Goal: Transaction & Acquisition: Obtain resource

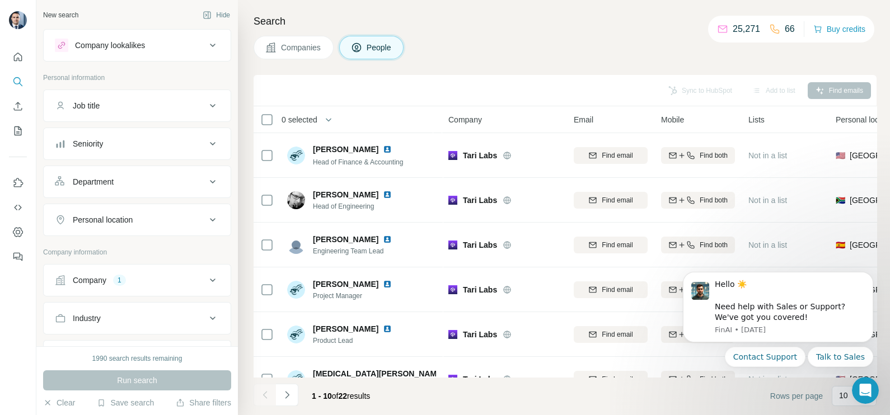
click at [297, 52] on span "Companies" at bounding box center [301, 47] width 41 height 11
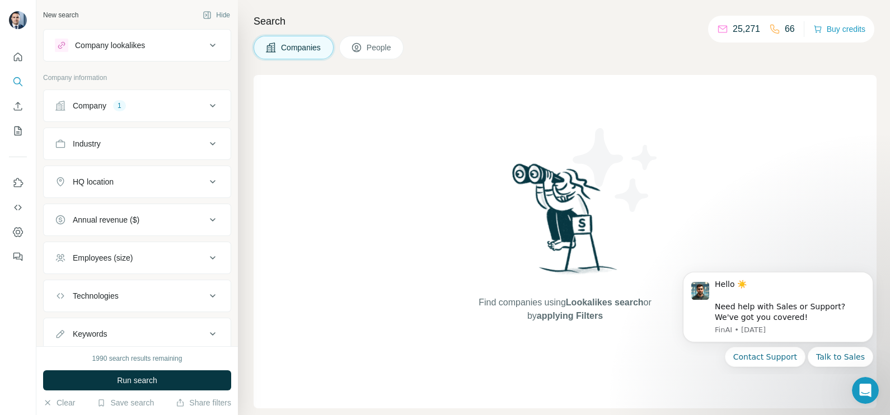
click at [146, 107] on div "Company 1" at bounding box center [130, 105] width 151 height 11
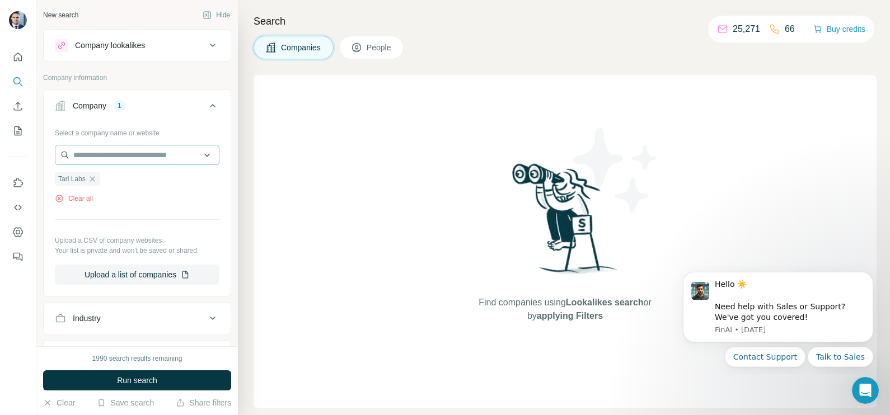
drag, startPoint x: 91, startPoint y: 177, endPoint x: 86, endPoint y: 164, distance: 14.3
click at [93, 177] on icon "button" at bounding box center [92, 179] width 9 height 9
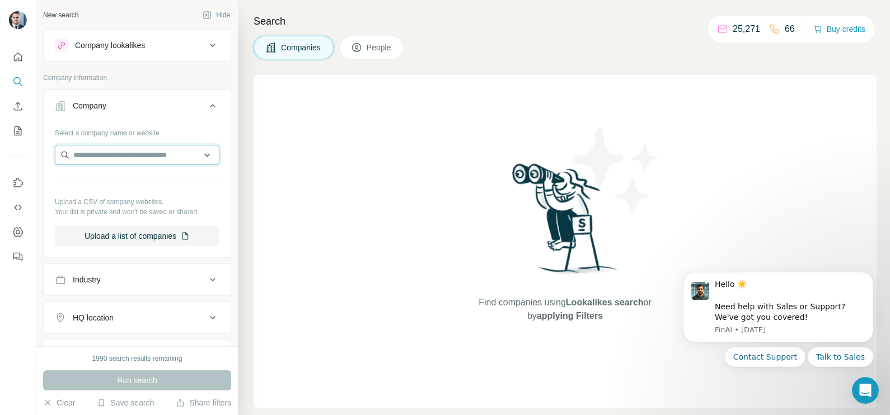
click at [92, 157] on input "text" at bounding box center [137, 155] width 165 height 20
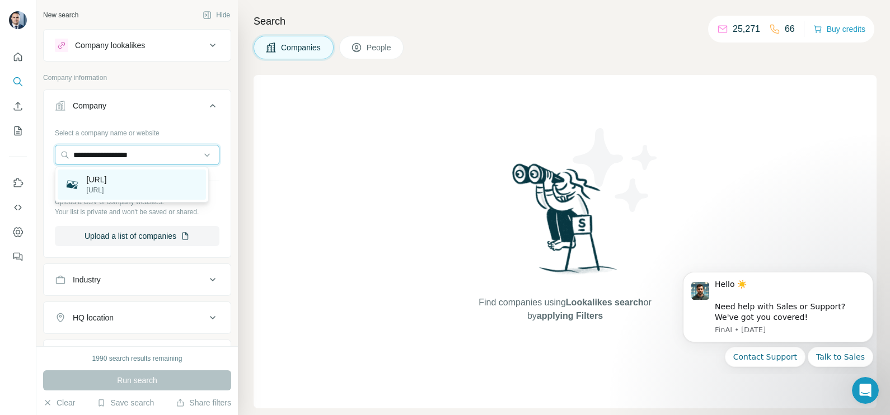
type input "**********"
click at [123, 184] on div "[URL] [URL]" at bounding box center [132, 185] width 148 height 30
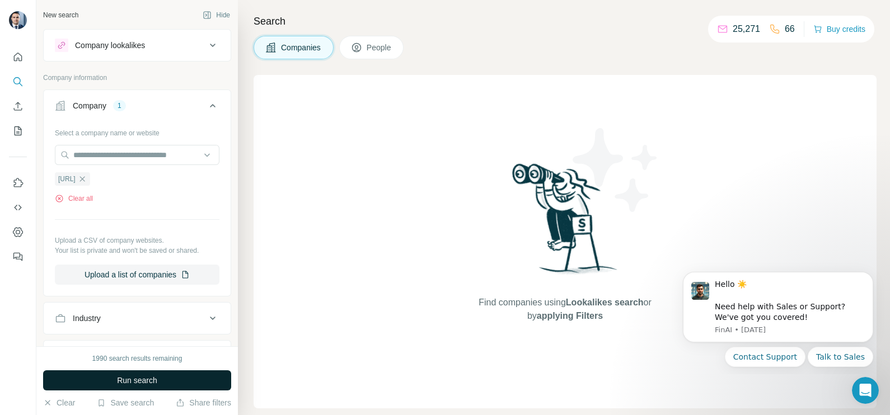
click at [123, 385] on span "Run search" at bounding box center [137, 380] width 40 height 11
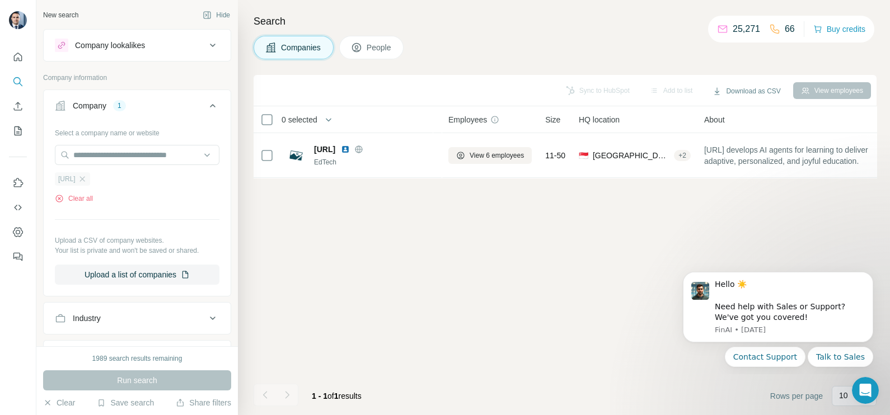
click at [90, 184] on div "[URL]" at bounding box center [72, 178] width 35 height 13
click at [101, 157] on input "text" at bounding box center [137, 155] width 165 height 20
paste input "**********"
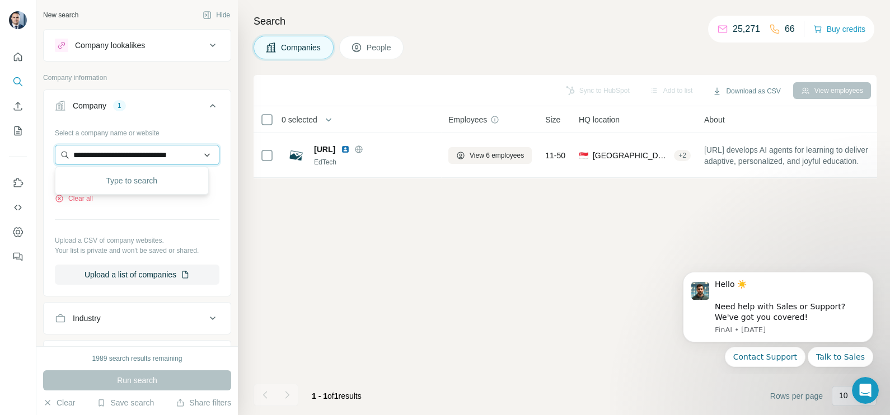
scroll to position [0, 22]
type input "**********"
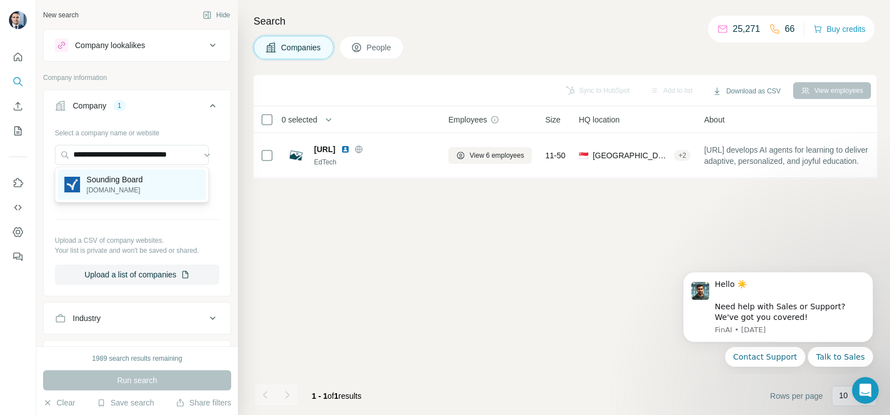
click at [104, 192] on p "[DOMAIN_NAME]" at bounding box center [115, 190] width 56 height 10
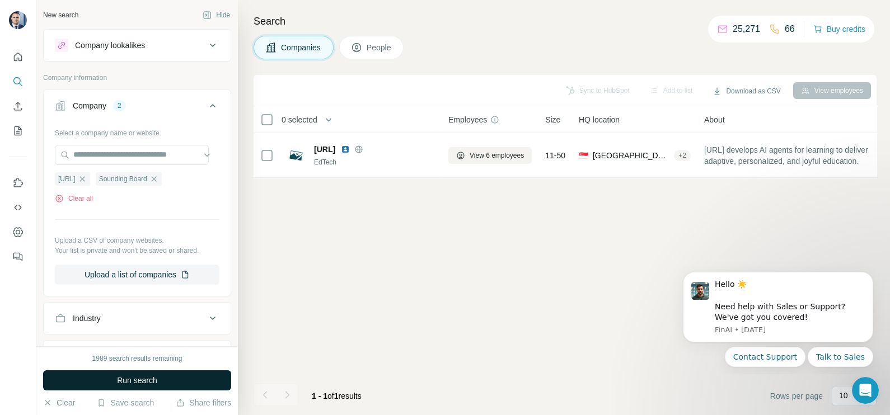
click at [142, 374] on button "Run search" at bounding box center [137, 380] width 188 height 20
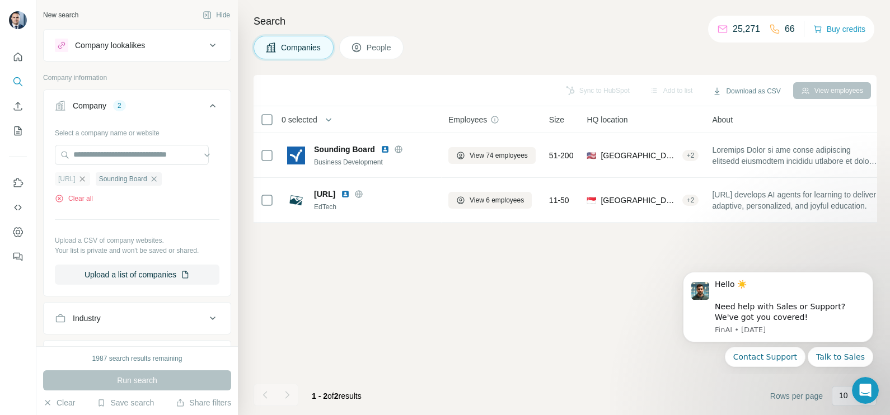
click at [87, 177] on icon "button" at bounding box center [82, 179] width 9 height 9
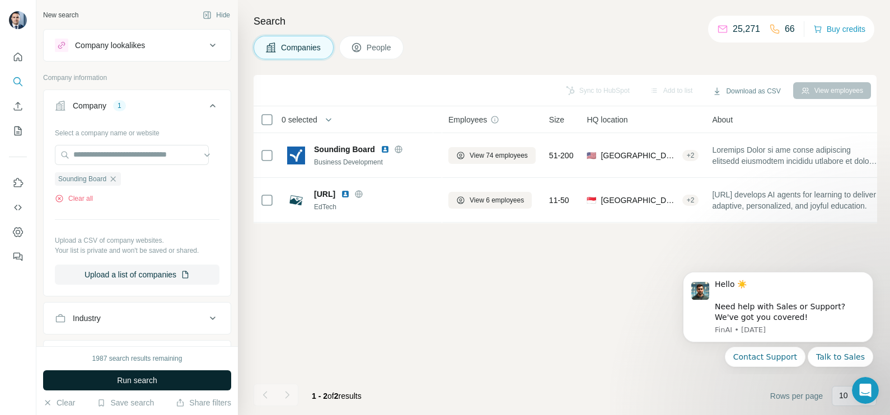
click at [123, 386] on span "Run search" at bounding box center [137, 380] width 40 height 11
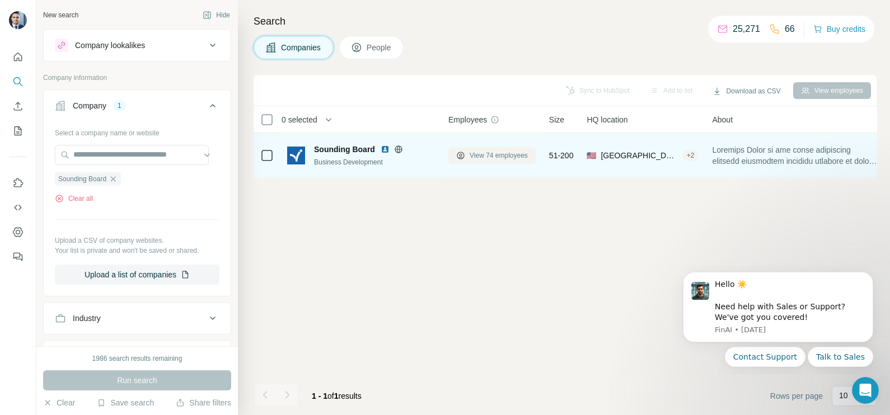
click at [490, 159] on span "View 74 employees" at bounding box center [498, 156] width 58 height 10
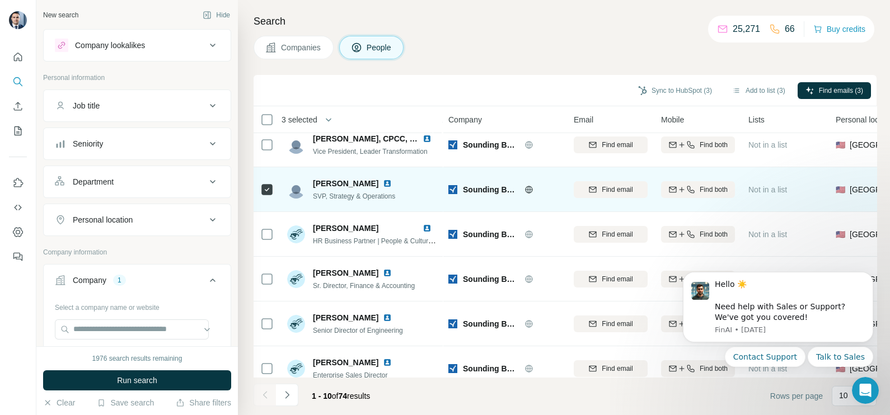
scroll to position [210, 0]
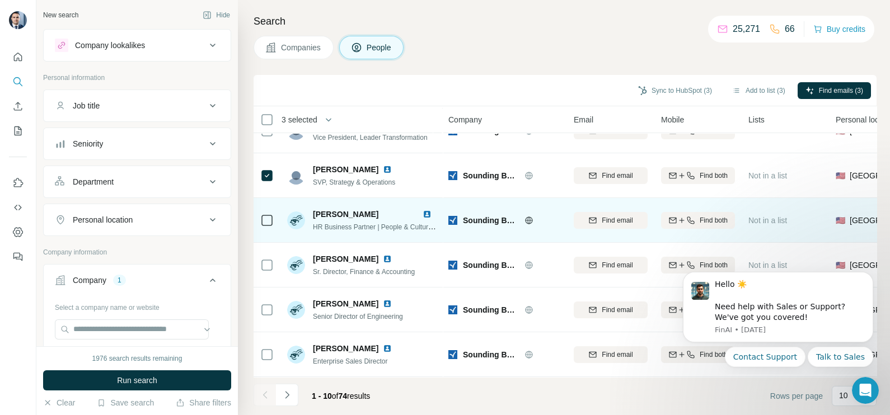
click at [274, 210] on td at bounding box center [266, 220] width 27 height 45
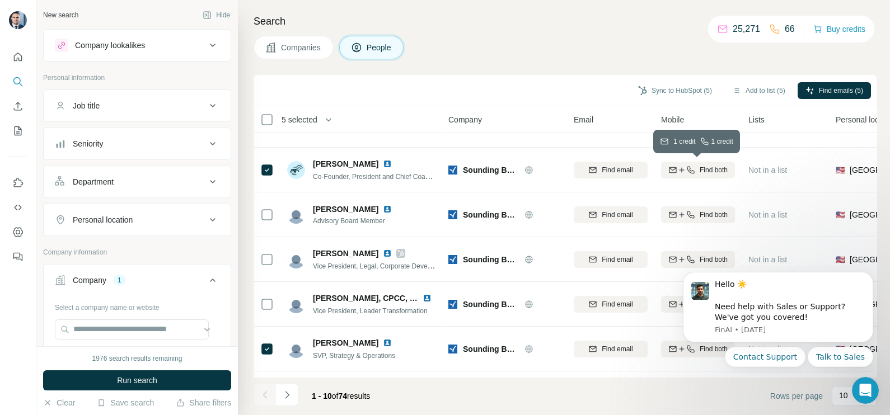
scroll to position [0, 0]
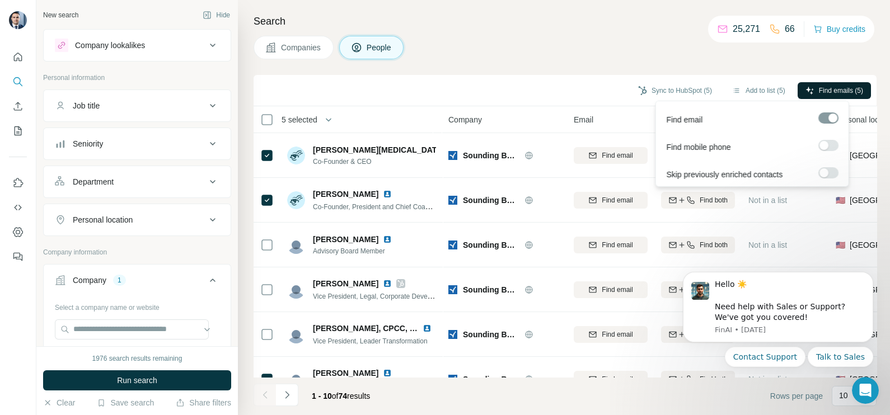
click at [824, 92] on span "Find emails (5)" at bounding box center [841, 91] width 44 height 10
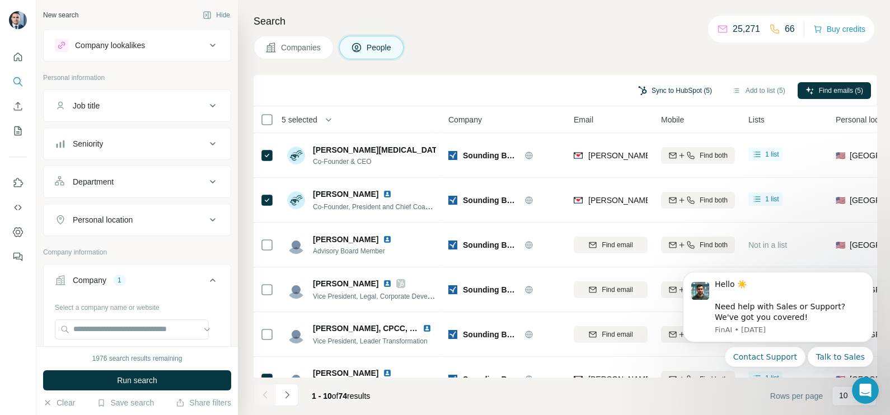
click at [679, 84] on button "Sync to HubSpot (5)" at bounding box center [675, 90] width 90 height 17
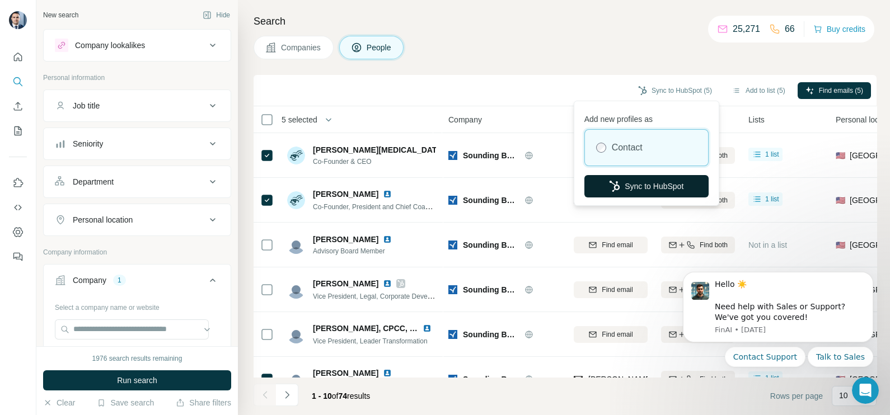
click at [633, 189] on button "Sync to HubSpot" at bounding box center [646, 186] width 124 height 22
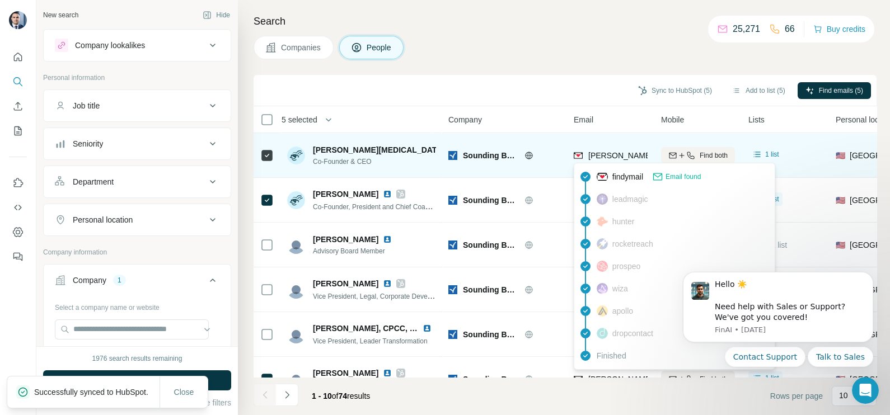
click at [608, 159] on span "[PERSON_NAME][EMAIL_ADDRESS][DOMAIN_NAME]" at bounding box center [686, 155] width 197 height 9
copy tr "[PERSON_NAME][EMAIL_ADDRESS][DOMAIN_NAME]"
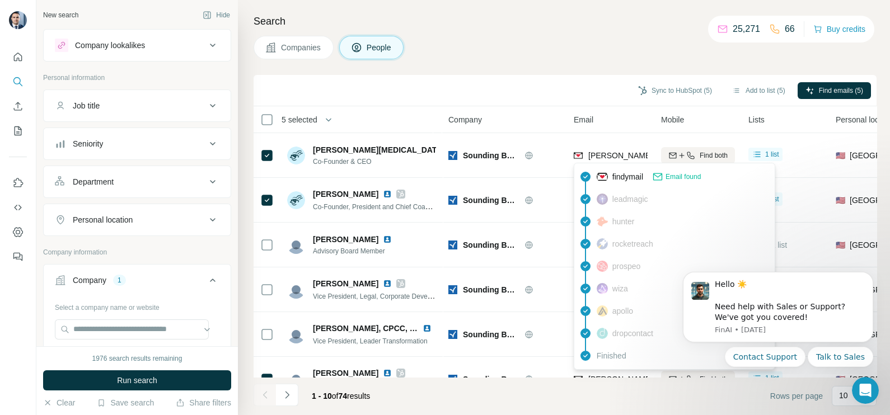
click at [571, 50] on div "Companies People" at bounding box center [564, 48] width 623 height 24
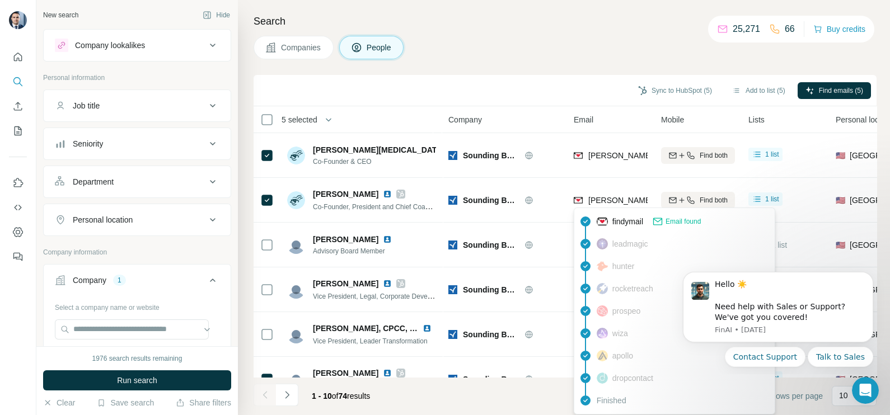
click at [614, 208] on div "findymail Email found leadmagic hunter rocketreach prospeo [PERSON_NAME] apollo…" at bounding box center [674, 311] width 201 height 207
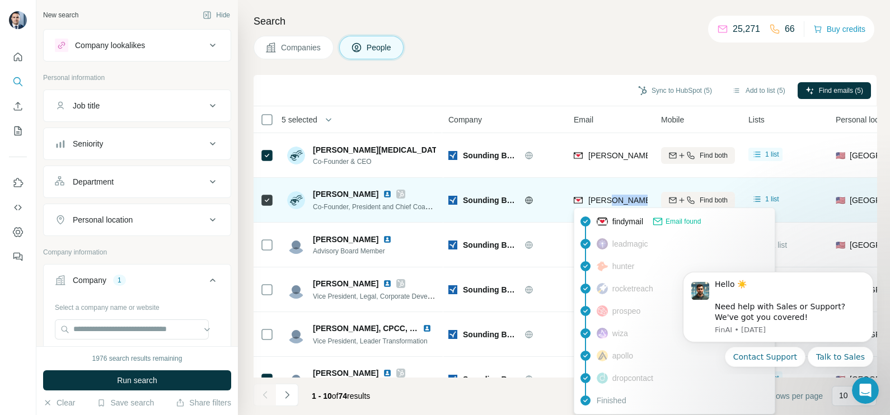
click at [615, 208] on div "[PERSON_NAME][EMAIL_ADDRESS][DOMAIN_NAME]" at bounding box center [611, 200] width 74 height 31
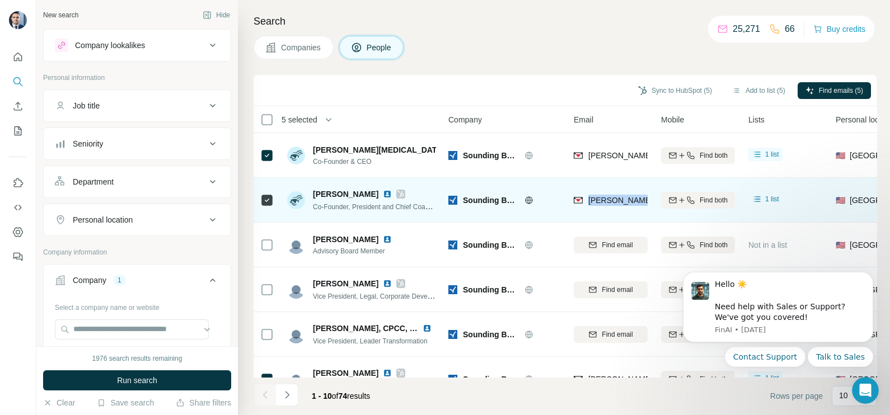
click at [615, 208] on div "[PERSON_NAME][EMAIL_ADDRESS][DOMAIN_NAME]" at bounding box center [611, 200] width 74 height 31
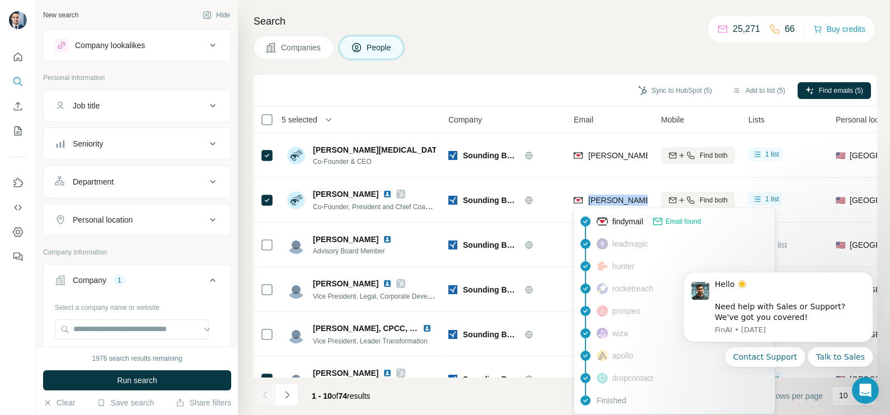
copy tr "[PERSON_NAME][EMAIL_ADDRESS][DOMAIN_NAME]"
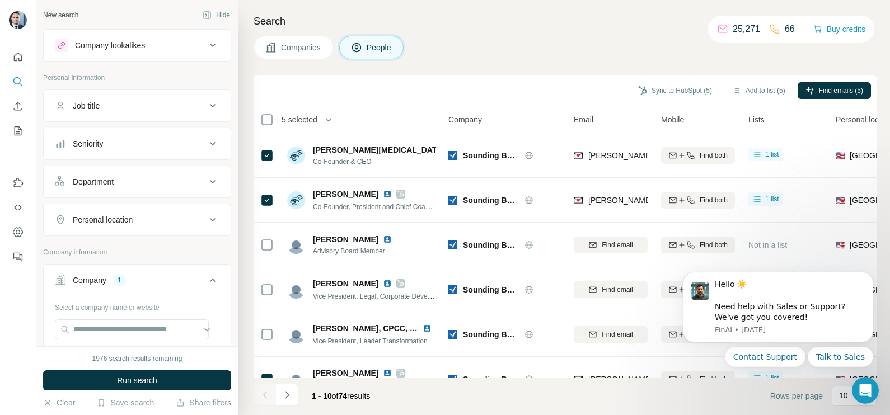
click at [554, 73] on div "Search Companies People Sync to HubSpot (5) Add to list (5) Find emails (5) 5 s…" at bounding box center [564, 207] width 652 height 415
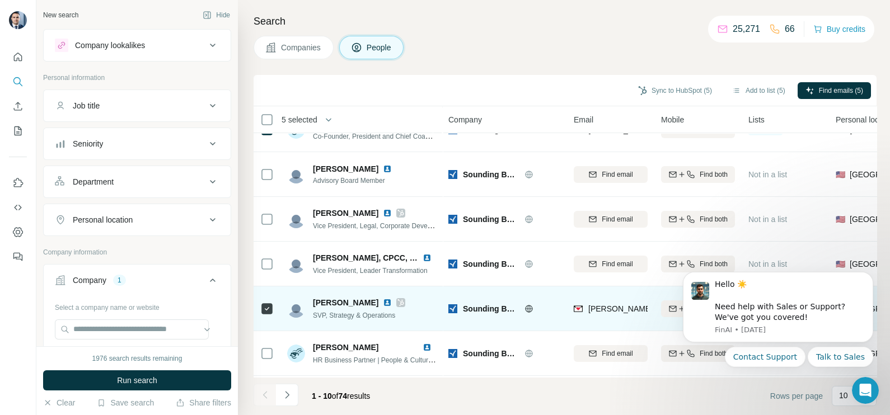
scroll to position [139, 0]
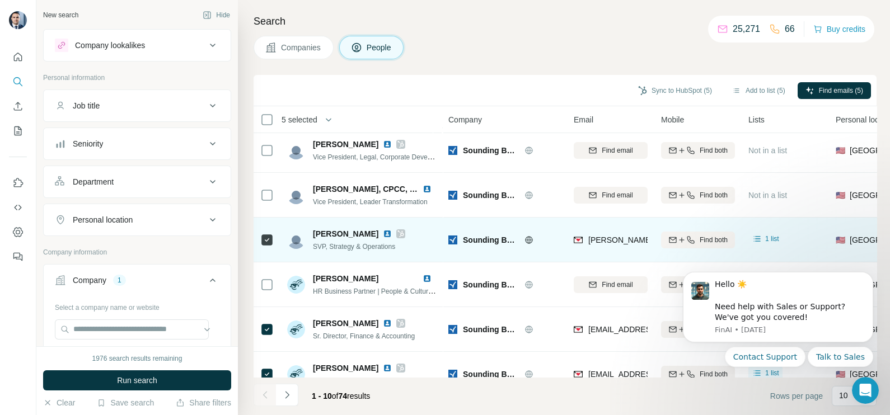
click at [607, 232] on div "[PERSON_NAME][EMAIL_ADDRESS][DOMAIN_NAME]" at bounding box center [611, 239] width 74 height 31
copy tr "[PERSON_NAME][EMAIL_ADDRESS][DOMAIN_NAME]"
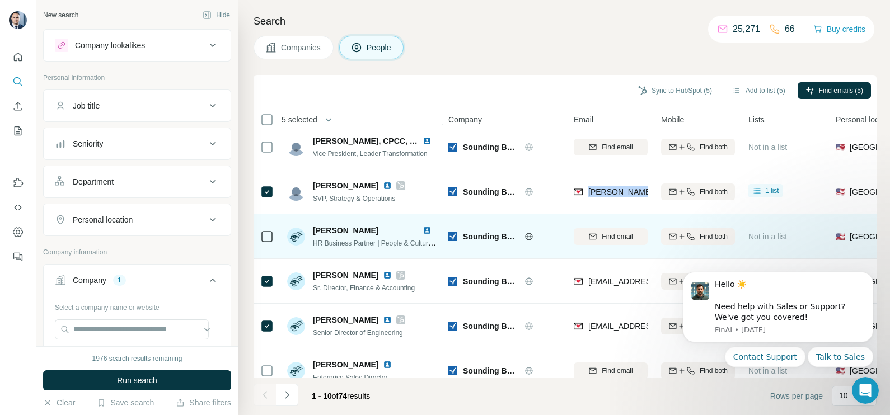
scroll to position [210, 0]
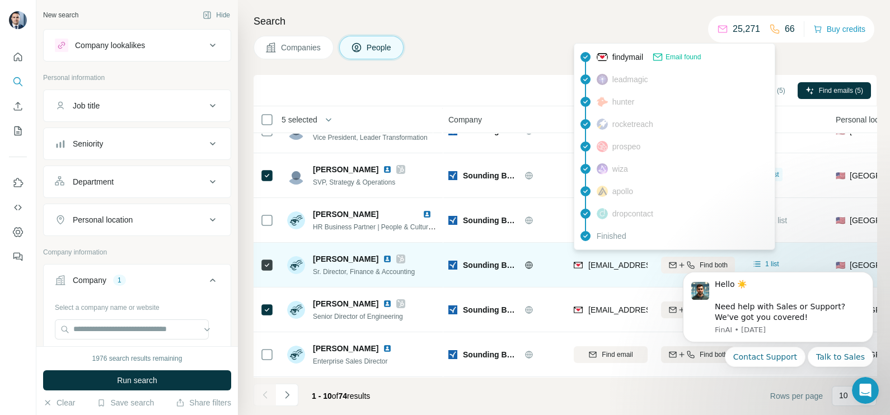
click at [602, 261] on span "[EMAIL_ADDRESS][DOMAIN_NAME]" at bounding box center [654, 265] width 133 height 9
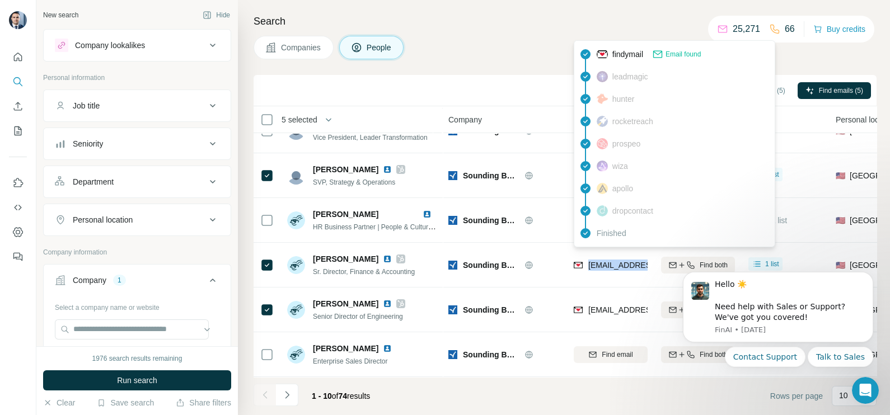
copy tr "[EMAIL_ADDRESS][DOMAIN_NAME]"
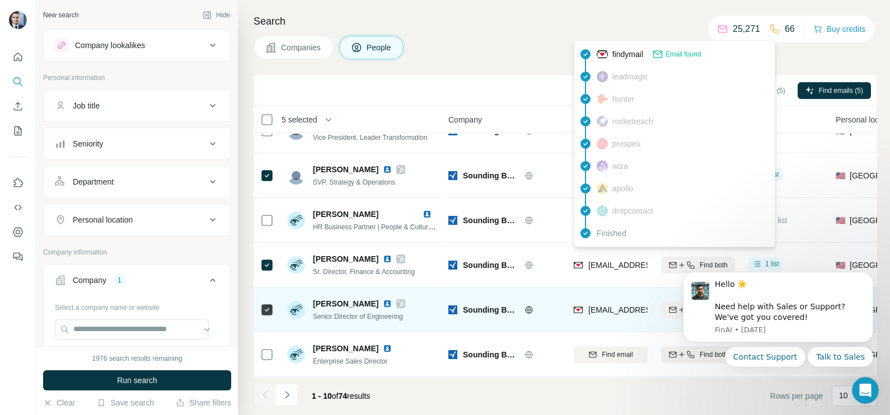
click at [601, 294] on div "[EMAIL_ADDRESS][DOMAIN_NAME]" at bounding box center [611, 309] width 74 height 31
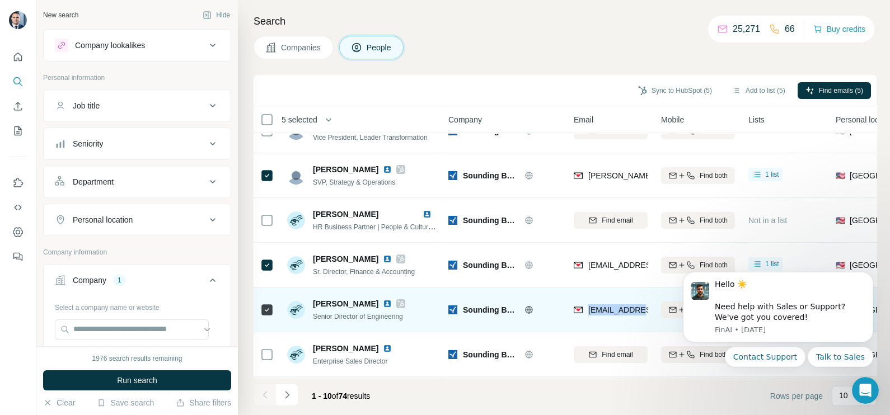
click at [601, 294] on div "[EMAIL_ADDRESS][DOMAIN_NAME]" at bounding box center [611, 309] width 74 height 31
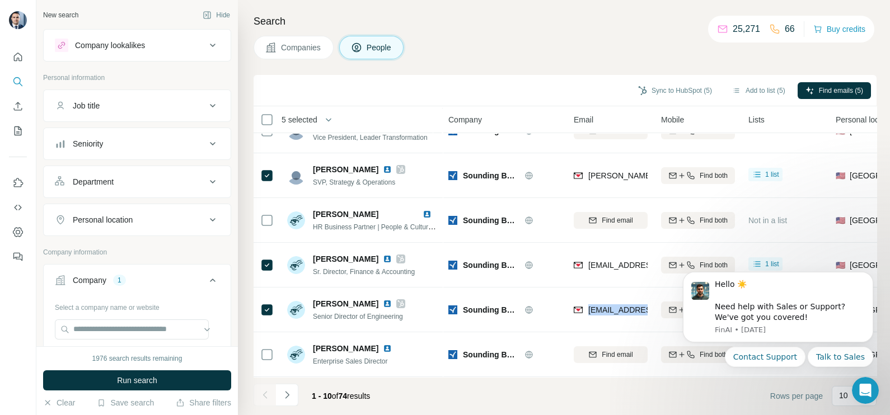
copy tr "[EMAIL_ADDRESS][DOMAIN_NAME]"
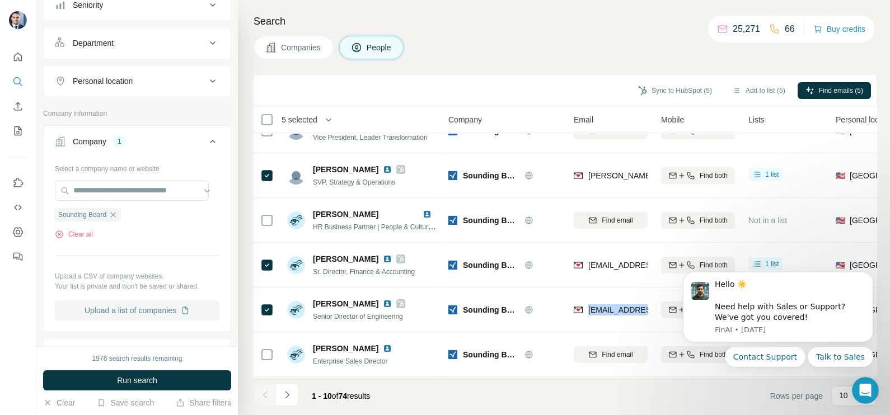
scroll to position [139, 0]
click at [118, 211] on icon "button" at bounding box center [113, 214] width 9 height 9
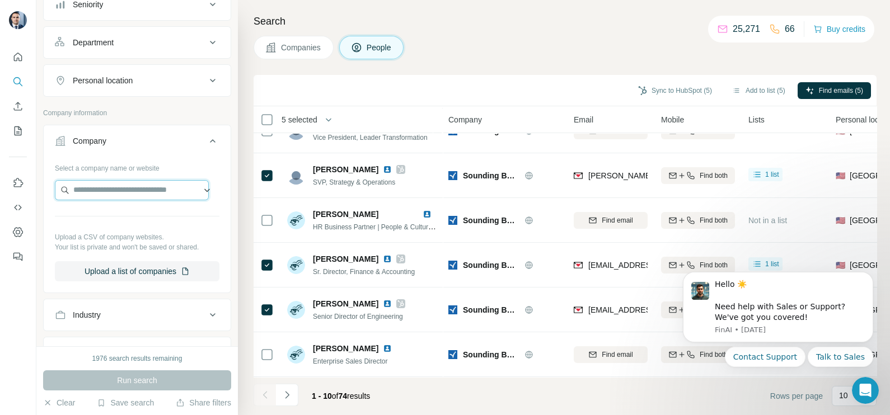
click at [139, 189] on input "text" at bounding box center [132, 190] width 154 height 20
paste input "**********"
type input "**********"
click at [301, 44] on span "Companies" at bounding box center [301, 47] width 41 height 11
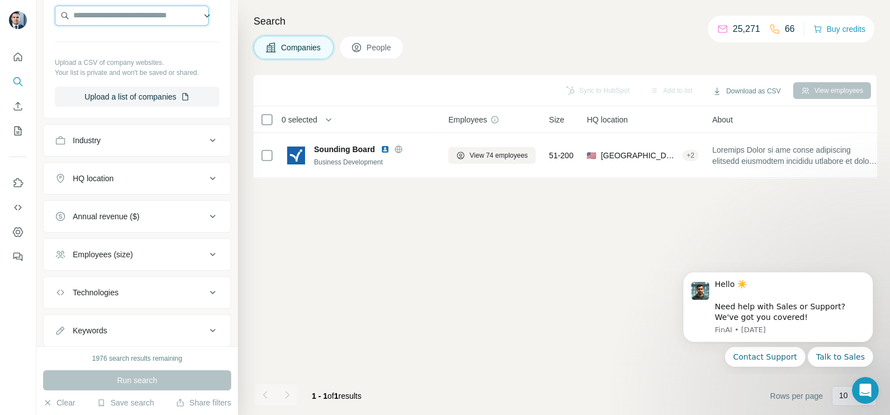
click at [110, 21] on input "text" at bounding box center [132, 16] width 154 height 20
paste input "**********"
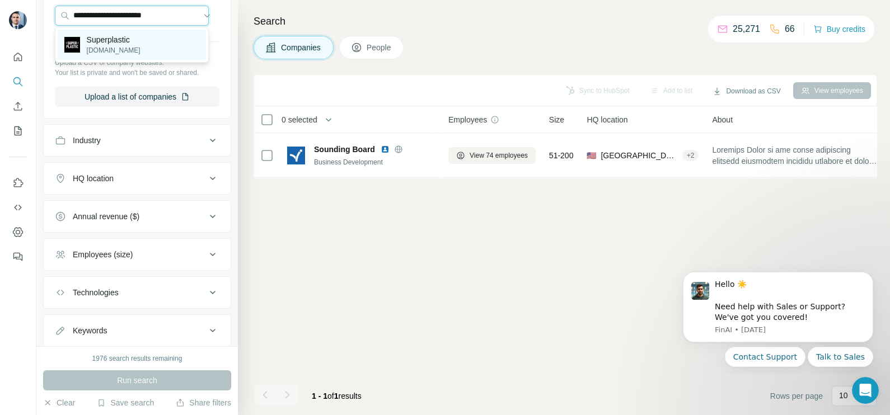
type input "**********"
click at [120, 36] on p "Superplastic" at bounding box center [114, 39] width 54 height 11
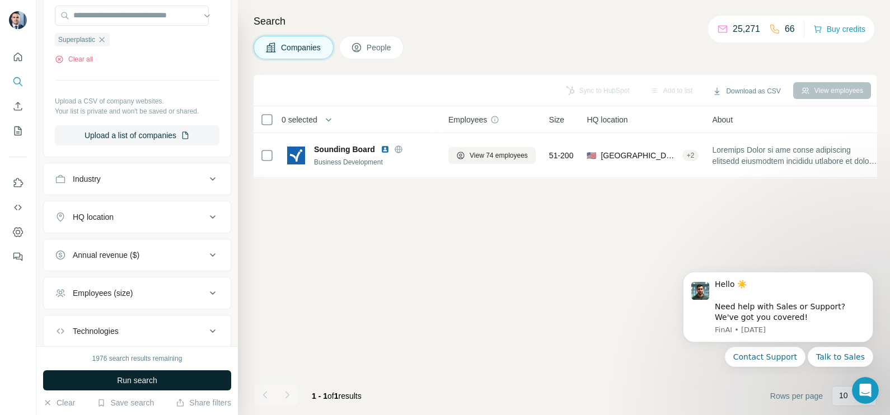
click at [154, 375] on span "Run search" at bounding box center [137, 380] width 40 height 11
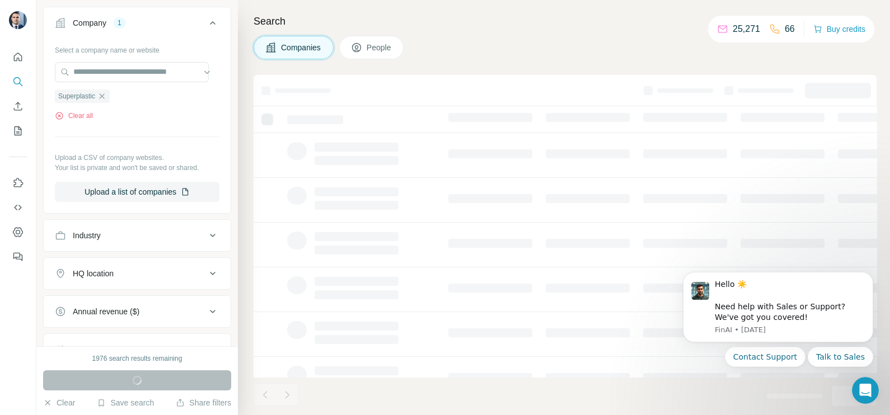
scroll to position [69, 0]
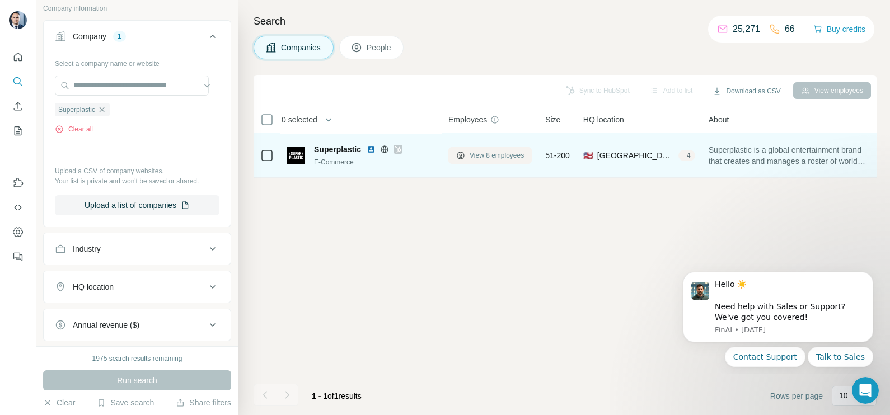
click at [480, 157] on span "View 8 employees" at bounding box center [496, 156] width 54 height 10
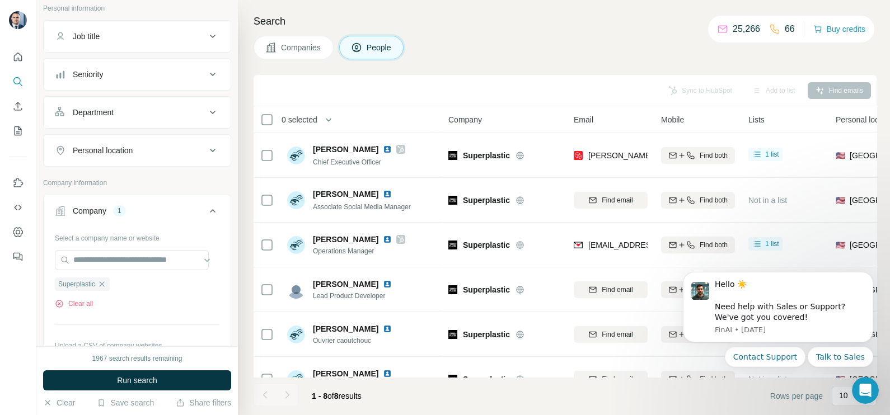
click at [293, 53] on button "Companies" at bounding box center [293, 48] width 80 height 24
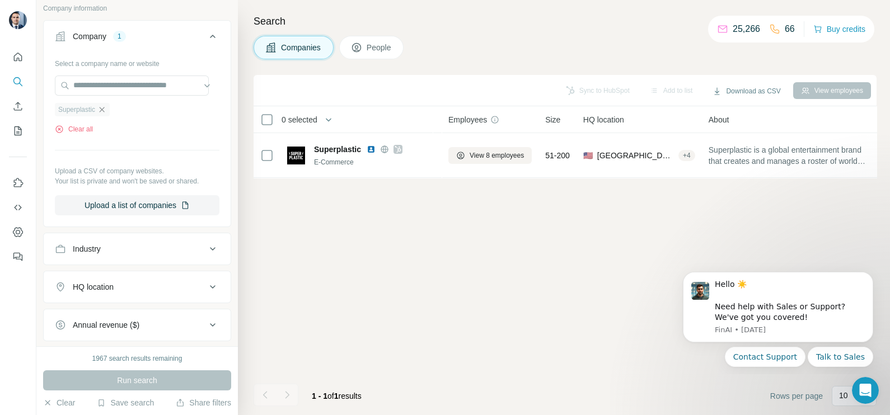
click at [106, 112] on icon "button" at bounding box center [101, 109] width 9 height 9
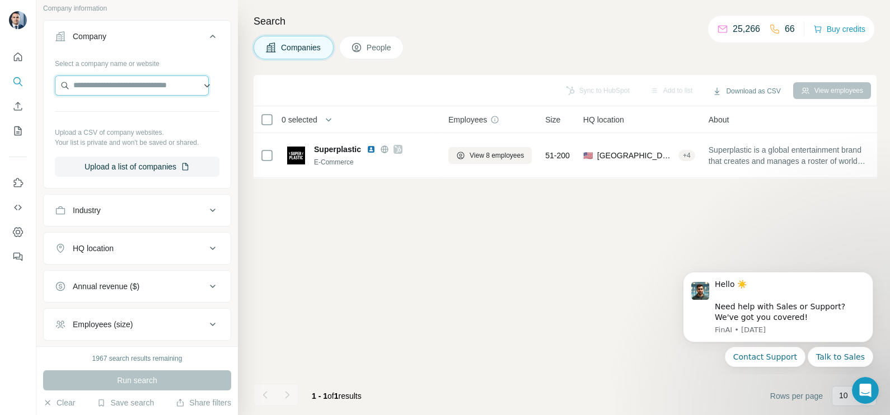
click at [98, 90] on input "text" at bounding box center [132, 86] width 154 height 20
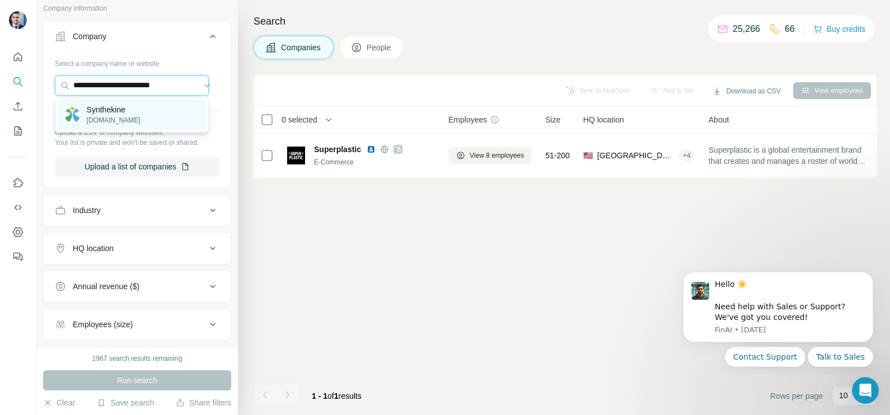
type input "**********"
click at [115, 115] on p "[DOMAIN_NAME]" at bounding box center [114, 120] width 54 height 10
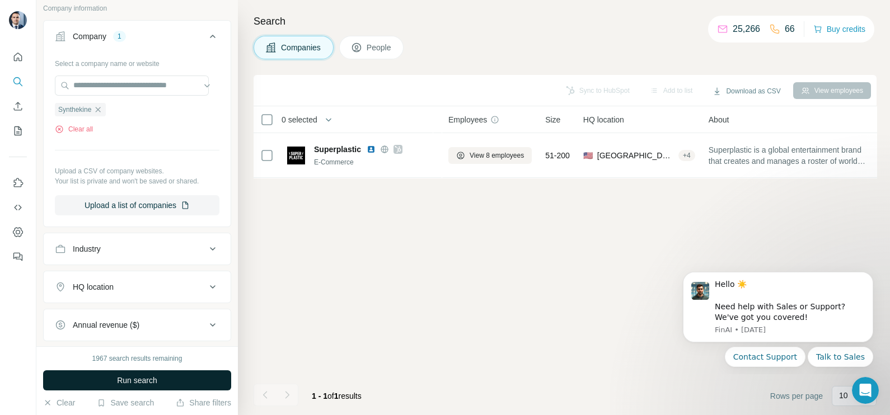
click at [182, 384] on button "Run search" at bounding box center [137, 380] width 188 height 20
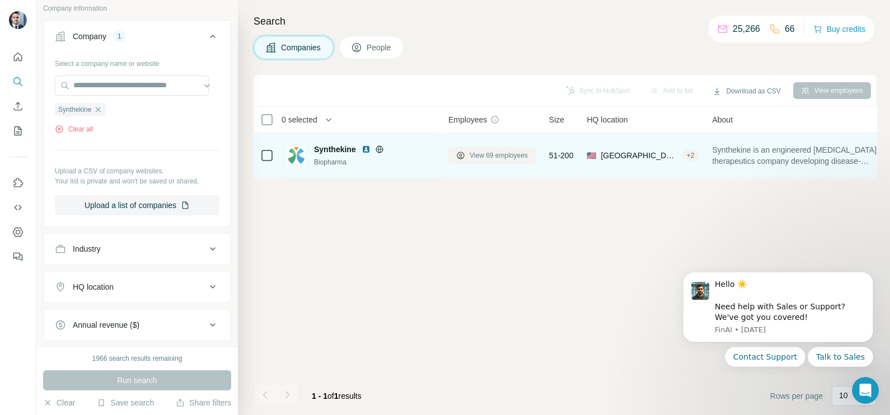
click at [502, 158] on span "View 69 employees" at bounding box center [498, 156] width 58 height 10
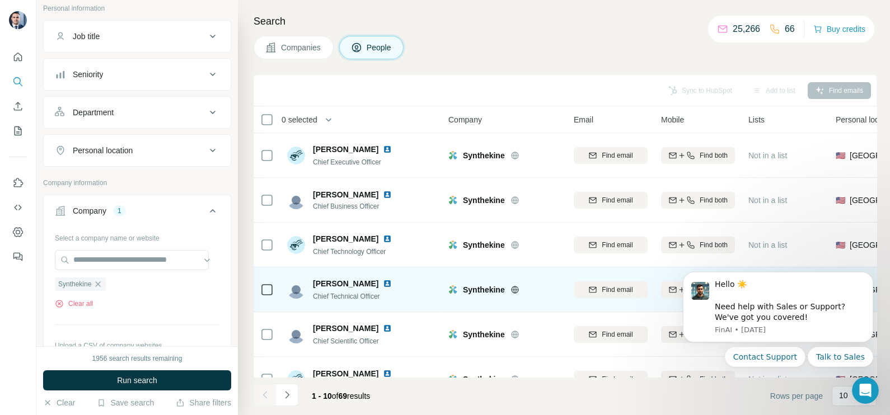
click at [276, 293] on td at bounding box center [266, 289] width 27 height 45
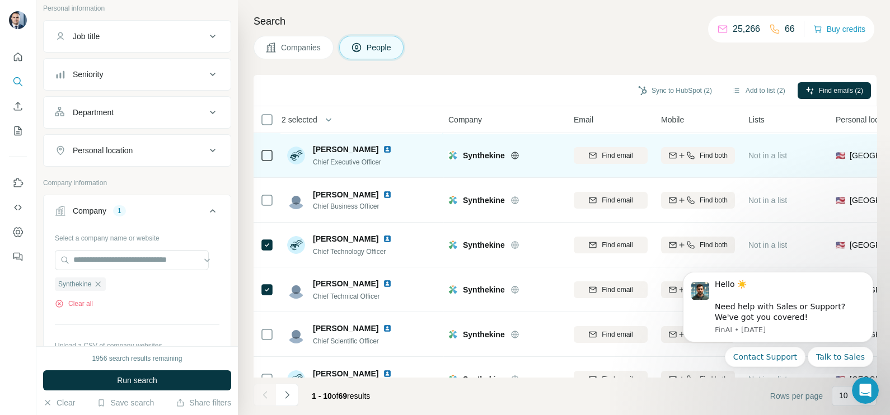
click at [261, 143] on div at bounding box center [266, 155] width 13 height 31
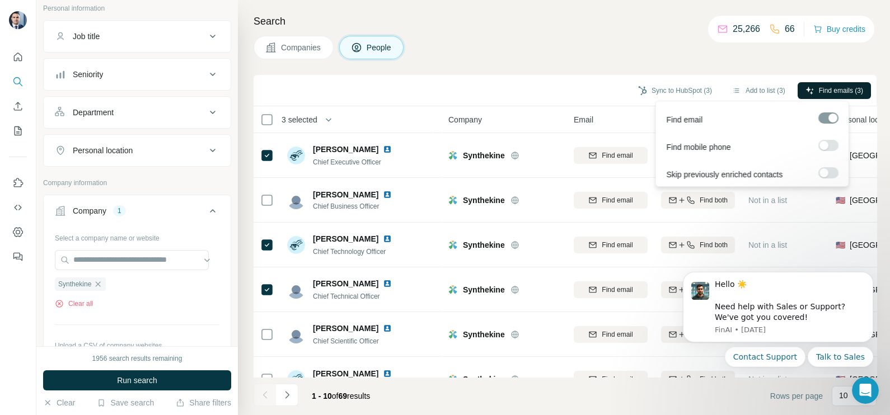
click at [837, 89] on span "Find emails (3)" at bounding box center [841, 91] width 44 height 10
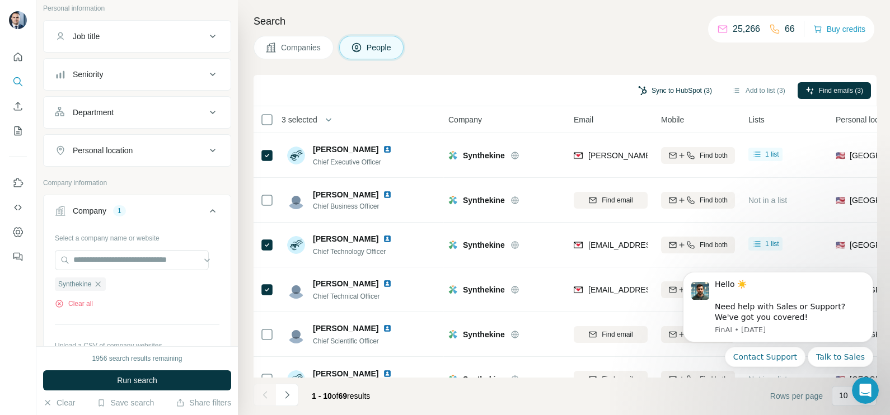
click at [676, 83] on button "Sync to HubSpot (3)" at bounding box center [675, 90] width 90 height 17
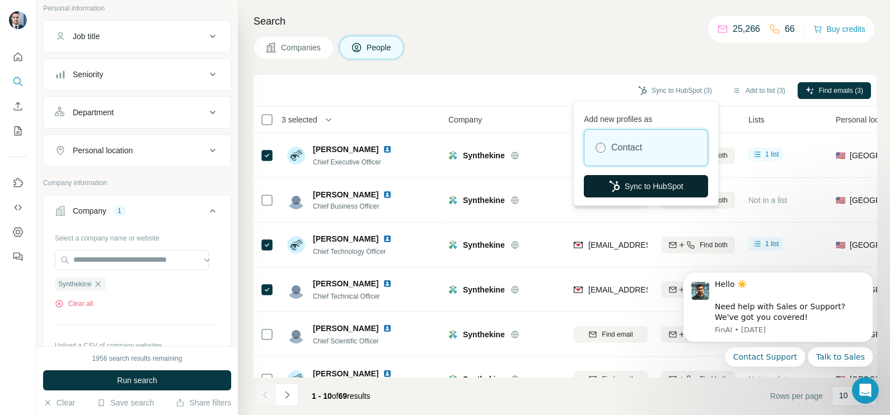
click at [642, 181] on button "Sync to HubSpot" at bounding box center [646, 186] width 124 height 22
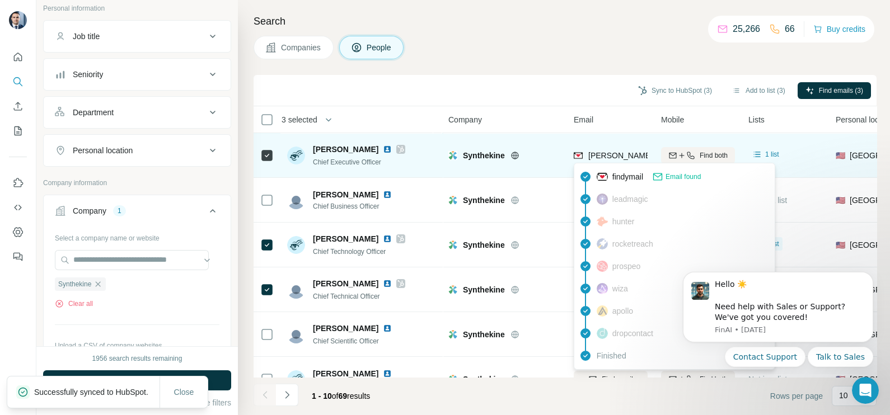
click at [607, 156] on span "[PERSON_NAME][EMAIL_ADDRESS][DOMAIN_NAME]" at bounding box center [686, 155] width 197 height 9
copy tr "[PERSON_NAME][EMAIL_ADDRESS][DOMAIN_NAME]"
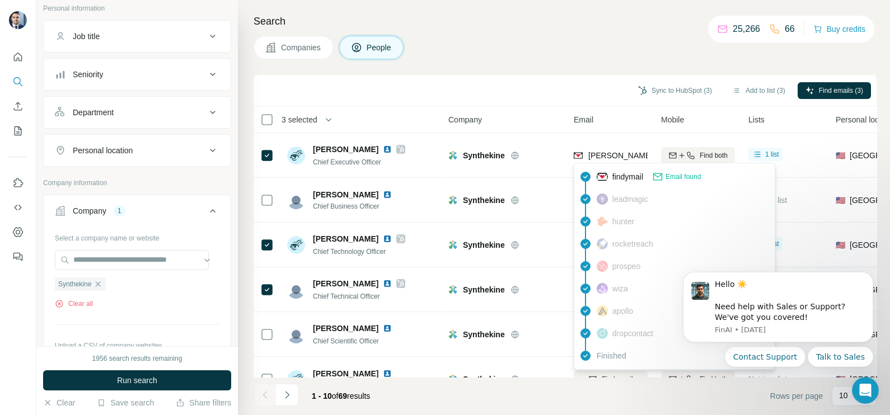
click at [542, 81] on div "Sync to HubSpot (3) Add to list (3) Find emails (3)" at bounding box center [565, 91] width 612 height 20
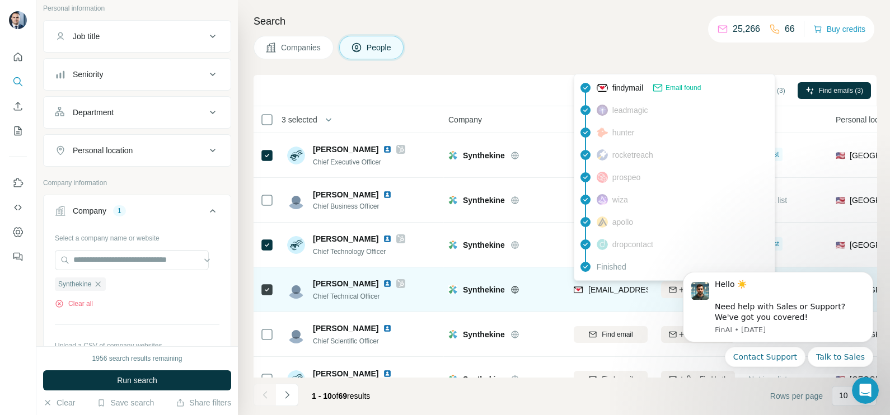
click at [617, 294] on span "[EMAIL_ADDRESS][DOMAIN_NAME]" at bounding box center [650, 289] width 124 height 11
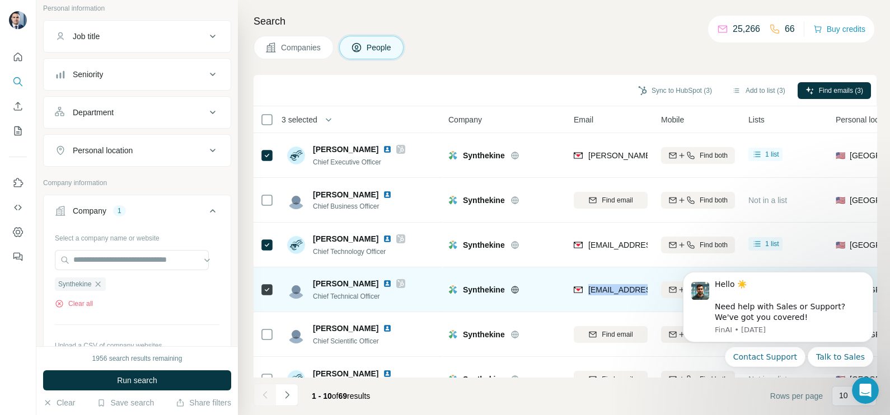
click at [617, 294] on span "[EMAIL_ADDRESS][DOMAIN_NAME]" at bounding box center [650, 289] width 124 height 11
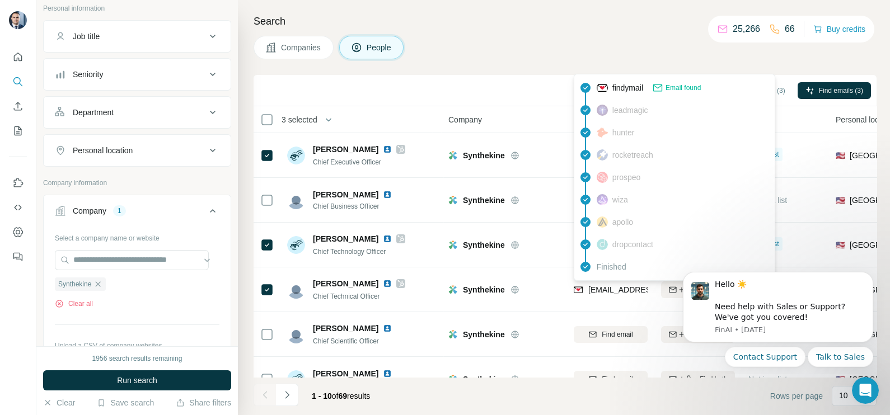
click at [536, 78] on div "Sync to HubSpot (3) Add to list (3) Find emails (3)" at bounding box center [564, 90] width 623 height 31
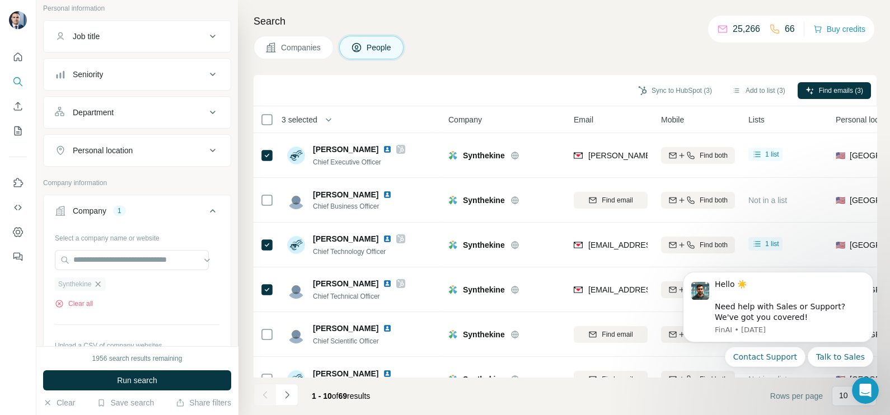
click at [102, 284] on icon "button" at bounding box center [97, 284] width 9 height 9
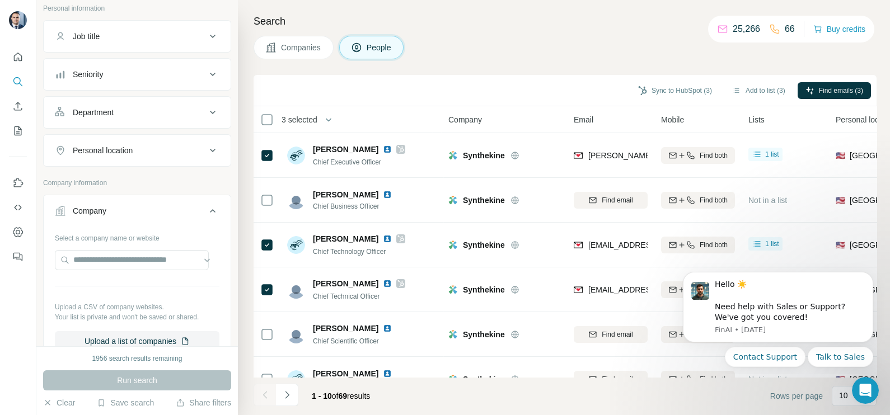
click at [294, 34] on div "Search Companies People Sync to HubSpot (3) Add to list (3) Find emails (3) 3 s…" at bounding box center [564, 207] width 652 height 415
click at [294, 47] on span "Companies" at bounding box center [301, 47] width 41 height 11
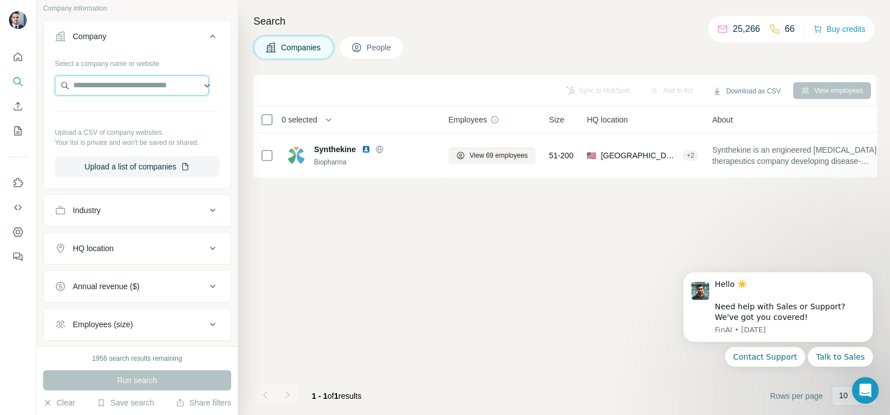
click at [98, 81] on input "text" at bounding box center [132, 86] width 154 height 20
paste input "**********"
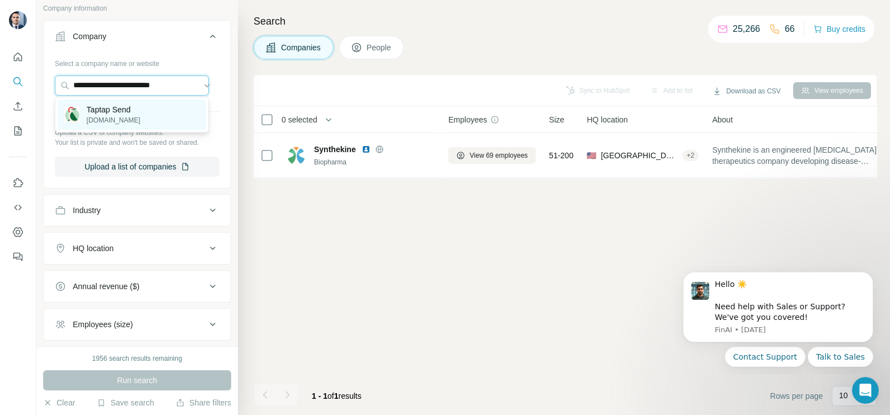
type input "**********"
click at [110, 109] on p "Taptap Send" at bounding box center [114, 109] width 54 height 11
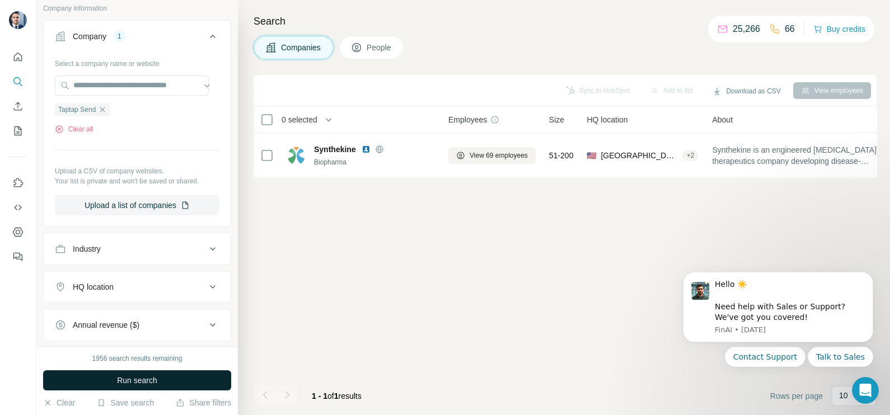
click at [151, 381] on span "Run search" at bounding box center [137, 380] width 40 height 11
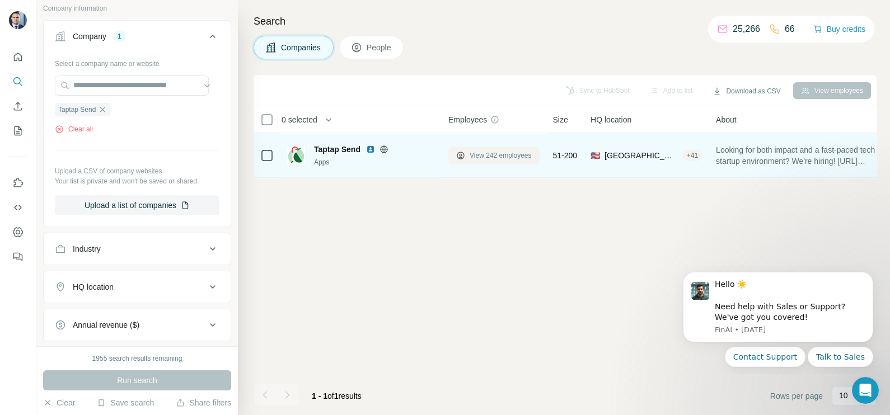
click at [489, 154] on span "View 242 employees" at bounding box center [500, 156] width 62 height 10
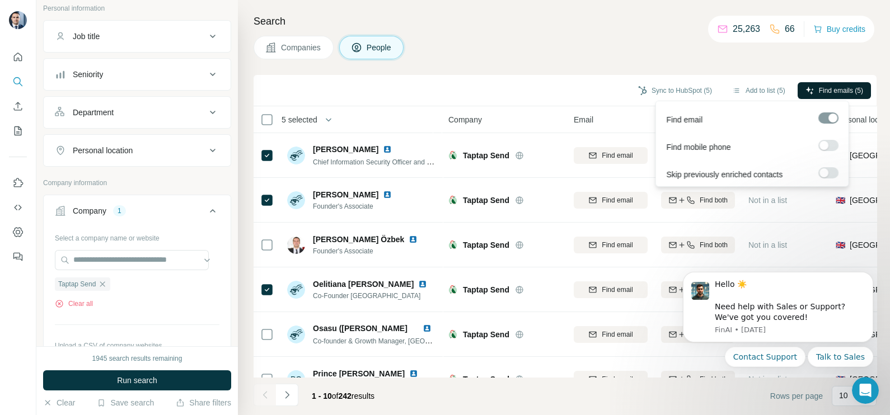
click at [843, 92] on span "Find emails (5)" at bounding box center [841, 91] width 44 height 10
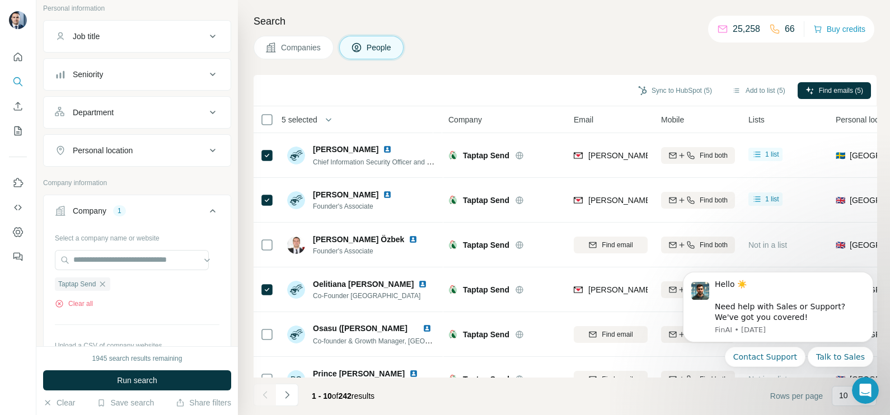
click at [520, 49] on div "Companies People" at bounding box center [564, 48] width 623 height 24
click at [667, 81] on div "Sync to HubSpot (5) Add to list (5) Find emails (5)" at bounding box center [565, 91] width 612 height 20
click at [664, 92] on button "Sync to HubSpot (5)" at bounding box center [675, 90] width 90 height 17
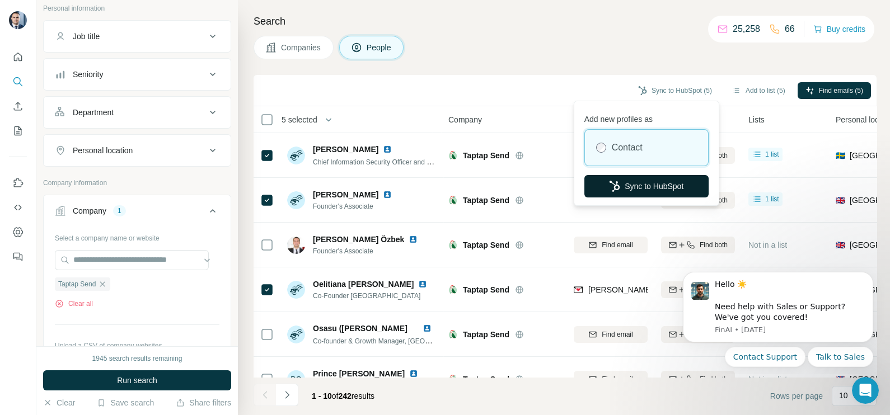
click at [646, 182] on button "Sync to HubSpot" at bounding box center [646, 186] width 124 height 22
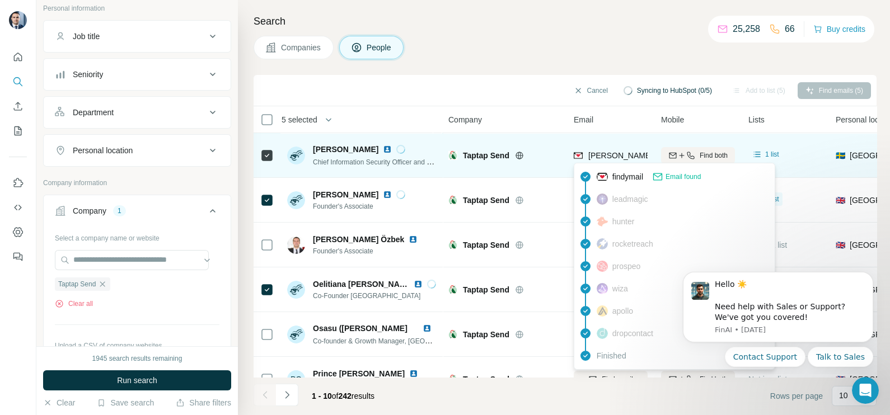
click at [605, 158] on span "[PERSON_NAME][EMAIL_ADDRESS][PERSON_NAME][DOMAIN_NAME]" at bounding box center [719, 155] width 262 height 9
copy tr "[PERSON_NAME][EMAIL_ADDRESS][PERSON_NAME][DOMAIN_NAME]"
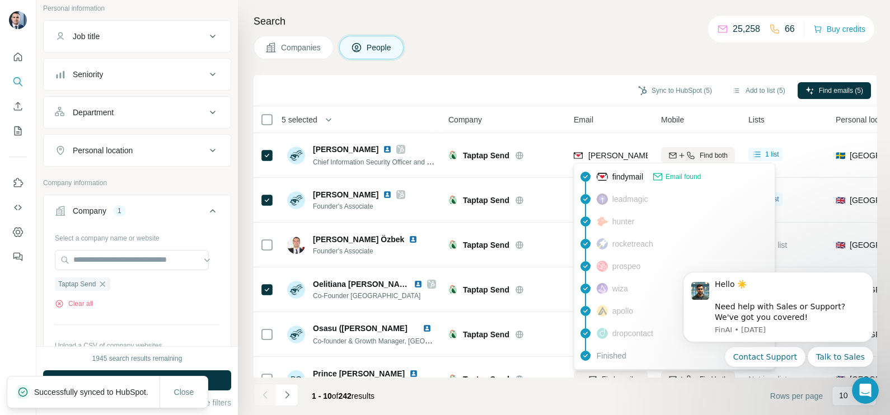
click at [500, 92] on div "Sync to HubSpot (5) Add to list (5) Find emails (5)" at bounding box center [565, 91] width 612 height 20
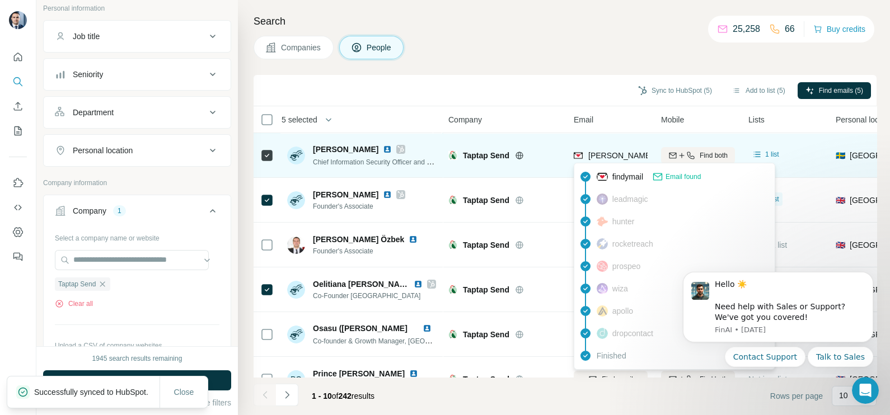
click at [627, 158] on span "[PERSON_NAME][EMAIL_ADDRESS][PERSON_NAME][DOMAIN_NAME]" at bounding box center [719, 155] width 262 height 9
click at [627, 159] on span "[PERSON_NAME][EMAIL_ADDRESS][PERSON_NAME][DOMAIN_NAME]" at bounding box center [719, 155] width 262 height 9
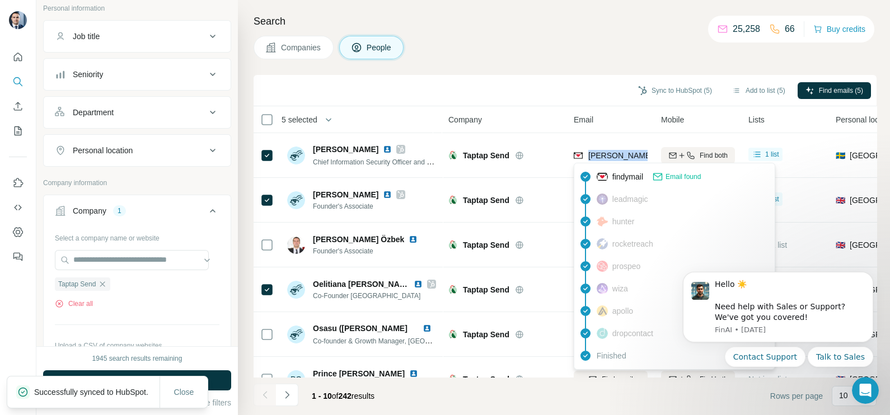
copy tr "[PERSON_NAME][EMAIL_ADDRESS][PERSON_NAME][DOMAIN_NAME]"
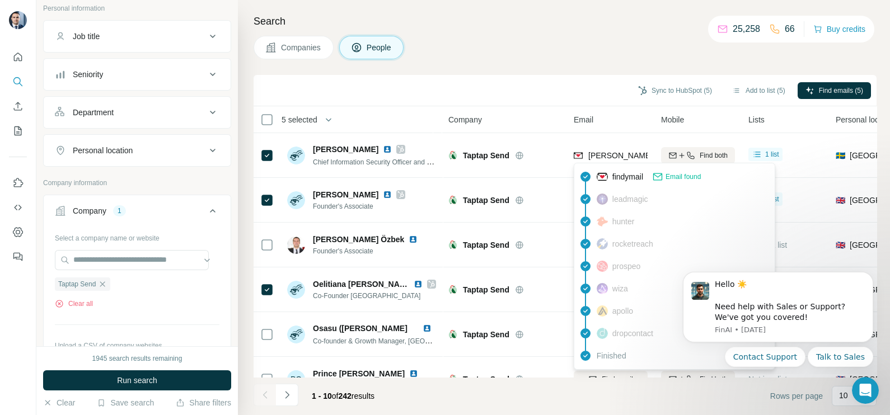
click at [540, 68] on div "Search Companies People Sync to HubSpot (5) Add to list (5) Find emails (5) 5 s…" at bounding box center [564, 207] width 652 height 415
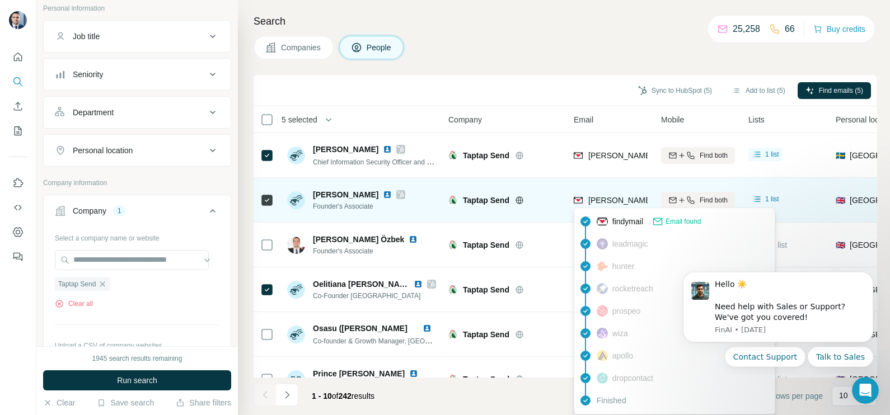
click at [591, 196] on span "[PERSON_NAME][EMAIL_ADDRESS][DOMAIN_NAME]" at bounding box center [686, 200] width 197 height 9
click at [591, 195] on span "[PERSON_NAME][EMAIL_ADDRESS][DOMAIN_NAME]" at bounding box center [682, 200] width 188 height 11
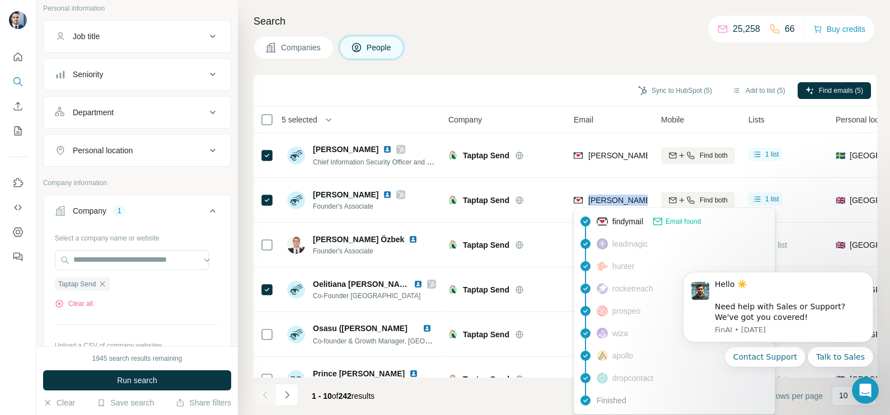
copy tr "[PERSON_NAME][EMAIL_ADDRESS][DOMAIN_NAME]"
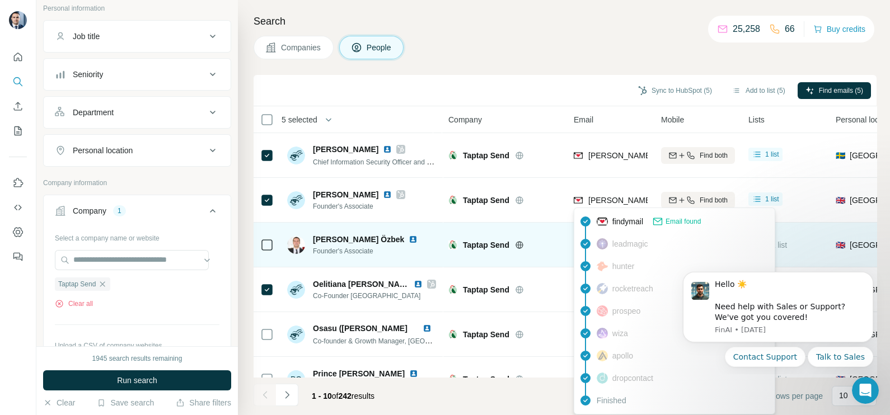
click at [501, 262] on td "Taptap Send" at bounding box center [504, 245] width 125 height 45
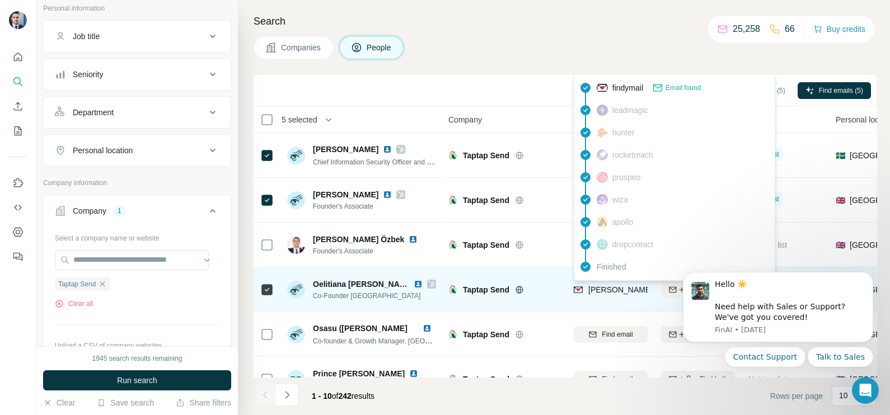
click at [593, 286] on span "[PERSON_NAME][EMAIL_ADDRESS][DOMAIN_NAME]" at bounding box center [686, 289] width 197 height 9
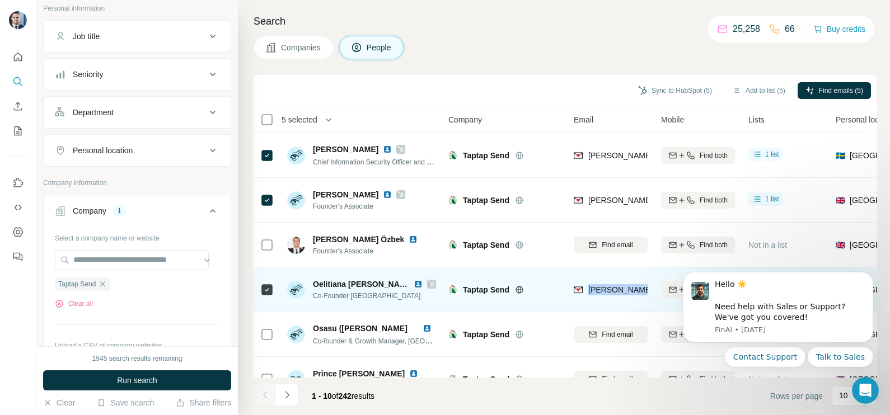
click at [593, 286] on span "[PERSON_NAME][EMAIL_ADDRESS][DOMAIN_NAME]" at bounding box center [686, 289] width 197 height 9
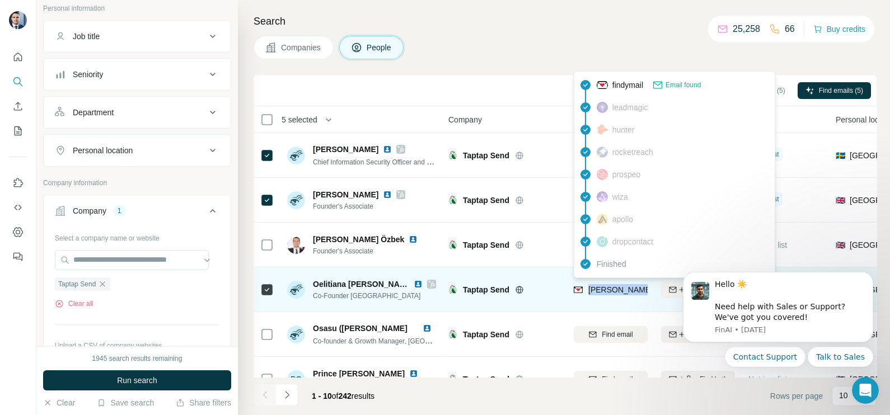
copy tr "[PERSON_NAME][EMAIL_ADDRESS][DOMAIN_NAME]"
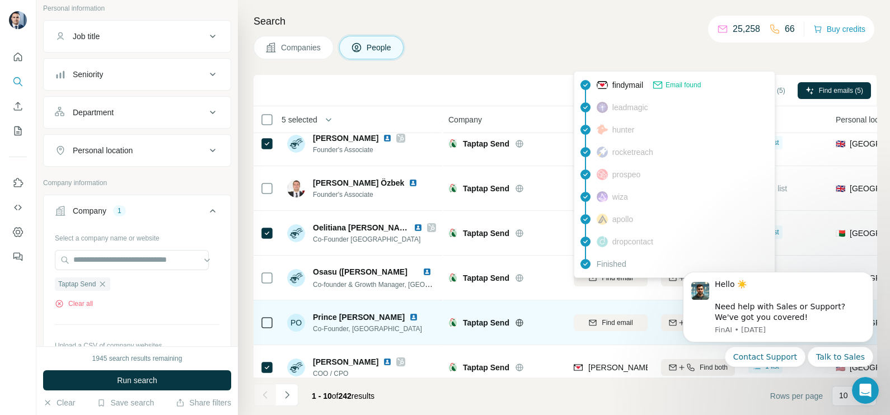
scroll to position [69, 0]
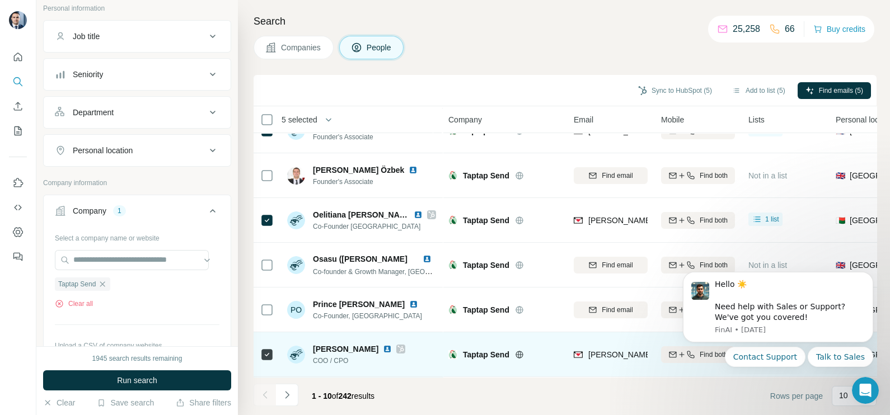
click at [611, 337] on td "[PERSON_NAME][EMAIL_ADDRESS][DOMAIN_NAME]" at bounding box center [610, 354] width 87 height 45
click at [616, 346] on div "[PERSON_NAME][EMAIL_ADDRESS][DOMAIN_NAME]" at bounding box center [611, 354] width 74 height 31
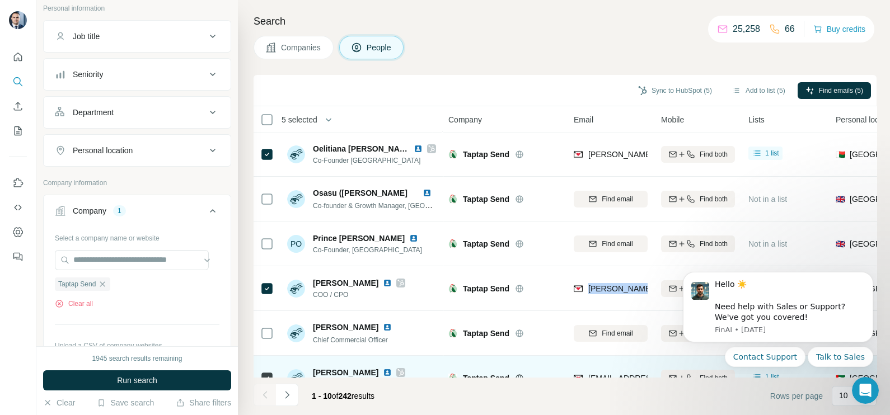
scroll to position [210, 0]
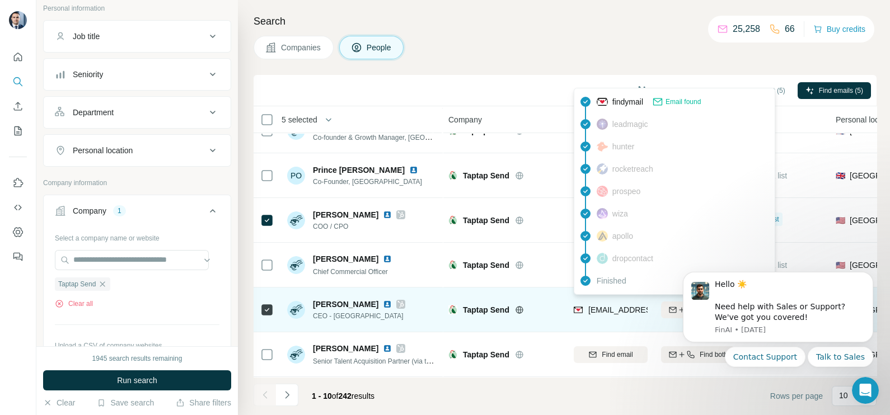
click at [606, 308] on span "[EMAIL_ADDRESS][DOMAIN_NAME]" at bounding box center [650, 309] width 124 height 11
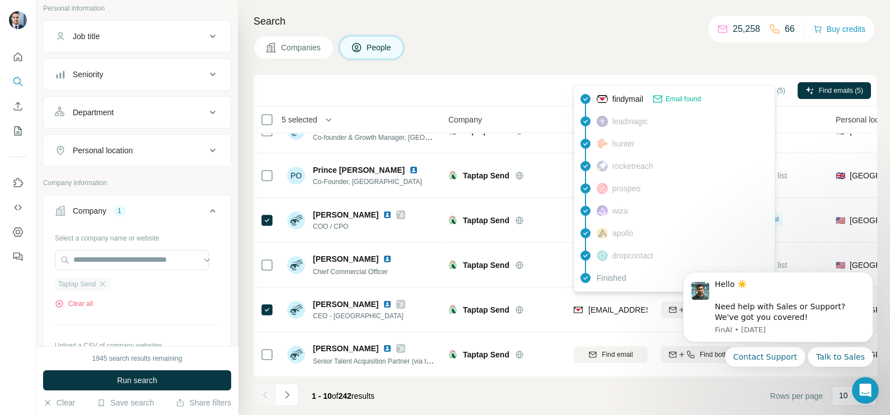
click at [109, 284] on div "Taptap Send" at bounding box center [82, 284] width 55 height 13
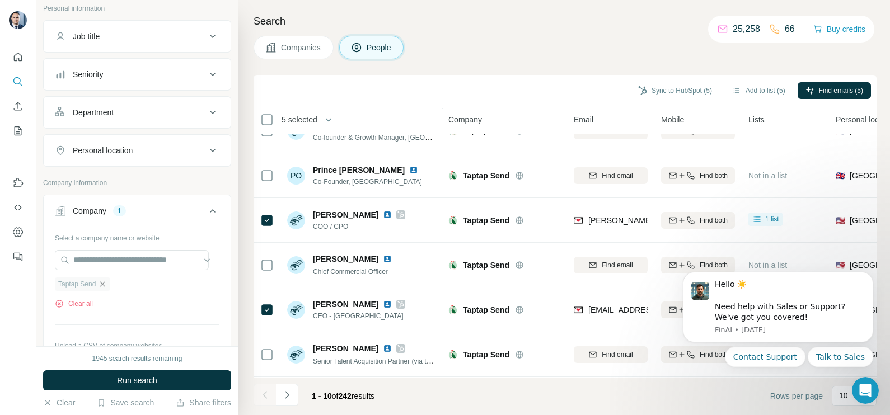
click at [106, 280] on icon "button" at bounding box center [102, 284] width 9 height 9
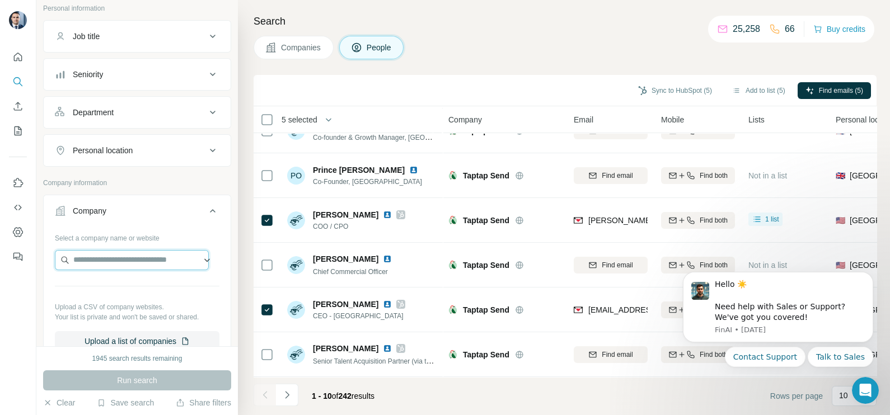
click at [109, 260] on input "text" at bounding box center [132, 260] width 154 height 20
paste input "**********"
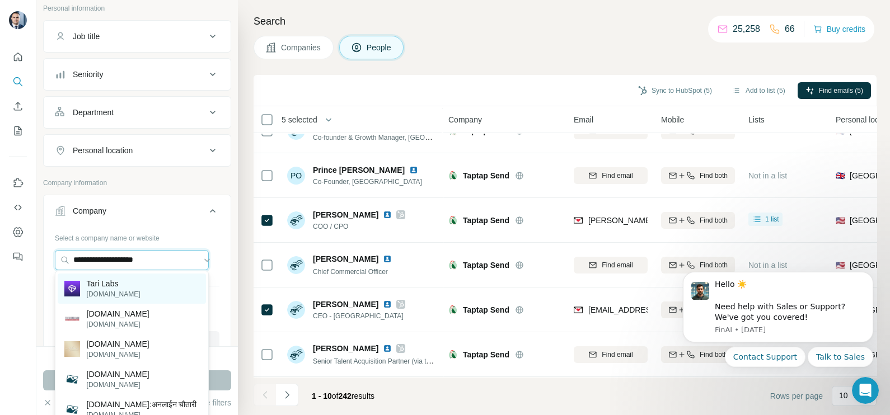
type input "**********"
click at [109, 293] on p "[DOMAIN_NAME]" at bounding box center [114, 294] width 54 height 10
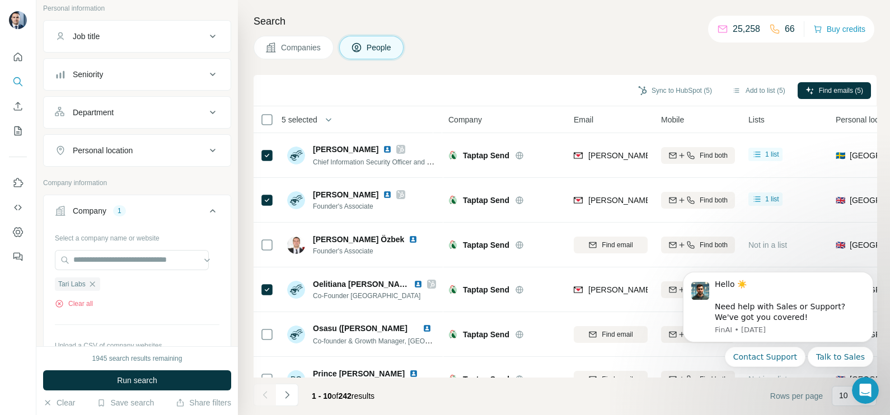
click at [296, 42] on span "Companies" at bounding box center [301, 47] width 41 height 11
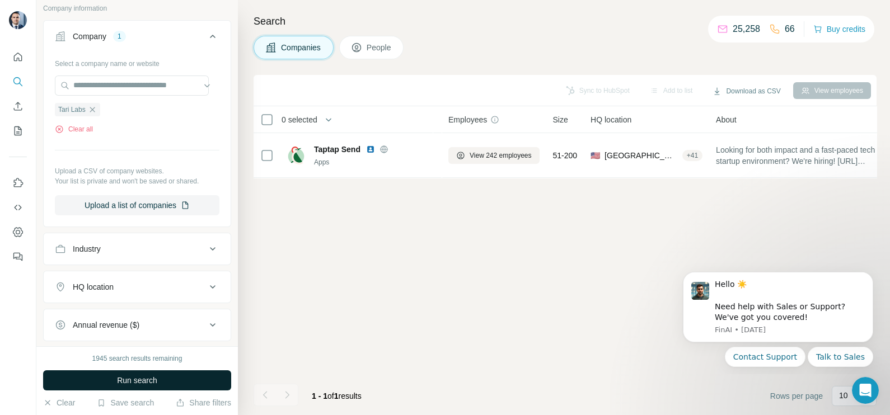
click at [170, 373] on button "Run search" at bounding box center [137, 380] width 188 height 20
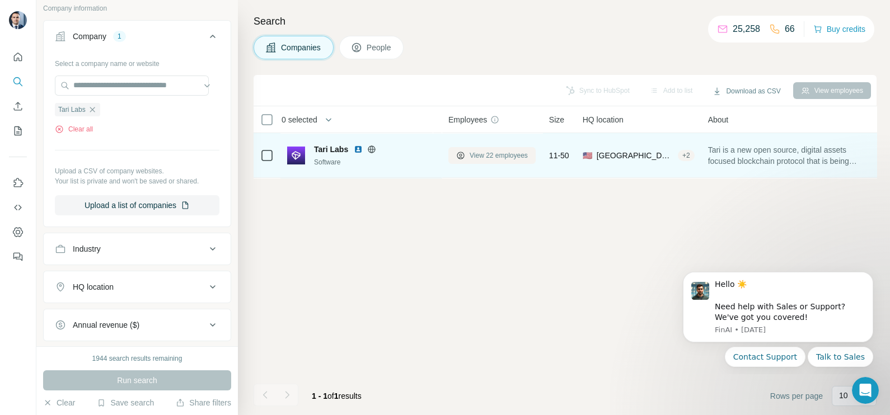
click at [487, 156] on span "View 22 employees" at bounding box center [498, 156] width 58 height 10
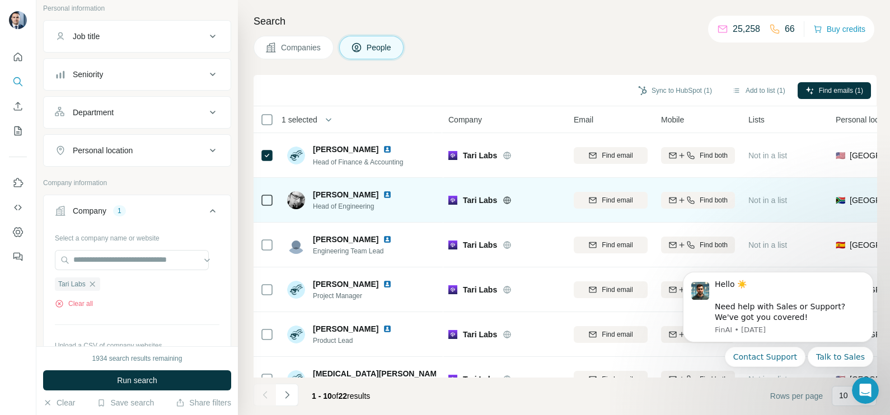
click at [265, 190] on div at bounding box center [266, 200] width 13 height 31
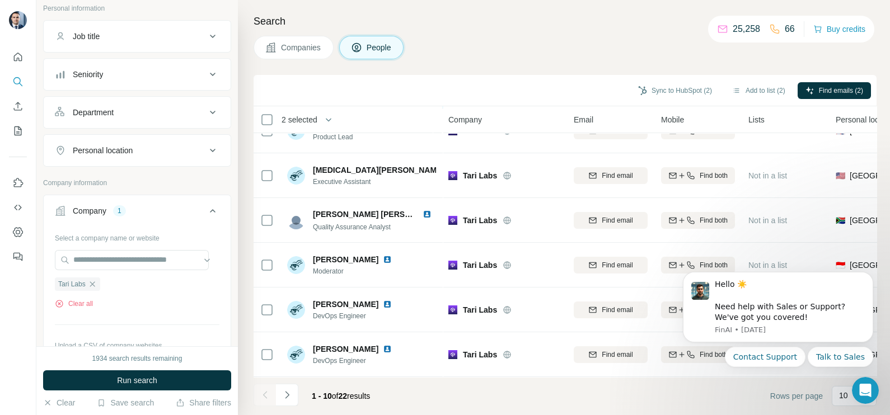
scroll to position [210, 0]
click at [297, 395] on button "Navigate to next page" at bounding box center [287, 395] width 22 height 22
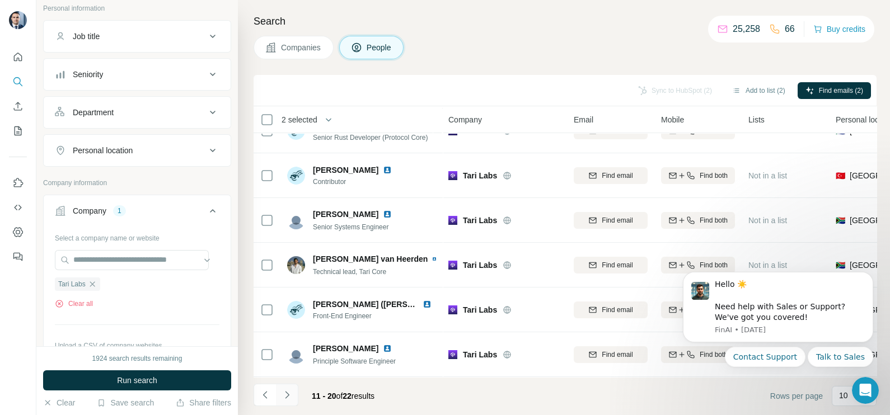
click at [282, 397] on icon "Navigate to next page" at bounding box center [286, 394] width 11 height 11
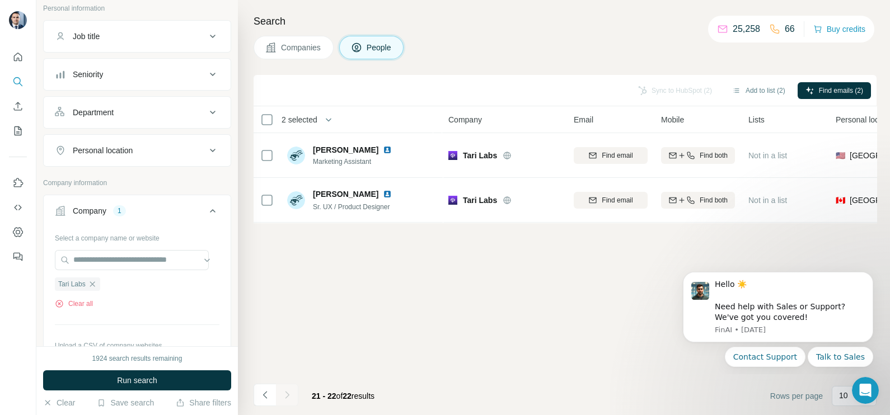
scroll to position [0, 0]
click at [272, 382] on footer "21 - 22 of 22 results Rows per page 10" at bounding box center [564, 396] width 623 height 38
click at [271, 384] on button "Navigate to previous page" at bounding box center [264, 395] width 22 height 22
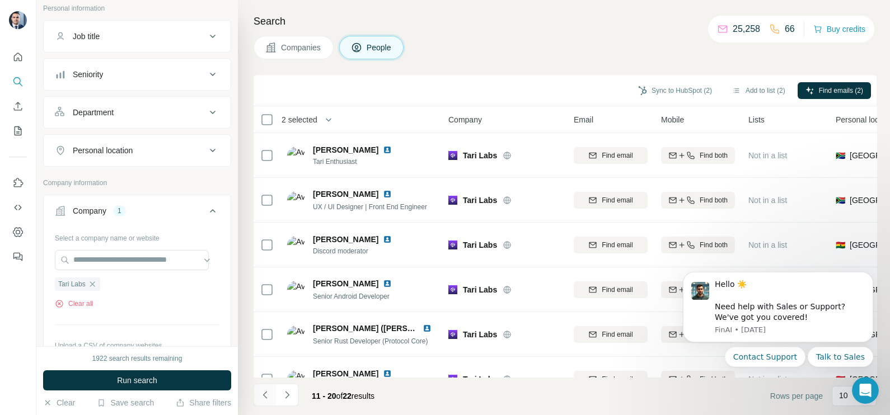
click at [271, 384] on button "Navigate to previous page" at bounding box center [264, 395] width 22 height 22
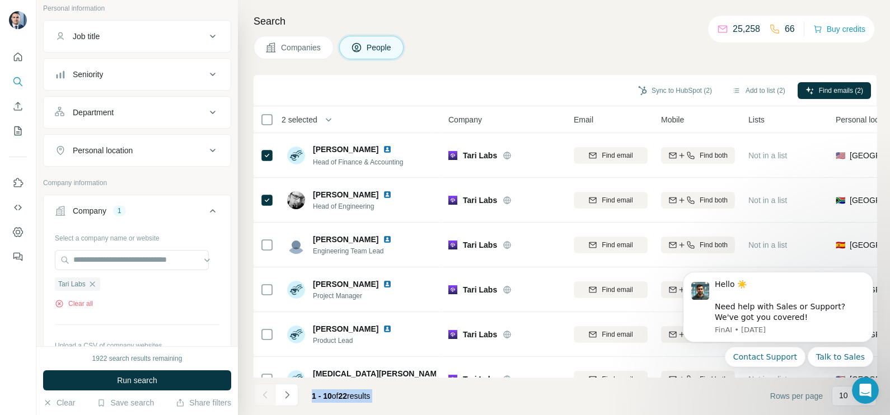
click at [271, 384] on div at bounding box center [264, 395] width 22 height 22
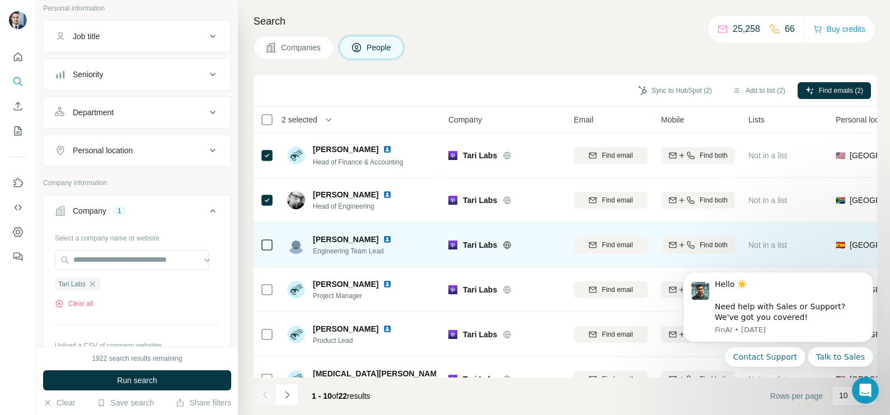
drag, startPoint x: 271, startPoint y: 384, endPoint x: 411, endPoint y: 234, distance: 205.1
click at [411, 234] on div "[PERSON_NAME] Engineering Team Lead" at bounding box center [361, 244] width 149 height 31
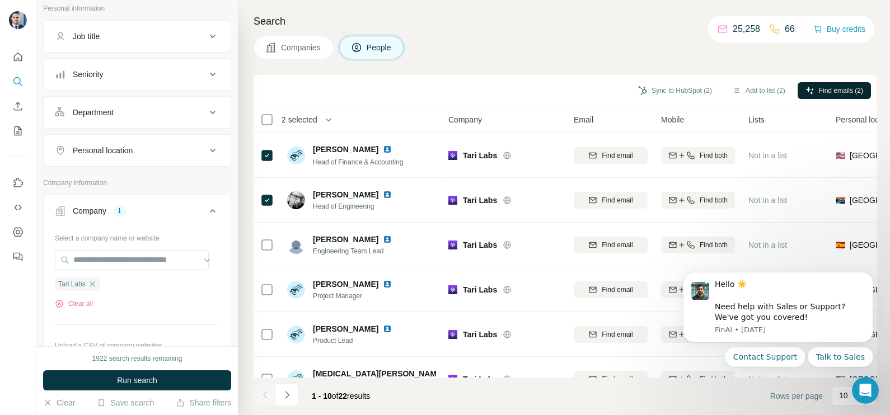
click at [828, 97] on button "Find emails (2)" at bounding box center [833, 90] width 73 height 17
click at [662, 90] on button "Sync to HubSpot (2)" at bounding box center [675, 90] width 90 height 17
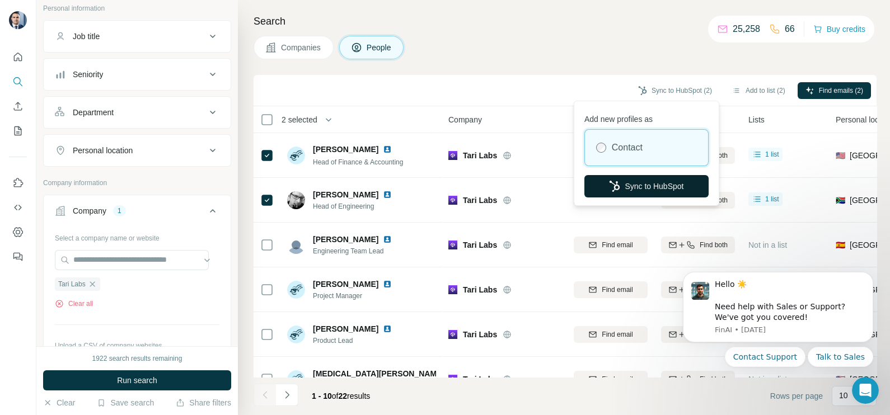
click at [641, 182] on button "Sync to HubSpot" at bounding box center [646, 186] width 124 height 22
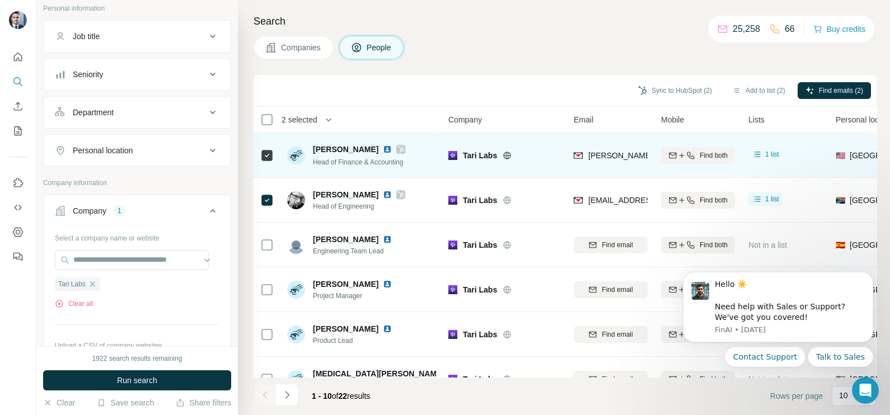
click at [616, 152] on span "[PERSON_NAME][EMAIL_ADDRESS][PERSON_NAME][DOMAIN_NAME]" at bounding box center [719, 155] width 262 height 9
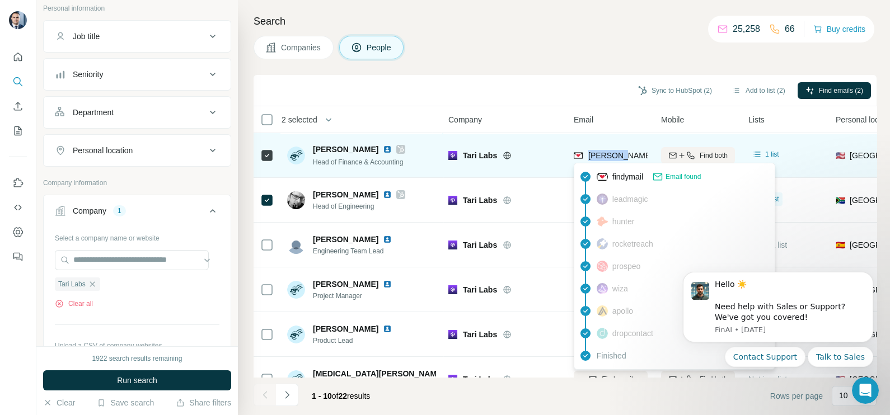
click at [616, 152] on span "[PERSON_NAME][EMAIL_ADDRESS][PERSON_NAME][DOMAIN_NAME]" at bounding box center [719, 155] width 262 height 9
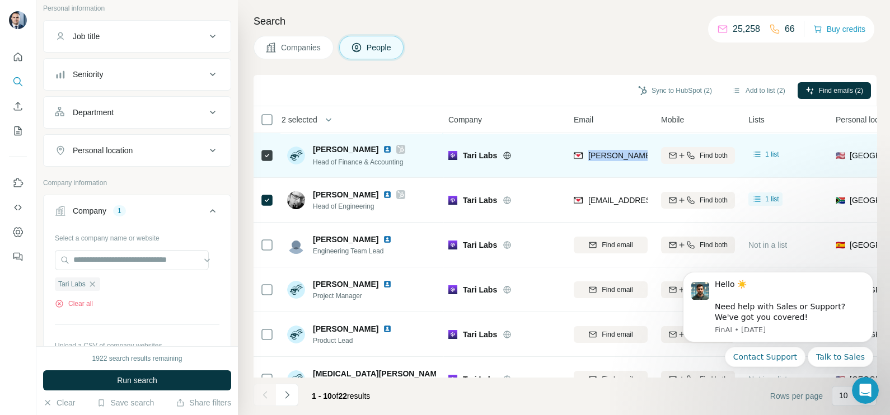
click at [616, 152] on span "[PERSON_NAME][EMAIL_ADDRESS][PERSON_NAME][DOMAIN_NAME]" at bounding box center [719, 155] width 262 height 9
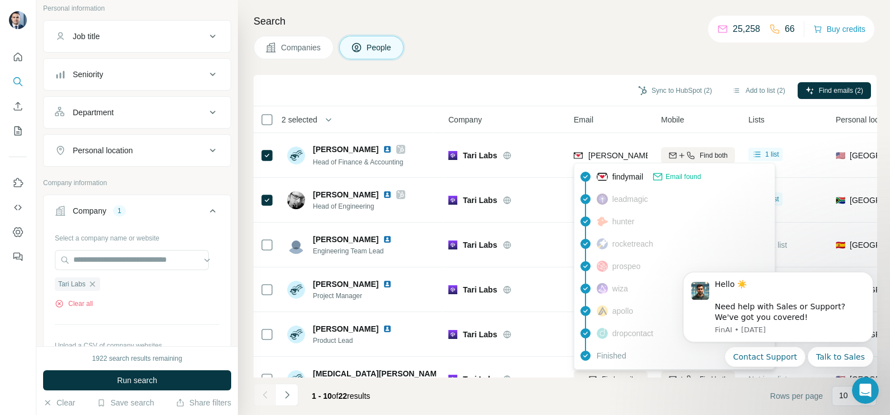
click at [551, 89] on div "Sync to HubSpot (2) Add to list (2) Find emails (2)" at bounding box center [565, 91] width 612 height 20
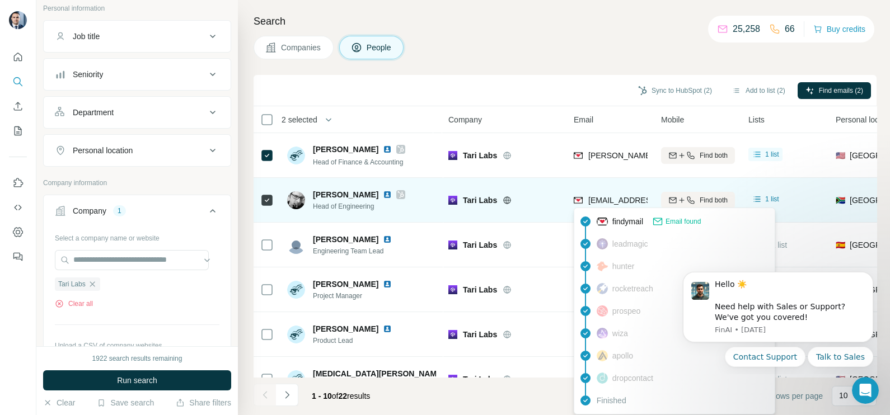
click at [607, 203] on span "[EMAIL_ADDRESS][DOMAIN_NAME]" at bounding box center [654, 200] width 133 height 9
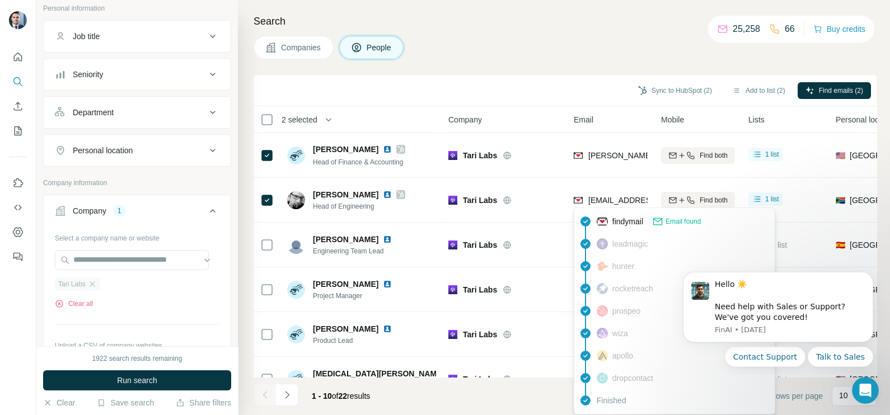
click at [88, 289] on div "Tari Labs" at bounding box center [77, 284] width 45 height 13
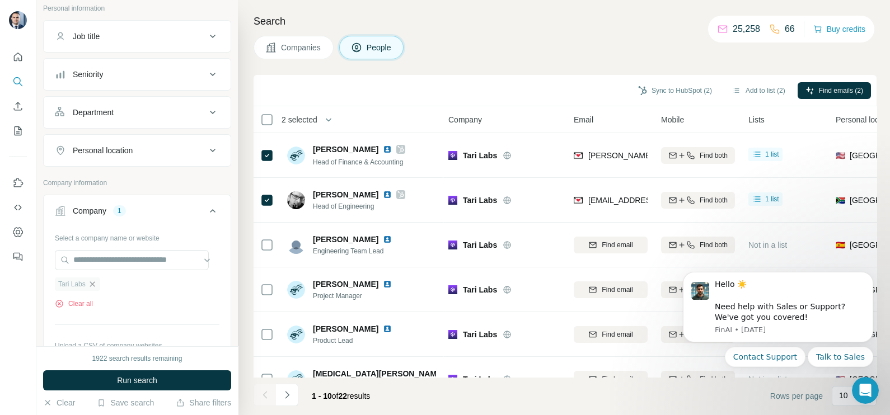
click at [92, 285] on icon "button" at bounding box center [92, 284] width 9 height 9
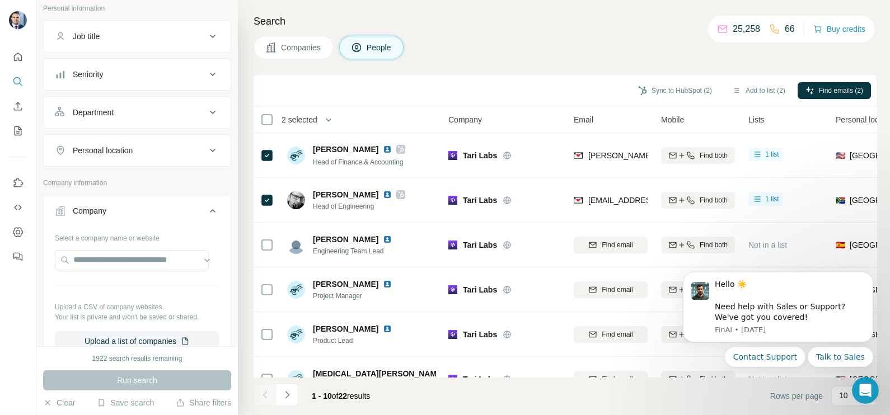
click at [295, 46] on span "Companies" at bounding box center [301, 47] width 41 height 11
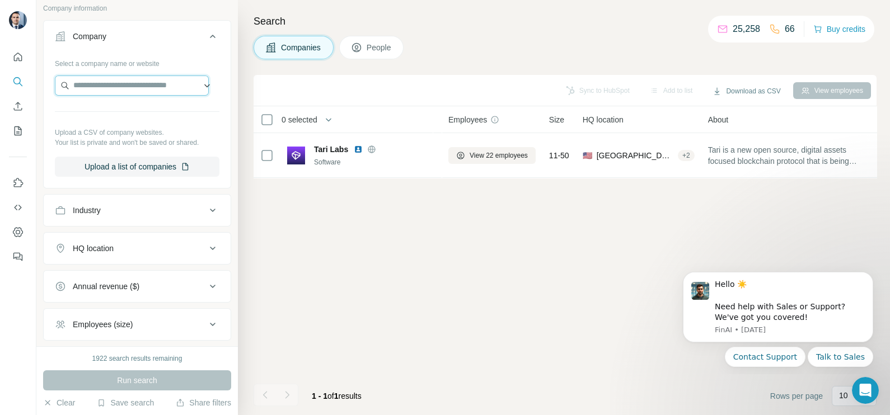
click at [109, 90] on input "text" at bounding box center [132, 86] width 154 height 20
paste input "**********"
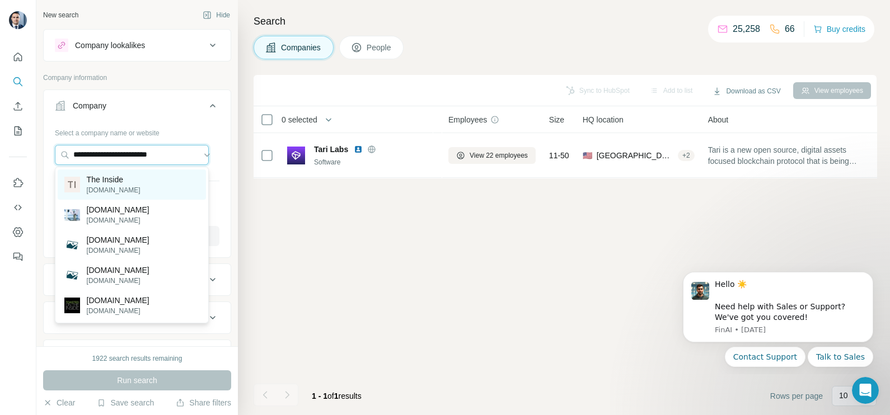
type input "**********"
click at [143, 177] on div "The Inside [DOMAIN_NAME]" at bounding box center [132, 185] width 148 height 30
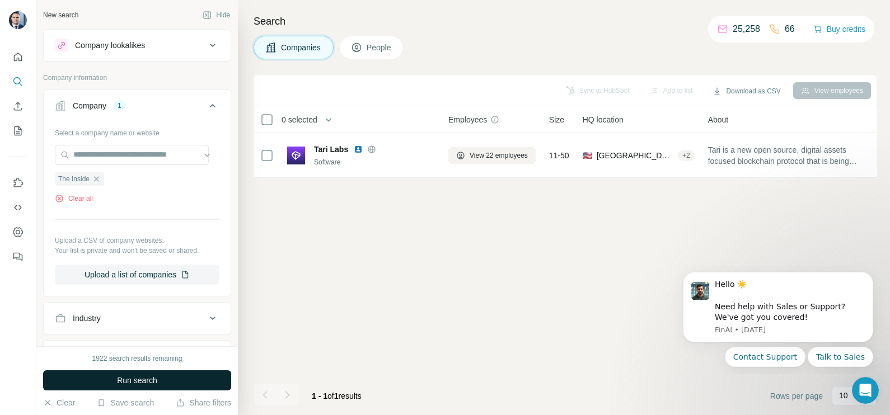
click at [153, 377] on span "Run search" at bounding box center [137, 380] width 40 height 11
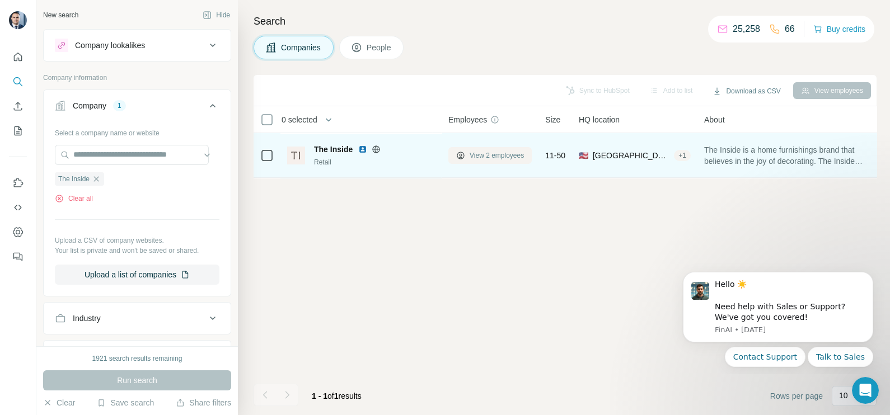
click at [506, 151] on span "View 2 employees" at bounding box center [496, 156] width 54 height 10
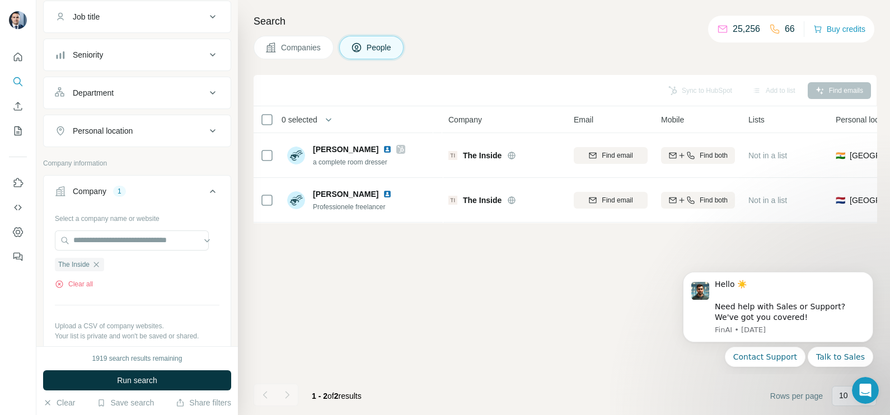
scroll to position [139, 0]
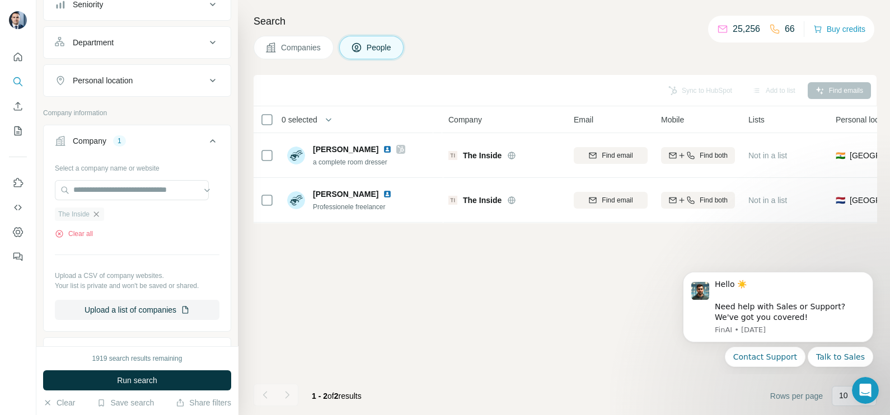
click at [98, 214] on icon "button" at bounding box center [96, 214] width 5 height 5
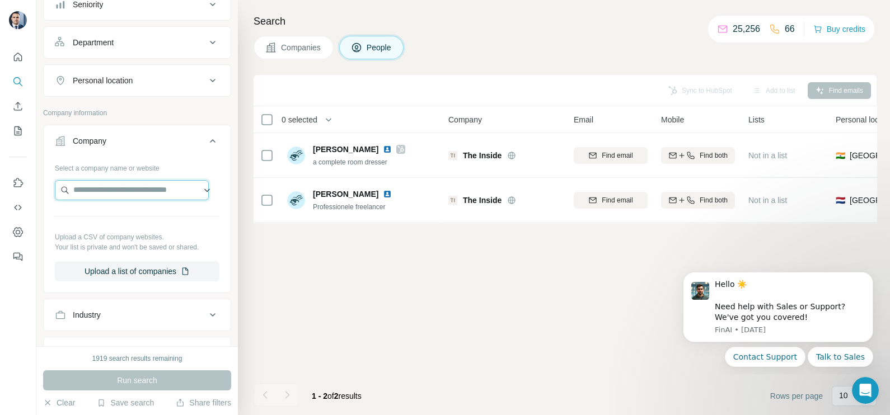
click at [115, 186] on input "text" at bounding box center [132, 190] width 154 height 20
type input "**********"
drag, startPoint x: 132, startPoint y: 213, endPoint x: 167, endPoint y: 176, distance: 51.4
click at [131, 213] on div "Tia [DOMAIN_NAME]" at bounding box center [132, 219] width 148 height 30
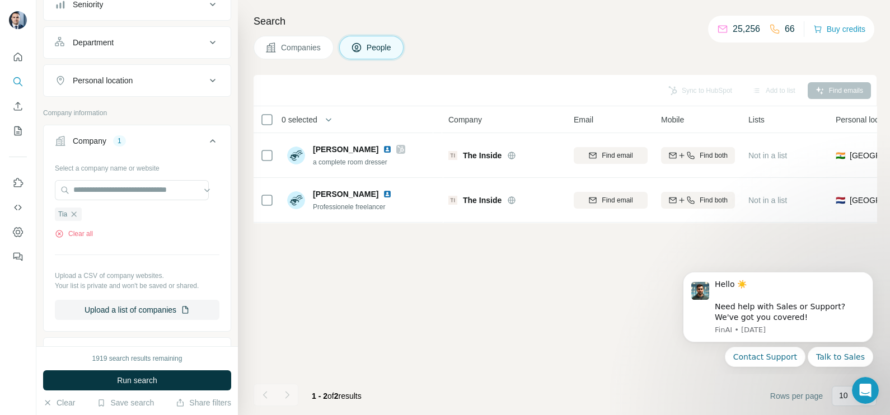
click at [284, 53] on span "Companies" at bounding box center [301, 47] width 41 height 11
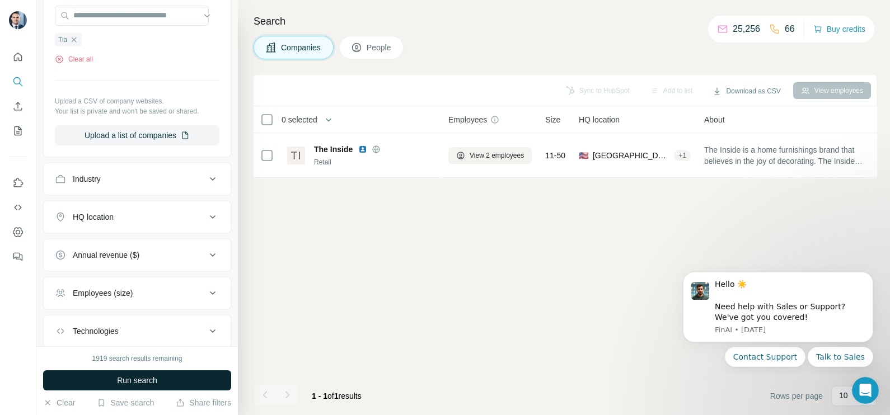
click at [153, 379] on span "Run search" at bounding box center [137, 380] width 40 height 11
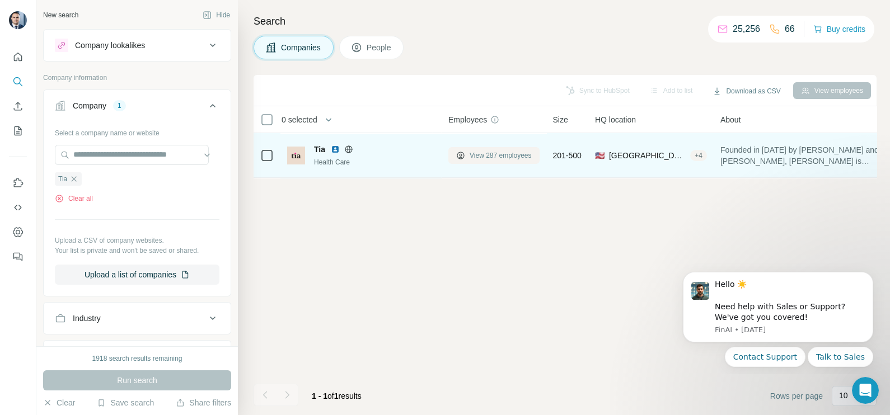
click at [495, 157] on span "View 287 employees" at bounding box center [500, 156] width 62 height 10
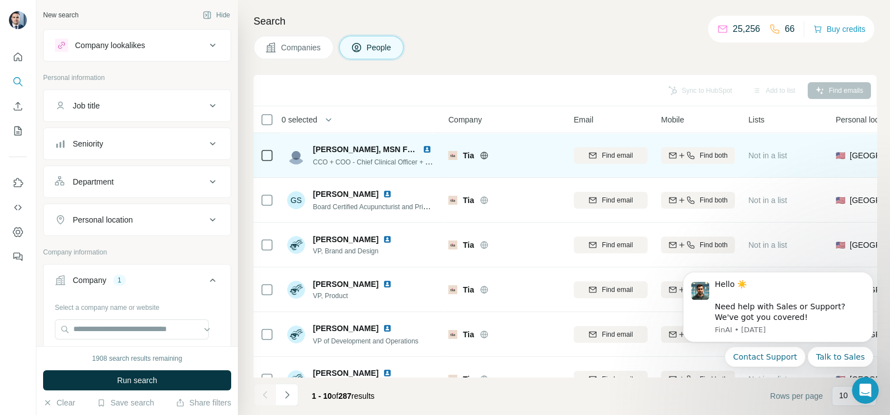
click at [266, 162] on icon at bounding box center [266, 155] width 13 height 13
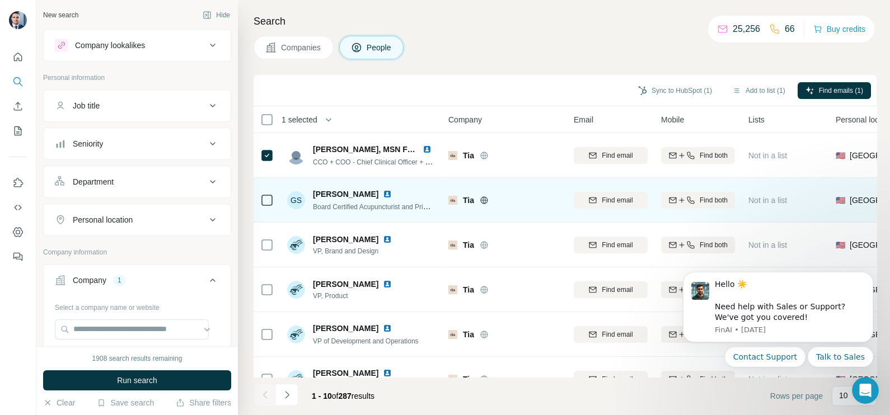
scroll to position [69, 0]
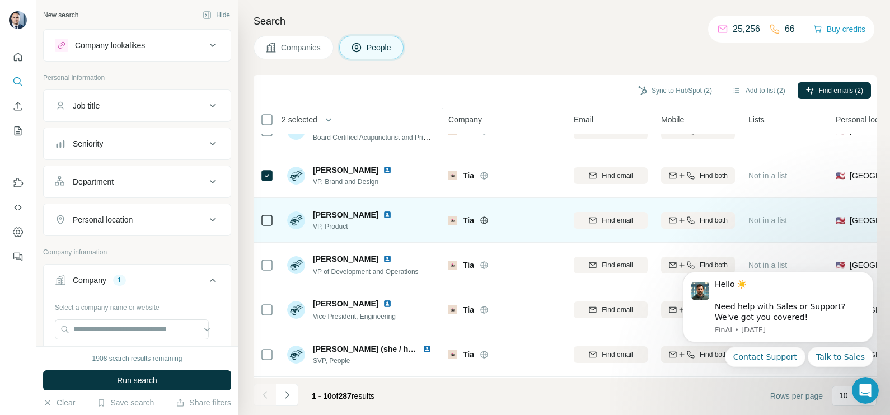
click at [273, 216] on icon at bounding box center [266, 220] width 13 height 13
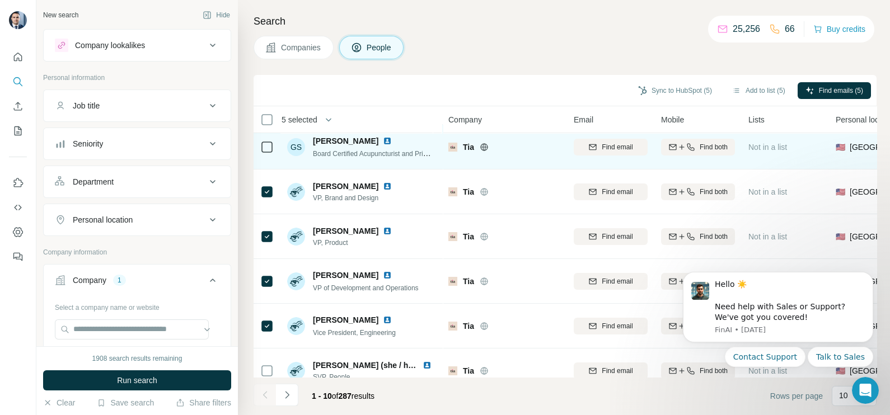
scroll to position [0, 0]
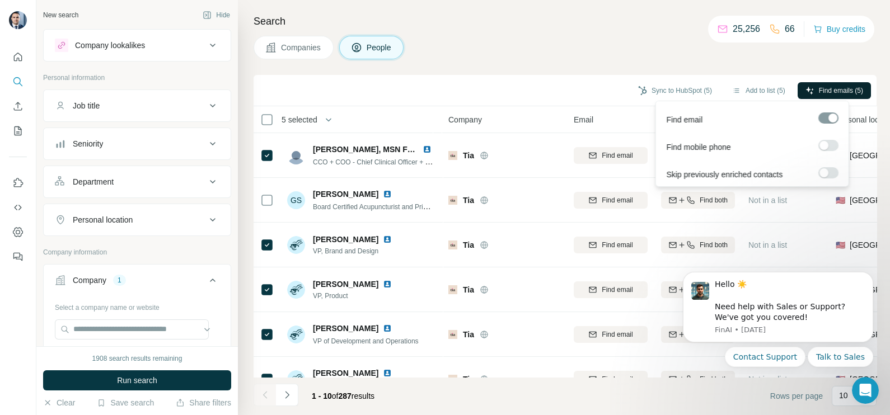
click at [834, 90] on span "Find emails (5)" at bounding box center [841, 91] width 44 height 10
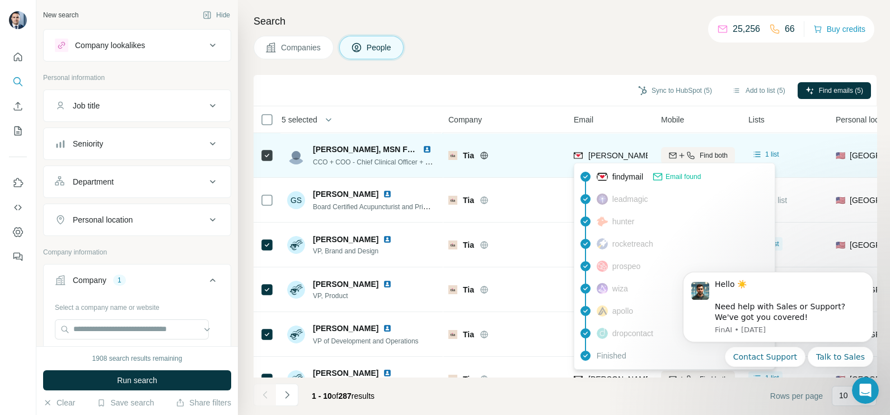
click at [610, 158] on span "[PERSON_NAME][EMAIL_ADDRESS][PERSON_NAME][DOMAIN_NAME]" at bounding box center [719, 155] width 262 height 9
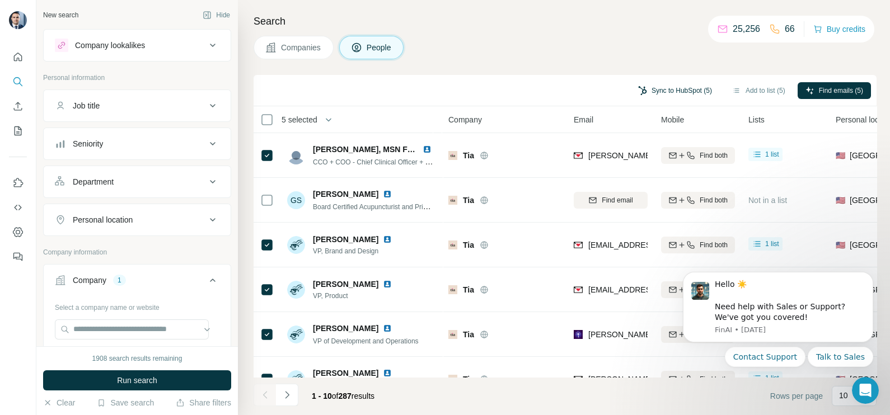
drag, startPoint x: 577, startPoint y: 88, endPoint x: 646, endPoint y: 97, distance: 69.9
click at [580, 87] on div "Sync to HubSpot (5) Add to list (5) Find emails (5)" at bounding box center [565, 91] width 612 height 20
click at [657, 95] on button "Sync to HubSpot (5)" at bounding box center [675, 90] width 90 height 17
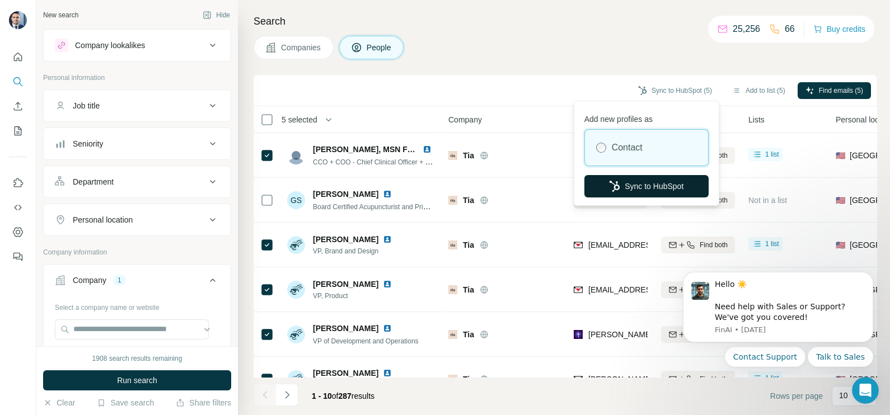
click at [655, 184] on button "Sync to HubSpot" at bounding box center [646, 186] width 124 height 22
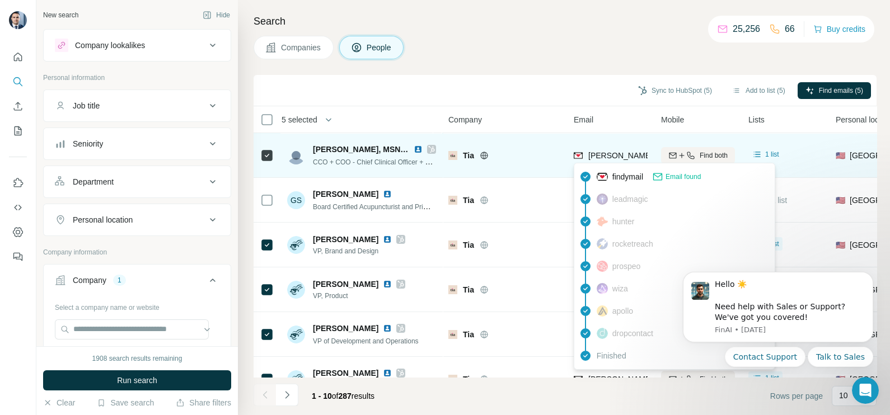
click at [593, 159] on span "[PERSON_NAME][EMAIL_ADDRESS][PERSON_NAME][DOMAIN_NAME]" at bounding box center [714, 155] width 253 height 11
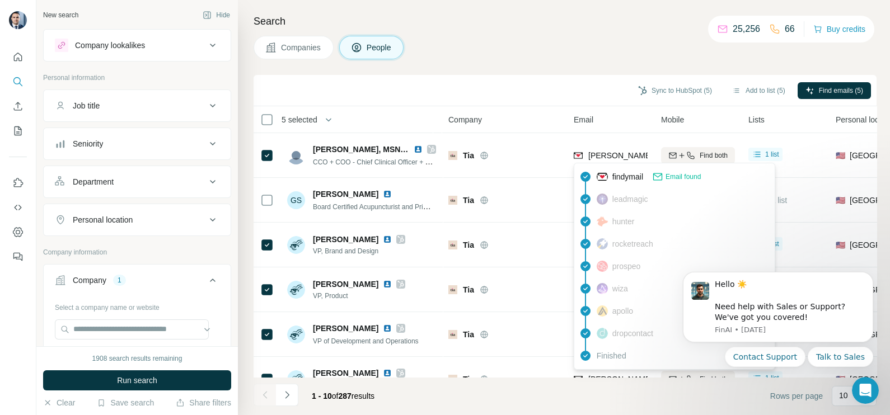
click at [551, 105] on div "Sync to HubSpot (5) Add to list (5) Find emails (5)" at bounding box center [564, 90] width 623 height 31
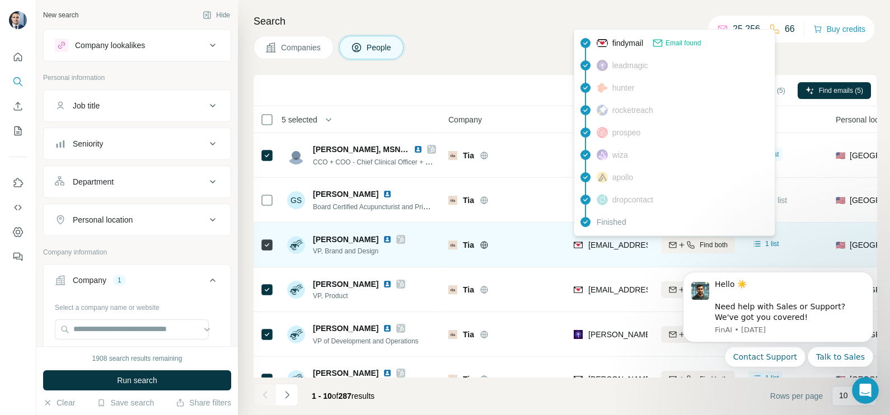
click at [603, 248] on span "[EMAIL_ADDRESS][DOMAIN_NAME]" at bounding box center [654, 245] width 133 height 9
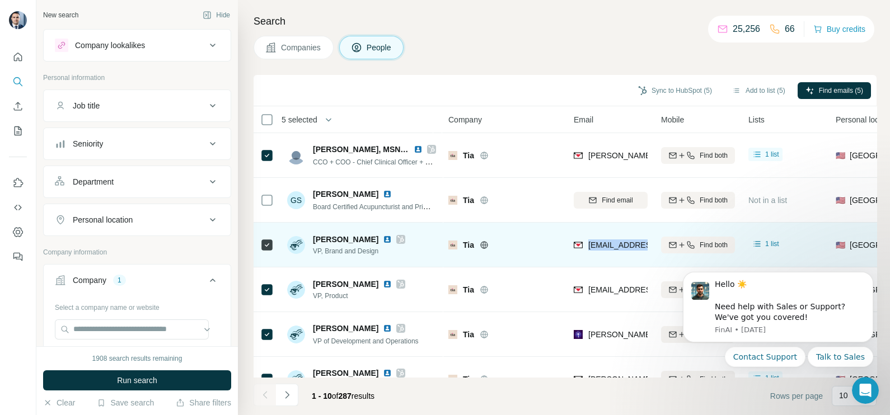
click at [603, 248] on span "[EMAIL_ADDRESS][DOMAIN_NAME]" at bounding box center [654, 245] width 133 height 9
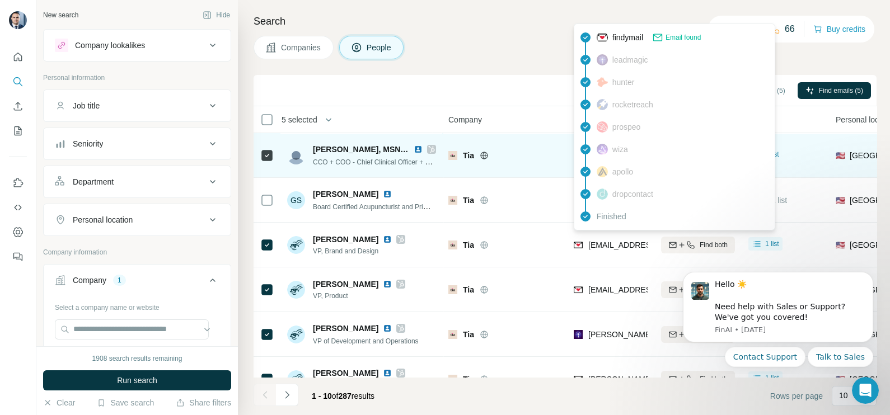
click at [520, 169] on div "Tia" at bounding box center [504, 155] width 112 height 31
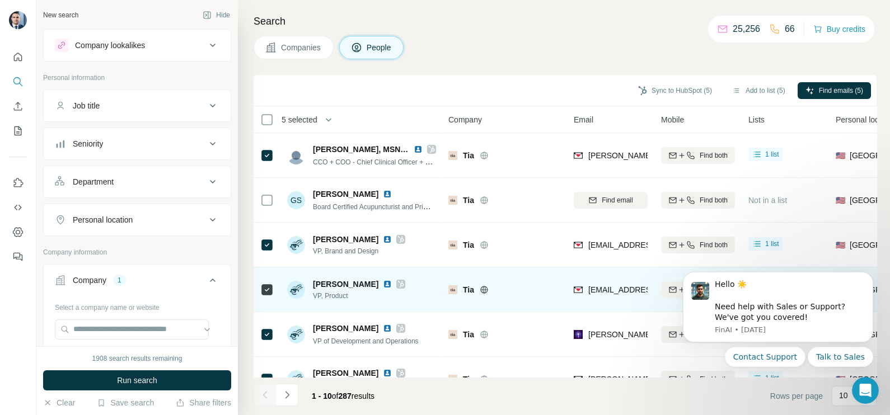
click at [594, 304] on div "[EMAIL_ADDRESS][DOMAIN_NAME]" at bounding box center [611, 289] width 74 height 31
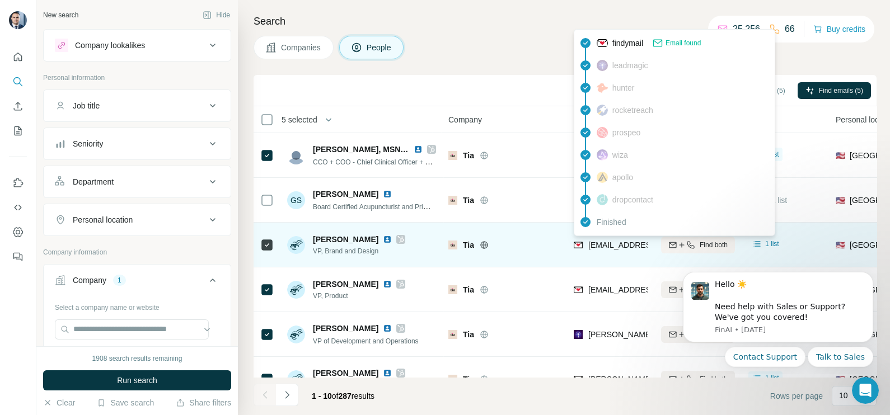
click at [604, 248] on span "[EMAIL_ADDRESS][DOMAIN_NAME]" at bounding box center [654, 245] width 133 height 9
click at [603, 248] on span "[EMAIL_ADDRESS][DOMAIN_NAME]" at bounding box center [654, 245] width 133 height 9
click at [602, 247] on span "[EMAIL_ADDRESS][DOMAIN_NAME]" at bounding box center [654, 245] width 133 height 9
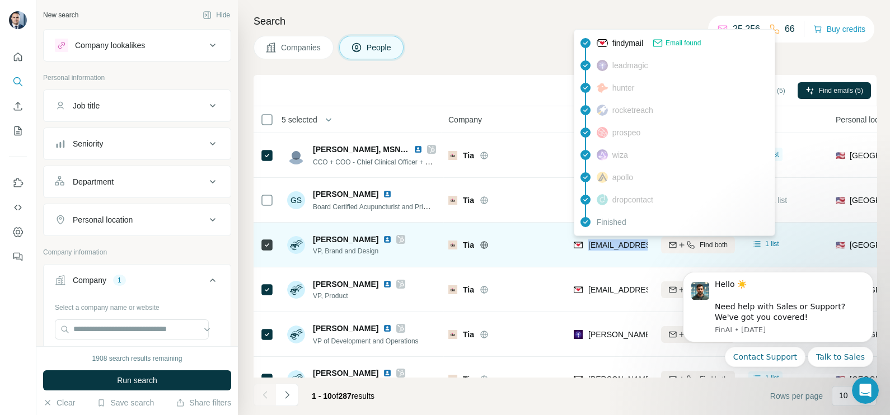
click at [602, 247] on span "[EMAIL_ADDRESS][DOMAIN_NAME]" at bounding box center [654, 245] width 133 height 9
click at [608, 255] on div "[EMAIL_ADDRESS][DOMAIN_NAME]" at bounding box center [611, 244] width 74 height 31
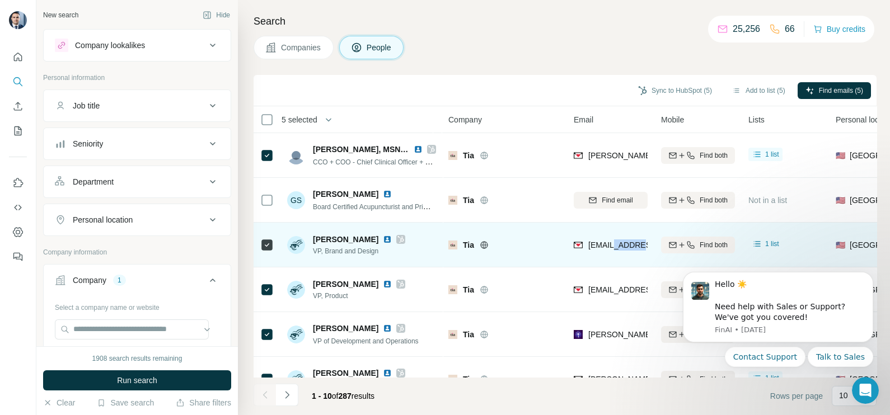
click at [608, 255] on div "[EMAIL_ADDRESS][DOMAIN_NAME]" at bounding box center [611, 244] width 74 height 31
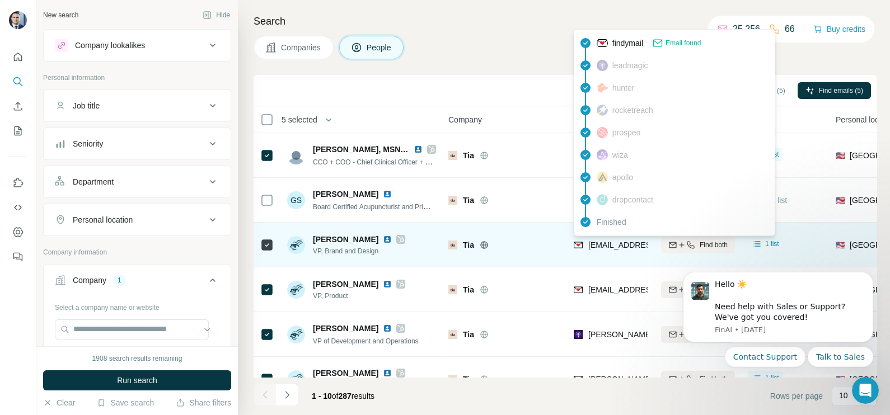
click at [599, 243] on span "[EMAIL_ADDRESS][DOMAIN_NAME]" at bounding box center [654, 245] width 133 height 9
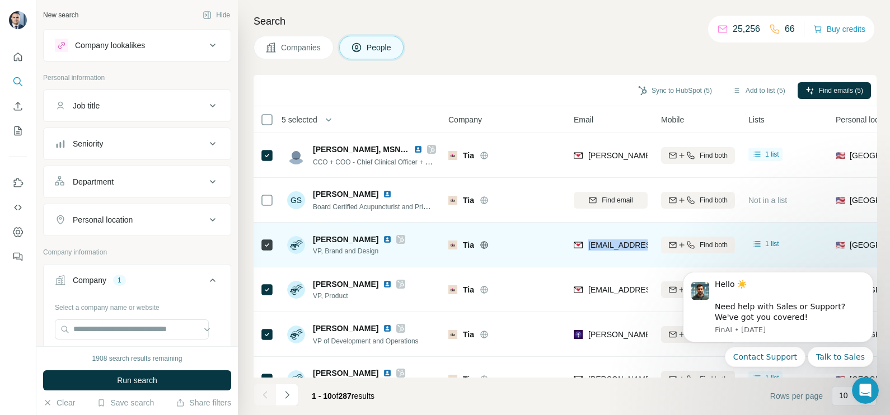
click at [599, 243] on span "[EMAIL_ADDRESS][DOMAIN_NAME]" at bounding box center [654, 245] width 133 height 9
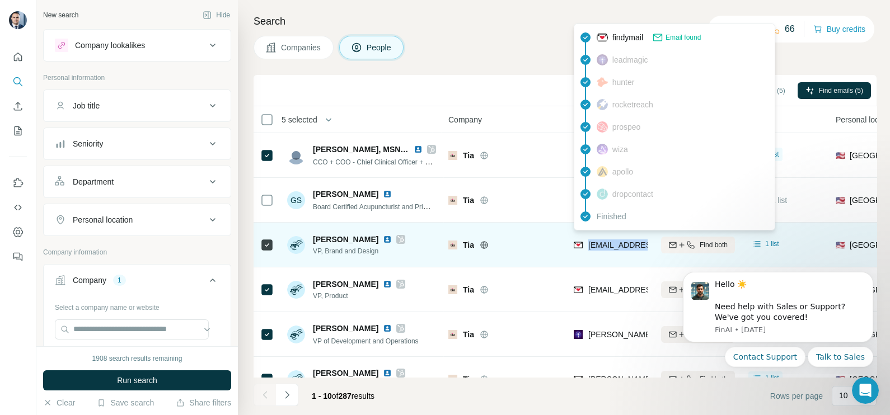
click at [599, 243] on span "[EMAIL_ADDRESS][DOMAIN_NAME]" at bounding box center [654, 245] width 133 height 9
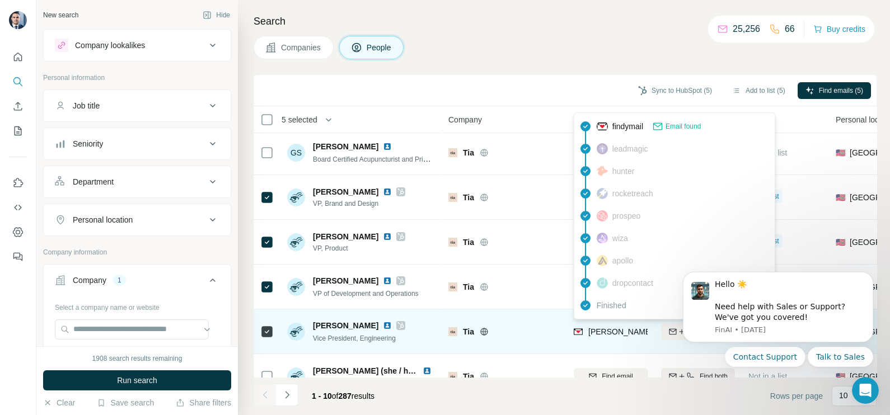
scroll to position [69, 0]
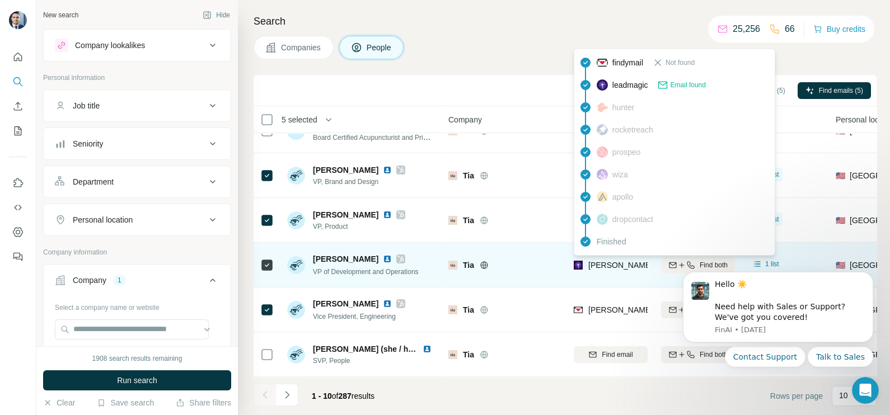
click at [605, 262] on span "[PERSON_NAME][EMAIL_ADDRESS][DOMAIN_NAME]" at bounding box center [686, 265] width 197 height 9
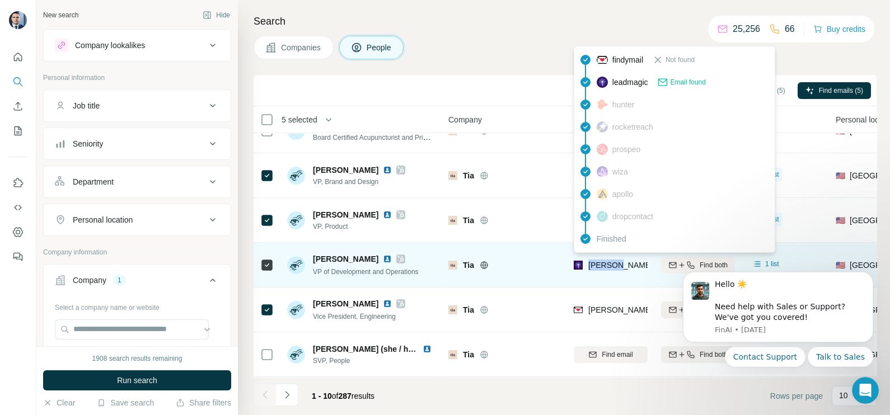
click at [605, 262] on span "[PERSON_NAME][EMAIL_ADDRESS][DOMAIN_NAME]" at bounding box center [686, 265] width 197 height 9
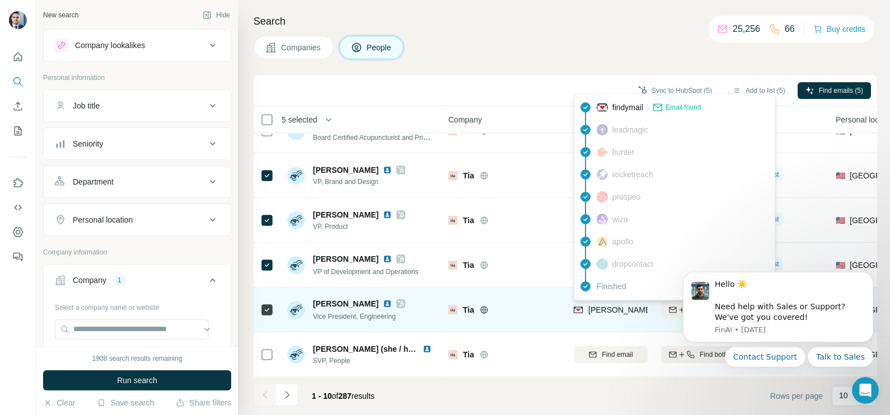
click at [598, 316] on div "[PERSON_NAME][EMAIL_ADDRESS][DOMAIN_NAME]" at bounding box center [675, 310] width 203 height 13
click at [597, 316] on div "[PERSON_NAME][EMAIL_ADDRESS][DOMAIN_NAME]" at bounding box center [675, 310] width 203 height 13
click at [603, 311] on span "[PERSON_NAME][EMAIL_ADDRESS][DOMAIN_NAME]" at bounding box center [686, 310] width 197 height 9
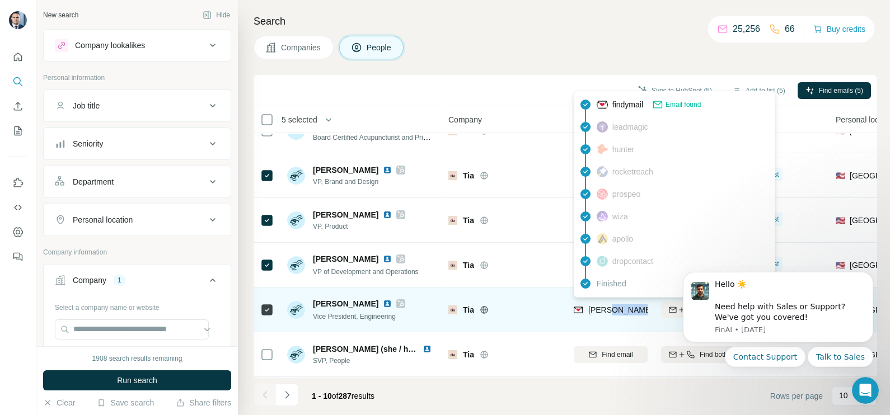
click at [603, 311] on span "[PERSON_NAME][EMAIL_ADDRESS][DOMAIN_NAME]" at bounding box center [686, 310] width 197 height 9
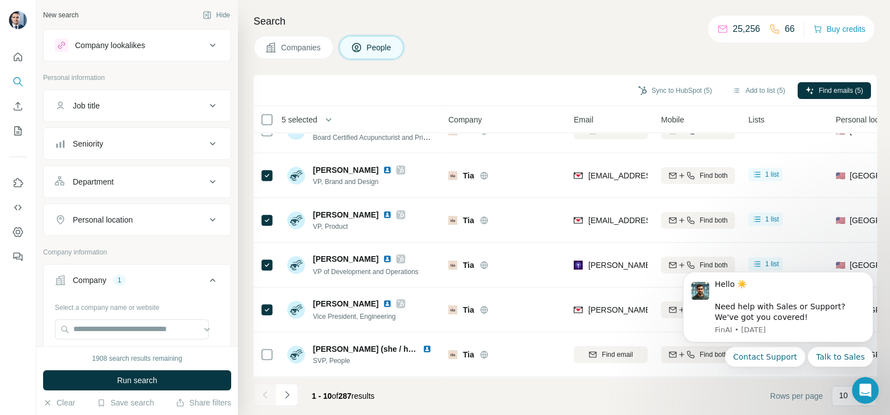
click at [543, 114] on div "Company" at bounding box center [504, 119] width 112 height 13
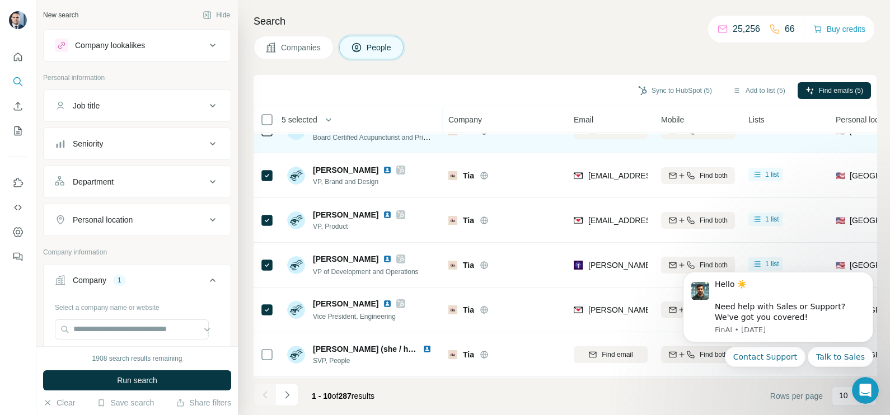
scroll to position [0, 0]
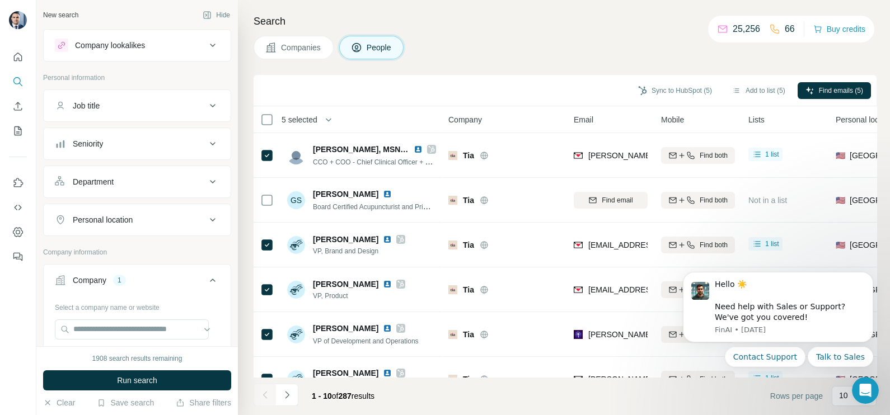
click at [297, 55] on button "Companies" at bounding box center [293, 48] width 80 height 24
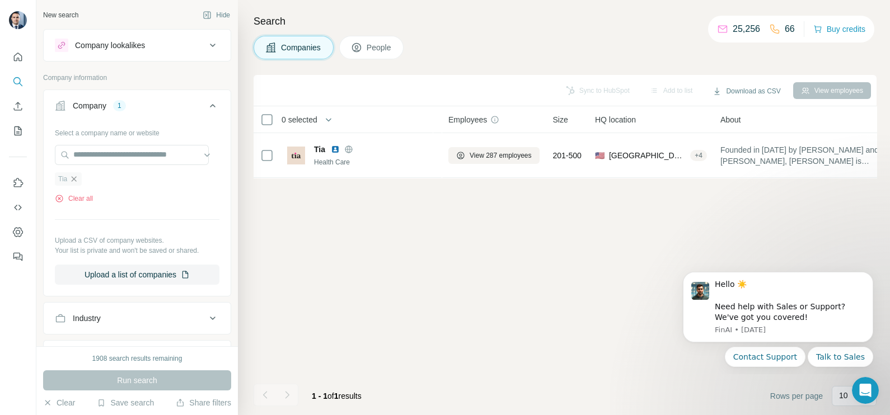
click at [70, 182] on icon "button" at bounding box center [73, 179] width 9 height 9
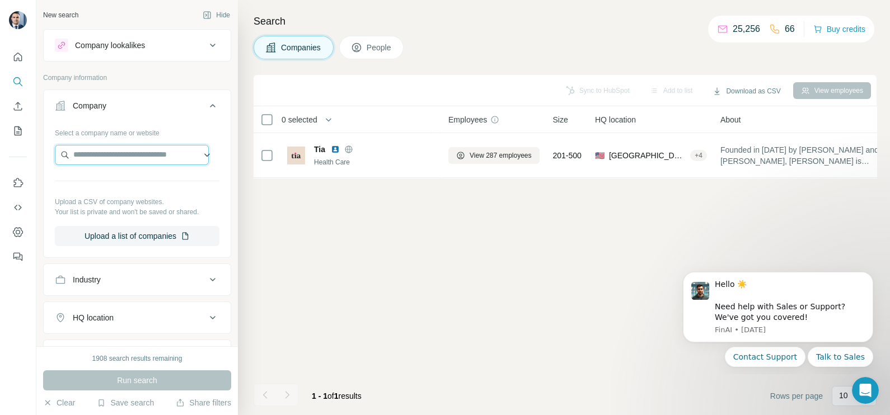
click at [86, 162] on input "text" at bounding box center [132, 155] width 154 height 20
paste input "**********"
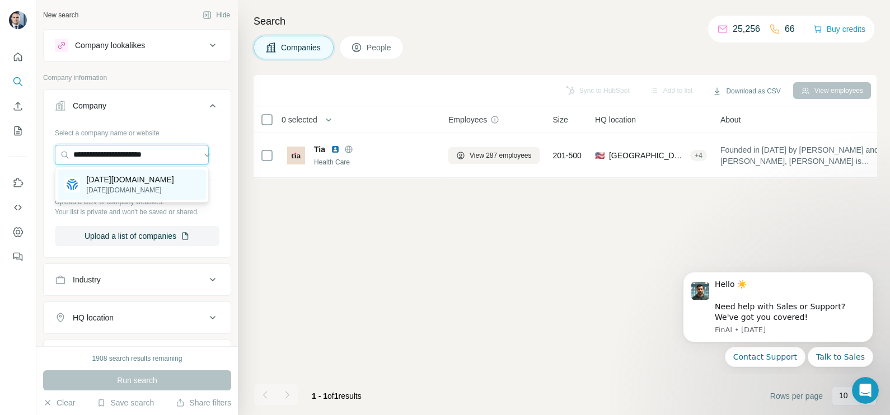
type input "**********"
click at [129, 176] on p "[DATE][DOMAIN_NAME]" at bounding box center [130, 179] width 87 height 11
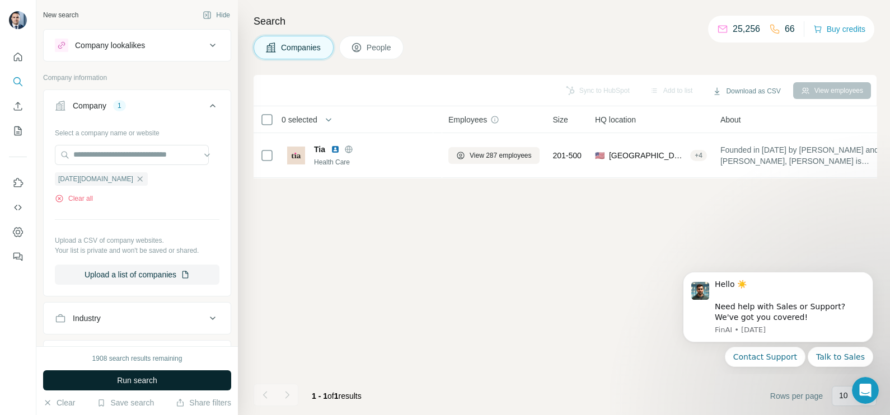
click at [165, 378] on button "Run search" at bounding box center [137, 380] width 188 height 20
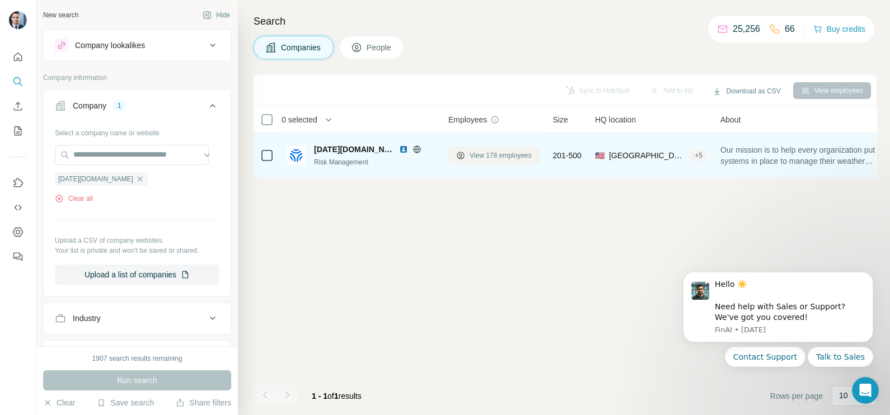
click at [504, 157] on span "View 178 employees" at bounding box center [500, 156] width 62 height 10
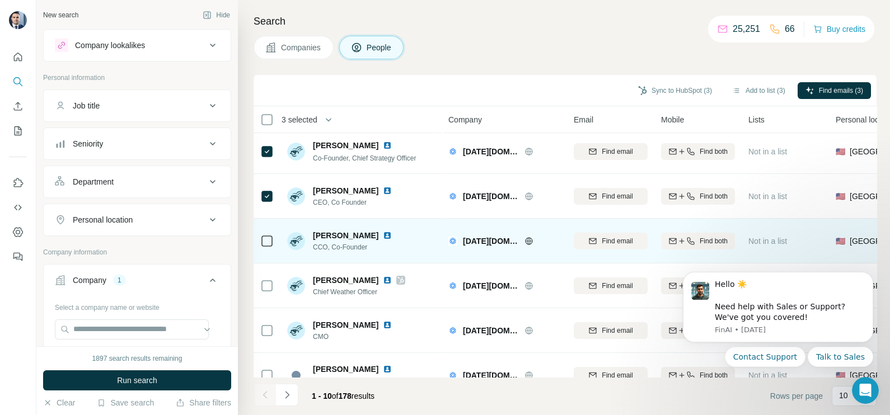
scroll to position [69, 0]
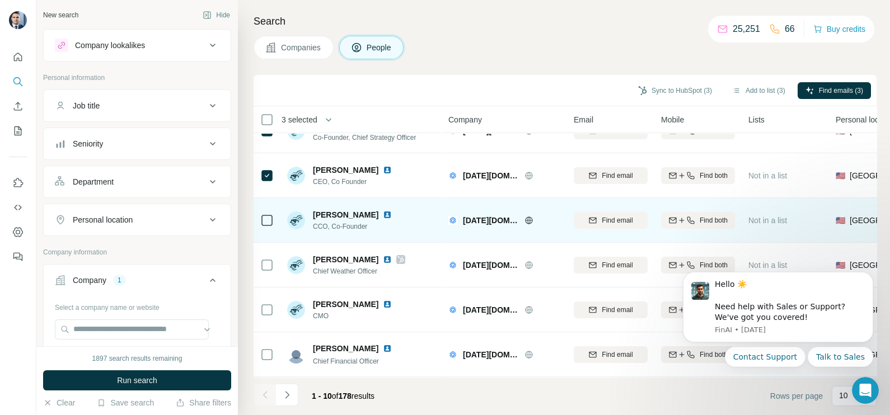
click at [274, 219] on td at bounding box center [266, 220] width 27 height 45
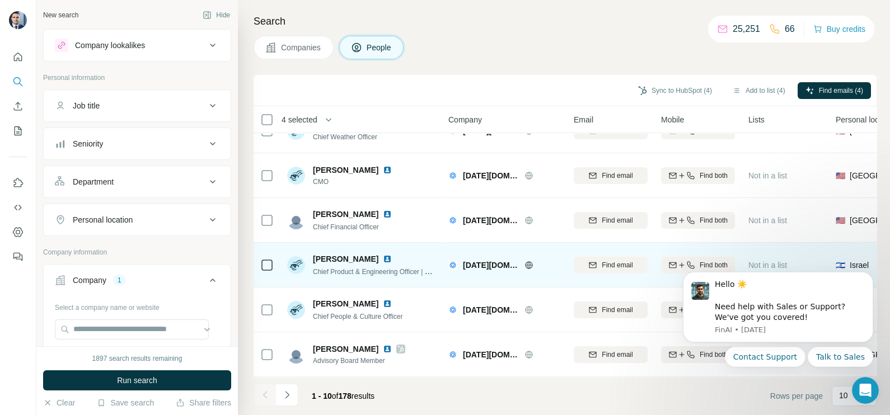
scroll to position [210, 0]
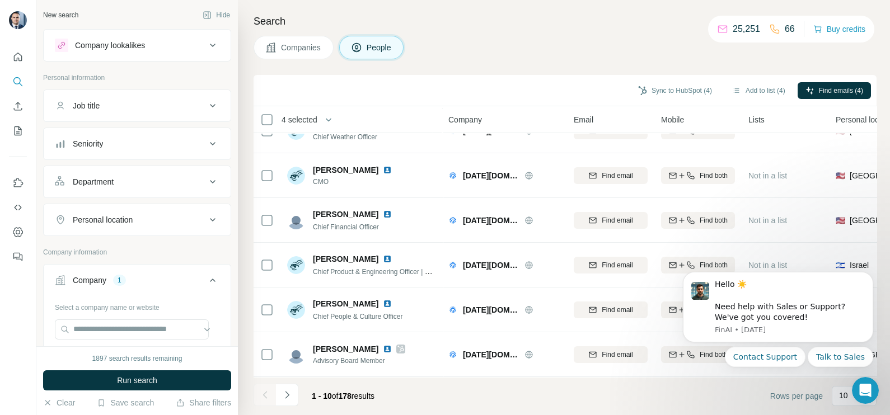
click at [672, 389] on footer "1 - 10 of 178 results Rows per page 10" at bounding box center [564, 396] width 623 height 38
click at [856, 384] on div "Open Intercom Messenger" at bounding box center [863, 388] width 37 height 37
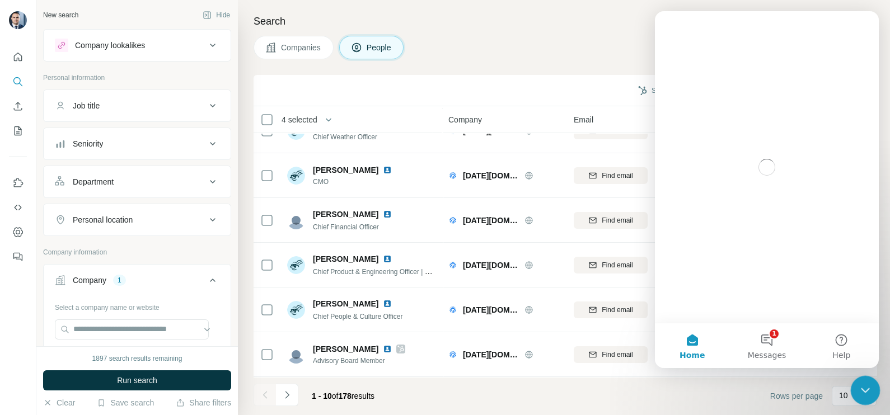
scroll to position [0, 0]
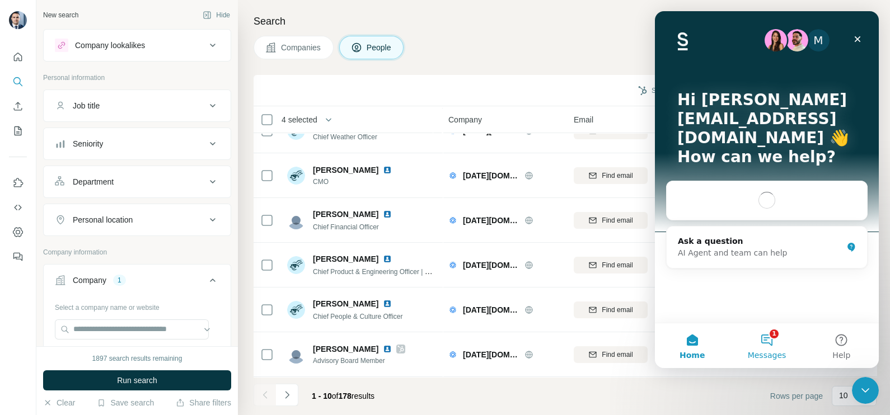
click at [760, 341] on button "1 Messages" at bounding box center [766, 345] width 74 height 45
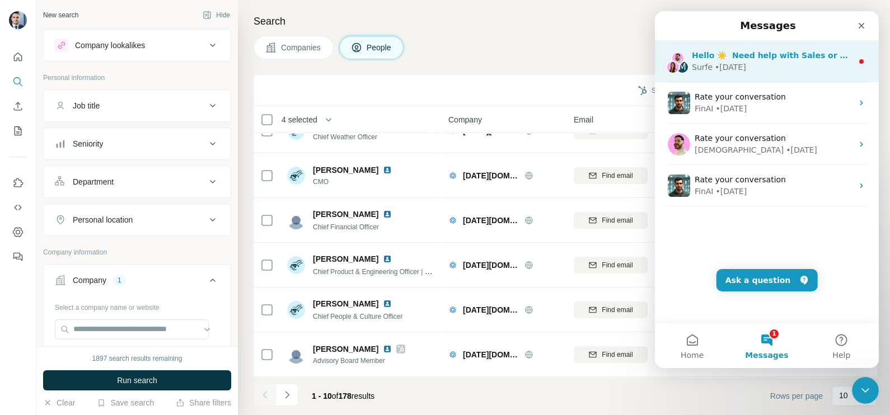
click at [729, 67] on div "• [DATE]" at bounding box center [730, 68] width 31 height 12
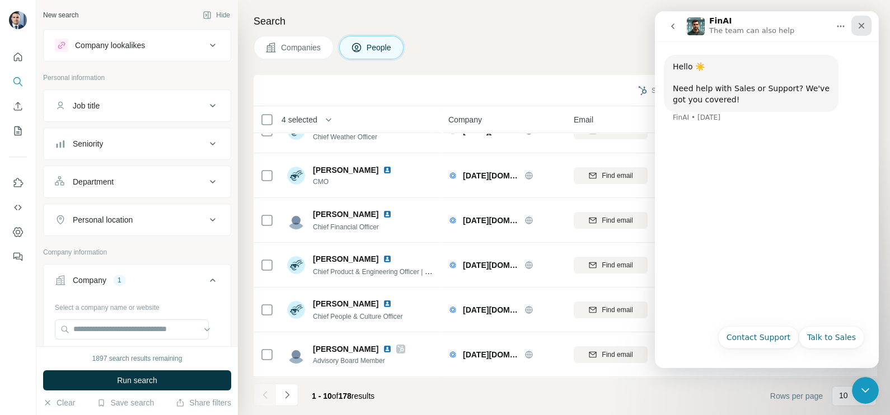
click at [860, 27] on icon "Close" at bounding box center [861, 26] width 6 height 6
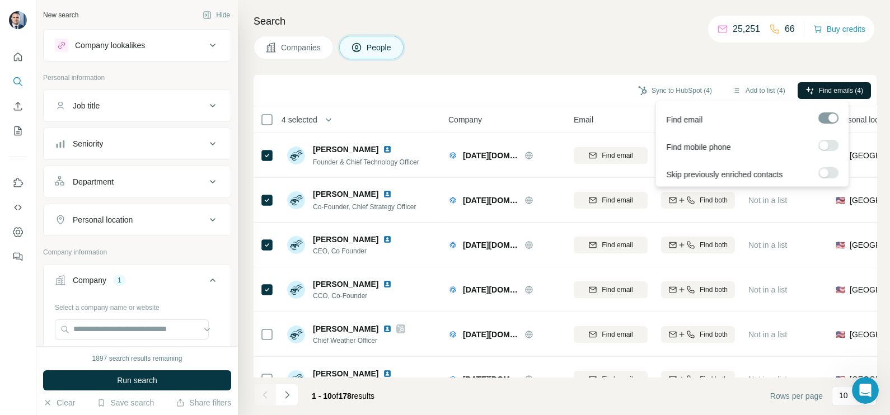
click at [806, 88] on icon "button" at bounding box center [809, 90] width 7 height 7
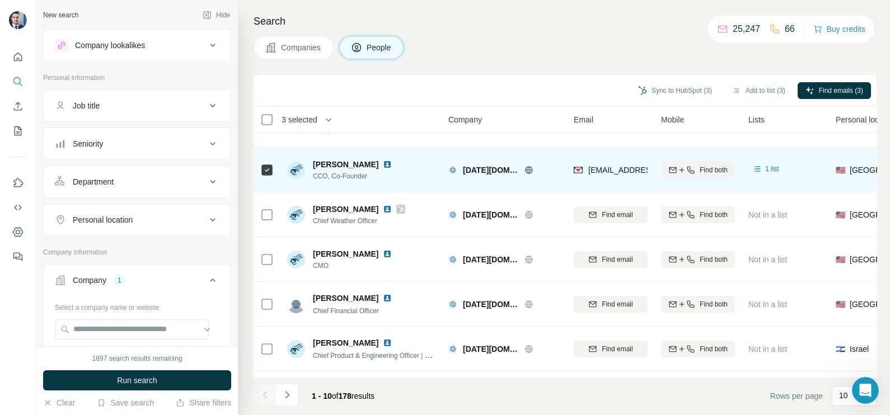
scroll to position [210, 0]
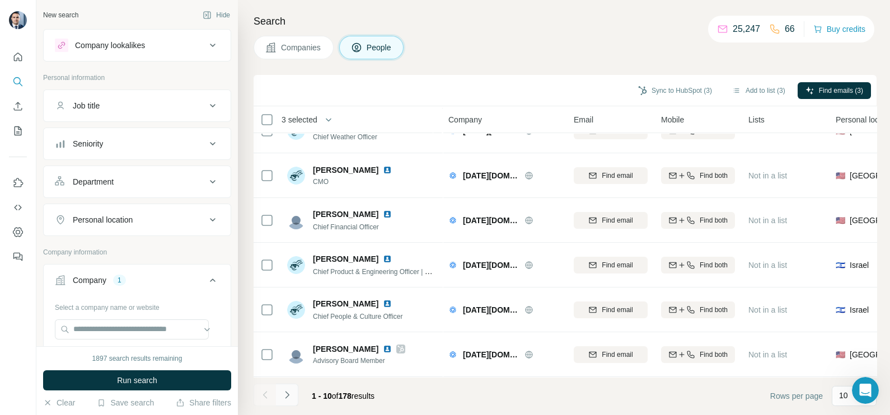
click at [293, 401] on button "Navigate to next page" at bounding box center [287, 395] width 22 height 22
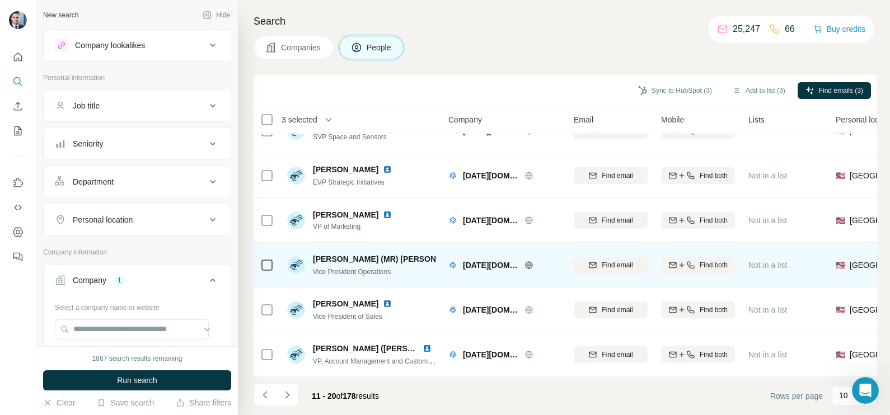
scroll to position [0, 0]
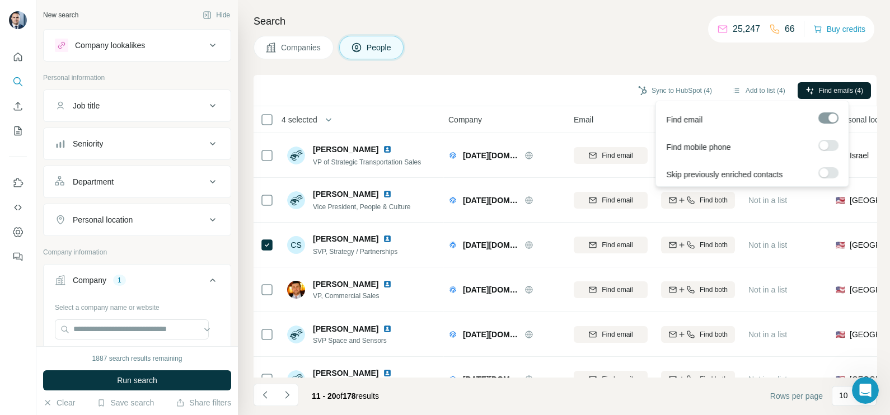
click at [824, 88] on span "Find emails (4)" at bounding box center [841, 91] width 44 height 10
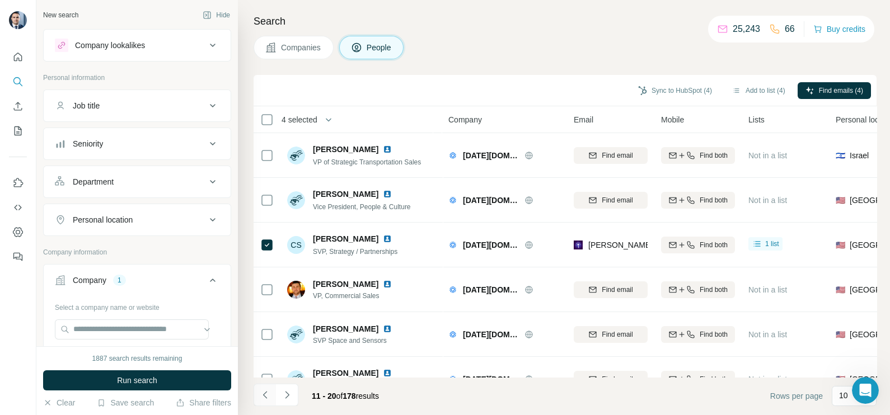
click at [257, 396] on button "Navigate to previous page" at bounding box center [264, 395] width 22 height 22
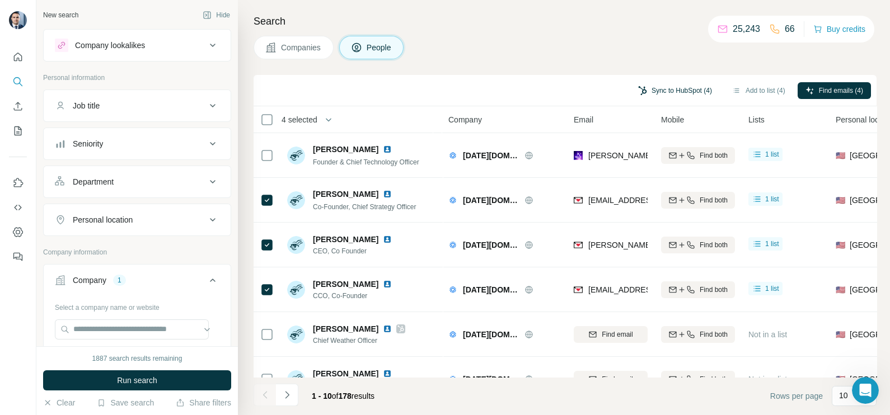
click at [679, 92] on button "Sync to HubSpot (4)" at bounding box center [675, 90] width 90 height 17
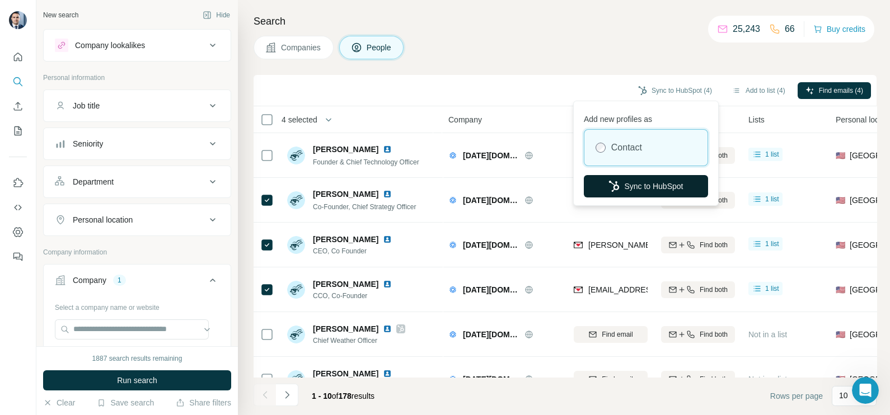
click at [637, 189] on button "Sync to HubSpot" at bounding box center [646, 186] width 124 height 22
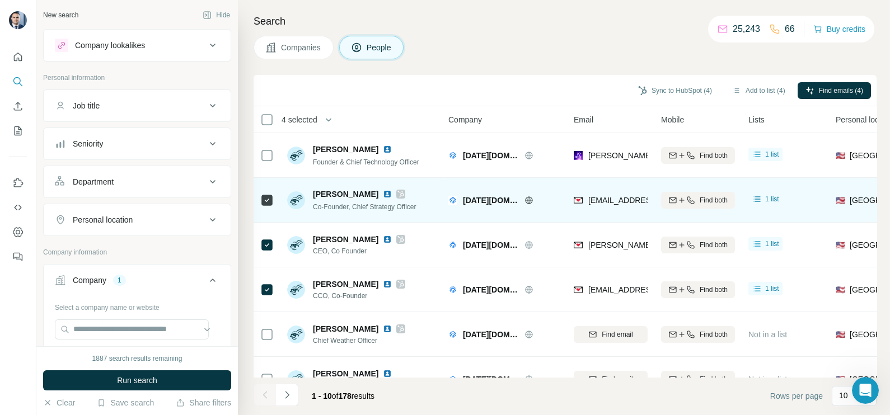
click at [616, 186] on div "[EMAIL_ADDRESS][DATE][DOMAIN_NAME]" at bounding box center [611, 200] width 74 height 31
drag, startPoint x: 617, startPoint y: 189, endPoint x: 617, endPoint y: 196, distance: 6.7
click at [617, 192] on div "[EMAIL_ADDRESS][DATE][DOMAIN_NAME]" at bounding box center [611, 200] width 74 height 31
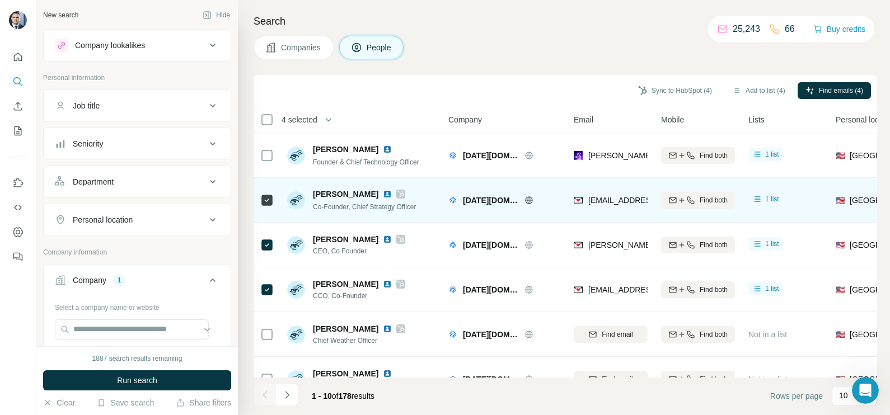
click at [607, 206] on div "[EMAIL_ADDRESS][DATE][DOMAIN_NAME]" at bounding box center [655, 201] width 163 height 13
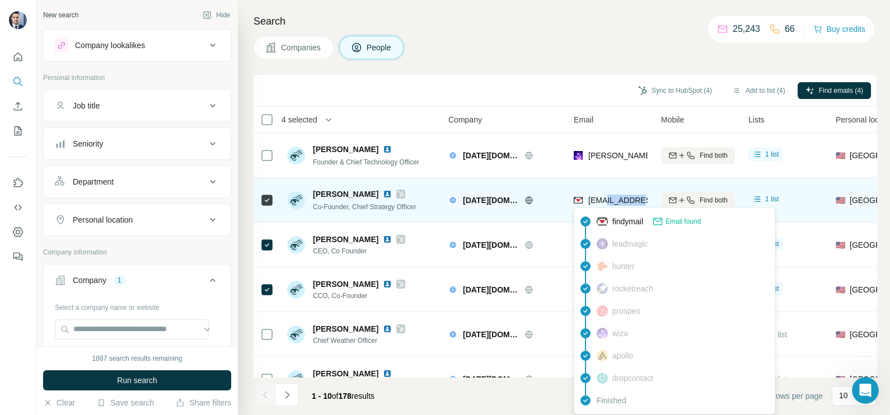
click at [607, 206] on div "[EMAIL_ADDRESS][DATE][DOMAIN_NAME]" at bounding box center [655, 201] width 163 height 13
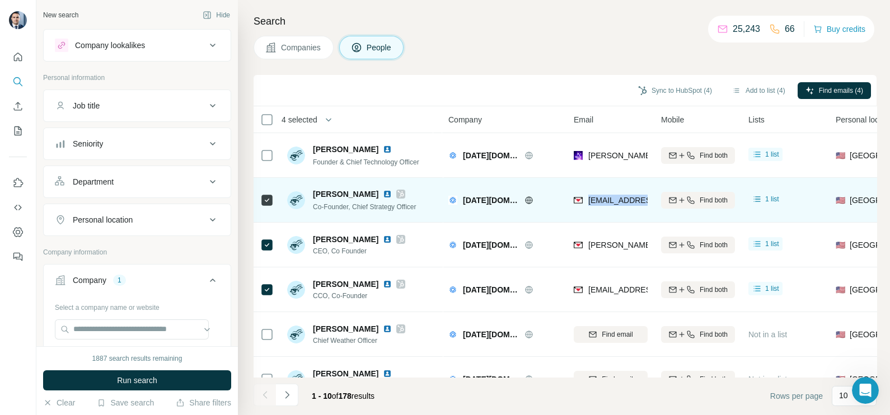
click at [607, 206] on div "[EMAIL_ADDRESS][DATE][DOMAIN_NAME]" at bounding box center [655, 201] width 163 height 13
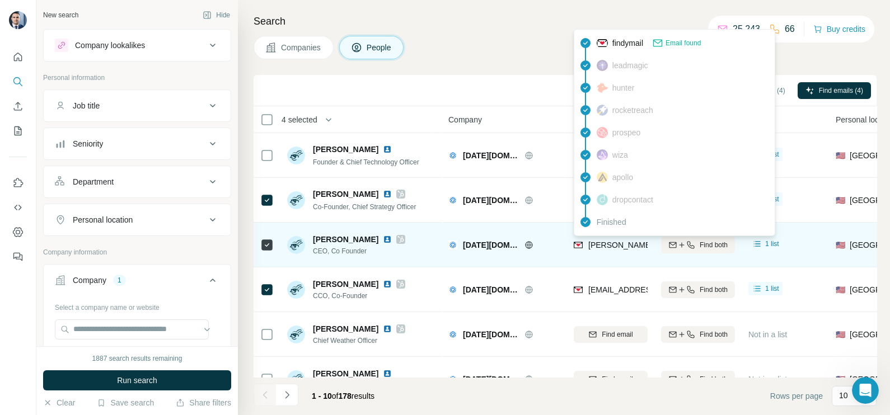
click at [602, 242] on span "[PERSON_NAME][EMAIL_ADDRESS][DATE][DOMAIN_NAME]" at bounding box center [699, 245] width 222 height 9
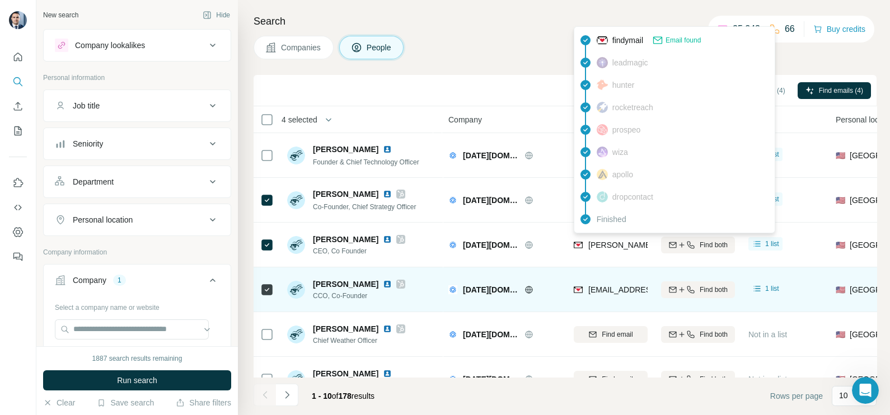
click at [594, 282] on div "[EMAIL_ADDRESS][DATE][DOMAIN_NAME]" at bounding box center [611, 289] width 74 height 31
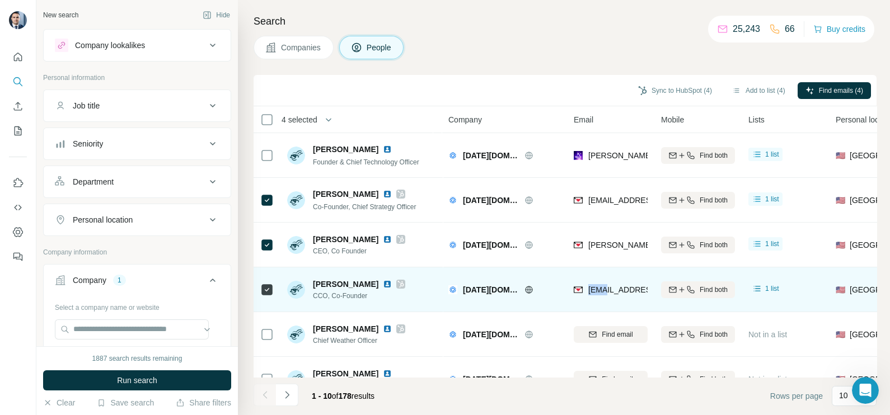
click at [594, 282] on div "[EMAIL_ADDRESS][DATE][DOMAIN_NAME]" at bounding box center [611, 289] width 74 height 31
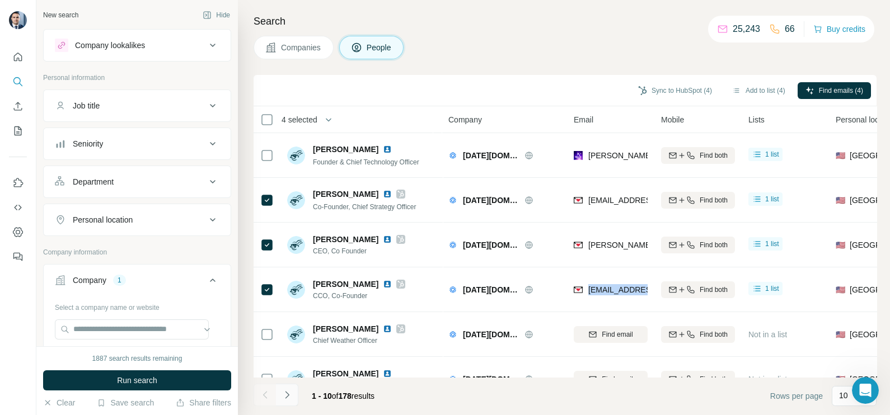
click at [294, 392] on button "Navigate to next page" at bounding box center [287, 395] width 22 height 22
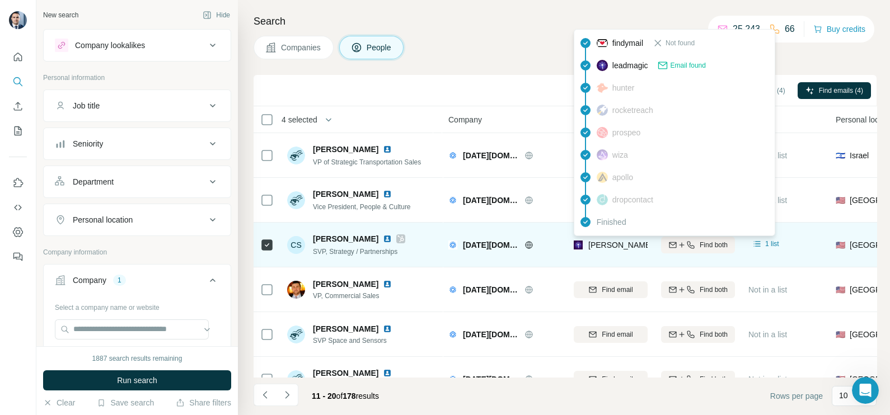
click at [594, 244] on span "[PERSON_NAME][EMAIL_ADDRESS][DATE][DOMAIN_NAME]" at bounding box center [699, 245] width 222 height 9
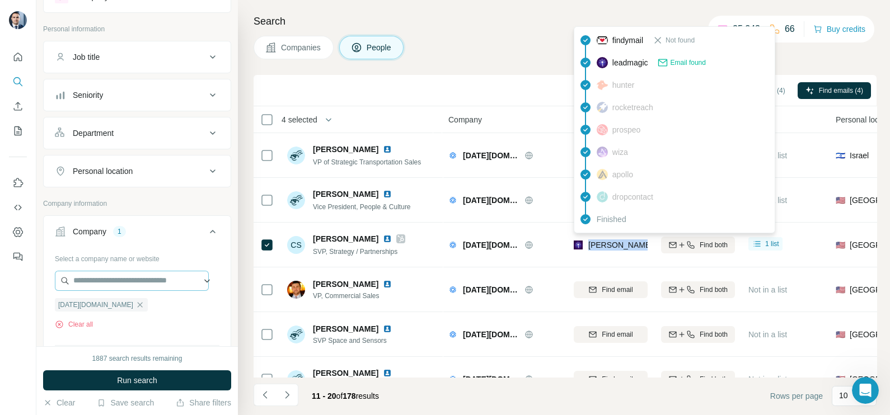
scroll to position [69, 0]
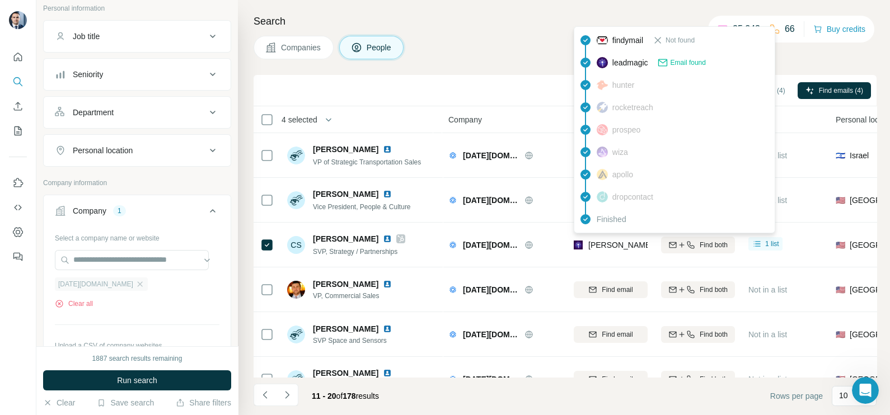
click at [106, 283] on div "[DATE][DOMAIN_NAME]" at bounding box center [101, 284] width 93 height 13
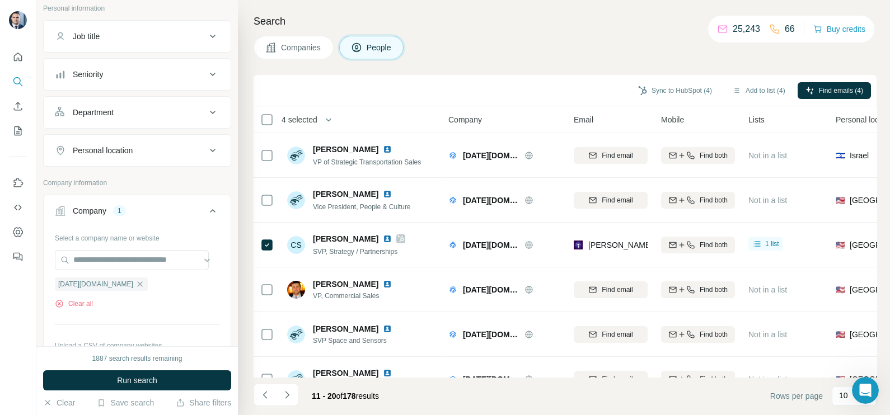
click at [101, 289] on div "[DATE][DOMAIN_NAME] Clear all" at bounding box center [137, 289] width 165 height 39
click at [135, 284] on icon "button" at bounding box center [139, 284] width 9 height 9
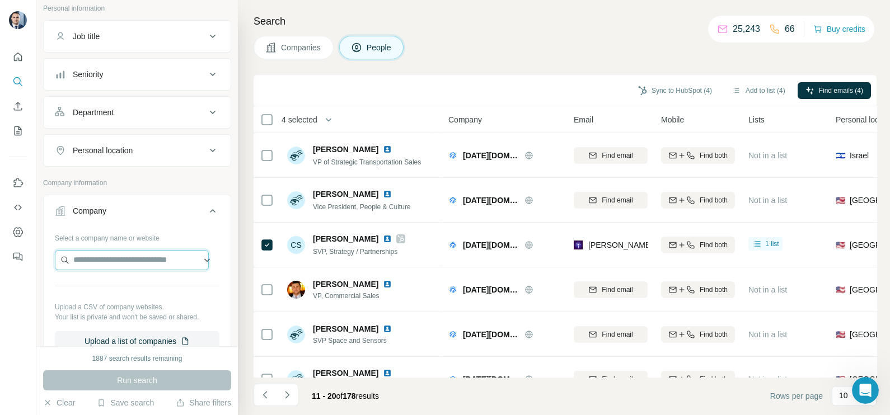
click at [102, 268] on input "text" at bounding box center [132, 260] width 154 height 20
paste input "**********"
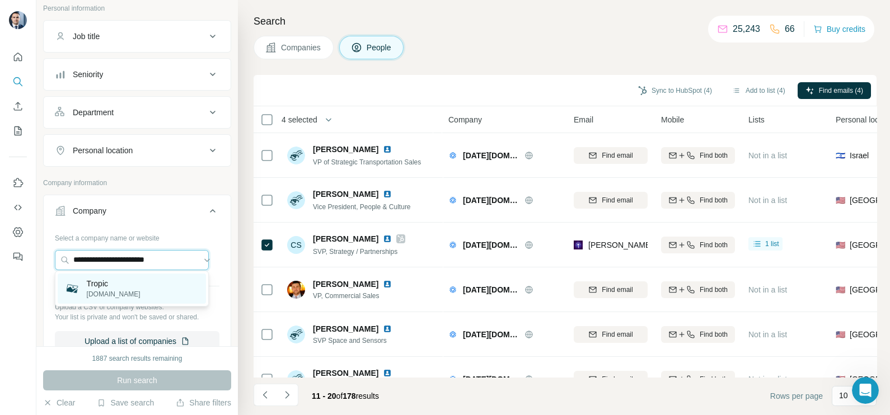
type input "**********"
click at [102, 292] on p "[DOMAIN_NAME]" at bounding box center [114, 294] width 54 height 10
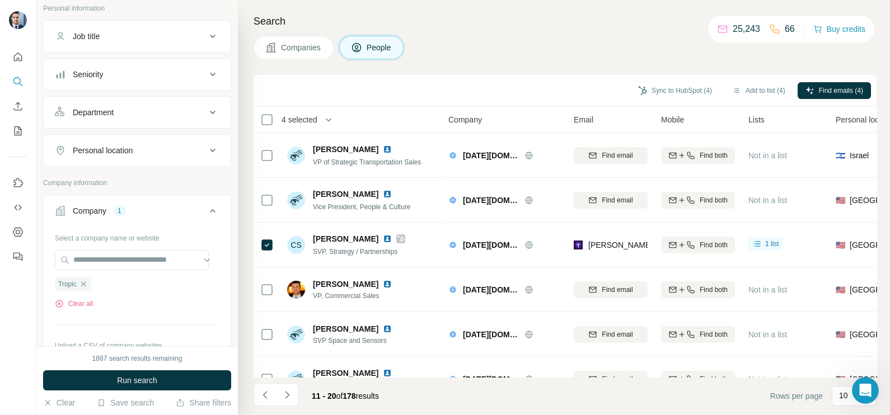
click at [287, 51] on span "Companies" at bounding box center [301, 47] width 41 height 11
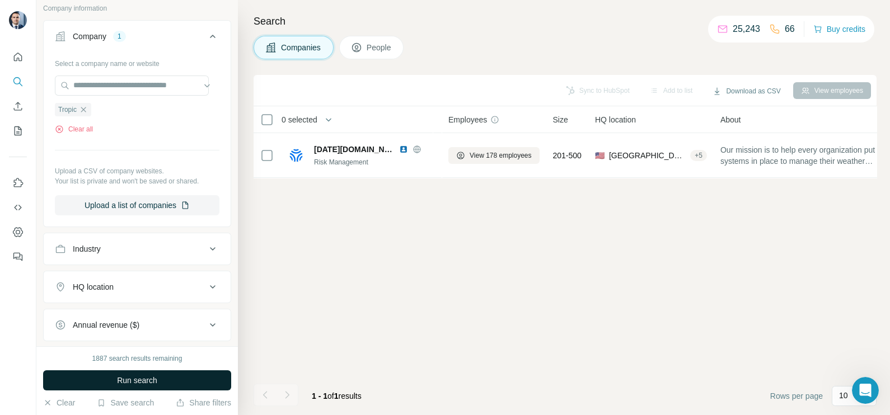
click at [121, 383] on span "Run search" at bounding box center [137, 380] width 40 height 11
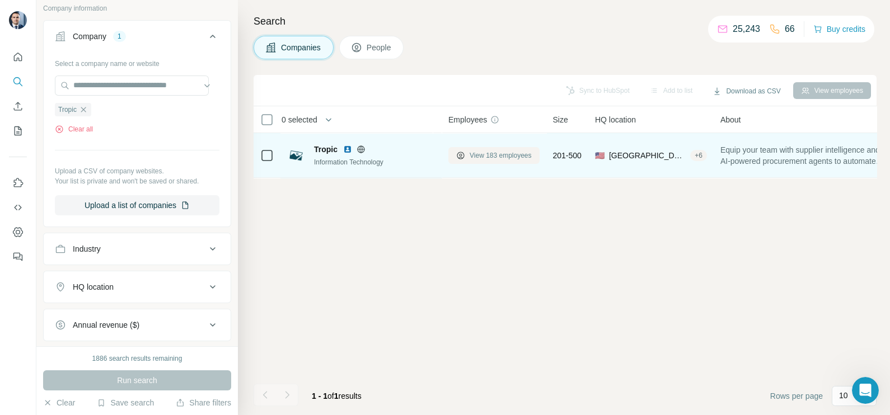
click at [478, 154] on span "View 183 employees" at bounding box center [500, 156] width 62 height 10
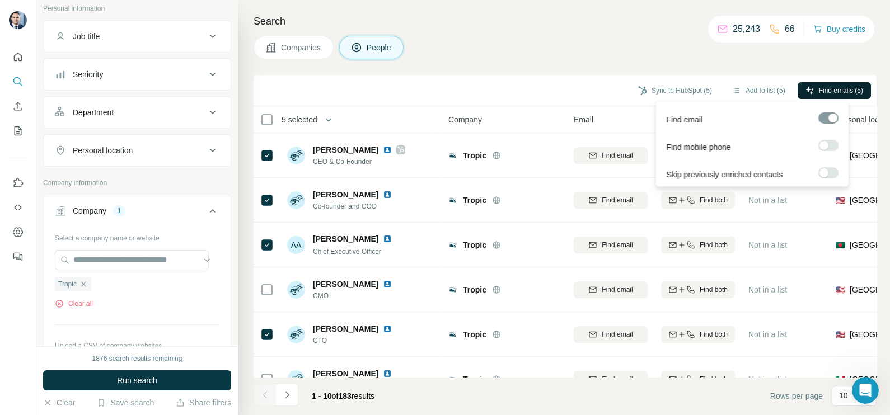
click at [829, 91] on span "Find emails (5)" at bounding box center [841, 91] width 44 height 10
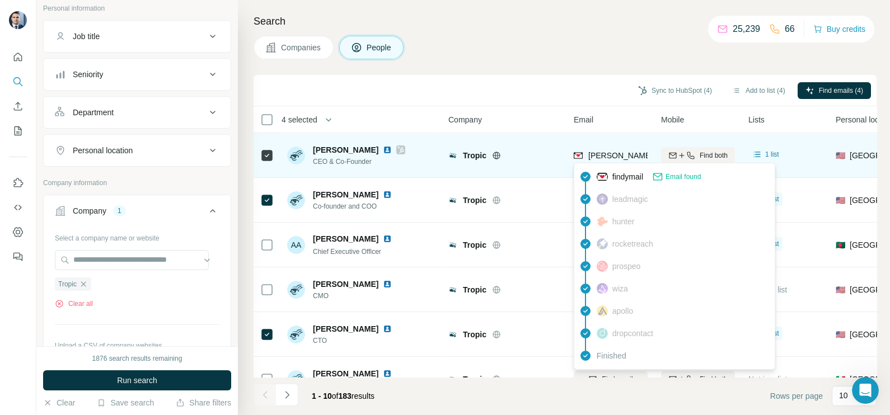
click at [619, 158] on span "[PERSON_NAME][EMAIL_ADDRESS][DOMAIN_NAME]" at bounding box center [686, 155] width 197 height 9
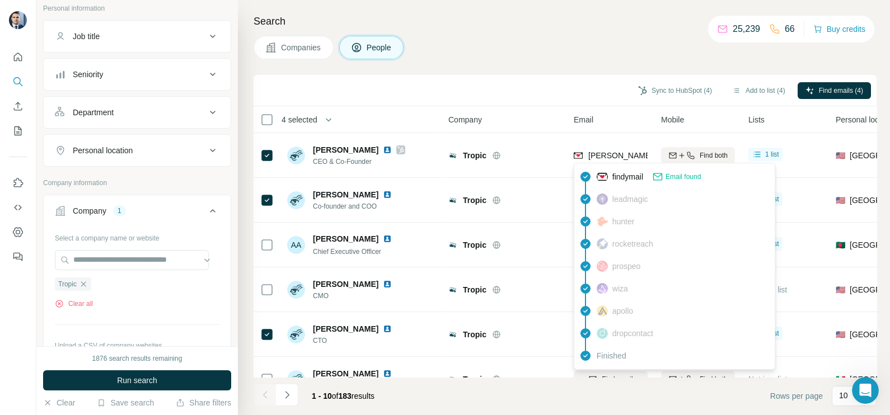
click at [580, 68] on div "Search Companies People Sync to HubSpot (4) Add to list (4) Find emails (4) 4 s…" at bounding box center [564, 207] width 652 height 415
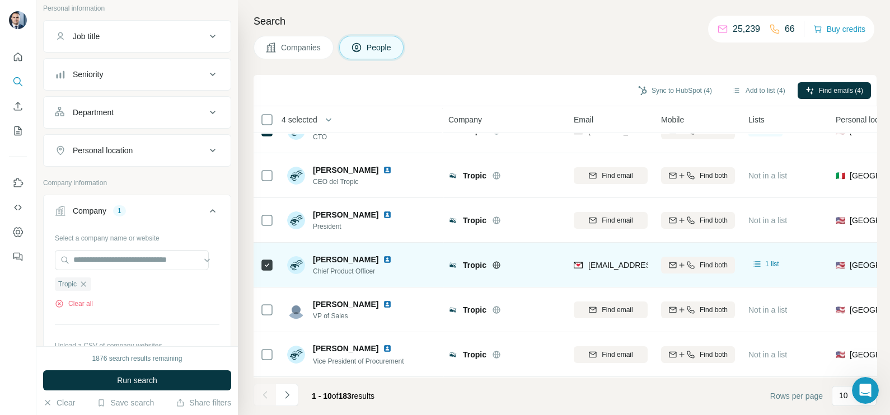
scroll to position [210, 0]
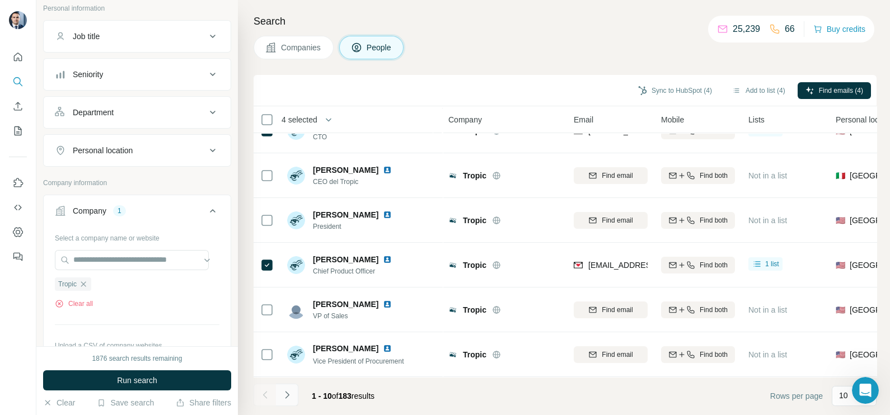
click at [288, 406] on button "Navigate to next page" at bounding box center [287, 395] width 22 height 22
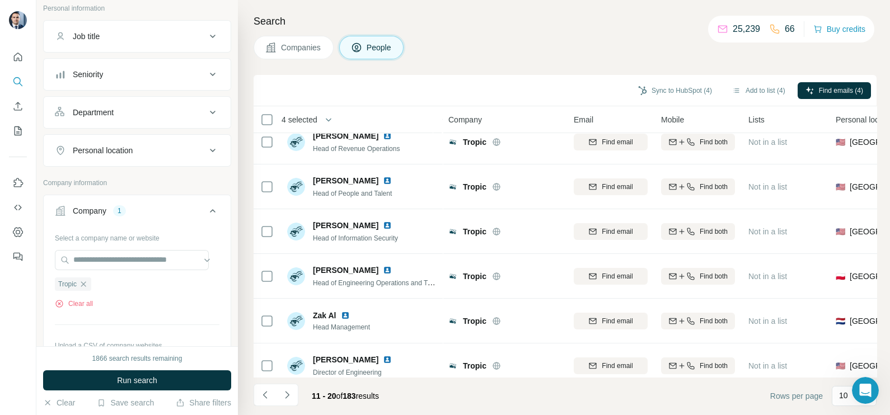
scroll to position [0, 0]
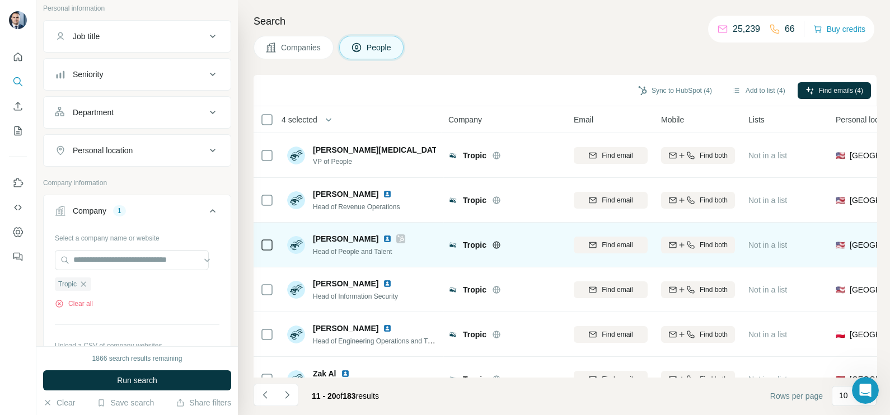
click at [397, 239] on icon at bounding box center [400, 238] width 7 height 9
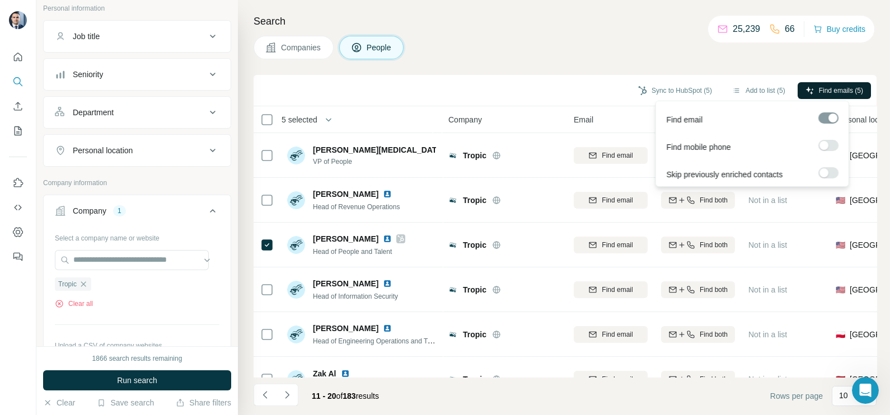
click at [838, 87] on span "Find emails (5)" at bounding box center [841, 91] width 44 height 10
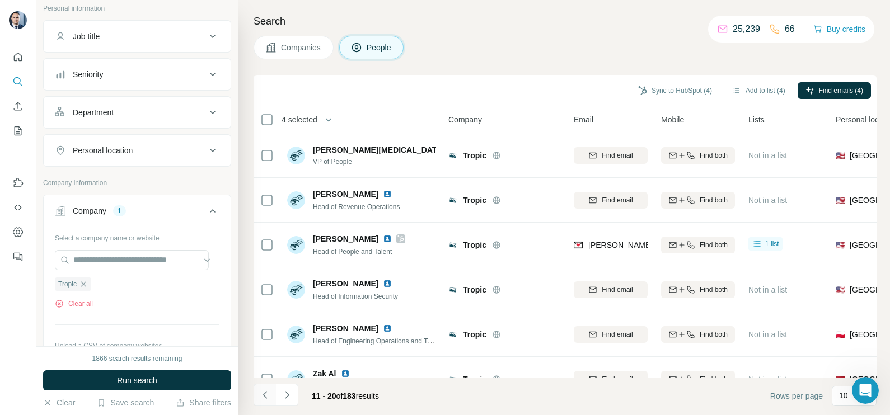
click at [260, 400] on icon "Navigate to previous page" at bounding box center [265, 394] width 11 height 11
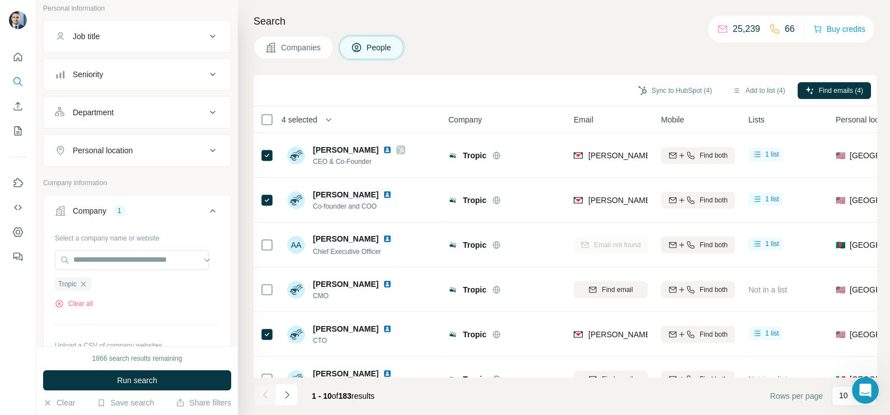
click at [673, 98] on div "Sync to HubSpot (4)" at bounding box center [675, 91] width 90 height 19
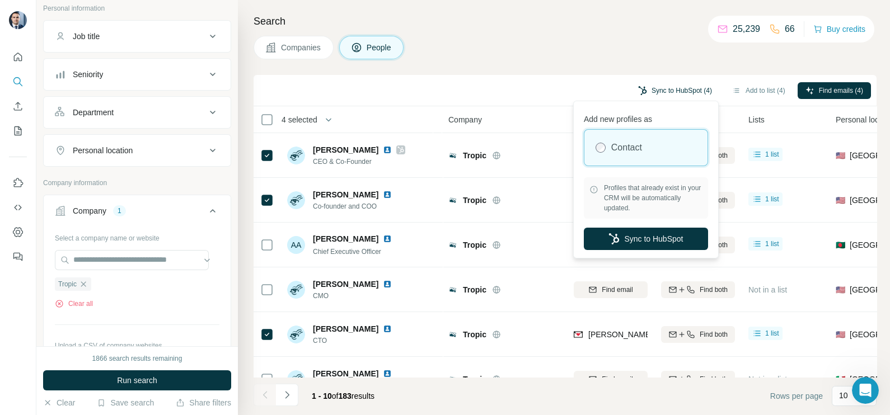
click at [665, 87] on button "Sync to HubSpot (4)" at bounding box center [675, 90] width 90 height 17
click at [624, 242] on button "Sync to HubSpot" at bounding box center [646, 239] width 124 height 22
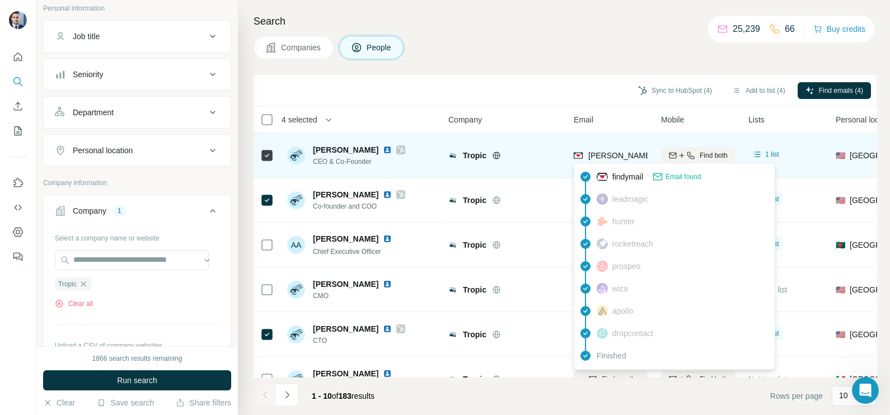
click at [607, 150] on span "[PERSON_NAME][EMAIL_ADDRESS][DOMAIN_NAME]" at bounding box center [682, 155] width 188 height 11
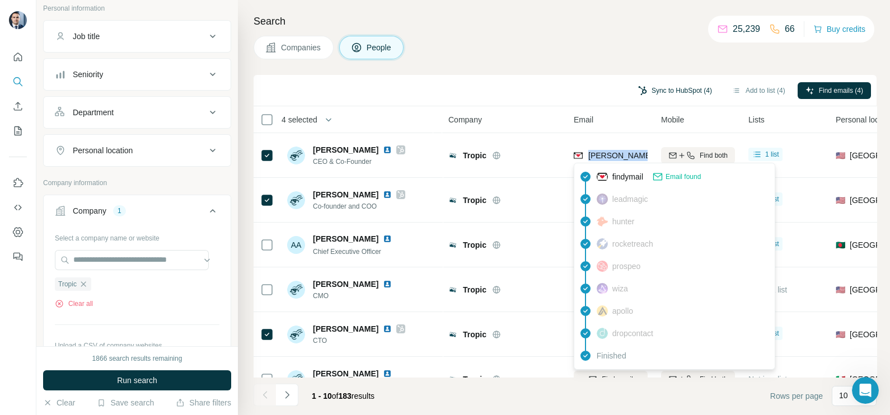
click at [674, 87] on button "Sync to HubSpot (4)" at bounding box center [675, 90] width 90 height 17
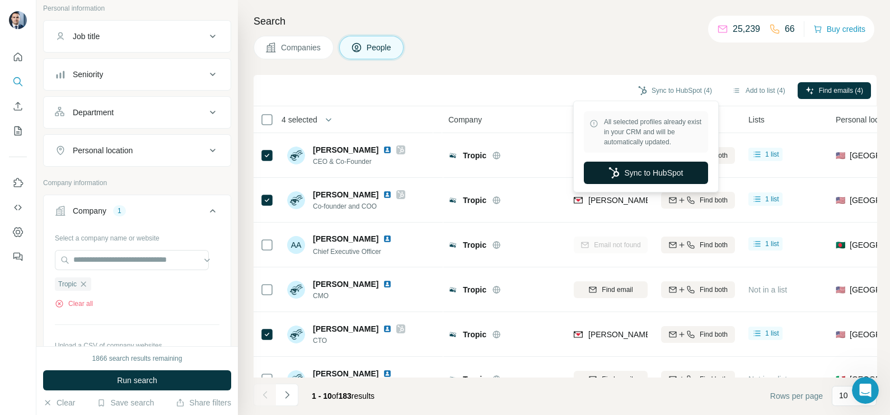
click at [634, 173] on button "Sync to HubSpot" at bounding box center [646, 173] width 124 height 22
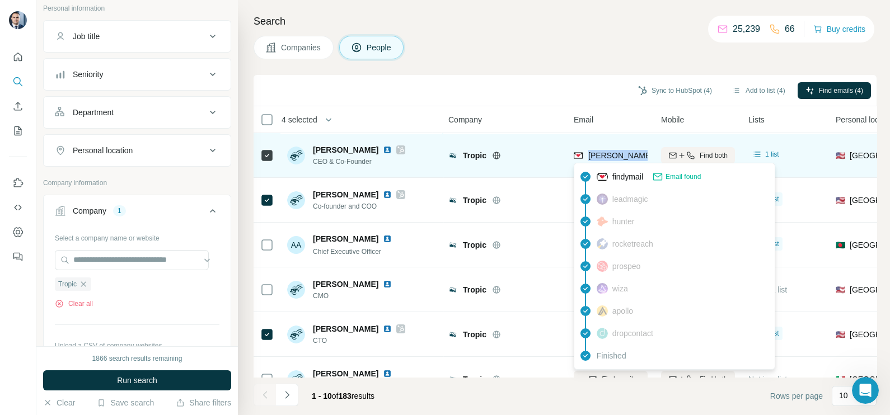
click at [600, 151] on span "[PERSON_NAME][EMAIL_ADDRESS][DOMAIN_NAME]" at bounding box center [686, 155] width 197 height 9
click at [600, 151] on span "[PERSON_NAME][EMAIL_ADDRESS][DOMAIN_NAME]" at bounding box center [682, 155] width 188 height 11
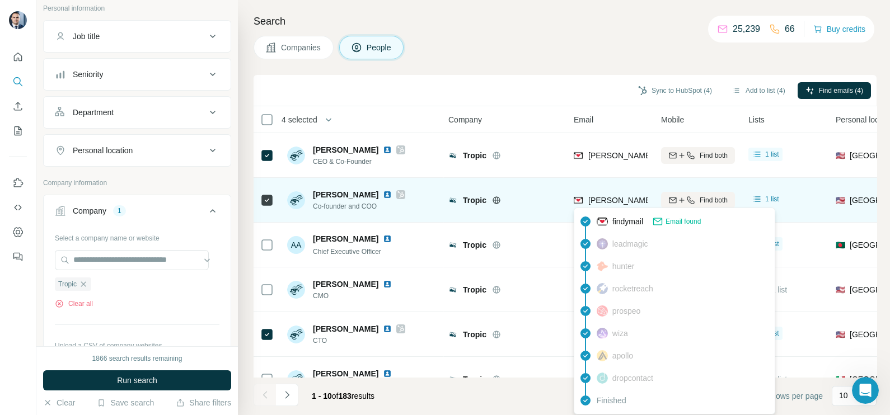
click at [599, 199] on span "[PERSON_NAME][EMAIL_ADDRESS][DOMAIN_NAME]" at bounding box center [686, 200] width 197 height 9
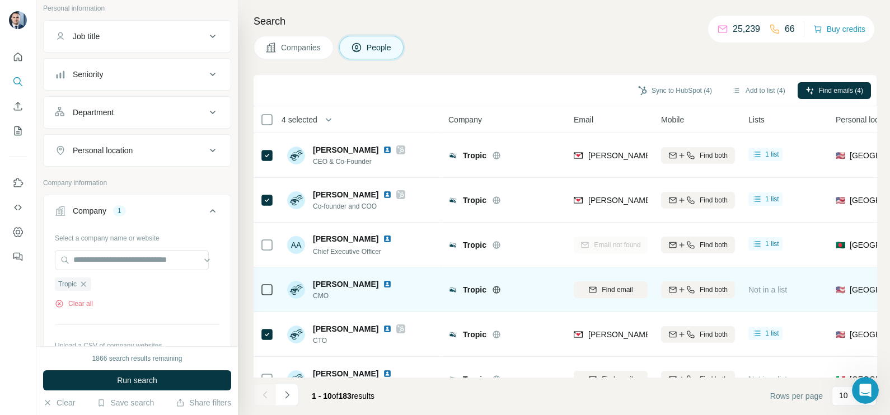
click at [546, 273] on td "Tropic" at bounding box center [504, 289] width 125 height 45
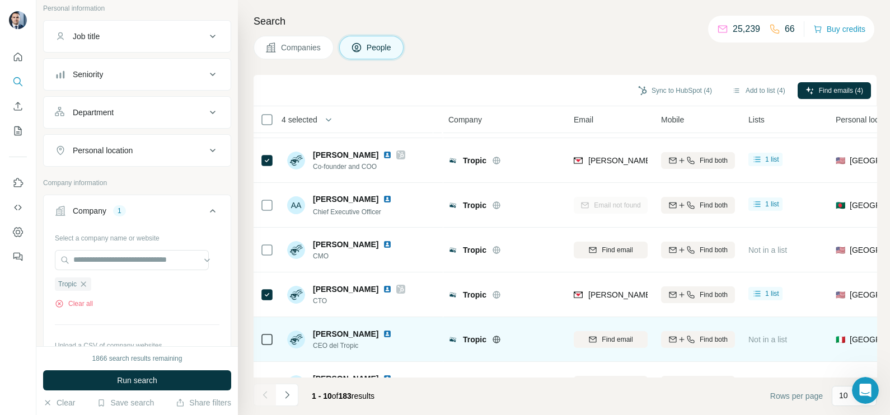
scroll to position [69, 0]
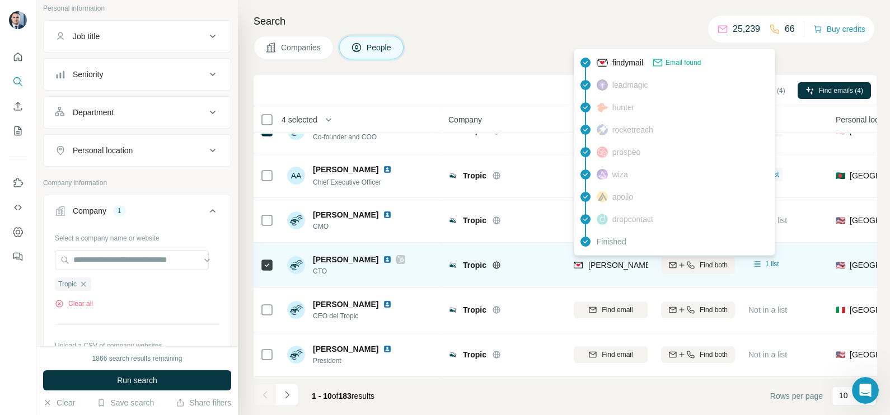
click at [599, 266] on span "[PERSON_NAME][EMAIL_ADDRESS][DOMAIN_NAME]" at bounding box center [686, 265] width 197 height 9
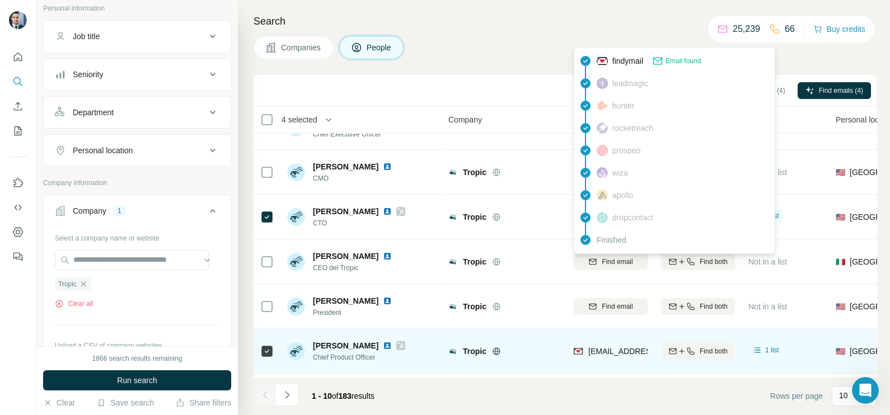
scroll to position [139, 0]
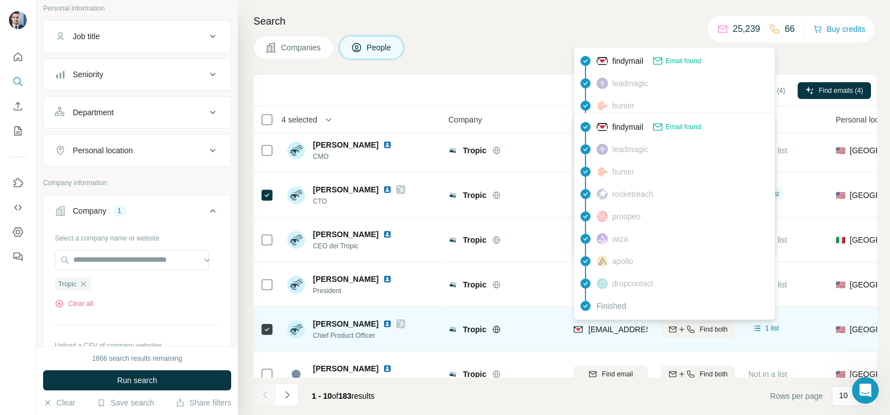
click at [609, 336] on div "[EMAIL_ADDRESS][DOMAIN_NAME]" at bounding box center [643, 330] width 138 height 13
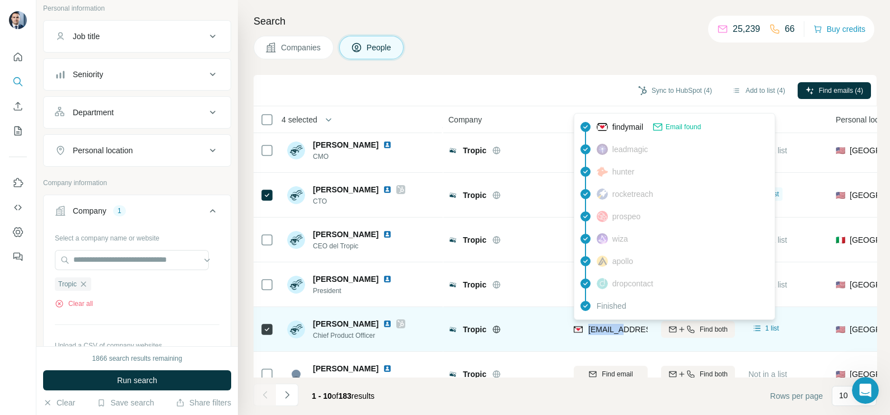
click at [609, 336] on div "[EMAIL_ADDRESS][DOMAIN_NAME]" at bounding box center [643, 330] width 138 height 13
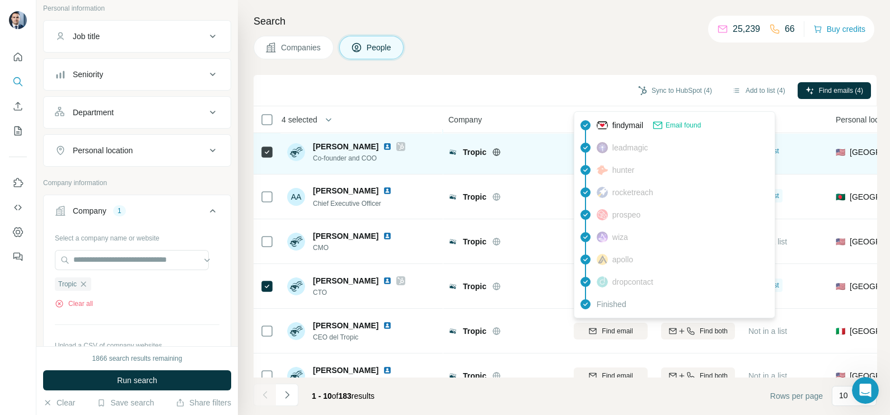
scroll to position [0, 0]
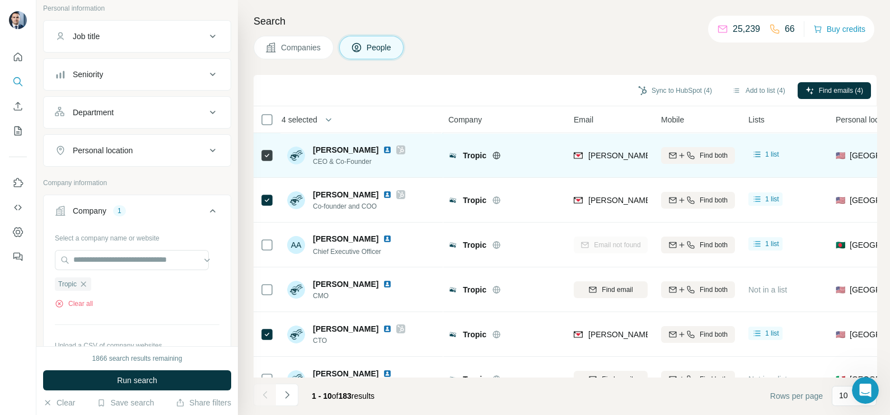
click at [398, 148] on div at bounding box center [400, 149] width 9 height 9
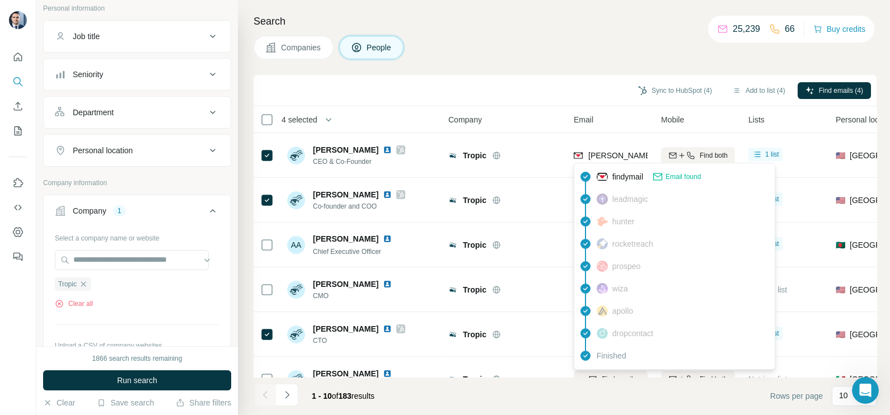
click at [614, 163] on div "findymail Email found leadmagic hunter rocketreach prospeo [PERSON_NAME] apollo…" at bounding box center [674, 266] width 201 height 207
click at [614, 163] on div "[PERSON_NAME][EMAIL_ADDRESS][DOMAIN_NAME]" at bounding box center [611, 155] width 74 height 31
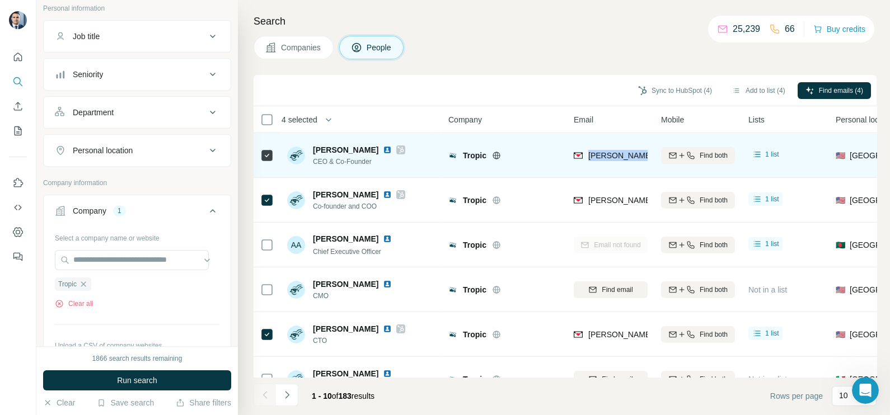
click at [614, 163] on div "[PERSON_NAME][EMAIL_ADDRESS][DOMAIN_NAME]" at bounding box center [611, 155] width 74 height 31
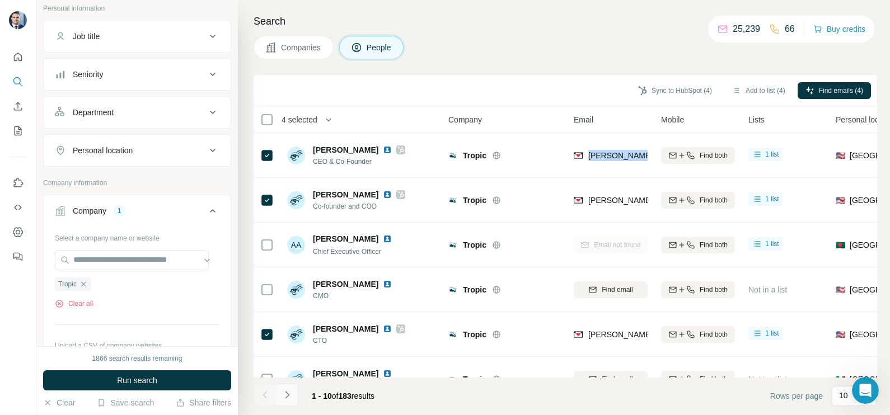
click at [291, 387] on button "Navigate to next page" at bounding box center [287, 395] width 22 height 22
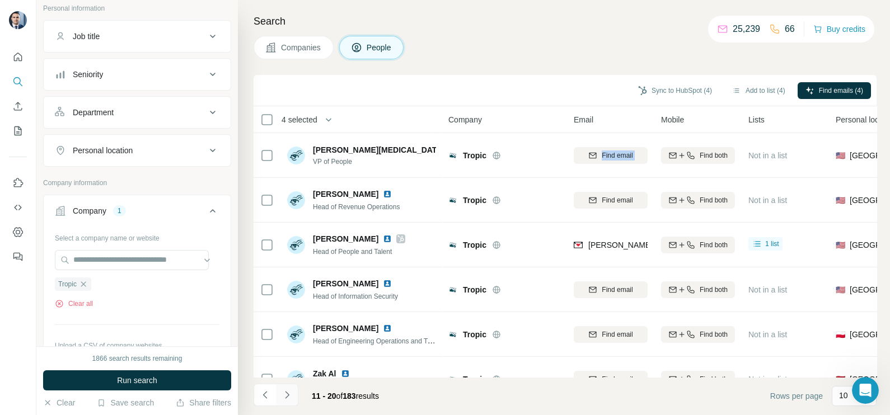
drag, startPoint x: 256, startPoint y: 398, endPoint x: 275, endPoint y: 389, distance: 21.3
click at [257, 397] on button "Navigate to previous page" at bounding box center [264, 395] width 22 height 22
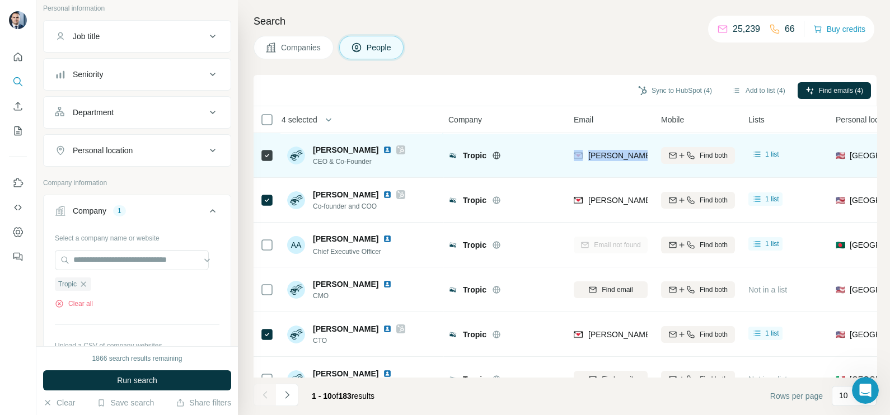
drag, startPoint x: 372, startPoint y: 153, endPoint x: 339, endPoint y: 147, distance: 34.1
click at [339, 147] on div "[PERSON_NAME]" at bounding box center [359, 149] width 92 height 11
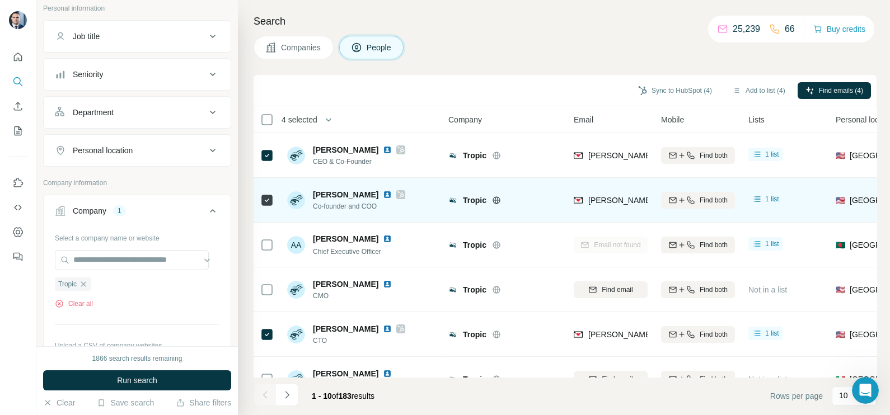
click at [339, 209] on span "Co-founder and COO" at bounding box center [359, 206] width 92 height 10
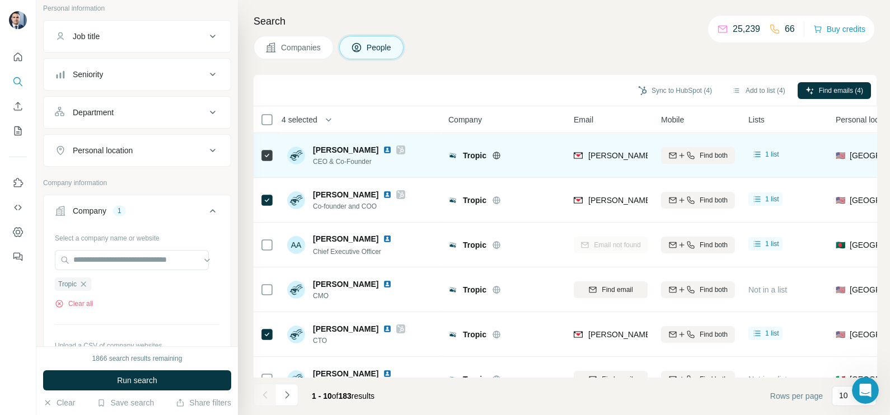
click at [332, 162] on span "CEO & Co-Founder" at bounding box center [359, 162] width 92 height 10
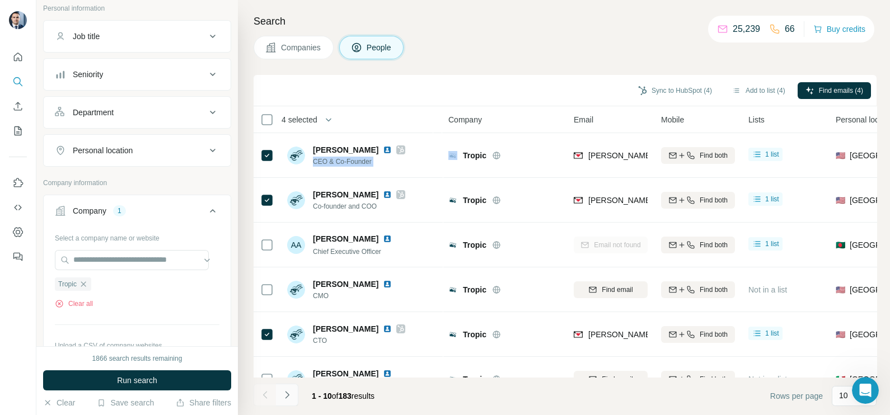
click at [294, 387] on button "Navigate to next page" at bounding box center [287, 395] width 22 height 22
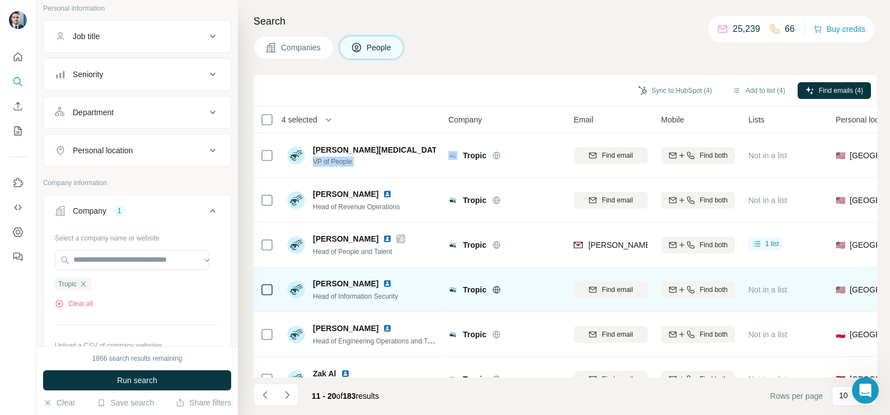
scroll to position [69, 0]
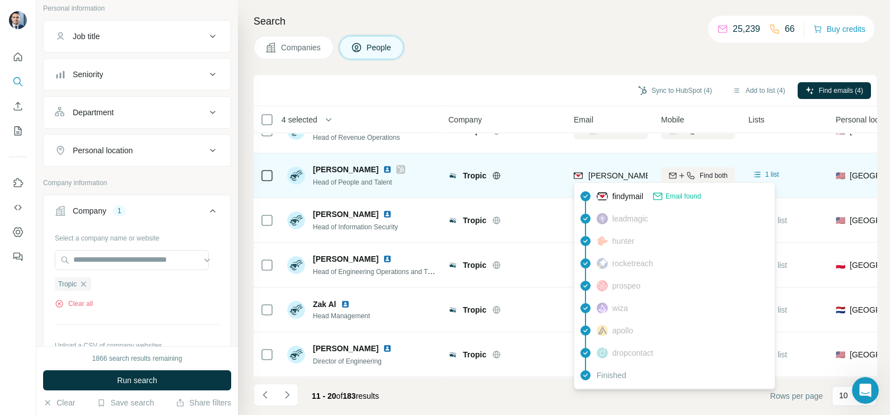
click at [608, 172] on span "[PERSON_NAME][EMAIL_ADDRESS][DOMAIN_NAME]" at bounding box center [686, 175] width 197 height 9
click at [353, 184] on span "Head of People and Talent" at bounding box center [352, 183] width 79 height 8
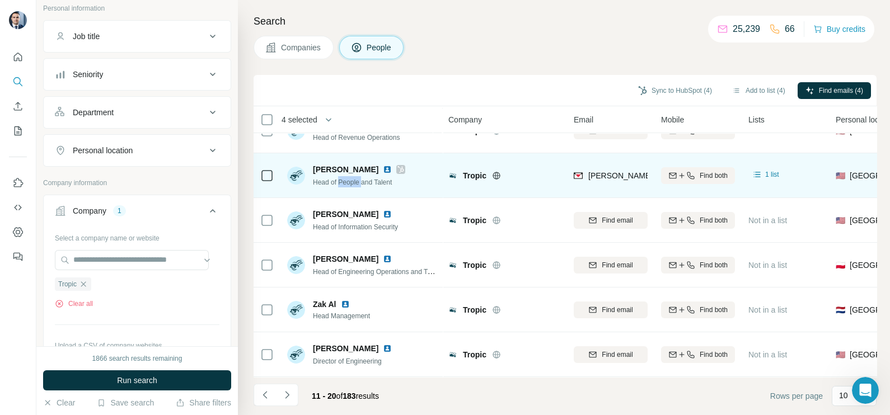
click at [353, 184] on span "Head of People and Talent" at bounding box center [352, 183] width 79 height 8
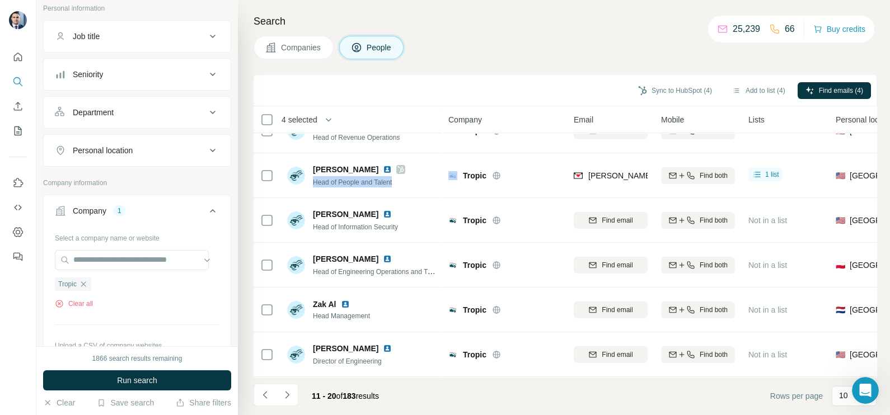
scroll to position [210, 0]
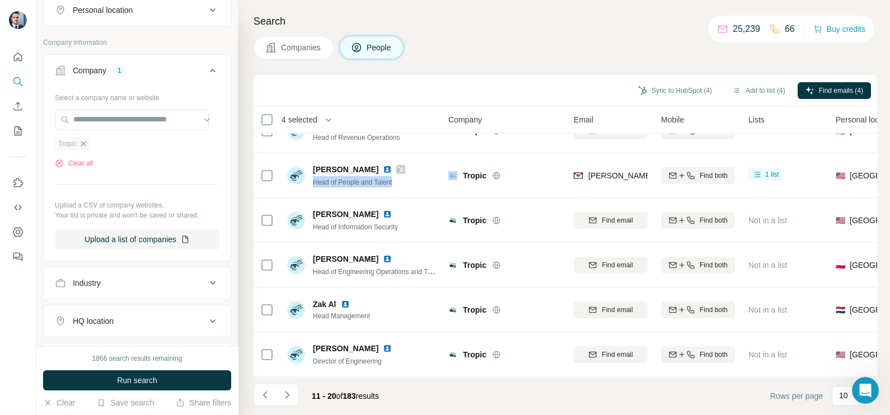
click at [84, 147] on icon "button" at bounding box center [83, 143] width 9 height 9
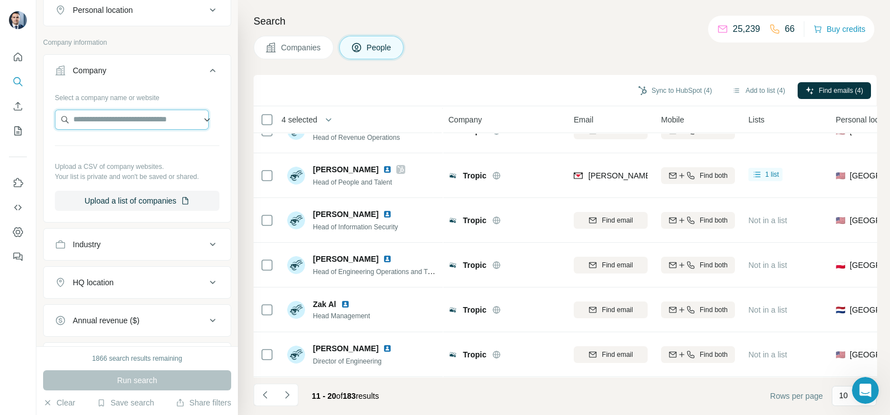
click at [116, 117] on input "text" at bounding box center [132, 120] width 154 height 20
paste input "**********"
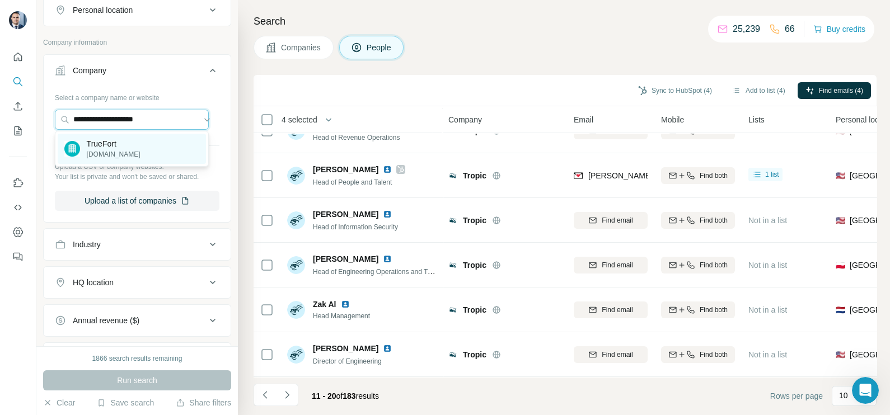
type input "**********"
click at [115, 143] on p "TrueFort" at bounding box center [114, 143] width 54 height 11
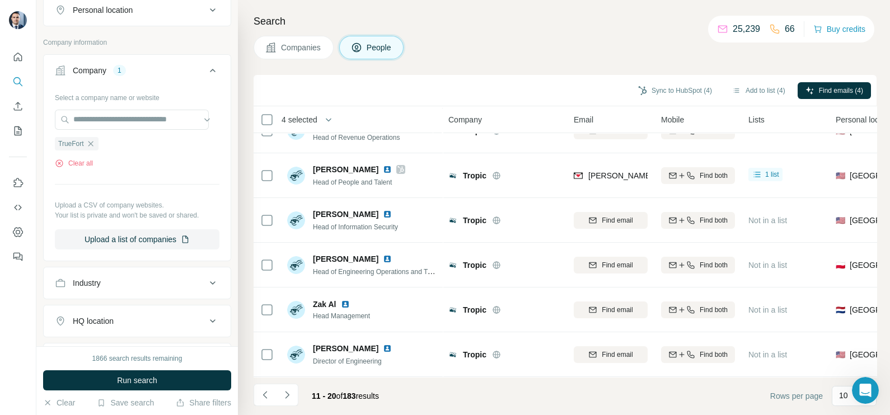
click at [139, 391] on div "1866 search results remaining Run search Clear Save search Share filters" at bounding box center [136, 380] width 201 height 69
click at [133, 383] on span "Run search" at bounding box center [137, 380] width 40 height 11
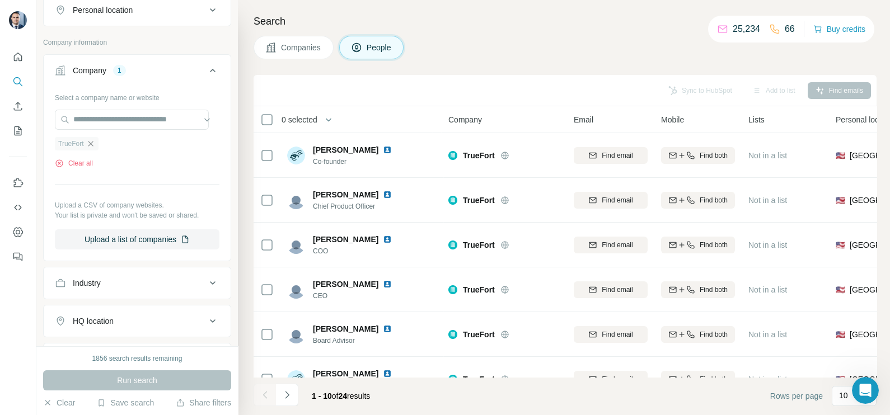
click at [95, 144] on icon "button" at bounding box center [90, 143] width 9 height 9
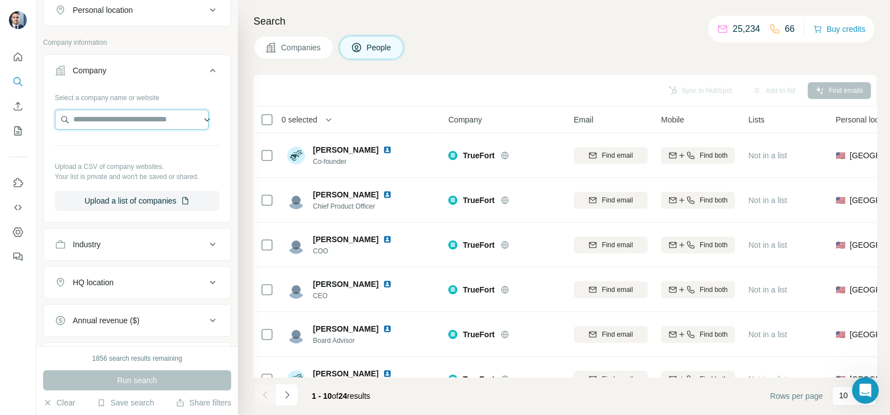
click at [106, 123] on input "text" at bounding box center [132, 120] width 154 height 20
paste input "**********"
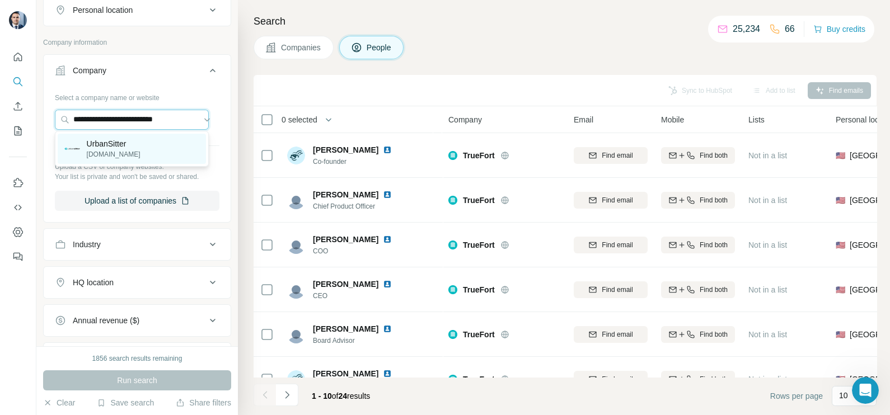
type input "**********"
click at [120, 146] on p "UrbanSitter" at bounding box center [114, 143] width 54 height 11
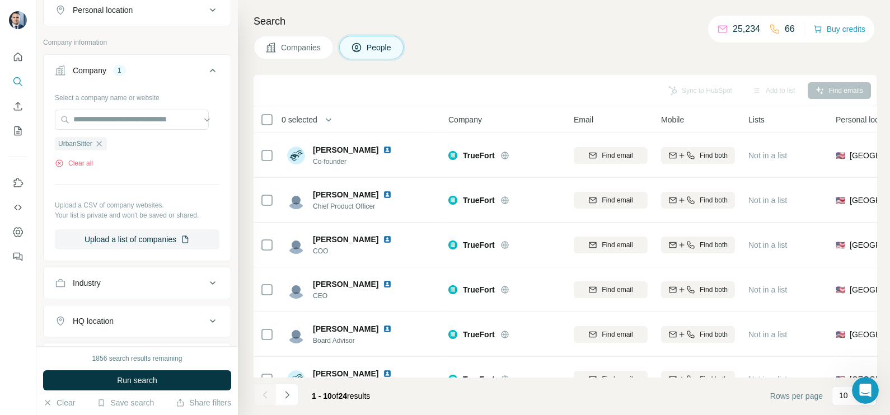
click at [293, 48] on span "Companies" at bounding box center [301, 47] width 41 height 11
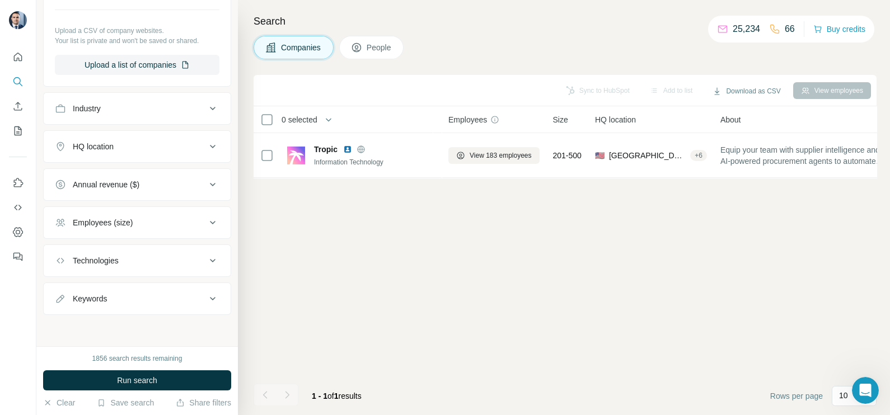
scroll to position [207, 0]
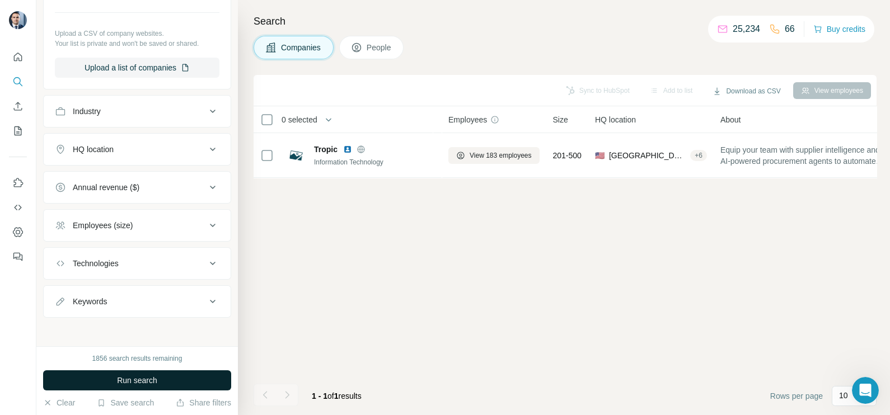
click at [144, 381] on span "Run search" at bounding box center [137, 380] width 40 height 11
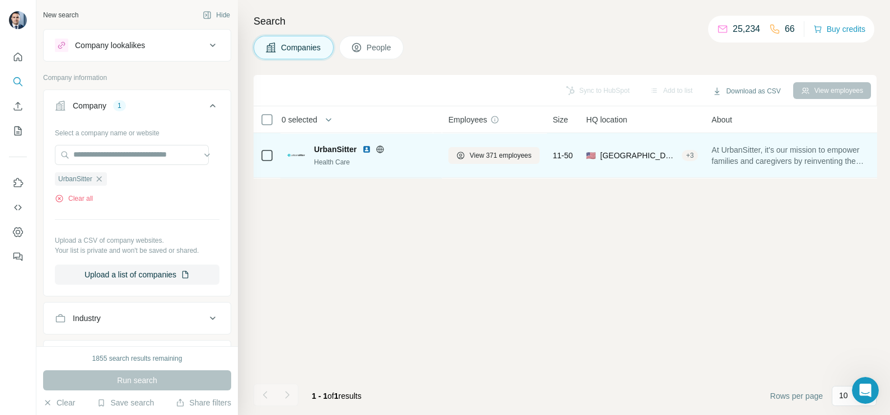
click at [434, 157] on div "Health Care" at bounding box center [374, 162] width 121 height 10
click at [490, 153] on span "View 371 employees" at bounding box center [500, 156] width 62 height 10
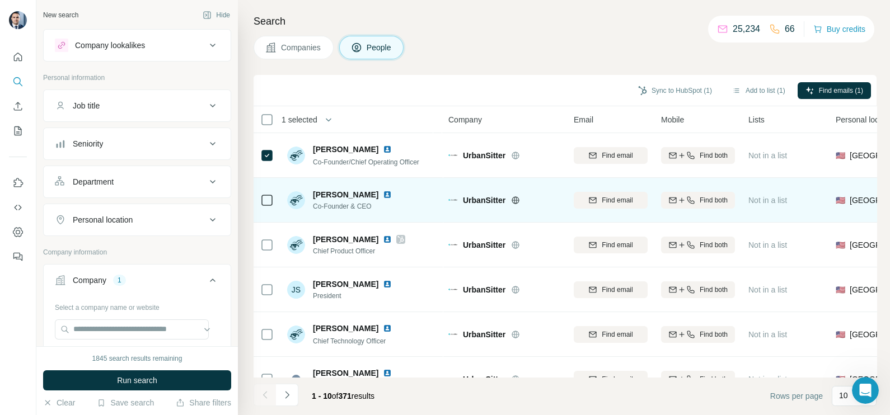
click at [268, 187] on div at bounding box center [266, 200] width 13 height 31
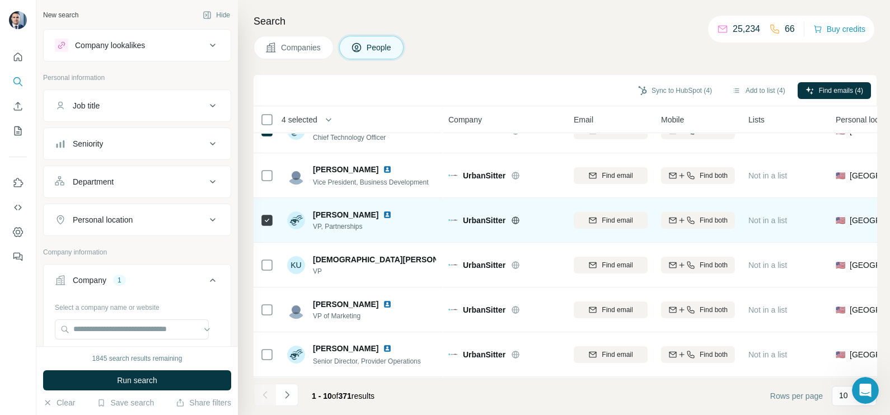
scroll to position [210, 0]
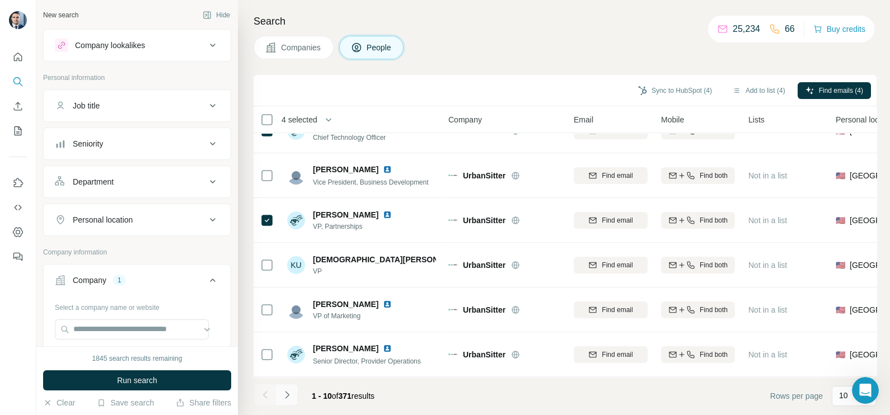
click at [283, 396] on icon "Navigate to next page" at bounding box center [286, 394] width 11 height 11
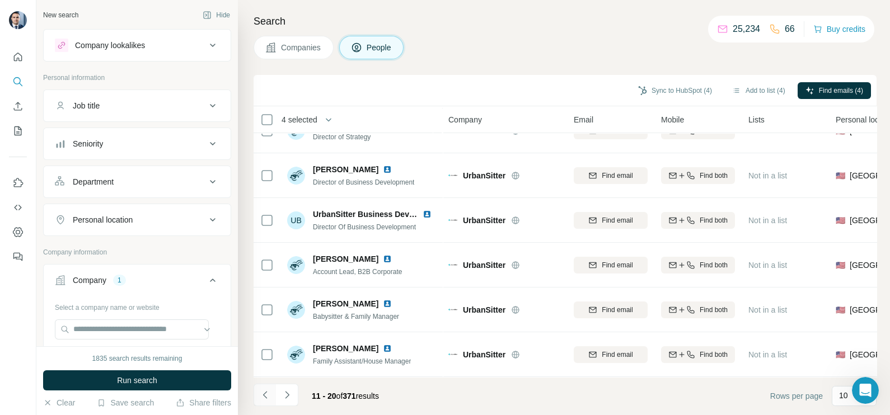
click at [263, 396] on icon "Navigate to previous page" at bounding box center [265, 394] width 11 height 11
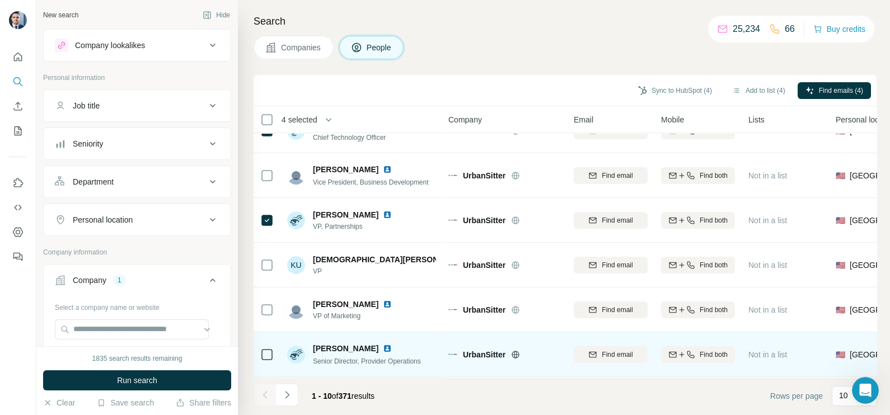
click at [259, 345] on td at bounding box center [266, 354] width 27 height 45
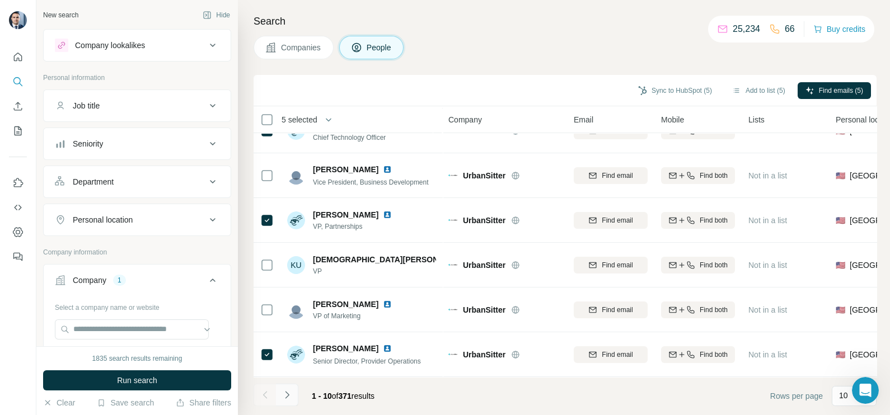
click at [285, 392] on icon "Navigate to next page" at bounding box center [286, 394] width 11 height 11
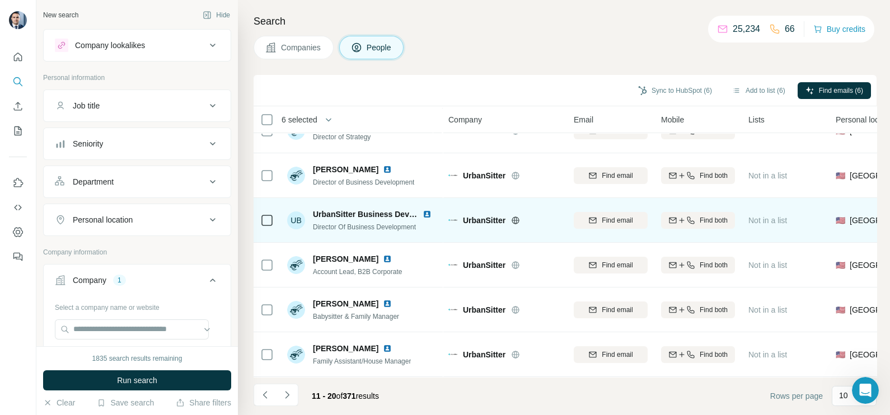
scroll to position [0, 0]
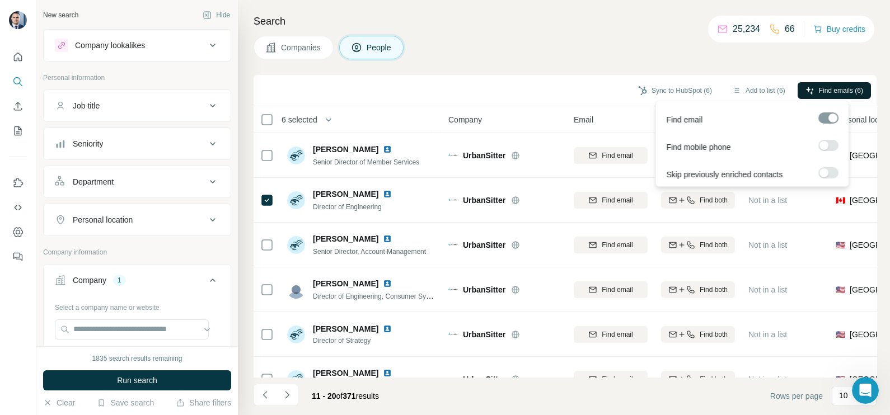
click at [839, 88] on span "Find emails (6)" at bounding box center [841, 91] width 44 height 10
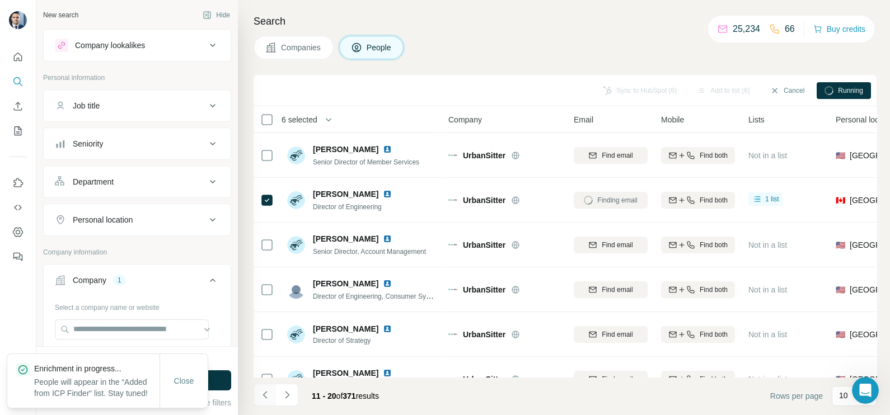
click at [258, 398] on button "Navigate to previous page" at bounding box center [264, 395] width 22 height 22
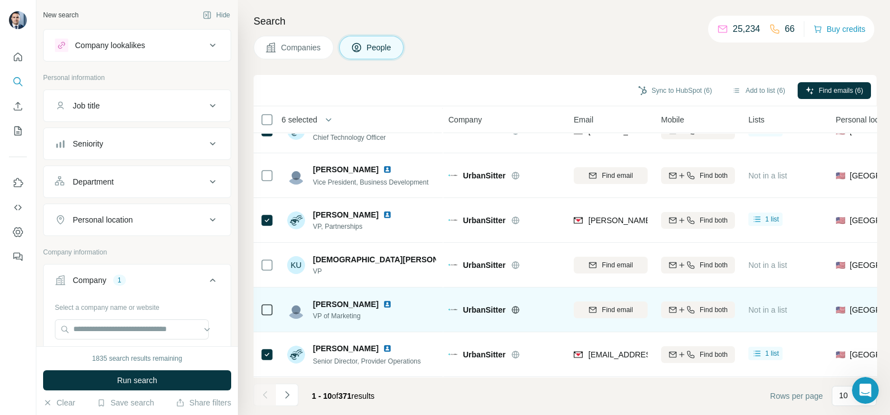
scroll to position [210, 0]
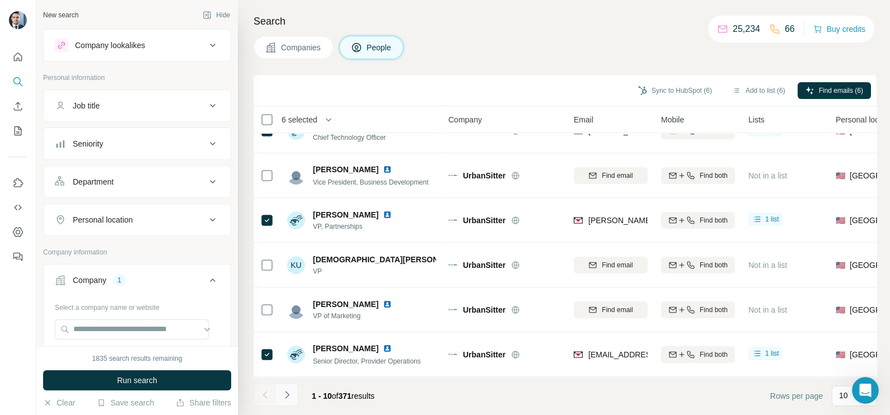
click at [293, 397] on button "Navigate to next page" at bounding box center [287, 395] width 22 height 22
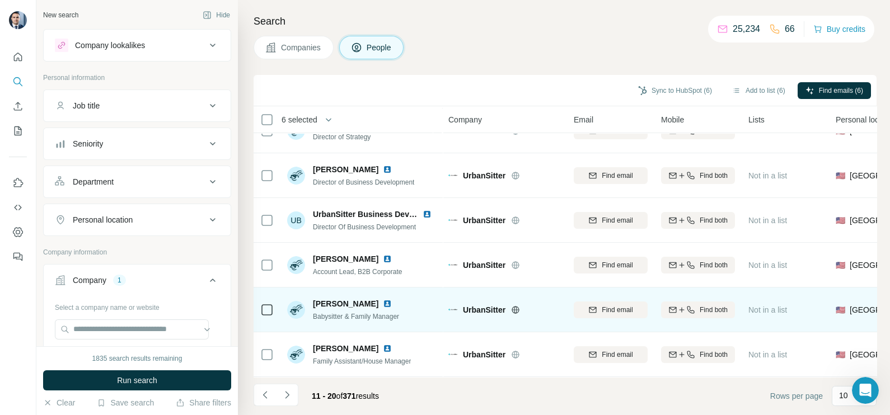
scroll to position [0, 0]
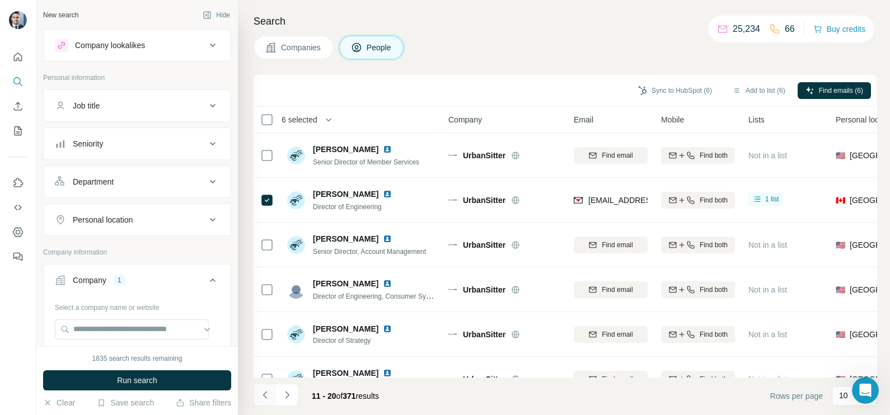
click at [260, 402] on button "Navigate to previous page" at bounding box center [264, 395] width 22 height 22
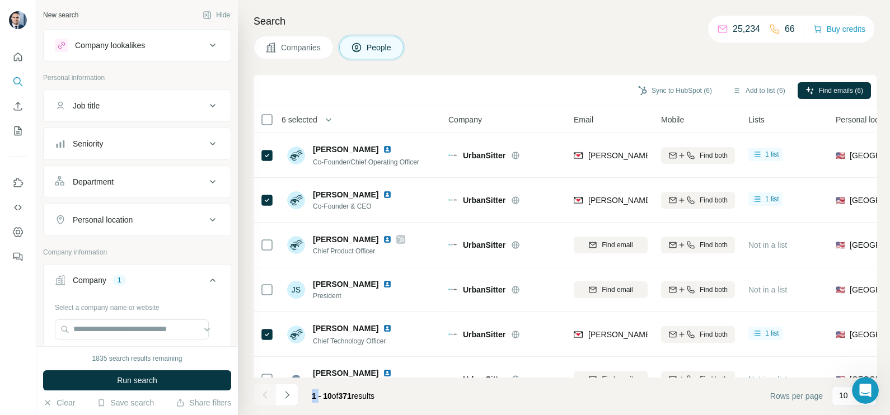
click at [260, 402] on div at bounding box center [264, 395] width 22 height 22
click at [666, 96] on button "Sync to HubSpot (6)" at bounding box center [675, 90] width 90 height 17
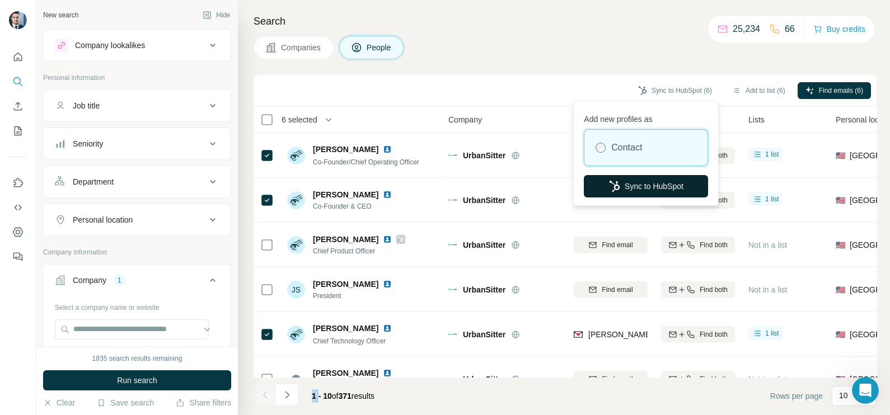
click at [626, 184] on button "Sync to HubSpot" at bounding box center [646, 186] width 124 height 22
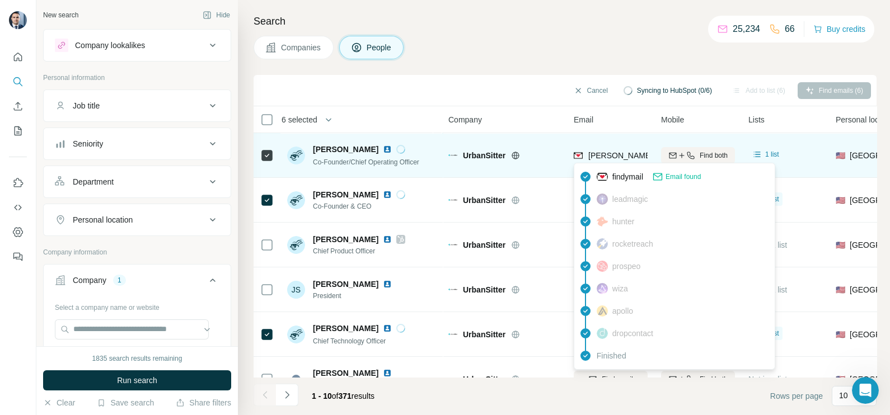
click at [600, 158] on span "[PERSON_NAME][EMAIL_ADDRESS][DOMAIN_NAME]" at bounding box center [686, 155] width 197 height 9
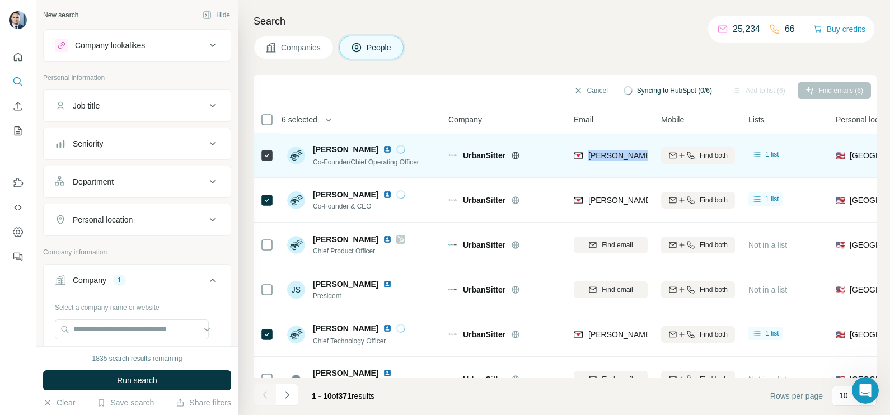
click at [600, 158] on span "[PERSON_NAME][EMAIL_ADDRESS][DOMAIN_NAME]" at bounding box center [686, 155] width 197 height 9
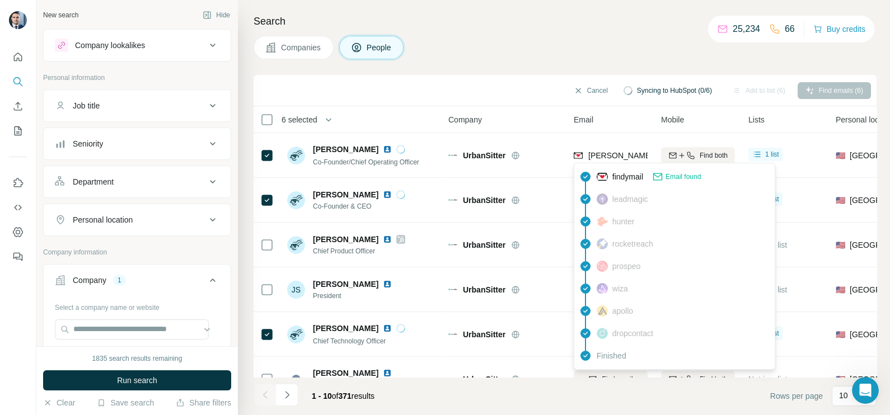
click at [532, 28] on h4 "Search" at bounding box center [564, 21] width 623 height 16
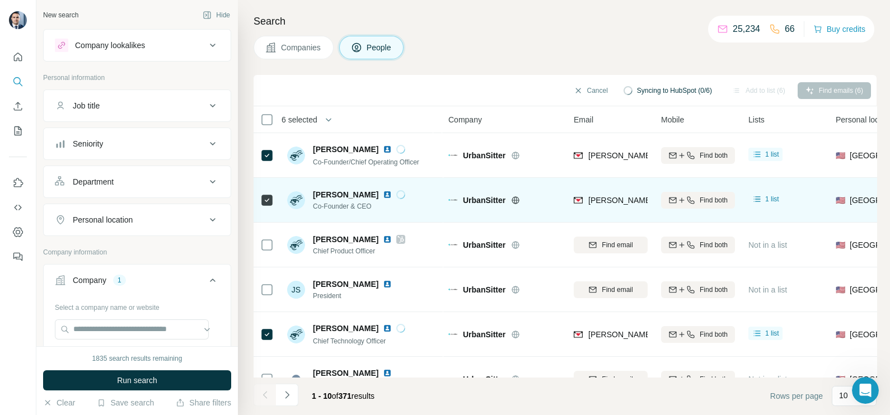
click at [590, 191] on div "[PERSON_NAME][EMAIL_ADDRESS][DOMAIN_NAME]" at bounding box center [611, 200] width 74 height 31
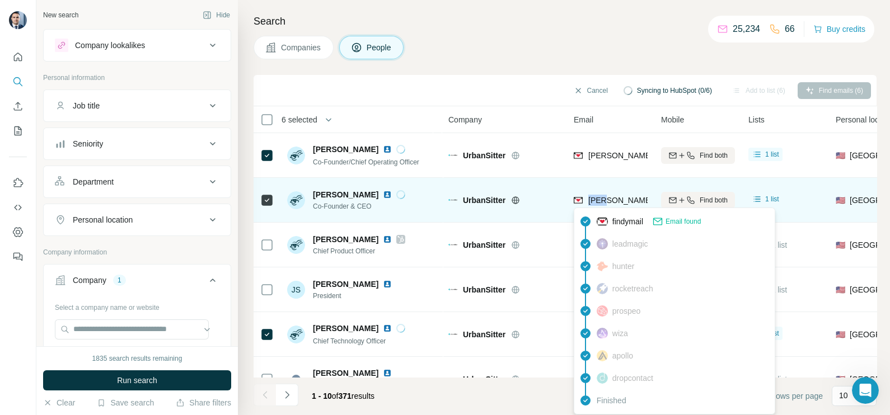
drag, startPoint x: 590, startPoint y: 191, endPoint x: 604, endPoint y: 199, distance: 15.8
click at [604, 199] on span "[PERSON_NAME][EMAIL_ADDRESS][DOMAIN_NAME]" at bounding box center [686, 200] width 197 height 9
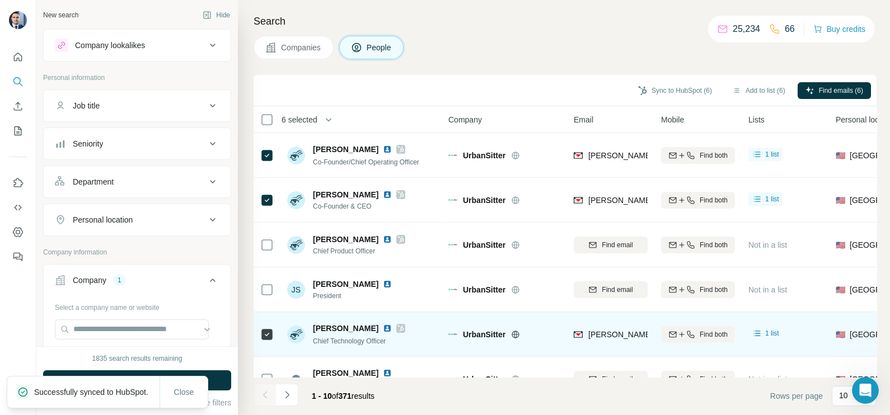
click at [603, 326] on div "[PERSON_NAME][EMAIL_ADDRESS][DOMAIN_NAME]" at bounding box center [611, 334] width 74 height 31
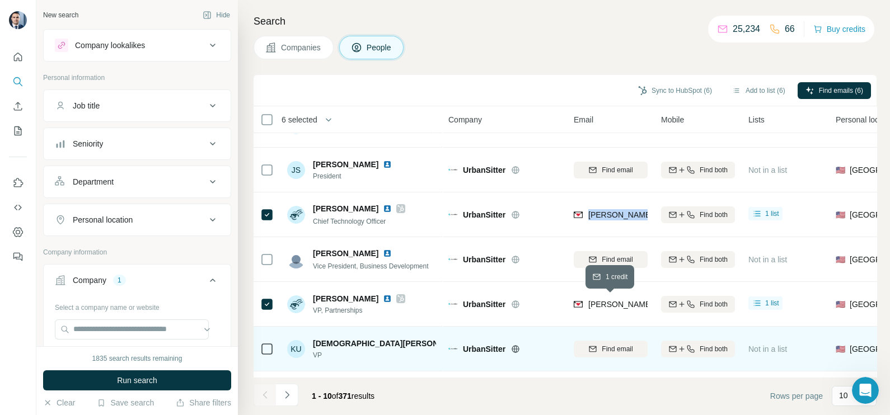
scroll to position [210, 0]
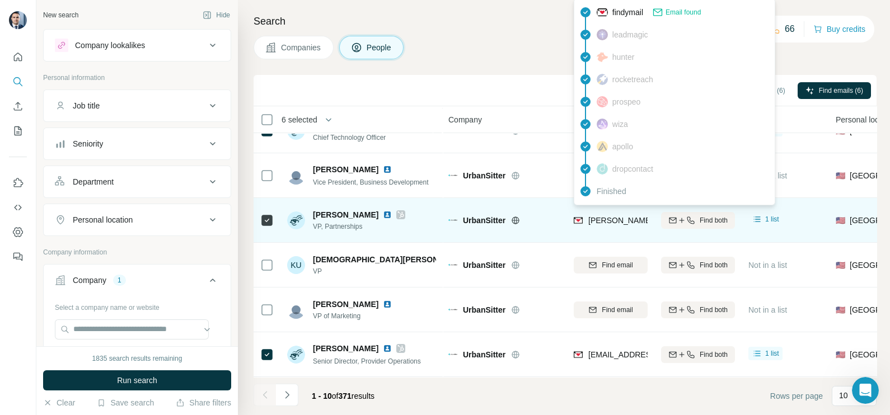
click at [609, 216] on span "[PERSON_NAME][EMAIL_ADDRESS][DOMAIN_NAME]" at bounding box center [686, 220] width 197 height 9
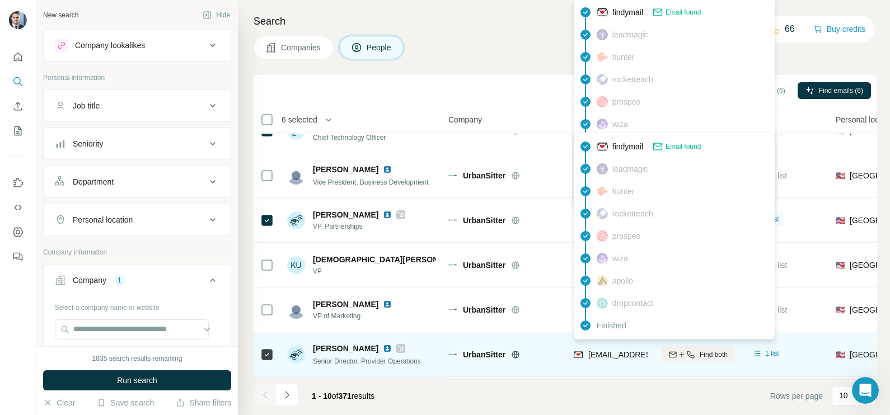
click at [620, 350] on span "[EMAIL_ADDRESS][DOMAIN_NAME]" at bounding box center [654, 354] width 133 height 9
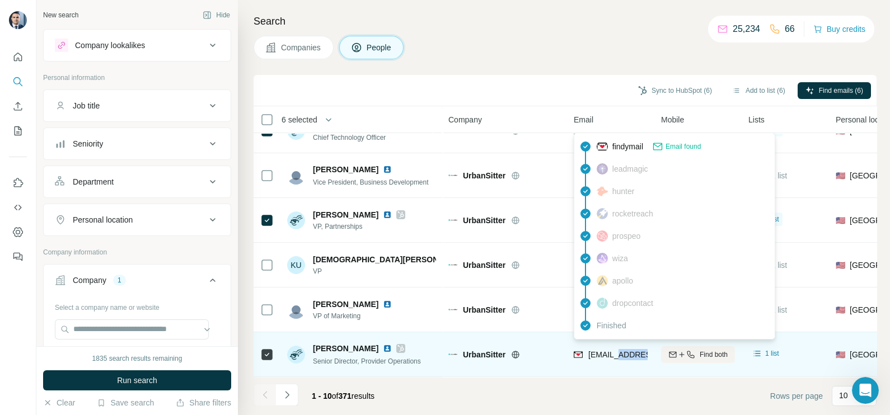
click at [620, 350] on span "[EMAIL_ADDRESS][DOMAIN_NAME]" at bounding box center [654, 354] width 133 height 9
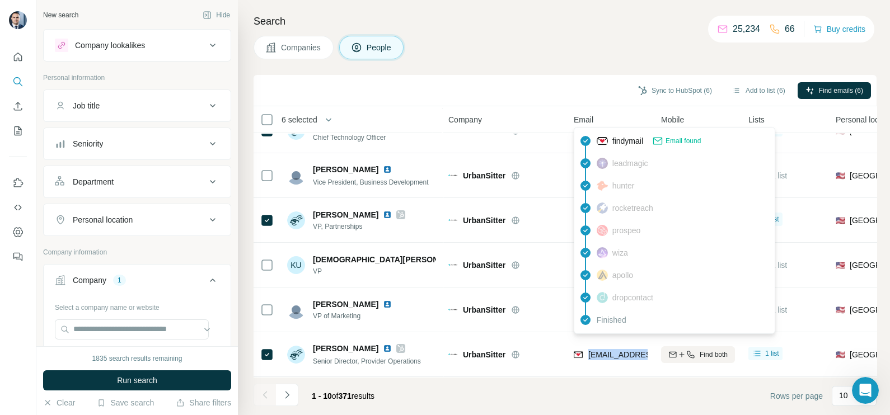
drag, startPoint x: 289, startPoint y: 391, endPoint x: 267, endPoint y: 388, distance: 21.4
click at [288, 391] on icon "Navigate to next page" at bounding box center [286, 394] width 11 height 11
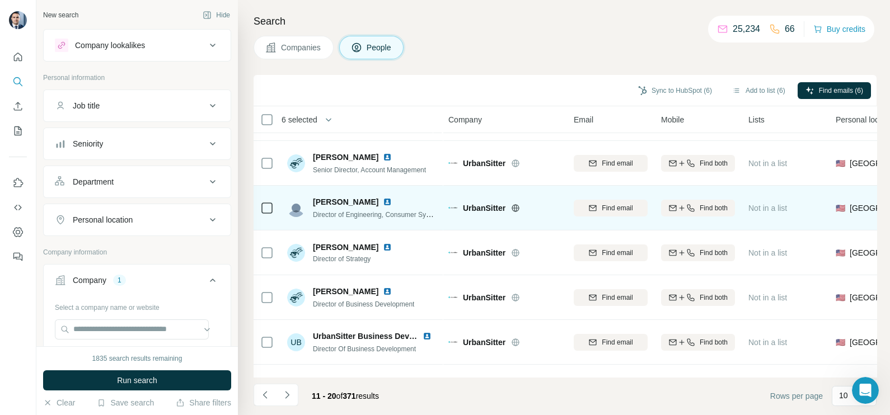
scroll to position [0, 0]
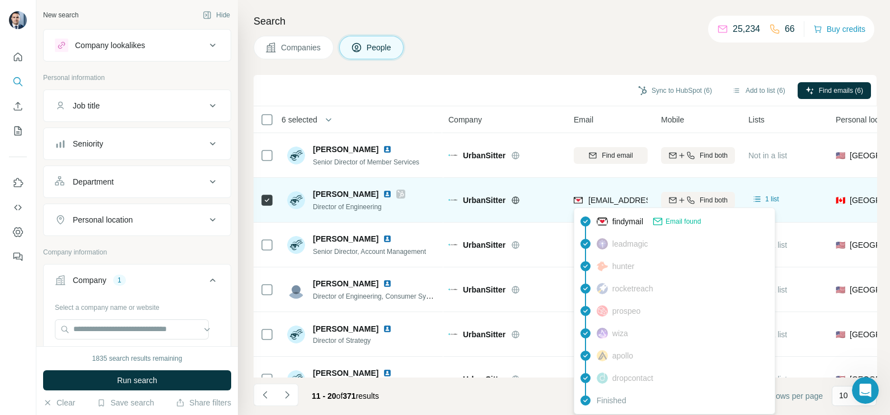
click at [589, 208] on div "findymail Email found leadmagic hunter rocketreach prospeo [PERSON_NAME] apollo…" at bounding box center [674, 311] width 201 height 207
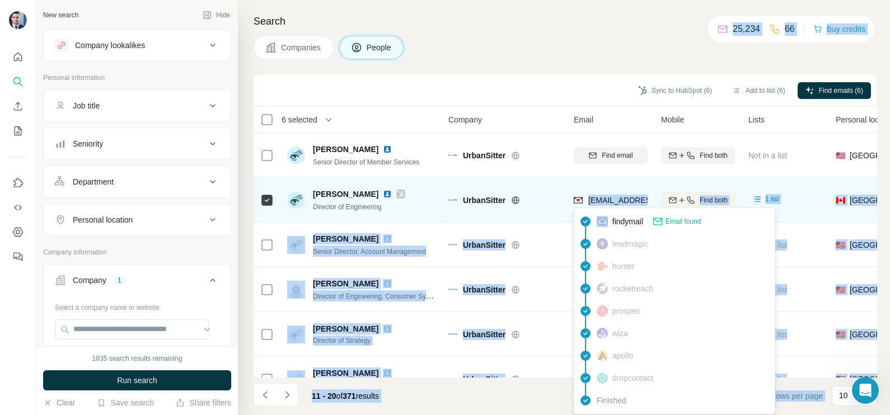
click at [589, 207] on body "New search Hide Company lookalikes Personal information Job title Seniority Dep…" at bounding box center [445, 207] width 890 height 415
drag, startPoint x: 589, startPoint y: 207, endPoint x: 633, endPoint y: 199, distance: 45.4
click at [633, 199] on span "[EMAIL_ADDRESS][DOMAIN_NAME]" at bounding box center [654, 200] width 133 height 9
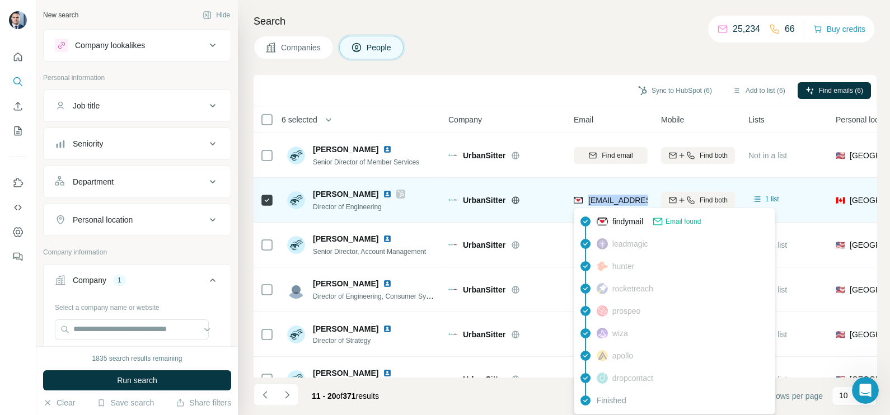
click at [633, 199] on span "[EMAIL_ADDRESS][DOMAIN_NAME]" at bounding box center [654, 200] width 133 height 9
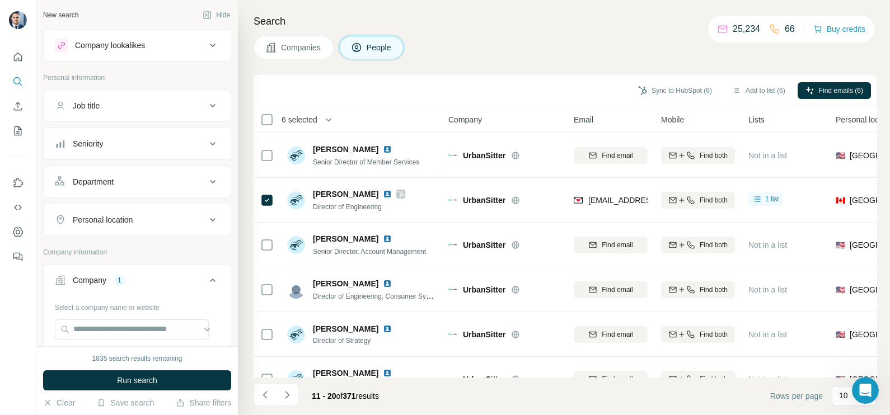
click at [472, 79] on div "Sync to HubSpot (6) Add to list (6) Find emails (6)" at bounding box center [564, 90] width 623 height 31
click at [278, 57] on button "Companies" at bounding box center [293, 48] width 80 height 24
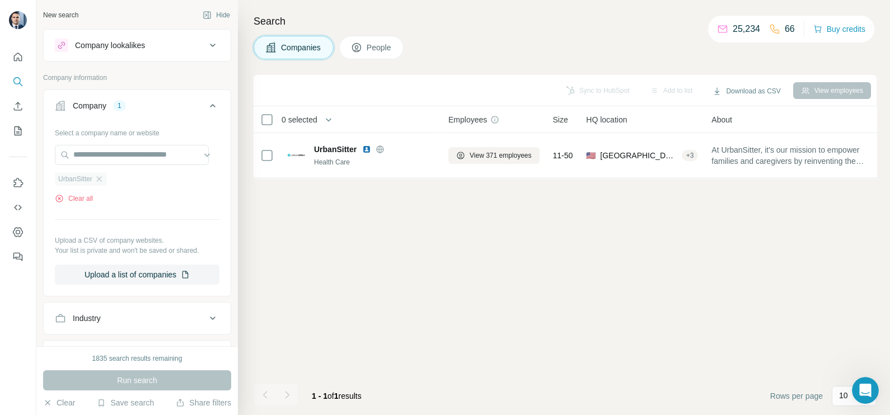
click at [107, 176] on ul "UrbanSitter" at bounding box center [137, 179] width 165 height 14
click at [101, 176] on icon "button" at bounding box center [99, 179] width 9 height 9
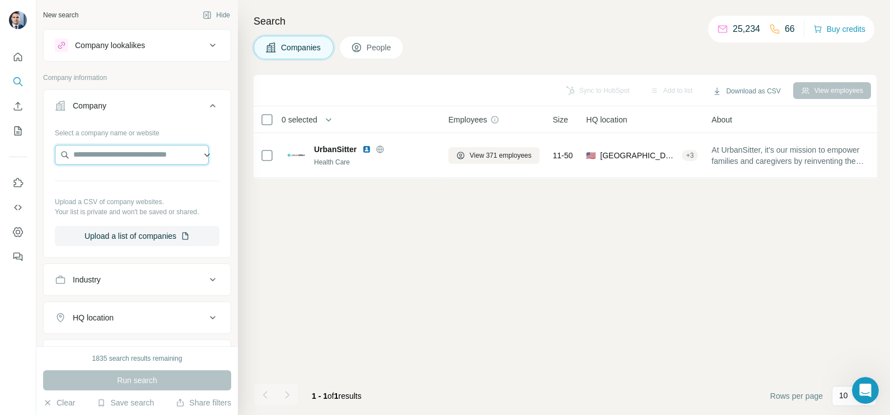
click at [101, 159] on input "text" at bounding box center [132, 155] width 154 height 20
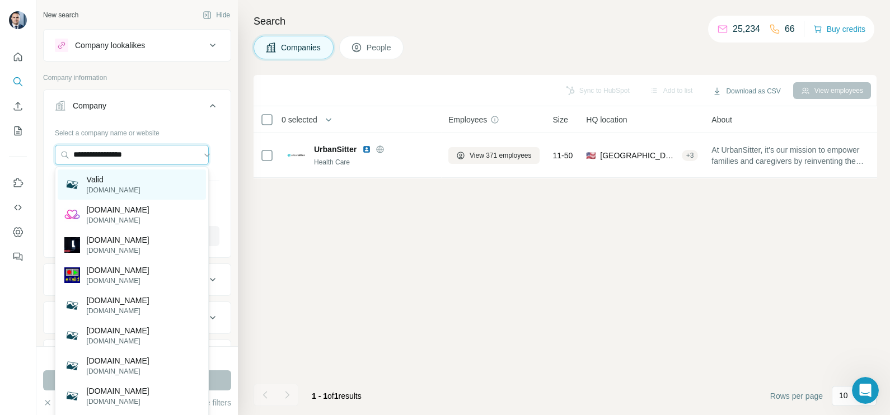
type input "**********"
click at [120, 181] on div "Valid [DOMAIN_NAME]" at bounding box center [132, 185] width 148 height 30
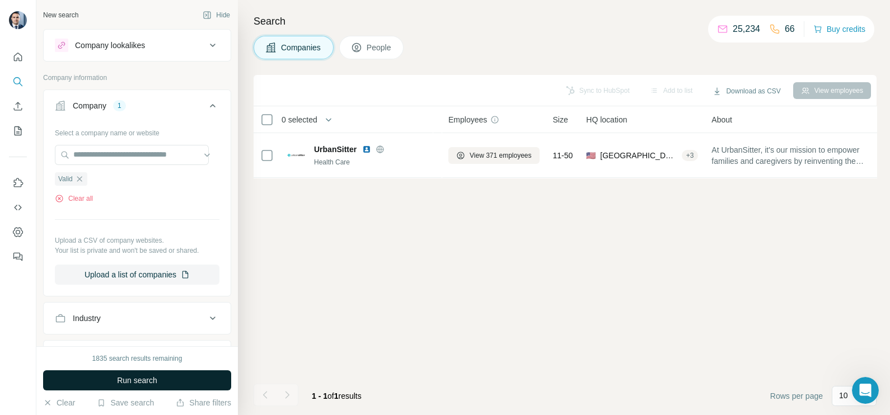
click at [157, 378] on span "Run search" at bounding box center [137, 380] width 40 height 11
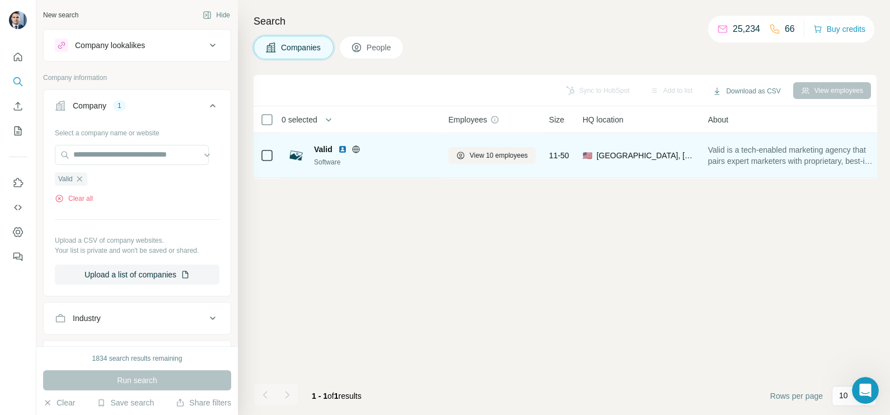
click at [352, 153] on icon at bounding box center [355, 149] width 9 height 9
click at [496, 151] on span "View 10 employees" at bounding box center [498, 156] width 58 height 10
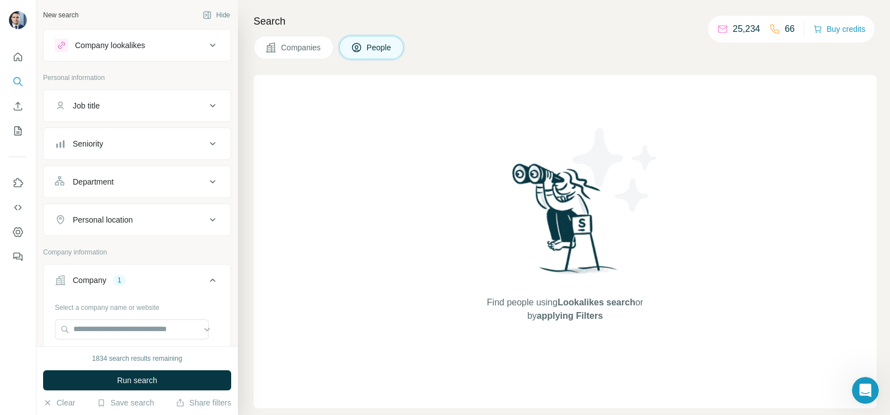
click at [292, 42] on span "Companies" at bounding box center [301, 47] width 41 height 11
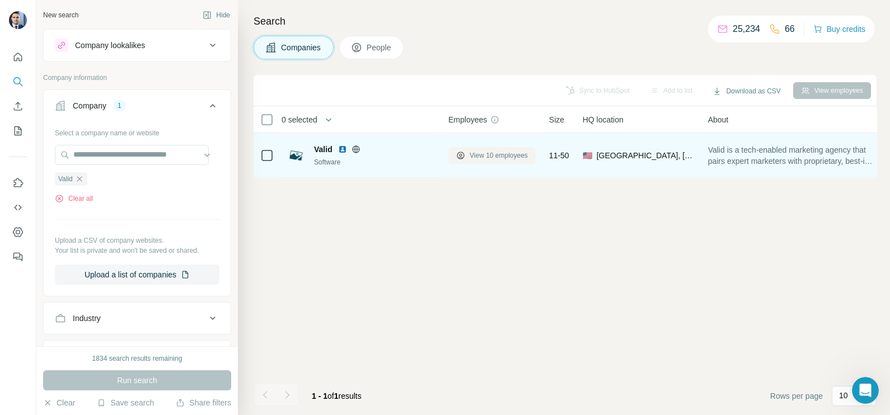
click at [476, 148] on button "View 10 employees" at bounding box center [491, 155] width 87 height 17
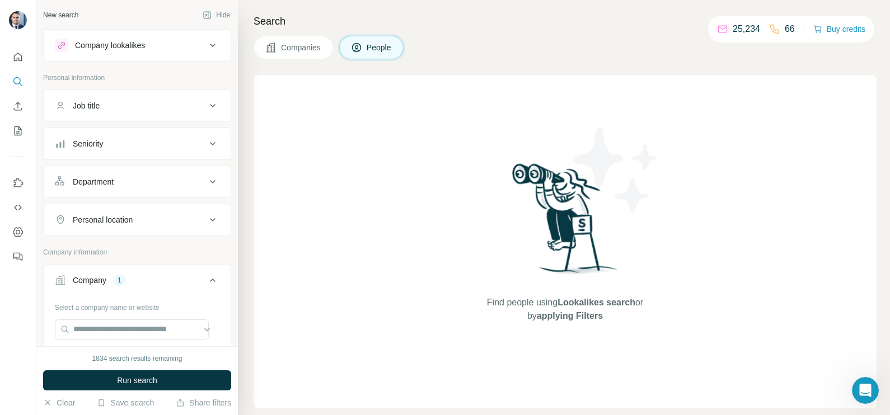
click at [295, 50] on span "Companies" at bounding box center [301, 47] width 41 height 11
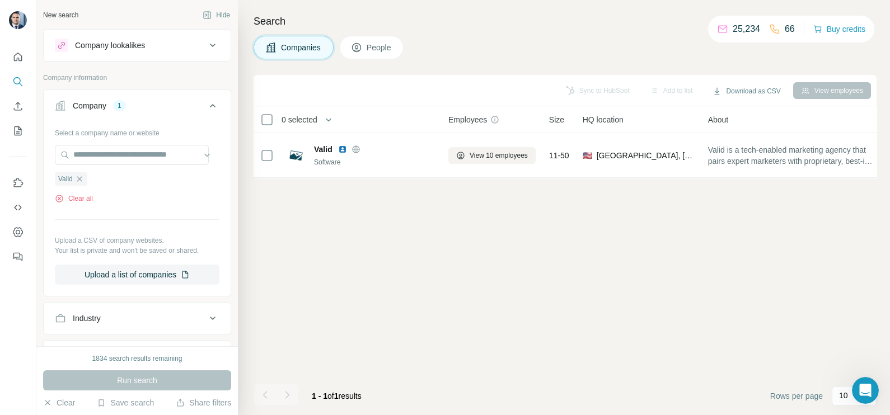
click at [358, 51] on icon at bounding box center [356, 47] width 9 height 9
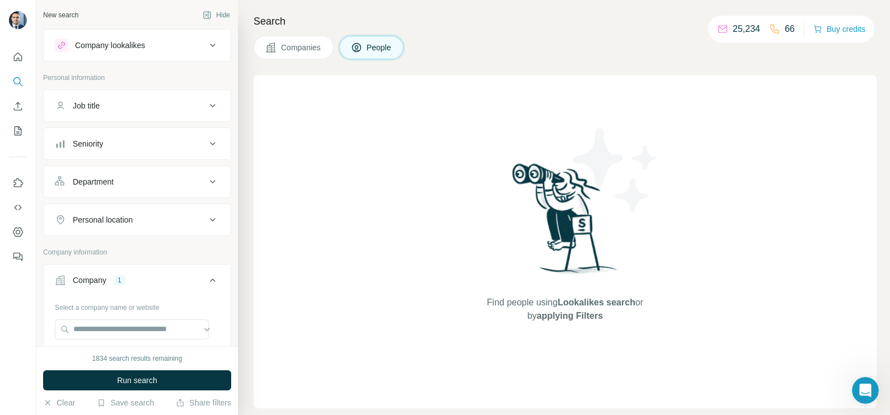
scroll to position [139, 0]
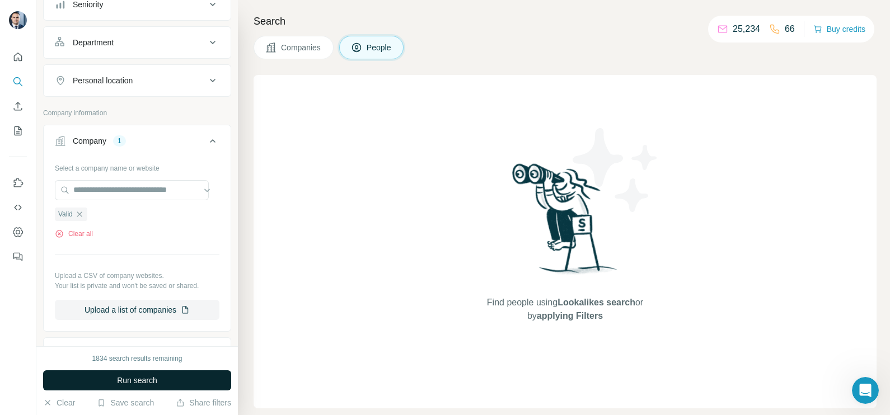
click at [159, 378] on button "Run search" at bounding box center [137, 380] width 188 height 20
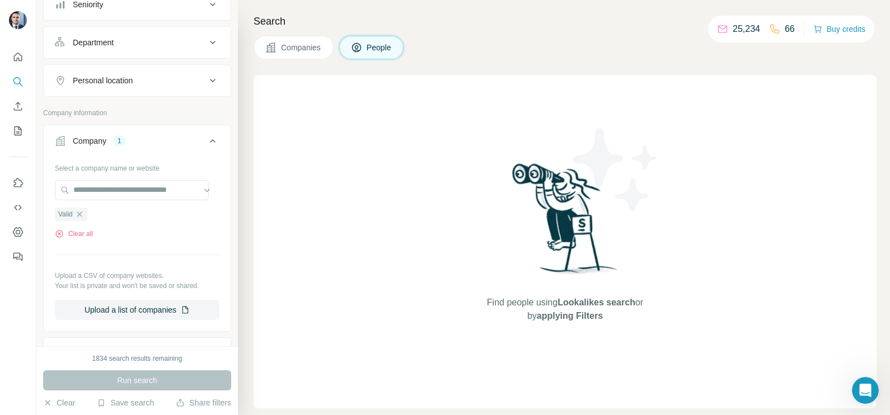
click at [288, 41] on button "Companies" at bounding box center [293, 48] width 80 height 24
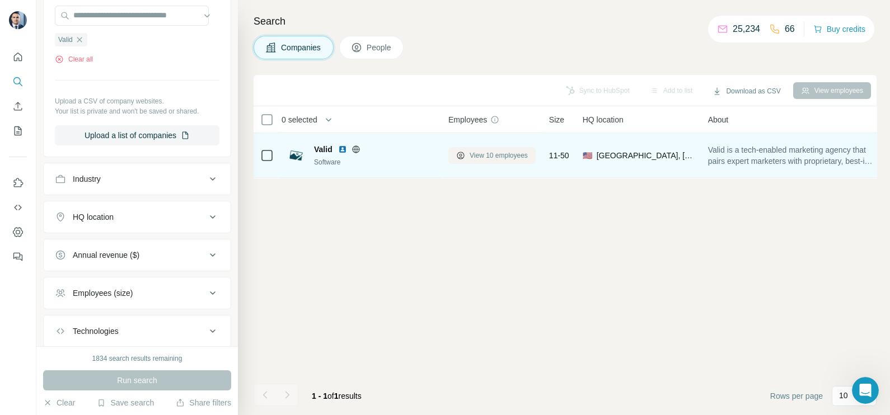
click at [479, 156] on span "View 10 employees" at bounding box center [498, 156] width 58 height 10
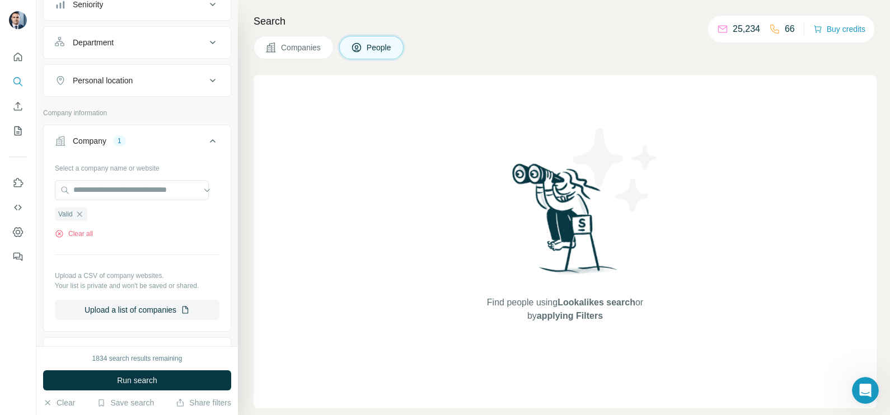
click at [274, 34] on div "Search Companies People Find people using Lookalikes search or by applying Filt…" at bounding box center [564, 207] width 652 height 415
drag, startPoint x: 306, startPoint y: 53, endPoint x: 311, endPoint y: 46, distance: 9.2
click at [306, 53] on button "Companies" at bounding box center [293, 48] width 80 height 24
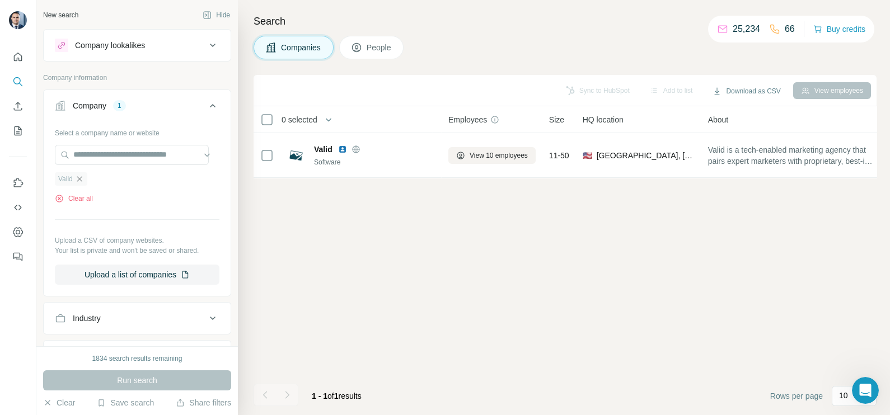
click at [82, 176] on icon "button" at bounding box center [79, 178] width 5 height 5
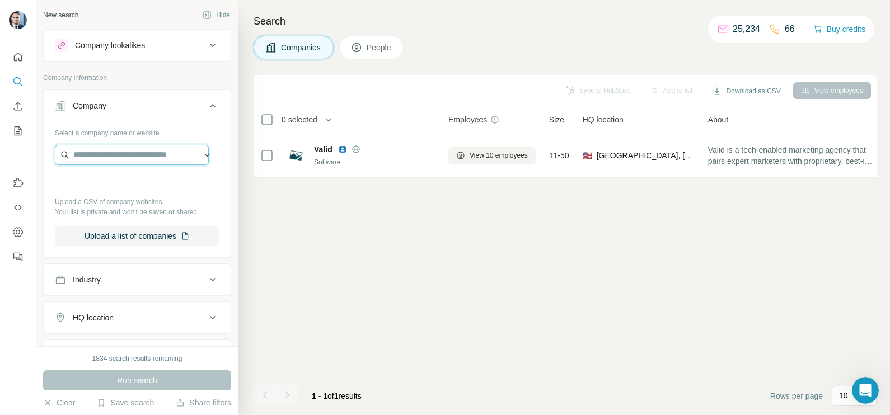
click at [91, 151] on input "text" at bounding box center [132, 155] width 154 height 20
paste input "**********"
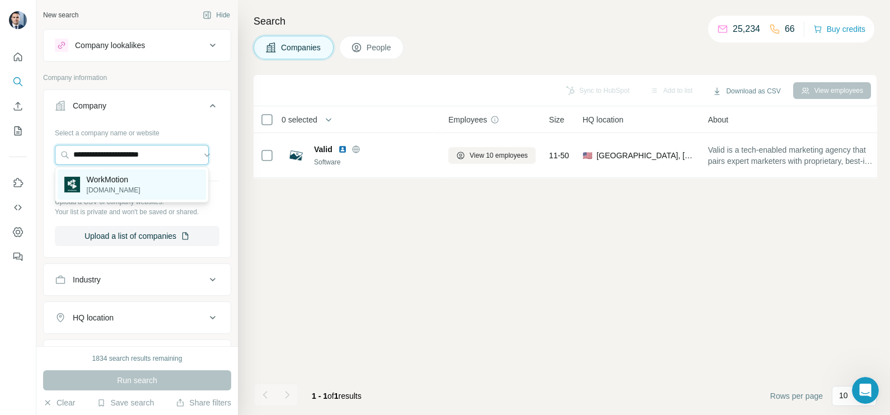
type input "**********"
click at [115, 190] on p "[DOMAIN_NAME]" at bounding box center [114, 190] width 54 height 10
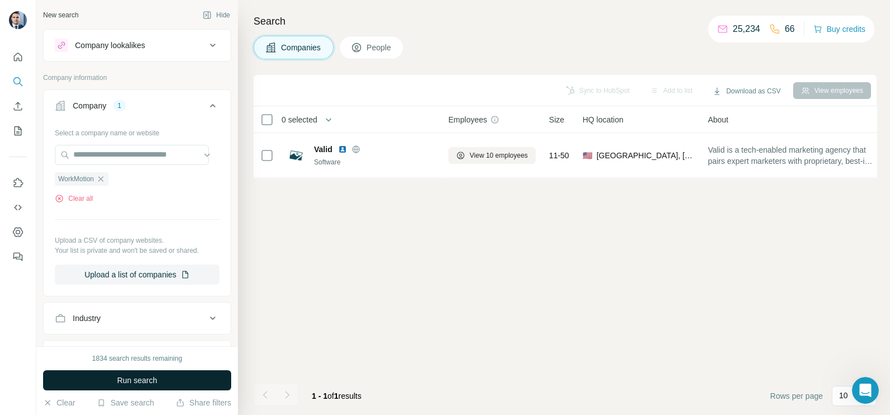
click at [124, 387] on button "Run search" at bounding box center [137, 380] width 188 height 20
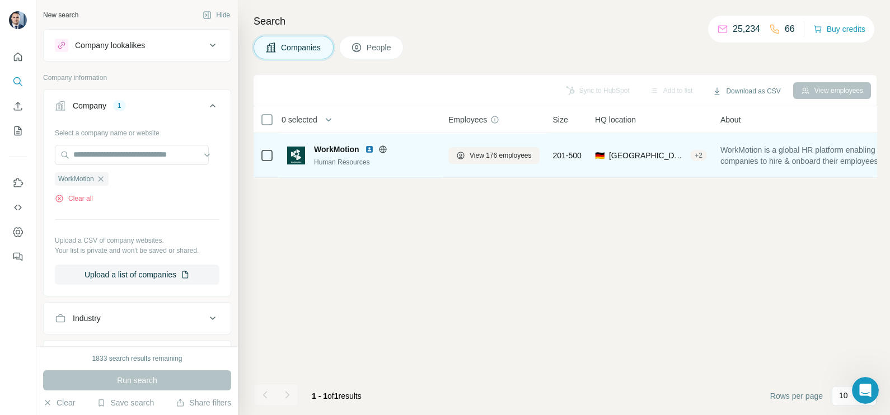
click at [383, 148] on icon at bounding box center [382, 149] width 9 height 9
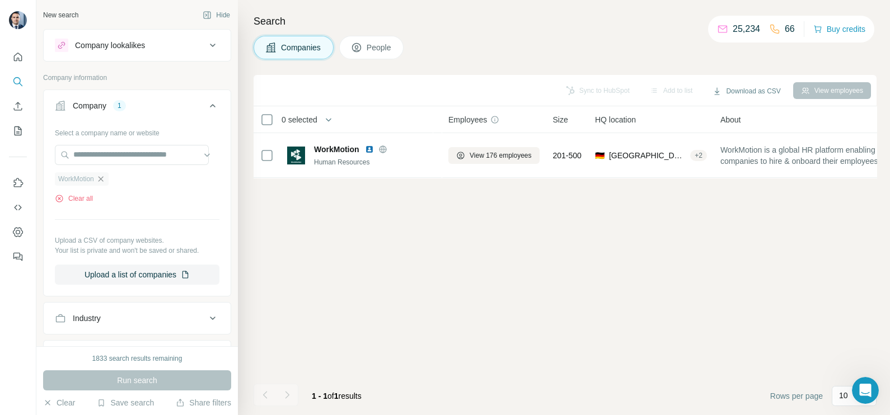
click at [103, 177] on icon "button" at bounding box center [100, 178] width 5 height 5
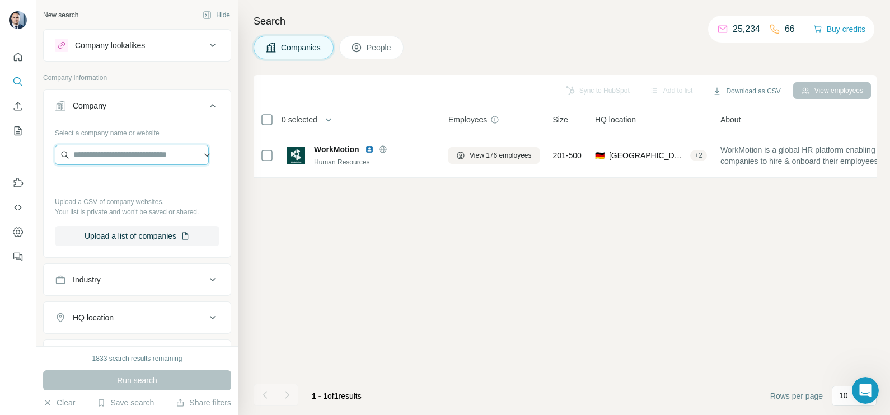
click at [110, 157] on input "text" at bounding box center [132, 155] width 154 height 20
paste input "**********"
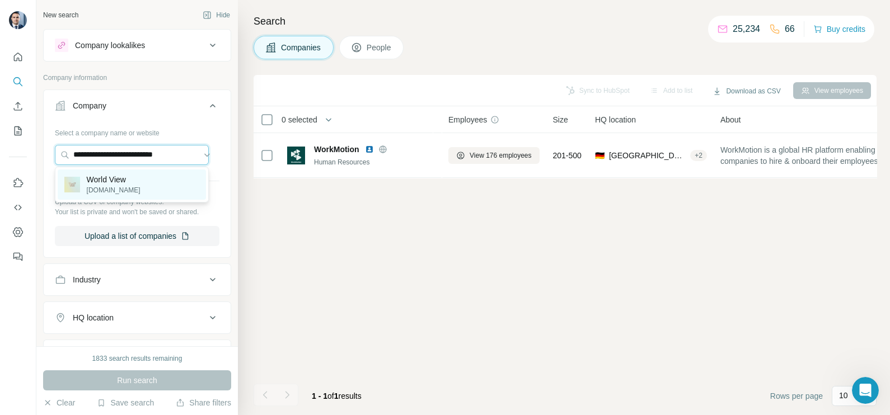
type input "**********"
click at [132, 181] on p "World View" at bounding box center [114, 179] width 54 height 11
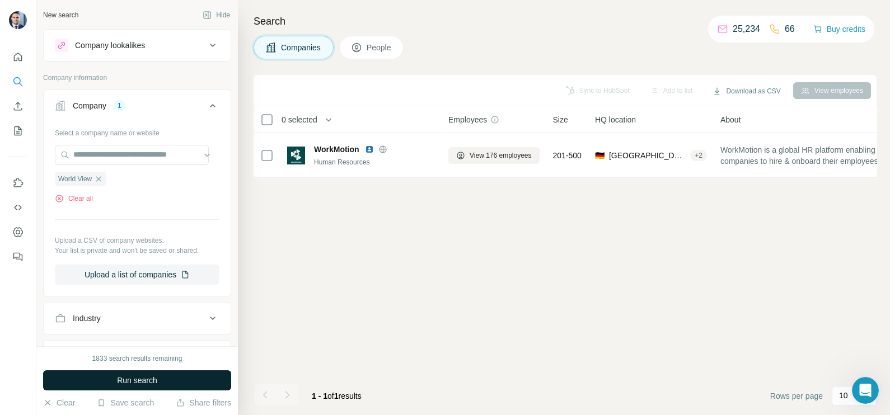
click at [158, 370] on button "Run search" at bounding box center [137, 380] width 188 height 20
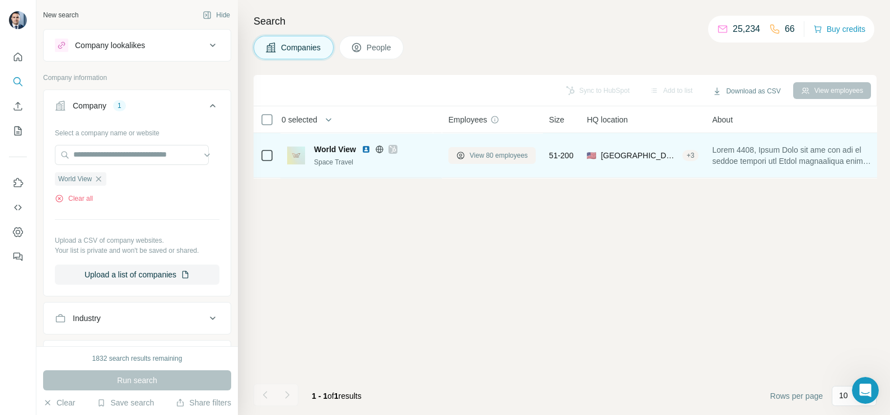
click at [499, 160] on button "View 80 employees" at bounding box center [491, 155] width 87 height 17
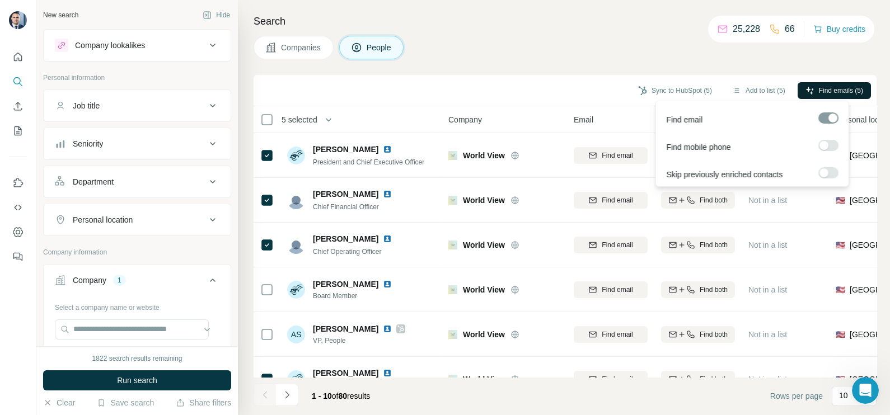
click at [841, 93] on span "Find emails (5)" at bounding box center [841, 91] width 44 height 10
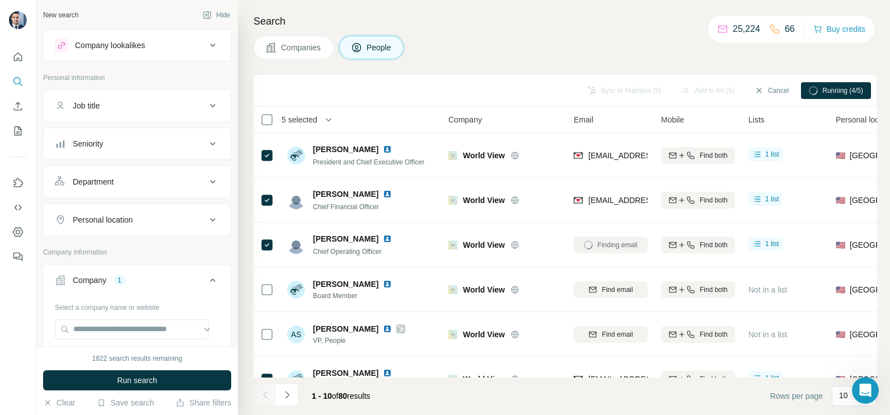
scroll to position [69, 0]
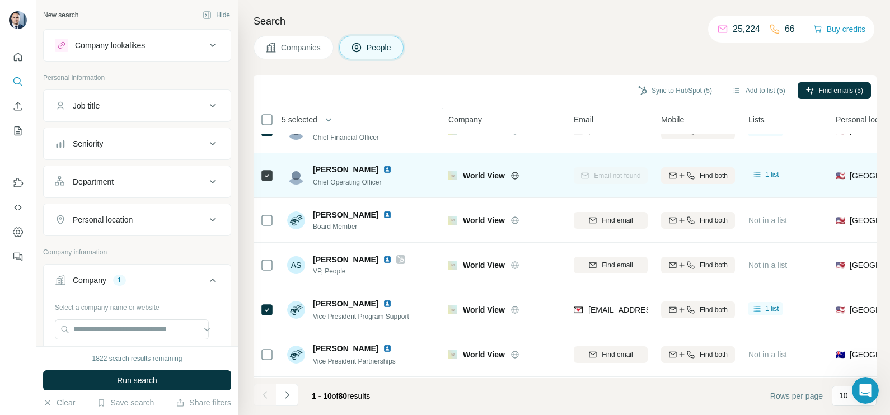
click at [267, 180] on icon at bounding box center [266, 175] width 13 height 13
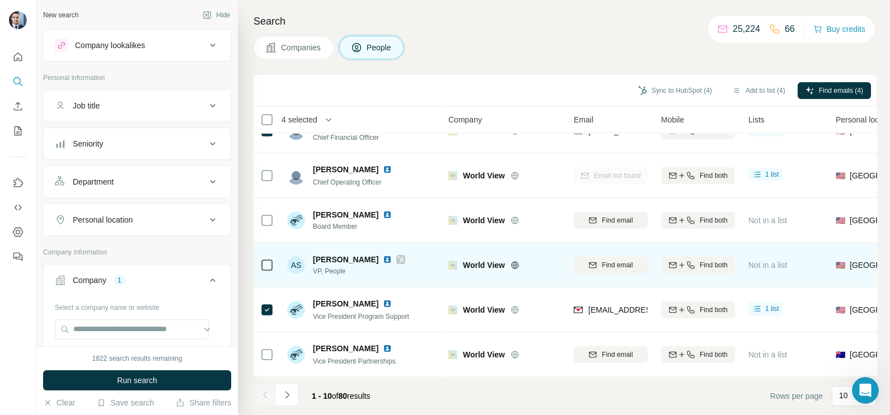
scroll to position [0, 0]
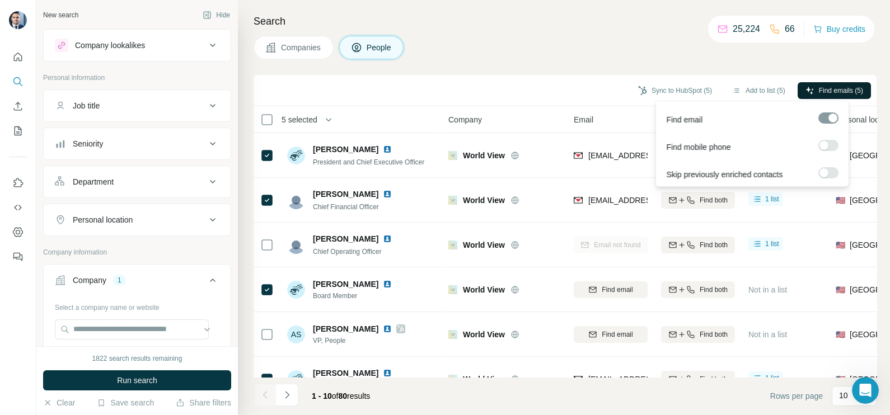
click at [817, 97] on button "Find emails (5)" at bounding box center [833, 90] width 73 height 17
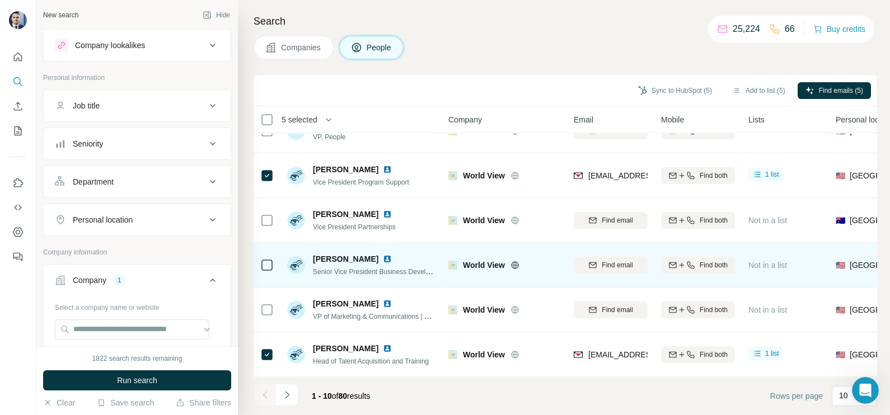
scroll to position [210, 0]
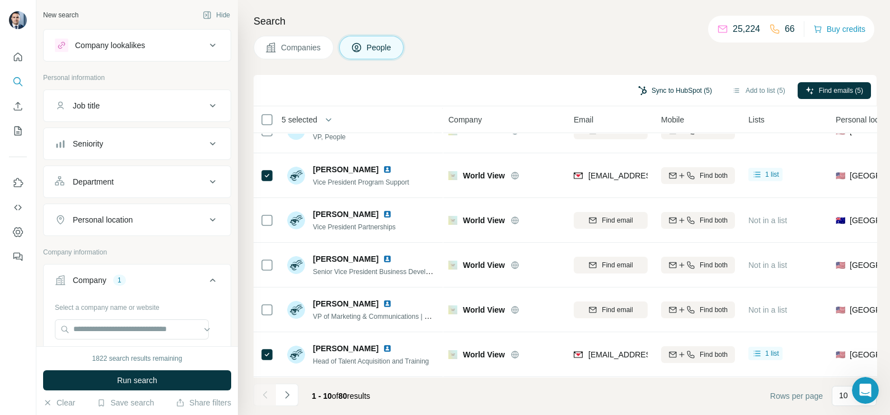
click at [673, 87] on button "Sync to HubSpot (5)" at bounding box center [675, 90] width 90 height 17
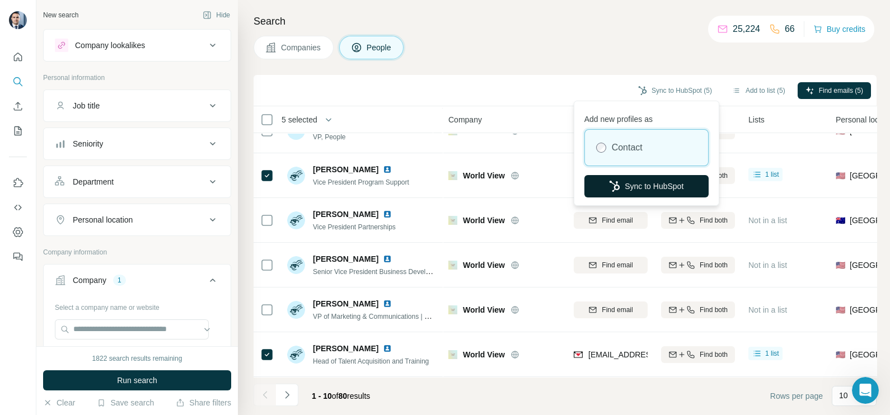
click at [649, 179] on button "Sync to HubSpot" at bounding box center [646, 186] width 124 height 22
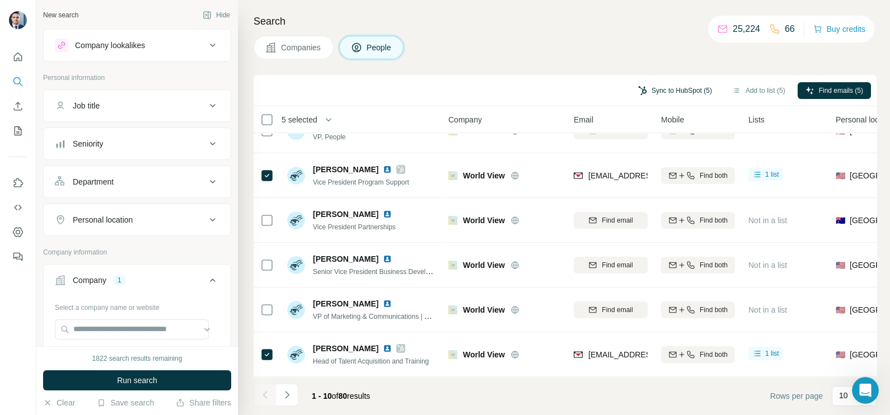
click at [670, 95] on button "Sync to HubSpot (5)" at bounding box center [675, 90] width 90 height 17
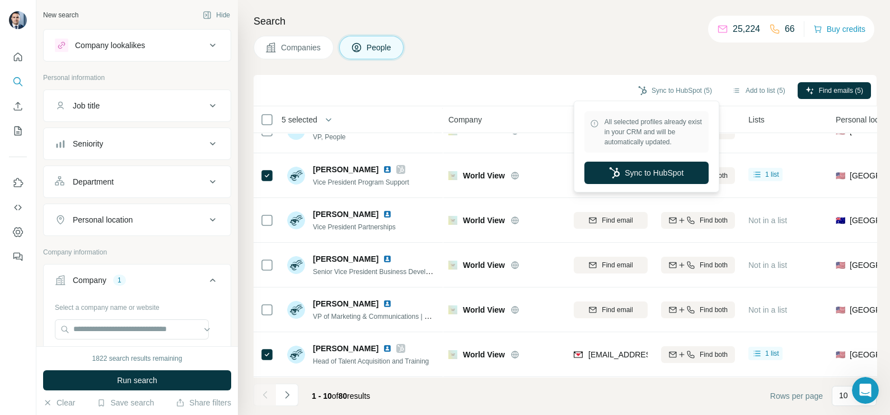
click at [544, 95] on div "Sync to HubSpot (5) Add to list (5) Find emails (5)" at bounding box center [565, 91] width 612 height 20
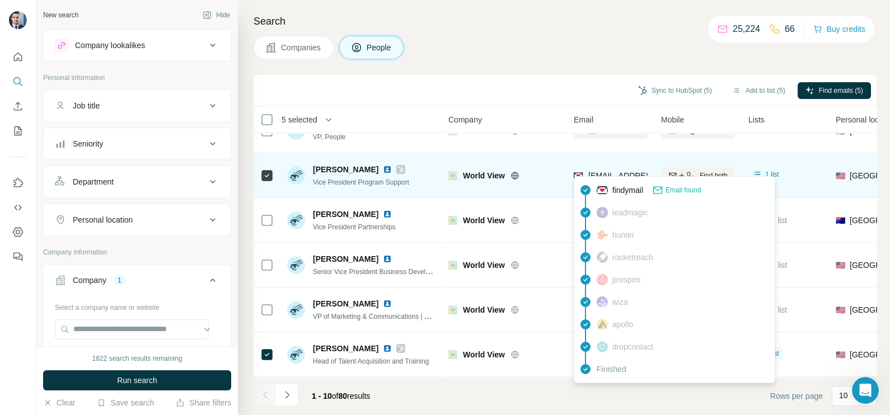
click at [613, 171] on span "[EMAIL_ADDRESS][DOMAIN_NAME]" at bounding box center [654, 175] width 133 height 9
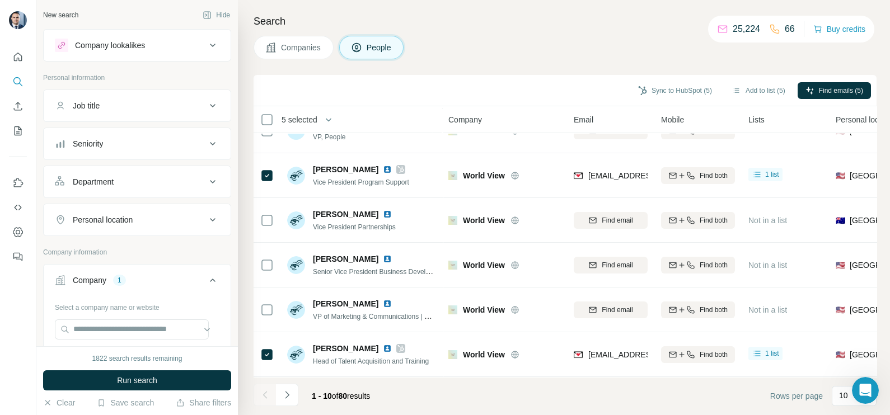
click at [555, 128] on th "Company" at bounding box center [504, 119] width 125 height 27
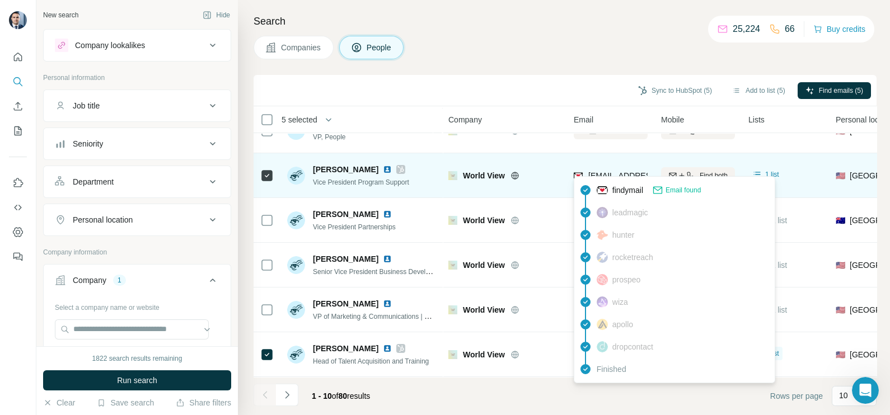
click at [623, 171] on span "[EMAIL_ADDRESS][DOMAIN_NAME]" at bounding box center [654, 175] width 133 height 9
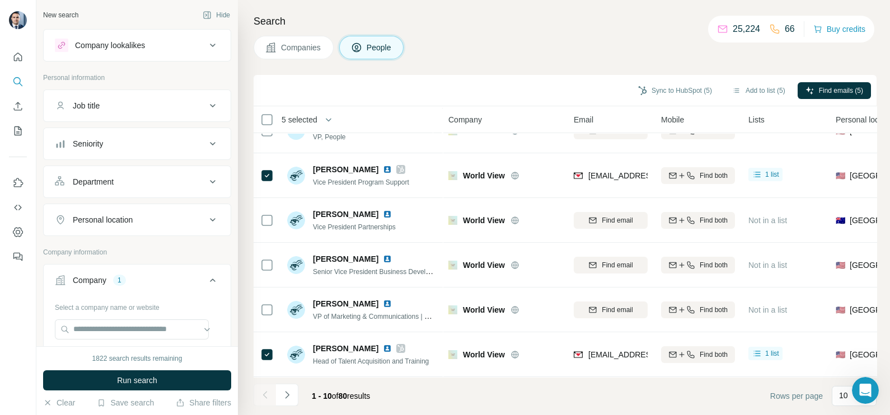
click at [509, 49] on div "Companies People" at bounding box center [564, 48] width 623 height 24
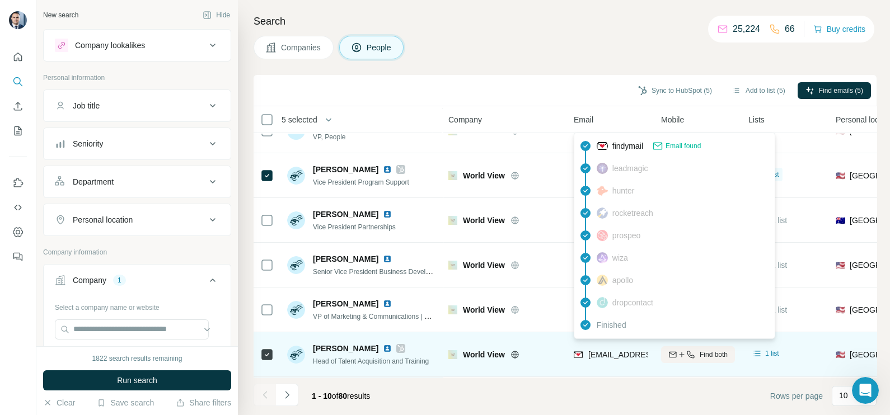
click at [617, 350] on span "[EMAIL_ADDRESS][DOMAIN_NAME]" at bounding box center [654, 354] width 133 height 9
click at [607, 351] on span "[EMAIL_ADDRESS][DOMAIN_NAME]" at bounding box center [654, 354] width 133 height 9
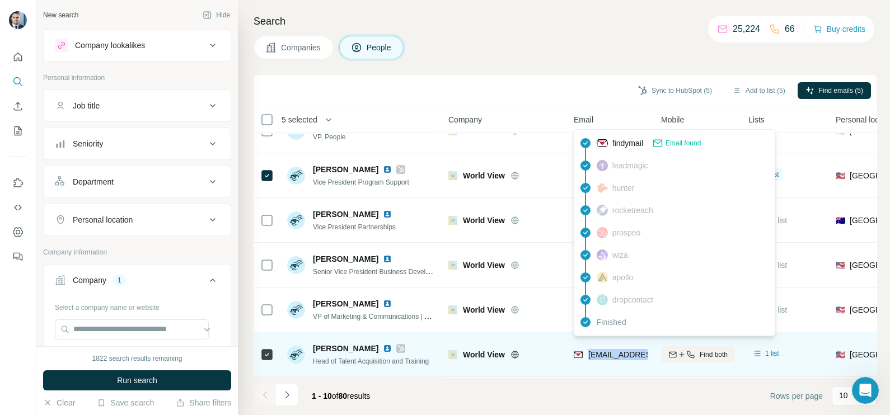
click at [607, 351] on span "[EMAIL_ADDRESS][DOMAIN_NAME]" at bounding box center [654, 354] width 133 height 9
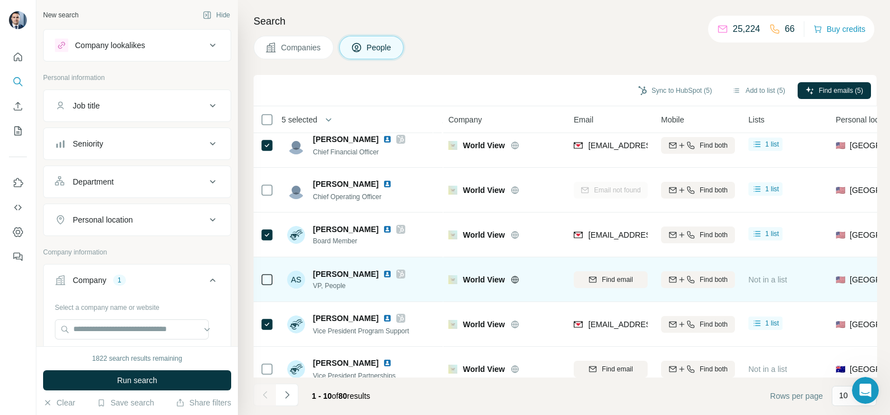
scroll to position [0, 0]
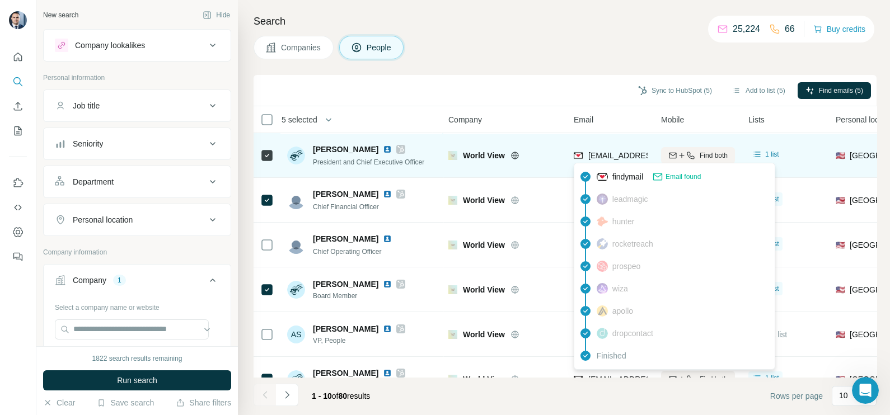
click at [613, 157] on span "[EMAIL_ADDRESS][DOMAIN_NAME]" at bounding box center [654, 155] width 133 height 9
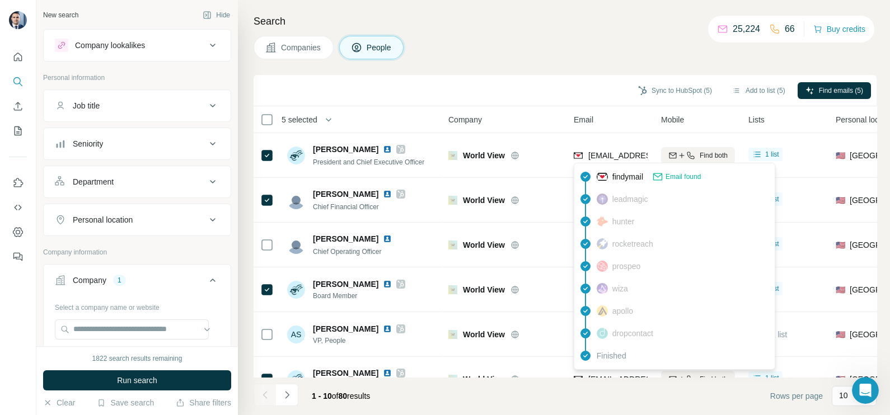
click at [528, 104] on div "Sync to HubSpot (5) Add to list (5) Find emails (5)" at bounding box center [564, 90] width 623 height 31
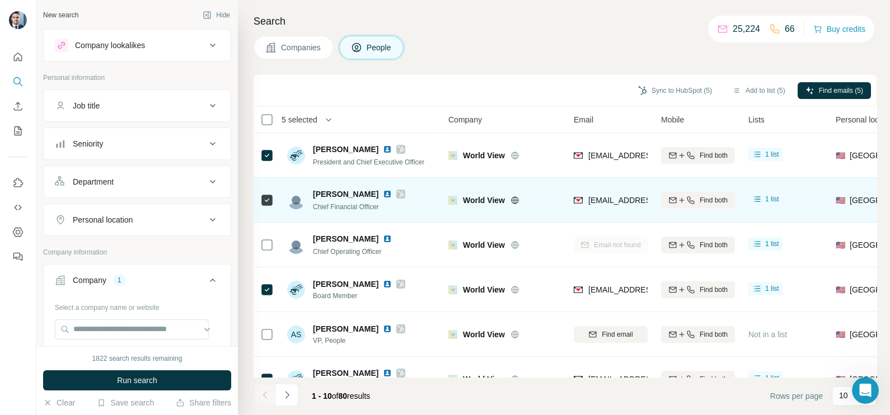
click at [621, 190] on div "[EMAIL_ADDRESS][DOMAIN_NAME]" at bounding box center [611, 200] width 74 height 31
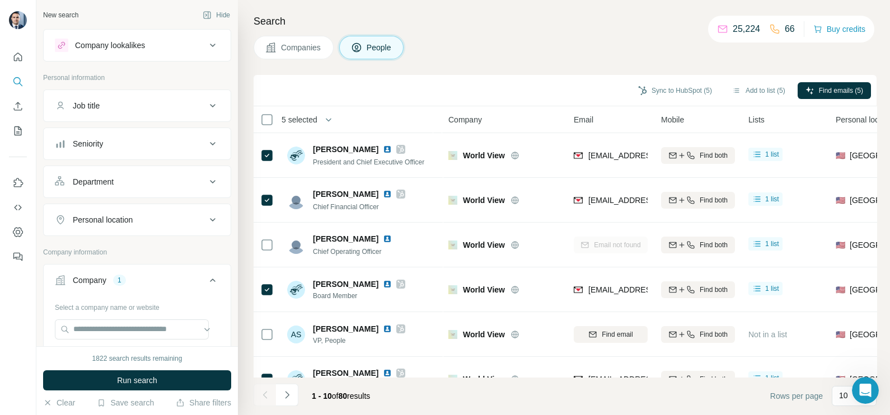
click at [299, 397] on div "1 - 10 of 80 results" at bounding box center [315, 396] width 125 height 25
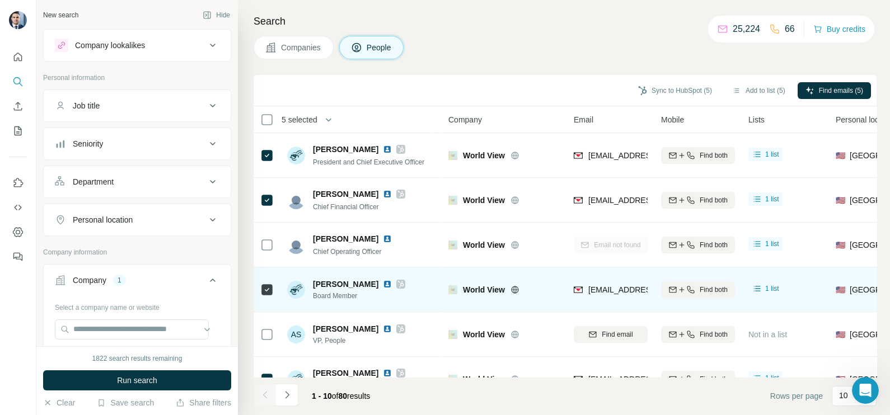
scroll to position [210, 0]
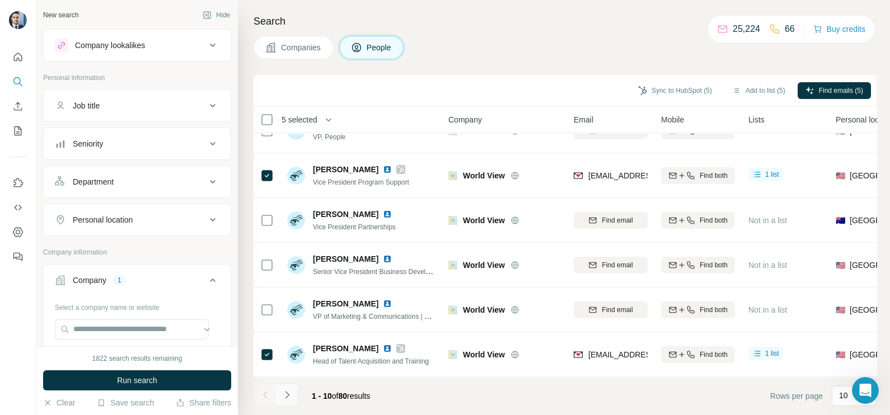
click at [285, 401] on button "Navigate to next page" at bounding box center [287, 395] width 22 height 22
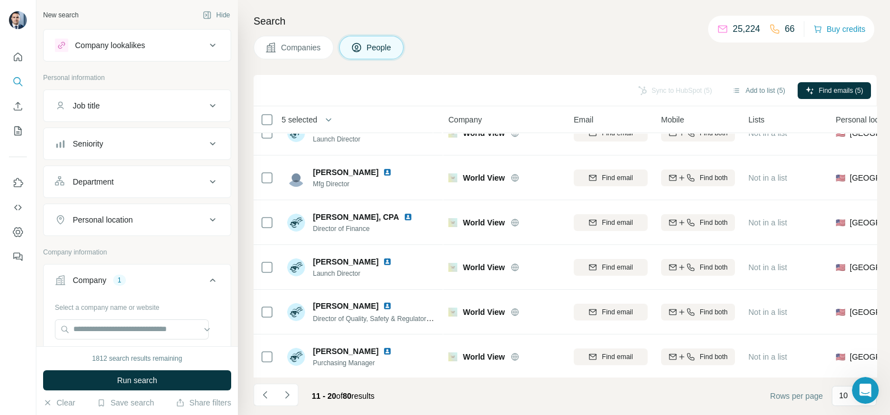
scroll to position [0, 0]
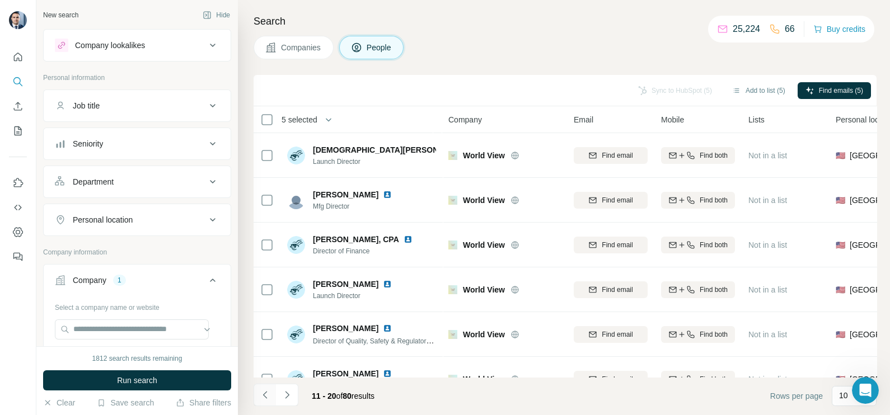
click at [262, 398] on icon "Navigate to previous page" at bounding box center [265, 394] width 11 height 11
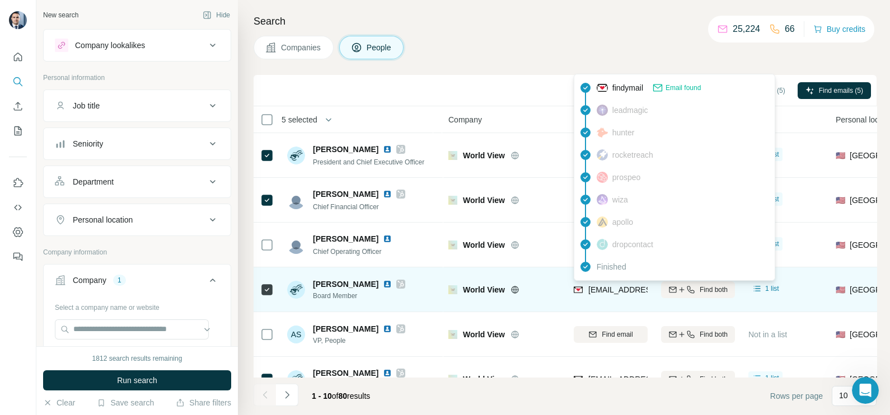
click at [602, 290] on span "[EMAIL_ADDRESS][DOMAIN_NAME]" at bounding box center [654, 289] width 133 height 9
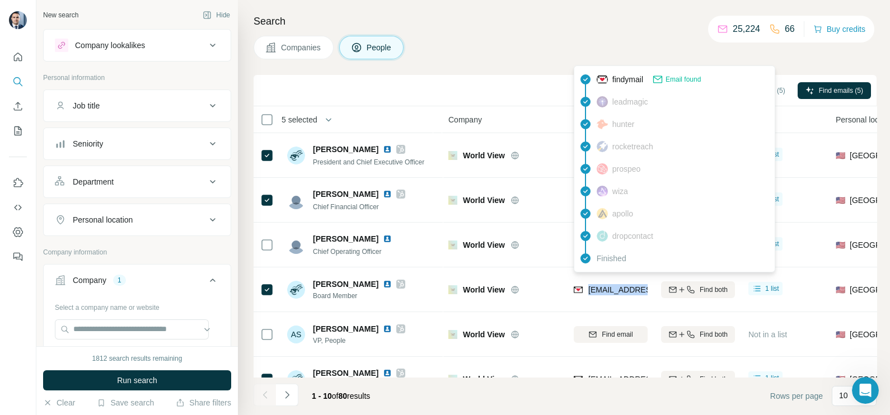
click at [309, 50] on span "Companies" at bounding box center [301, 47] width 41 height 11
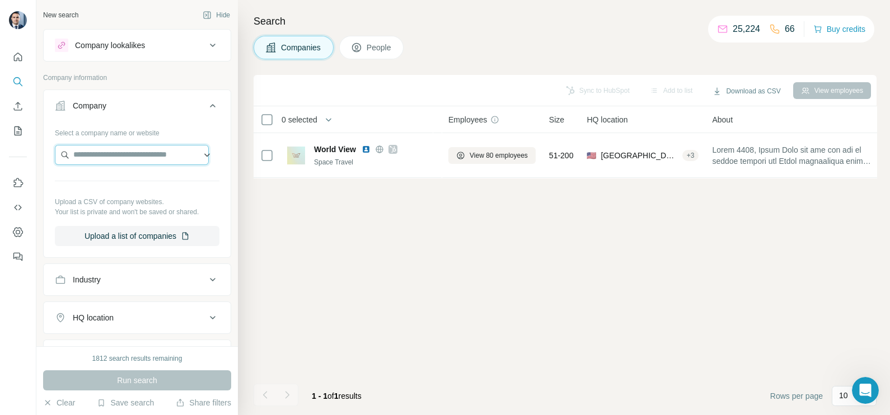
click at [120, 148] on input "text" at bounding box center [132, 155] width 154 height 20
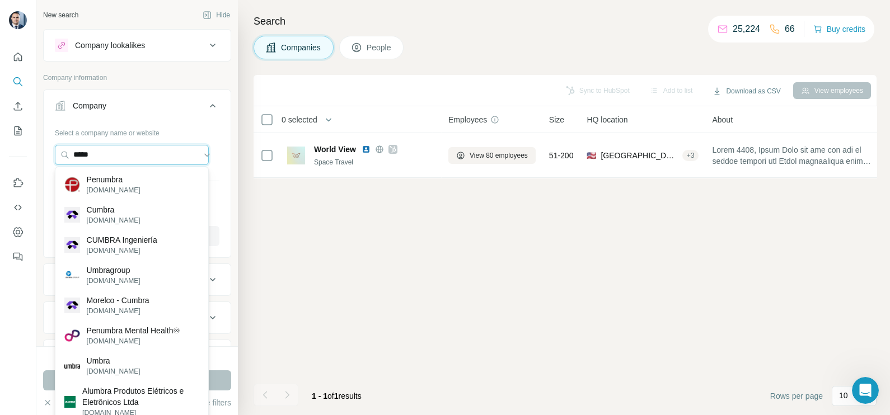
drag, startPoint x: 115, startPoint y: 158, endPoint x: 51, endPoint y: 152, distance: 64.6
click at [51, 152] on div "Select a company name or website ***** Upload a CSV of company websites. Your l…" at bounding box center [137, 190] width 187 height 132
paste input "**********"
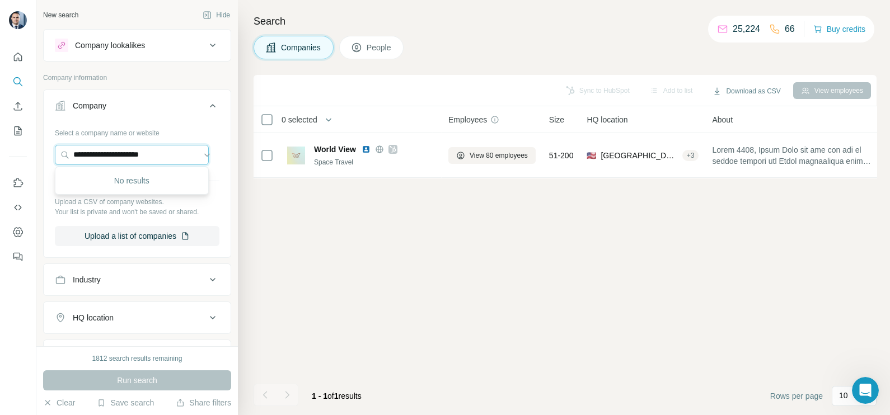
drag, startPoint x: 184, startPoint y: 151, endPoint x: 43, endPoint y: 152, distance: 141.0
click at [44, 152] on div "**********" at bounding box center [137, 190] width 187 height 132
paste input "text"
type input "**********"
click at [139, 182] on div "Umbra [DOMAIN_NAME]" at bounding box center [132, 185] width 148 height 30
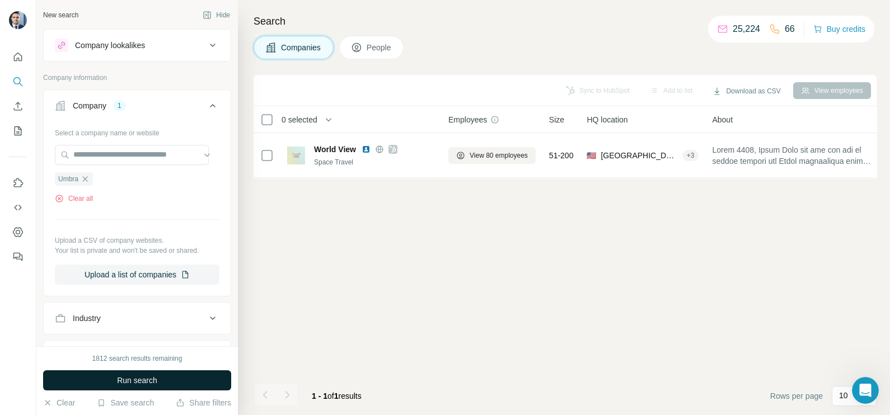
click at [149, 382] on span "Run search" at bounding box center [137, 380] width 40 height 11
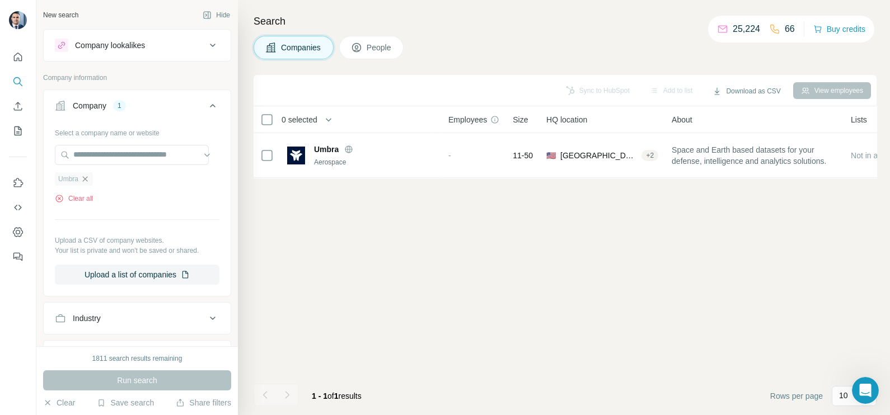
click at [88, 180] on icon "button" at bounding box center [85, 179] width 9 height 9
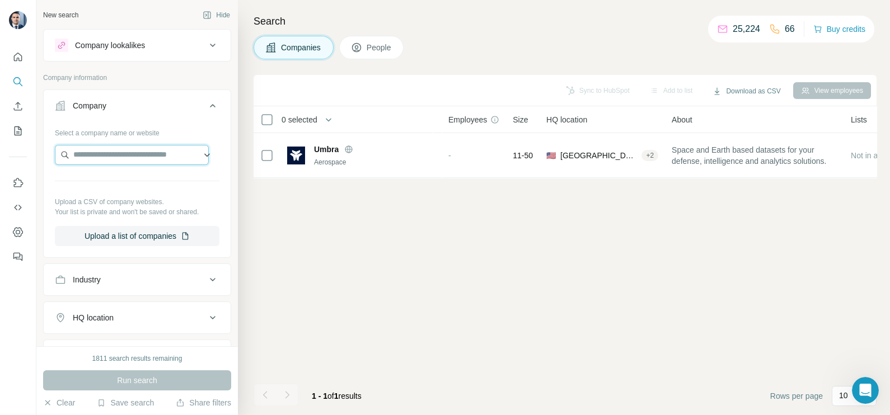
click at [97, 161] on input "text" at bounding box center [132, 155] width 154 height 20
paste input "**********"
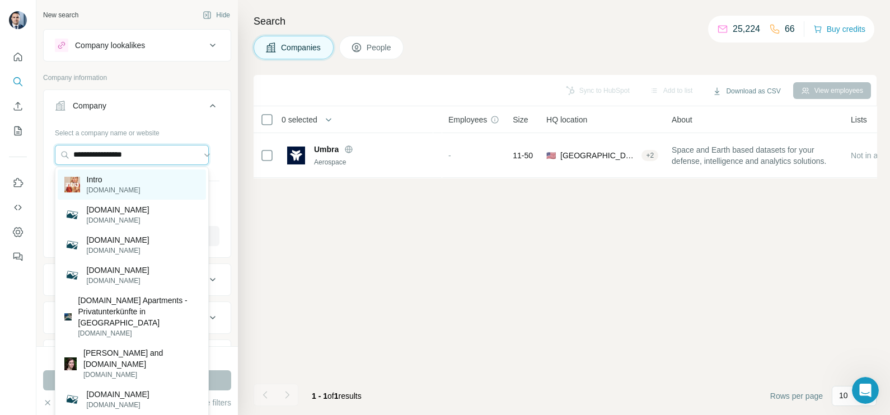
type input "**********"
click at [127, 187] on div "Intro [DOMAIN_NAME]" at bounding box center [132, 185] width 148 height 30
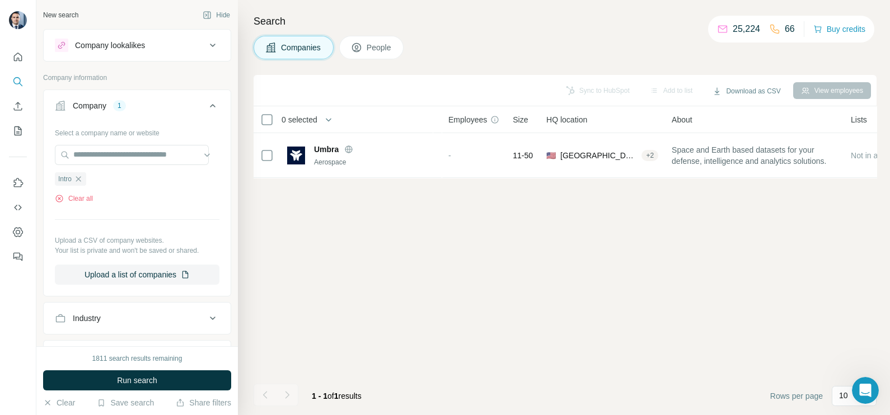
click at [151, 374] on button "Run search" at bounding box center [137, 380] width 188 height 20
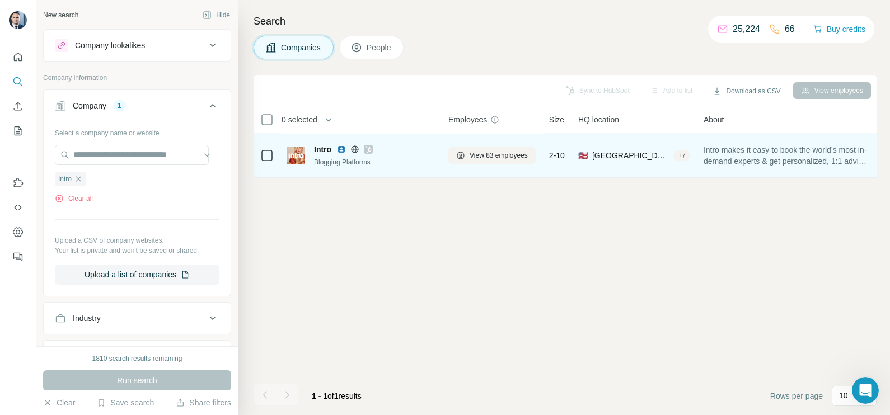
click at [370, 152] on icon at bounding box center [368, 149] width 7 height 9
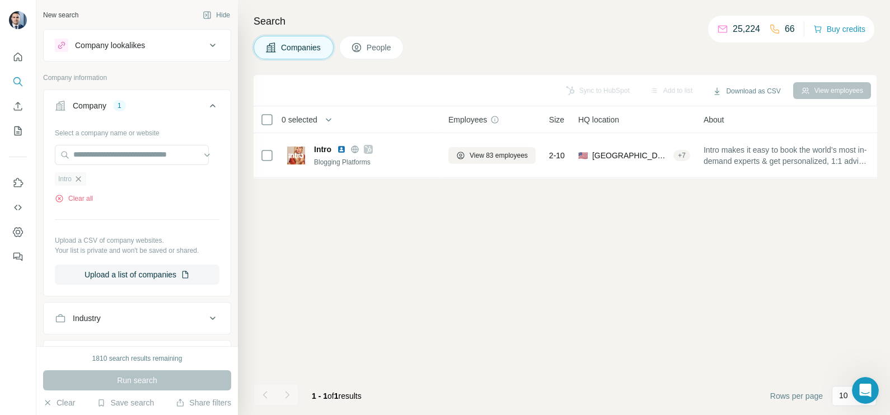
click at [79, 180] on icon "button" at bounding box center [78, 179] width 9 height 9
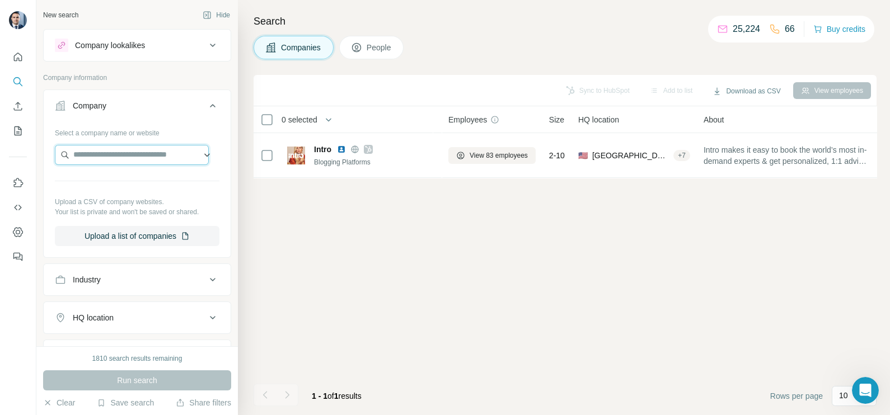
click at [104, 163] on input "text" at bounding box center [132, 155] width 154 height 20
paste input "**********"
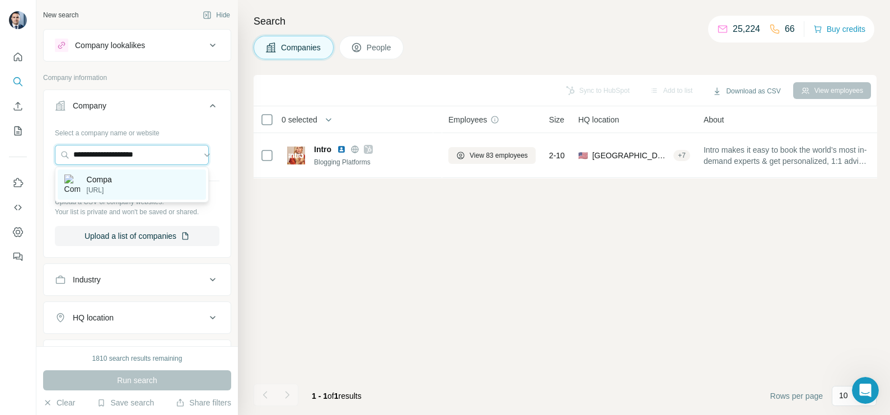
type input "**********"
click at [137, 177] on div "Compa [URL]" at bounding box center [132, 185] width 148 height 30
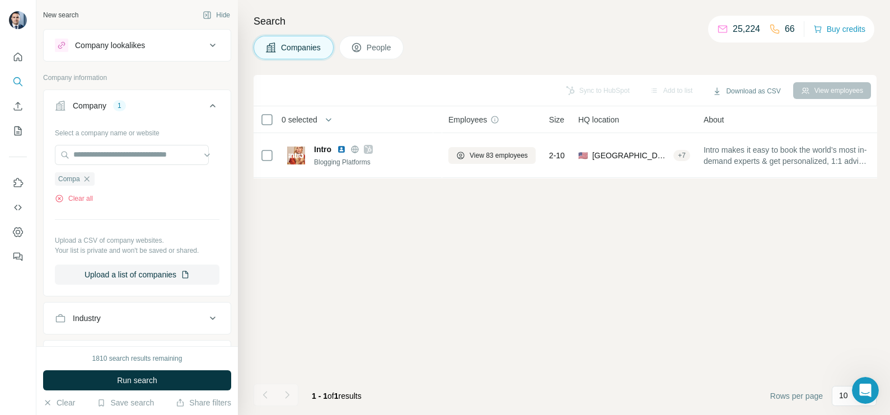
click at [291, 44] on span "Companies" at bounding box center [301, 47] width 41 height 11
click at [161, 381] on button "Run search" at bounding box center [137, 380] width 188 height 20
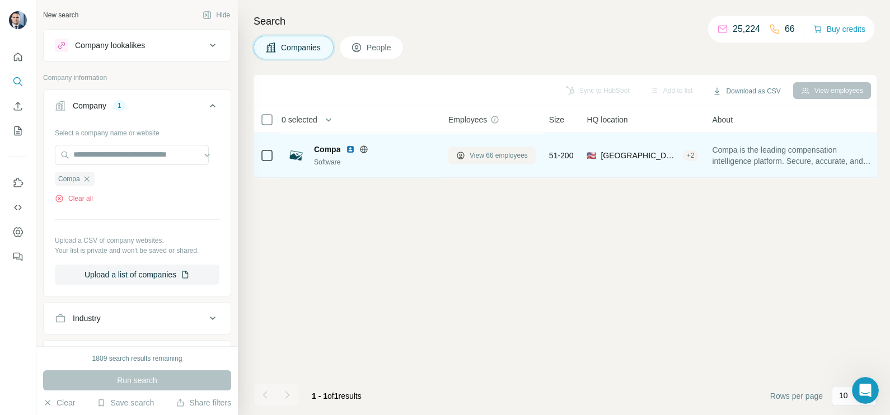
click at [478, 161] on button "View 66 employees" at bounding box center [491, 155] width 87 height 17
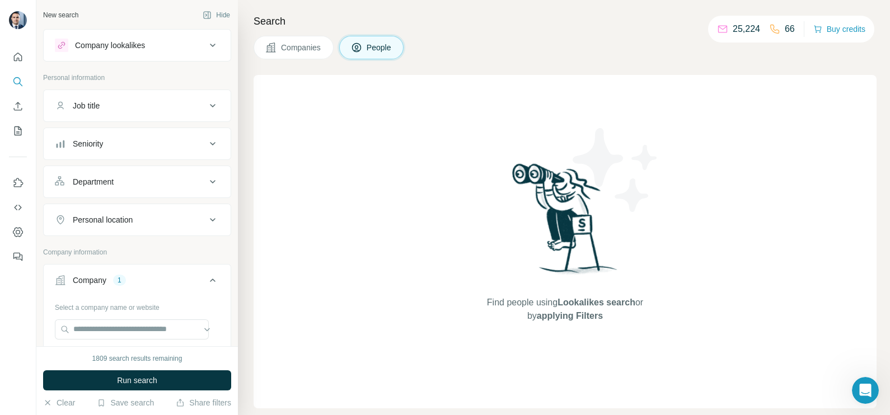
click at [308, 59] on div "Search Companies People Find people using Lookalikes search or by applying Filt…" at bounding box center [564, 207] width 652 height 415
click at [306, 51] on span "Companies" at bounding box center [301, 47] width 41 height 11
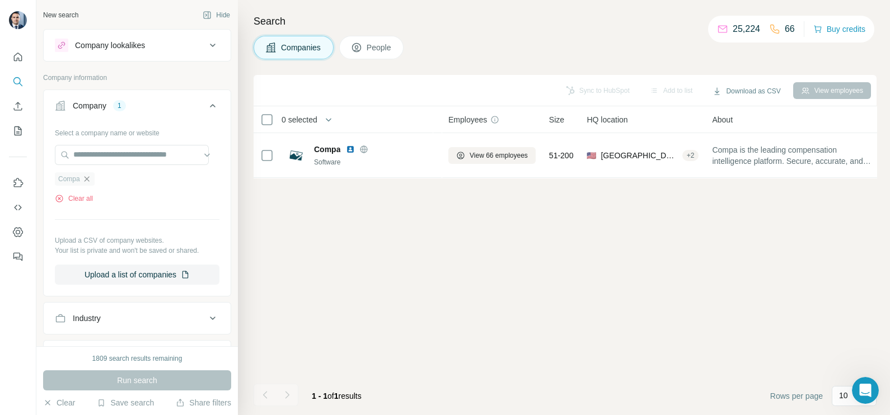
click at [86, 179] on icon "button" at bounding box center [86, 179] width 9 height 9
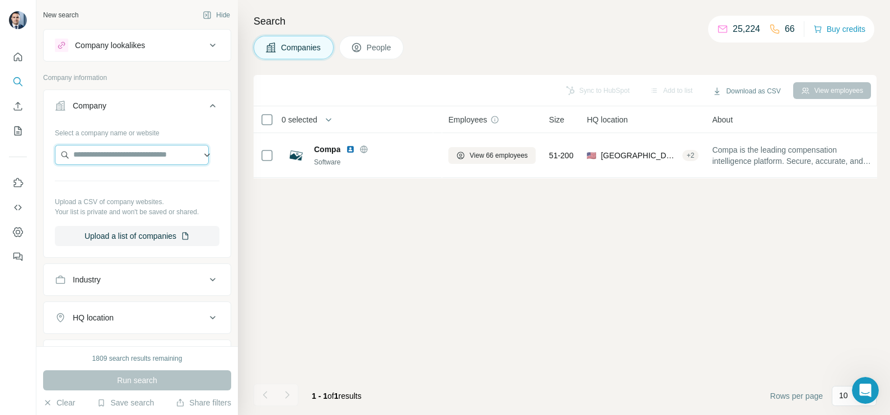
click at [111, 149] on input "text" at bounding box center [132, 155] width 154 height 20
paste input "**********"
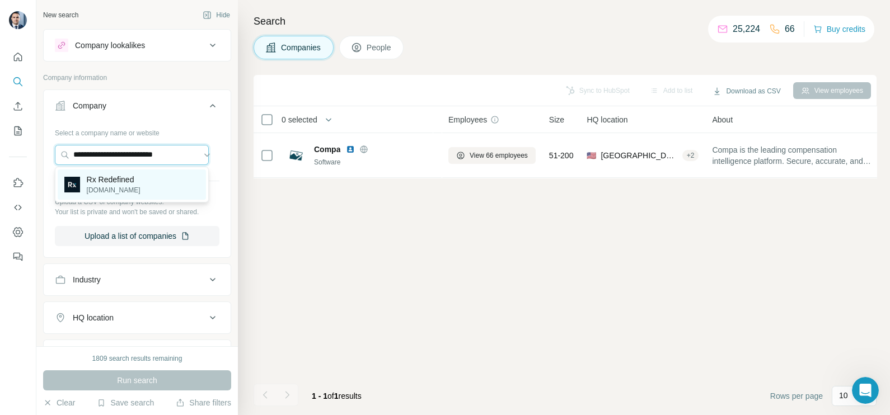
type input "**********"
click at [125, 185] on p "[DOMAIN_NAME]" at bounding box center [114, 190] width 54 height 10
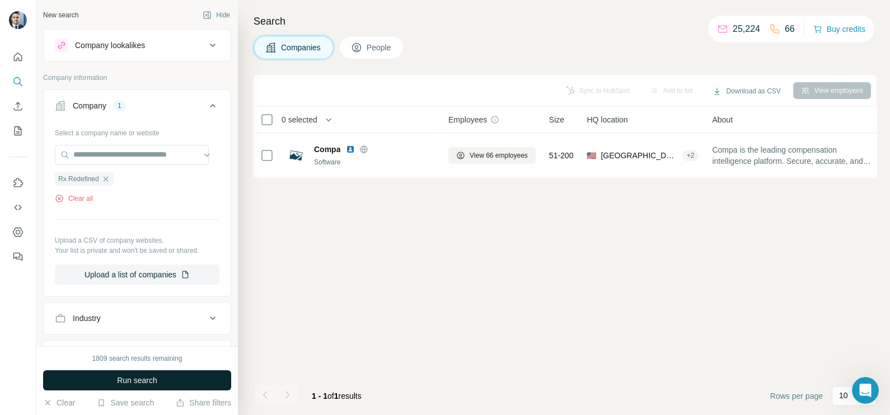
click at [173, 374] on button "Run search" at bounding box center [137, 380] width 188 height 20
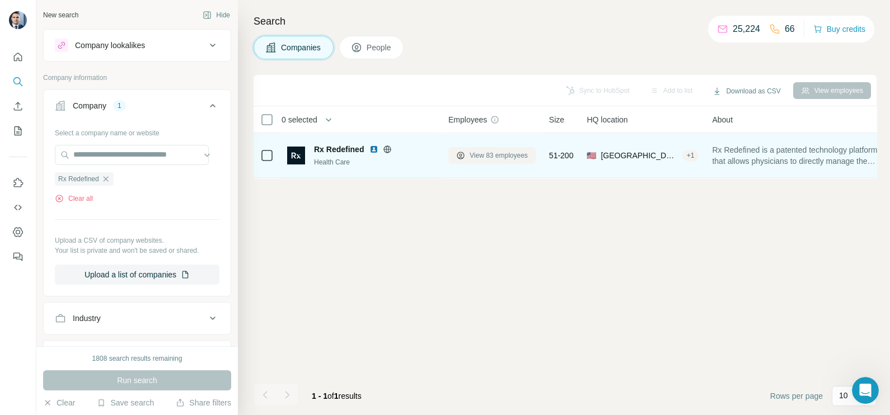
click at [489, 147] on button "View 83 employees" at bounding box center [491, 155] width 87 height 17
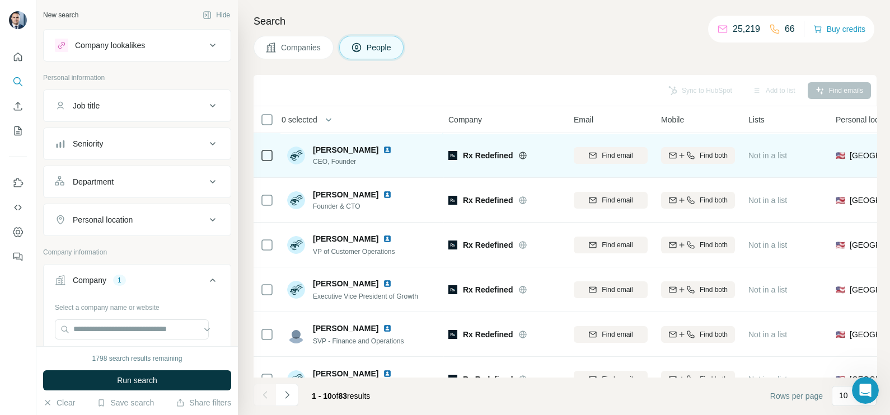
click at [522, 151] on icon at bounding box center [522, 155] width 9 height 9
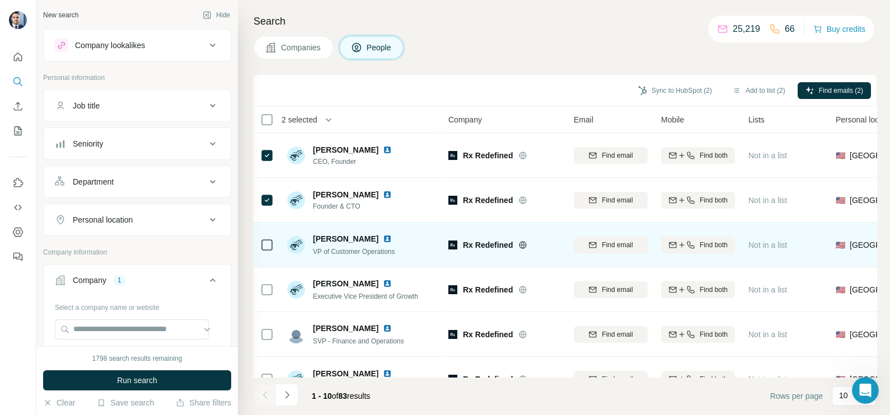
click at [262, 238] on icon at bounding box center [266, 244] width 13 height 13
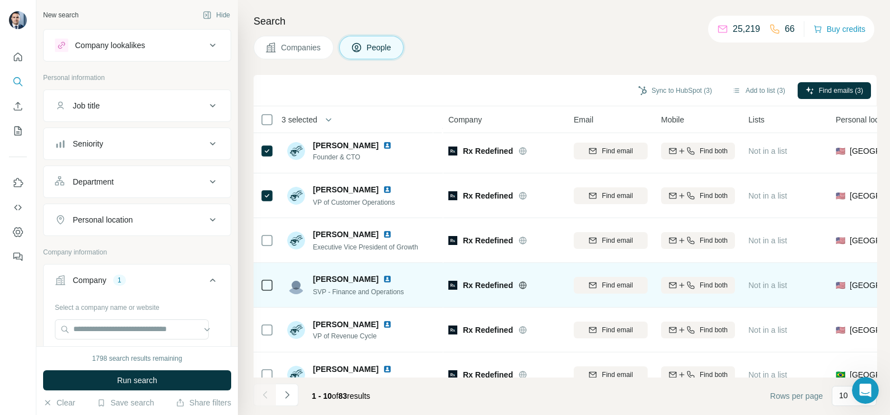
scroll to position [69, 0]
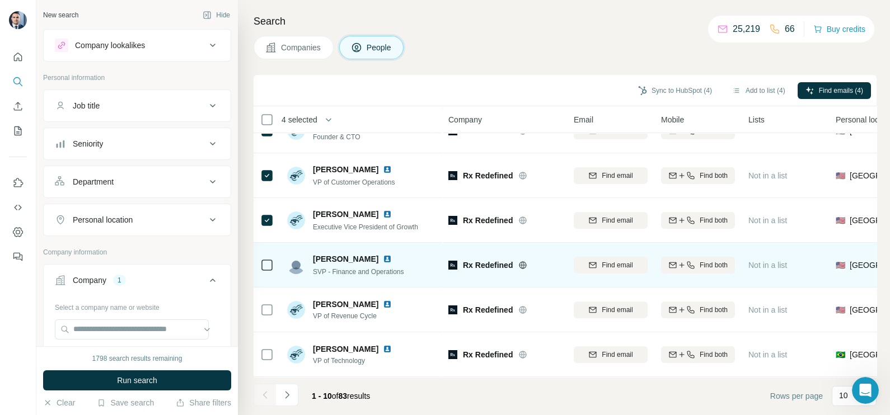
click at [274, 265] on td at bounding box center [266, 265] width 27 height 45
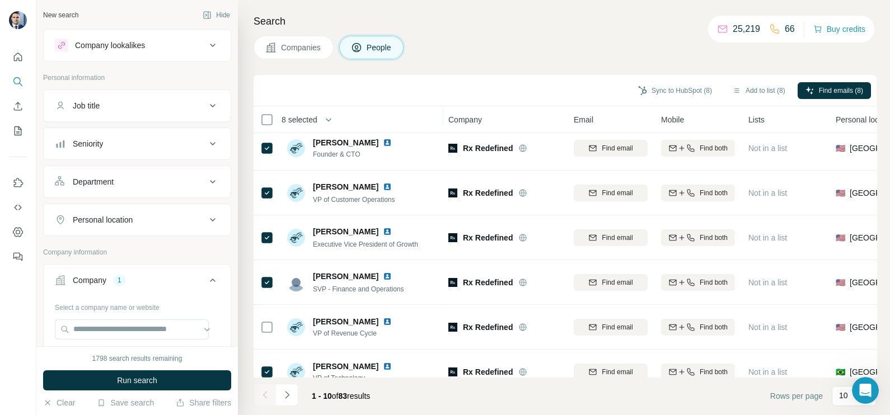
scroll to position [0, 0]
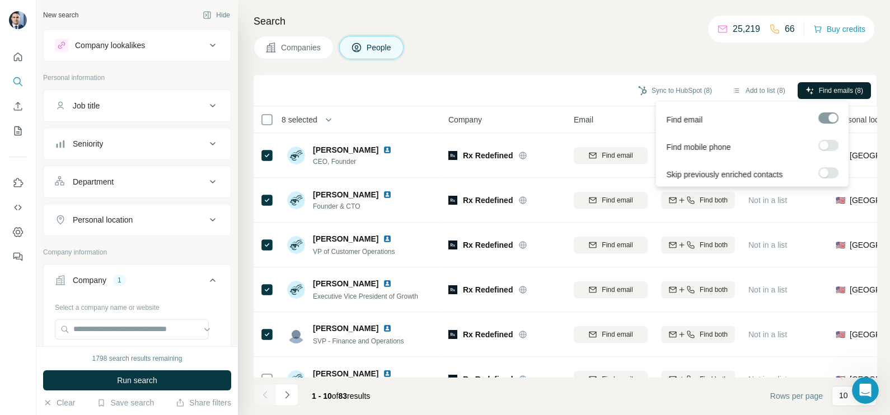
click at [852, 86] on span "Find emails (8)" at bounding box center [841, 91] width 44 height 10
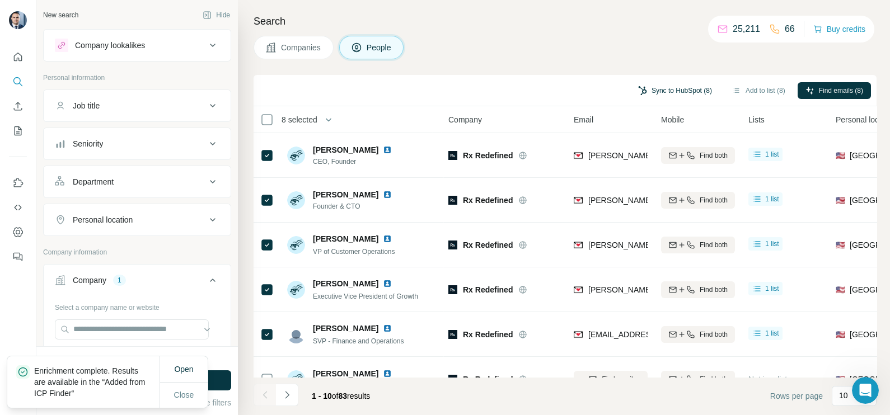
click at [654, 92] on button "Sync to HubSpot (8)" at bounding box center [675, 90] width 90 height 17
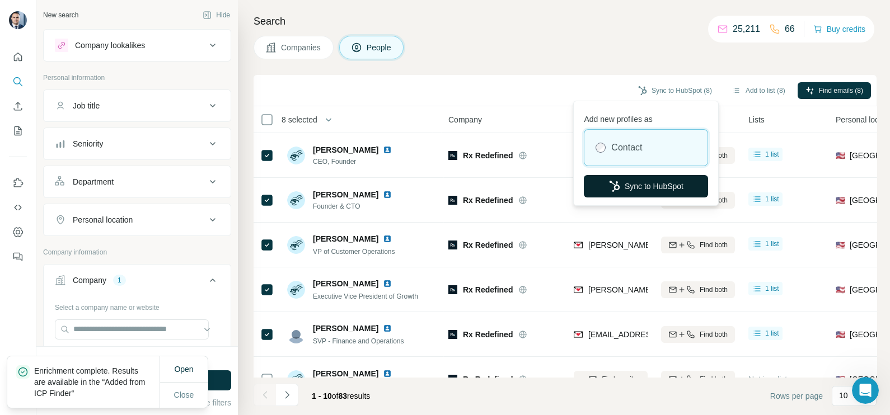
click at [639, 185] on button "Sync to HubSpot" at bounding box center [646, 186] width 124 height 22
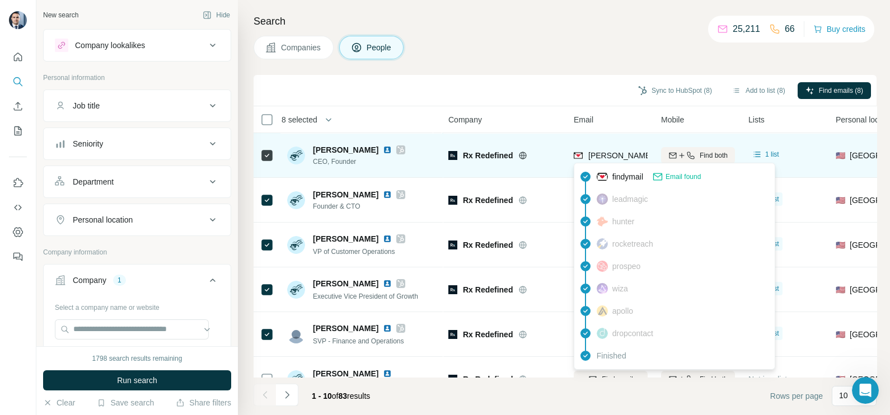
click at [609, 154] on span "[PERSON_NAME][EMAIL_ADDRESS][DOMAIN_NAME]" at bounding box center [686, 155] width 197 height 9
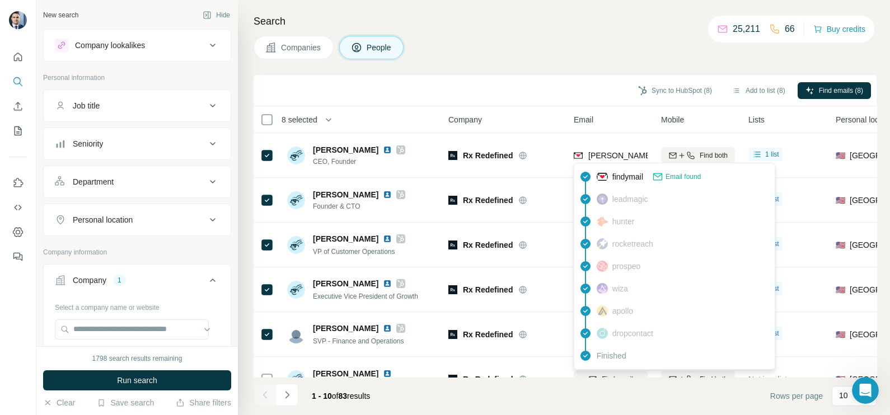
click at [604, 91] on div "Sync to HubSpot (8) Add to list (8) Find emails (8)" at bounding box center [565, 91] width 612 height 20
click at [609, 199] on div "leadmagic" at bounding box center [622, 199] width 51 height 11
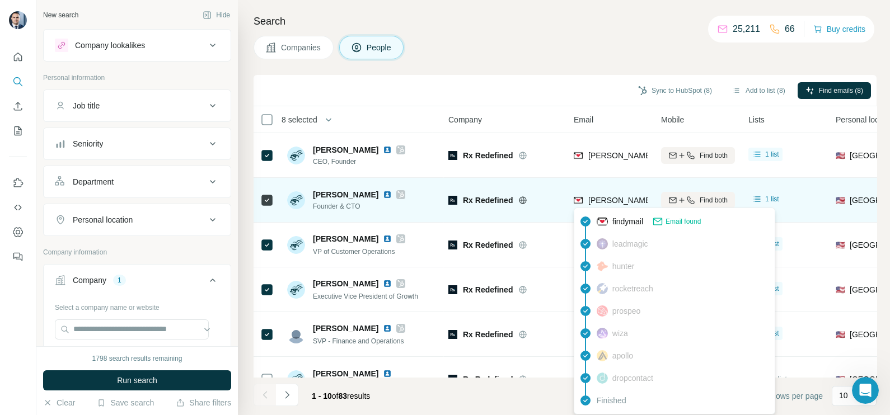
click at [601, 203] on span "[PERSON_NAME][EMAIL_ADDRESS][DOMAIN_NAME]" at bounding box center [686, 200] width 197 height 9
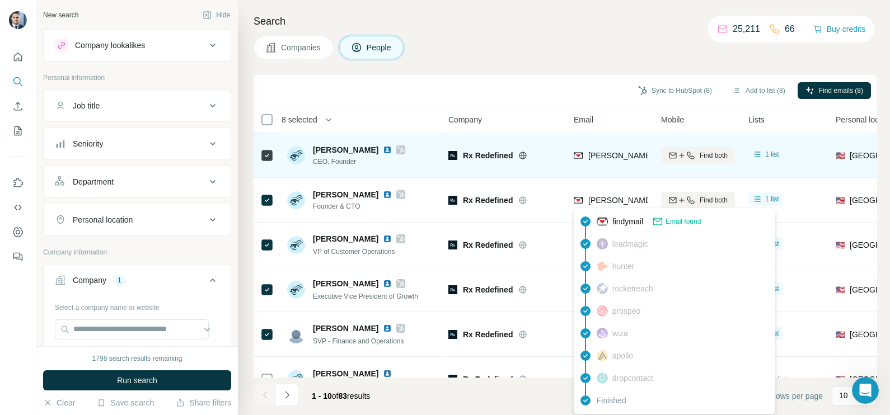
click at [552, 170] on div "Rx Redefined" at bounding box center [504, 155] width 112 height 31
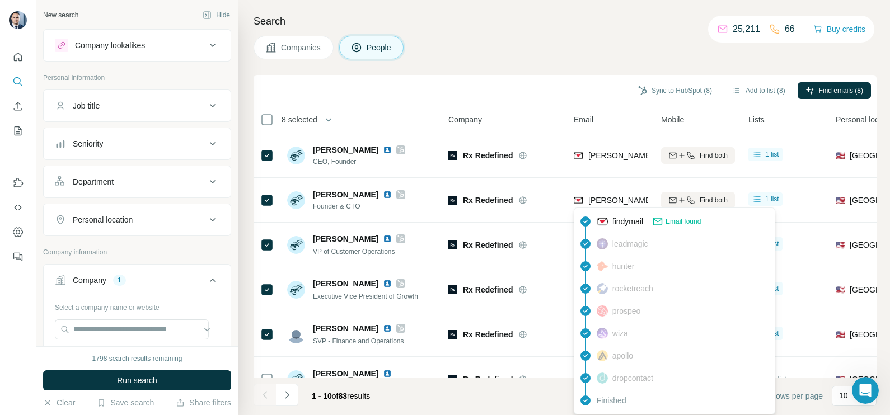
click at [612, 239] on span "leadmagic" at bounding box center [630, 243] width 36 height 11
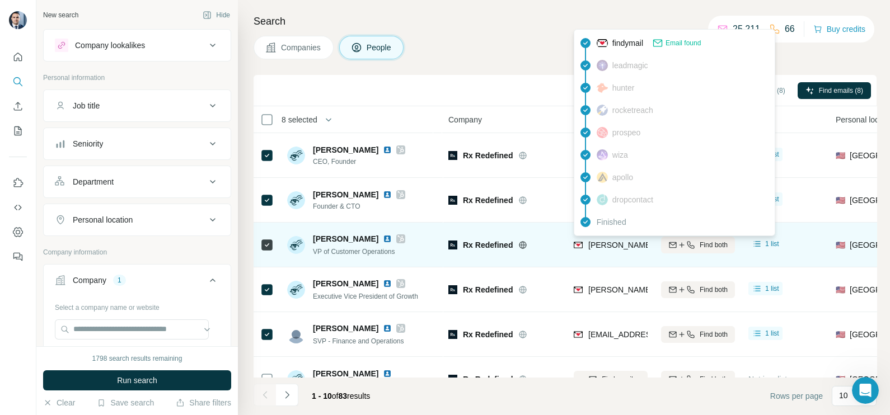
click at [627, 248] on span "[PERSON_NAME][EMAIL_ADDRESS][DOMAIN_NAME]" at bounding box center [686, 245] width 197 height 9
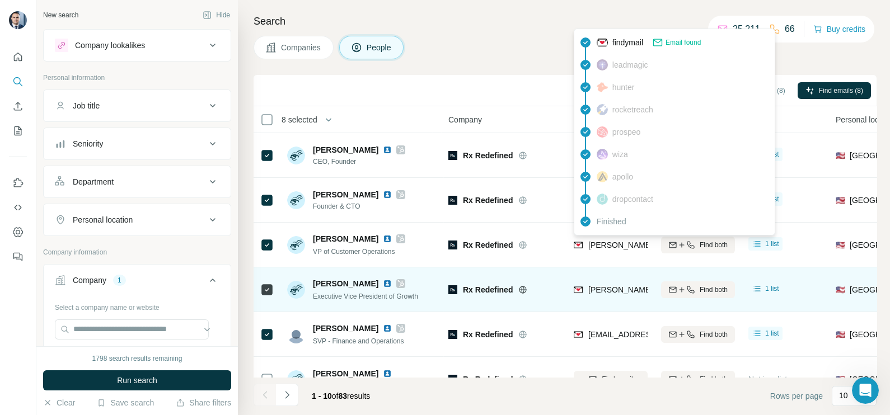
click at [628, 284] on span "[PERSON_NAME][EMAIL_ADDRESS][DOMAIN_NAME]" at bounding box center [682, 289] width 188 height 11
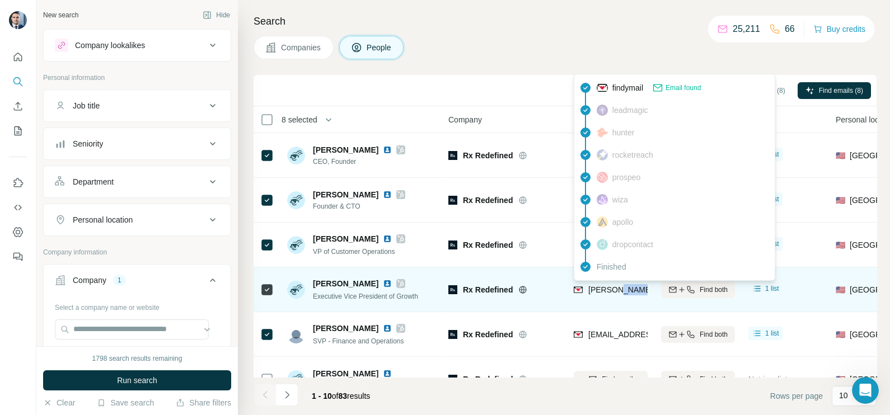
click at [628, 284] on span "[PERSON_NAME][EMAIL_ADDRESS][DOMAIN_NAME]" at bounding box center [682, 289] width 188 height 11
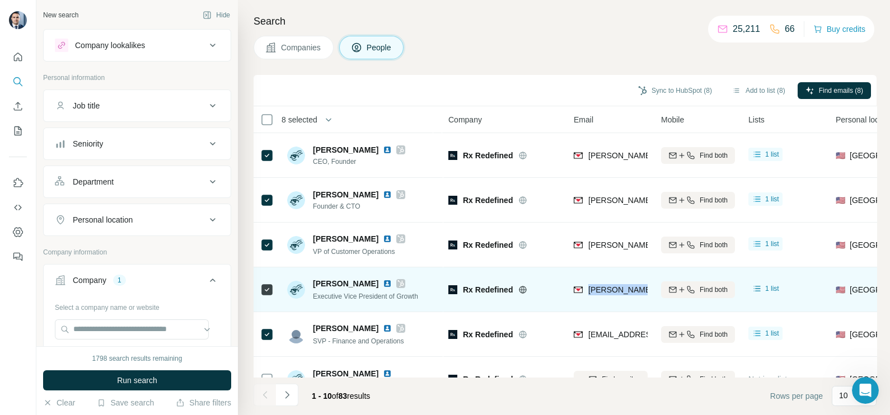
click at [628, 283] on div "[PERSON_NAME][EMAIL_ADDRESS][DOMAIN_NAME]" at bounding box center [611, 289] width 74 height 31
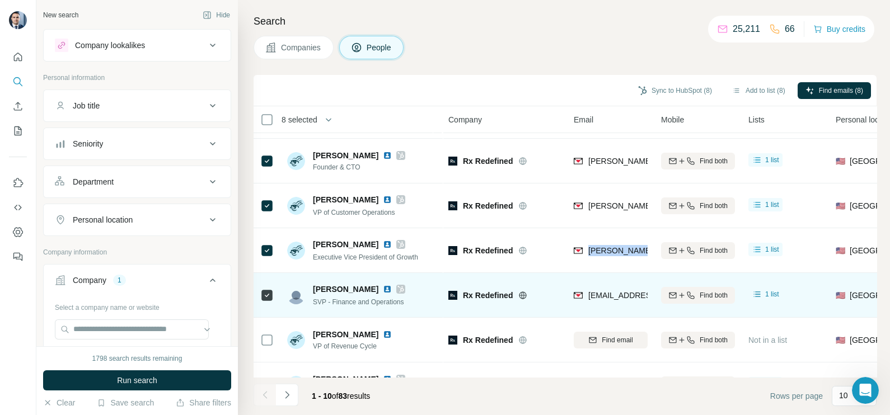
scroll to position [69, 0]
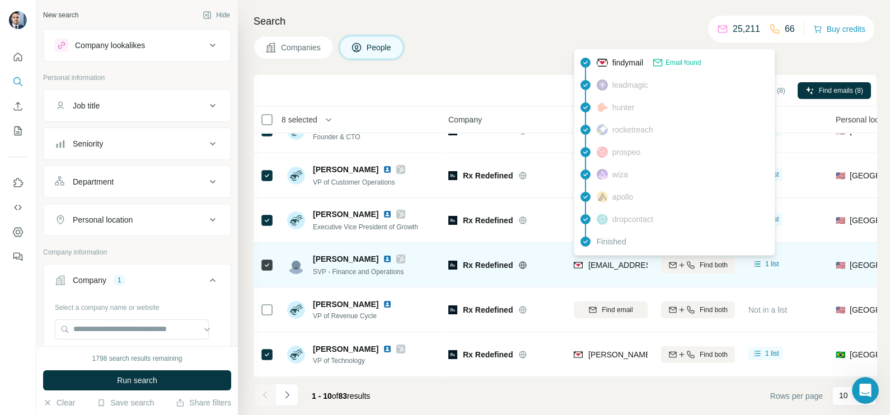
click at [607, 266] on span "[EMAIL_ADDRESS][DOMAIN_NAME]" at bounding box center [654, 265] width 133 height 9
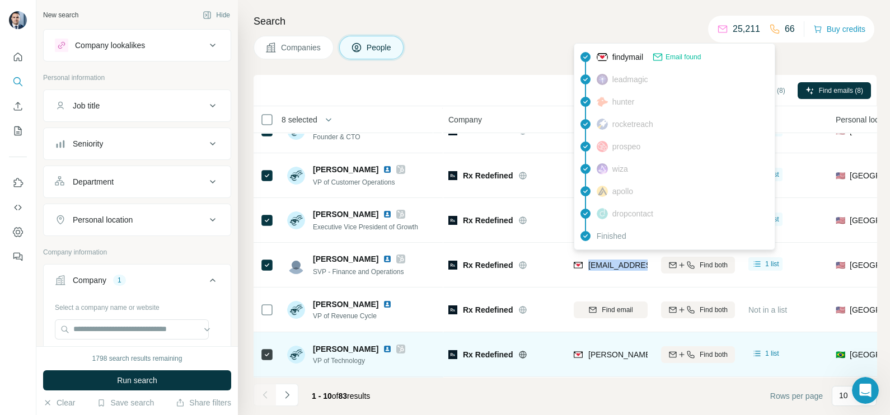
scroll to position [139, 0]
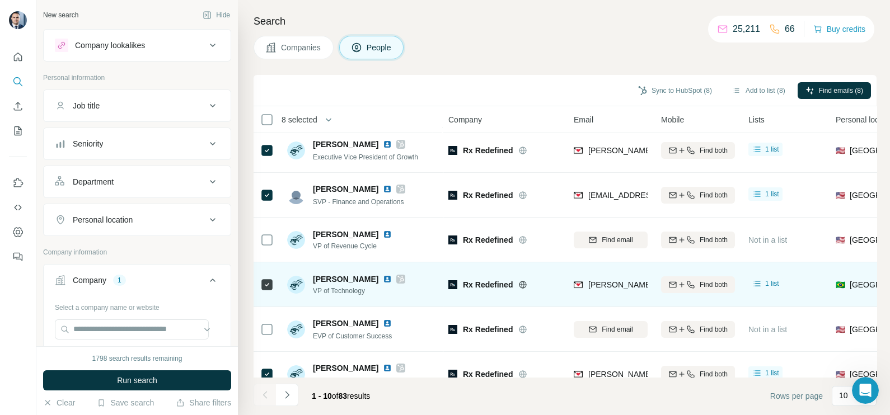
click at [607, 271] on div "[PERSON_NAME][EMAIL_ADDRESS][DOMAIN_NAME]" at bounding box center [611, 284] width 74 height 31
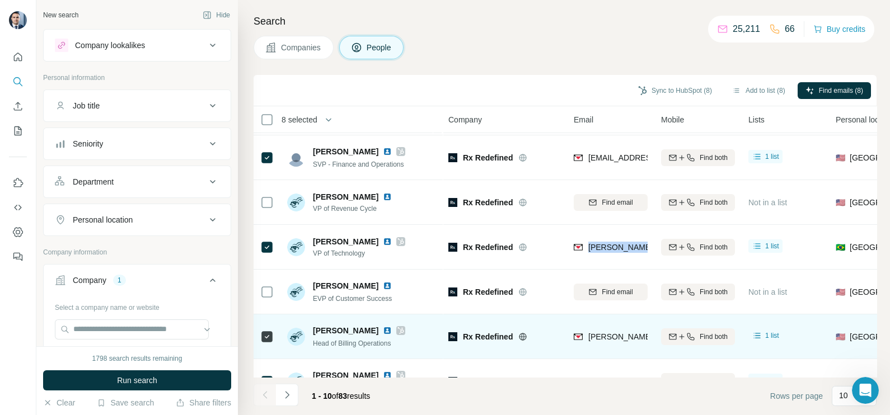
scroll to position [210, 0]
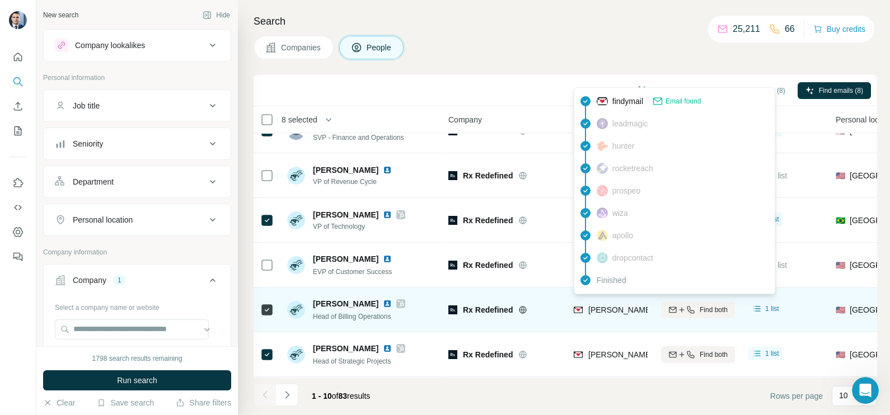
click at [587, 304] on div "[PERSON_NAME][EMAIL_ADDRESS][DOMAIN_NAME]" at bounding box center [675, 309] width 203 height 11
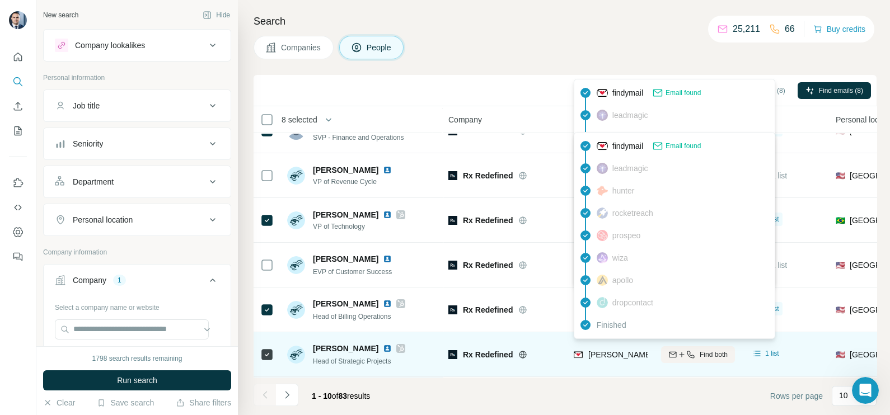
click at [602, 350] on span "[PERSON_NAME][EMAIL_ADDRESS][DOMAIN_NAME]" at bounding box center [686, 354] width 197 height 9
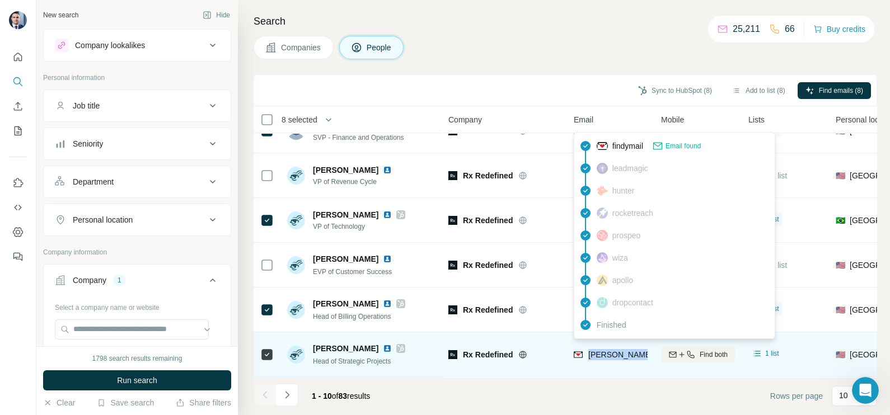
click at [602, 350] on span "[PERSON_NAME][EMAIL_ADDRESS][DOMAIN_NAME]" at bounding box center [686, 354] width 197 height 9
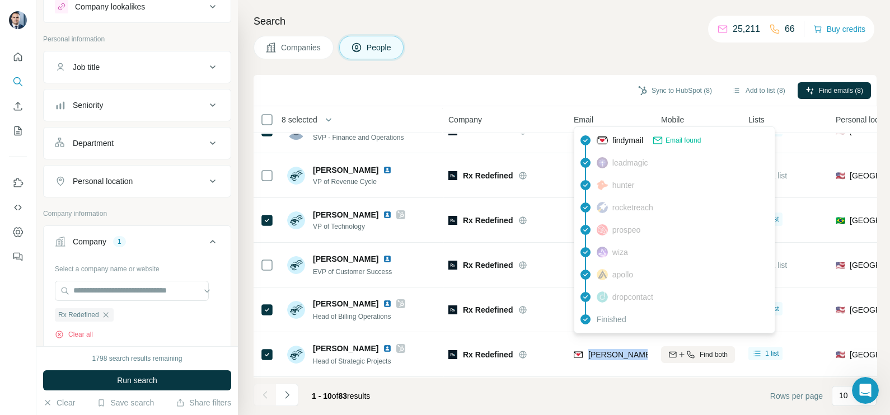
scroll to position [69, 0]
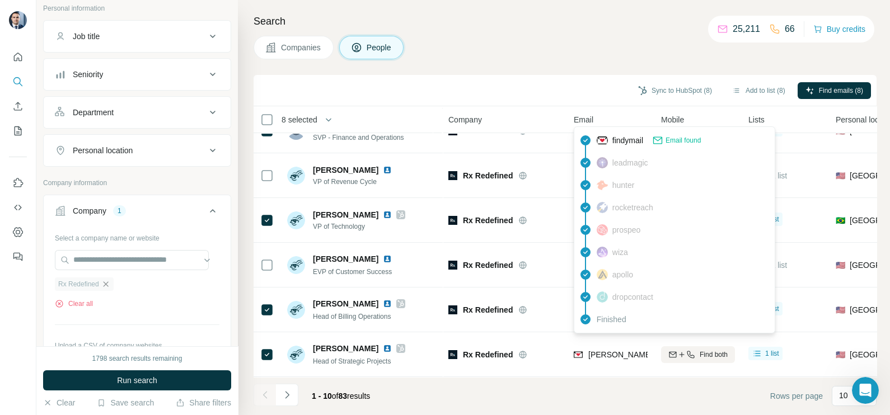
click at [111, 283] on div "Rx Redefined" at bounding box center [84, 284] width 59 height 13
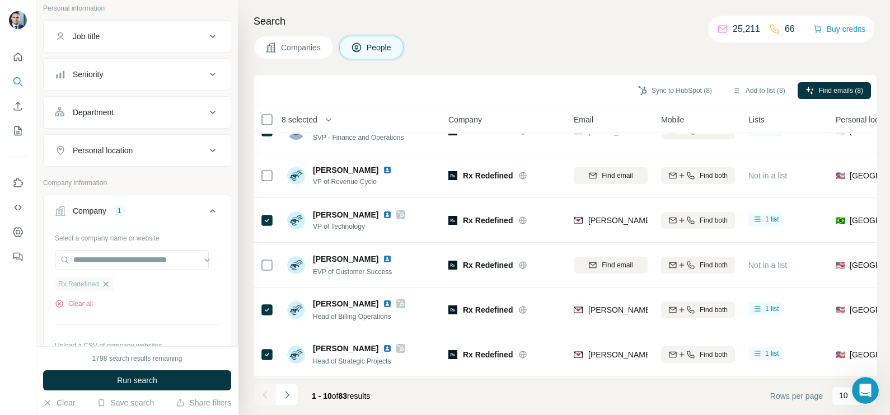
click at [110, 284] on icon "button" at bounding box center [105, 284] width 9 height 9
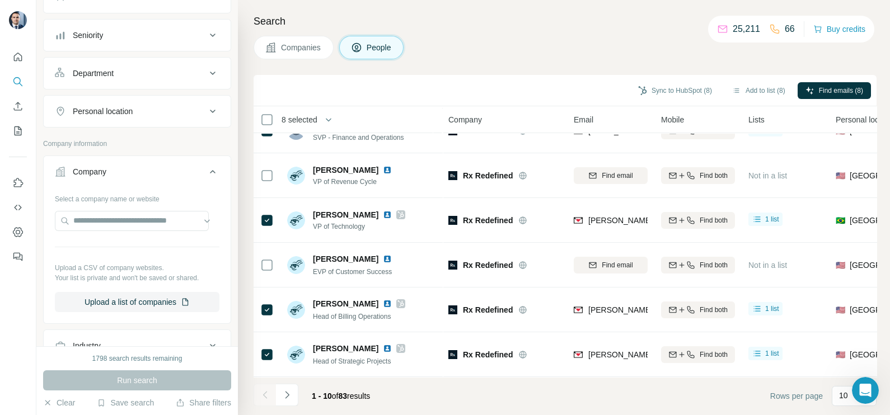
scroll to position [139, 0]
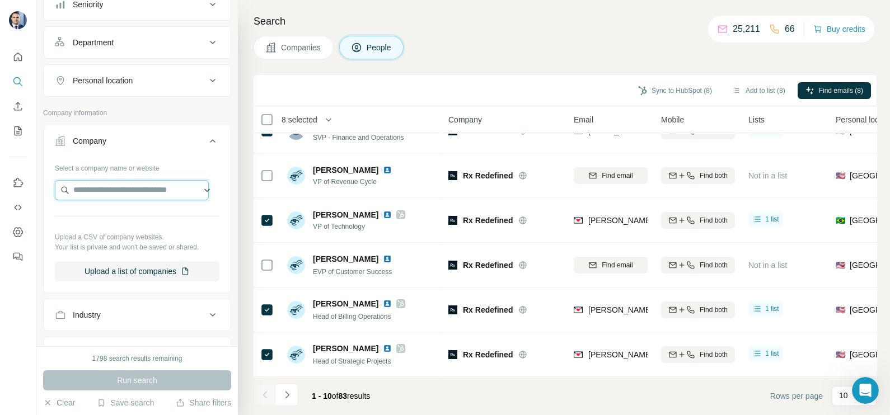
click at [107, 185] on input "text" at bounding box center [132, 190] width 154 height 20
paste input "**********"
type input "**********"
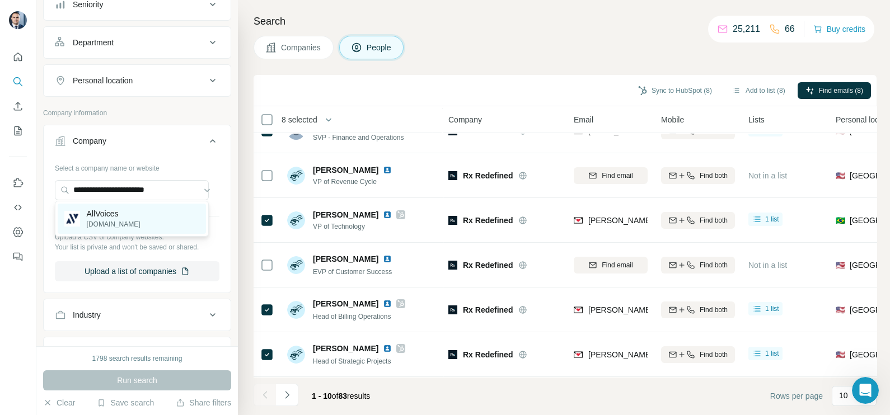
click at [118, 221] on p "[DOMAIN_NAME]" at bounding box center [114, 224] width 54 height 10
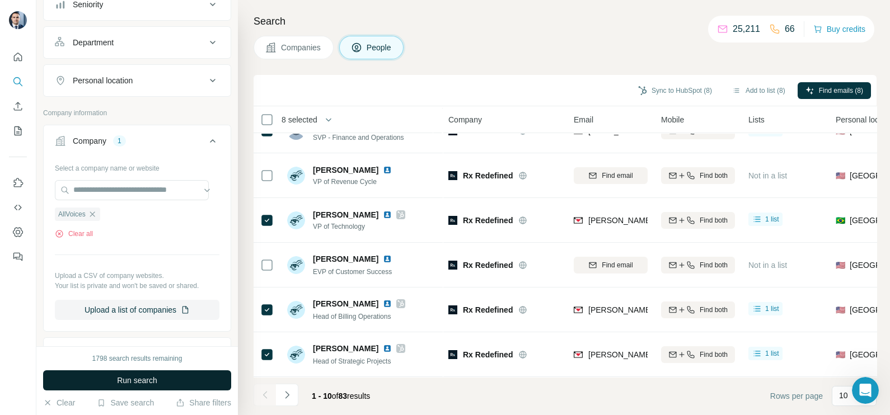
click at [135, 381] on span "Run search" at bounding box center [137, 380] width 40 height 11
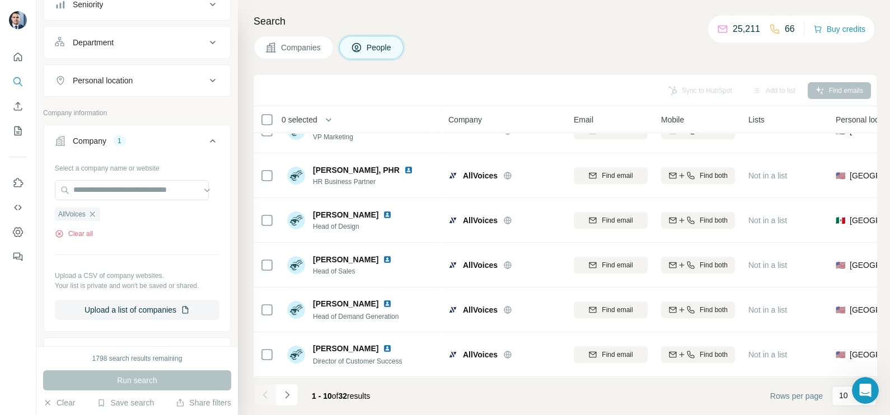
click at [295, 45] on span "Companies" at bounding box center [301, 47] width 41 height 11
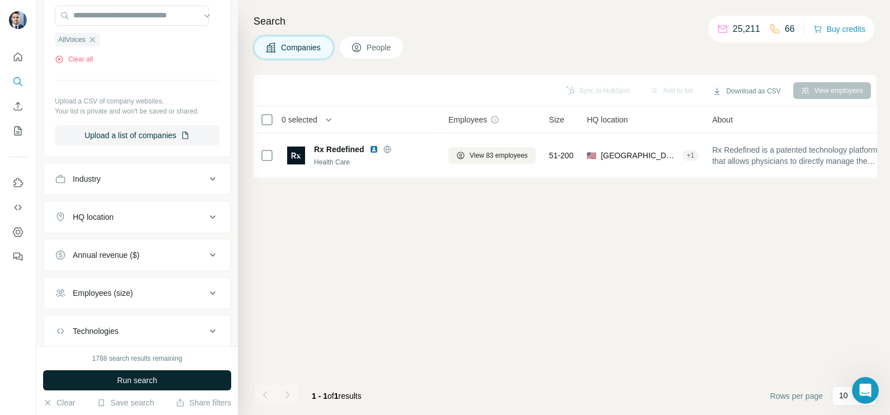
click at [145, 372] on button "Run search" at bounding box center [137, 380] width 188 height 20
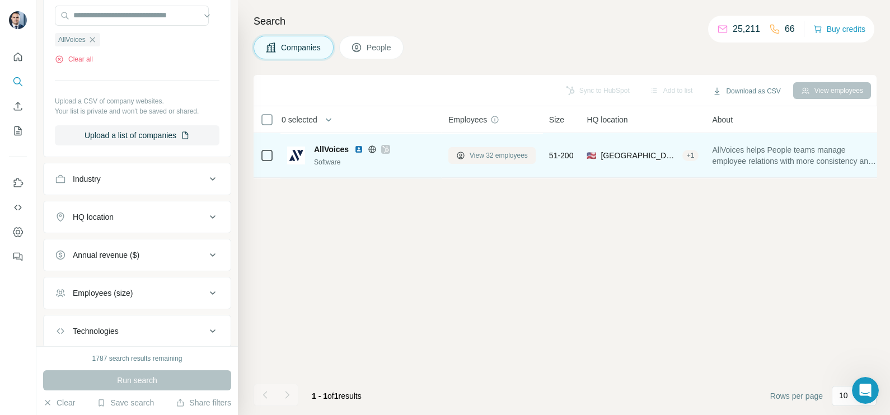
click at [476, 154] on span "View 32 employees" at bounding box center [498, 156] width 58 height 10
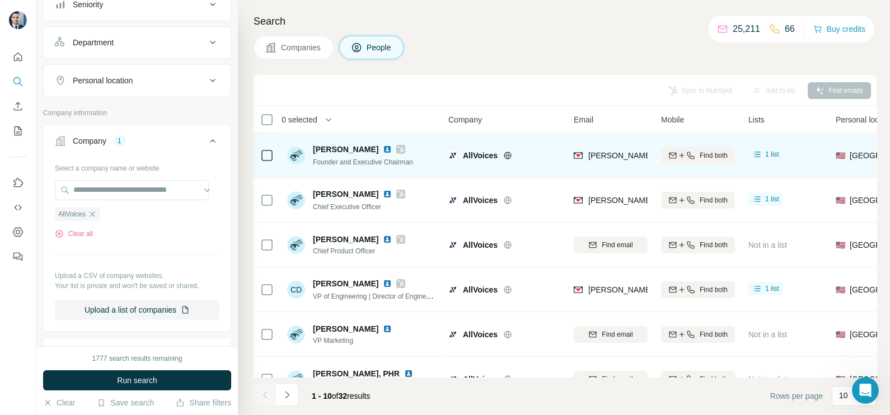
click at [395, 148] on div "[PERSON_NAME]" at bounding box center [363, 149] width 100 height 11
click at [397, 148] on icon at bounding box center [400, 149] width 7 height 9
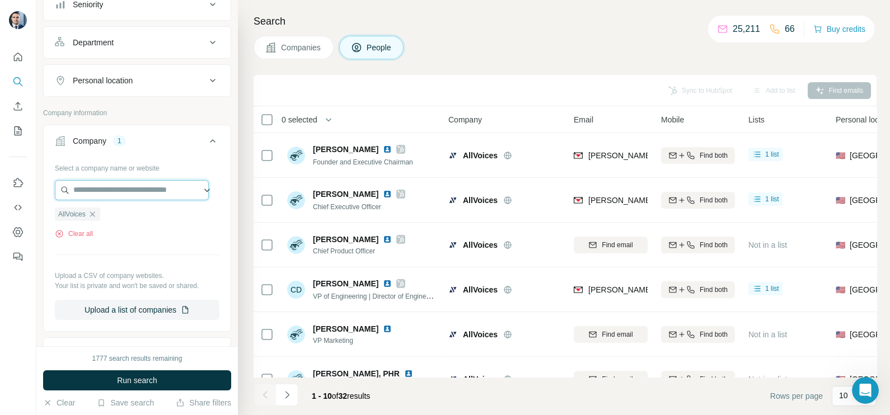
click at [132, 185] on input "text" at bounding box center [132, 190] width 154 height 20
paste input "**********"
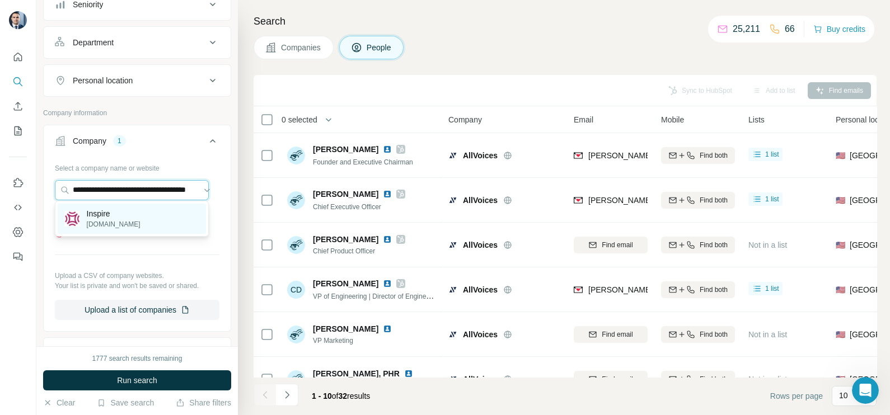
type input "**********"
click at [126, 218] on p "Inspire" at bounding box center [114, 213] width 54 height 11
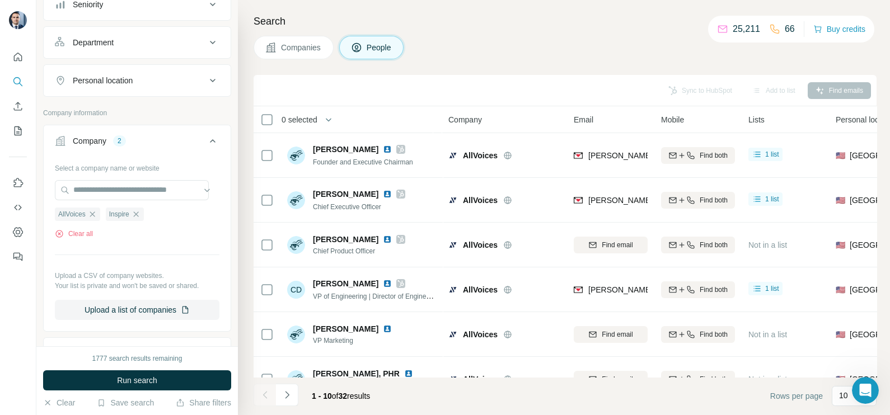
scroll to position [0, 0]
click at [91, 217] on div "AllVoices" at bounding box center [77, 214] width 45 height 13
click at [93, 210] on icon "button" at bounding box center [92, 214] width 9 height 9
click at [298, 49] on span "Companies" at bounding box center [301, 47] width 41 height 11
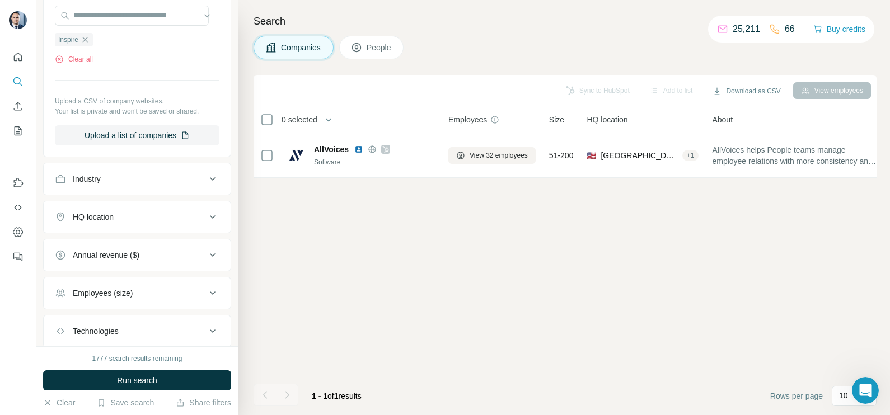
click at [109, 370] on div "1777 search results remaining Run search Clear Save search Share filters" at bounding box center [136, 380] width 201 height 69
click at [127, 382] on span "Run search" at bounding box center [137, 380] width 40 height 11
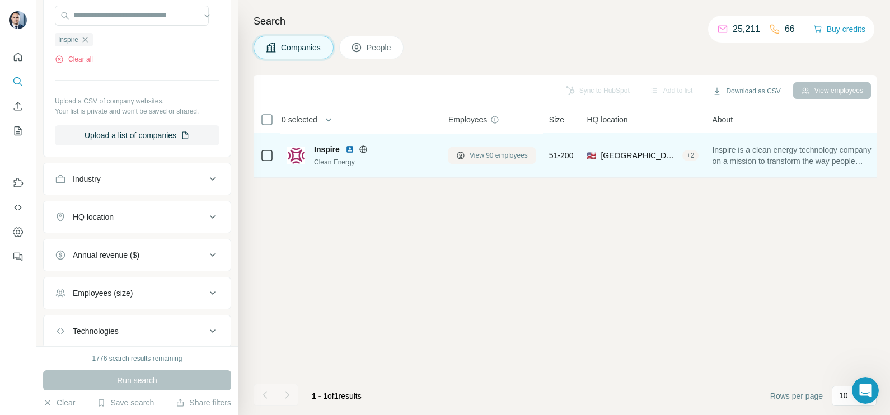
click at [505, 153] on span "View 90 employees" at bounding box center [498, 156] width 58 height 10
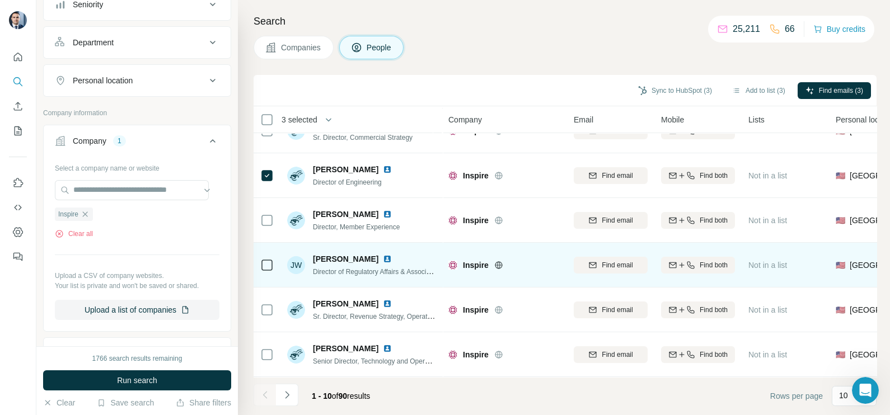
scroll to position [210, 0]
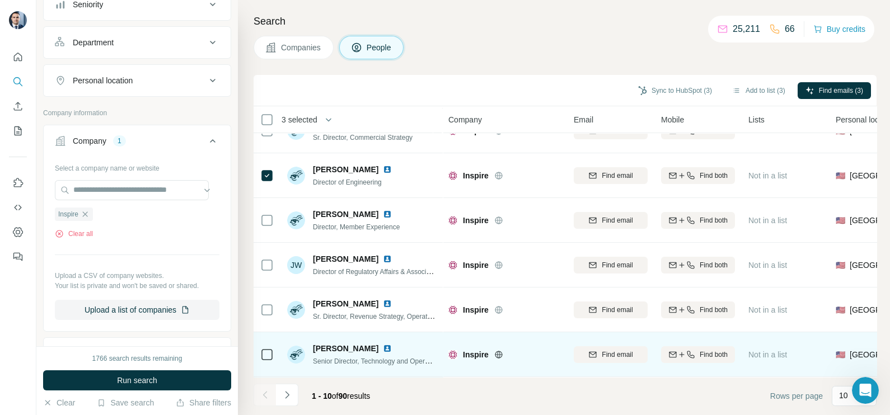
click at [273, 348] on icon at bounding box center [266, 354] width 13 height 13
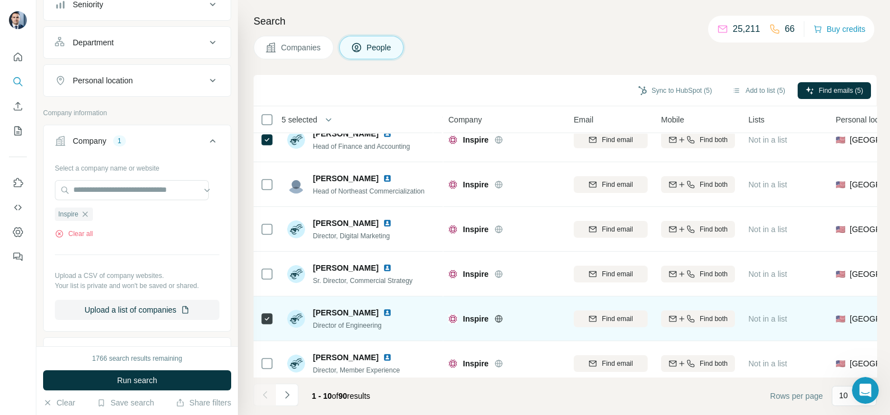
scroll to position [0, 0]
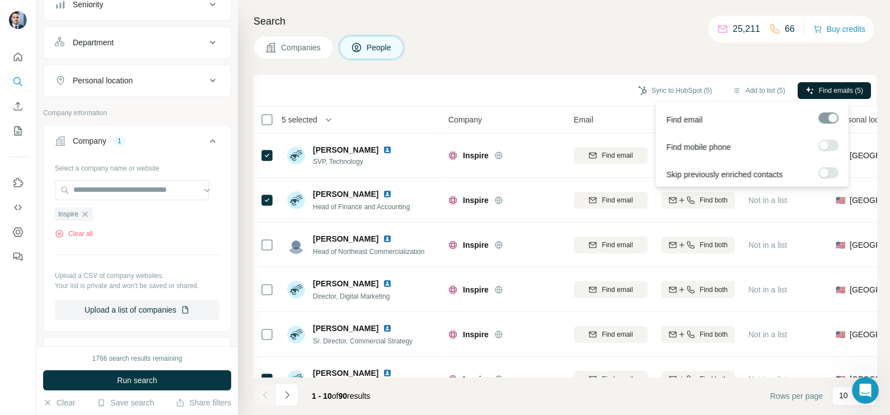
click at [806, 86] on icon "button" at bounding box center [809, 90] width 9 height 9
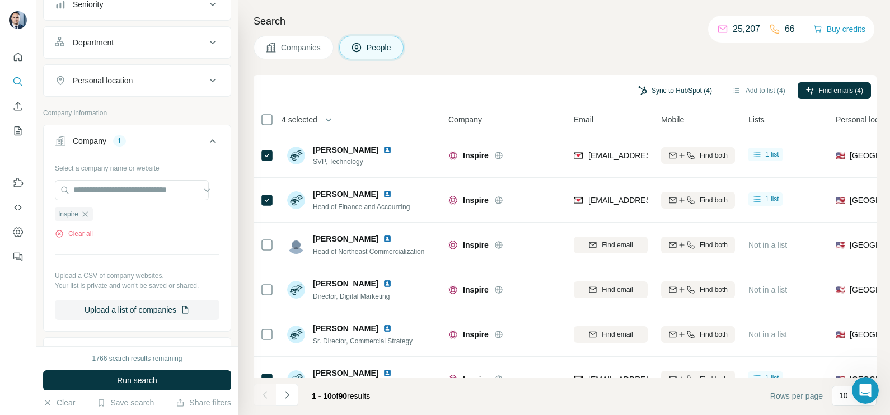
click at [675, 93] on button "Sync to HubSpot (4)" at bounding box center [675, 90] width 90 height 17
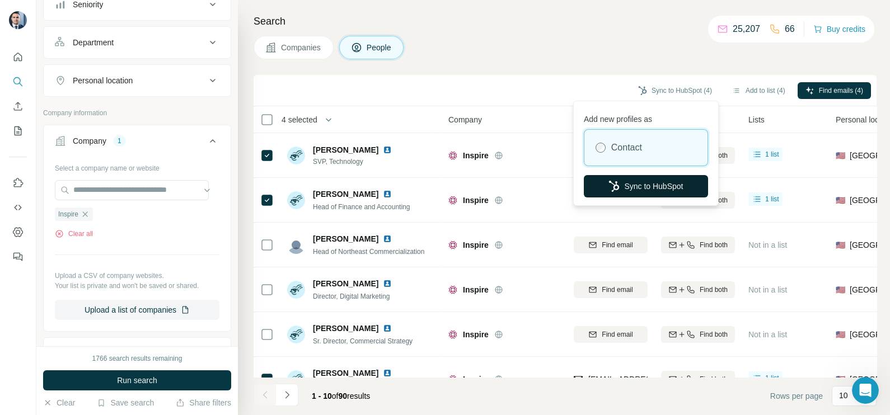
click at [638, 190] on button "Sync to HubSpot" at bounding box center [646, 186] width 124 height 22
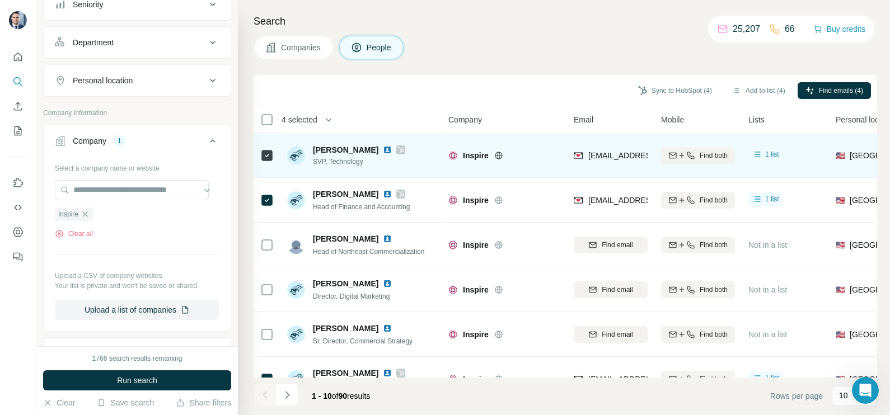
click at [615, 165] on div "[EMAIL_ADDRESS][DOMAIN_NAME]" at bounding box center [611, 155] width 74 height 31
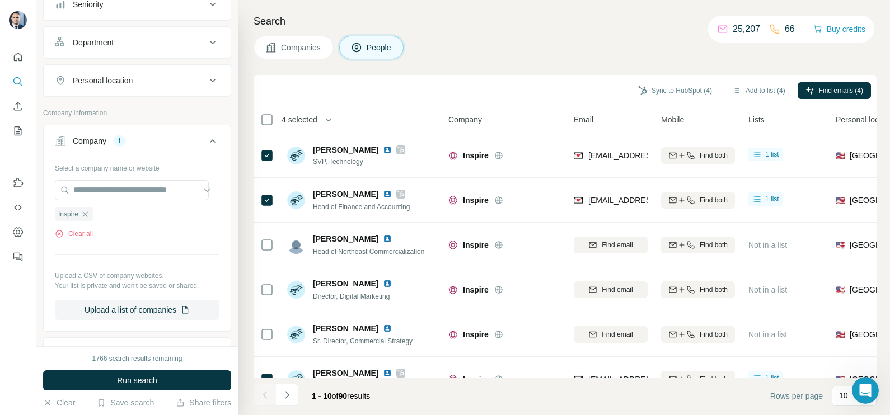
click at [509, 107] on th "Company" at bounding box center [504, 119] width 125 height 27
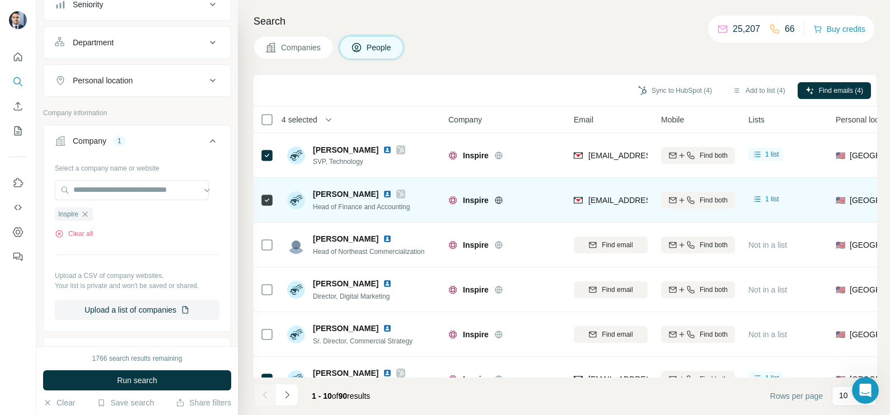
click at [604, 189] on div "[EMAIL_ADDRESS][DOMAIN_NAME]" at bounding box center [611, 200] width 74 height 31
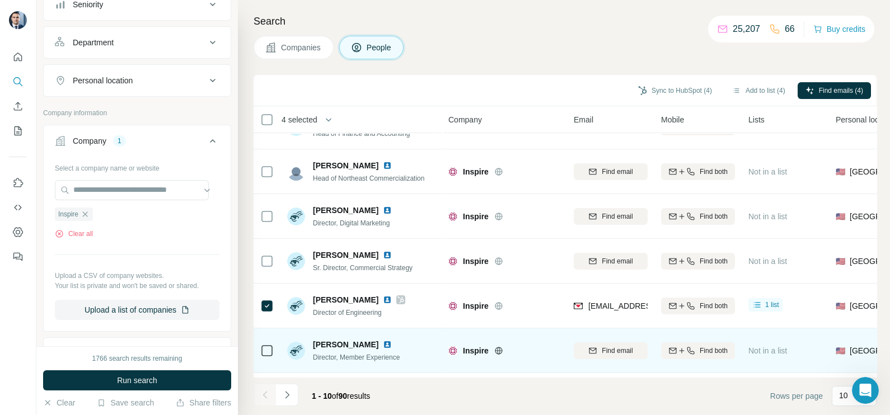
scroll to position [139, 0]
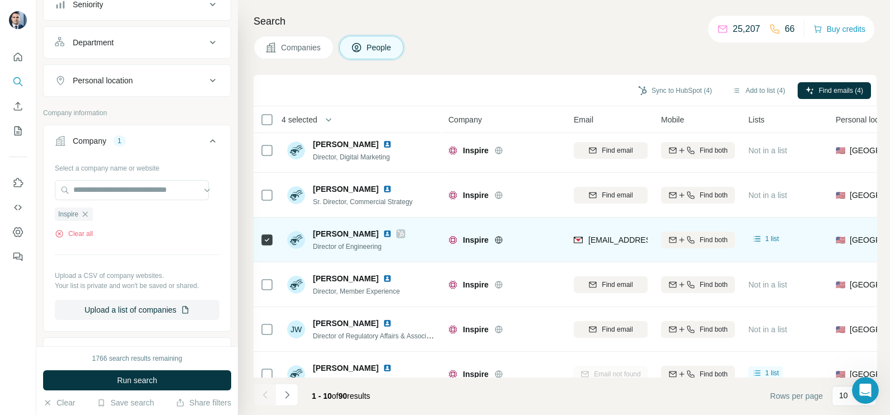
click at [594, 253] on div "[EMAIL_ADDRESS][DOMAIN_NAME]" at bounding box center [611, 239] width 74 height 31
click at [596, 246] on div "[EMAIL_ADDRESS][DOMAIN_NAME]" at bounding box center [643, 240] width 138 height 13
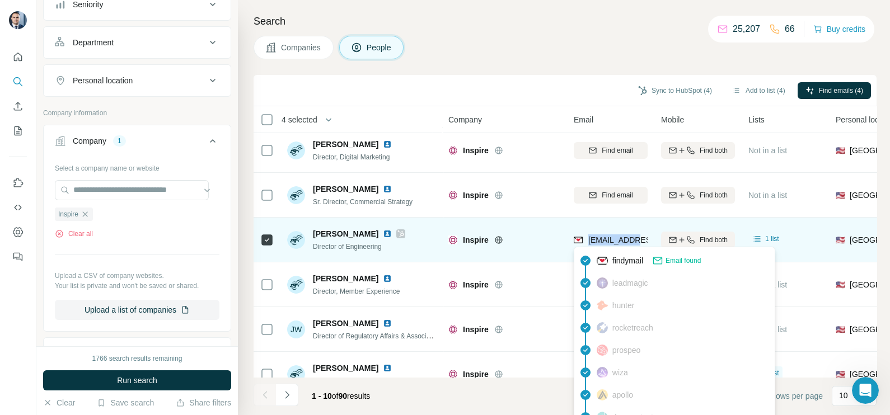
click at [596, 246] on div "[EMAIL_ADDRESS][DOMAIN_NAME]" at bounding box center [643, 240] width 138 height 13
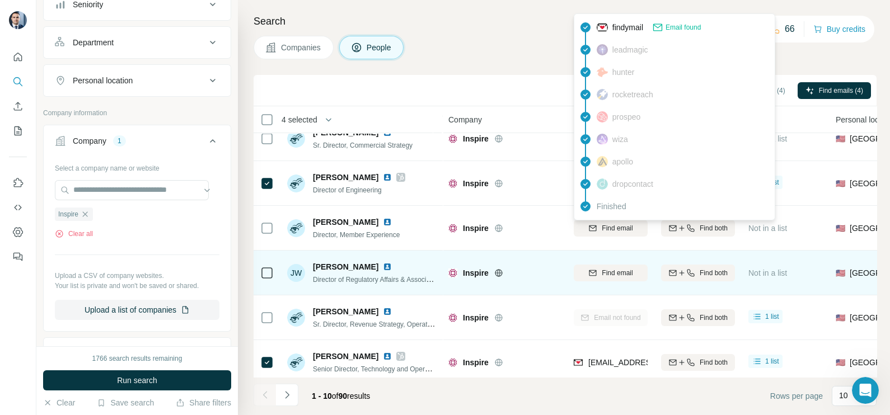
scroll to position [210, 0]
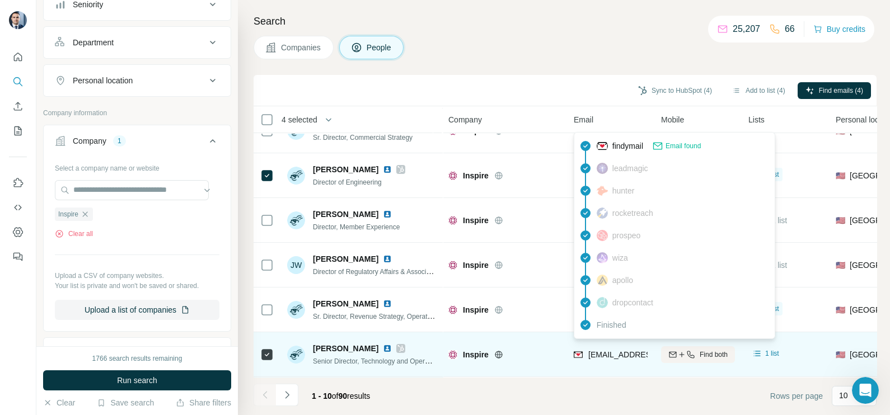
click at [607, 350] on span "[EMAIL_ADDRESS][DOMAIN_NAME]" at bounding box center [654, 354] width 133 height 9
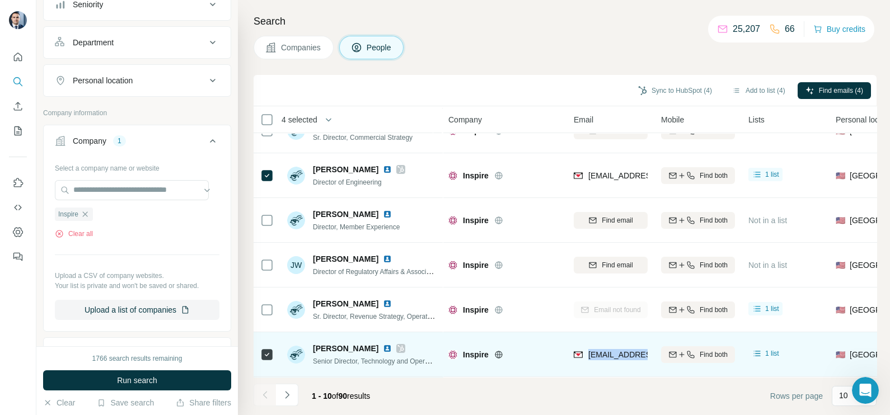
click at [607, 350] on span "[EMAIL_ADDRESS][DOMAIN_NAME]" at bounding box center [654, 354] width 133 height 9
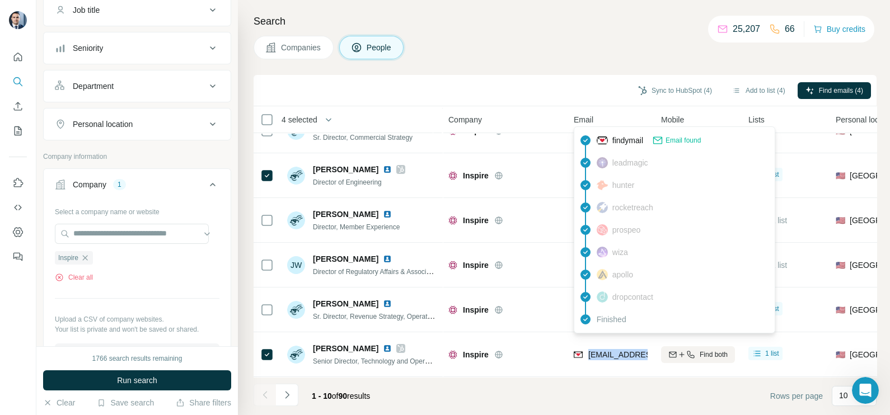
scroll to position [139, 0]
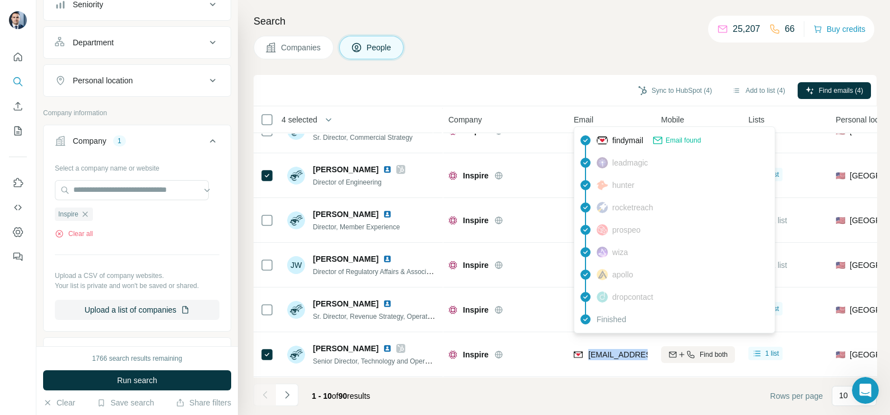
drag, startPoint x: 87, startPoint y: 214, endPoint x: 222, endPoint y: 98, distance: 177.8
click at [88, 213] on icon "button" at bounding box center [85, 214] width 9 height 9
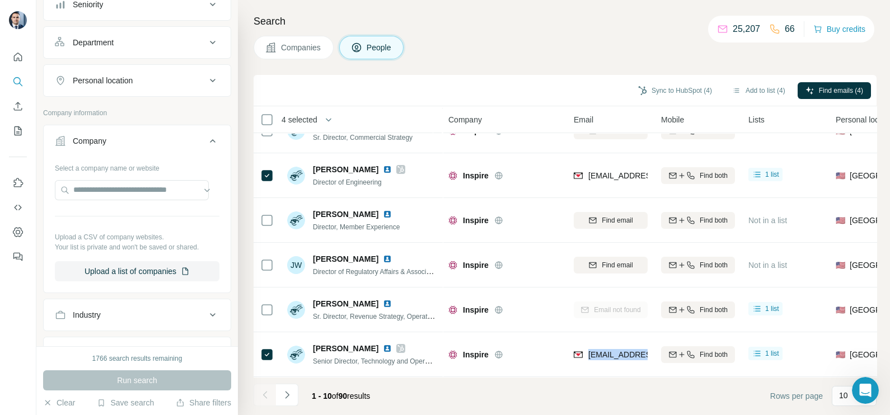
drag, startPoint x: 327, startPoint y: 39, endPoint x: 304, endPoint y: 50, distance: 25.3
click at [326, 39] on button "Companies" at bounding box center [293, 48] width 80 height 24
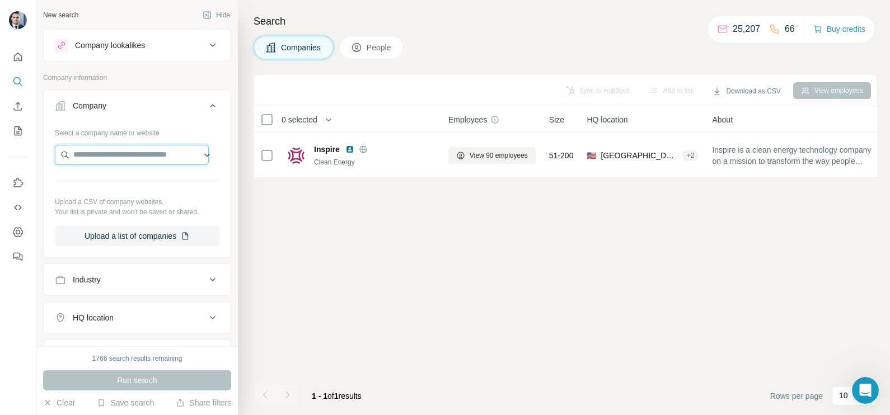
click at [115, 149] on input "text" at bounding box center [132, 155] width 154 height 20
paste input "**********"
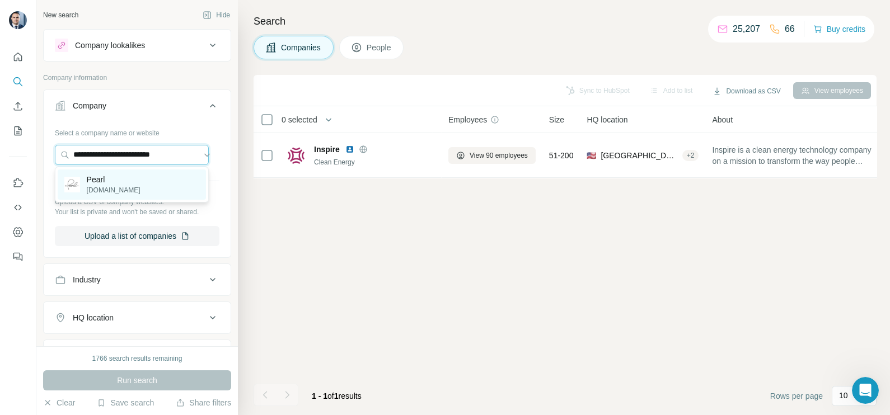
type input "**********"
click at [134, 182] on div "Pearl [DOMAIN_NAME]" at bounding box center [132, 185] width 148 height 30
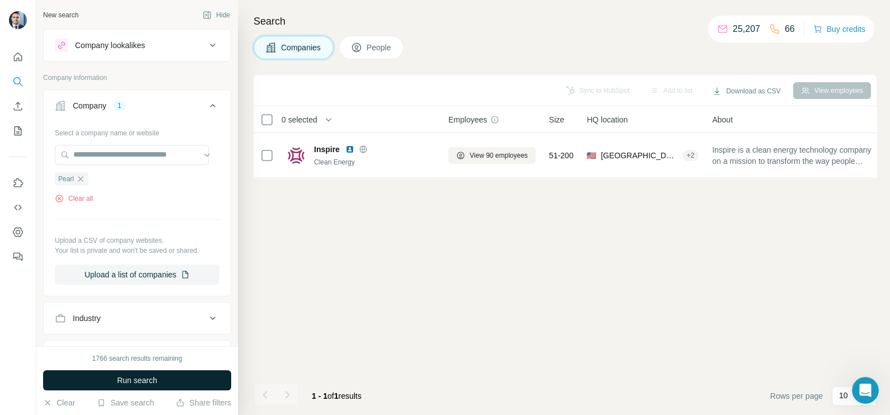
click at [148, 379] on span "Run search" at bounding box center [137, 380] width 40 height 11
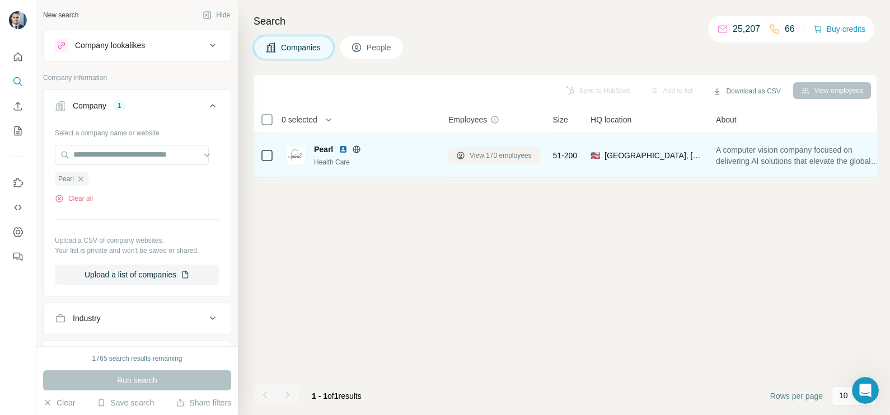
click at [481, 155] on span "View 170 employees" at bounding box center [500, 156] width 62 height 10
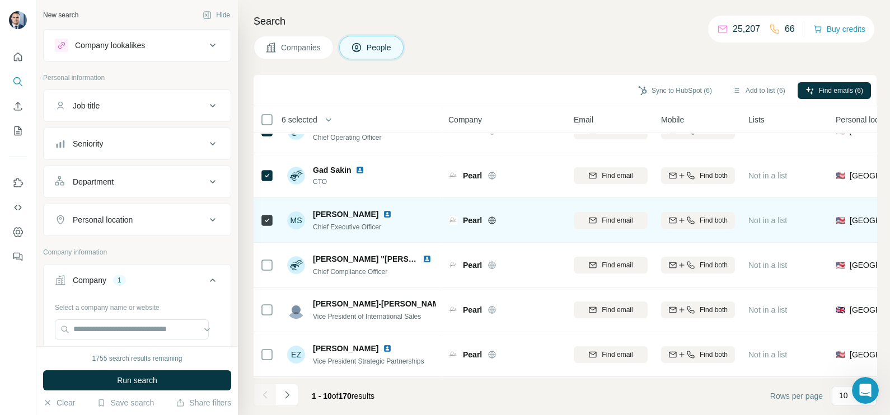
scroll to position [210, 0]
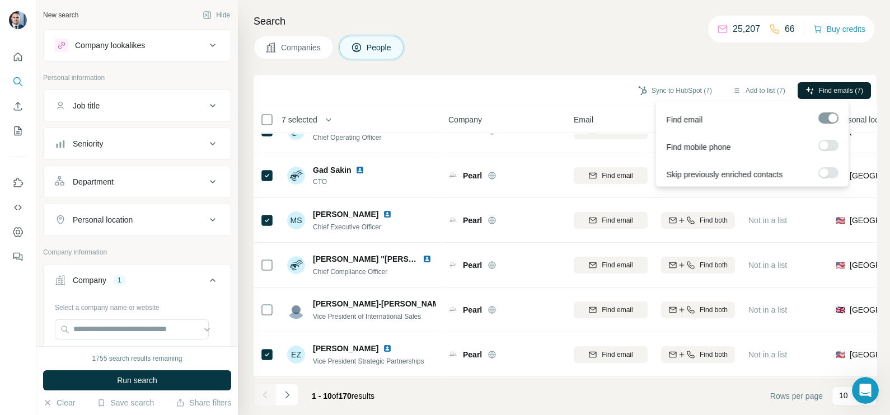
click at [827, 88] on span "Find emails (7)" at bounding box center [841, 91] width 44 height 10
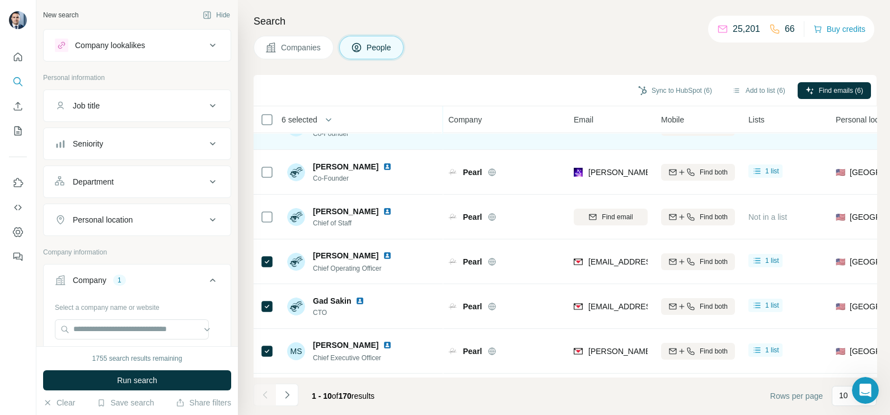
scroll to position [0, 0]
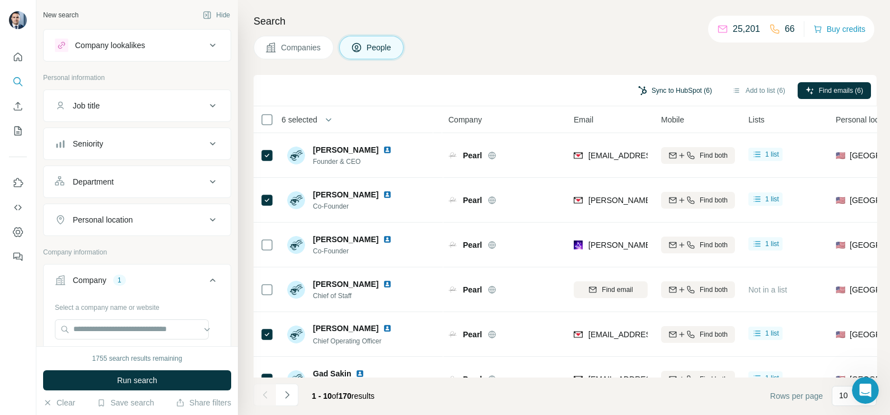
click at [672, 84] on button "Sync to HubSpot (6)" at bounding box center [675, 90] width 90 height 17
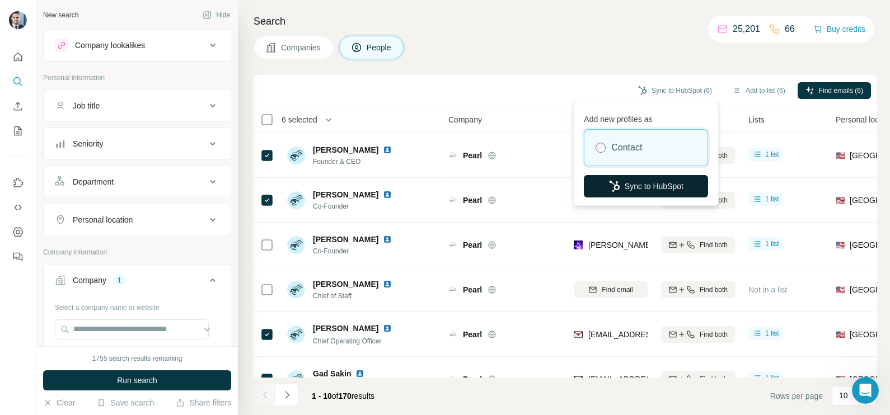
click at [635, 182] on button "Sync to HubSpot" at bounding box center [646, 186] width 124 height 22
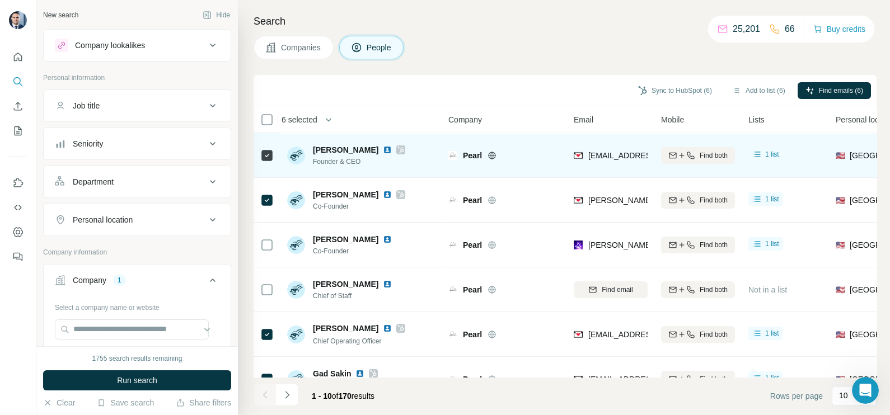
click at [603, 162] on div "[EMAIL_ADDRESS][DOMAIN_NAME]" at bounding box center [643, 156] width 138 height 13
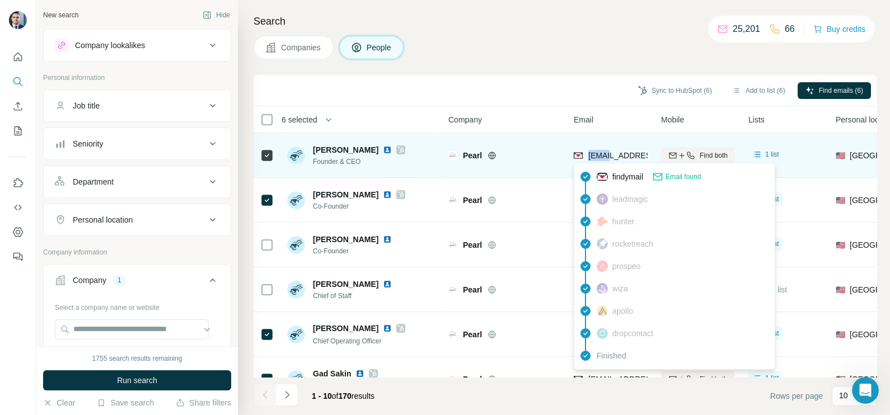
click at [603, 162] on div "[EMAIL_ADDRESS][DOMAIN_NAME]" at bounding box center [643, 156] width 138 height 13
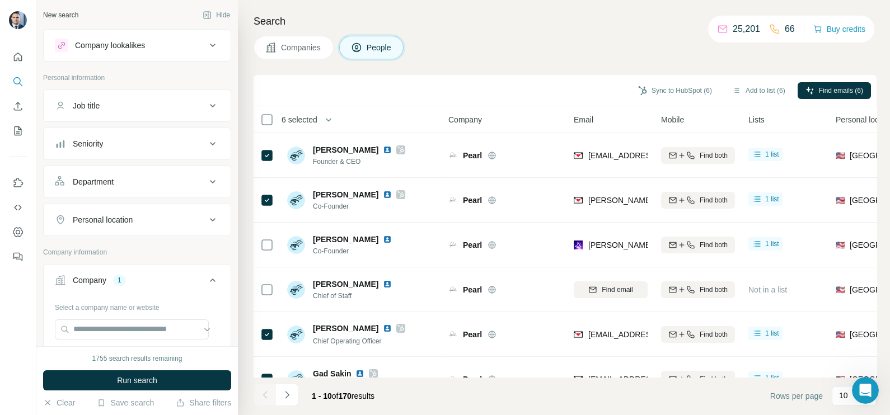
click at [538, 61] on div "Search Companies People Sync to HubSpot (6) Add to list (6) Find emails (6) 6 s…" at bounding box center [564, 207] width 652 height 415
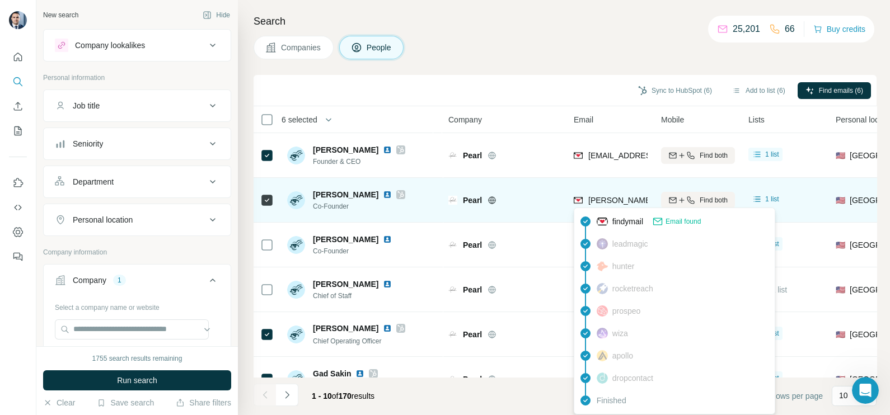
click at [609, 200] on span "[PERSON_NAME][EMAIL_ADDRESS][DOMAIN_NAME]" at bounding box center [686, 200] width 197 height 9
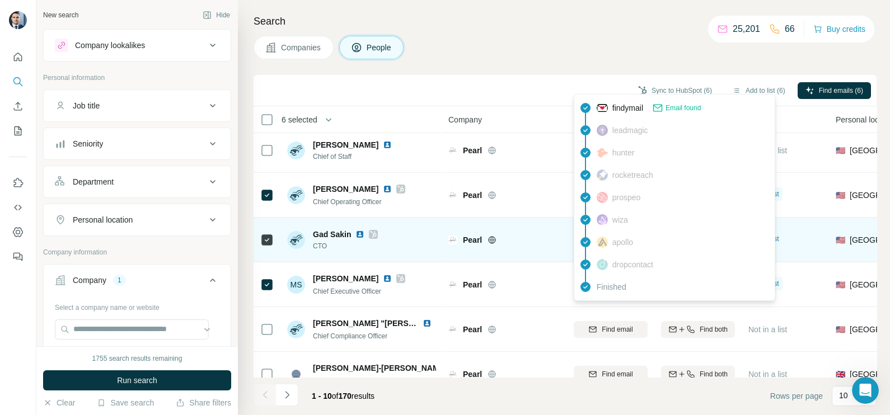
scroll to position [139, 0]
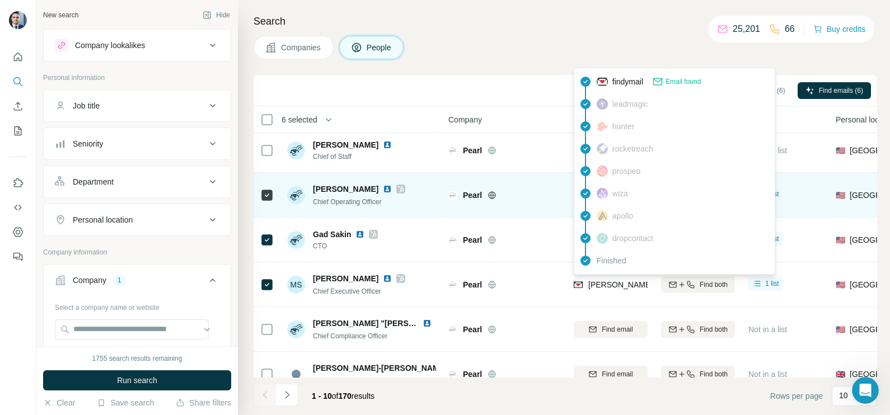
click at [532, 200] on div "Pearl" at bounding box center [504, 195] width 112 height 31
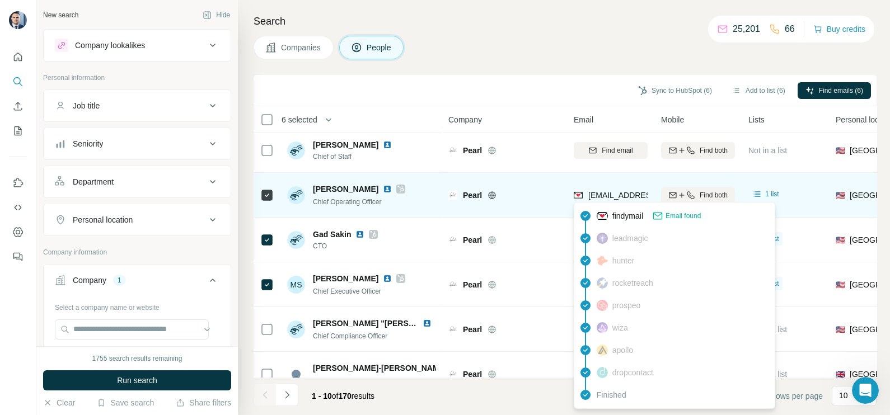
click at [613, 187] on div "[EMAIL_ADDRESS][DOMAIN_NAME]" at bounding box center [611, 195] width 74 height 31
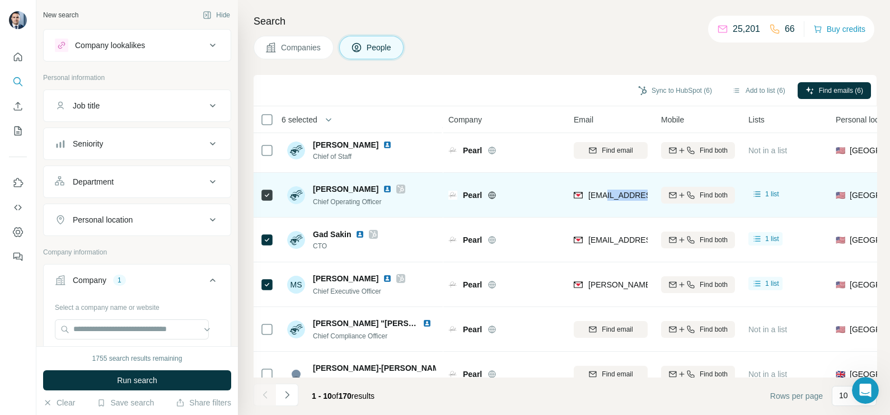
click at [613, 187] on div "[EMAIL_ADDRESS][DOMAIN_NAME]" at bounding box center [611, 195] width 74 height 31
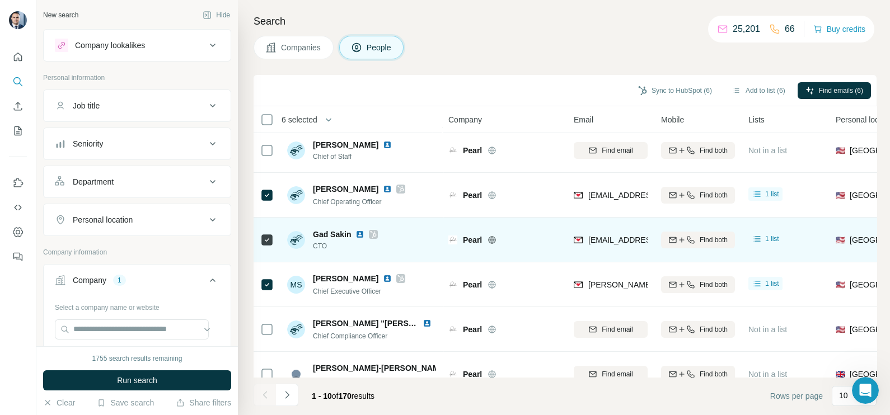
click at [594, 250] on div "[EMAIL_ADDRESS][DOMAIN_NAME]" at bounding box center [611, 239] width 74 height 31
click at [594, 249] on div "[EMAIL_ADDRESS][DOMAIN_NAME]" at bounding box center [611, 239] width 74 height 31
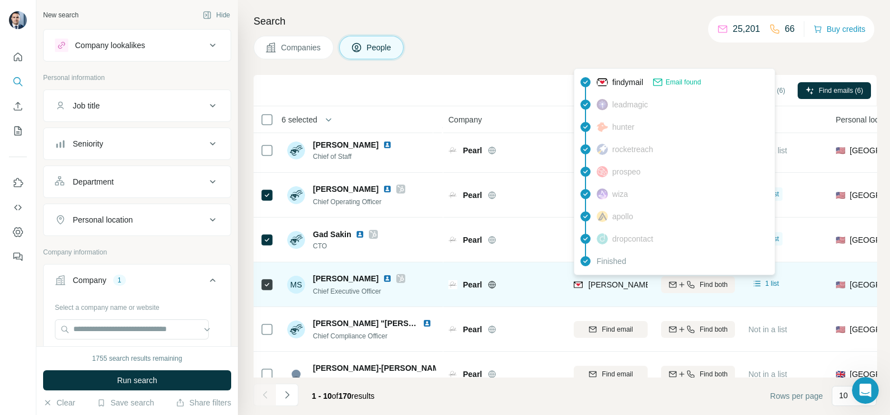
click at [615, 284] on span "[PERSON_NAME][EMAIL_ADDRESS][DOMAIN_NAME]" at bounding box center [686, 284] width 197 height 9
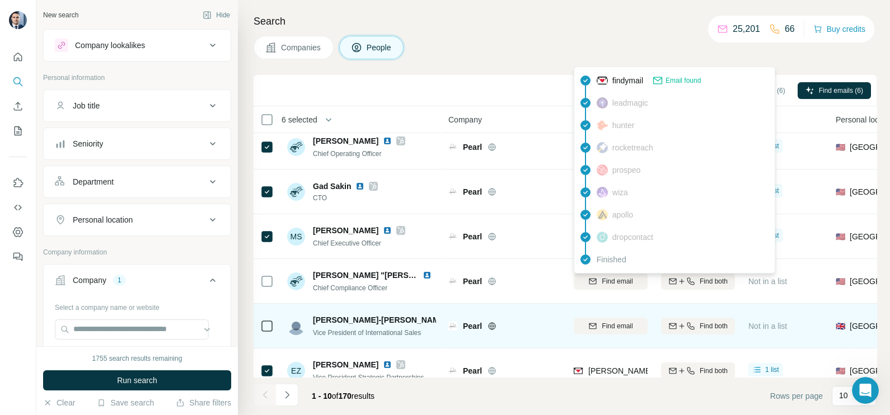
scroll to position [210, 0]
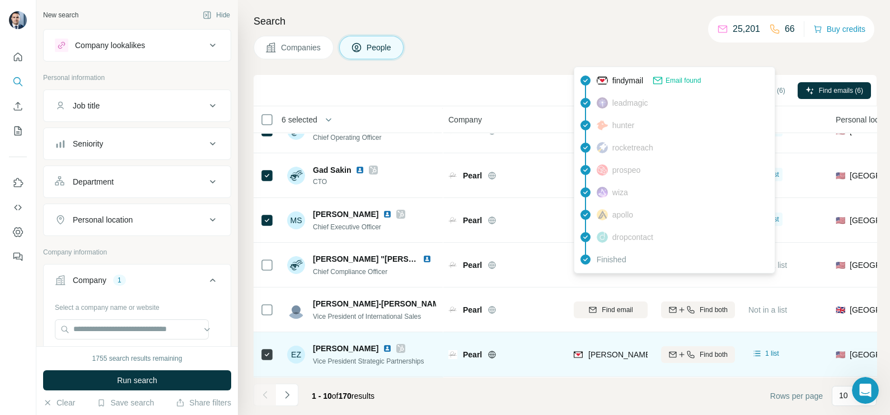
click at [618, 358] on div "[PERSON_NAME][EMAIL_ADDRESS][DOMAIN_NAME]" at bounding box center [611, 354] width 74 height 31
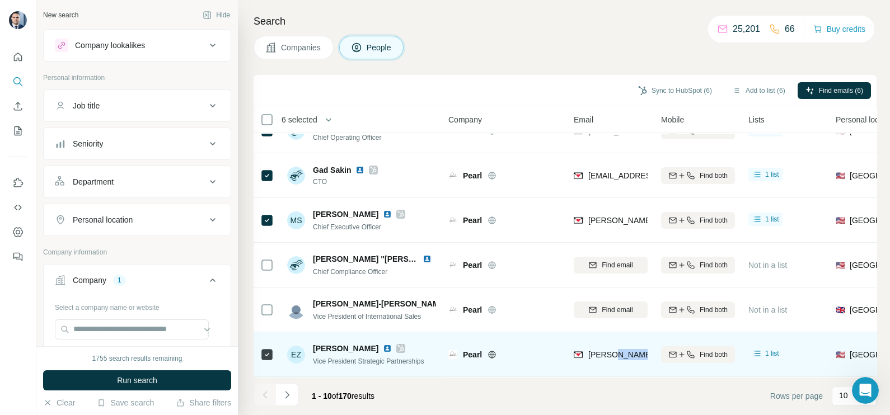
click at [618, 358] on div "[PERSON_NAME][EMAIL_ADDRESS][DOMAIN_NAME]" at bounding box center [611, 354] width 74 height 31
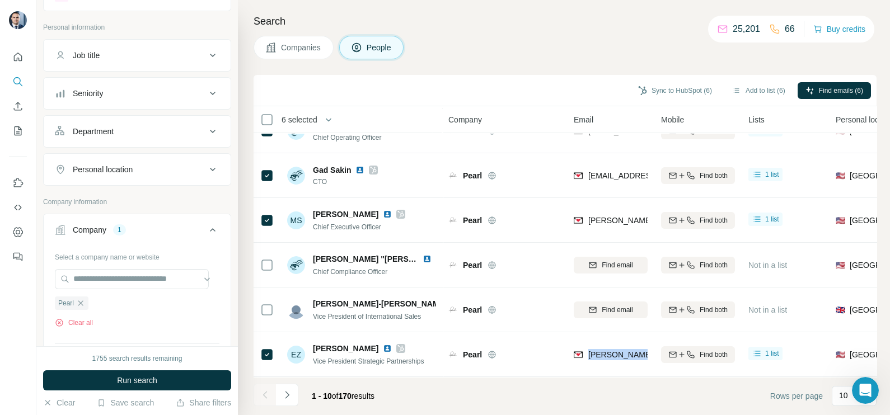
scroll to position [69, 0]
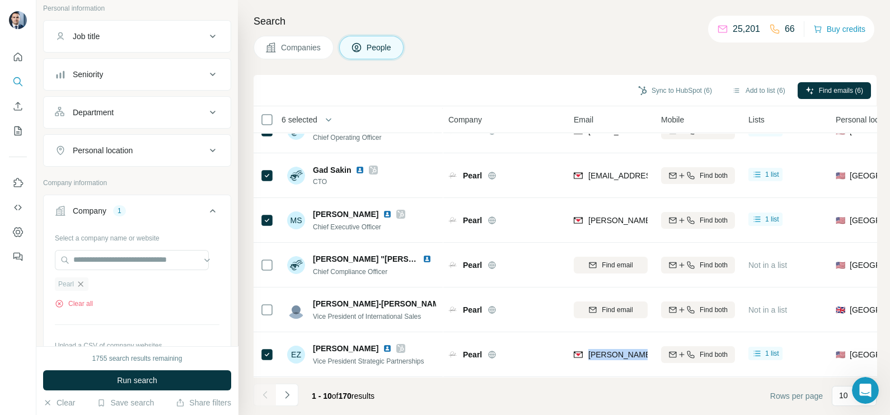
click at [81, 285] on icon "button" at bounding box center [80, 284] width 9 height 9
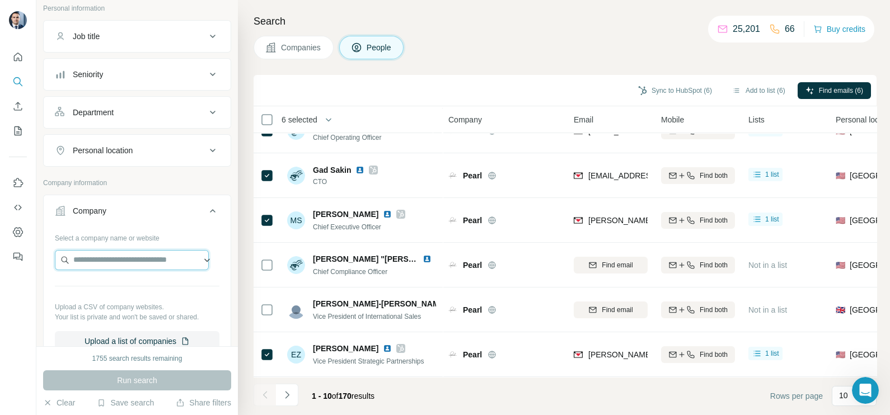
click at [114, 260] on input "text" at bounding box center [132, 260] width 154 height 20
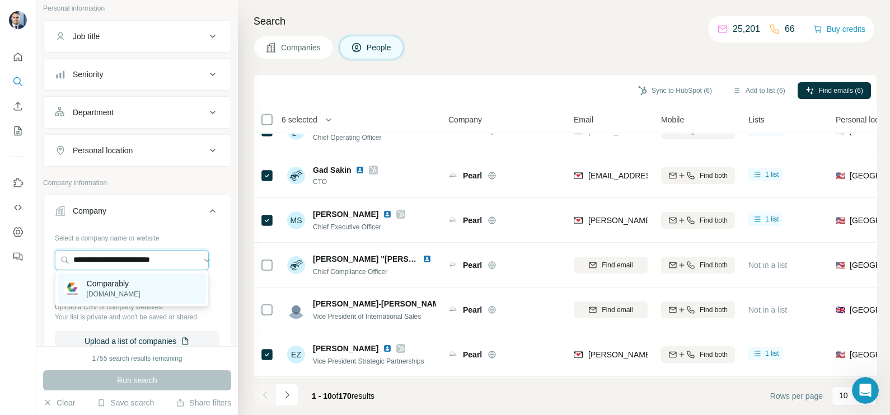
type input "**********"
click at [126, 295] on p "[DOMAIN_NAME]" at bounding box center [114, 294] width 54 height 10
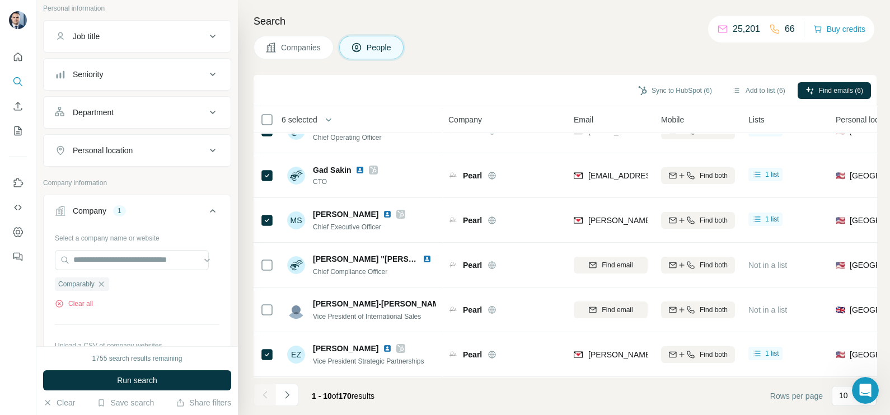
click at [129, 368] on div "1755 search results remaining Run search Clear Save search Share filters" at bounding box center [136, 380] width 201 height 69
click at [131, 378] on span "Run search" at bounding box center [137, 380] width 40 height 11
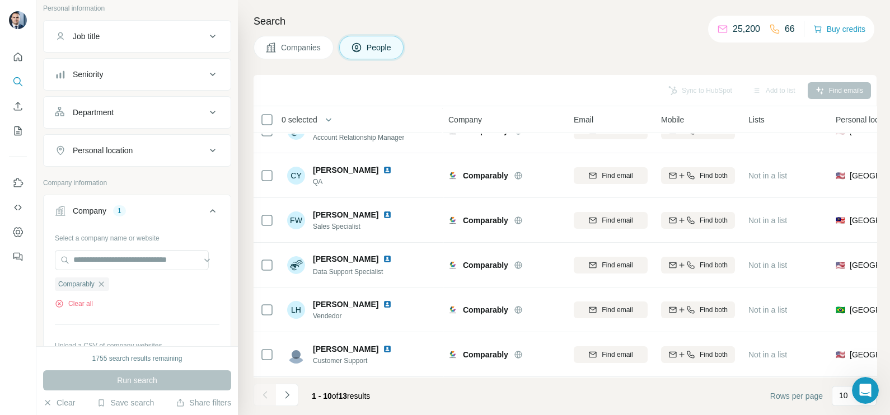
click at [306, 50] on span "Companies" at bounding box center [301, 47] width 41 height 11
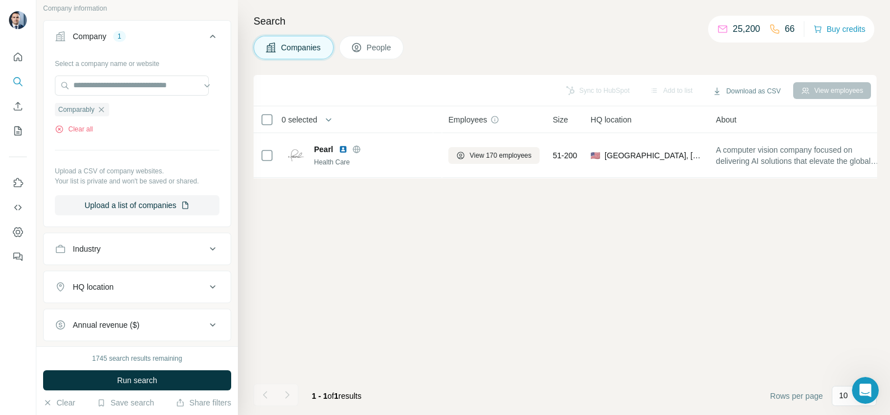
click at [146, 364] on div "1745 search results remaining" at bounding box center [137, 359] width 90 height 10
click at [148, 370] on button "Run search" at bounding box center [137, 380] width 188 height 20
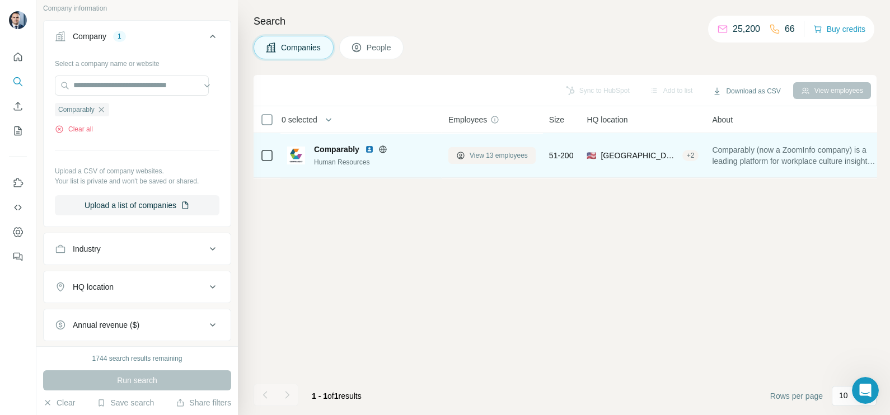
click at [493, 157] on span "View 13 employees" at bounding box center [498, 156] width 58 height 10
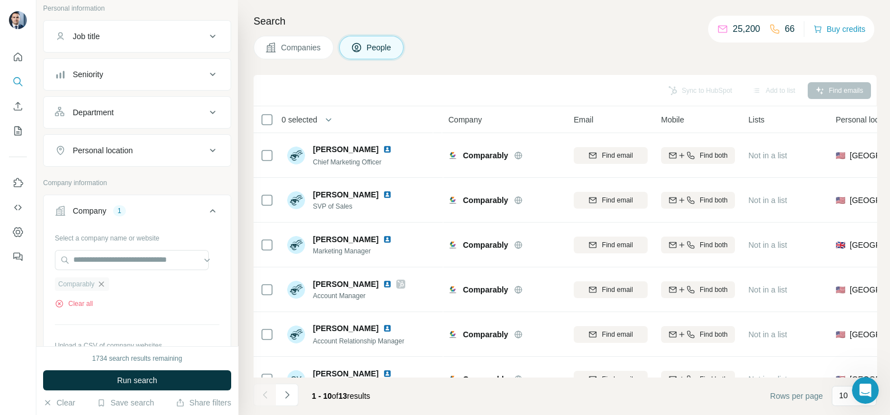
click at [102, 283] on icon "button" at bounding box center [100, 283] width 5 height 5
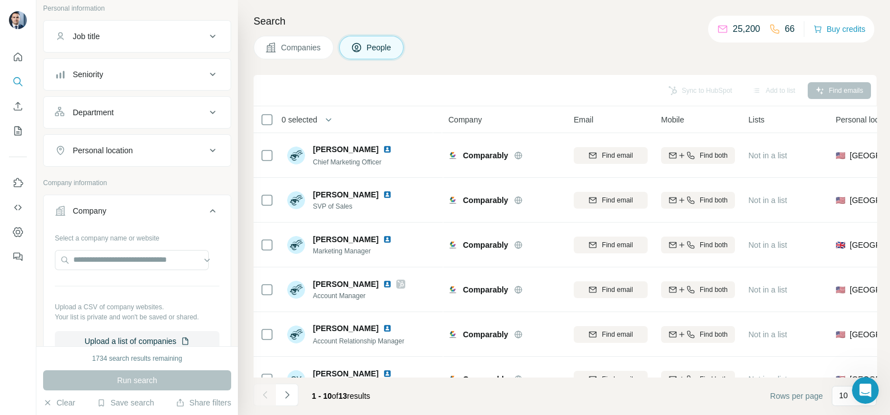
click at [295, 56] on button "Companies" at bounding box center [293, 48] width 80 height 24
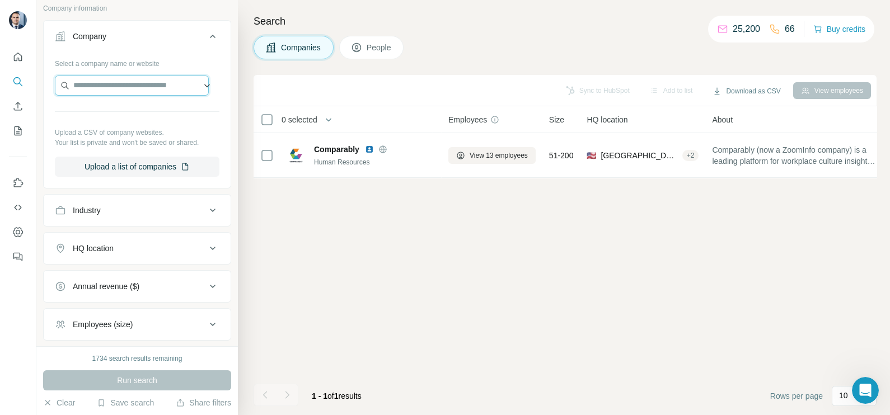
click at [119, 76] on input "text" at bounding box center [132, 86] width 154 height 20
paste input "**********"
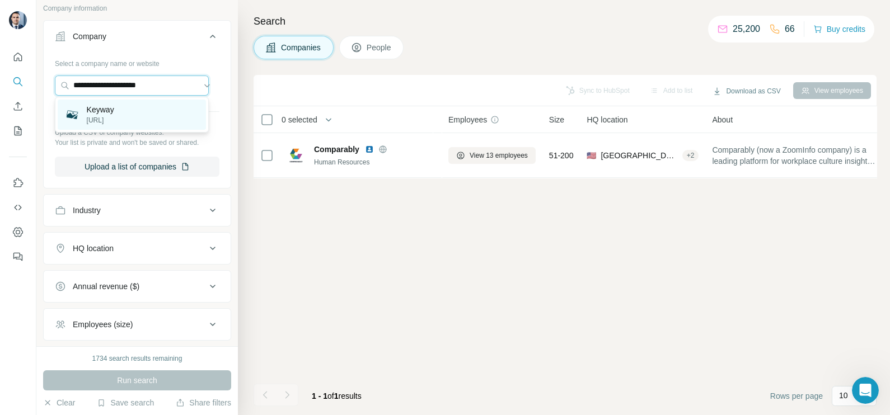
type input "**********"
click at [123, 120] on div "Keyway [URL]" at bounding box center [132, 115] width 148 height 30
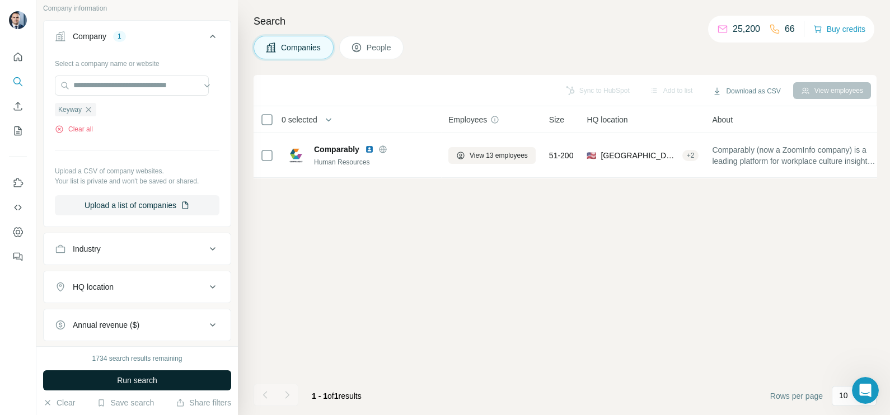
click at [155, 377] on span "Run search" at bounding box center [137, 380] width 40 height 11
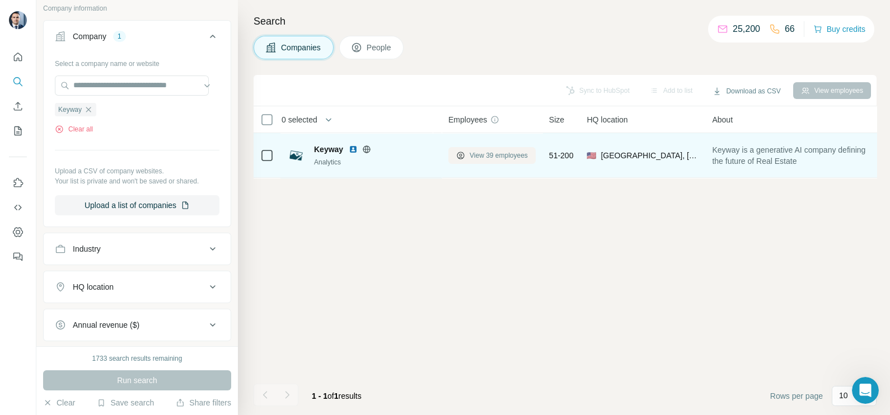
click at [498, 147] on button "View 39 employees" at bounding box center [491, 155] width 87 height 17
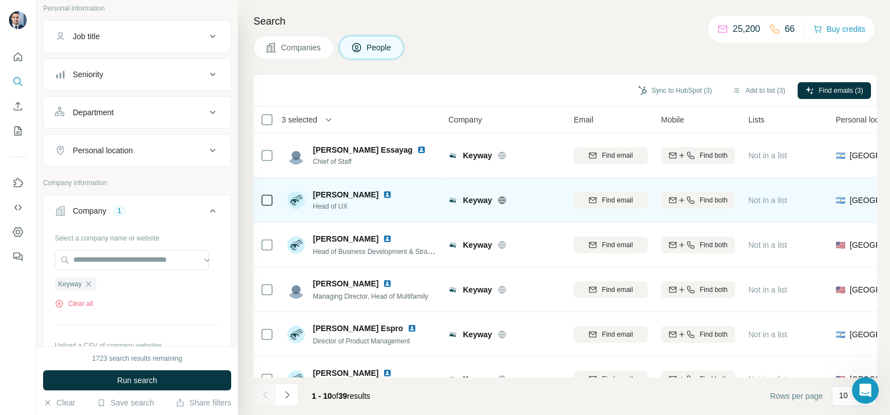
scroll to position [210, 0]
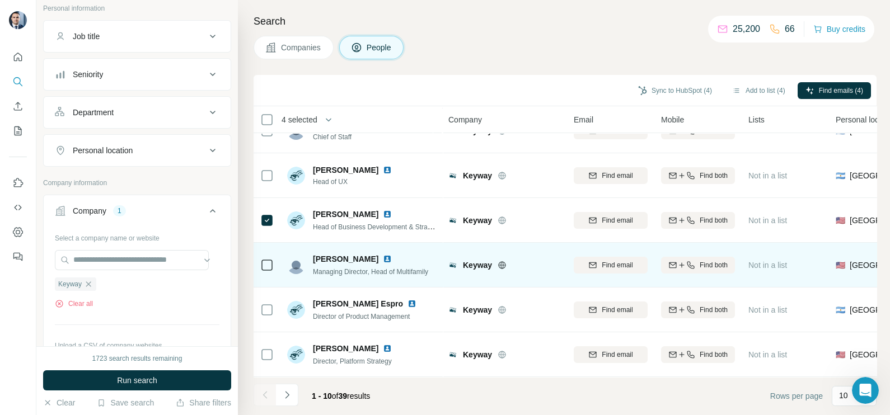
click at [255, 262] on td at bounding box center [266, 265] width 27 height 45
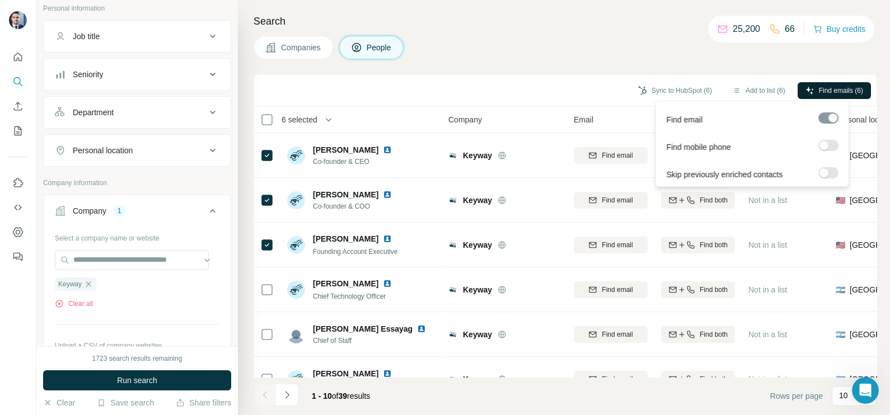
click at [821, 84] on button "Find emails (6)" at bounding box center [833, 90] width 73 height 17
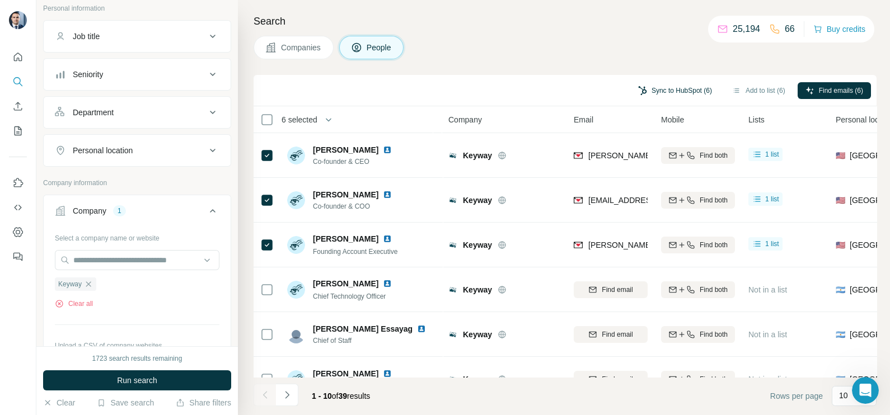
click at [661, 87] on button "Sync to HubSpot (6)" at bounding box center [675, 90] width 90 height 17
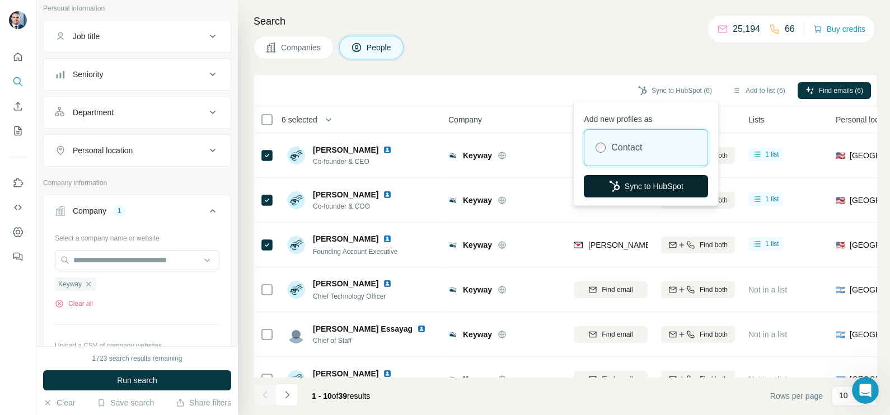
click at [635, 185] on button "Sync to HubSpot" at bounding box center [646, 186] width 124 height 22
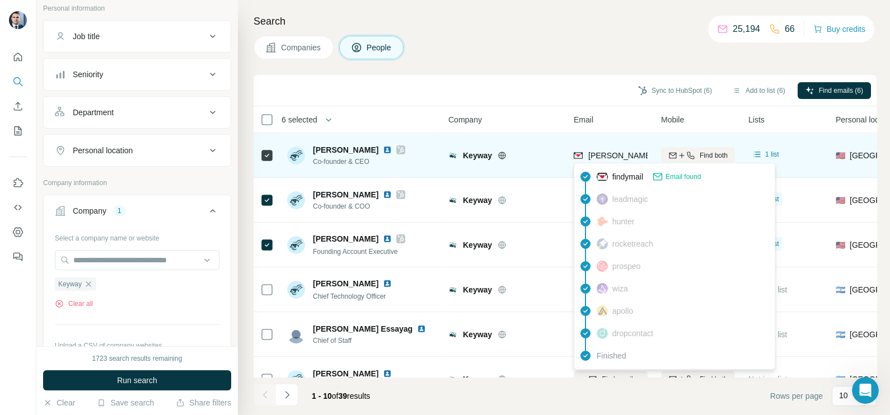
click at [611, 156] on span "[PERSON_NAME][EMAIL_ADDRESS][DOMAIN_NAME]" at bounding box center [686, 155] width 197 height 9
copy tr "[PERSON_NAME][EMAIL_ADDRESS][DOMAIN_NAME]"
click at [611, 156] on span "[PERSON_NAME][EMAIL_ADDRESS][DOMAIN_NAME]" at bounding box center [686, 155] width 197 height 9
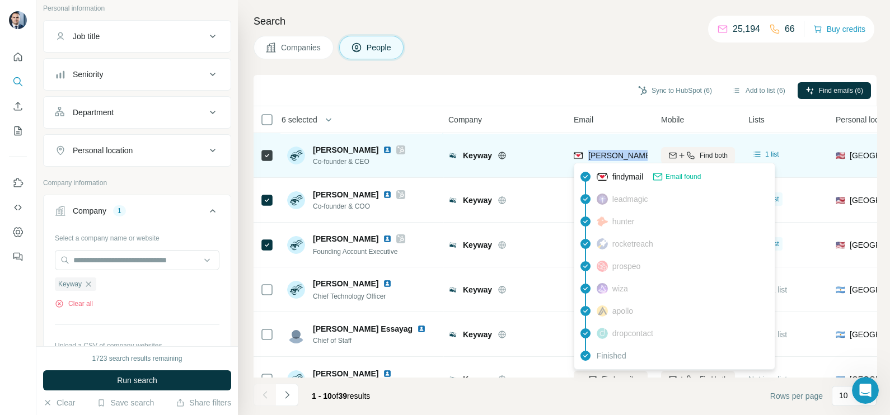
click at [611, 156] on span "[PERSON_NAME][EMAIL_ADDRESS][DOMAIN_NAME]" at bounding box center [686, 155] width 197 height 9
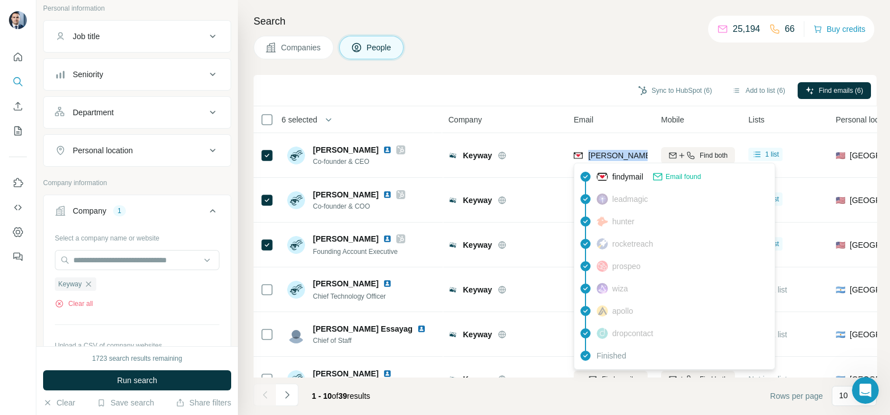
copy tr "[PERSON_NAME][EMAIL_ADDRESS][DOMAIN_NAME]"
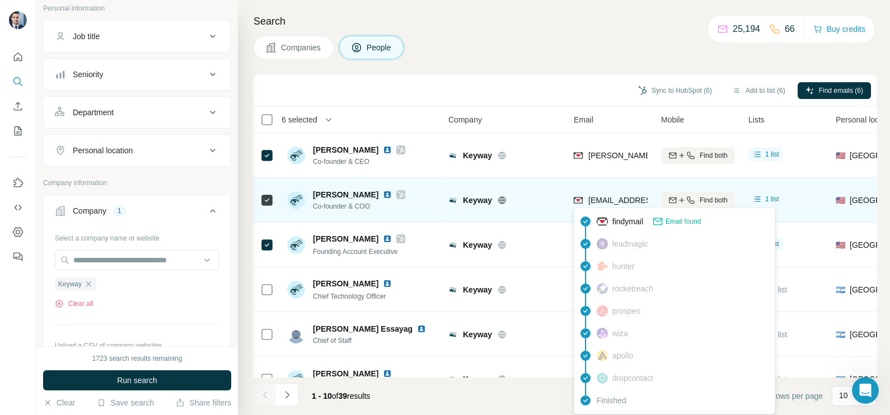
click at [605, 201] on span "[EMAIL_ADDRESS][DOMAIN_NAME]" at bounding box center [654, 200] width 133 height 9
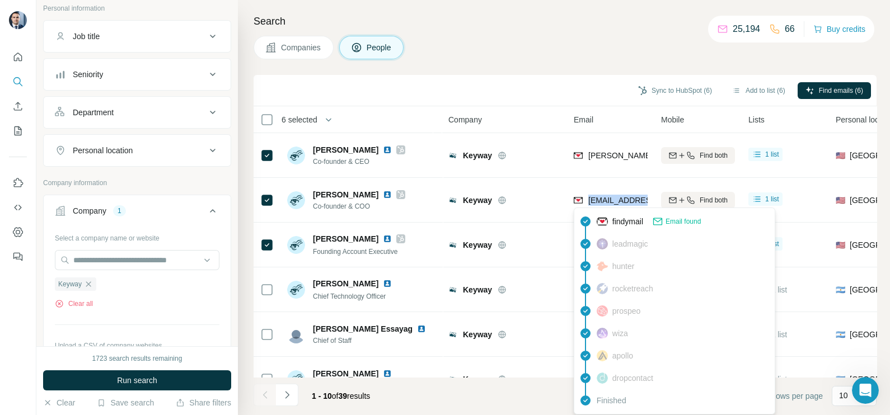
copy tr "[EMAIL_ADDRESS][DOMAIN_NAME]"
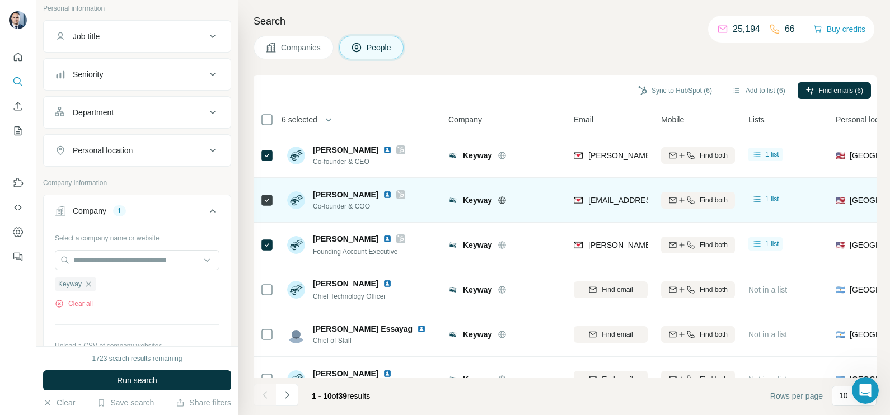
click at [552, 218] on td "Keyway" at bounding box center [504, 200] width 125 height 45
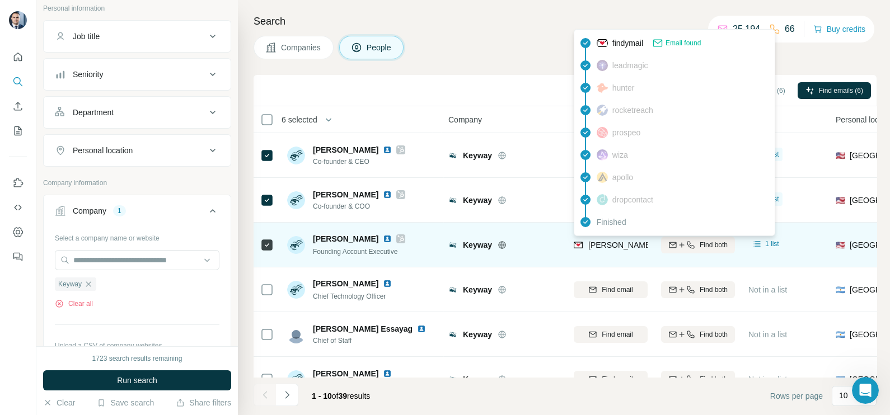
click at [605, 249] on span "[PERSON_NAME][EMAIL_ADDRESS][DOMAIN_NAME]" at bounding box center [686, 245] width 197 height 9
copy tr "[PERSON_NAME][EMAIL_ADDRESS][DOMAIN_NAME]"
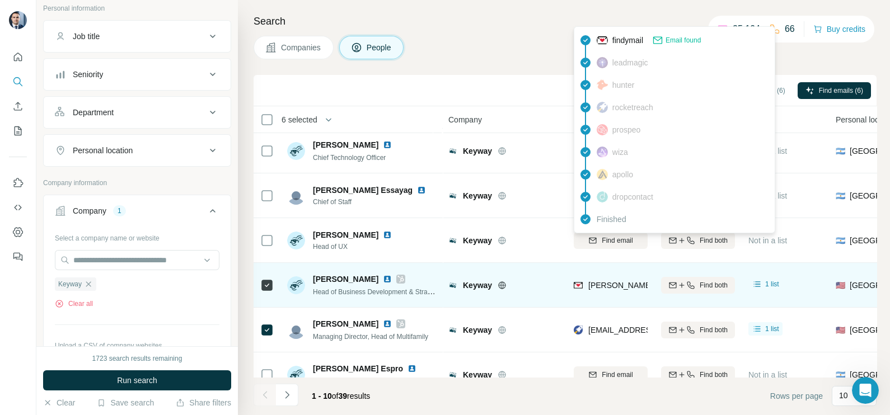
scroll to position [139, 0]
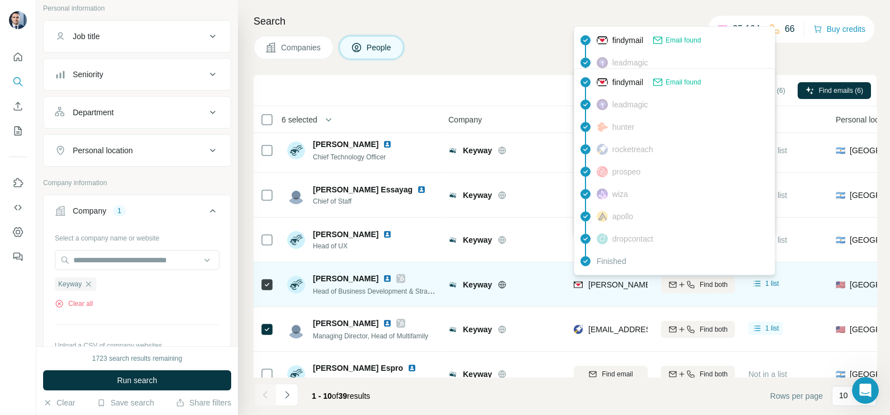
click at [608, 286] on span "[PERSON_NAME][EMAIL_ADDRESS][DOMAIN_NAME]" at bounding box center [686, 284] width 197 height 9
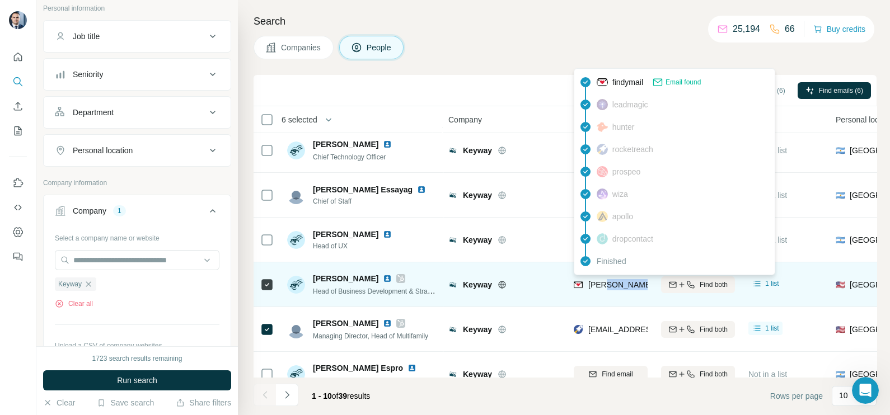
click at [608, 286] on span "[PERSON_NAME][EMAIL_ADDRESS][DOMAIN_NAME]" at bounding box center [686, 284] width 197 height 9
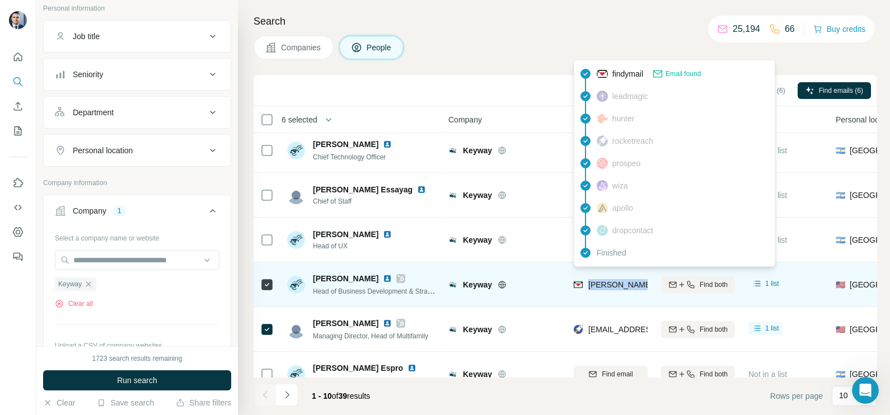
click at [608, 286] on span "[PERSON_NAME][EMAIL_ADDRESS][DOMAIN_NAME]" at bounding box center [686, 284] width 197 height 9
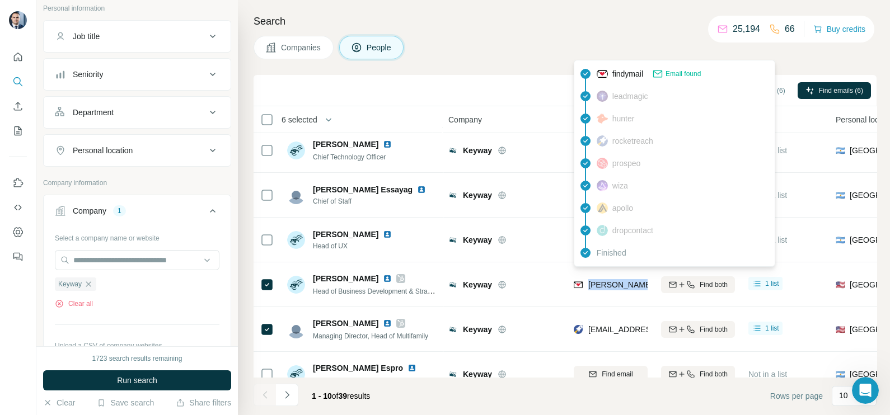
copy tr "[PERSON_NAME][EMAIL_ADDRESS][DOMAIN_NAME]"
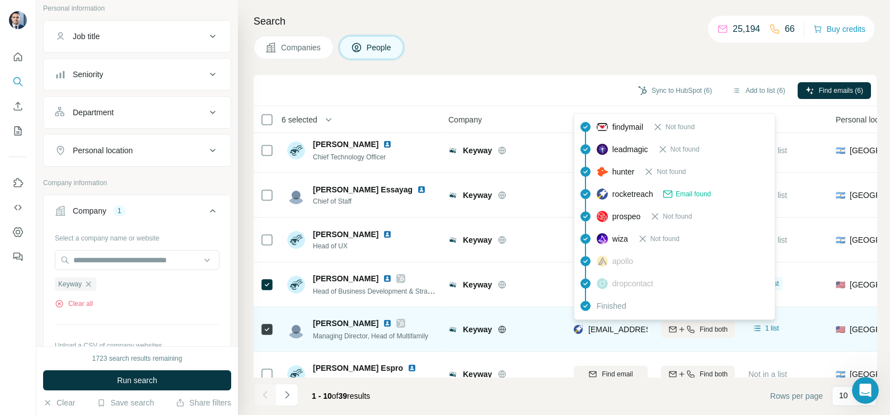
click at [618, 331] on span "[EMAIL_ADDRESS][DOMAIN_NAME]" at bounding box center [654, 329] width 133 height 9
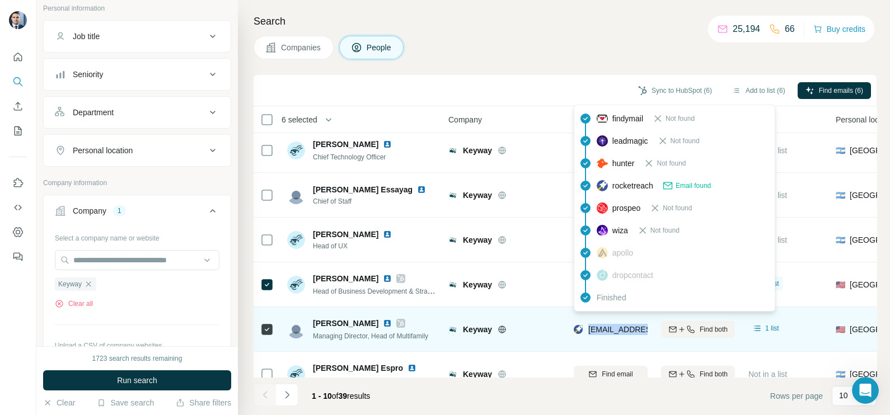
click at [618, 331] on span "[EMAIL_ADDRESS][DOMAIN_NAME]" at bounding box center [654, 329] width 133 height 9
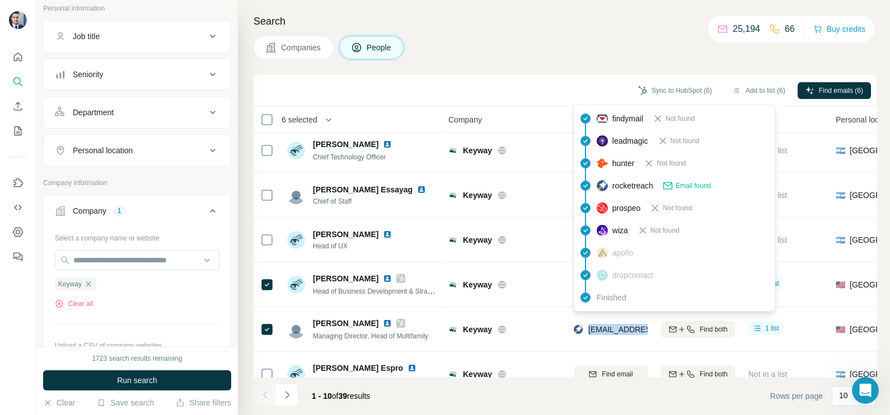
copy tr "[EMAIL_ADDRESS][DOMAIN_NAME]"
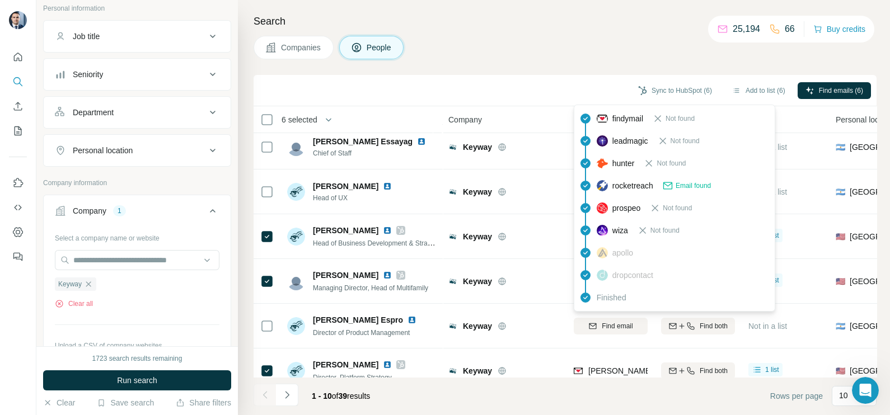
scroll to position [210, 0]
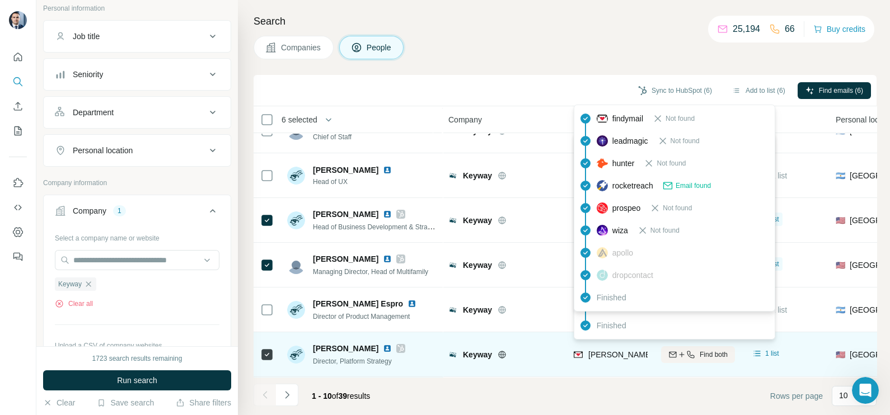
click at [627, 350] on span "[PERSON_NAME][EMAIL_ADDRESS][DOMAIN_NAME]" at bounding box center [686, 354] width 197 height 9
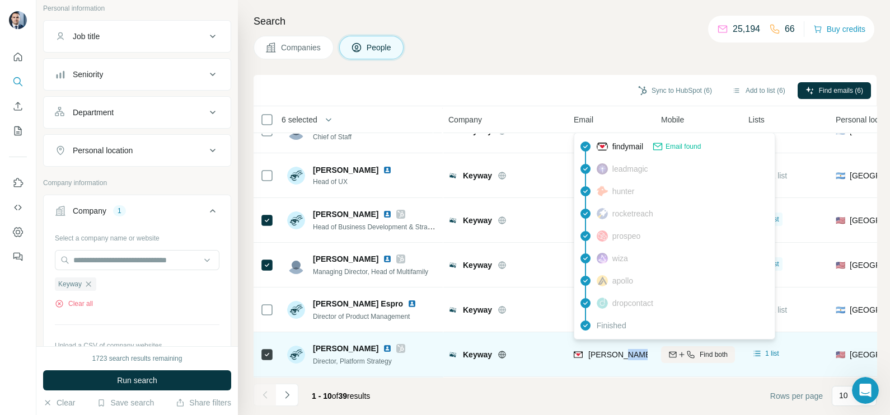
click at [627, 350] on span "[PERSON_NAME][EMAIL_ADDRESS][DOMAIN_NAME]" at bounding box center [686, 354] width 197 height 9
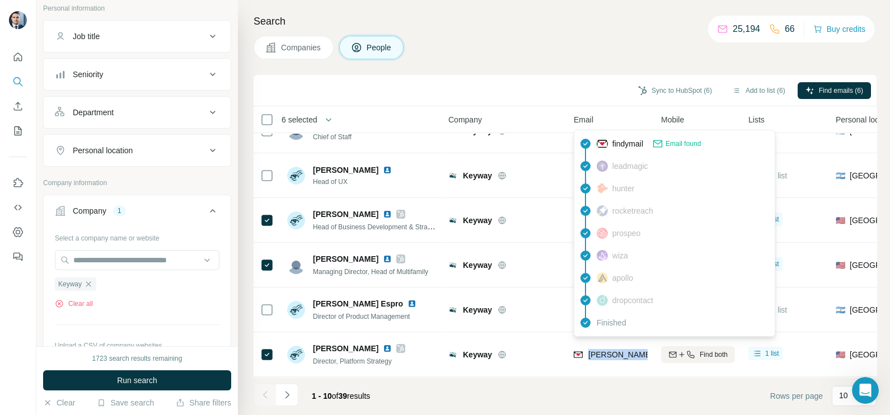
copy tr "[PERSON_NAME][EMAIL_ADDRESS][DOMAIN_NAME]"
click at [501, 117] on div "Company" at bounding box center [504, 119] width 112 height 13
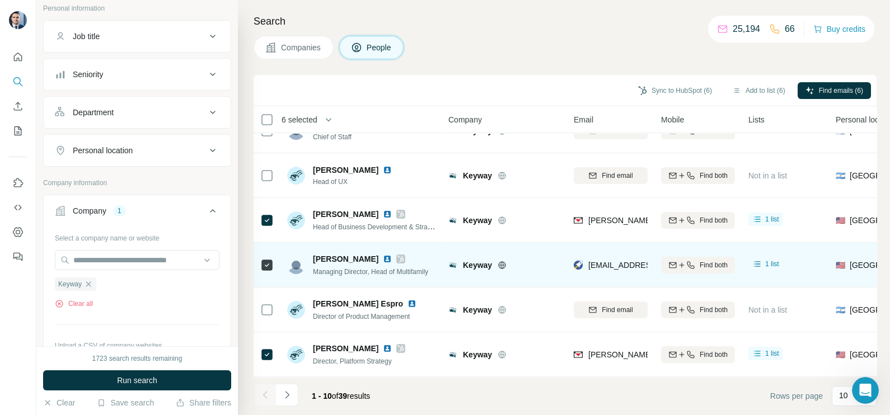
scroll to position [0, 0]
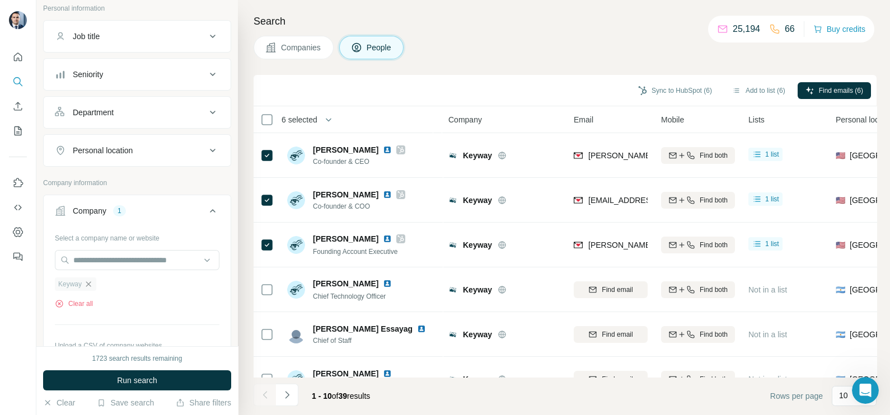
click at [88, 283] on icon "button" at bounding box center [88, 283] width 5 height 5
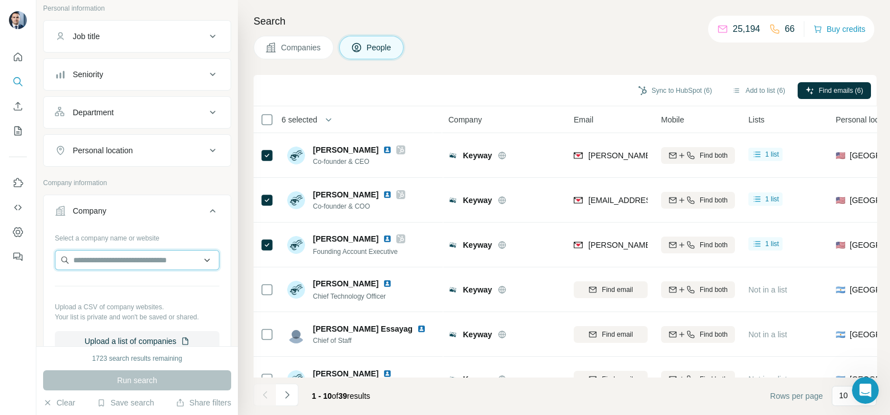
click at [118, 254] on input "text" at bounding box center [137, 260] width 165 height 20
click at [301, 53] on button "Companies" at bounding box center [293, 48] width 80 height 24
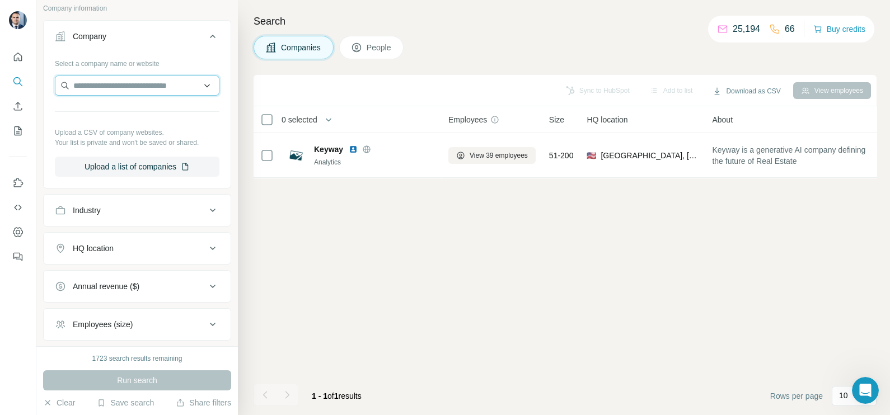
click at [99, 87] on input "text" at bounding box center [137, 86] width 165 height 20
paste input "**********"
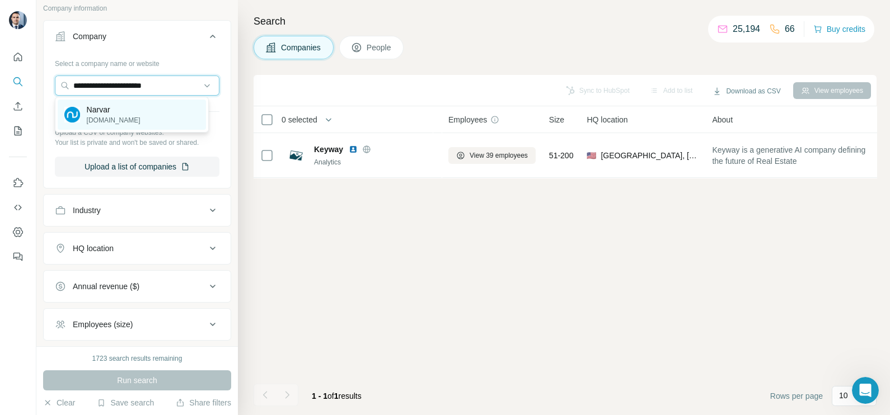
type input "**********"
click at [120, 126] on div "Narvar narvar.com" at bounding box center [132, 115] width 148 height 30
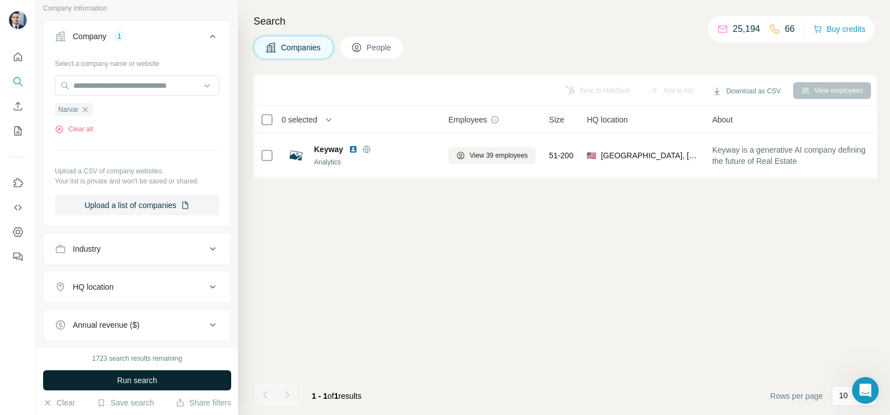
click at [190, 387] on button "Run search" at bounding box center [137, 380] width 188 height 20
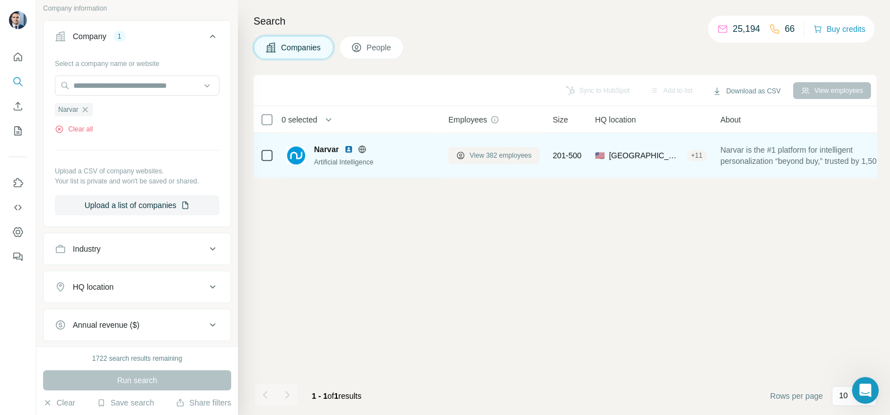
click at [498, 154] on span "View 382 employees" at bounding box center [500, 156] width 62 height 10
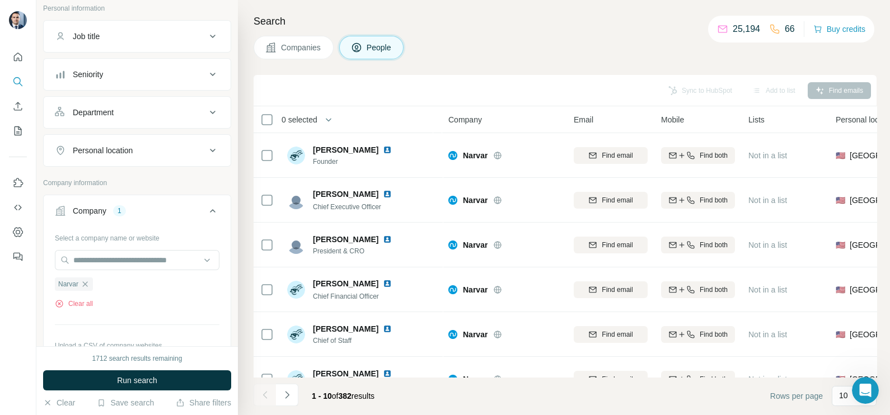
click at [290, 53] on span "Companies" at bounding box center [301, 47] width 41 height 11
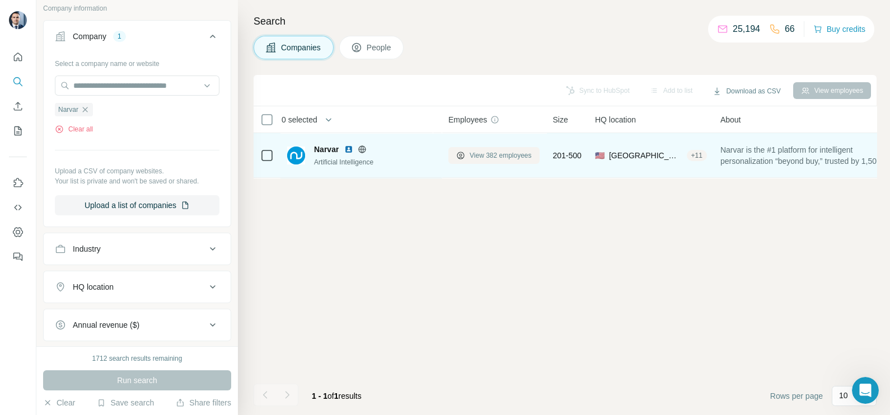
click at [470, 156] on span "View 382 employees" at bounding box center [500, 156] width 62 height 10
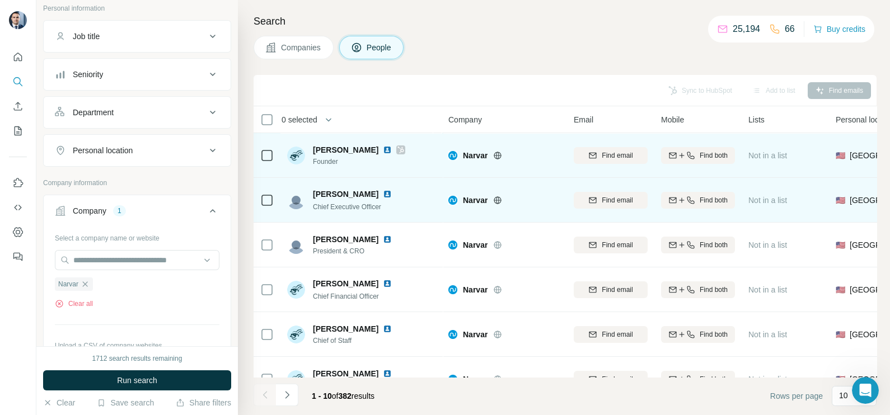
click at [383, 190] on img at bounding box center [387, 194] width 9 height 9
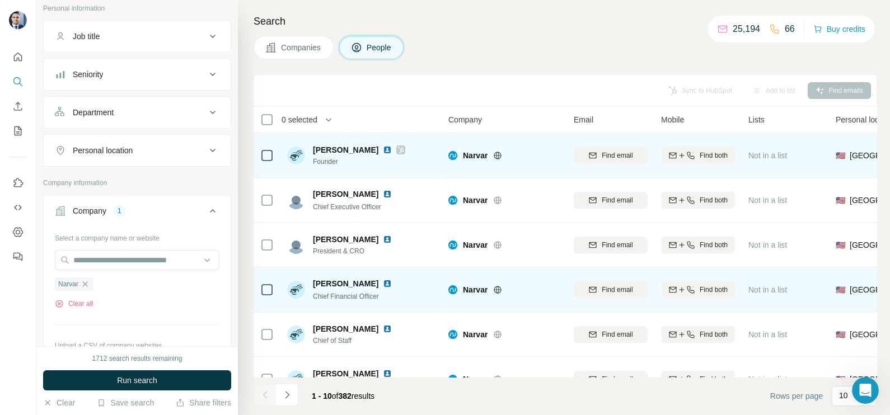
click at [383, 285] on img at bounding box center [387, 283] width 9 height 9
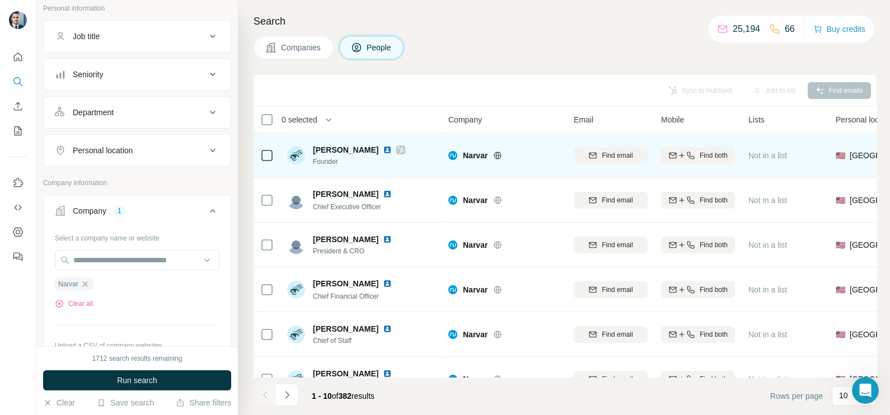
click at [292, 53] on span "Companies" at bounding box center [301, 47] width 41 height 11
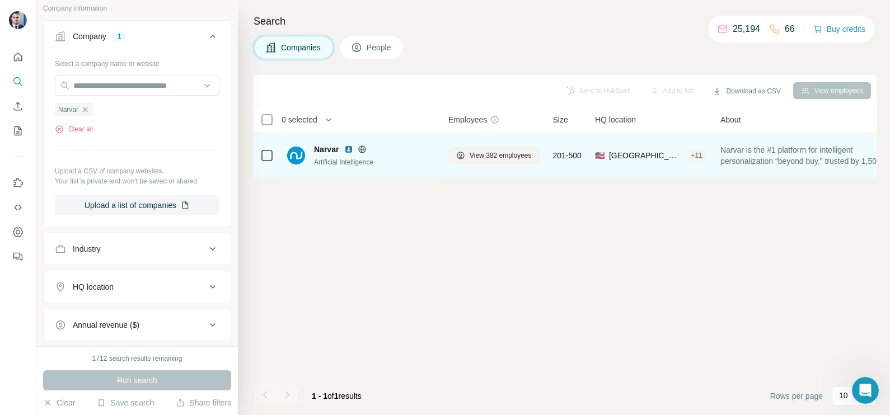
click at [351, 146] on img at bounding box center [348, 149] width 9 height 9
click at [502, 157] on span "View 382 employees" at bounding box center [500, 156] width 62 height 10
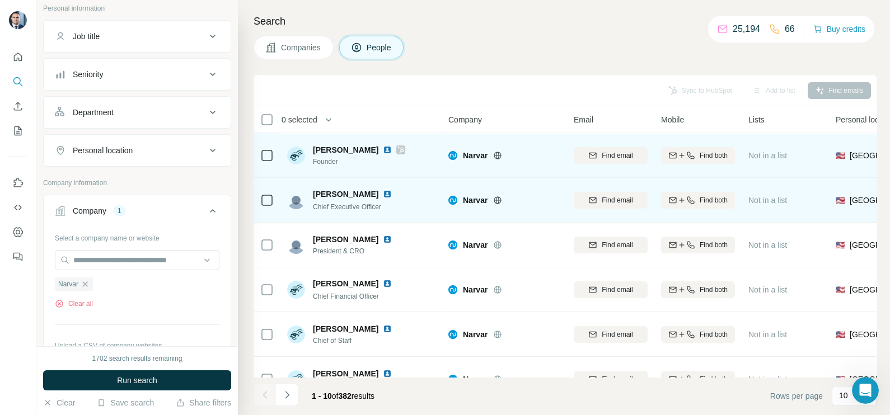
click at [257, 199] on td at bounding box center [266, 200] width 27 height 45
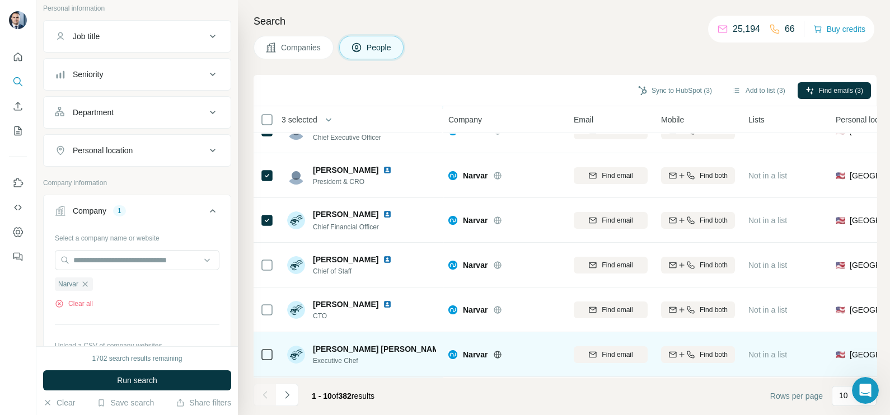
scroll to position [139, 0]
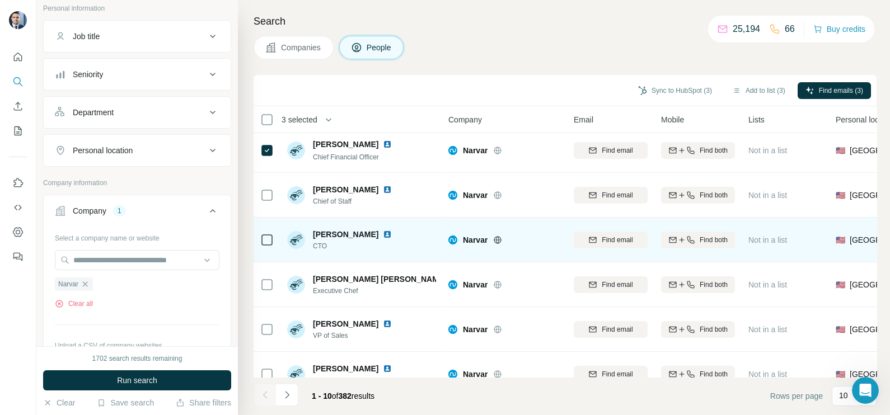
click at [266, 245] on icon at bounding box center [266, 239] width 13 height 13
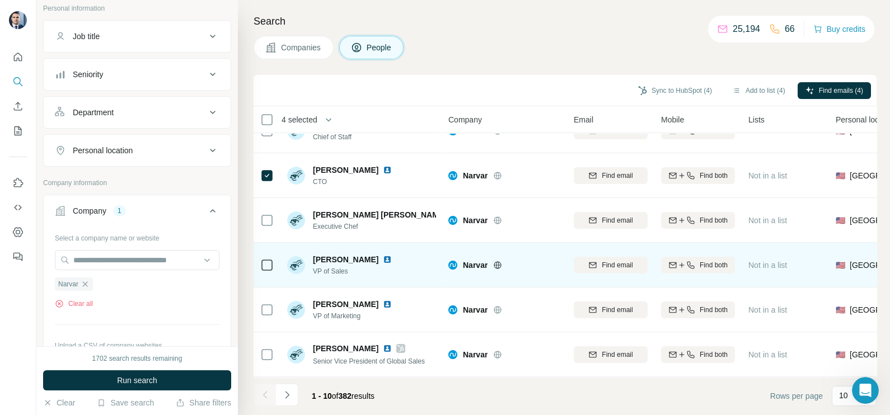
scroll to position [210, 0]
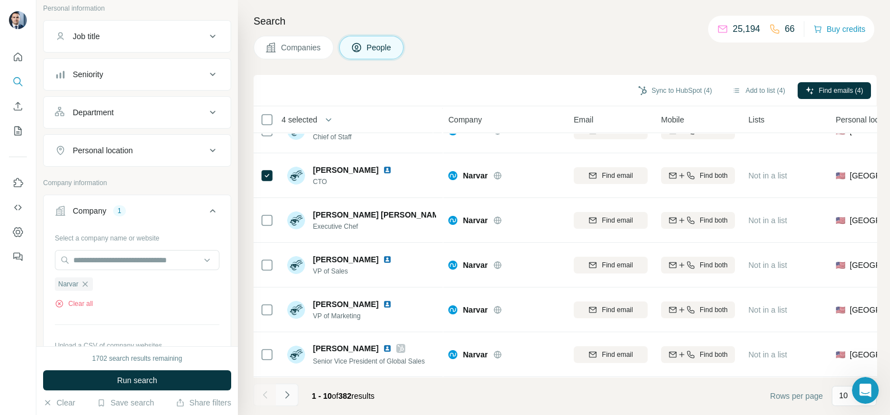
click at [296, 393] on button "Navigate to next page" at bounding box center [287, 395] width 22 height 22
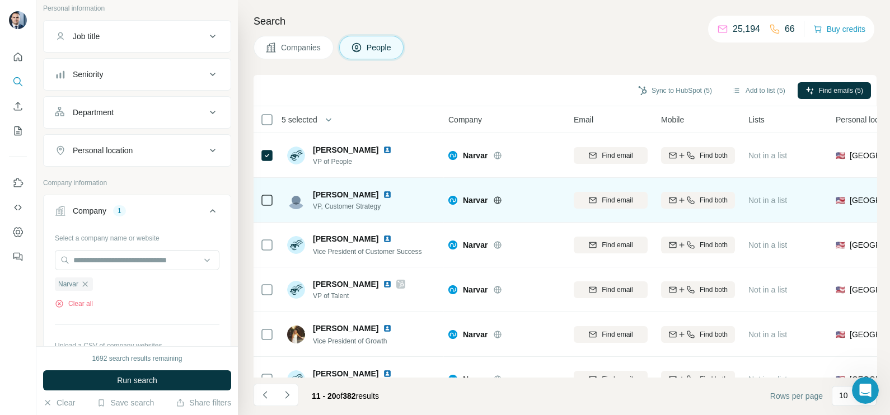
scroll to position [69, 0]
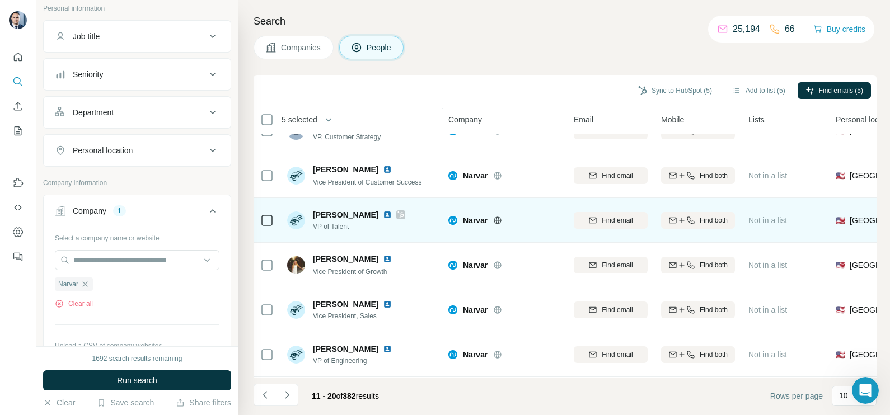
click at [397, 213] on icon at bounding box center [400, 214] width 7 height 9
click at [383, 211] on img at bounding box center [387, 214] width 9 height 9
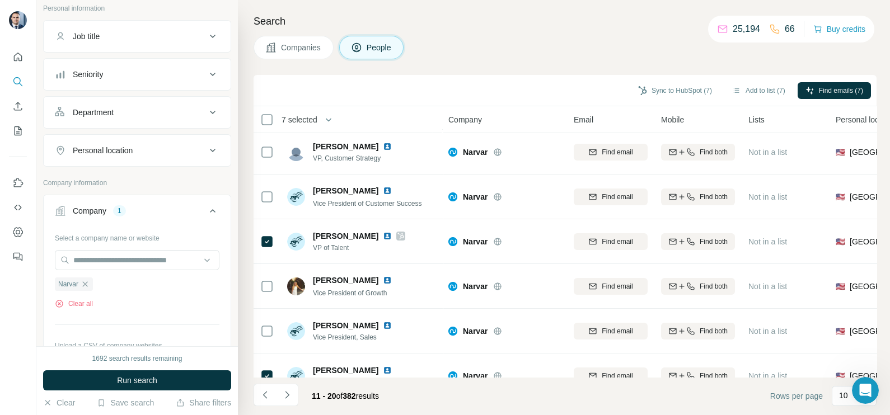
scroll to position [0, 0]
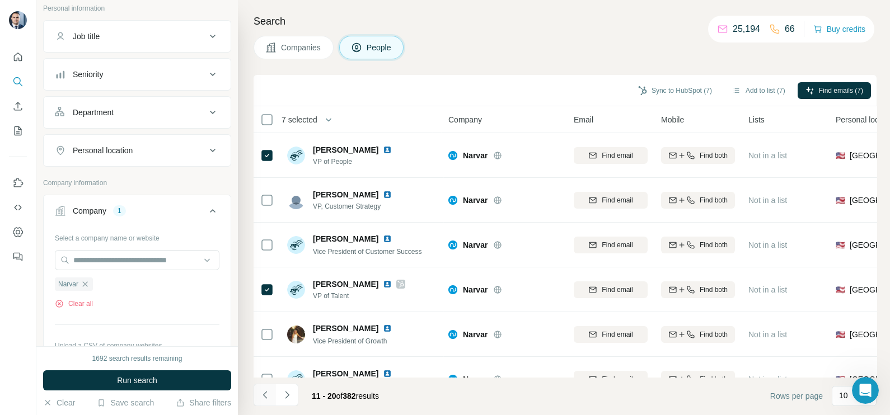
click at [267, 397] on icon "Navigate to previous page" at bounding box center [265, 394] width 11 height 11
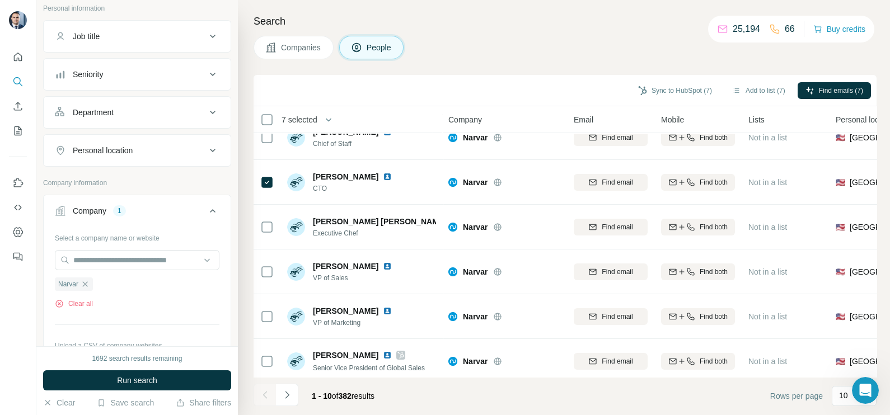
scroll to position [210, 0]
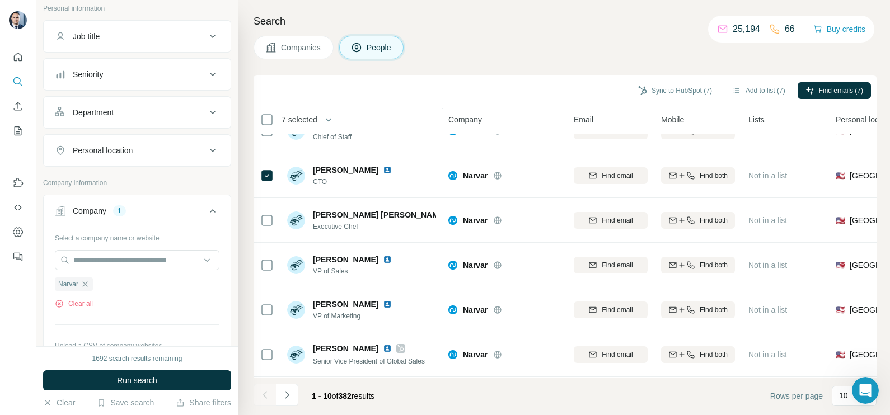
click at [845, 81] on div "Sync to HubSpot (7) Add to list (7) Find emails (7)" at bounding box center [565, 91] width 612 height 20
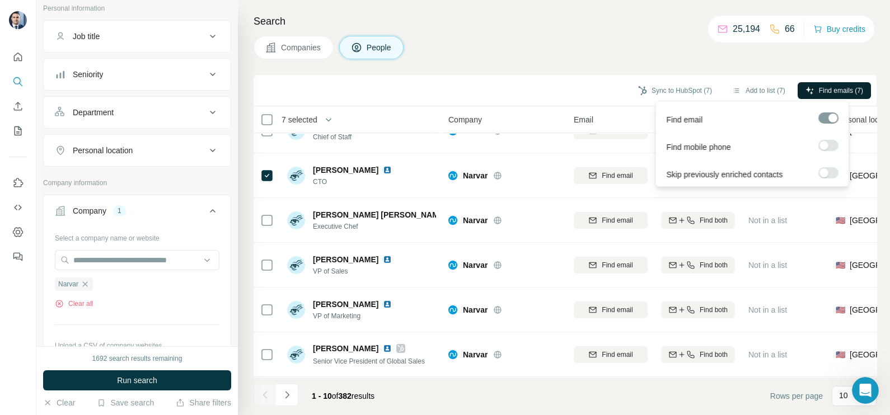
click at [836, 86] on span "Find emails (7)" at bounding box center [841, 91] width 44 height 10
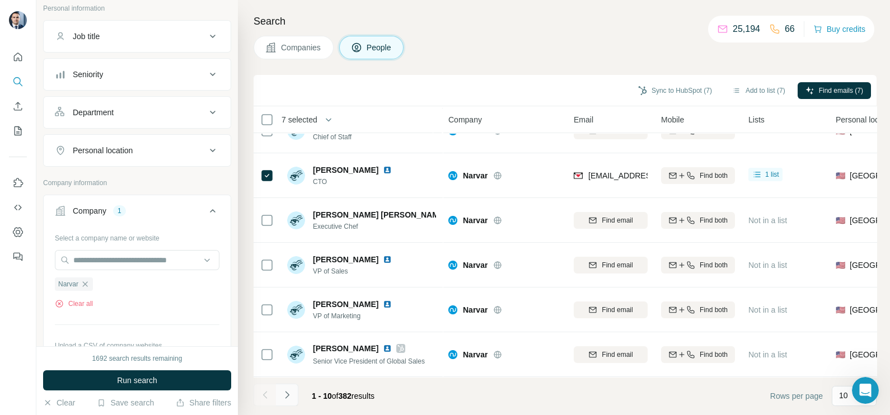
click at [291, 392] on icon "Navigate to next page" at bounding box center [286, 394] width 11 height 11
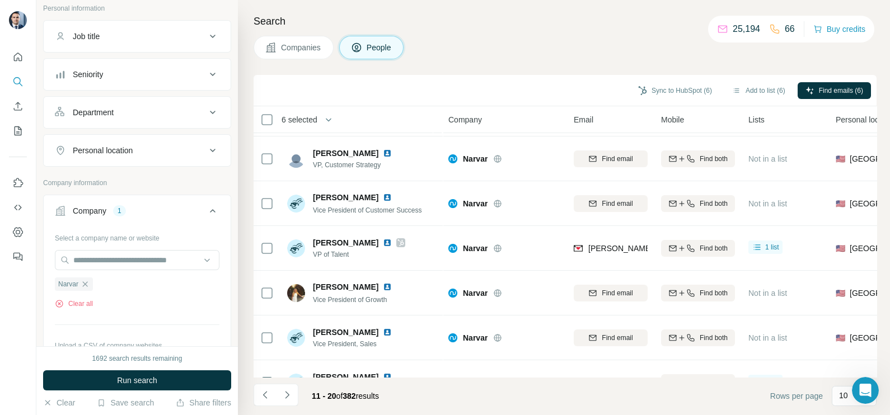
scroll to position [0, 0]
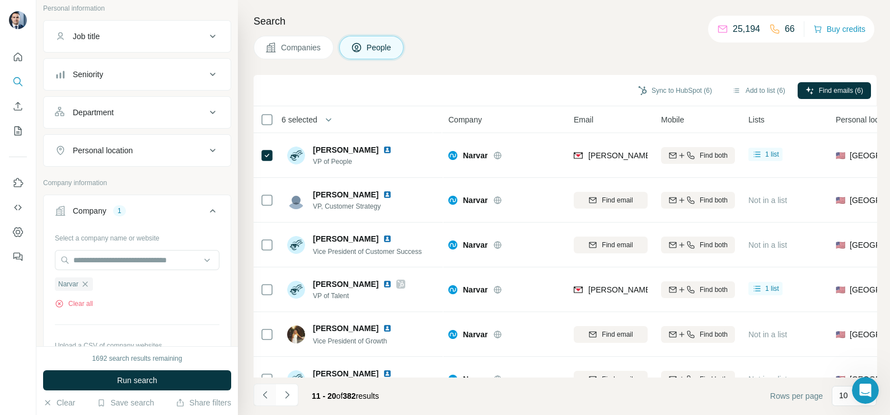
click at [267, 398] on icon "Navigate to previous page" at bounding box center [265, 394] width 11 height 11
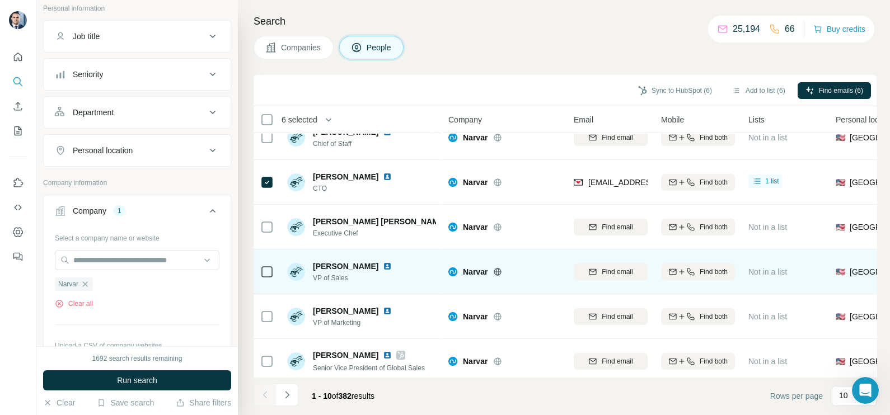
scroll to position [210, 0]
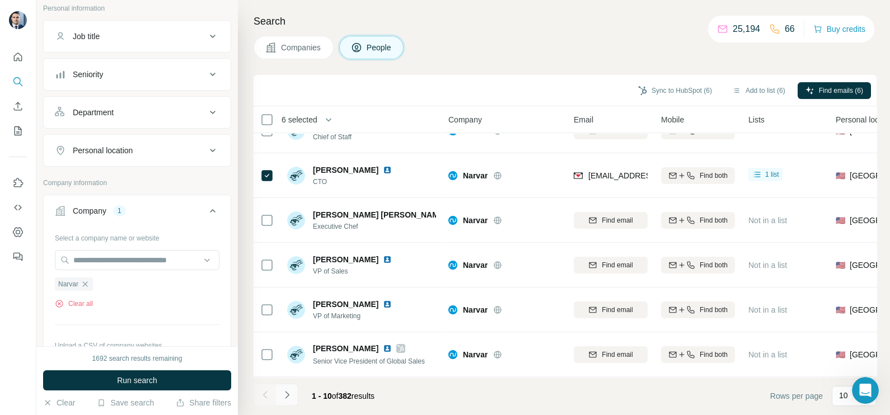
click at [291, 395] on icon "Navigate to next page" at bounding box center [286, 394] width 11 height 11
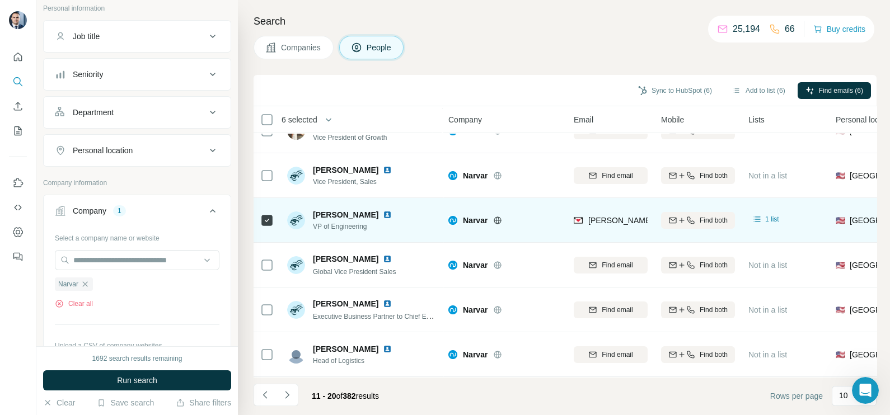
scroll to position [0, 0]
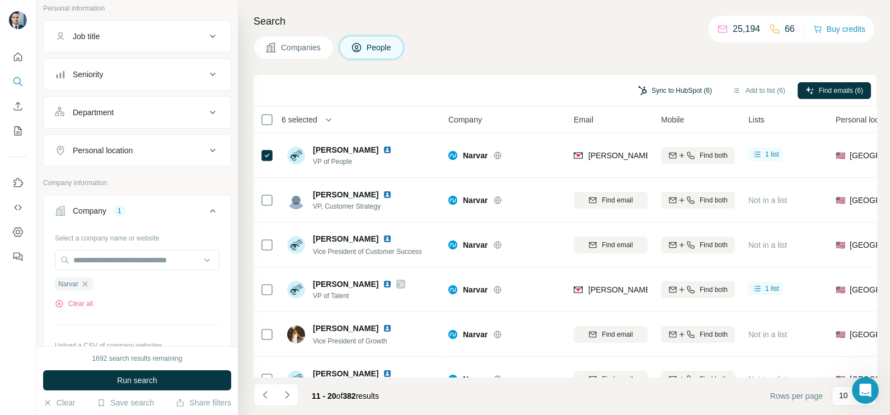
click at [674, 90] on button "Sync to HubSpot (6)" at bounding box center [675, 90] width 90 height 17
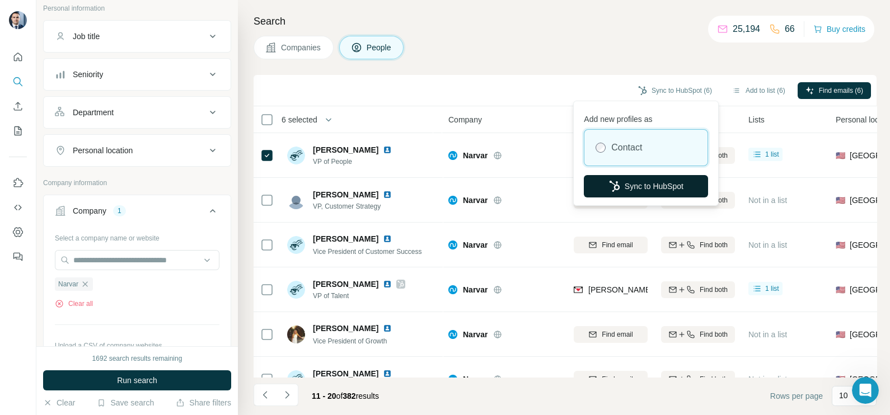
click at [632, 182] on button "Sync to HubSpot" at bounding box center [646, 186] width 124 height 22
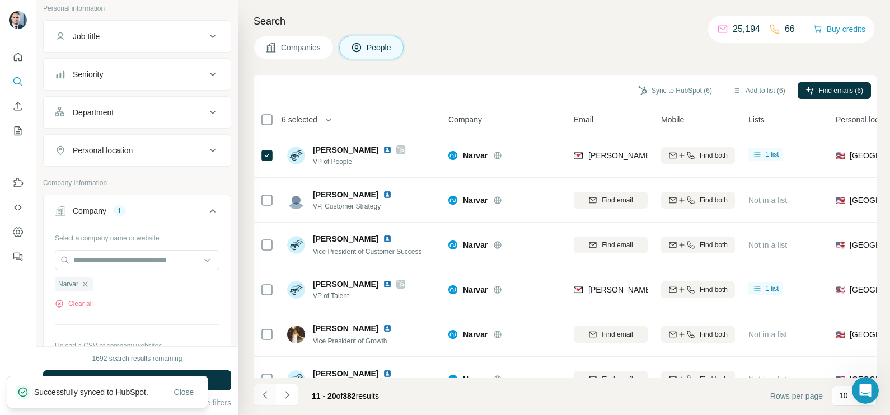
click at [264, 401] on button "Navigate to previous page" at bounding box center [264, 395] width 22 height 22
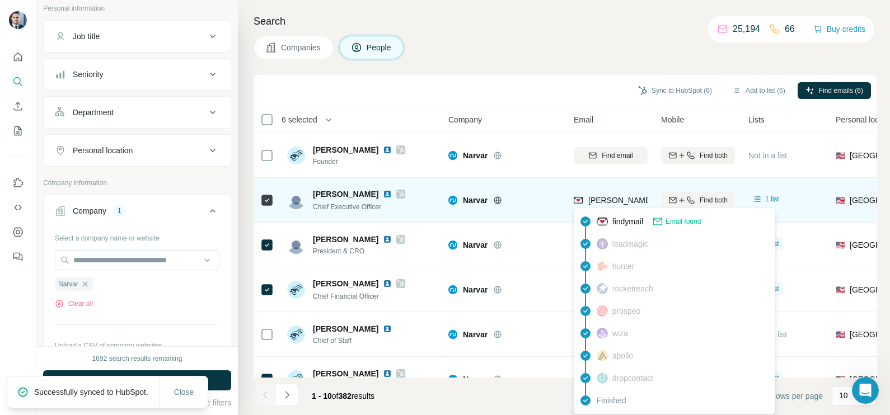
click at [602, 202] on span "anisa.kumar@narvar.com" at bounding box center [686, 200] width 197 height 9
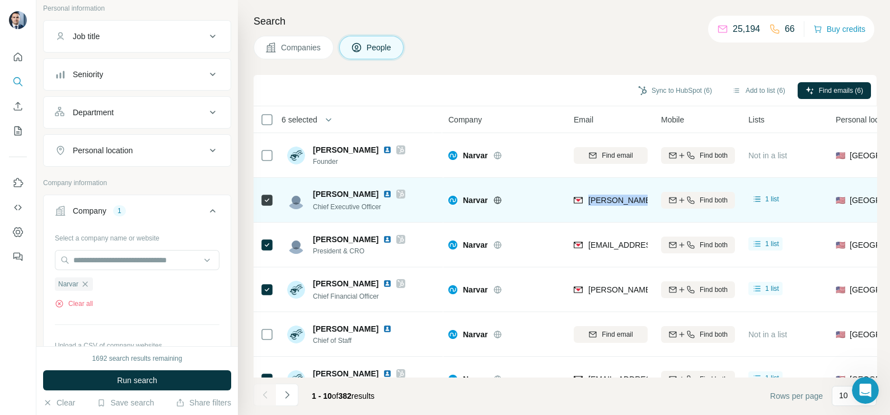
click at [602, 202] on span "anisa.kumar@narvar.com" at bounding box center [686, 200] width 197 height 9
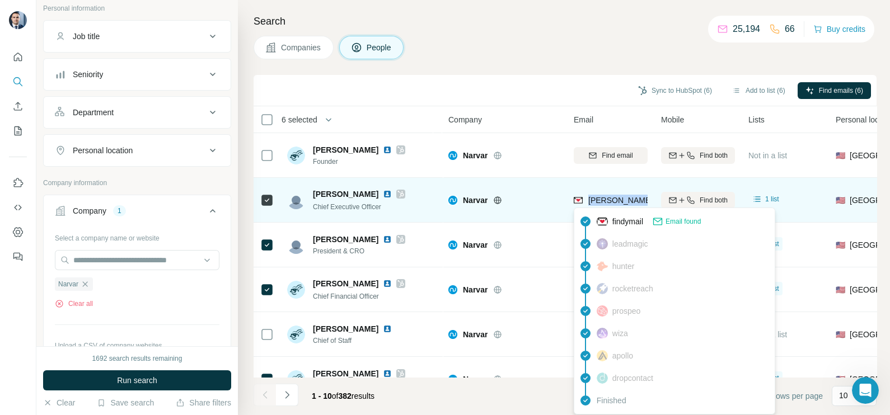
copy tr "anisa.kumar@narvar.com"
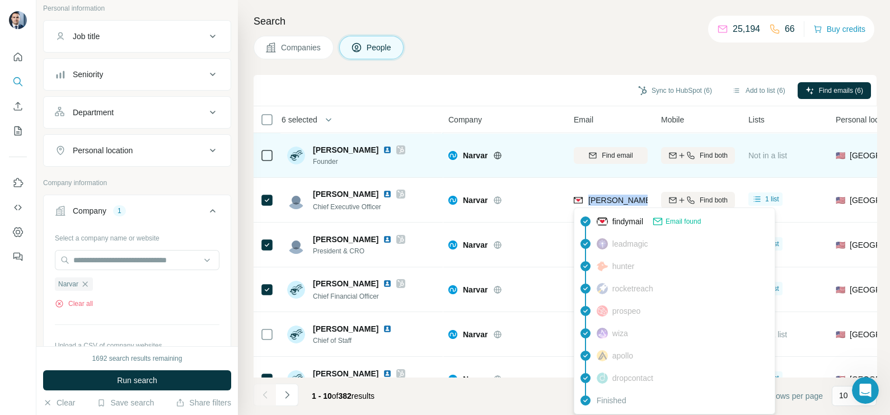
click at [536, 116] on div "Company" at bounding box center [504, 119] width 112 height 13
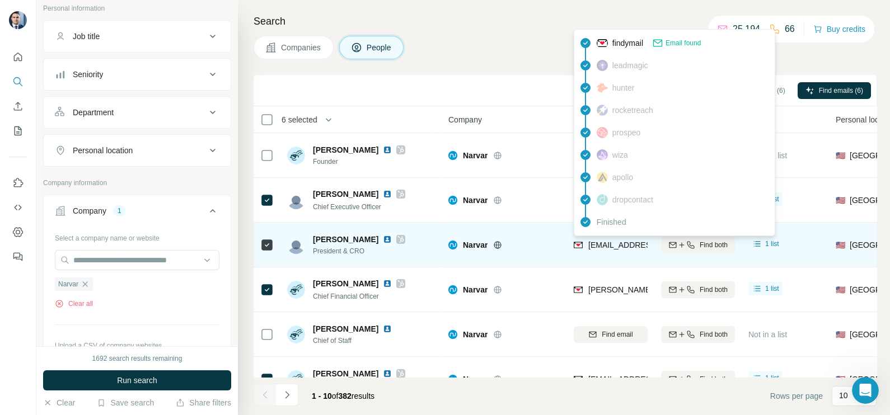
click at [620, 251] on div "harish.mohan@narvar.com" at bounding box center [643, 246] width 138 height 13
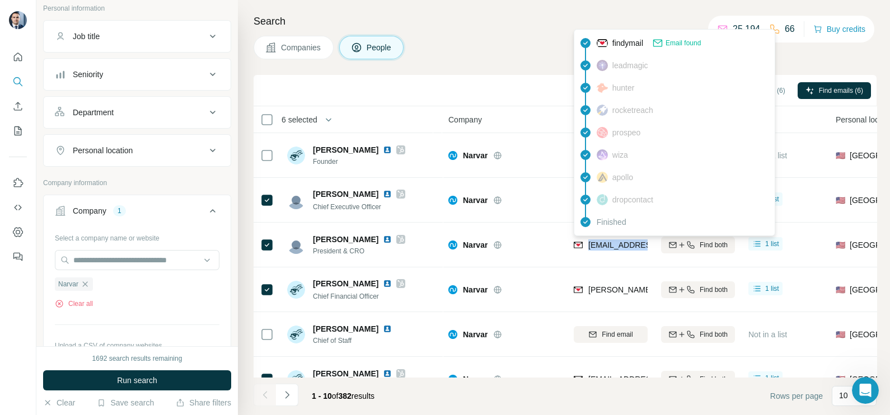
copy tr "harish.mohan@narvar.com"
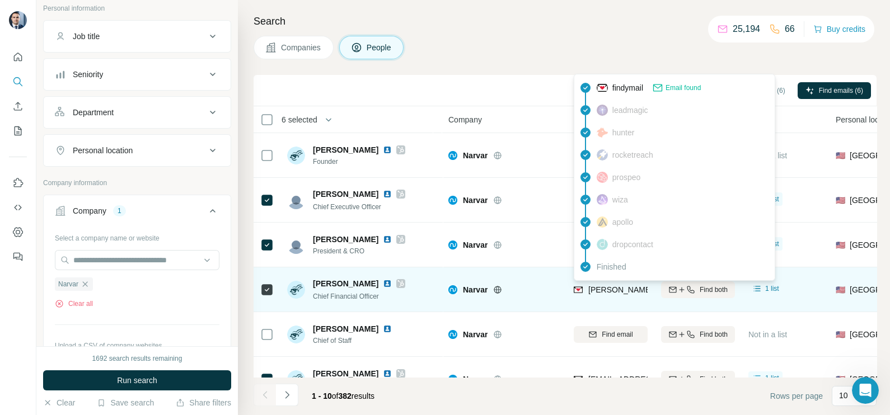
click at [610, 297] on div "jim.emerich@narvar.com" at bounding box center [707, 290] width 267 height 13
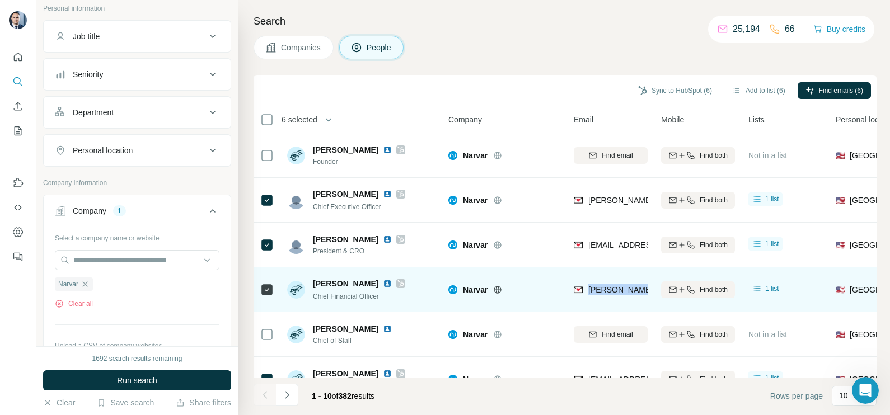
click at [610, 297] on div "jim.emerich@narvar.com" at bounding box center [707, 290] width 267 height 13
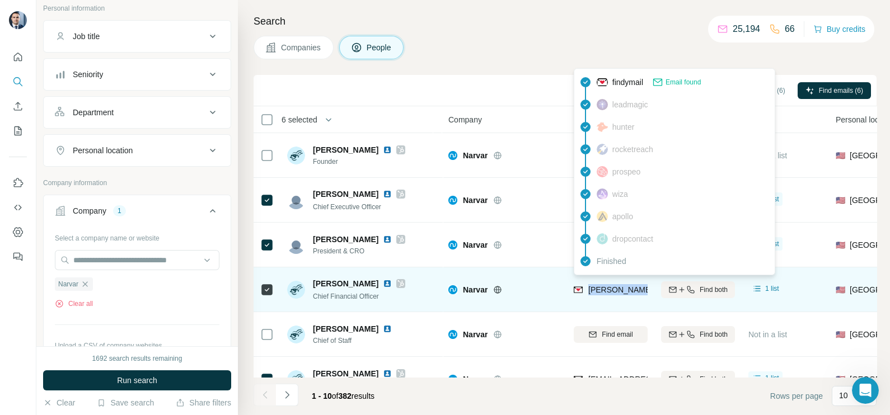
copy tr "jim.emerich@narvar.com"
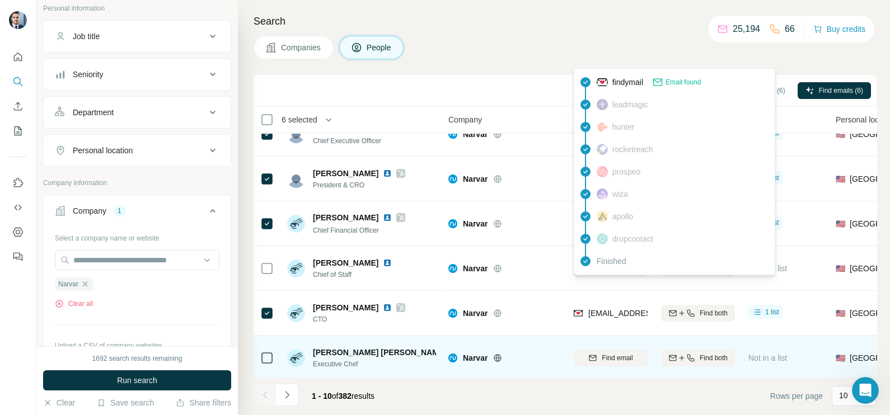
scroll to position [139, 0]
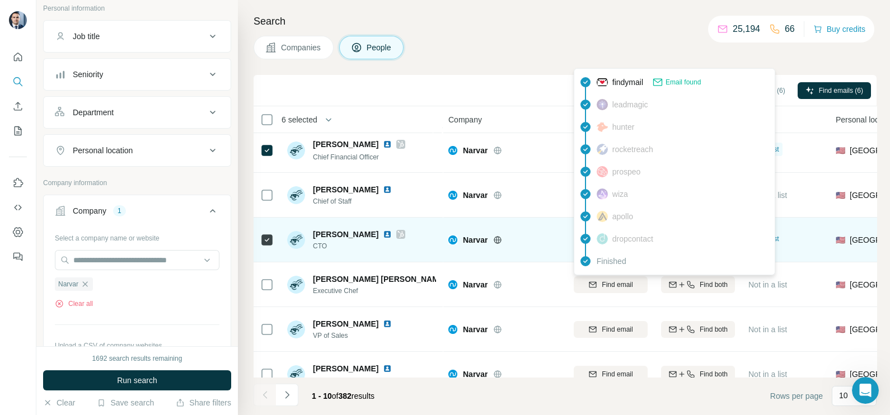
click at [539, 246] on div "Narvar" at bounding box center [504, 239] width 112 height 31
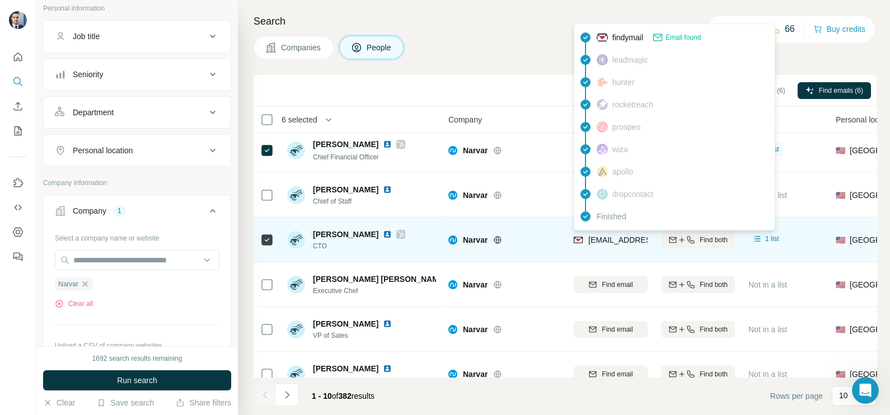
click at [594, 244] on span "ram@narvar.com" at bounding box center [650, 239] width 124 height 11
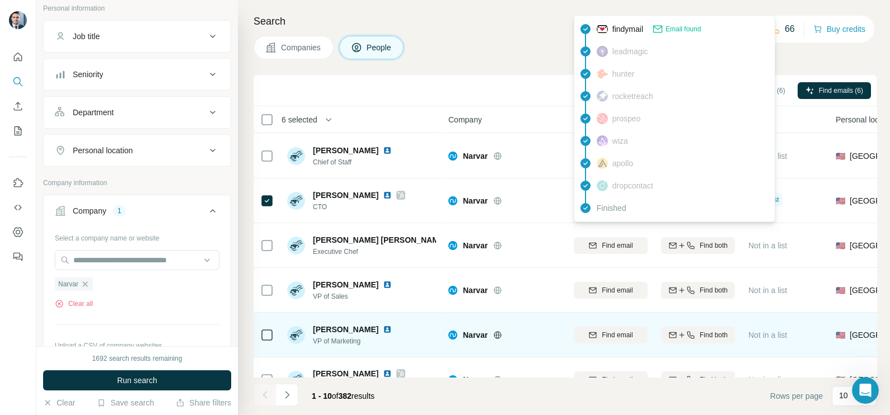
scroll to position [210, 0]
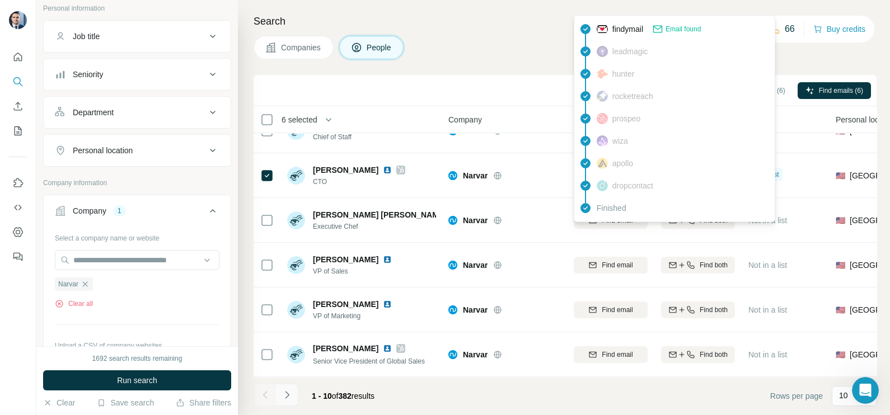
click at [288, 401] on button "Navigate to next page" at bounding box center [287, 395] width 22 height 22
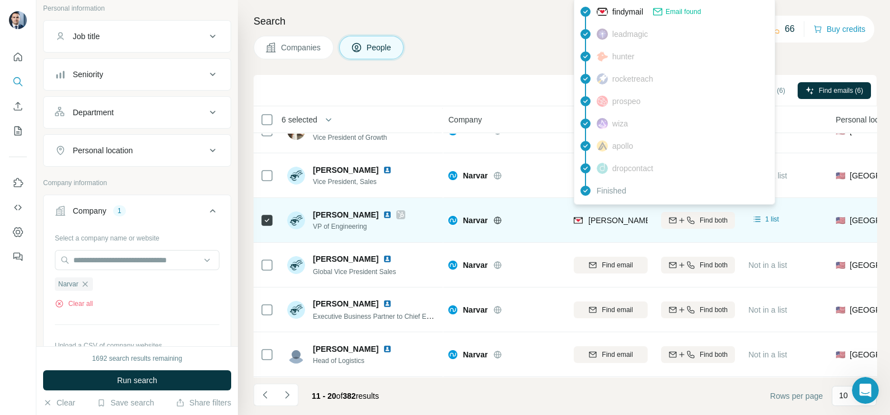
scroll to position [0, 0]
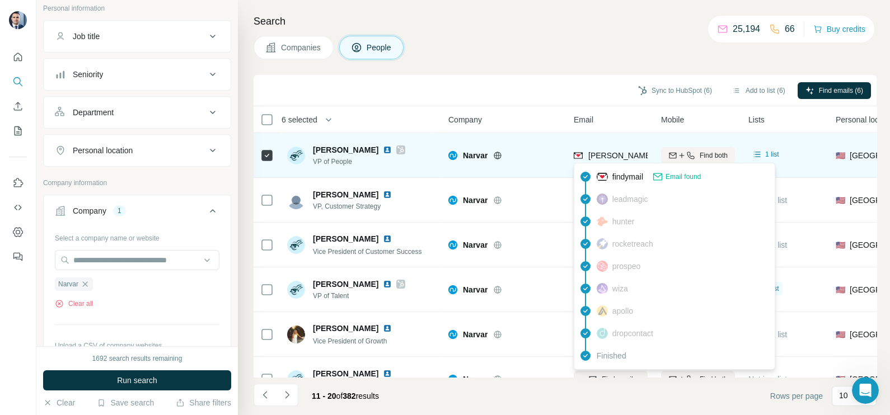
click at [614, 148] on div "danielle.eelkema@narvar.com" at bounding box center [611, 155] width 74 height 31
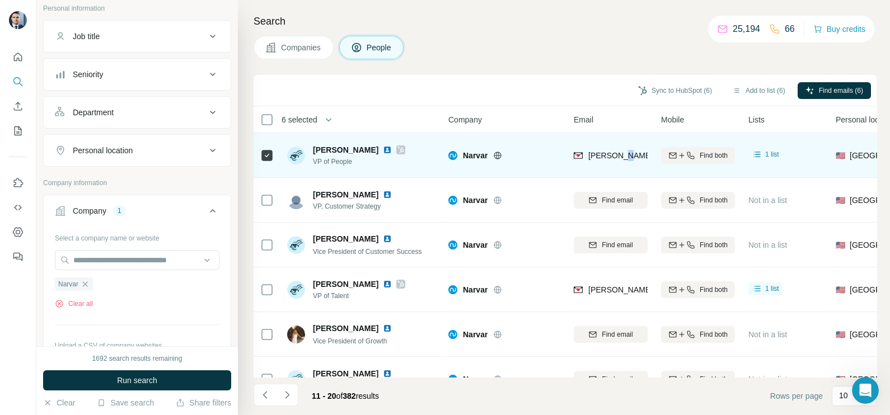
click at [614, 148] on div "danielle.eelkema@narvar.com" at bounding box center [611, 155] width 74 height 31
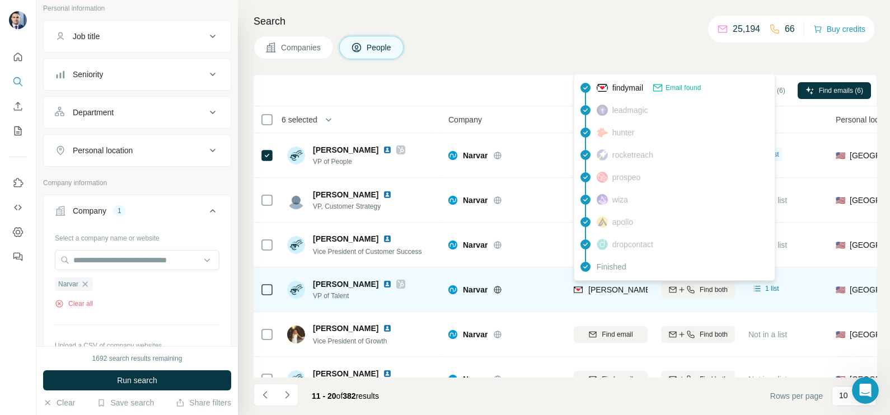
click at [613, 288] on span "kevin.lenahan@narvar.com" at bounding box center [719, 289] width 262 height 9
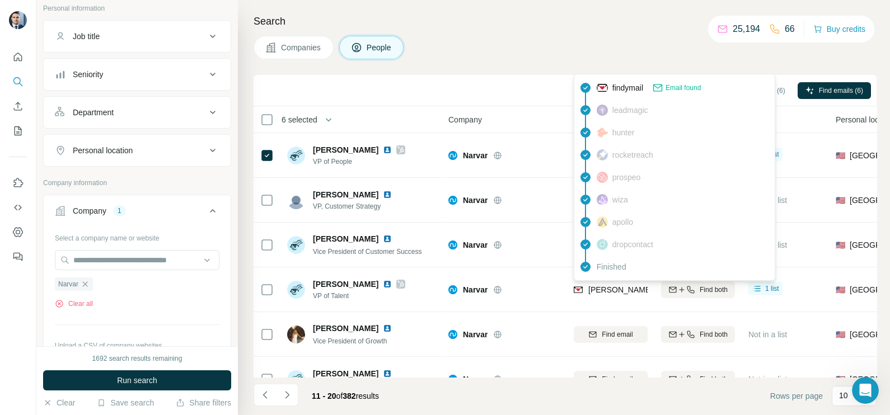
scroll to position [210, 0]
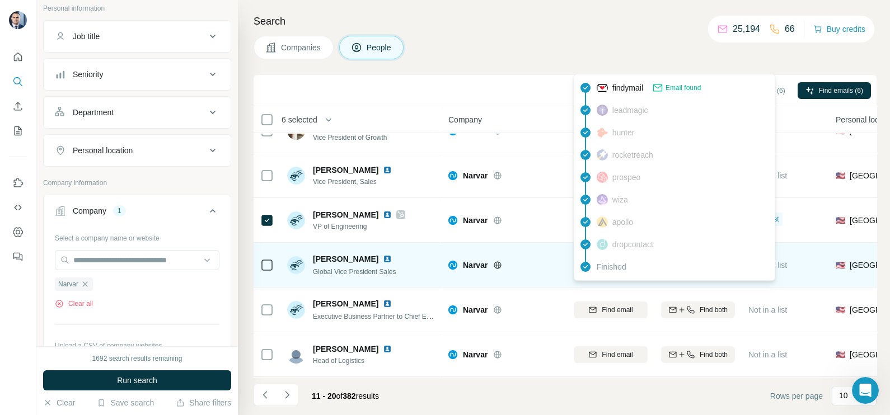
click at [564, 259] on td "Narvar" at bounding box center [504, 265] width 125 height 45
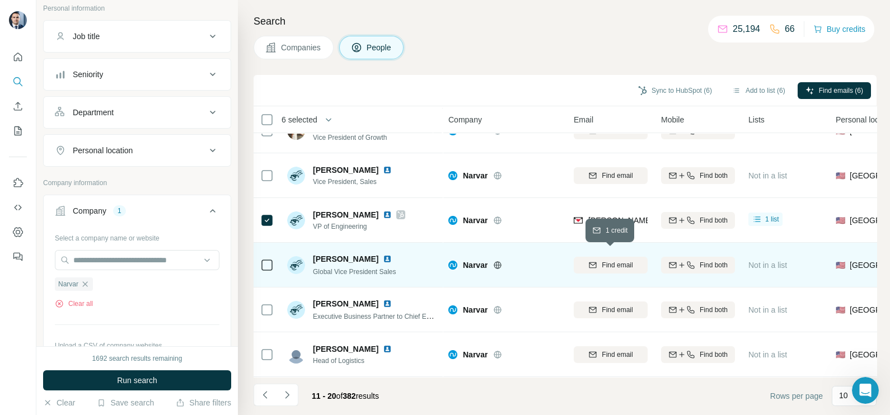
click at [621, 262] on span "Find email" at bounding box center [617, 265] width 31 height 10
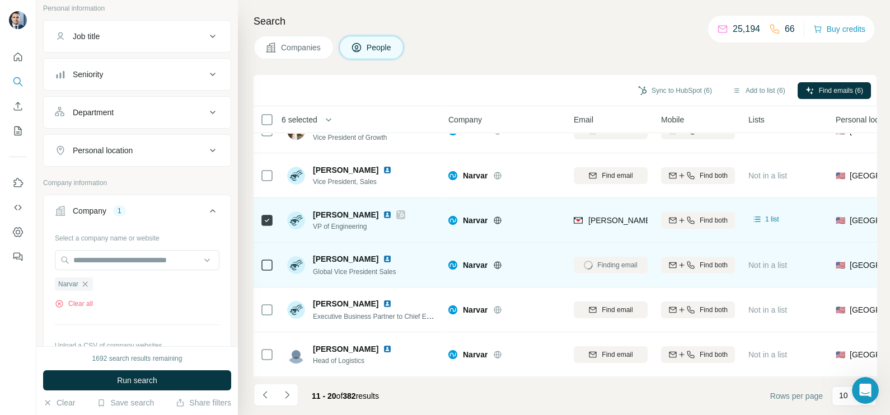
click at [609, 205] on div "scott.havens@narvar.com" at bounding box center [611, 220] width 74 height 31
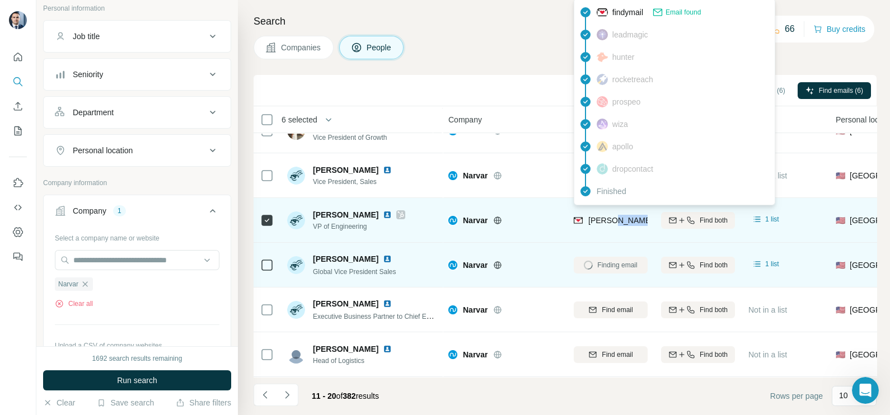
drag, startPoint x: 609, startPoint y: 205, endPoint x: 612, endPoint y: 210, distance: 5.8
click at [612, 216] on span "scott.havens@narvar.com" at bounding box center [719, 220] width 262 height 9
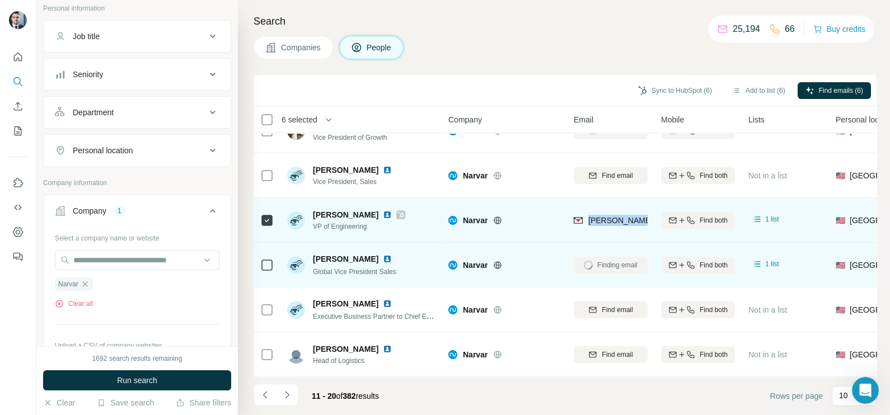
click at [612, 216] on span "scott.havens@narvar.com" at bounding box center [719, 220] width 262 height 9
click at [542, 207] on div "Narvar" at bounding box center [504, 220] width 112 height 31
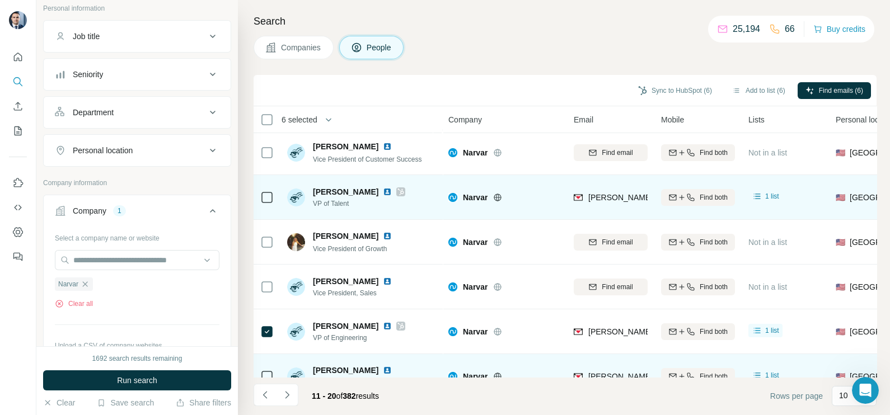
scroll to position [69, 0]
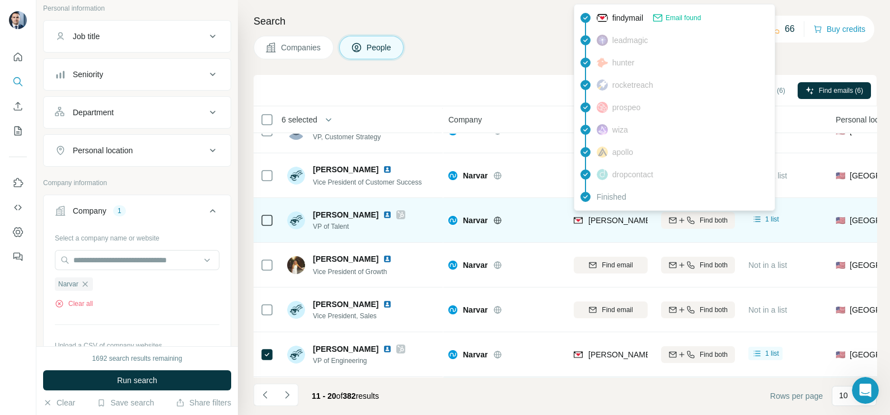
click at [609, 220] on span "kevin.lenahan@narvar.com" at bounding box center [719, 220] width 262 height 9
click at [608, 220] on span "kevin.lenahan@narvar.com" at bounding box center [719, 220] width 262 height 9
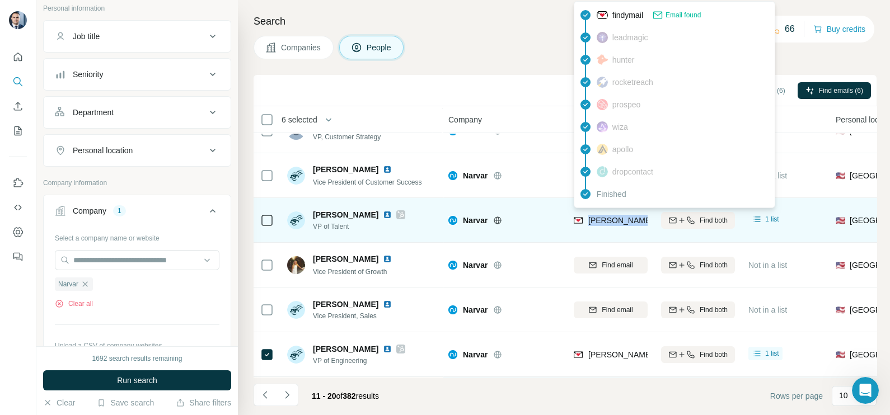
click at [608, 220] on span "kevin.lenahan@narvar.com" at bounding box center [719, 220] width 262 height 9
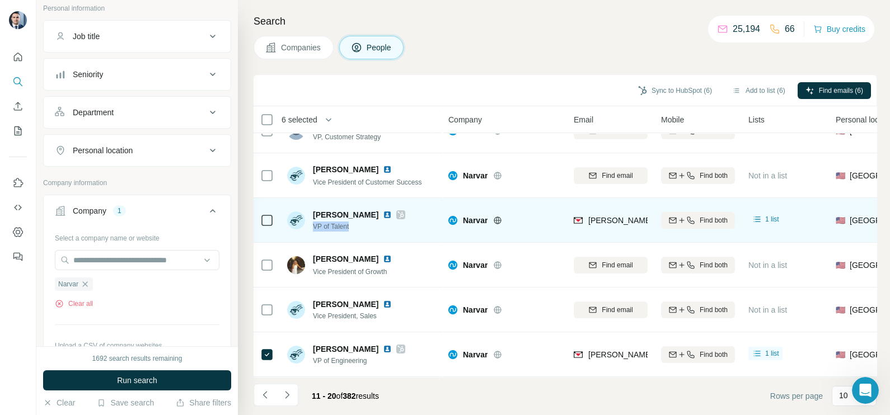
drag, startPoint x: 356, startPoint y: 228, endPoint x: 313, endPoint y: 227, distance: 42.6
click at [313, 227] on span "VP of Talent" at bounding box center [359, 227] width 92 height 10
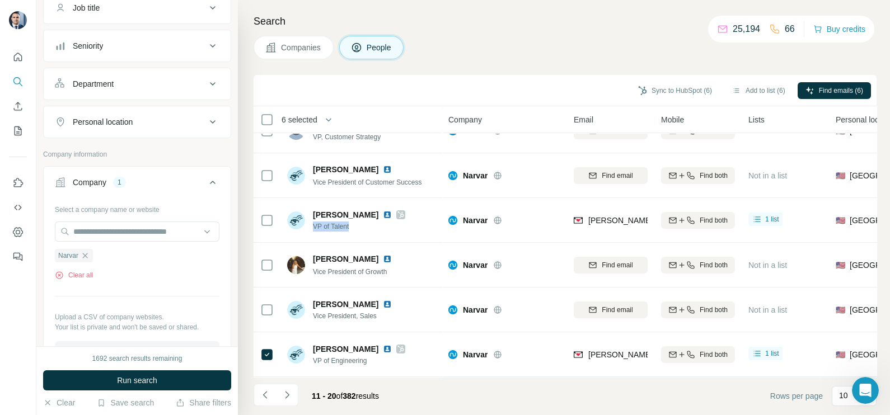
scroll to position [139, 0]
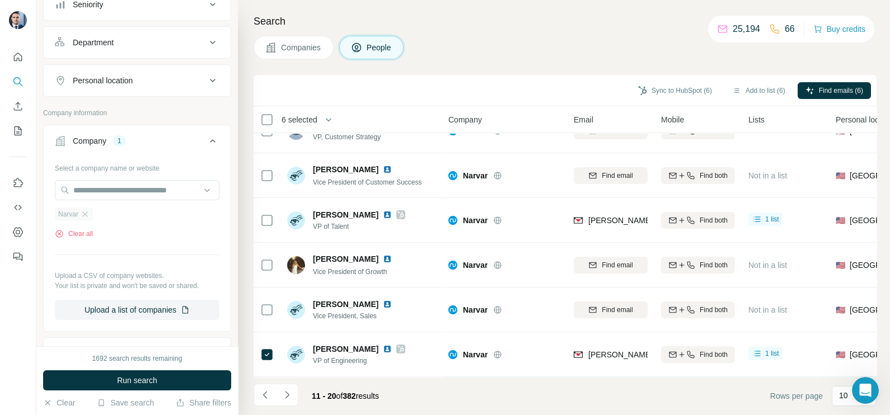
click at [81, 217] on div "Narvar" at bounding box center [74, 214] width 38 height 13
click at [89, 215] on icon "button" at bounding box center [85, 214] width 9 height 9
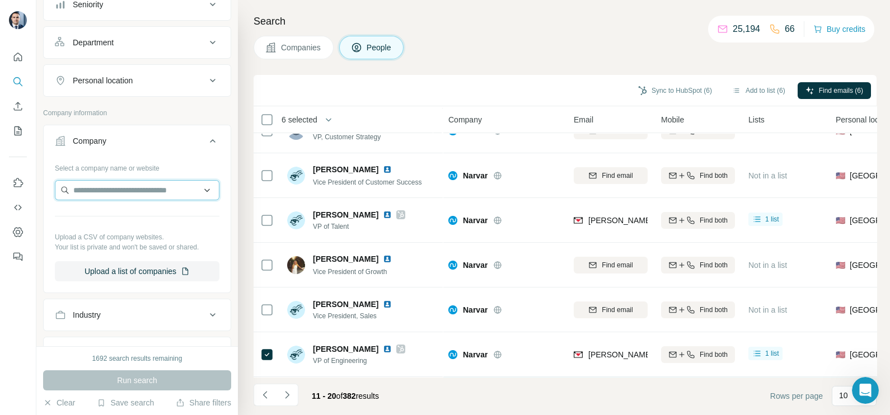
click at [105, 189] on input "text" at bounding box center [137, 190] width 165 height 20
type input "**********"
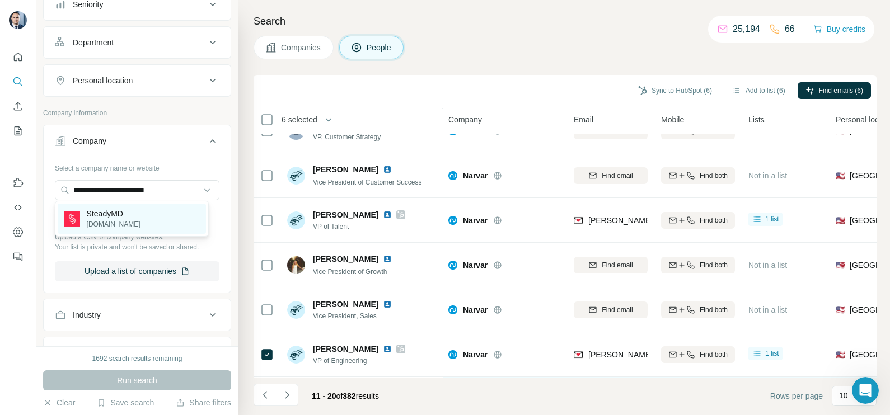
click at [140, 211] on div "SteadyMD steadymd.com" at bounding box center [132, 219] width 148 height 30
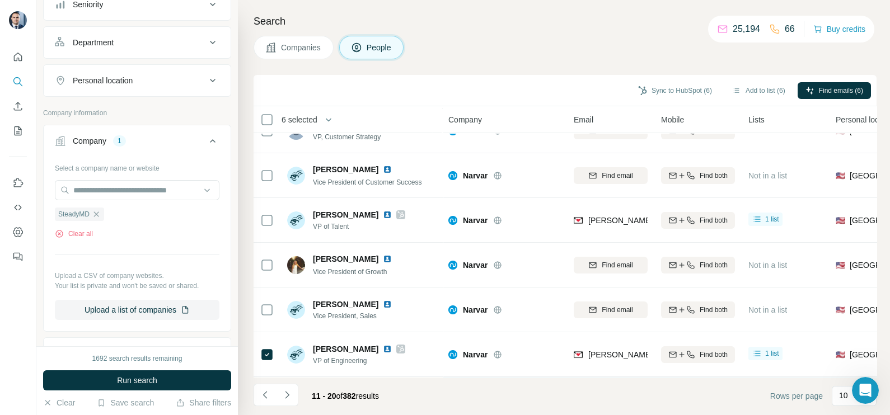
click at [285, 36] on button "Companies" at bounding box center [293, 48] width 80 height 24
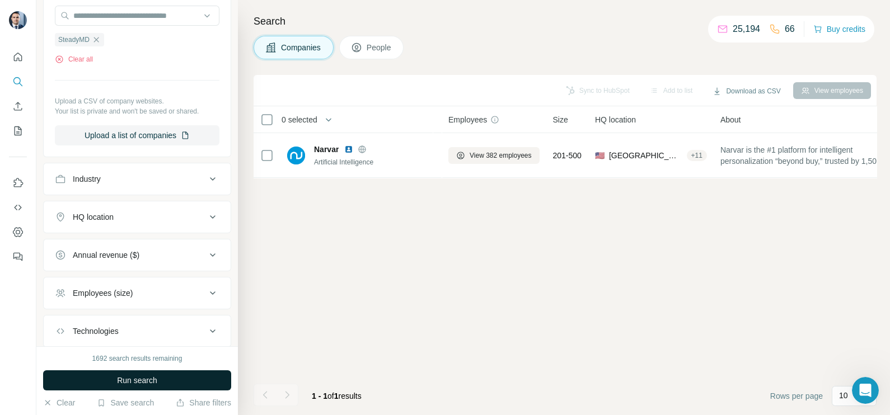
click at [186, 379] on button "Run search" at bounding box center [137, 380] width 188 height 20
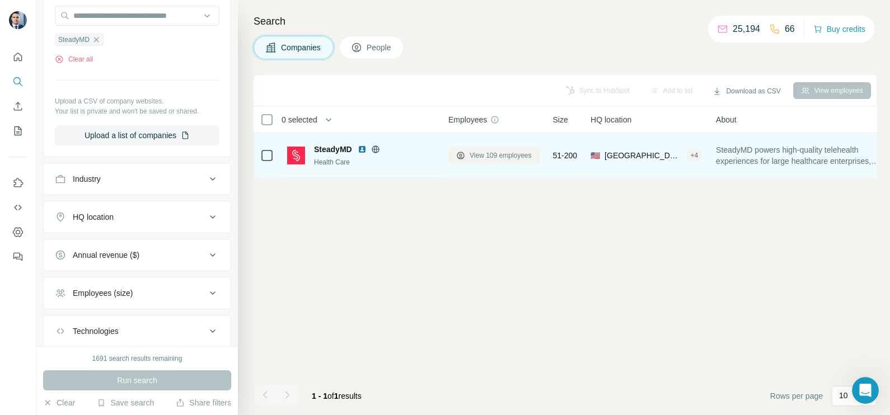
click at [505, 147] on button "View 109 employees" at bounding box center [493, 155] width 91 height 17
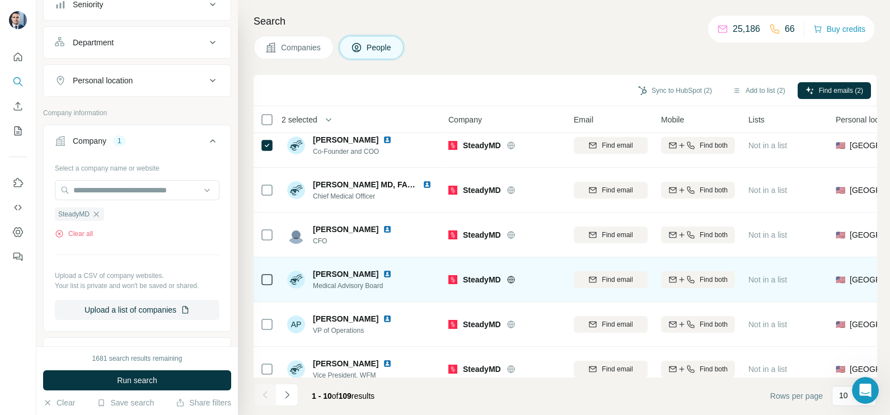
scroll to position [69, 0]
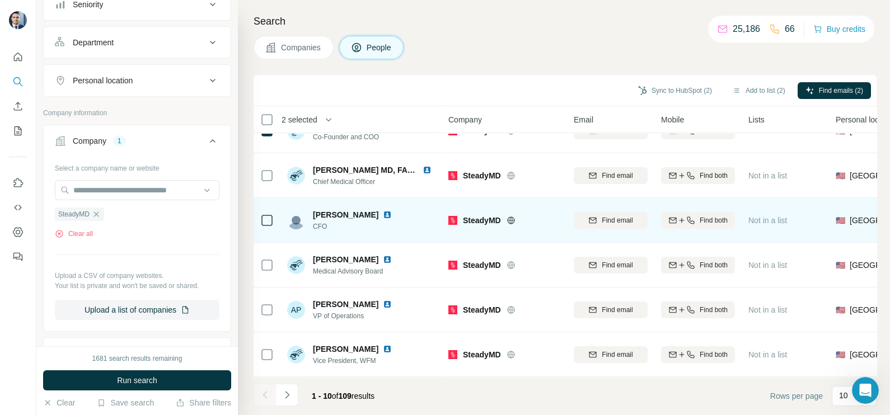
click at [266, 225] on icon at bounding box center [266, 220] width 13 height 13
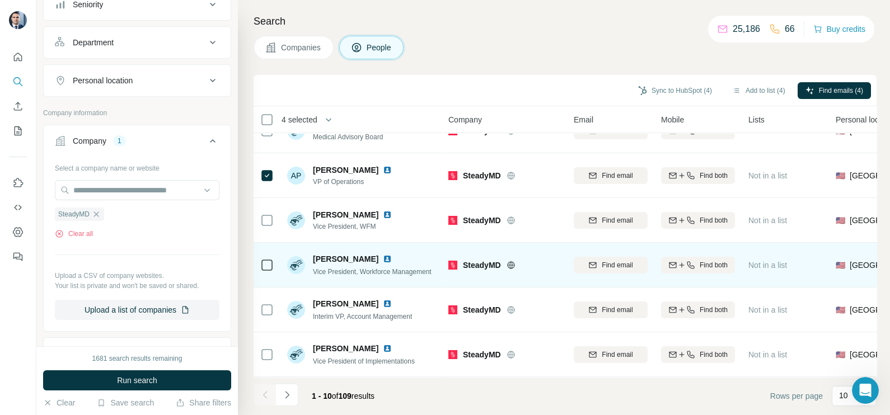
scroll to position [210, 0]
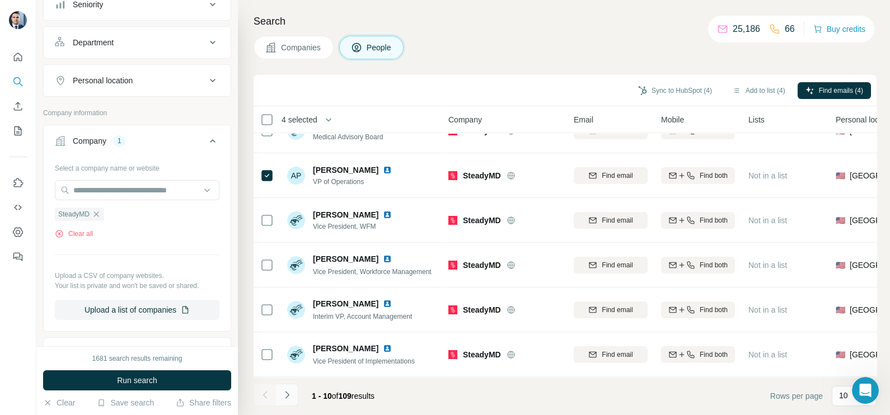
click at [286, 400] on icon "Navigate to next page" at bounding box center [286, 394] width 11 height 11
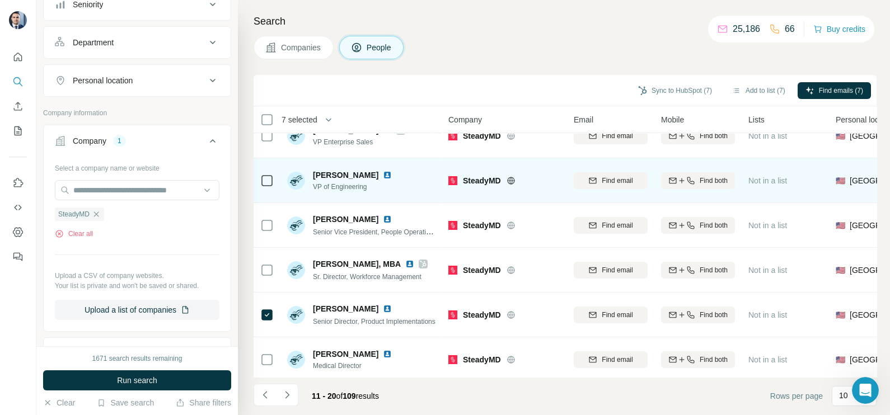
scroll to position [0, 0]
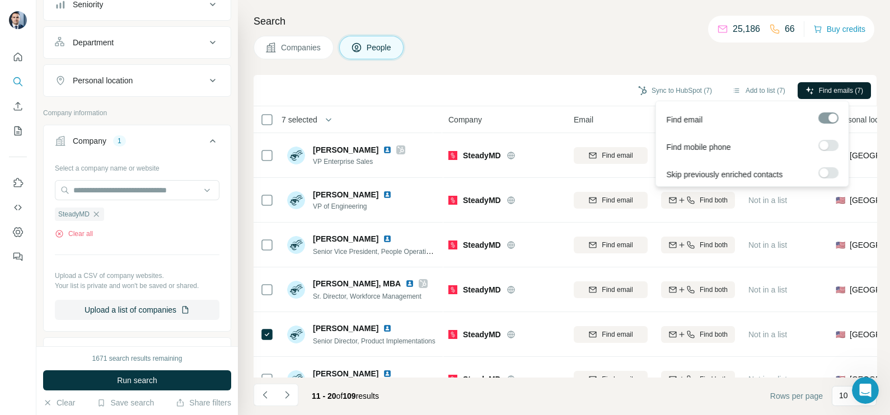
click at [864, 85] on button "Find emails (7)" at bounding box center [833, 90] width 73 height 17
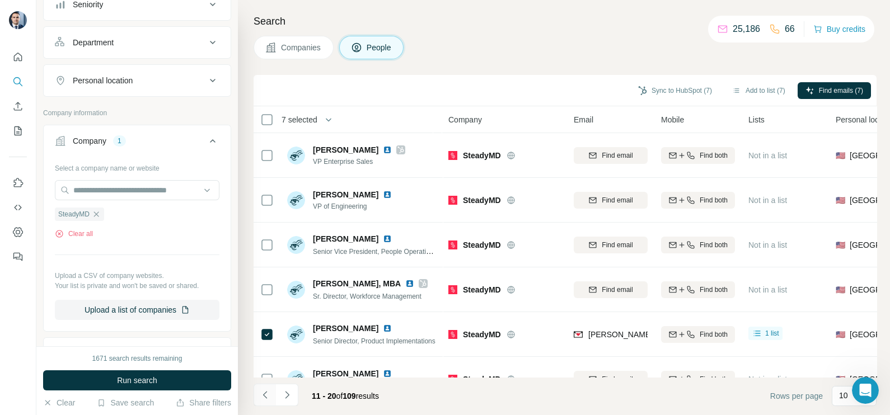
click at [266, 399] on icon "Navigate to previous page" at bounding box center [265, 394] width 11 height 11
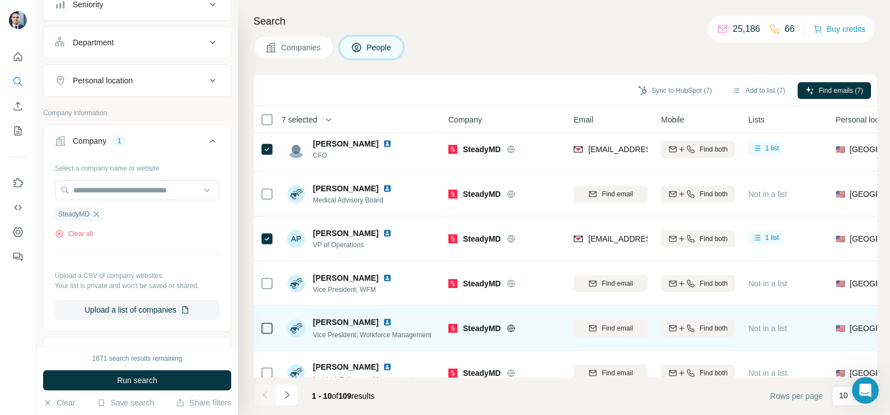
scroll to position [210, 0]
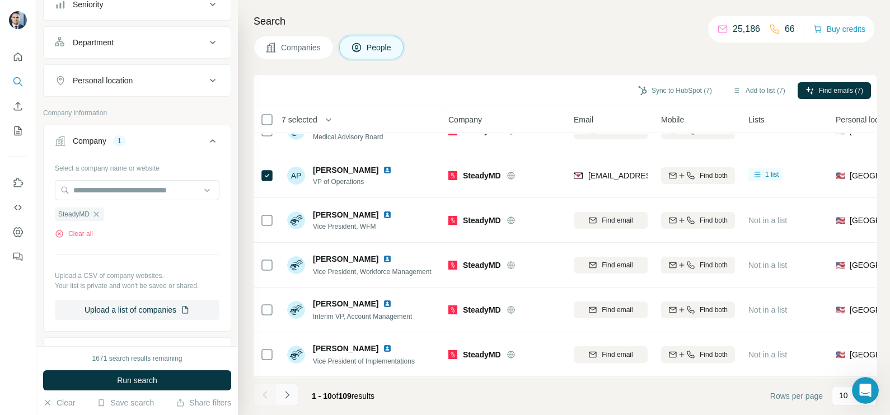
click at [288, 392] on icon "Navigate to next page" at bounding box center [286, 394] width 11 height 11
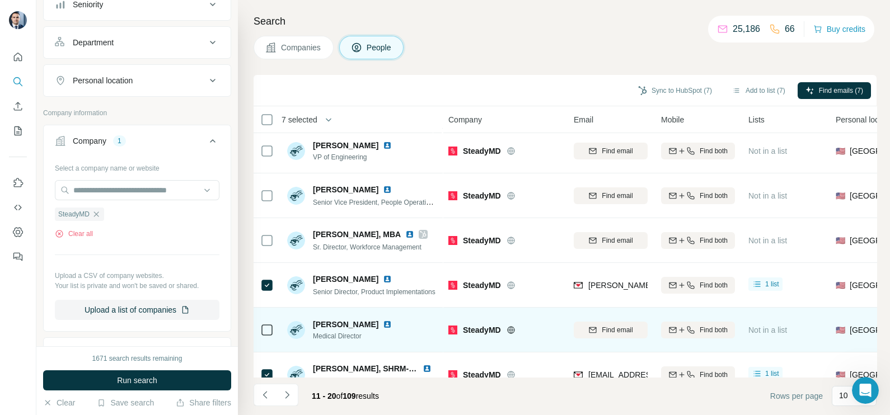
scroll to position [0, 0]
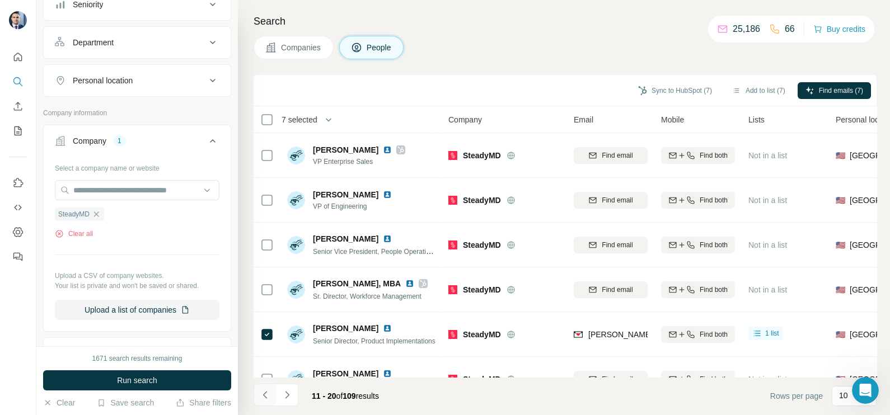
click at [266, 393] on icon "Navigate to previous page" at bounding box center [265, 394] width 11 height 11
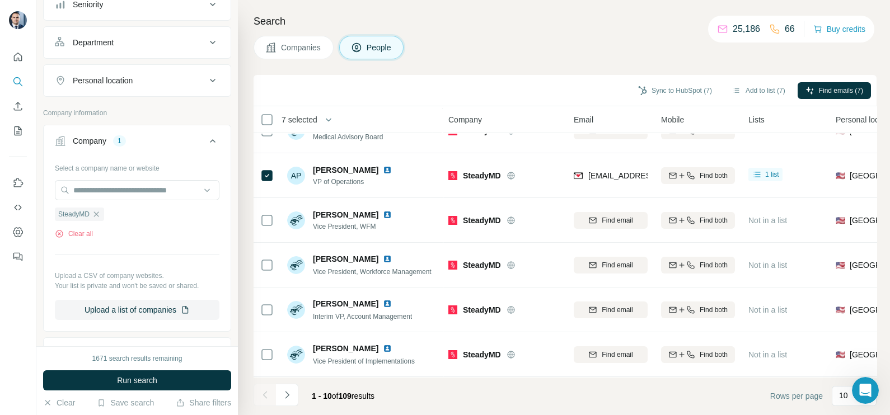
scroll to position [210, 0]
click at [677, 83] on button "Sync to HubSpot (7)" at bounding box center [675, 90] width 90 height 17
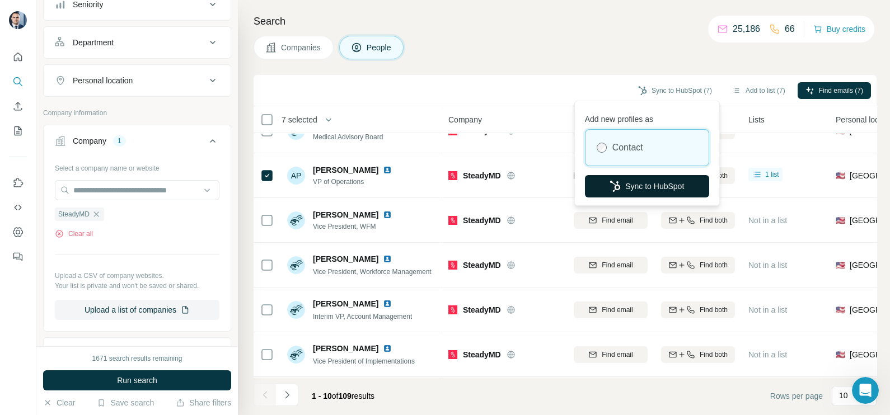
click at [630, 190] on button "Sync to HubSpot" at bounding box center [647, 186] width 124 height 22
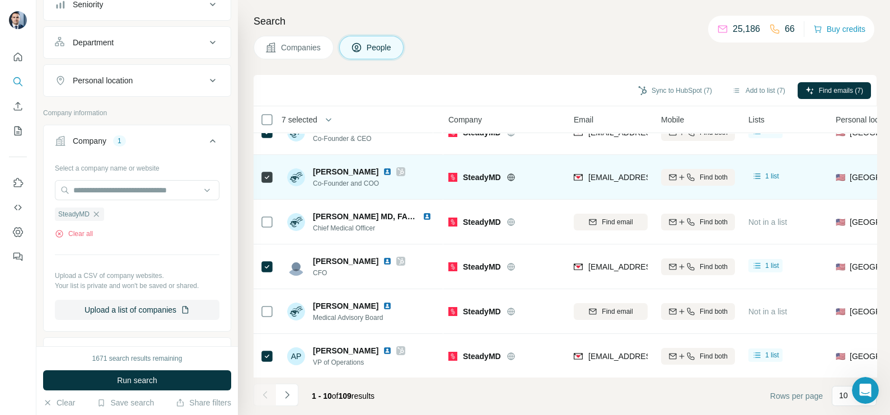
scroll to position [0, 0]
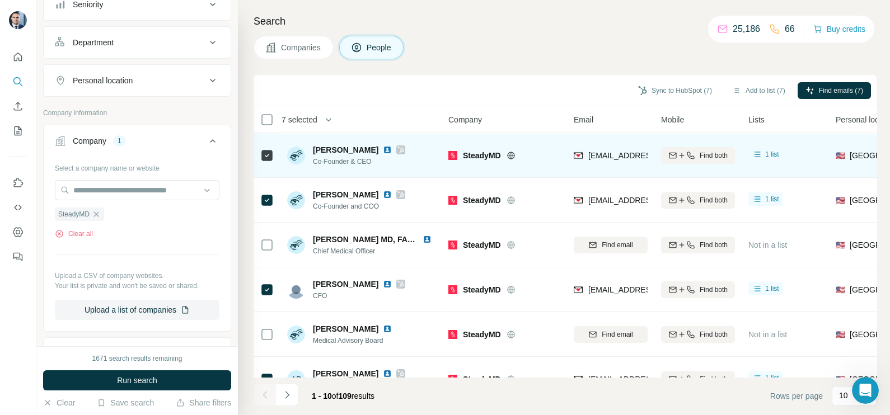
click at [617, 165] on div "guy@steadymd.com" at bounding box center [611, 155] width 74 height 31
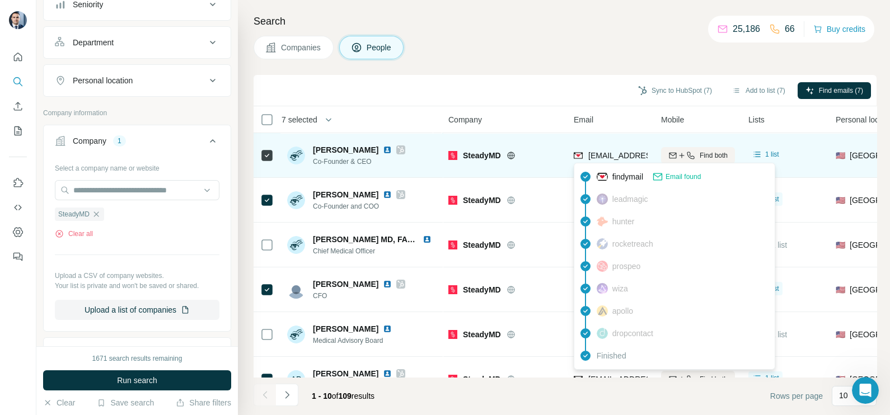
click at [617, 160] on span "guy@steadymd.com" at bounding box center [650, 155] width 124 height 11
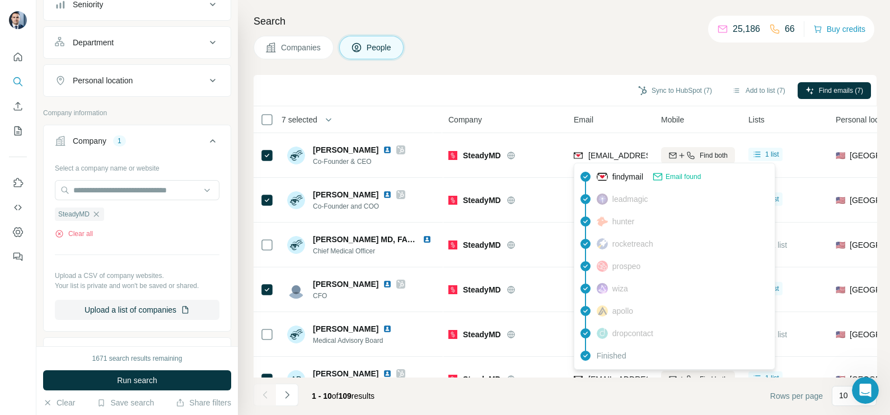
click at [553, 133] on th "Company" at bounding box center [504, 119] width 125 height 27
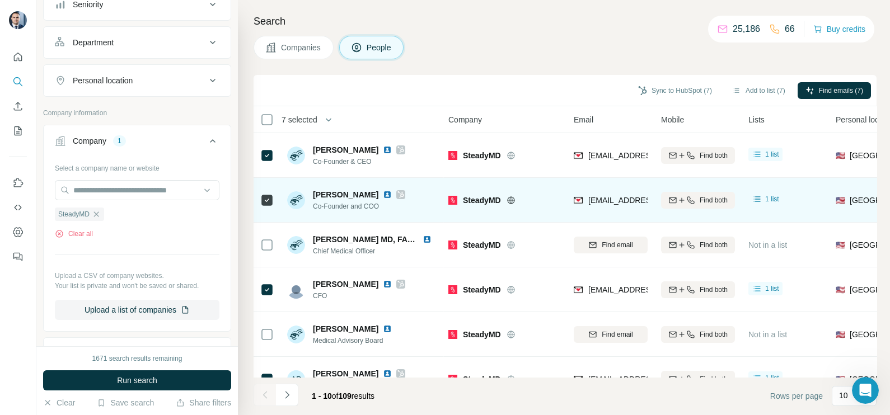
click at [614, 196] on span "yarone@steadymd.com" at bounding box center [654, 200] width 133 height 9
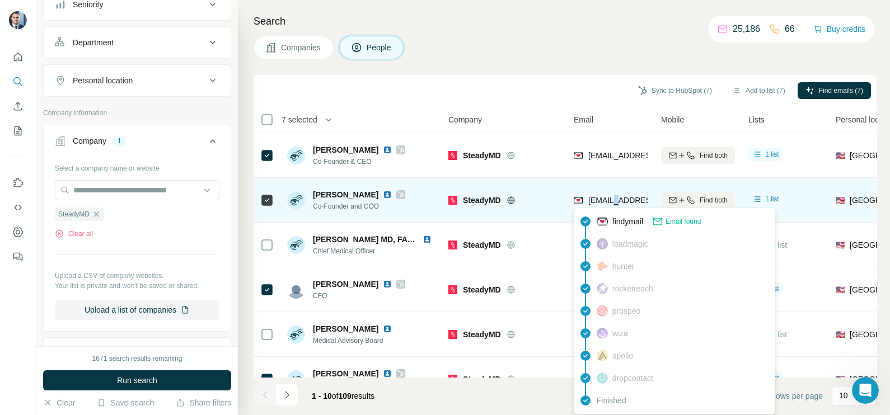
click at [614, 196] on span "yarone@steadymd.com" at bounding box center [654, 200] width 133 height 9
click at [614, 195] on span "yarone@steadymd.com" at bounding box center [650, 200] width 124 height 11
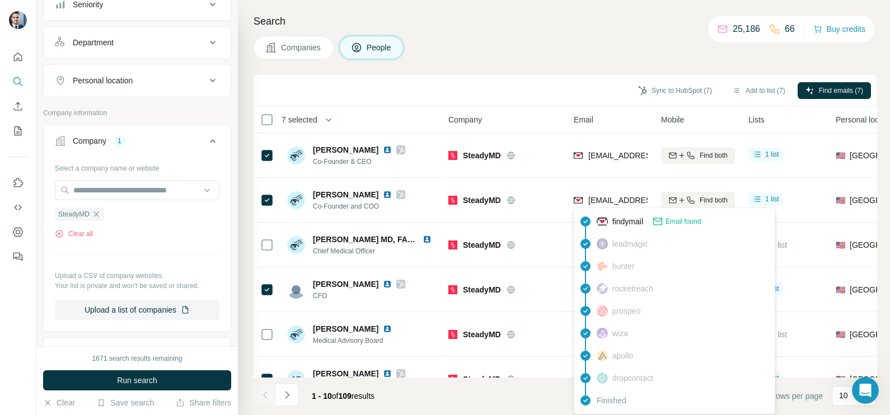
click at [561, 115] on th "Company" at bounding box center [504, 119] width 125 height 27
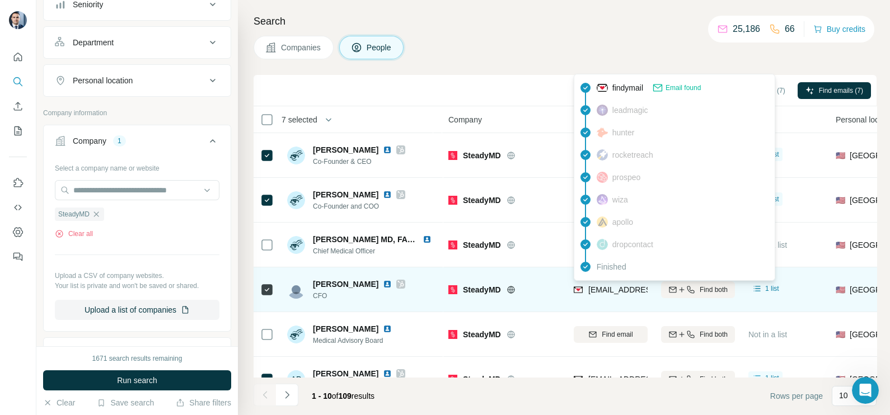
click at [604, 294] on span "nikhil.abraham@steadymd.com" at bounding box center [682, 289] width 188 height 11
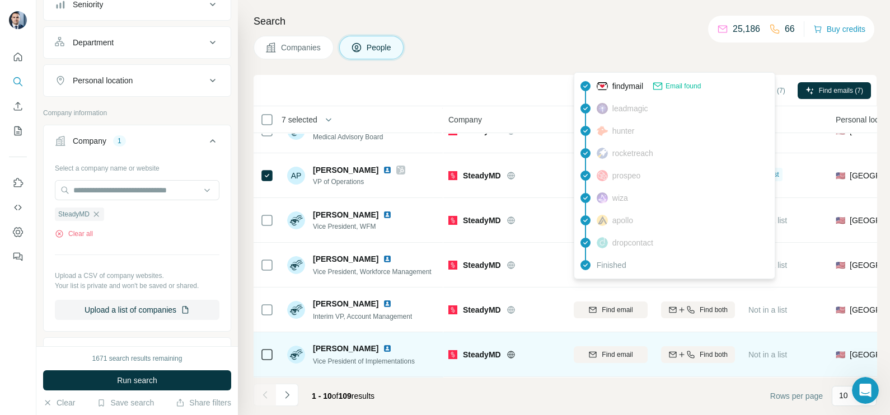
scroll to position [210, 0]
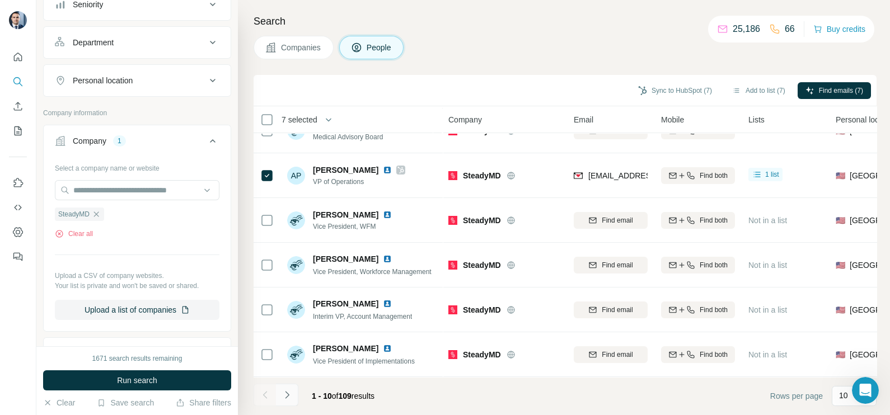
click at [285, 400] on icon "Navigate to next page" at bounding box center [286, 394] width 11 height 11
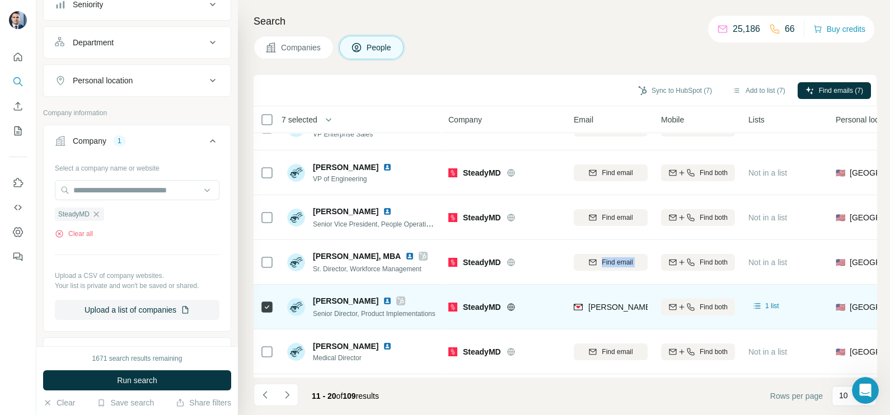
scroll to position [69, 0]
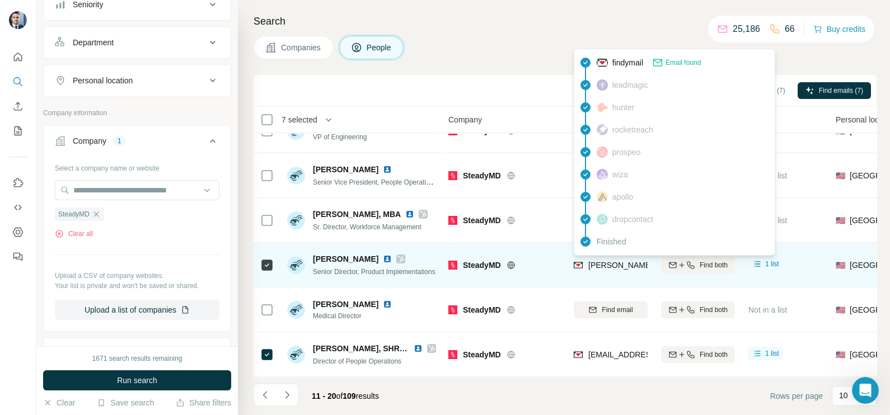
click at [613, 267] on span "elizabeth.deeba@steadymd.com" at bounding box center [719, 265] width 262 height 9
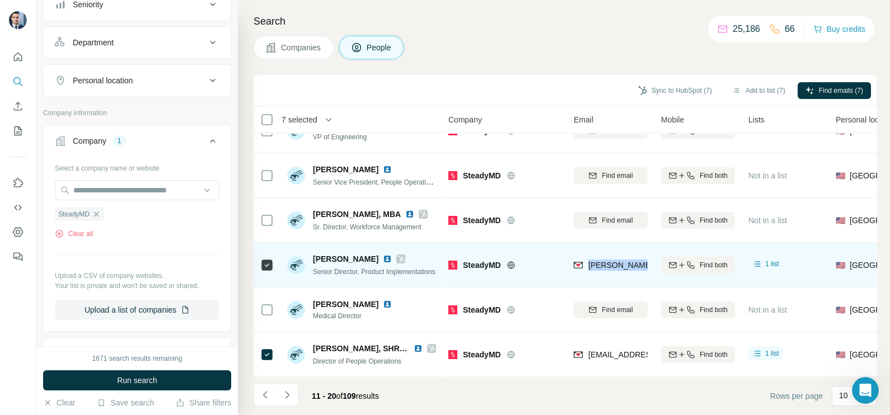
click at [613, 267] on span "elizabeth.deeba@steadymd.com" at bounding box center [719, 265] width 262 height 9
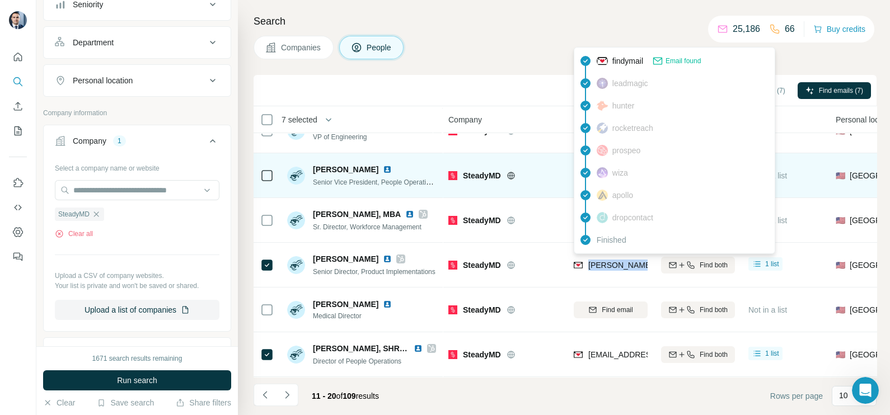
scroll to position [0, 0]
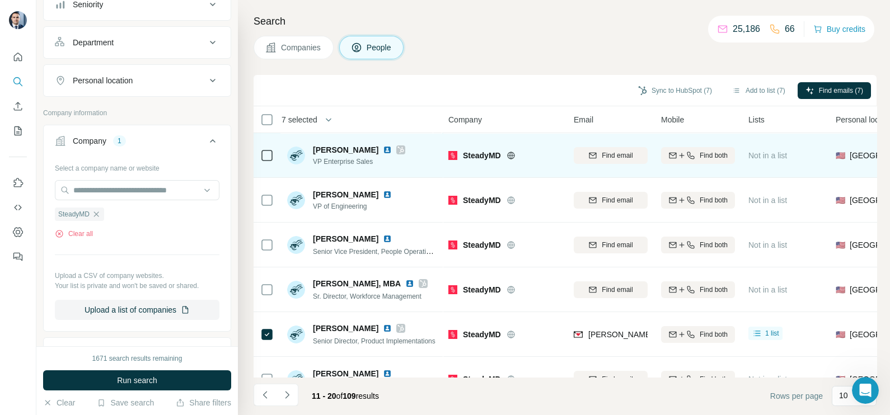
click at [547, 143] on div "SteadyMD" at bounding box center [504, 155] width 112 height 31
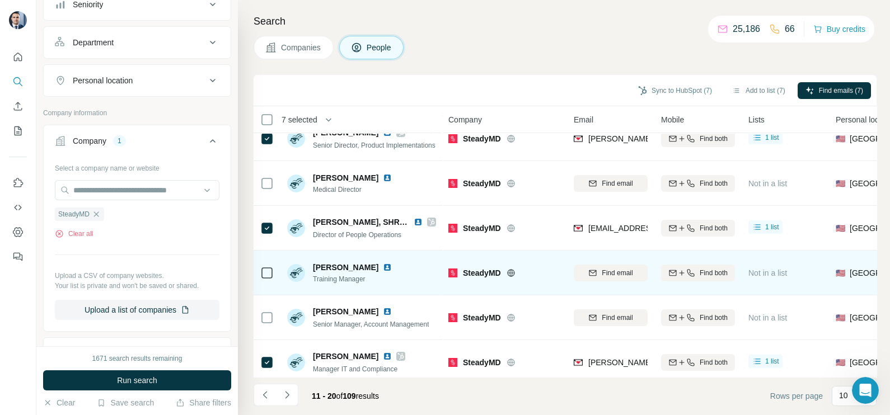
scroll to position [210, 0]
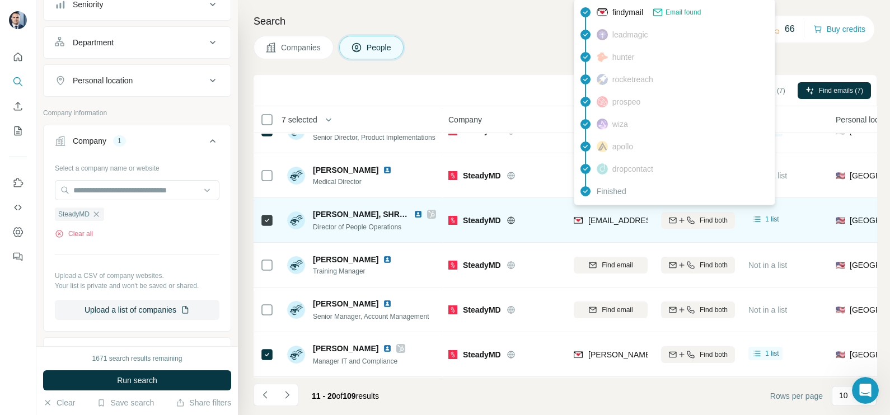
click at [604, 218] on span "steph.masat@steadymd.com" at bounding box center [654, 220] width 133 height 9
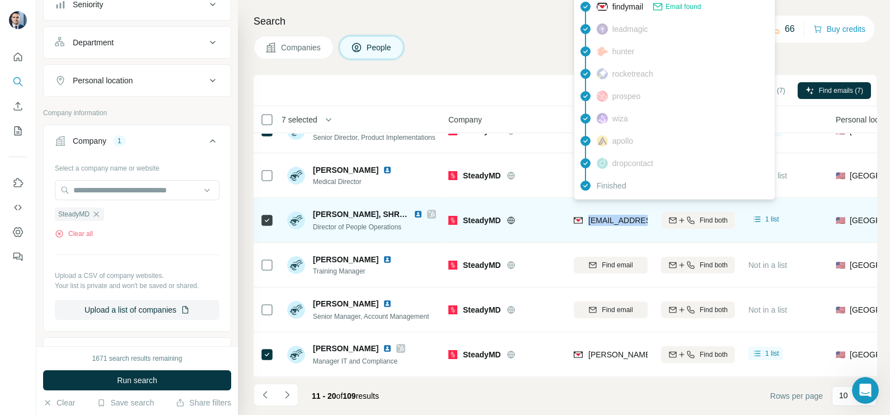
click at [604, 218] on span "steph.masat@steadymd.com" at bounding box center [654, 220] width 133 height 9
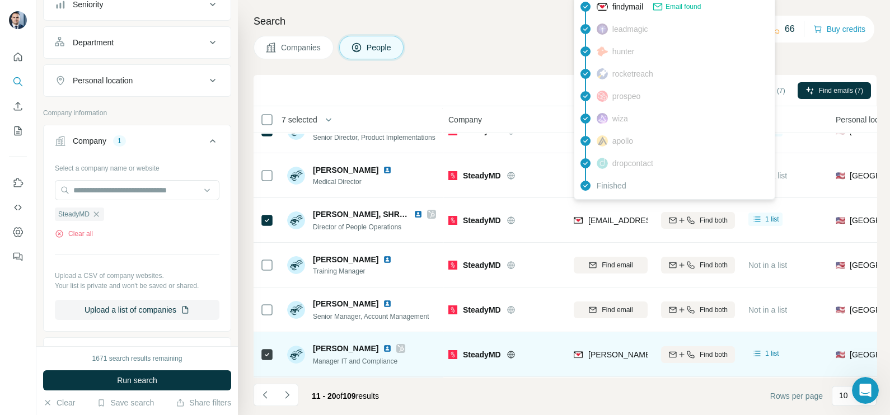
click at [618, 339] on div "carol@steadymd.com" at bounding box center [611, 354] width 74 height 31
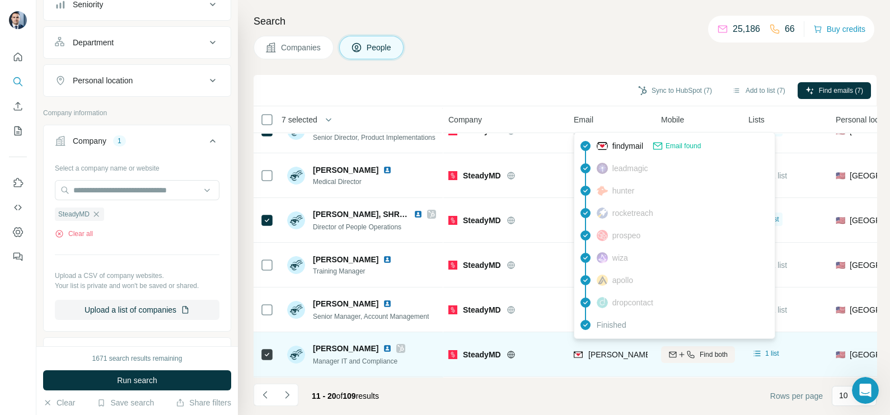
click at [616, 350] on span "carol@steadymd.com" at bounding box center [686, 354] width 197 height 9
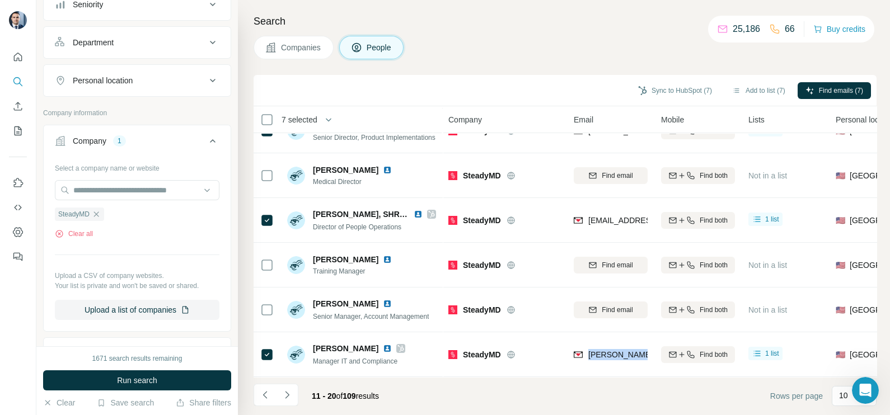
drag, startPoint x: 616, startPoint y: 344, endPoint x: 618, endPoint y: 332, distance: 11.4
click at [616, 350] on span "carol@steadymd.com" at bounding box center [686, 354] width 197 height 9
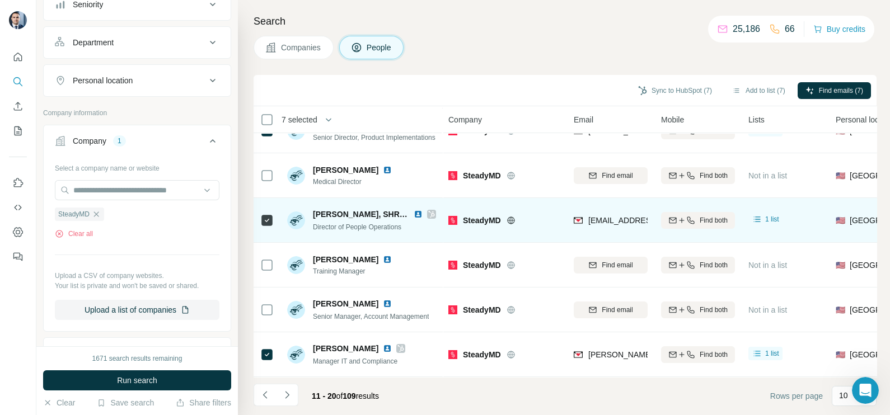
click at [527, 226] on div "SteadyMD" at bounding box center [504, 220] width 112 height 31
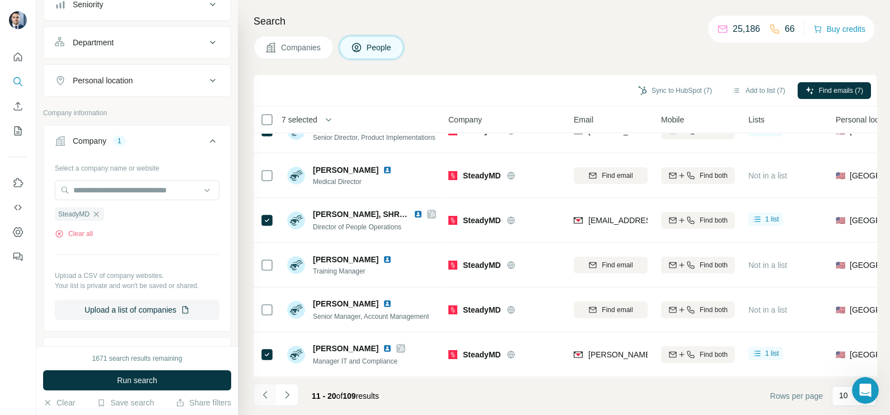
click at [270, 391] on button "Navigate to previous page" at bounding box center [264, 395] width 22 height 22
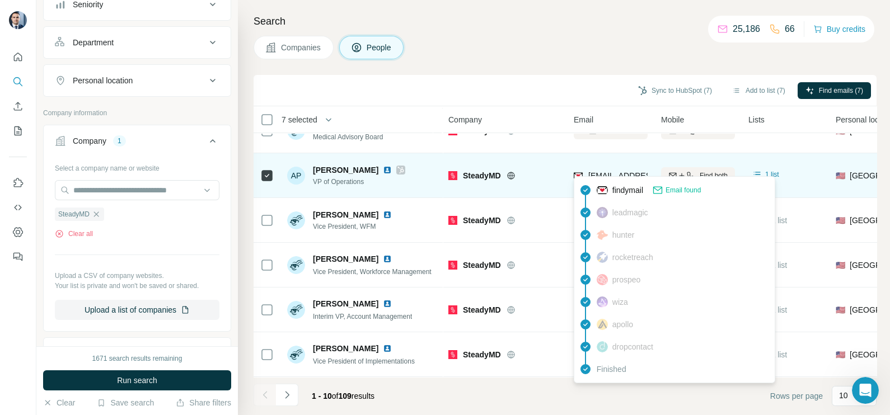
click at [604, 170] on span "annapearl@steadymd.com" at bounding box center [650, 175] width 124 height 11
click at [605, 162] on div "annapearl@steadymd.com" at bounding box center [611, 175] width 74 height 31
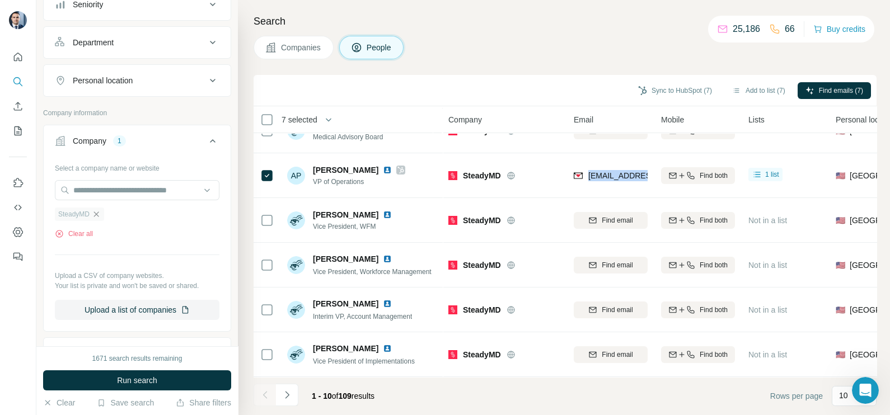
click at [98, 213] on icon "button" at bounding box center [96, 214] width 5 height 5
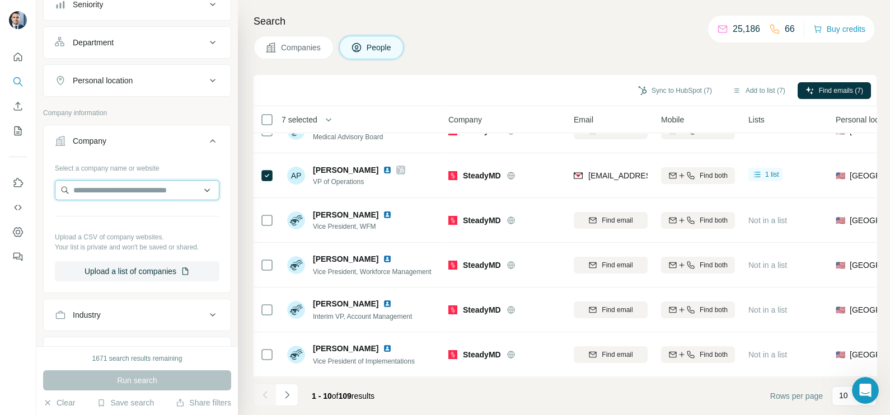
click at [104, 195] on input "text" at bounding box center [137, 190] width 165 height 20
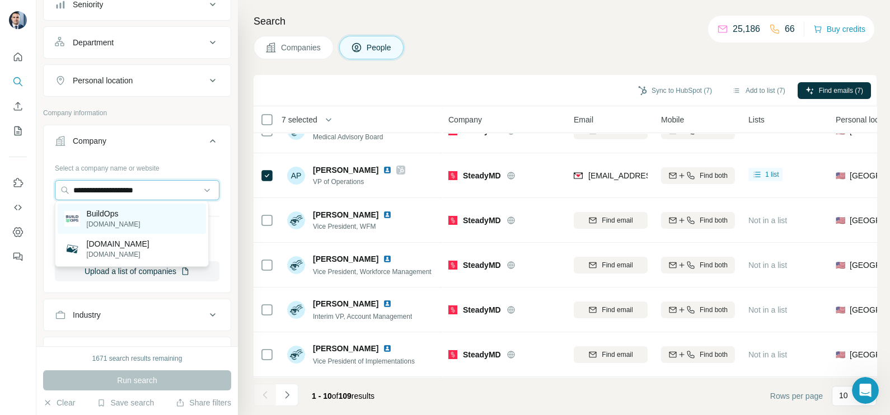
type input "**********"
click at [123, 221] on p "buildops.com" at bounding box center [114, 224] width 54 height 10
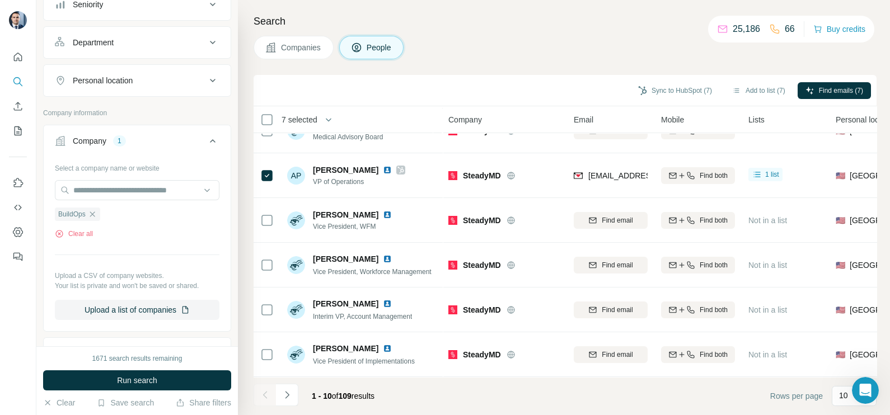
click at [297, 47] on span "Companies" at bounding box center [301, 47] width 41 height 11
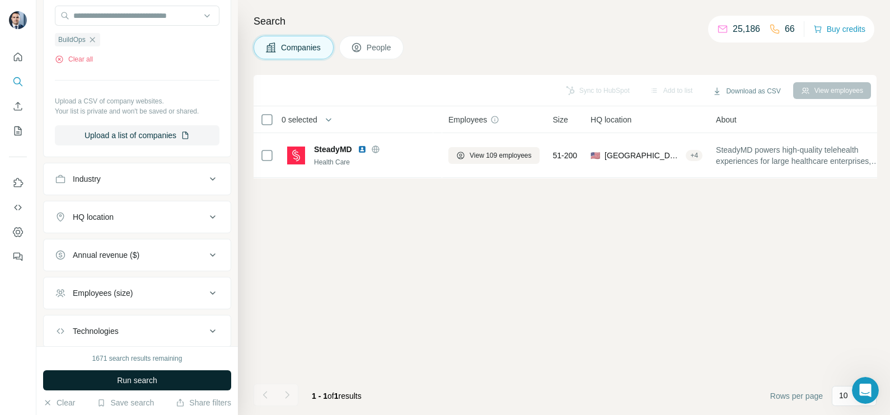
click at [129, 377] on span "Run search" at bounding box center [137, 380] width 40 height 11
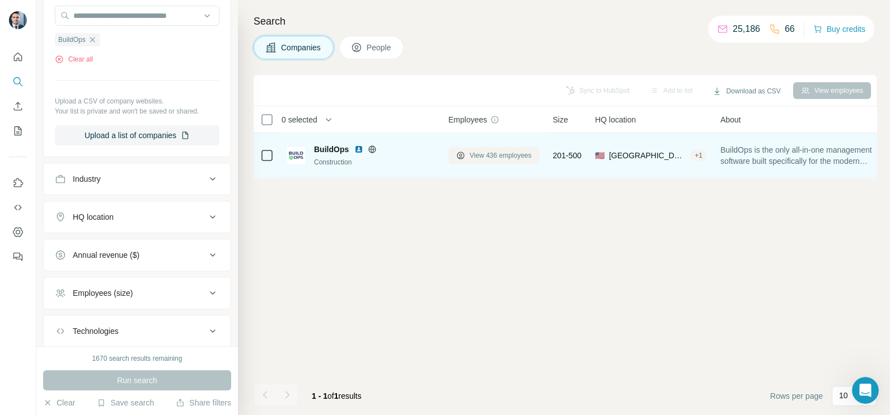
click at [479, 156] on span "View 436 employees" at bounding box center [500, 156] width 62 height 10
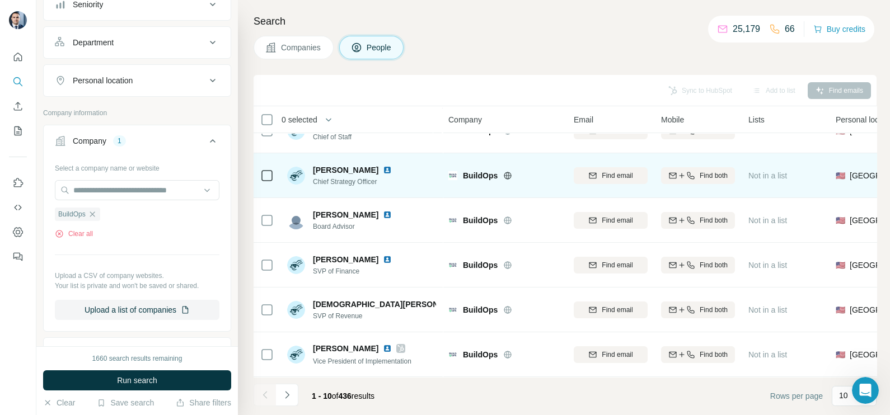
scroll to position [70, 0]
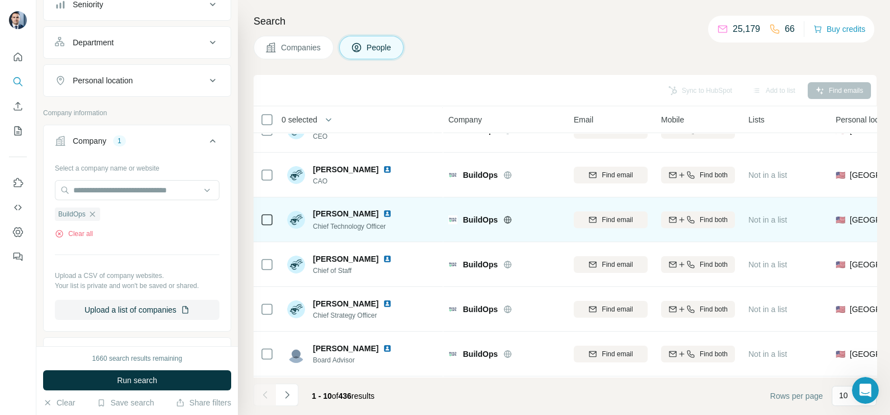
click at [383, 214] on img at bounding box center [387, 213] width 9 height 9
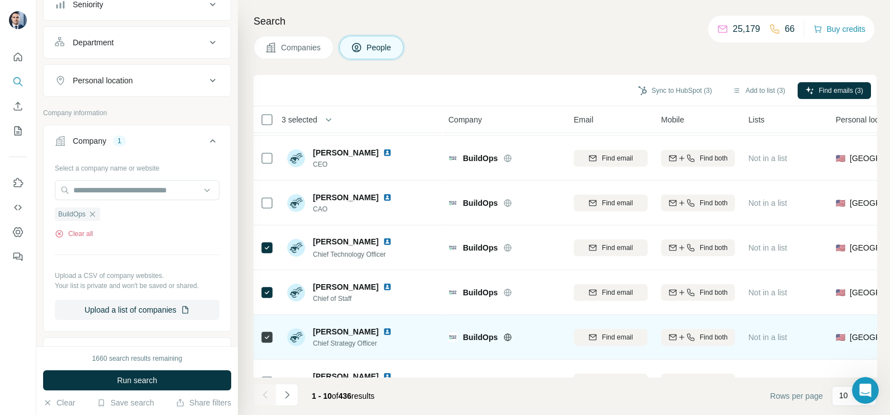
scroll to position [0, 0]
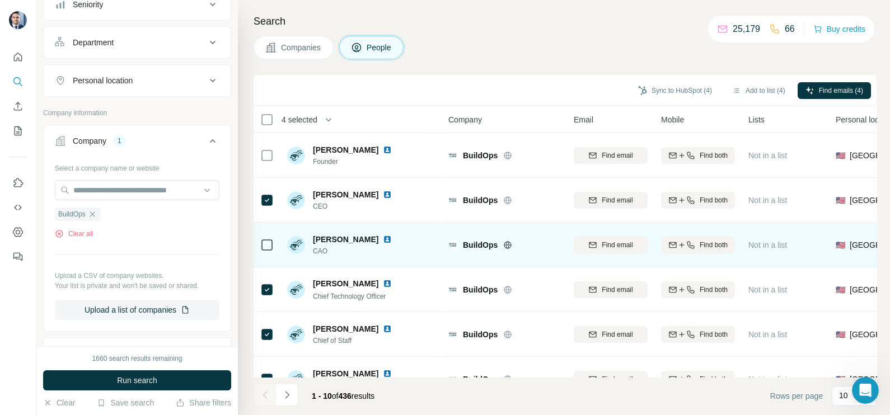
click at [383, 241] on img at bounding box center [387, 239] width 9 height 9
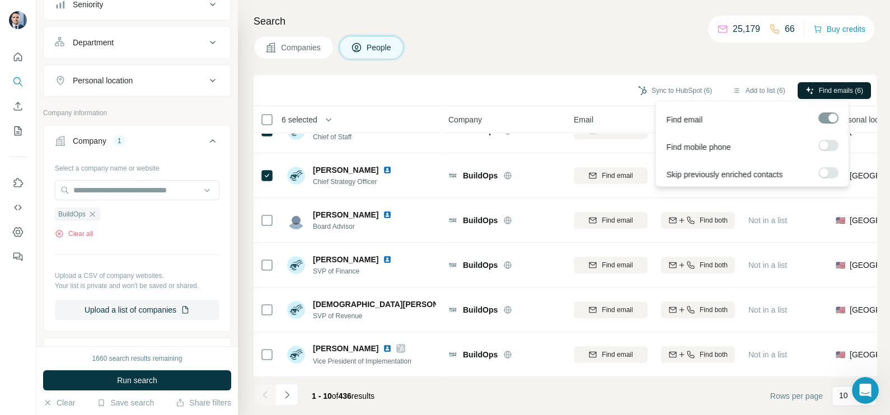
click at [810, 90] on icon "button" at bounding box center [809, 90] width 9 height 9
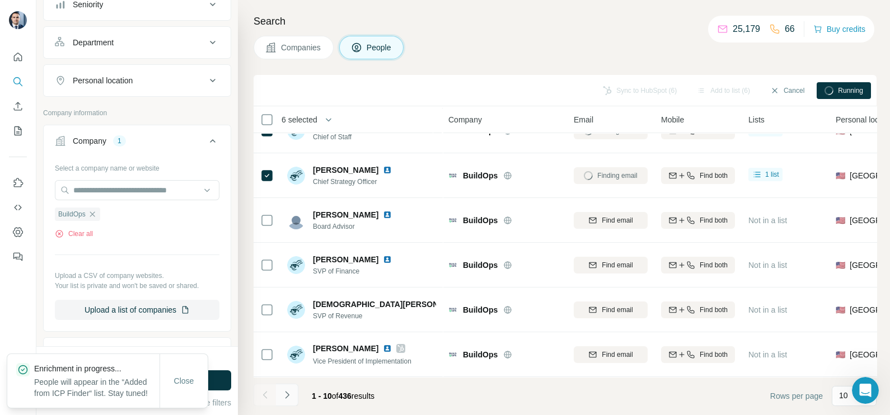
click at [293, 401] on button "Navigate to next page" at bounding box center [287, 395] width 22 height 22
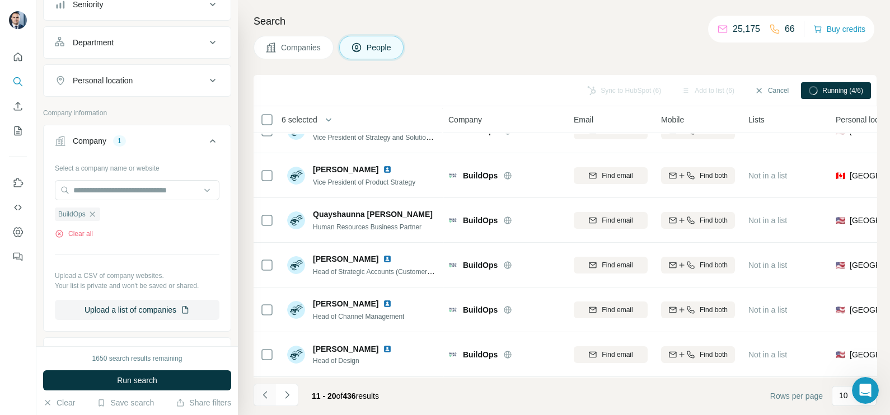
click at [262, 391] on icon "Navigate to previous page" at bounding box center [265, 394] width 11 height 11
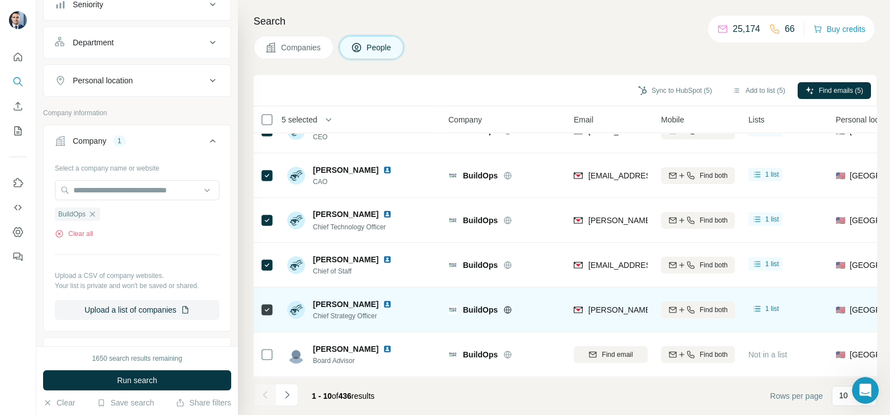
scroll to position [139, 0]
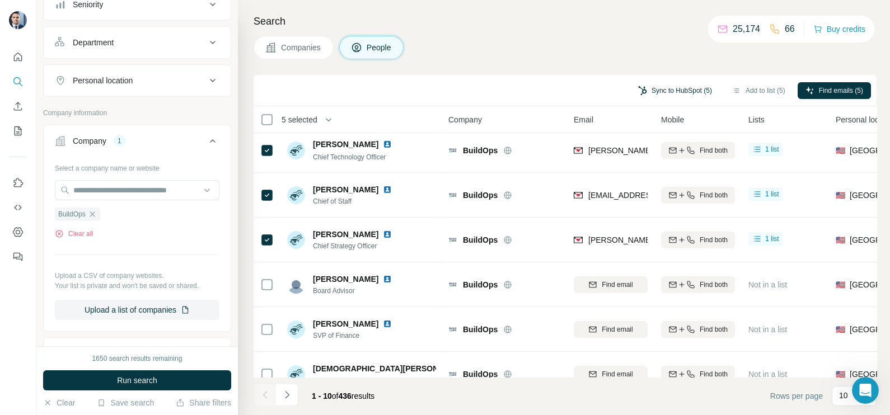
click at [663, 90] on button "Sync to HubSpot (5)" at bounding box center [675, 90] width 90 height 17
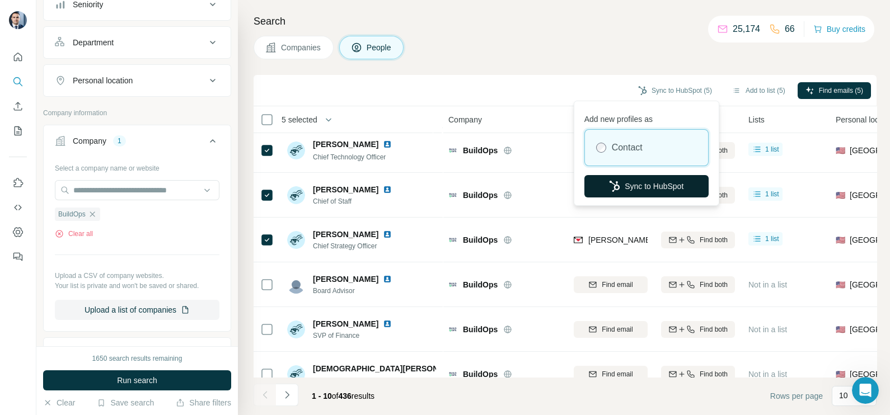
click at [638, 180] on button "Sync to HubSpot" at bounding box center [646, 186] width 124 height 22
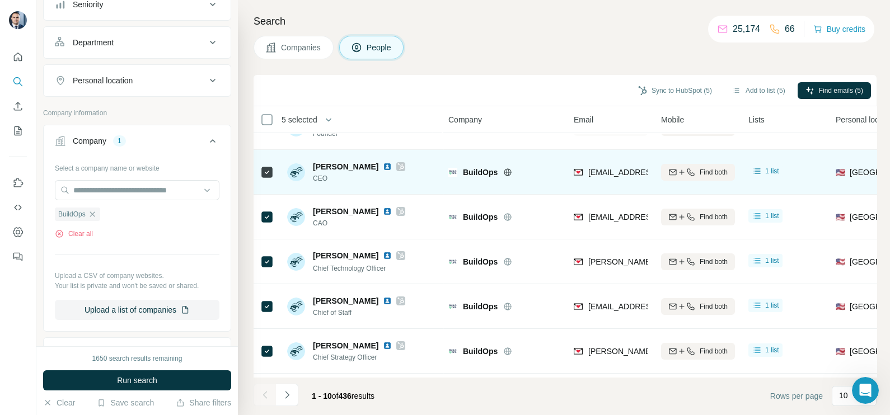
scroll to position [0, 0]
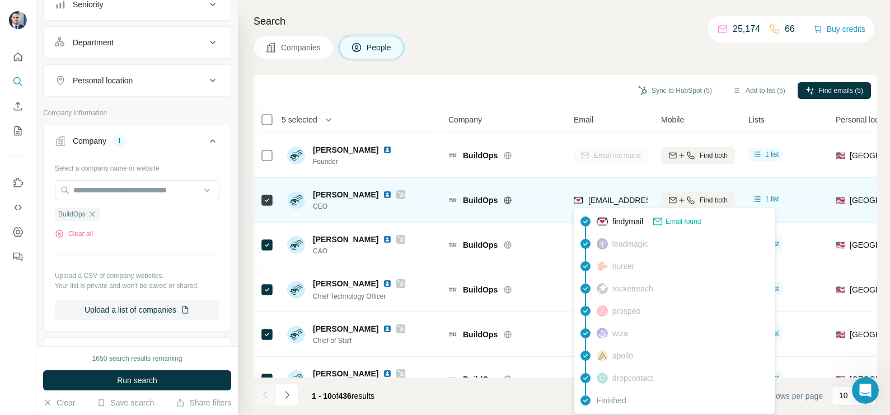
click at [607, 206] on div "alok@buildops.com" at bounding box center [643, 201] width 138 height 13
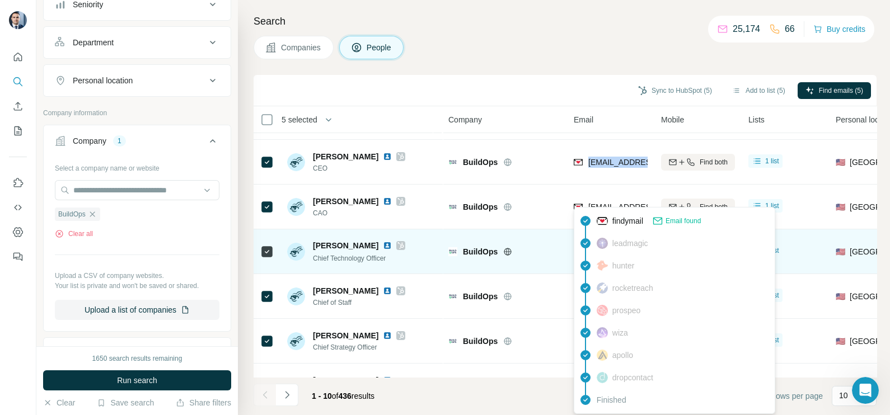
scroll to position [69, 0]
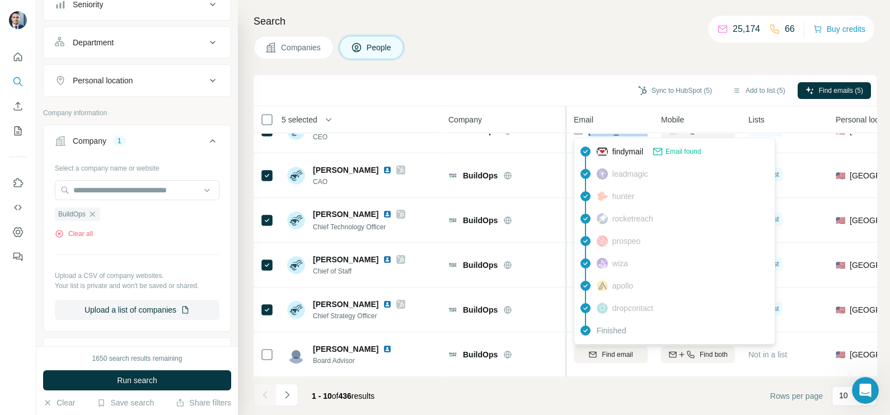
click at [565, 159] on div at bounding box center [564, 343] width 4 height 475
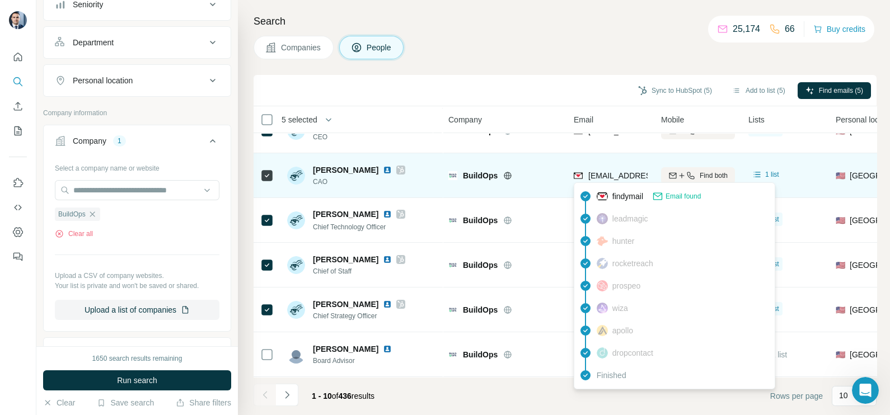
click at [608, 171] on span "arjun@buildops.com" at bounding box center [654, 175] width 133 height 9
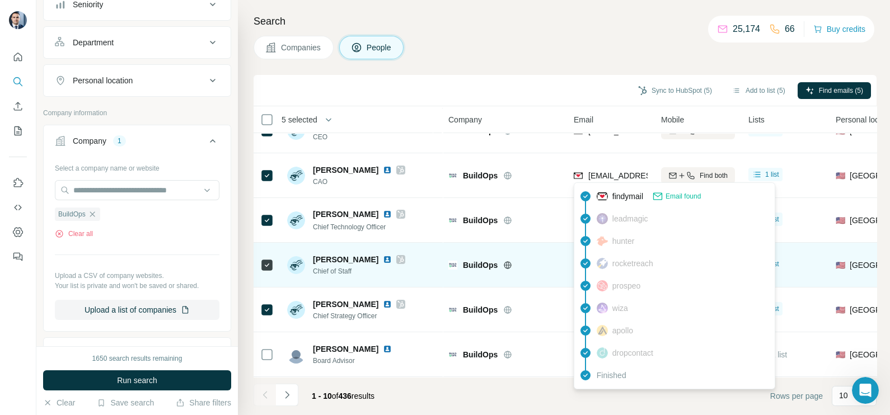
click at [534, 244] on td "BuildOps" at bounding box center [504, 265] width 125 height 45
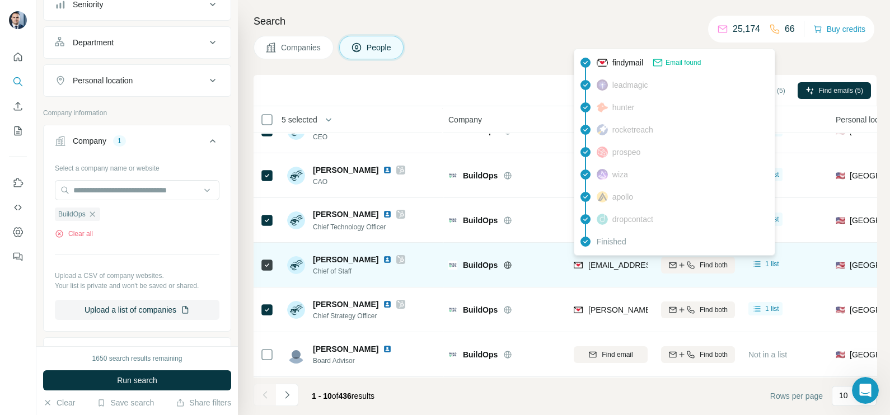
click at [594, 269] on span "elkhyn.pratt@buildops.com" at bounding box center [682, 265] width 188 height 11
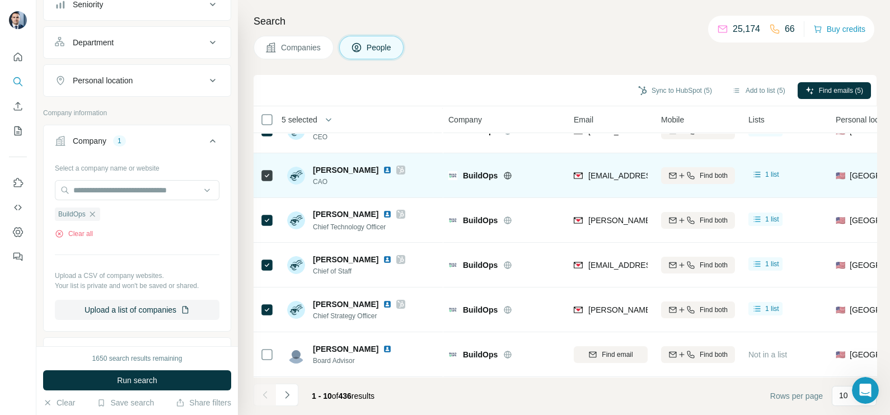
click at [547, 172] on div "BuildOps" at bounding box center [511, 175] width 97 height 11
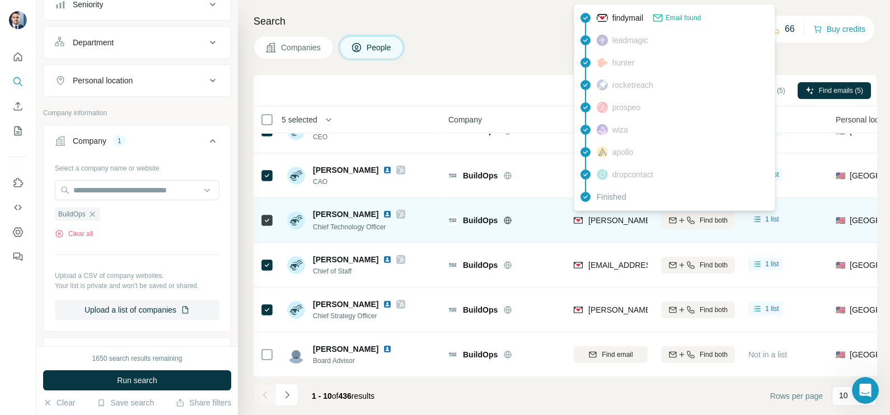
click at [609, 227] on div "duncan@buildops.com" at bounding box center [675, 221] width 203 height 13
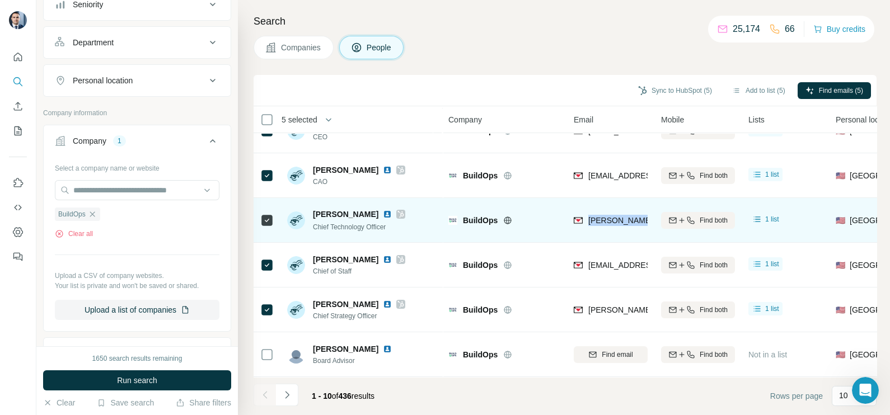
click at [609, 227] on div "duncan@buildops.com" at bounding box center [675, 221] width 203 height 13
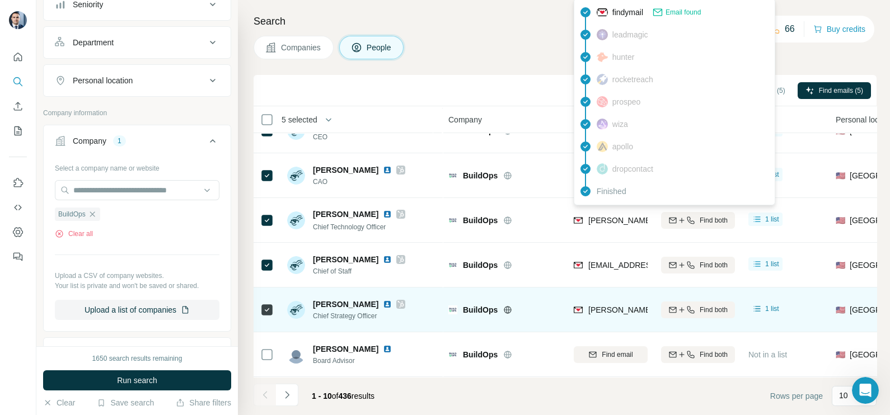
click at [611, 313] on span "steve@buildops.com" at bounding box center [686, 310] width 197 height 9
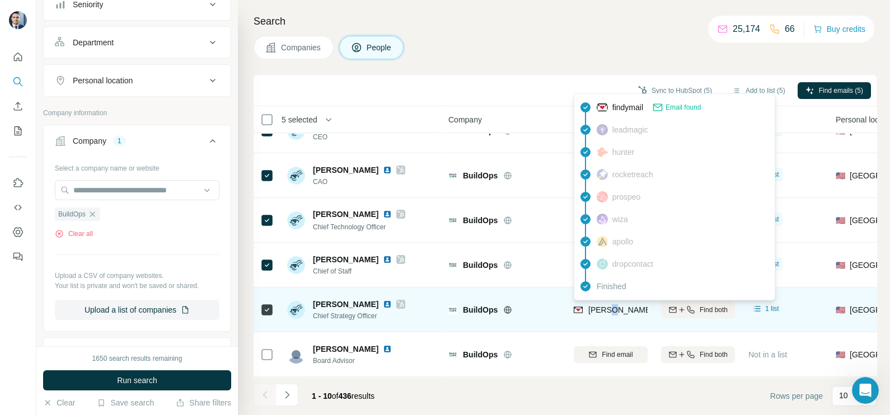
click at [611, 313] on span "steve@buildops.com" at bounding box center [686, 310] width 197 height 9
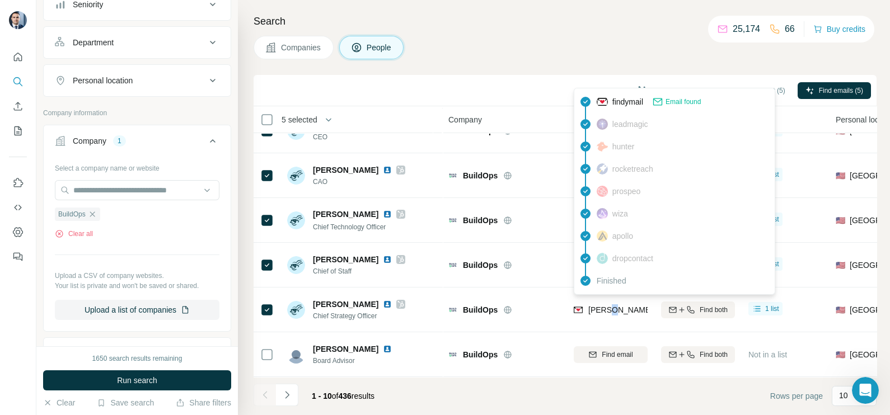
drag, startPoint x: 611, startPoint y: 313, endPoint x: 604, endPoint y: 281, distance: 32.6
click at [610, 313] on span "steve@buildops.com" at bounding box center [686, 310] width 197 height 9
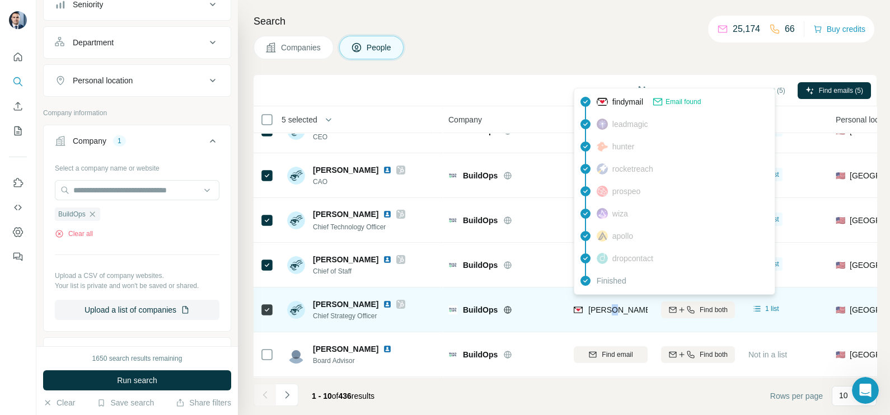
click at [607, 308] on span "steve@buildops.com" at bounding box center [686, 310] width 197 height 9
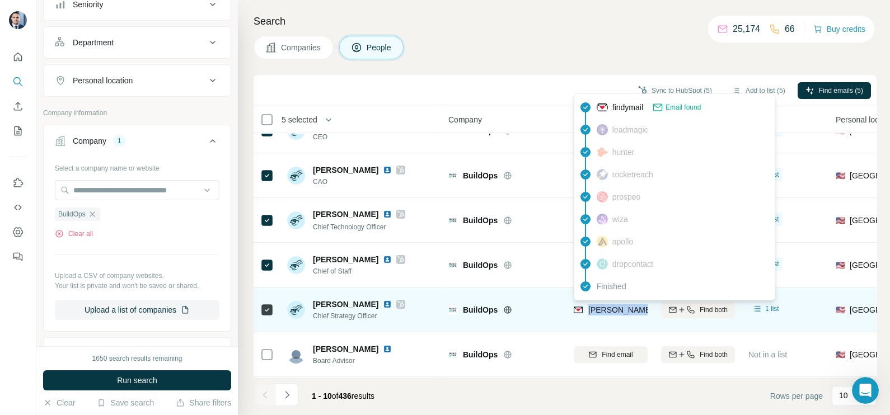
click at [621, 308] on span "steve@buildops.com" at bounding box center [686, 310] width 197 height 9
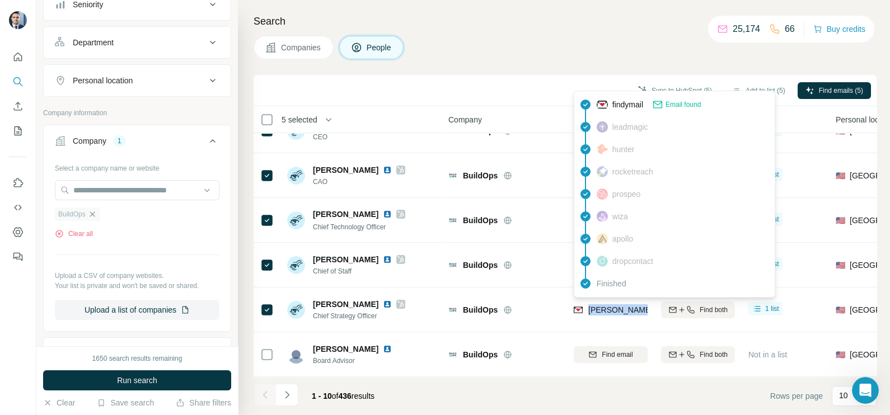
click at [93, 215] on icon "button" at bounding box center [92, 214] width 9 height 9
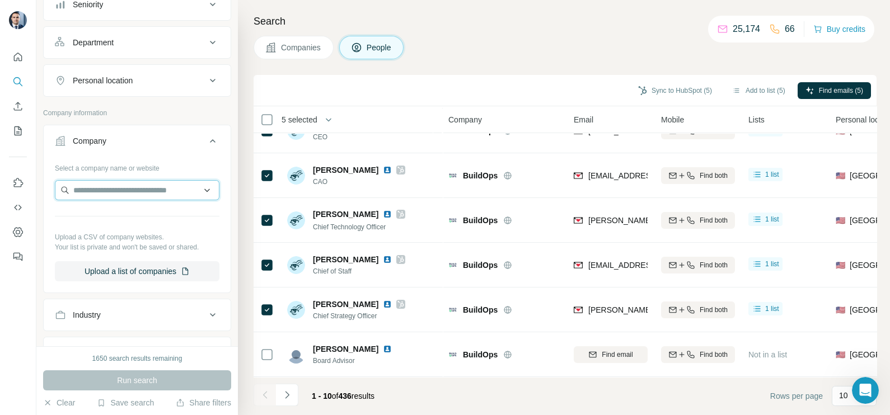
click at [103, 191] on input "text" at bounding box center [137, 190] width 165 height 20
paste input "**********"
type input "**********"
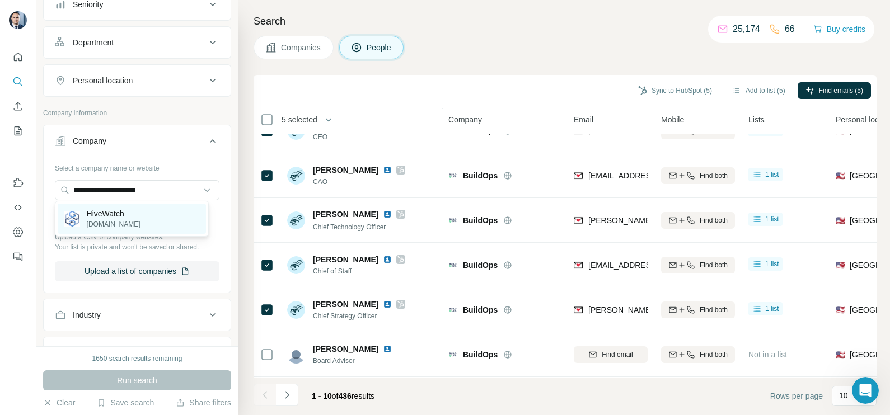
click at [125, 214] on p "HiveWatch" at bounding box center [114, 213] width 54 height 11
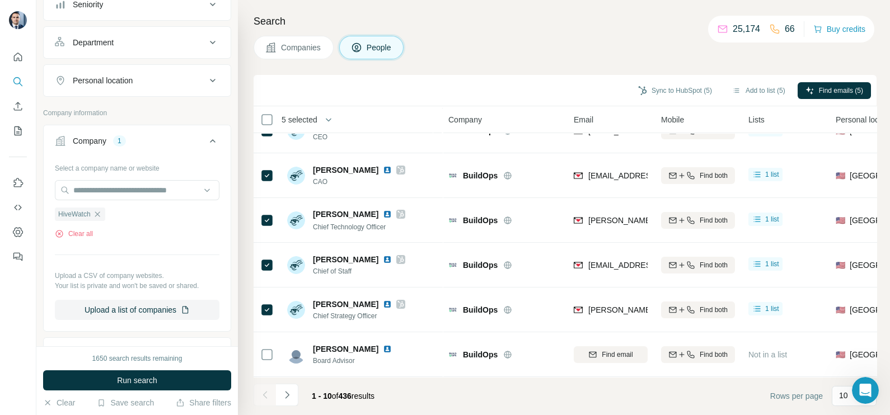
click at [305, 51] on span "Companies" at bounding box center [301, 47] width 41 height 11
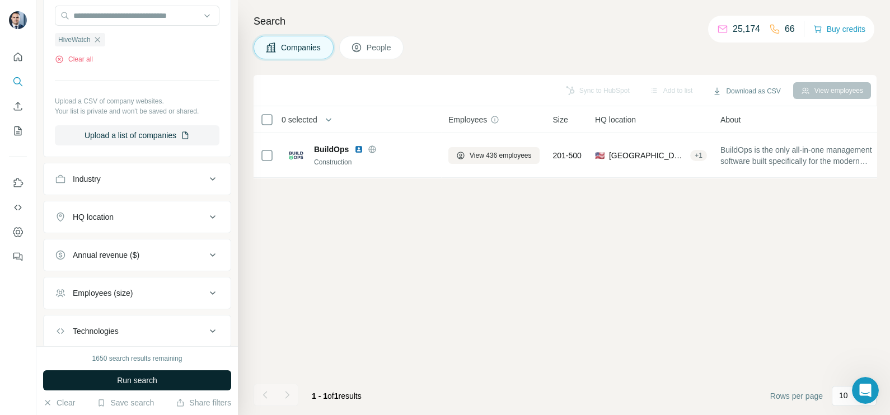
click at [122, 375] on span "Run search" at bounding box center [137, 380] width 40 height 11
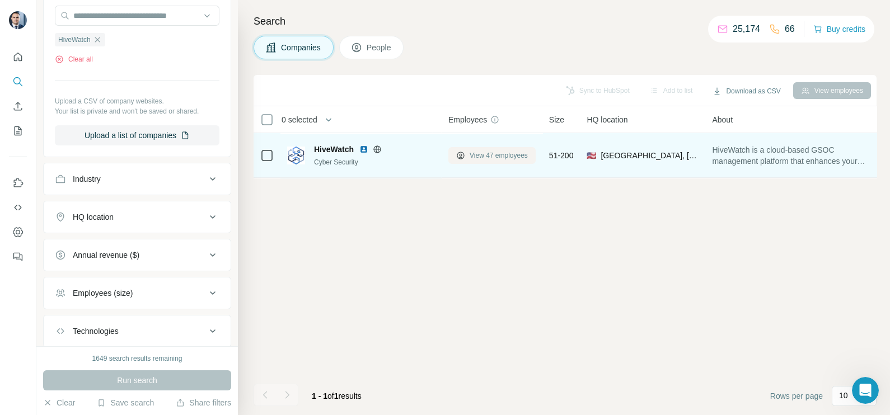
click at [495, 158] on span "View 47 employees" at bounding box center [498, 156] width 58 height 10
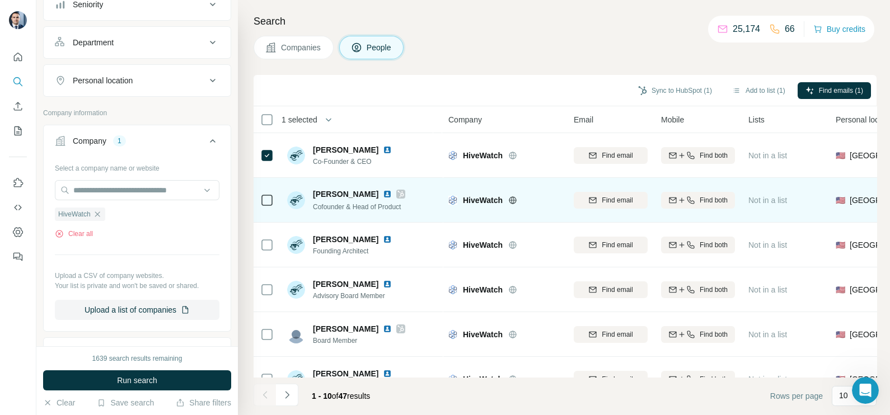
click at [396, 192] on div at bounding box center [400, 194] width 9 height 9
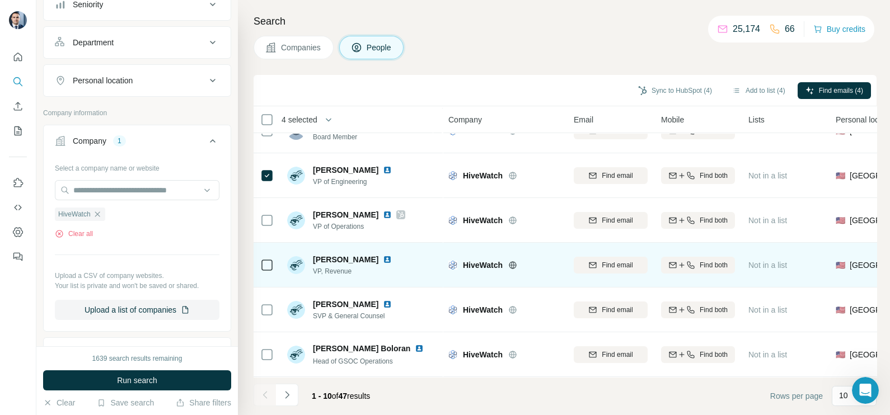
scroll to position [210, 0]
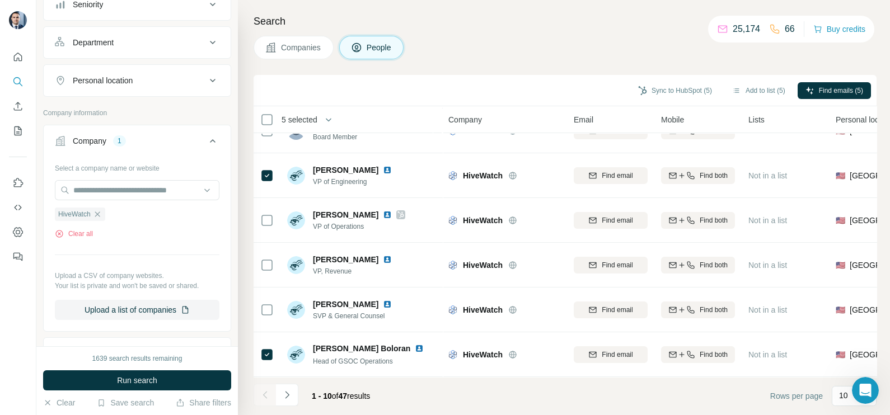
click at [293, 392] on button "Navigate to next page" at bounding box center [287, 395] width 22 height 22
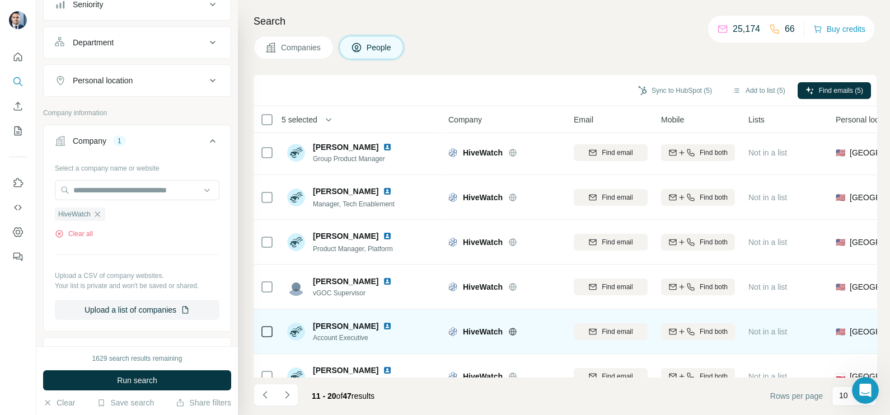
scroll to position [0, 0]
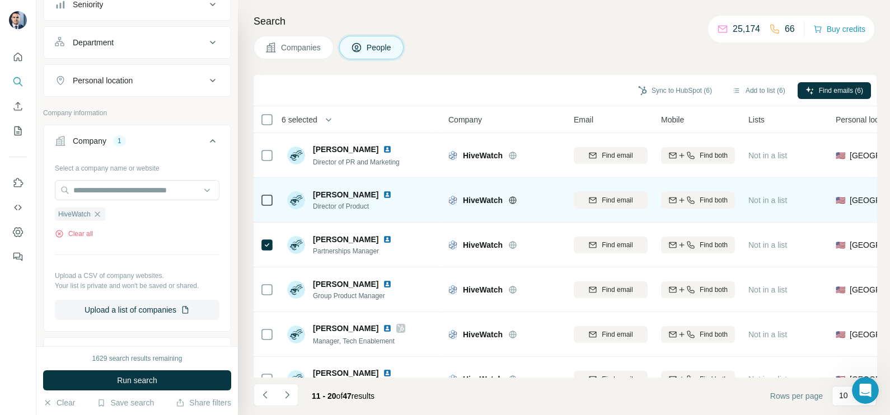
click at [274, 200] on td at bounding box center [266, 200] width 27 height 45
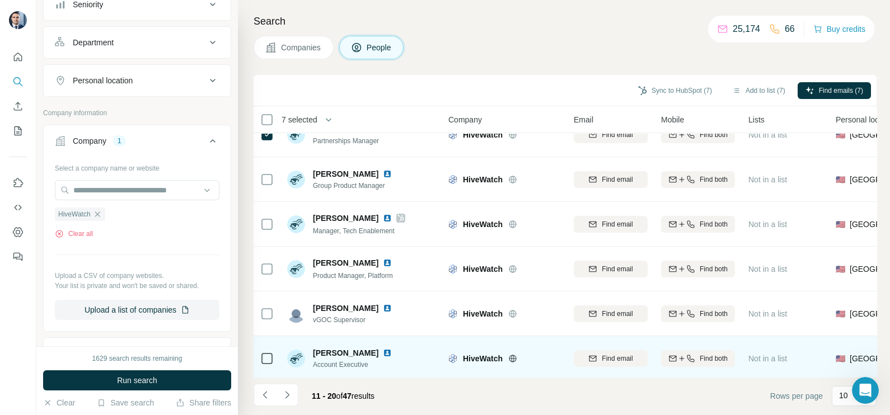
scroll to position [139, 0]
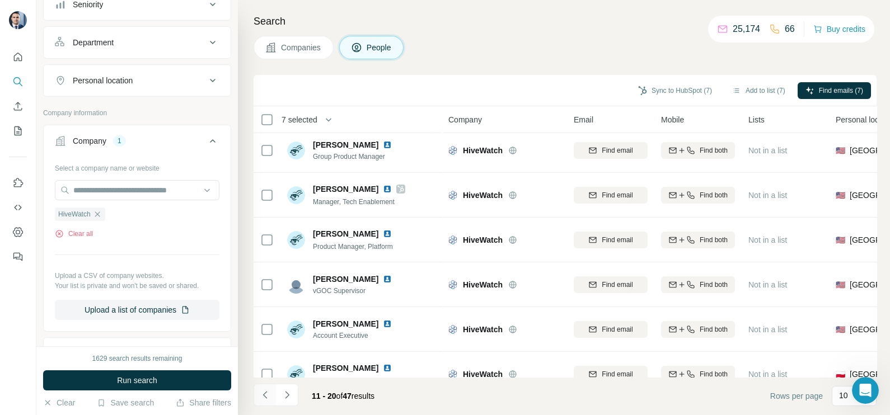
click at [267, 392] on icon "Navigate to previous page" at bounding box center [265, 394] width 11 height 11
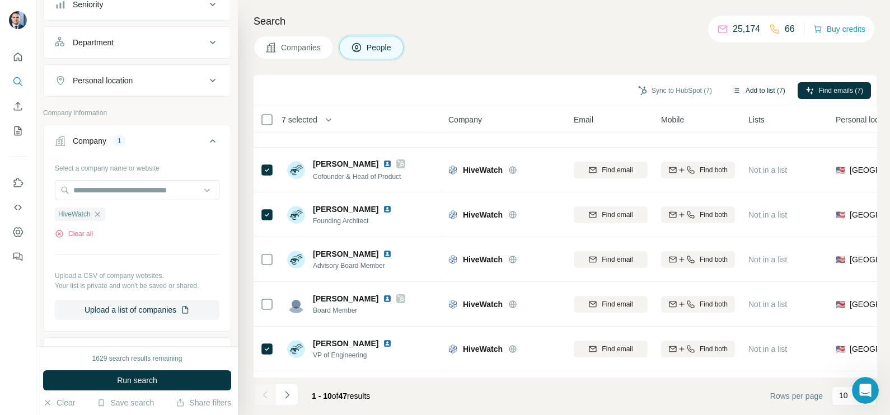
scroll to position [0, 0]
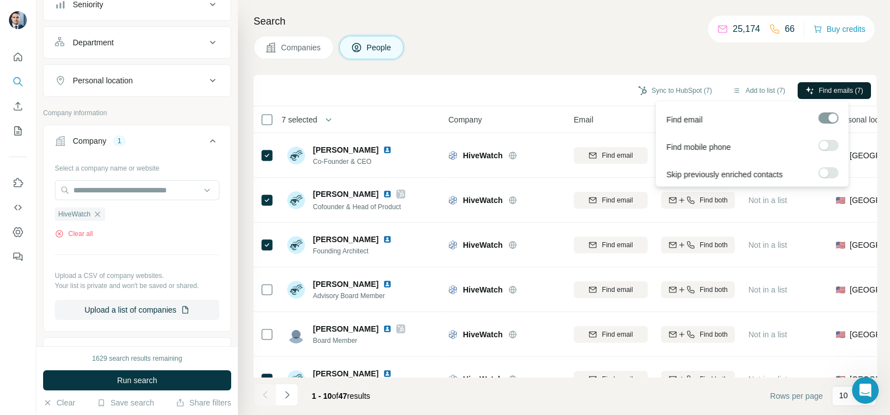
click at [832, 83] on button "Find emails (7)" at bounding box center [833, 90] width 73 height 17
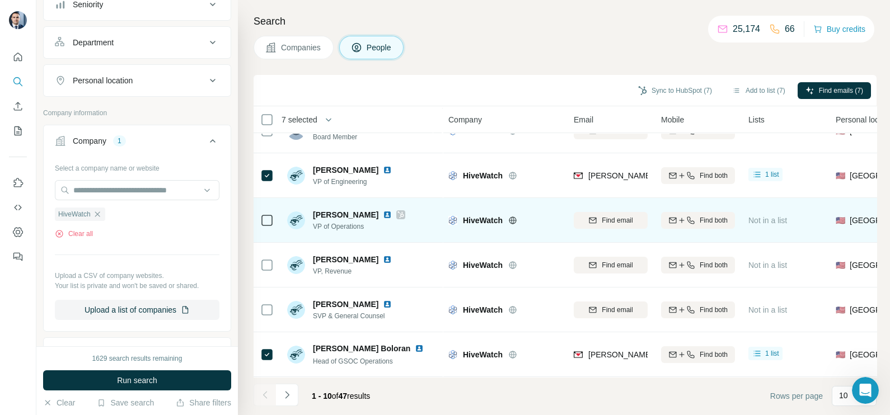
scroll to position [210, 0]
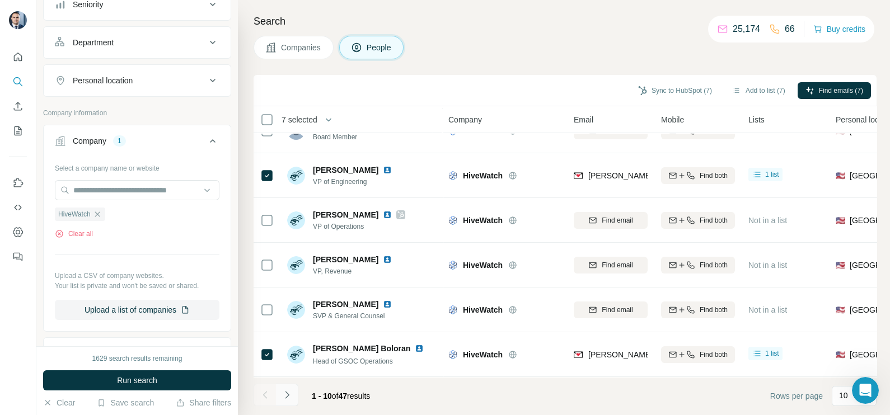
drag, startPoint x: 287, startPoint y: 391, endPoint x: 282, endPoint y: 393, distance: 5.8
click at [287, 392] on icon "Navigate to next page" at bounding box center [286, 394] width 11 height 11
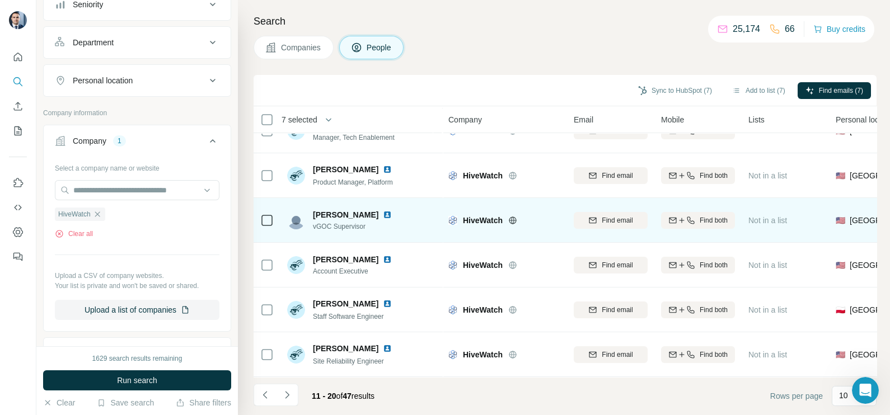
scroll to position [0, 0]
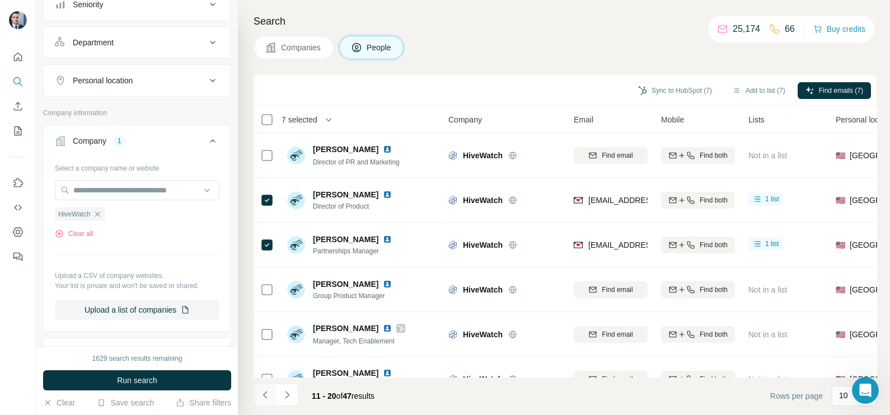
click at [264, 400] on icon "Navigate to previous page" at bounding box center [265, 394] width 11 height 11
click at [680, 87] on button "Sync to HubSpot (7)" at bounding box center [675, 90] width 90 height 17
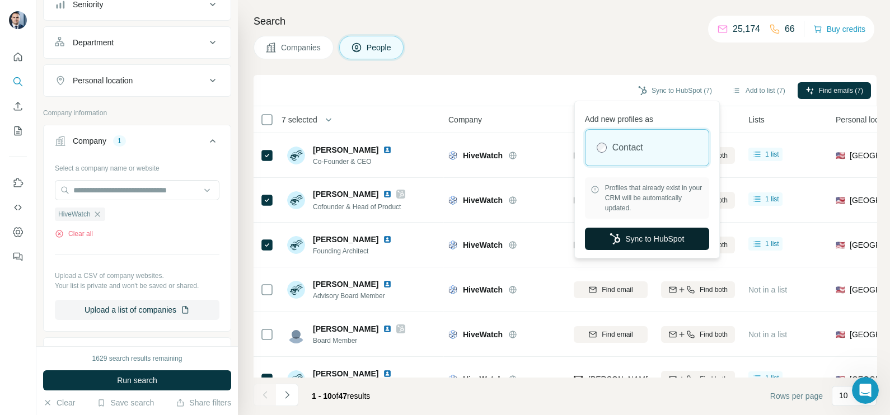
click at [648, 238] on button "Sync to HubSpot" at bounding box center [647, 239] width 124 height 22
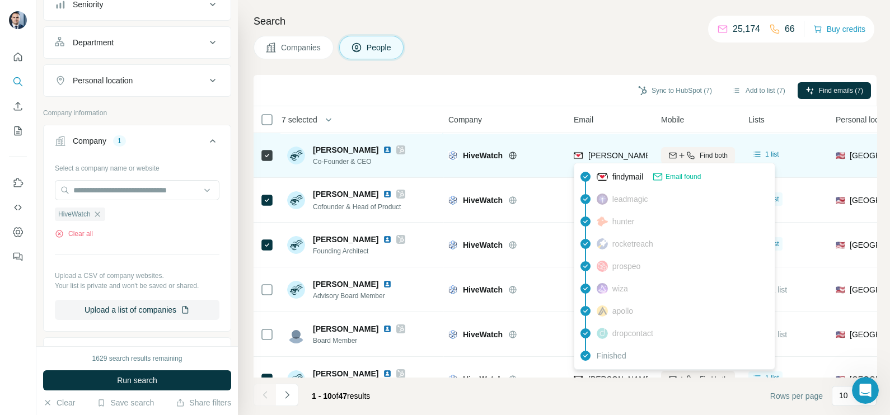
click at [612, 151] on span "ryan@hivewatch.com" at bounding box center [686, 155] width 197 height 9
click at [612, 150] on span "ryan@hivewatch.com" at bounding box center [682, 155] width 188 height 11
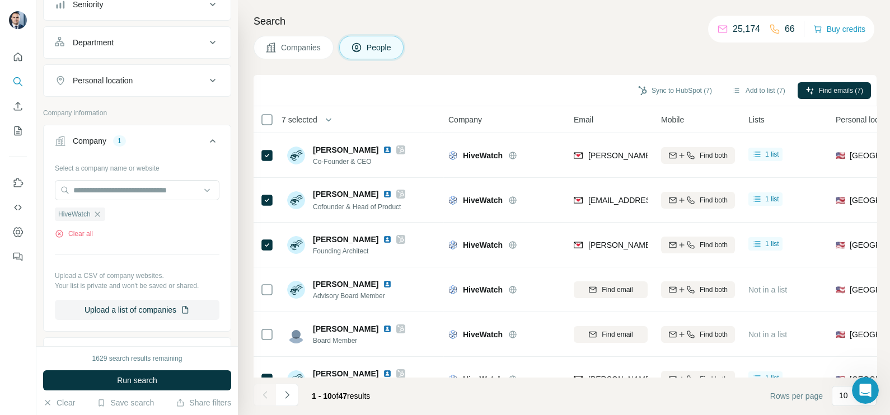
click at [577, 92] on div "Sync to HubSpot (7) Add to list (7) Find emails (7)" at bounding box center [565, 91] width 612 height 20
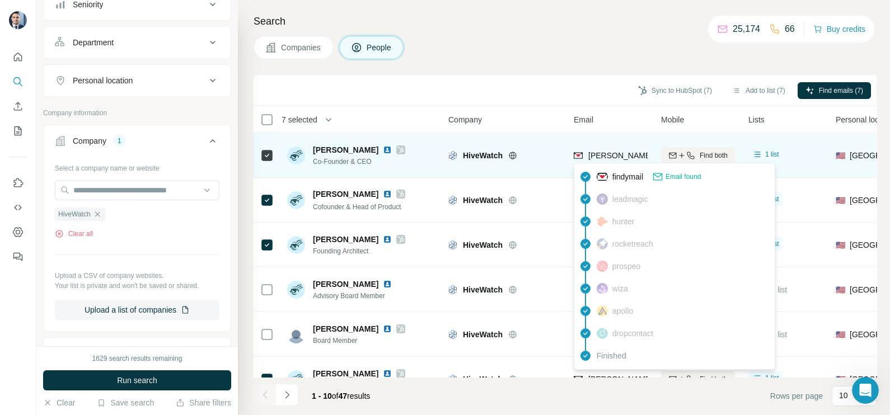
click at [619, 156] on span "ryan@hivewatch.com" at bounding box center [686, 155] width 197 height 9
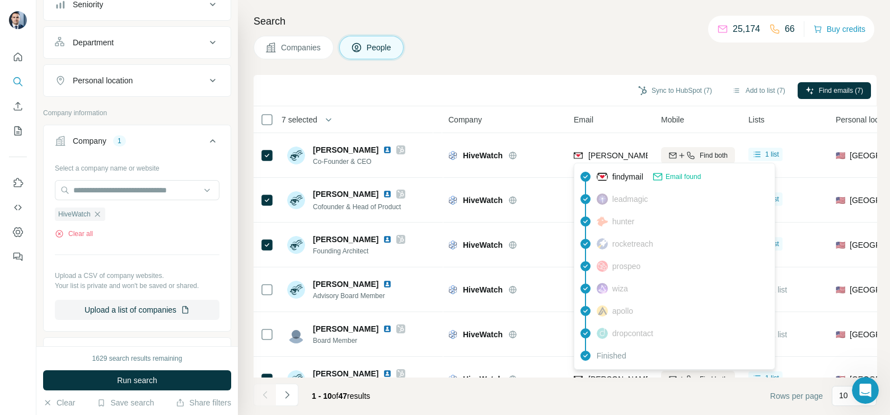
click at [522, 93] on div "Sync to HubSpot (7) Add to list (7) Find emails (7)" at bounding box center [565, 91] width 612 height 20
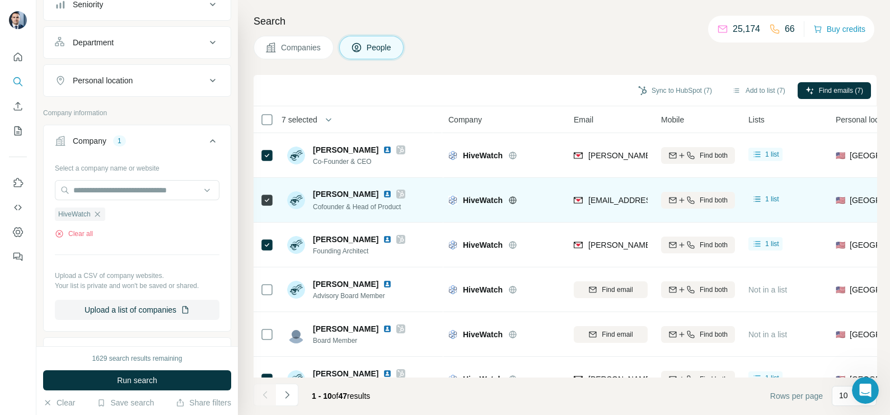
click at [594, 204] on span "jordan@hivewatch.com" at bounding box center [650, 200] width 124 height 11
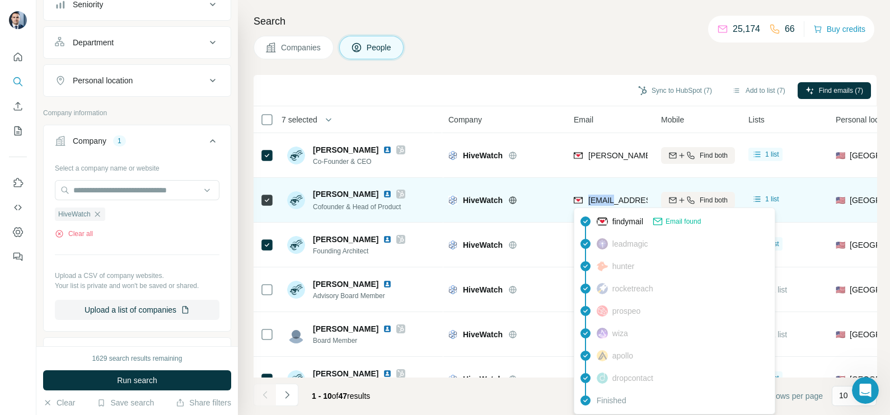
click at [594, 204] on span "jordan@hivewatch.com" at bounding box center [650, 200] width 124 height 11
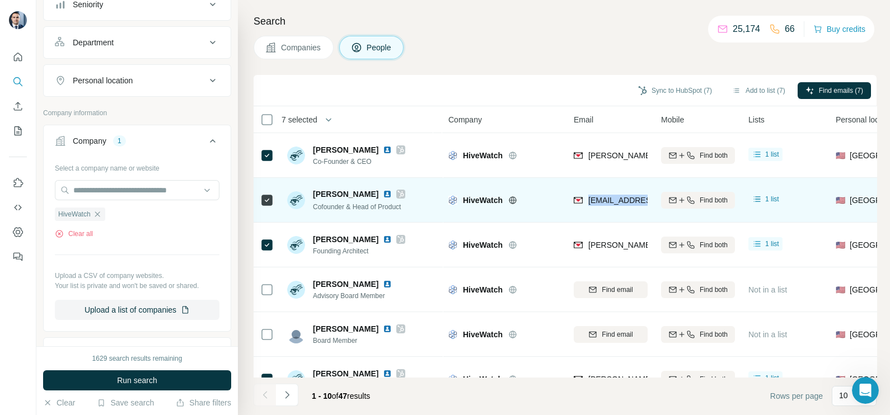
click at [594, 204] on span "jordan@hivewatch.com" at bounding box center [650, 200] width 124 height 11
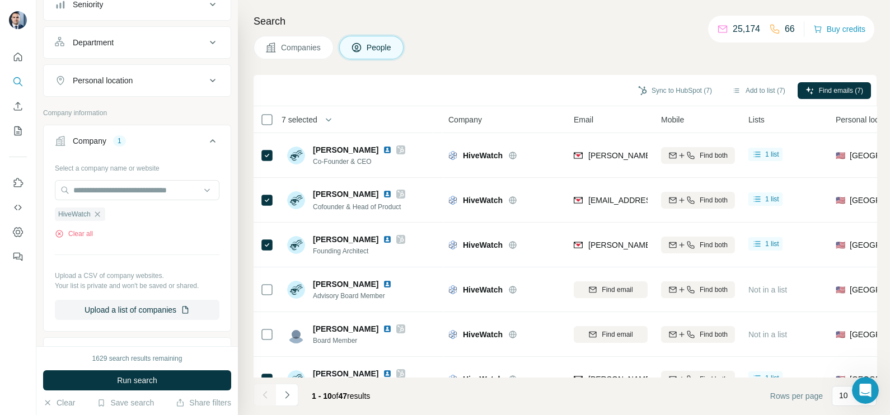
click at [504, 95] on div "Sync to HubSpot (7) Add to list (7) Find emails (7)" at bounding box center [565, 91] width 612 height 20
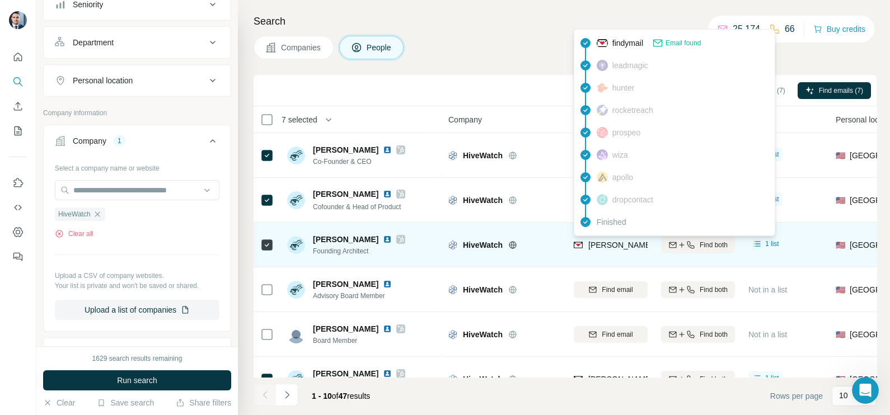
click at [606, 241] on span "jon@hivewatch.com" at bounding box center [686, 245] width 197 height 9
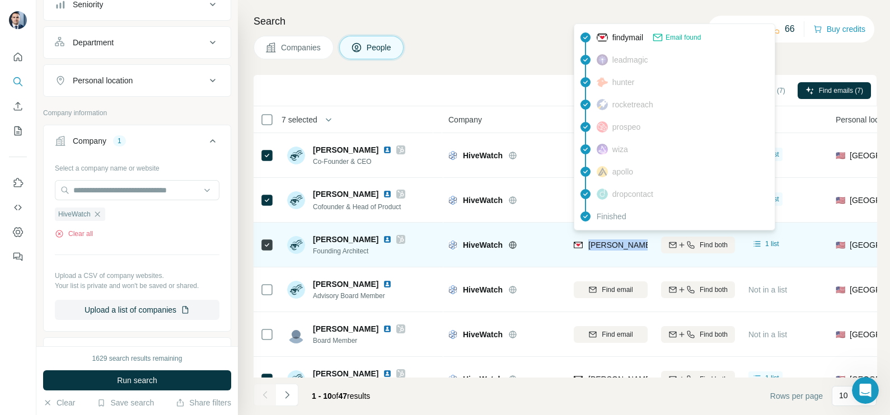
click at [606, 241] on span "jon@hivewatch.com" at bounding box center [686, 245] width 197 height 9
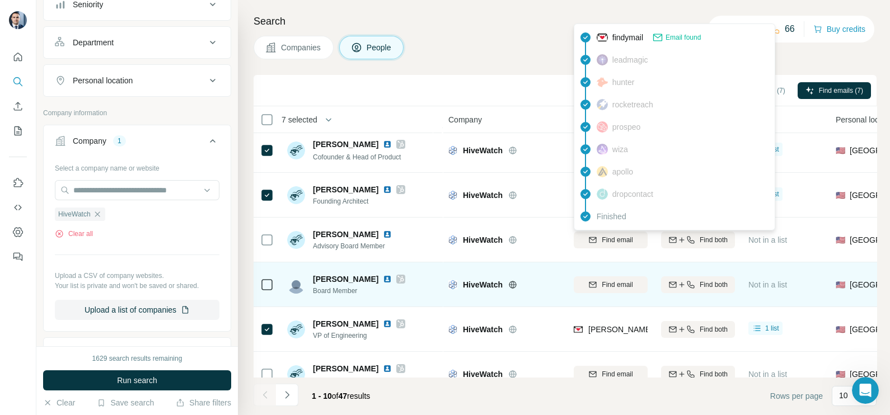
scroll to position [69, 0]
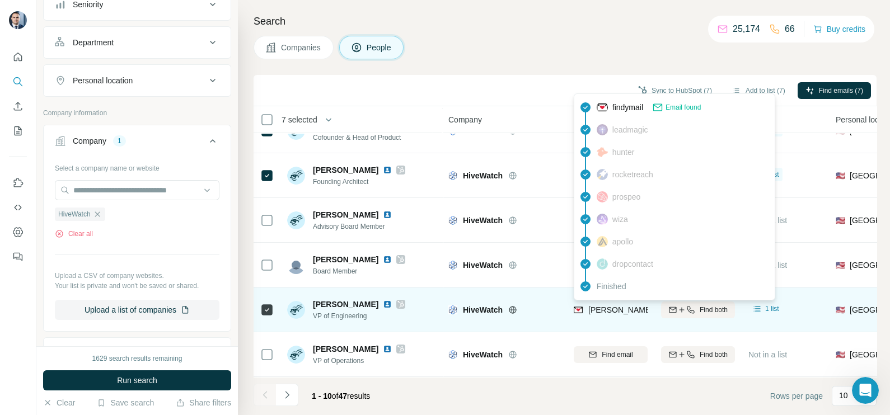
click at [610, 308] on span "aaron@hivewatch.com" at bounding box center [686, 310] width 197 height 9
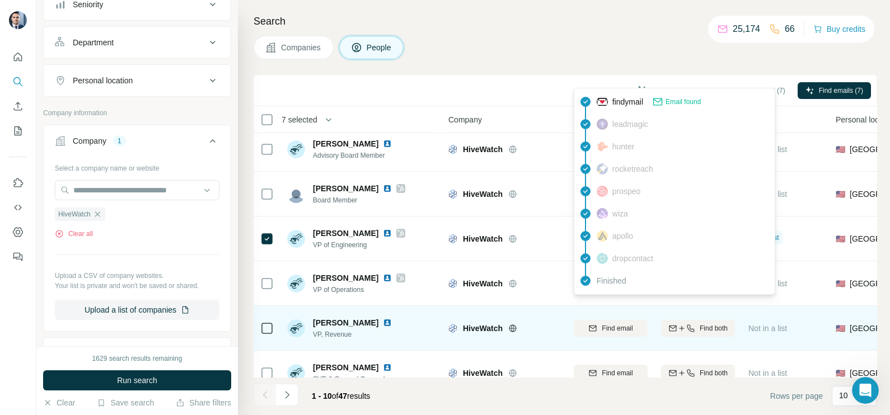
scroll to position [210, 0]
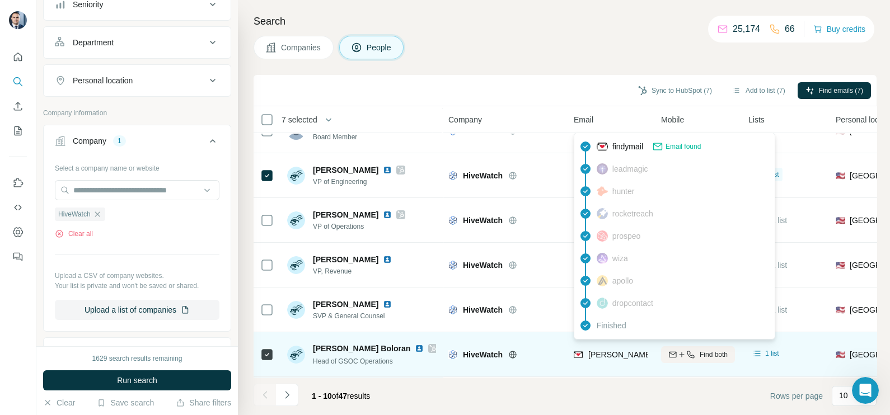
click at [597, 349] on span "reis@hivewatch.com" at bounding box center [682, 354] width 188 height 11
click at [597, 342] on div "reis@hivewatch.com" at bounding box center [611, 354] width 74 height 31
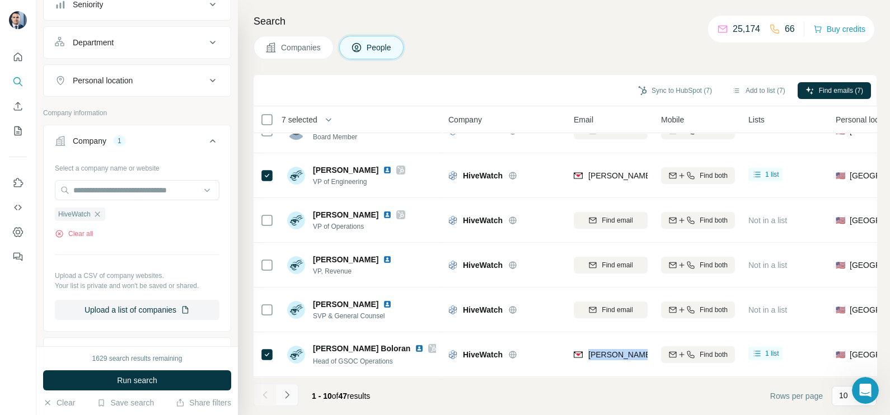
click at [292, 399] on button "Navigate to next page" at bounding box center [287, 395] width 22 height 22
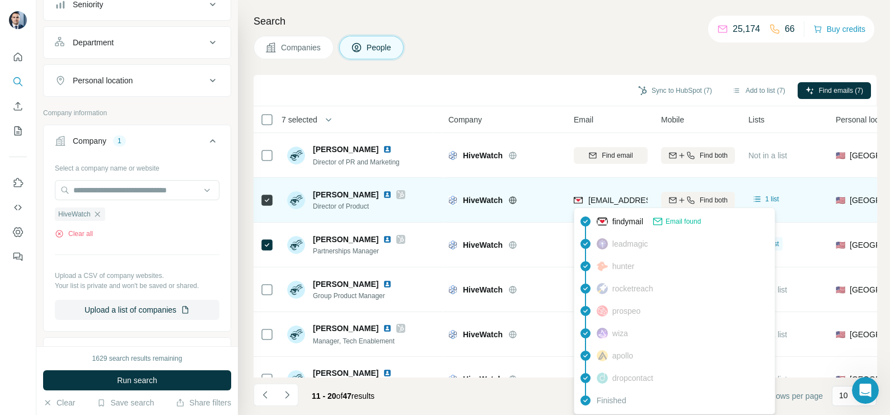
scroll to position [0, 0]
click at [602, 197] on span "rbrooks@hivewatch.com" at bounding box center [654, 200] width 133 height 9
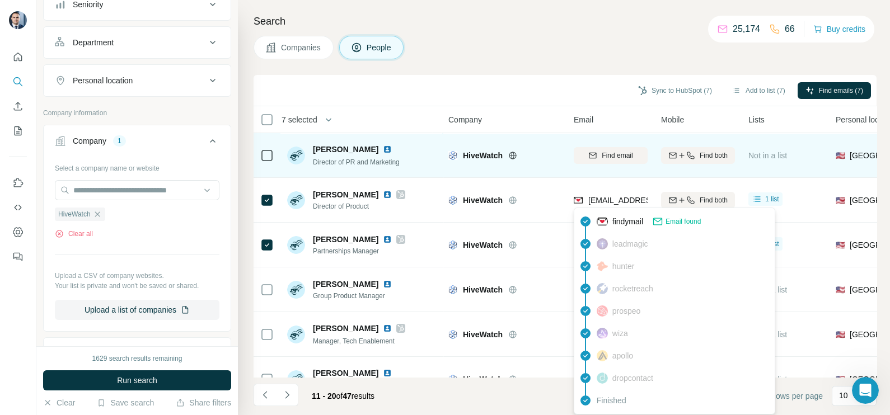
click at [553, 154] on div "HiveWatch" at bounding box center [511, 155] width 97 height 11
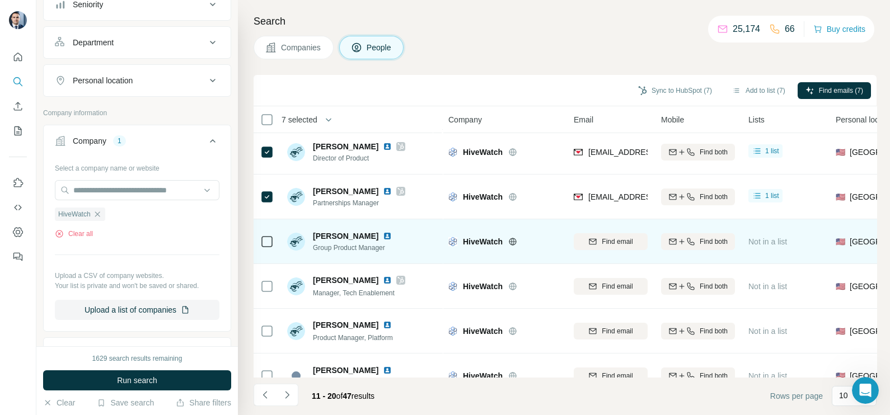
scroll to position [69, 0]
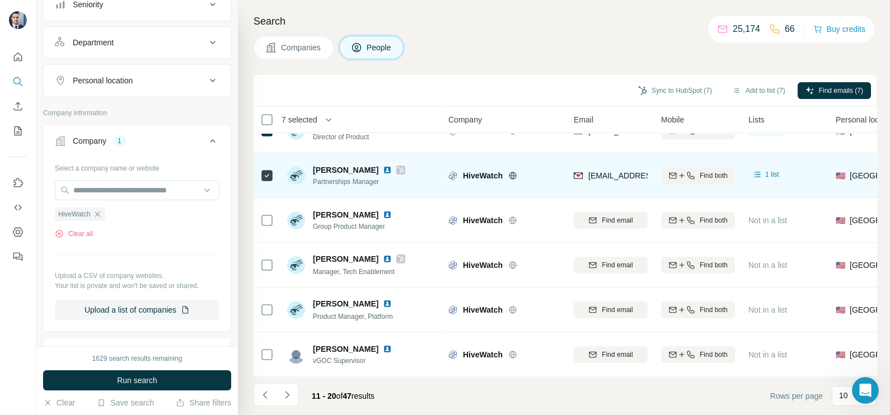
click at [601, 185] on div "ageiger@hivewatch.com" at bounding box center [611, 175] width 74 height 31
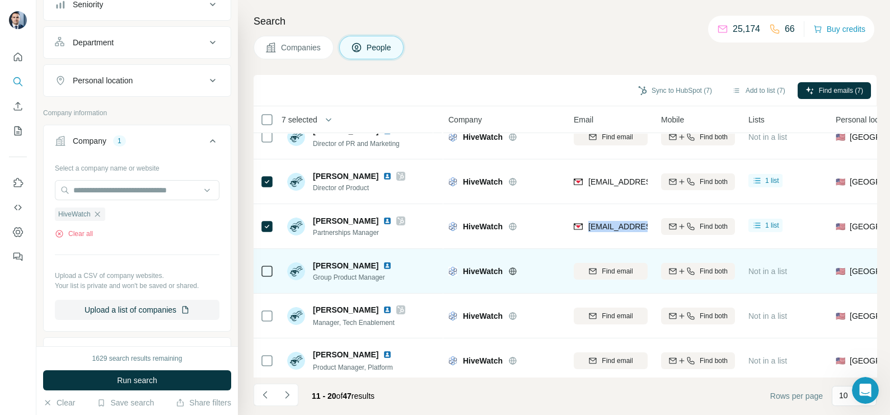
scroll to position [0, 0]
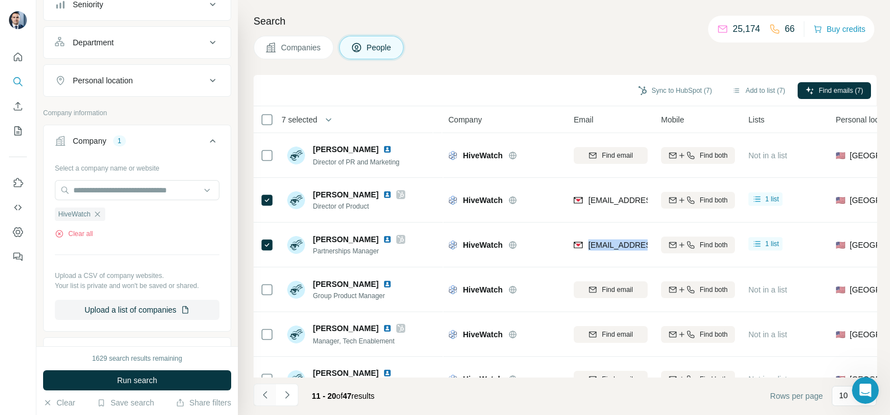
click at [267, 392] on icon "Navigate to previous page" at bounding box center [265, 394] width 11 height 11
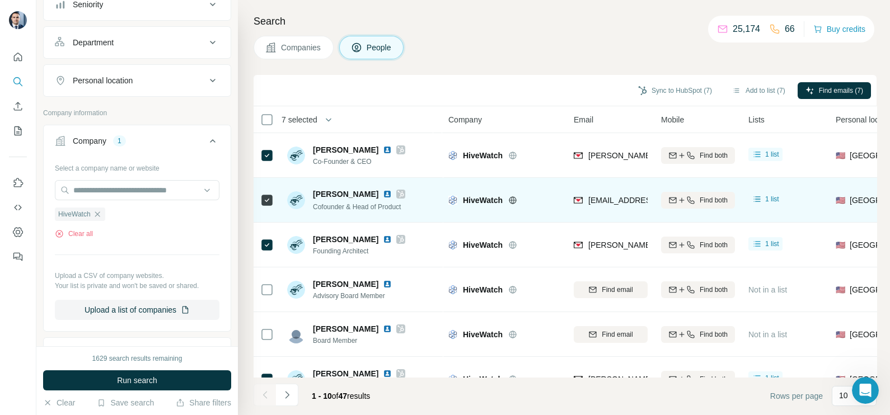
click at [397, 190] on icon at bounding box center [400, 194] width 7 height 9
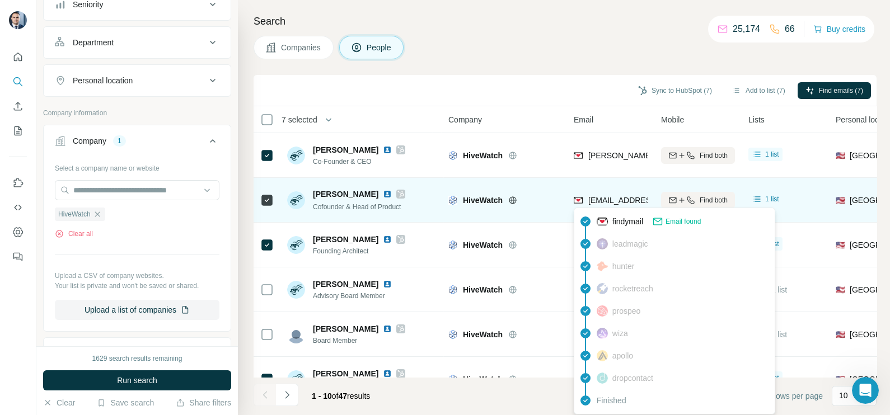
click at [600, 200] on span "jordan@hivewatch.com" at bounding box center [654, 200] width 133 height 9
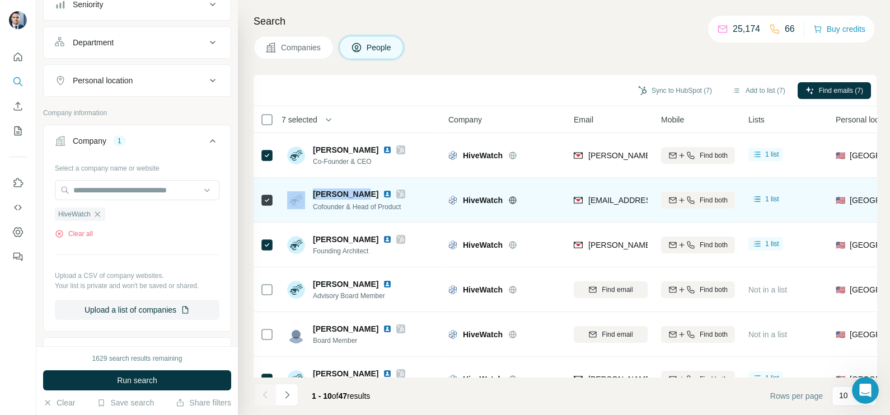
drag, startPoint x: 353, startPoint y: 193, endPoint x: 298, endPoint y: 190, distance: 55.5
click at [298, 190] on div "Jordan Hill Cofounder & Head of Product" at bounding box center [346, 201] width 118 height 24
click at [327, 197] on span "Jordan Hill" at bounding box center [345, 194] width 65 height 11
drag, startPoint x: 313, startPoint y: 195, endPoint x: 353, endPoint y: 195, distance: 39.2
click at [353, 195] on span "Jordan Hill" at bounding box center [345, 194] width 65 height 11
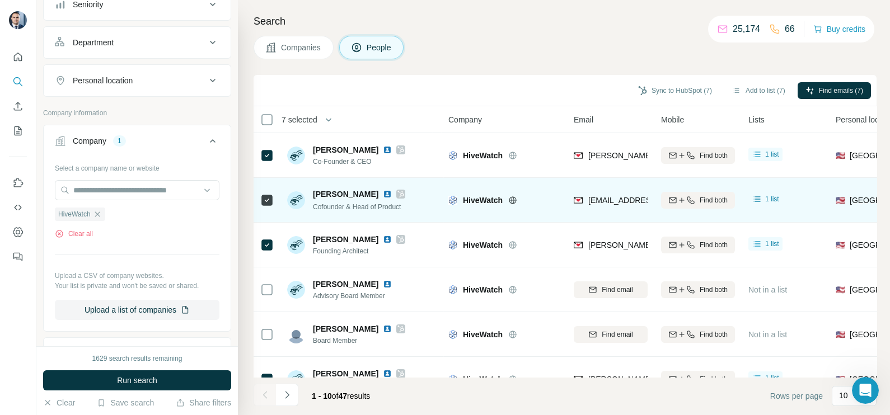
click at [336, 204] on span "Cofounder & Head of Product" at bounding box center [357, 207] width 88 height 8
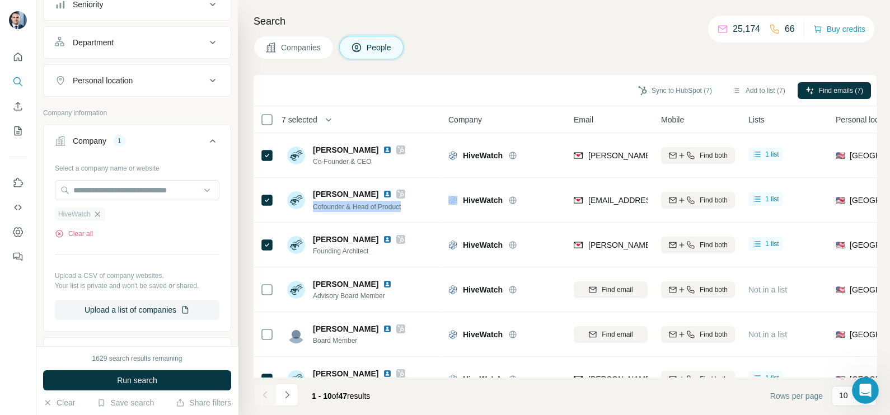
click at [98, 215] on icon "button" at bounding box center [97, 214] width 9 height 9
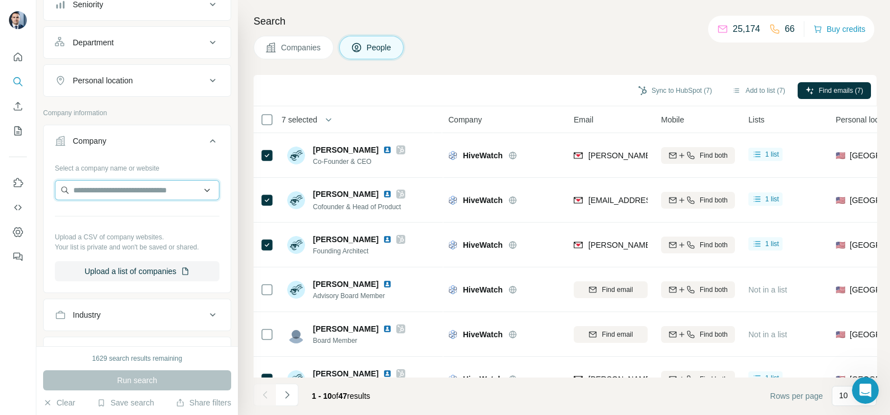
click at [112, 192] on input "text" at bounding box center [137, 190] width 165 height 20
paste input "**********"
type input "**********"
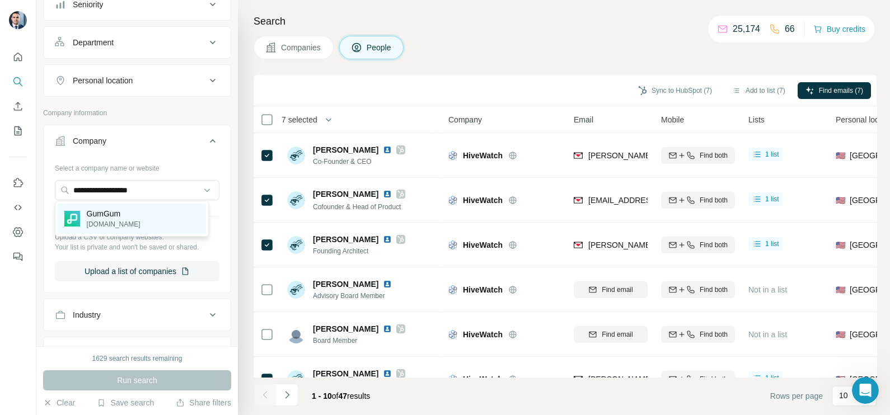
click at [126, 219] on p "gumgum.com" at bounding box center [114, 224] width 54 height 10
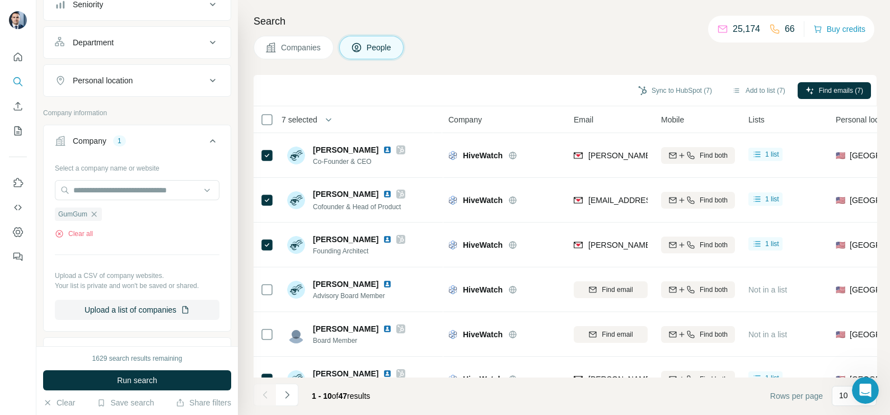
click at [278, 56] on button "Companies" at bounding box center [293, 48] width 80 height 24
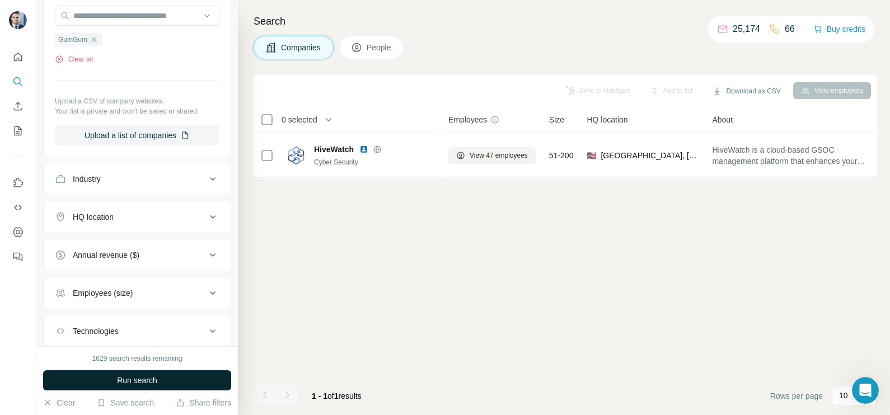
click at [120, 388] on button "Run search" at bounding box center [137, 380] width 188 height 20
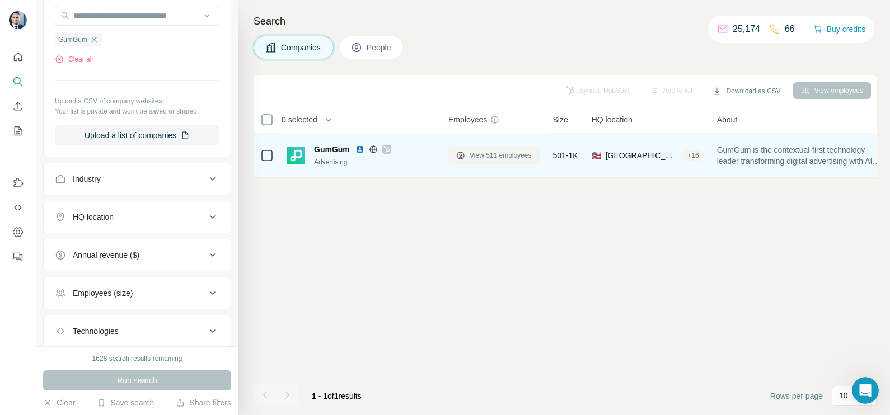
click at [481, 159] on span "View 511 employees" at bounding box center [500, 156] width 62 height 10
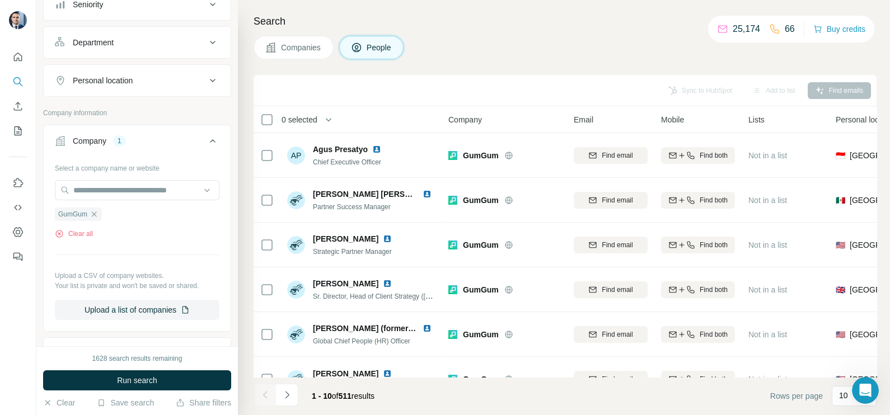
click at [307, 44] on span "Companies" at bounding box center [301, 47] width 41 height 11
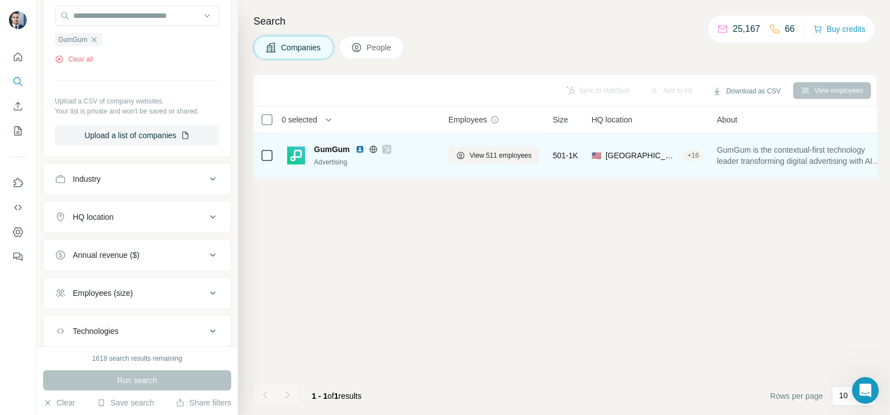
click at [385, 150] on icon at bounding box center [386, 149] width 7 height 9
click at [481, 154] on span "View 511 employees" at bounding box center [500, 156] width 62 height 10
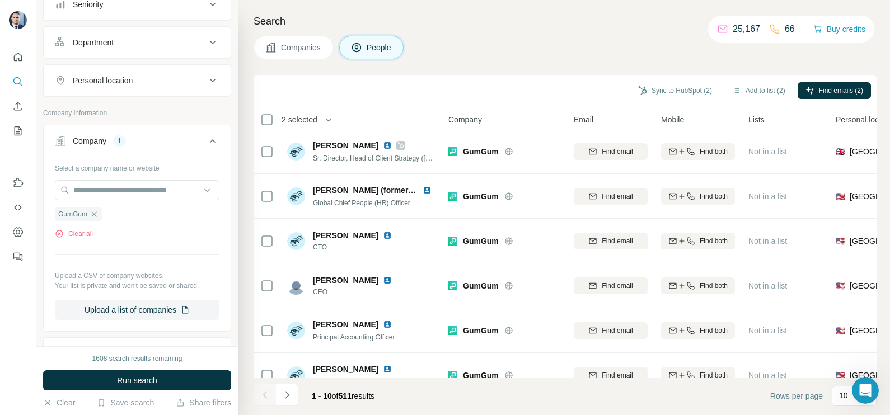
scroll to position [139, 0]
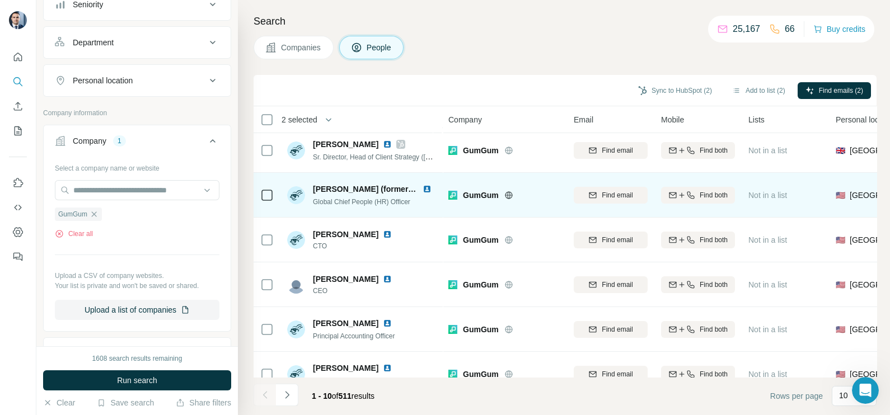
click at [280, 196] on td "Kelly Battelle (formerly Harrington) Global Chief People (HR) Officer" at bounding box center [361, 195] width 162 height 45
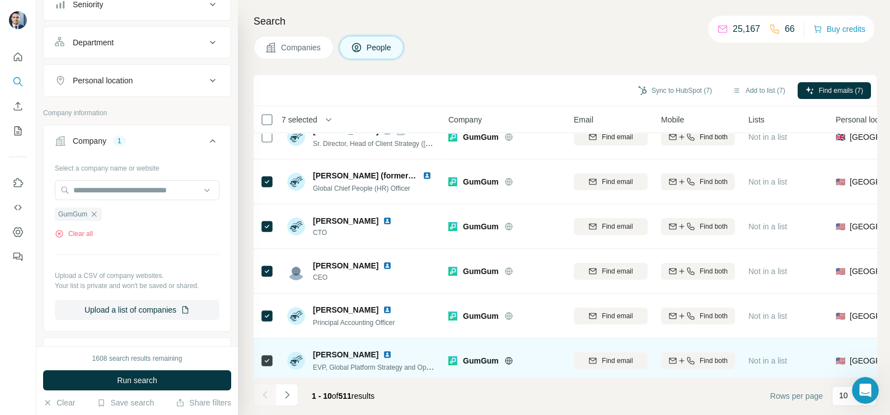
scroll to position [210, 0]
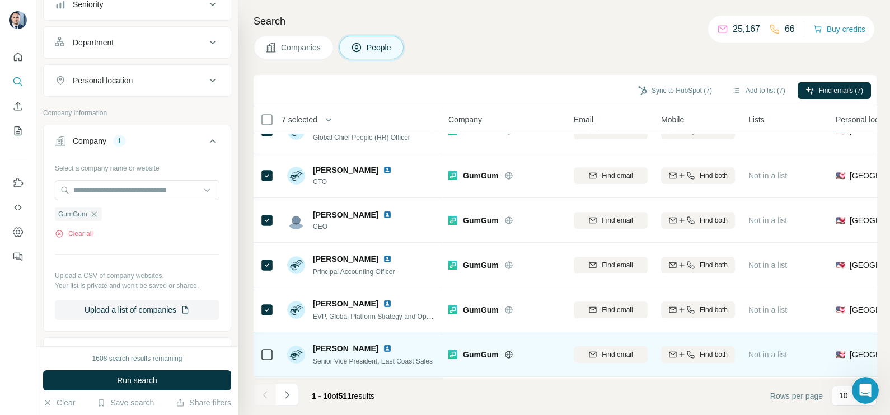
click at [274, 344] on td at bounding box center [266, 354] width 27 height 45
click at [277, 350] on td at bounding box center [266, 354] width 27 height 45
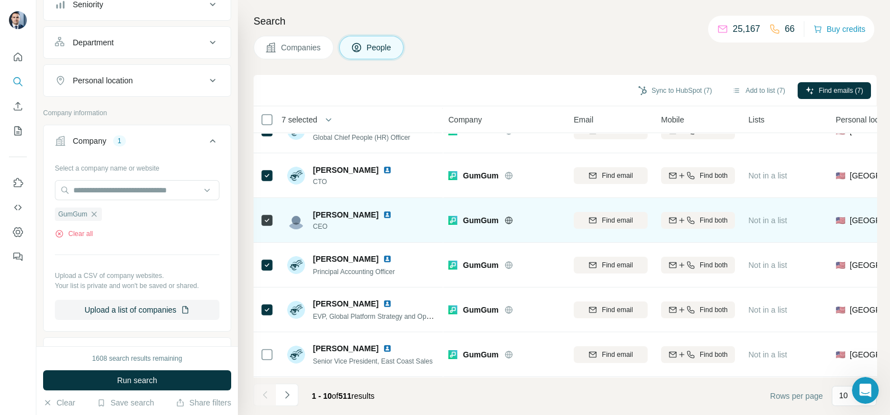
scroll to position [0, 0]
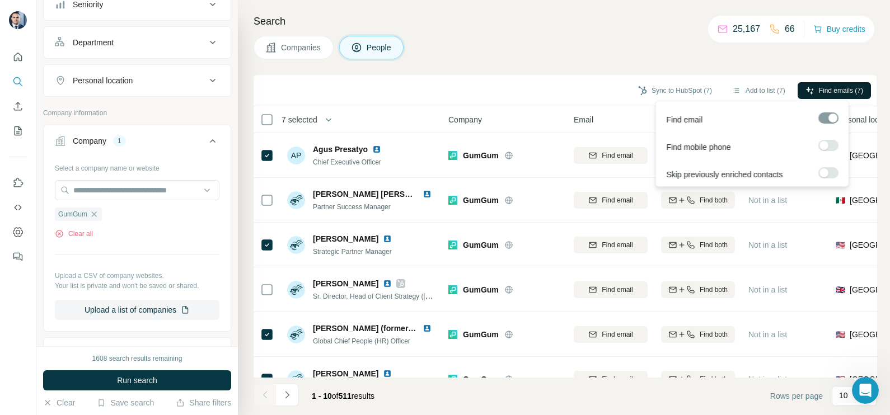
click at [820, 88] on span "Find emails (7)" at bounding box center [841, 91] width 44 height 10
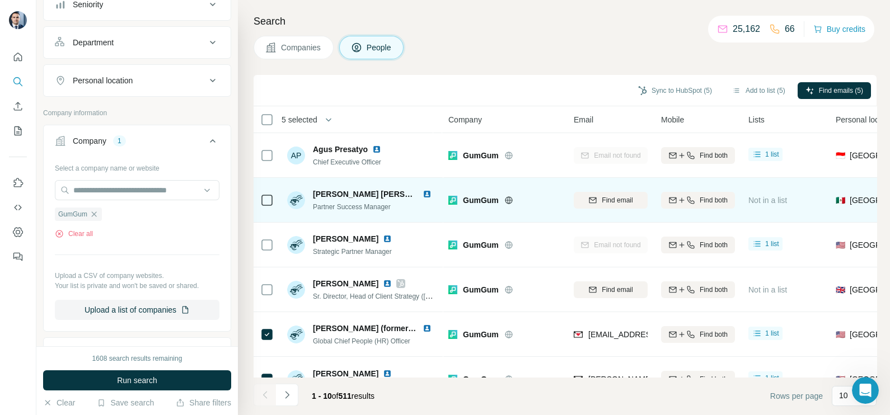
click at [422, 194] on img at bounding box center [426, 194] width 9 height 9
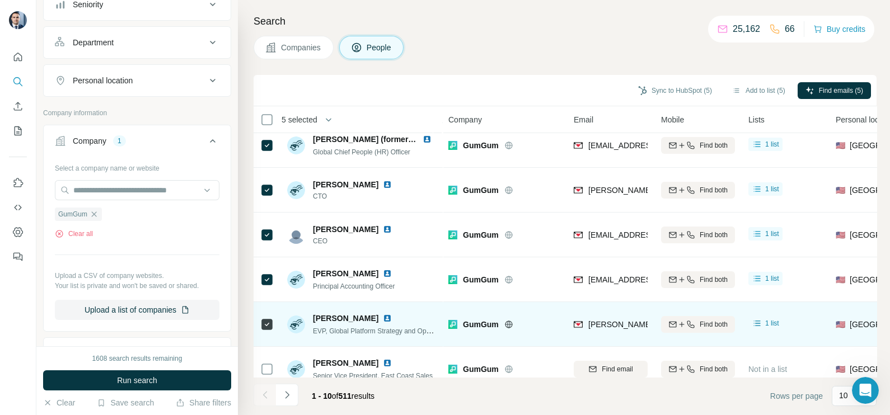
scroll to position [210, 0]
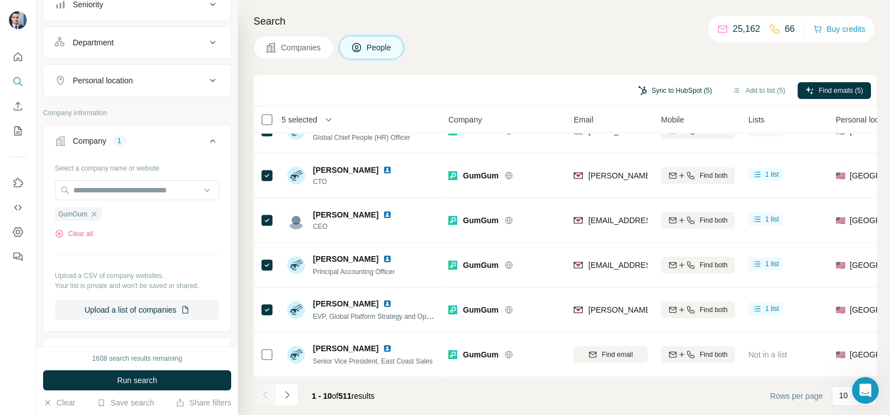
click at [674, 92] on button "Sync to HubSpot (5)" at bounding box center [675, 90] width 90 height 17
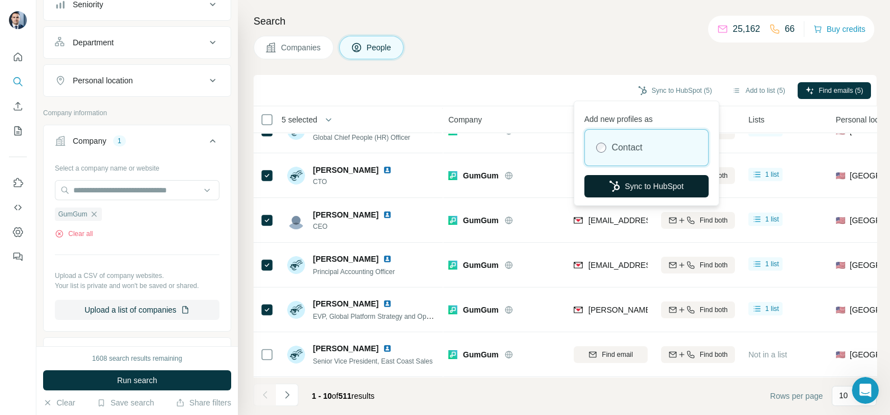
click at [633, 189] on button "Sync to HubSpot" at bounding box center [646, 186] width 124 height 22
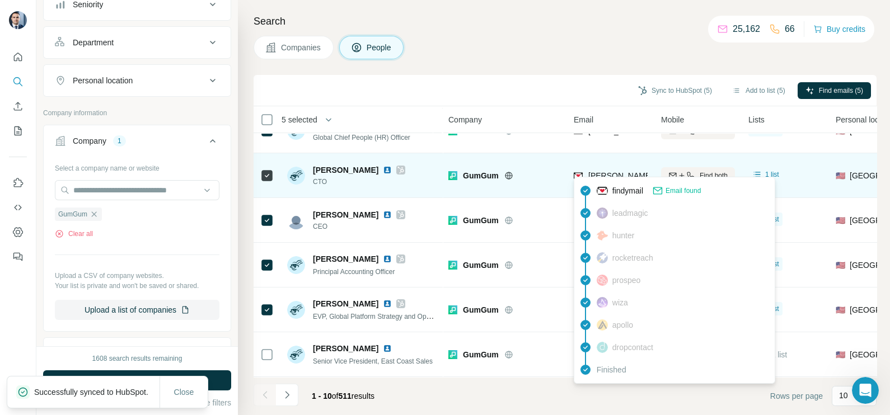
click at [618, 171] on span "ken@gumgum.com" at bounding box center [686, 175] width 197 height 9
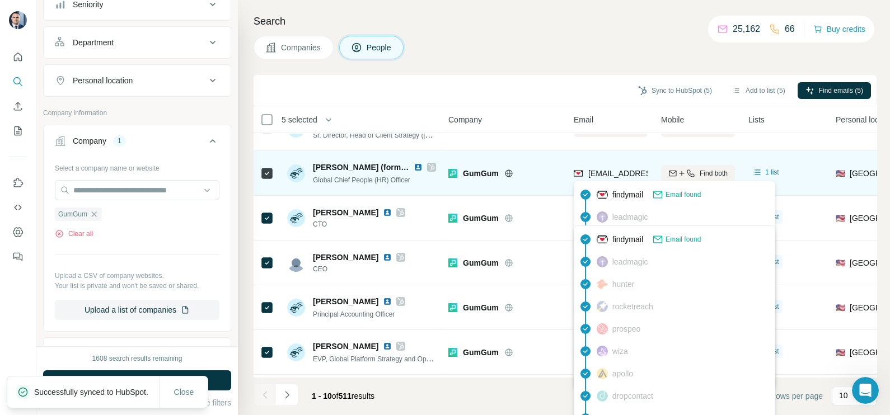
scroll to position [139, 0]
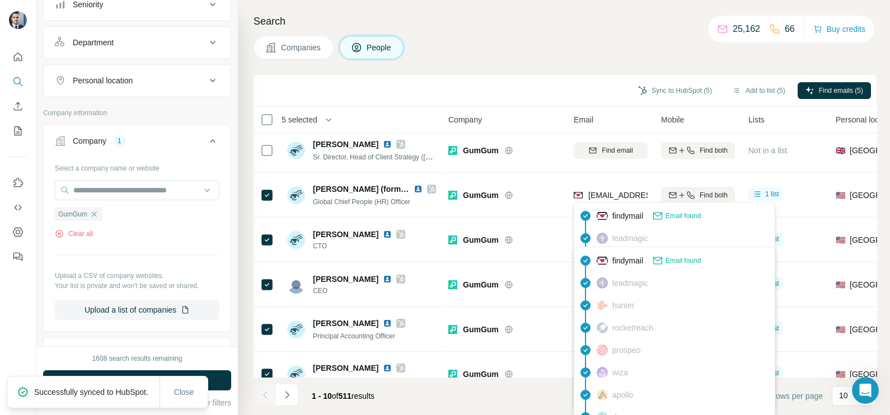
click at [604, 208] on div "findymail Email found" at bounding box center [674, 216] width 196 height 22
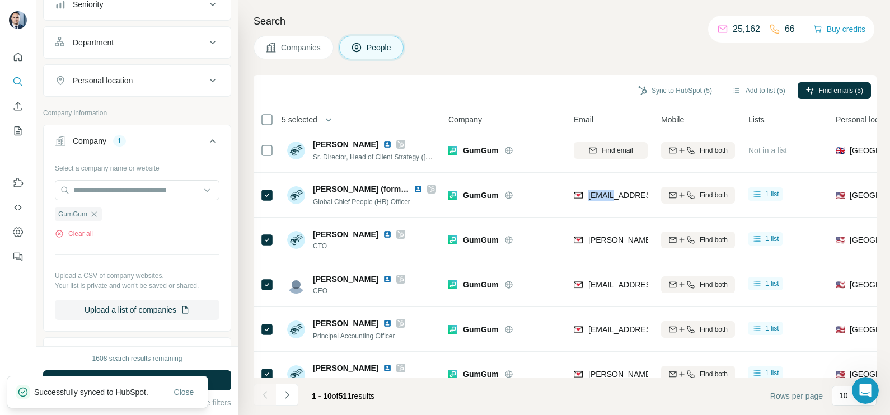
click at [604, 208] on div "kellyb@gumgum.com" at bounding box center [611, 195] width 74 height 31
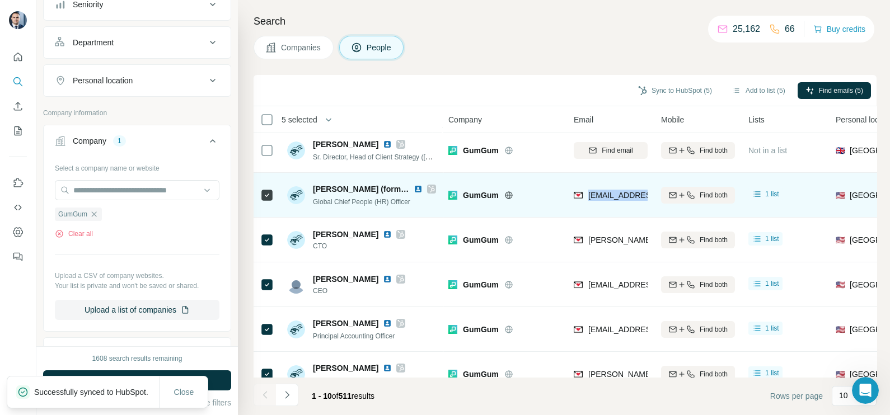
click at [604, 208] on div "kellyb@gumgum.com" at bounding box center [611, 195] width 74 height 31
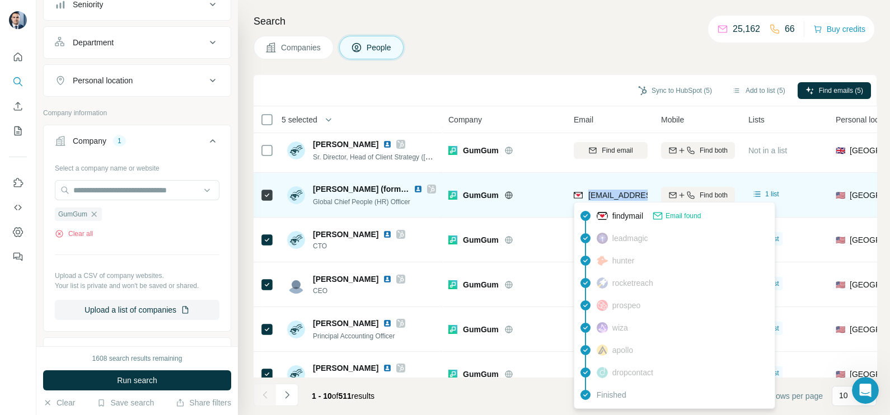
click at [613, 192] on span "kellyb@gumgum.com" at bounding box center [654, 195] width 133 height 9
click at [623, 191] on span "kellyb@gumgum.com" at bounding box center [654, 195] width 133 height 9
click at [619, 191] on span "kellyb@gumgum.com" at bounding box center [654, 195] width 133 height 9
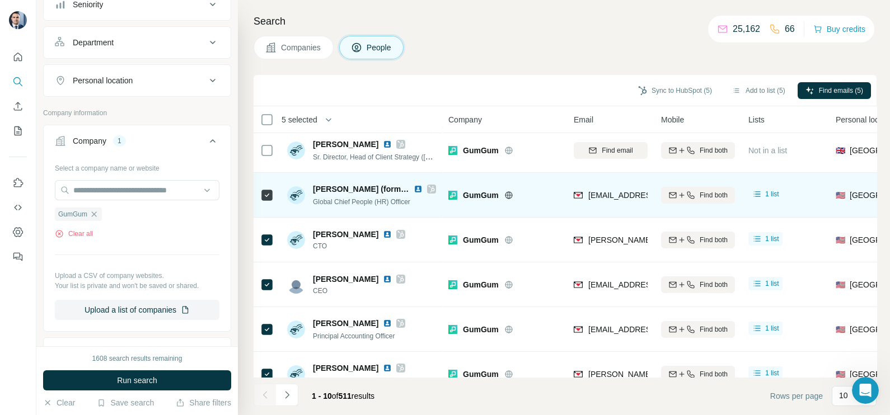
drag, startPoint x: 620, startPoint y: 191, endPoint x: 604, endPoint y: 191, distance: 16.2
click at [604, 191] on span "kellyb@gumgum.com" at bounding box center [654, 195] width 133 height 9
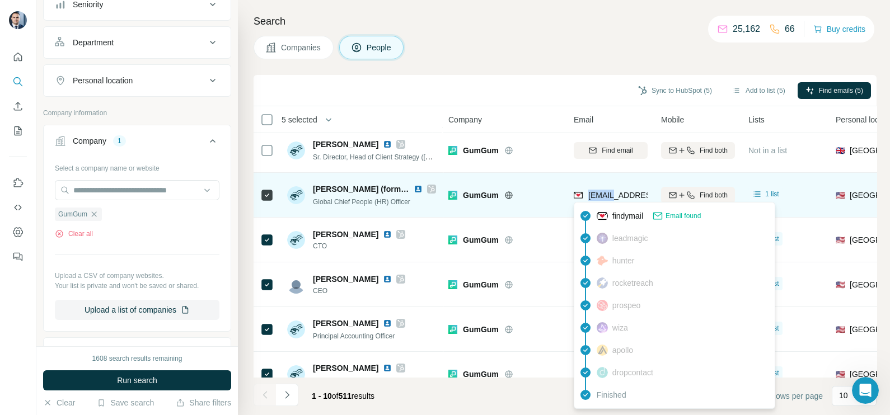
click at [604, 191] on span "kellyb@gumgum.com" at bounding box center [654, 195] width 133 height 9
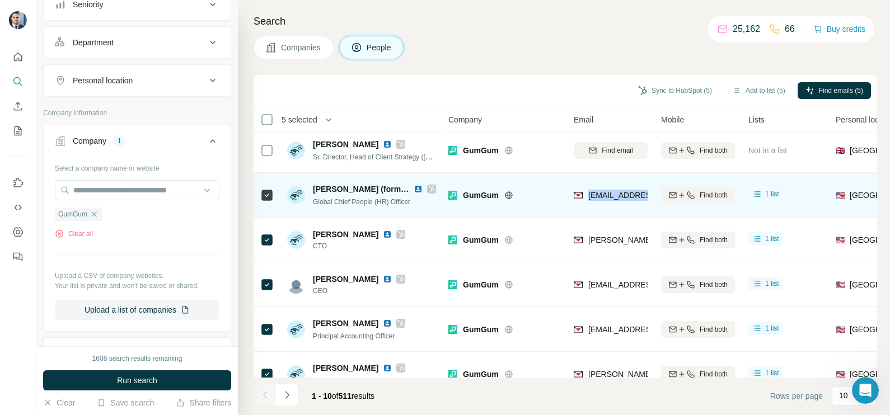
click at [604, 191] on span "kellyb@gumgum.com" at bounding box center [654, 195] width 133 height 9
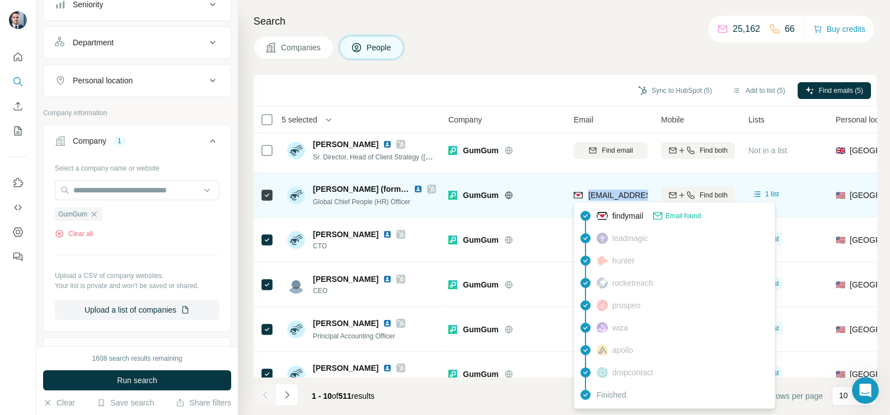
click at [616, 191] on span "kellyb@gumgum.com" at bounding box center [654, 195] width 133 height 9
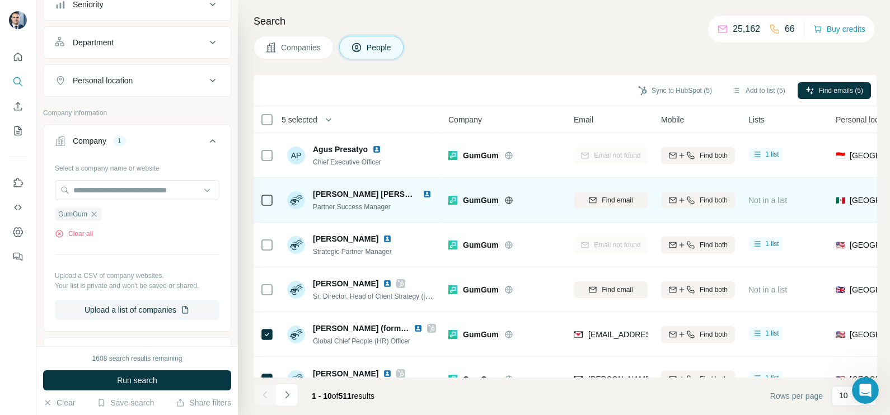
scroll to position [210, 0]
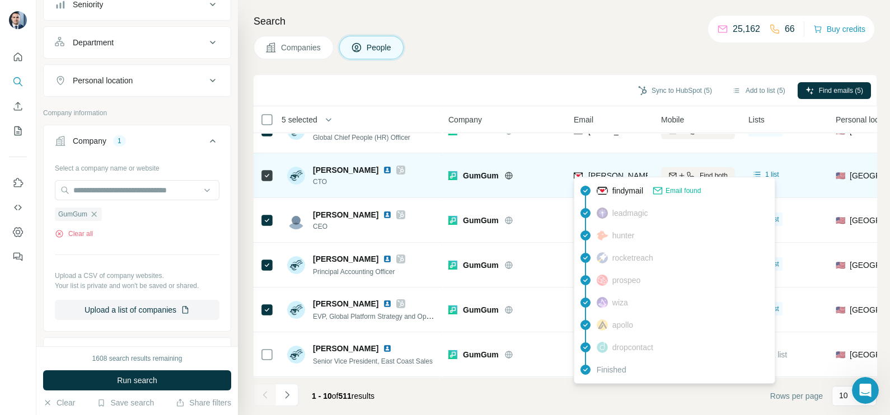
click at [609, 173] on span "ken@gumgum.com" at bounding box center [686, 175] width 197 height 9
drag, startPoint x: 523, startPoint y: 171, endPoint x: 533, endPoint y: 173, distance: 10.2
click at [526, 171] on div at bounding box center [522, 175] width 9 height 9
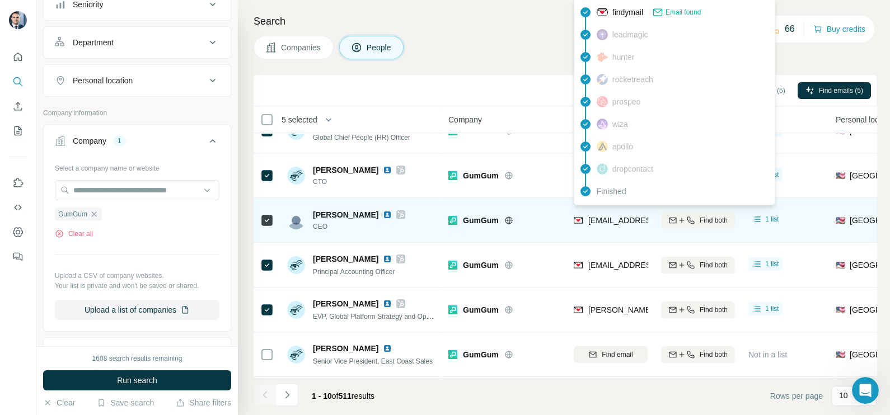
click at [632, 216] on span "mstartzel@gumgum.com" at bounding box center [654, 220] width 133 height 9
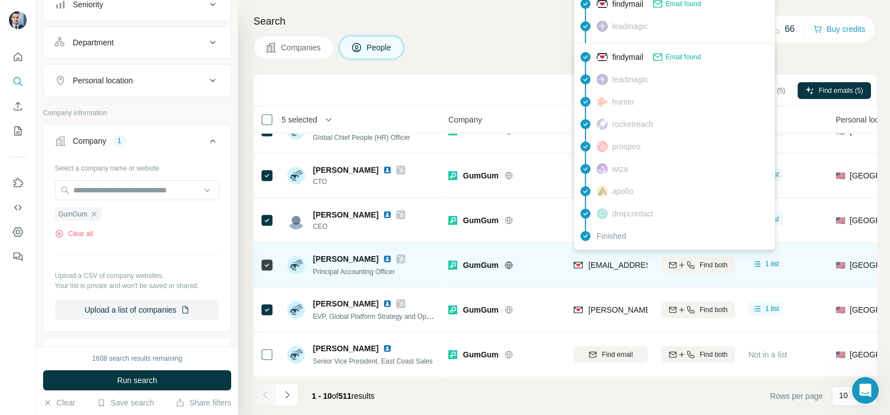
click at [603, 261] on span "rasmus@gumgum.com" at bounding box center [654, 265] width 133 height 9
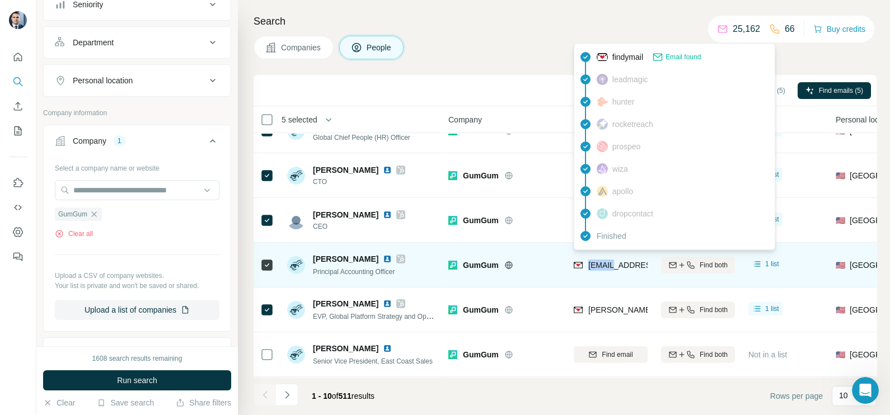
click at [603, 261] on span "rasmus@gumgum.com" at bounding box center [654, 265] width 133 height 9
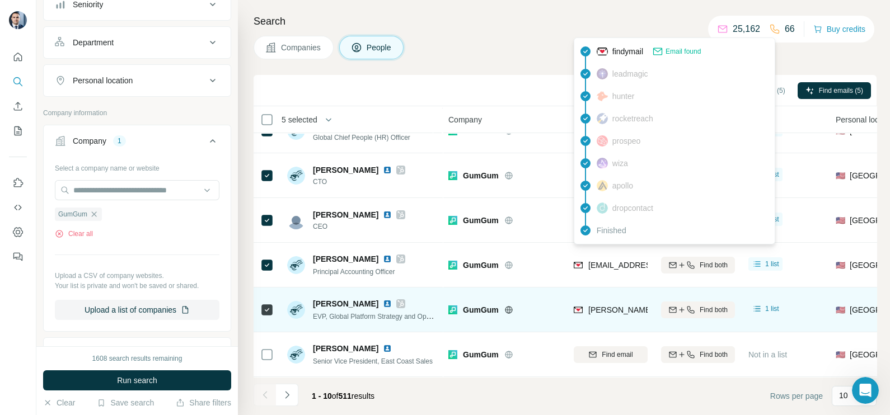
click at [630, 310] on div "adam@gumgum.com" at bounding box center [675, 310] width 203 height 13
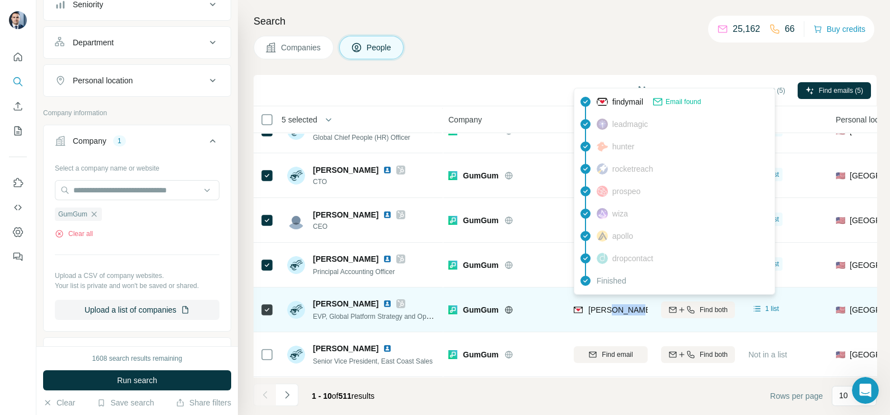
click at [630, 309] on div "adam@gumgum.com" at bounding box center [675, 310] width 203 height 13
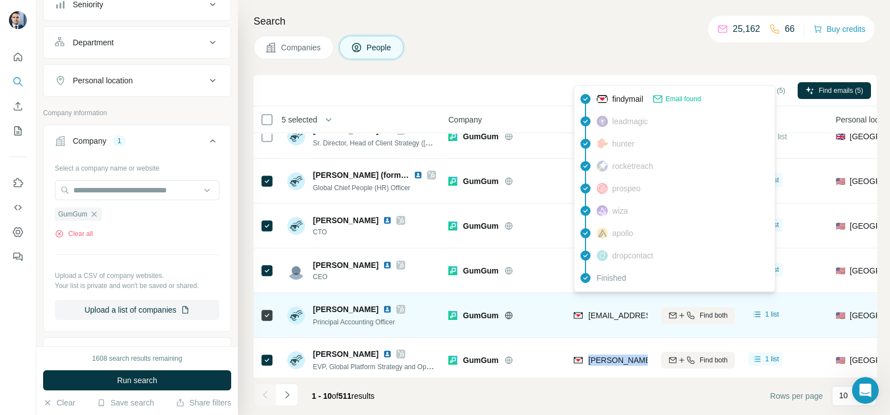
scroll to position [140, 0]
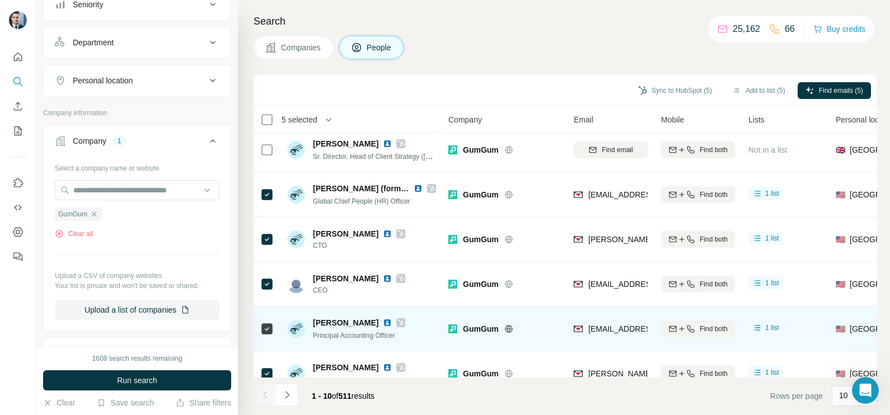
click at [546, 308] on td "GumGum" at bounding box center [504, 329] width 125 height 45
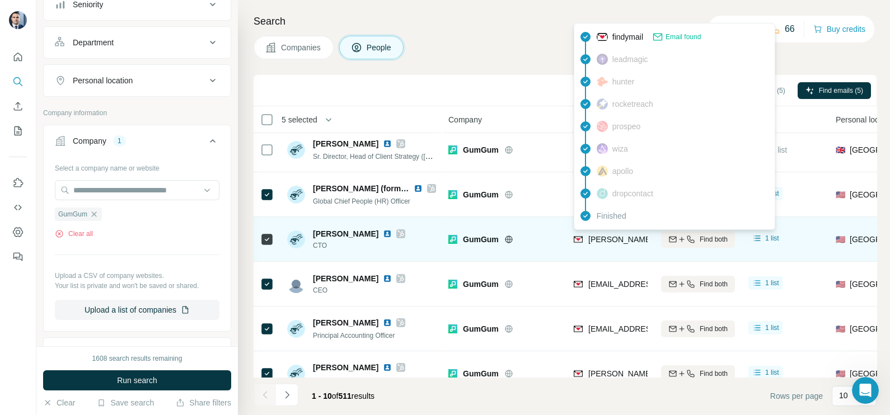
click at [613, 238] on span "ken@gumgum.com" at bounding box center [686, 239] width 197 height 9
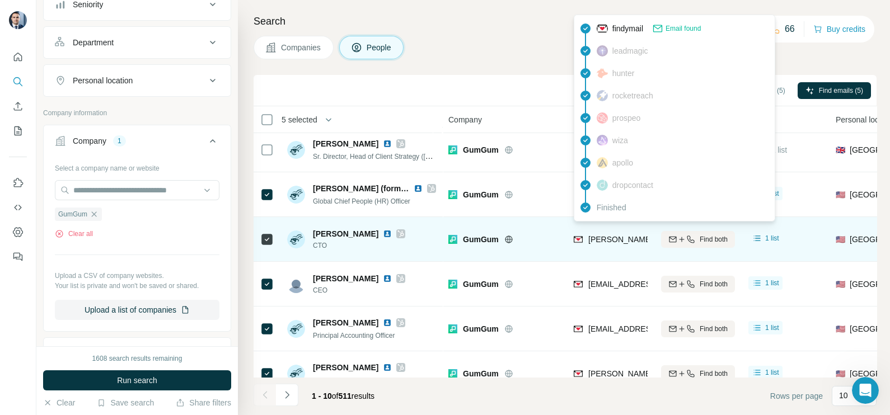
click at [546, 256] on td "GumGum" at bounding box center [504, 239] width 125 height 45
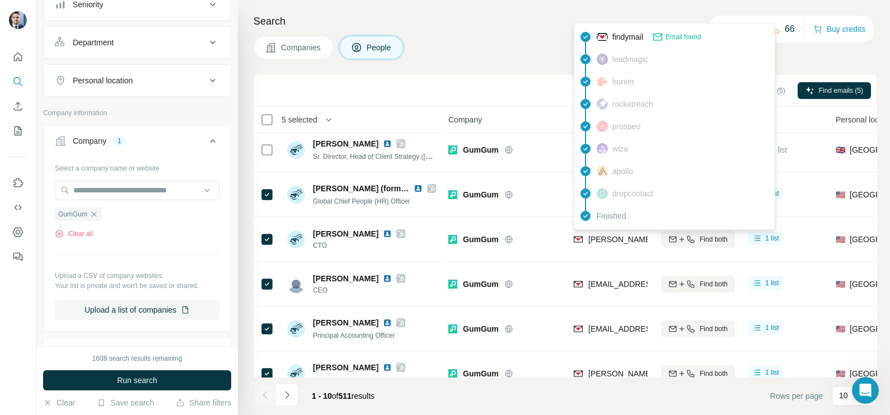
click at [592, 204] on div "dropcontact" at bounding box center [674, 193] width 196 height 22
click at [592, 204] on div "kellyb@gumgum.com" at bounding box center [611, 194] width 74 height 31
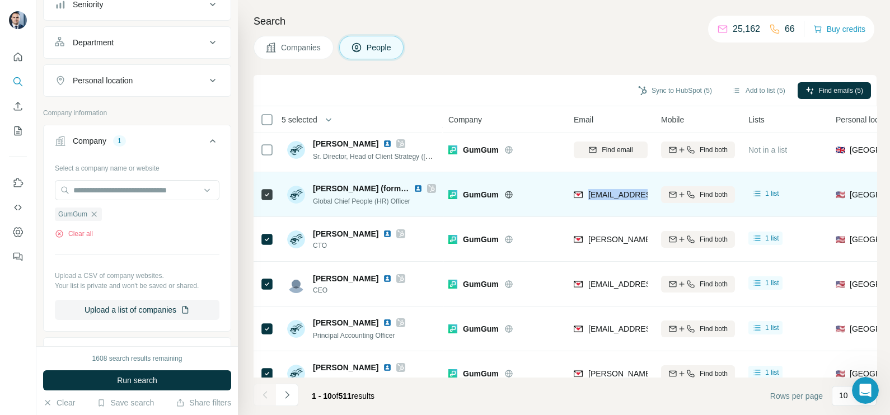
click at [592, 204] on div "kellyb@gumgum.com" at bounding box center [611, 194] width 74 height 31
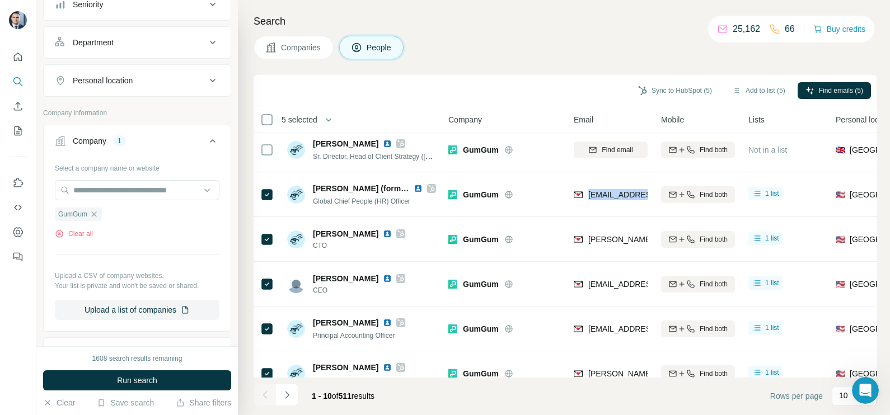
click at [98, 210] on icon "button" at bounding box center [94, 214] width 9 height 9
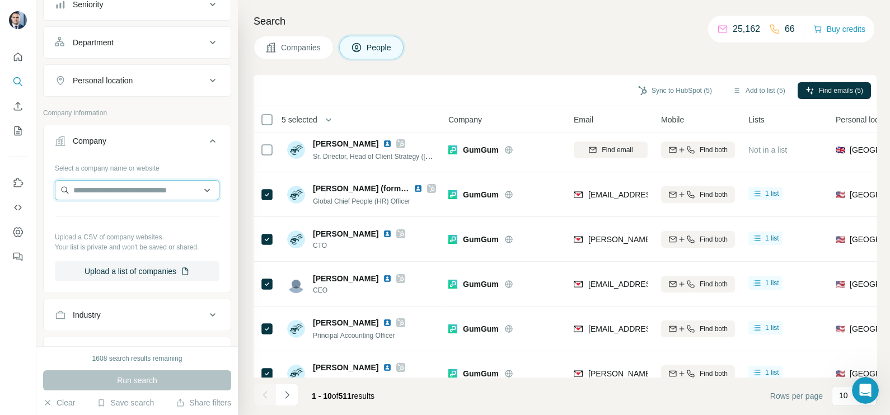
click at [106, 190] on input "text" at bounding box center [137, 190] width 165 height 20
paste input "**********"
type input "**********"
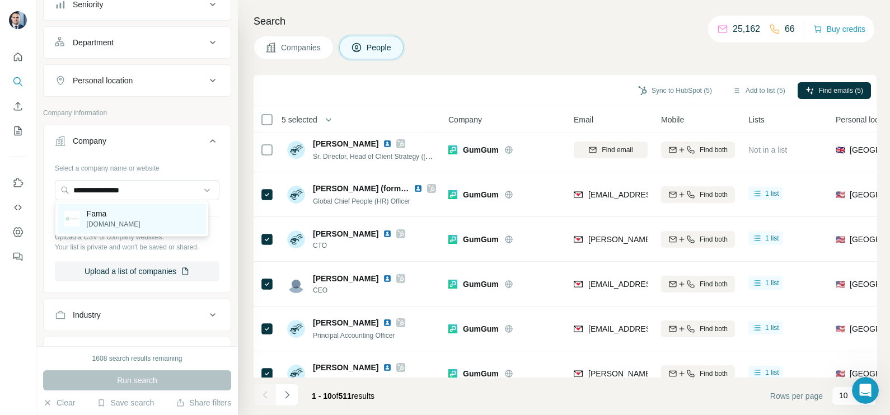
click at [133, 210] on div "Fama fama.io" at bounding box center [132, 219] width 148 height 30
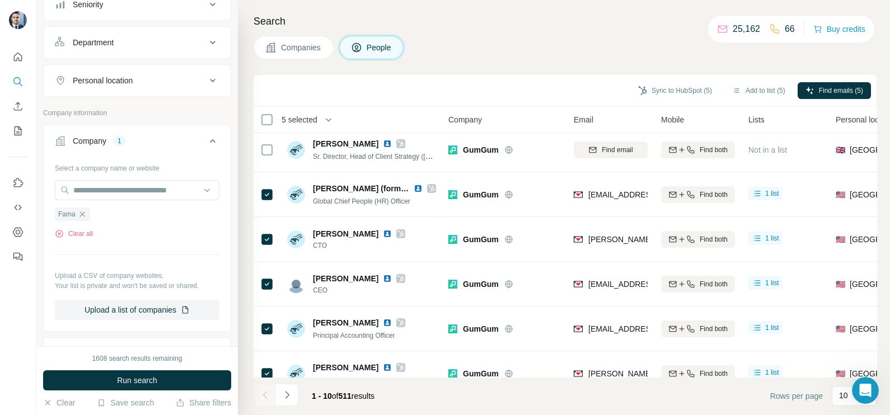
click at [279, 54] on button "Companies" at bounding box center [293, 48] width 80 height 24
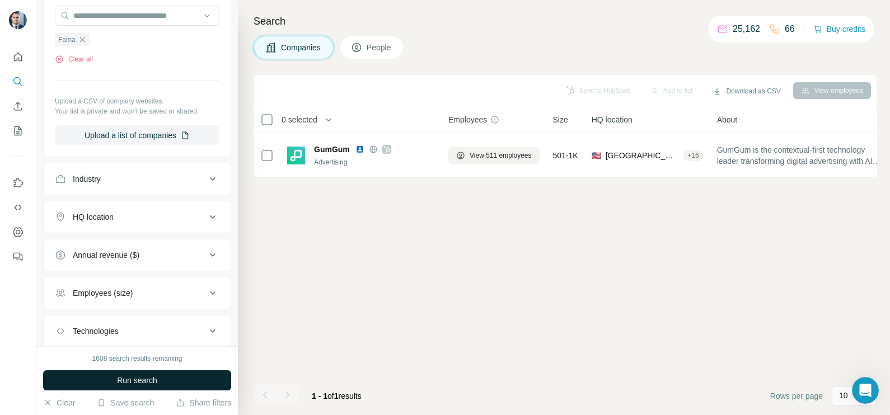
click at [154, 379] on span "Run search" at bounding box center [137, 380] width 40 height 11
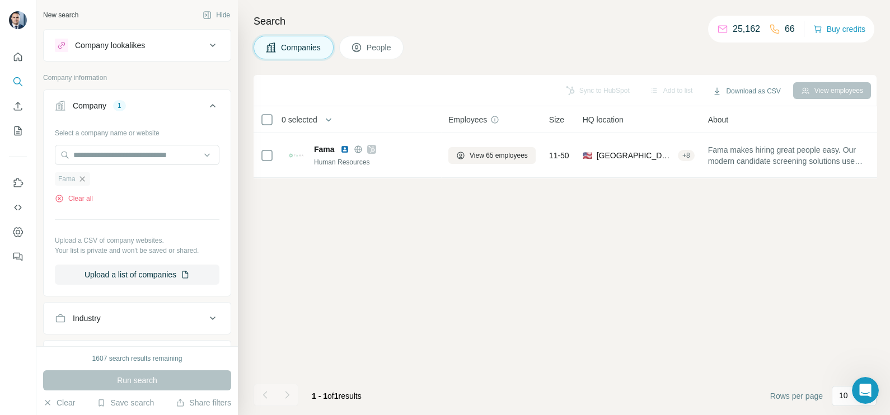
click at [80, 175] on icon "button" at bounding box center [82, 179] width 9 height 9
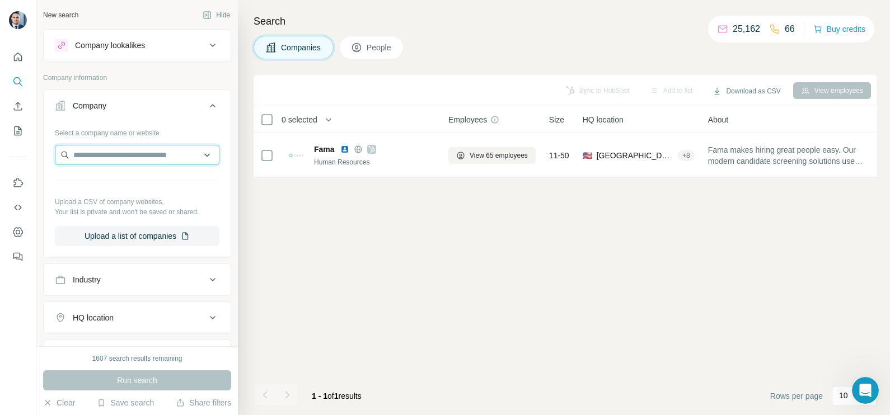
click at [97, 160] on input "text" at bounding box center [137, 155] width 165 height 20
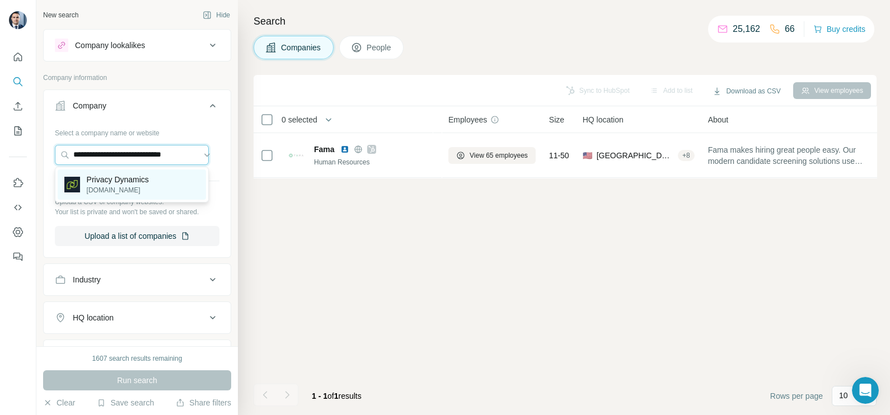
type input "**********"
click at [126, 182] on p "Privacy Dynamics" at bounding box center [118, 179] width 62 height 11
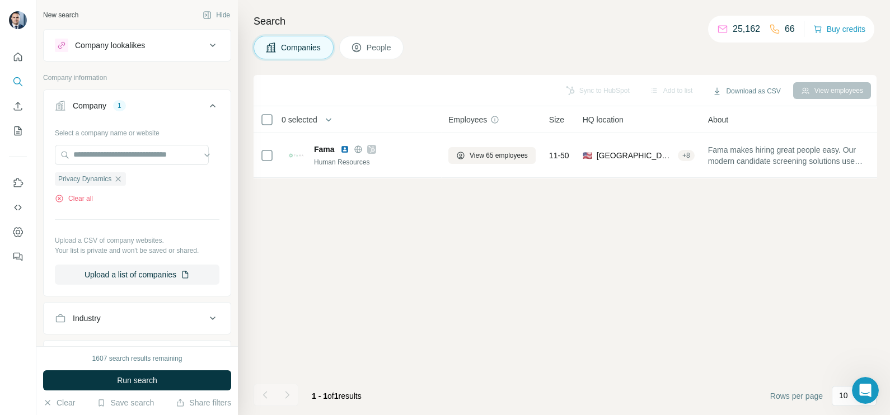
click at [281, 51] on span "Companies" at bounding box center [301, 47] width 41 height 11
click at [125, 382] on span "Run search" at bounding box center [137, 380] width 40 height 11
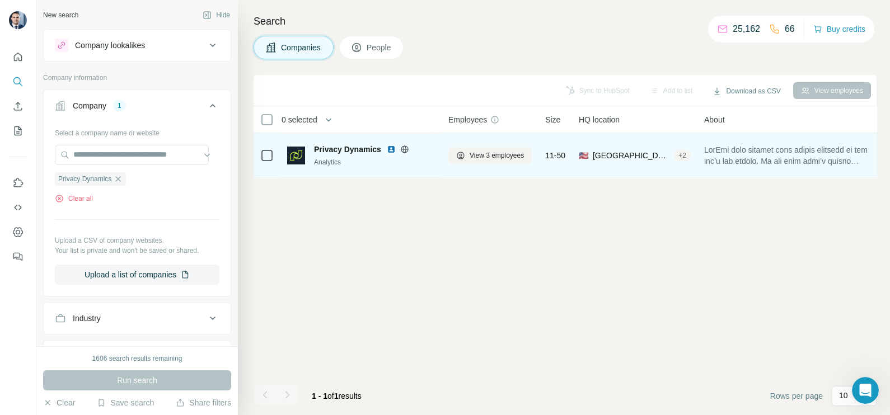
click at [498, 145] on div "View 3 employees" at bounding box center [489, 155] width 83 height 31
click at [495, 151] on span "View 3 employees" at bounding box center [496, 156] width 54 height 10
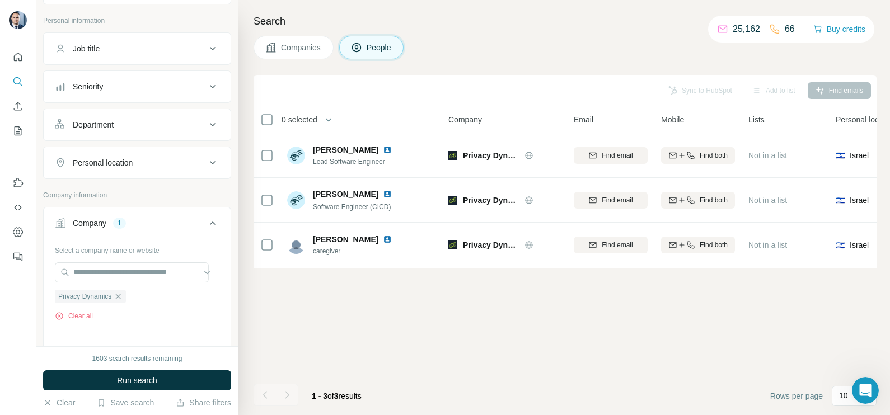
scroll to position [69, 0]
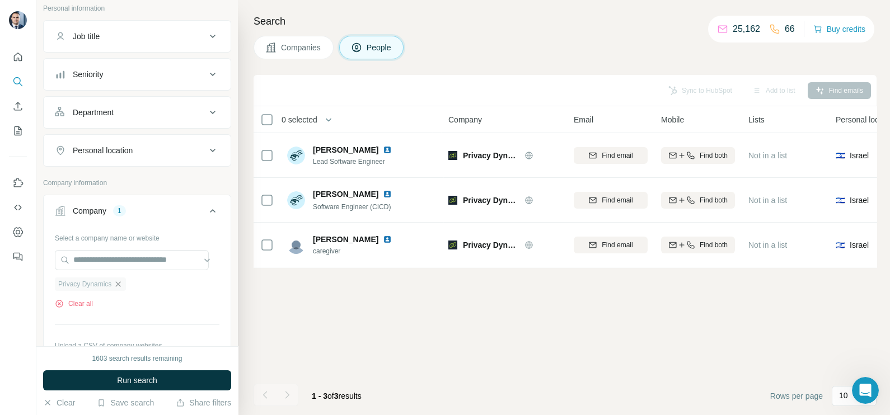
click at [120, 283] on icon "button" at bounding box center [118, 283] width 5 height 5
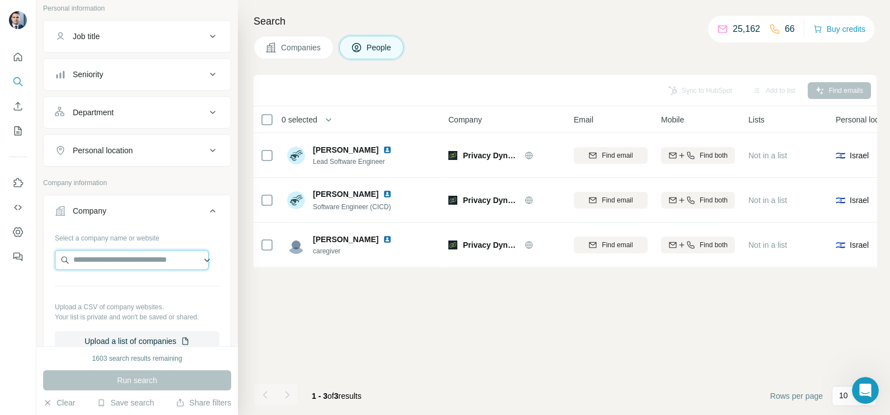
click at [119, 261] on input "text" at bounding box center [132, 260] width 154 height 20
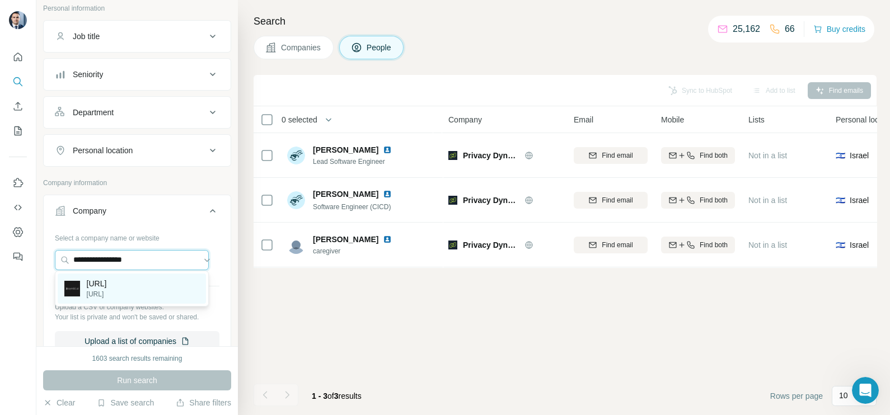
type input "**********"
click at [107, 293] on p "symbl.ai" at bounding box center [97, 294] width 20 height 10
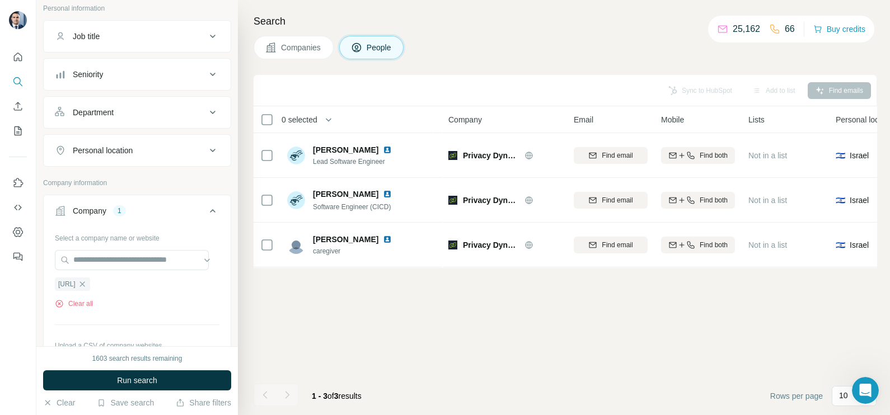
scroll to position [139, 0]
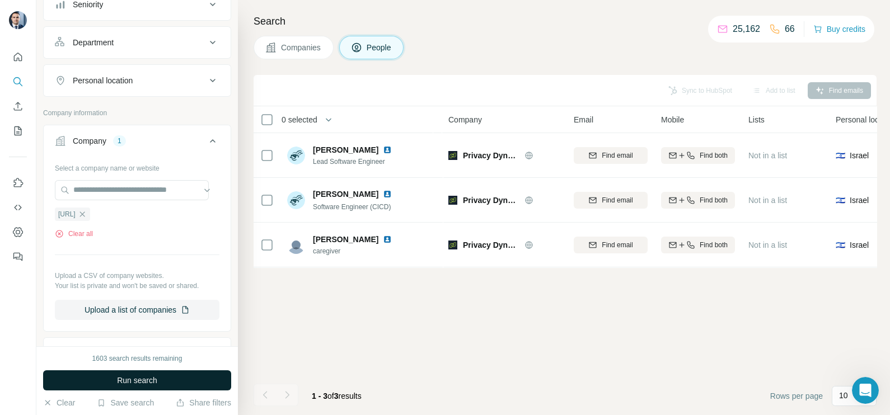
click at [157, 383] on span "Run search" at bounding box center [137, 380] width 40 height 11
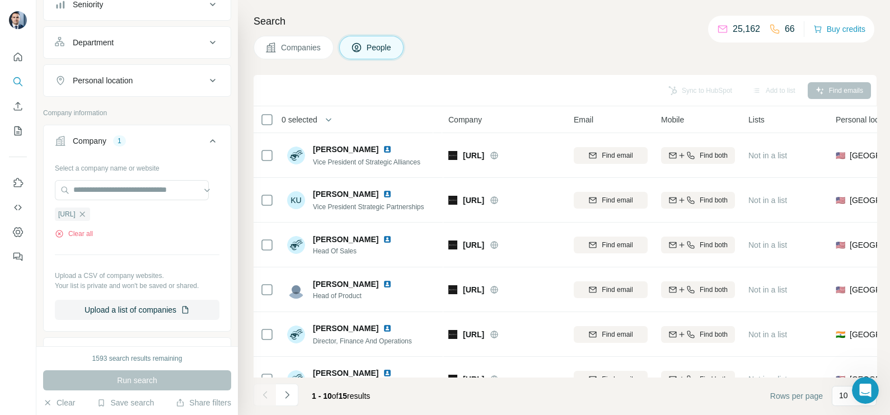
click at [291, 48] on span "Companies" at bounding box center [301, 47] width 41 height 11
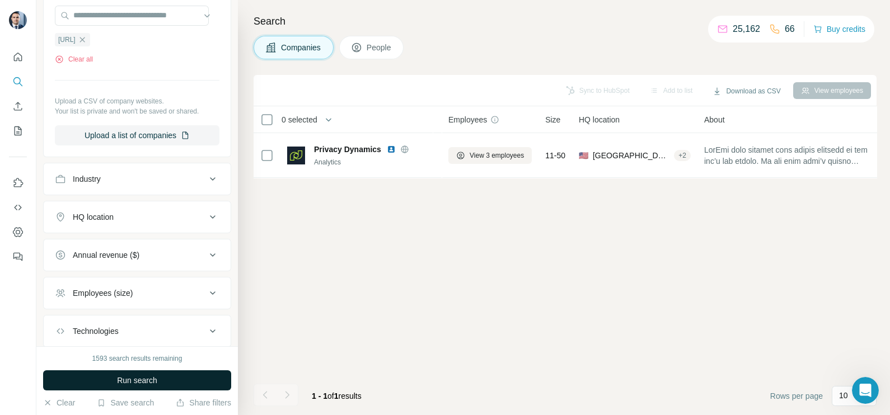
click at [165, 373] on button "Run search" at bounding box center [137, 380] width 188 height 20
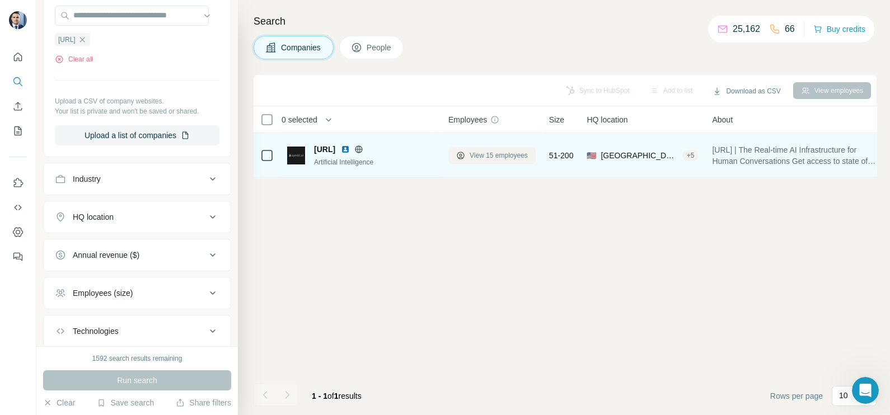
click at [495, 152] on span "View 15 employees" at bounding box center [498, 156] width 58 height 10
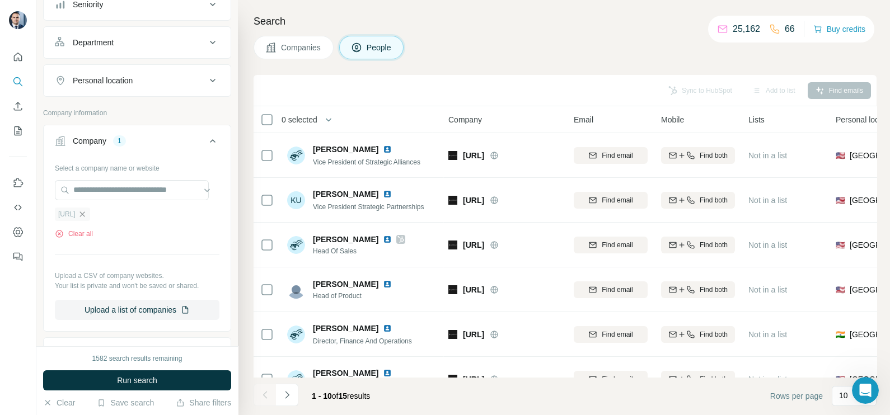
click at [87, 210] on icon "button" at bounding box center [82, 214] width 9 height 9
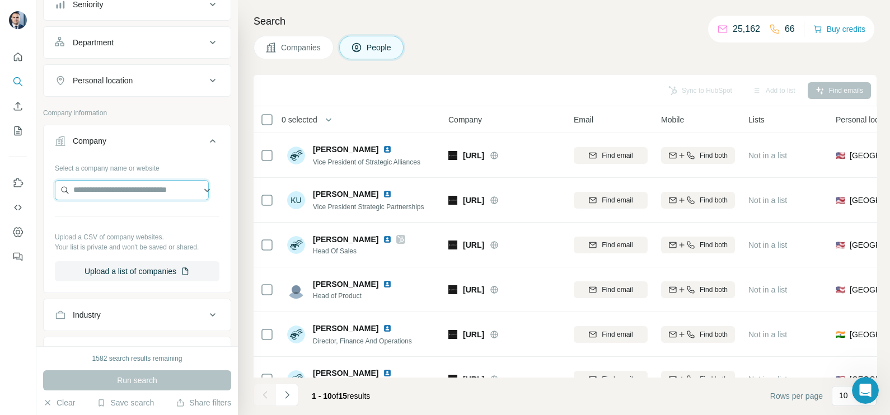
click at [102, 193] on input "text" at bounding box center [132, 190] width 154 height 20
paste input "**********"
type input "**********"
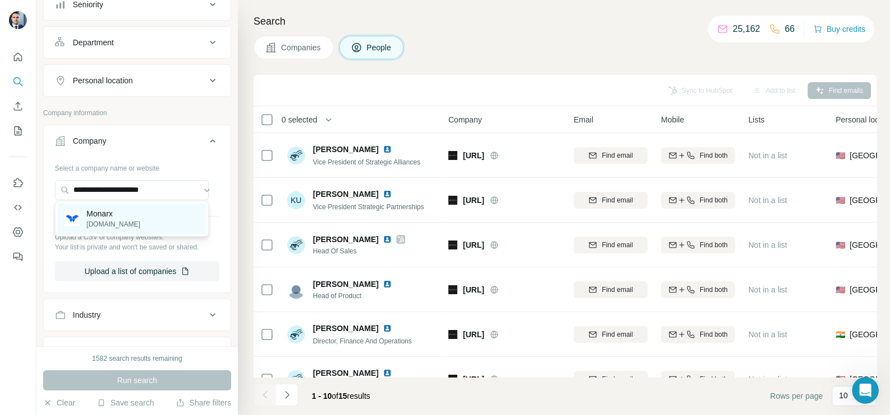
click at [137, 213] on div "Monarx monarx.com" at bounding box center [132, 219] width 148 height 30
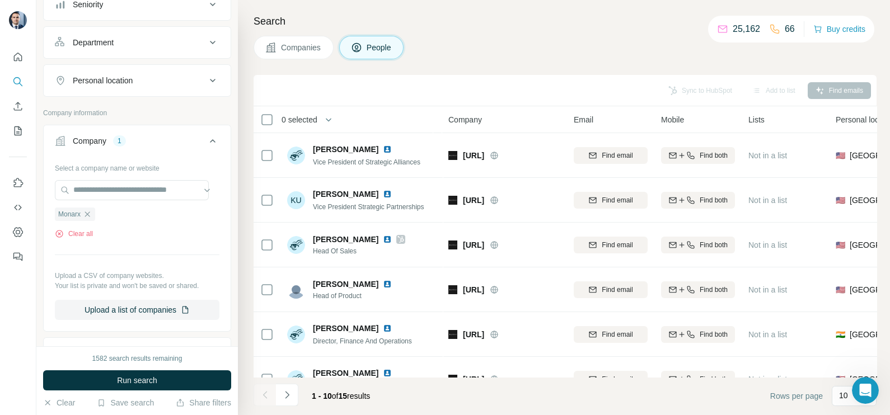
click at [293, 61] on div "Search Companies People Sync to HubSpot Add to list Find emails 0 selected Peop…" at bounding box center [564, 207] width 652 height 415
click at [293, 50] on span "Companies" at bounding box center [301, 47] width 41 height 11
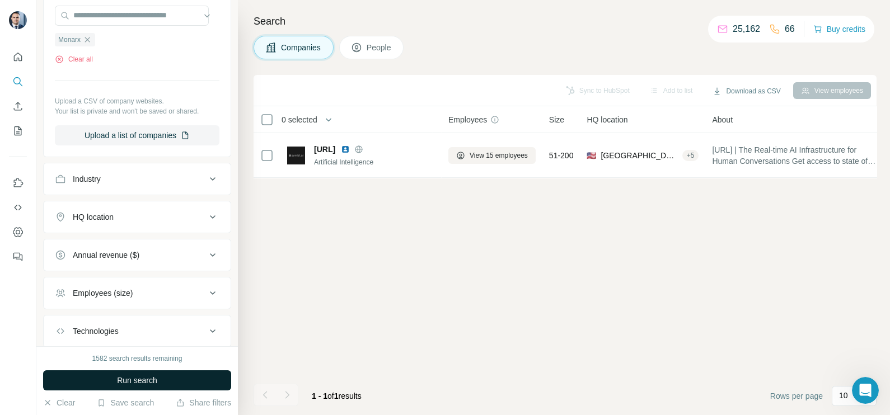
click at [129, 379] on span "Run search" at bounding box center [137, 380] width 40 height 11
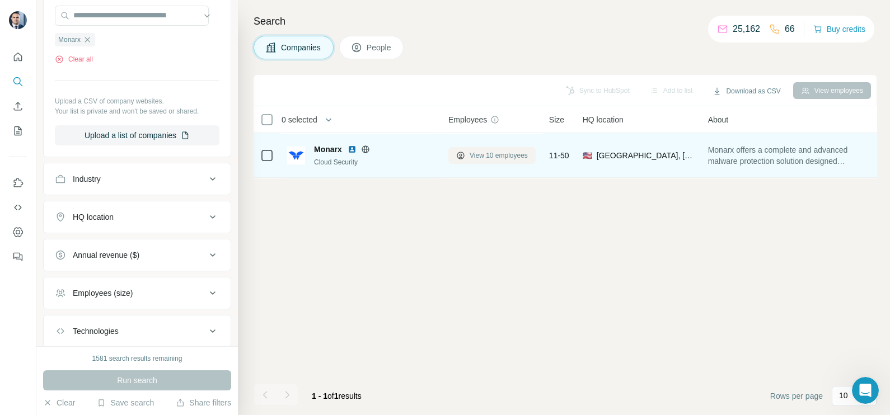
click at [498, 147] on button "View 10 employees" at bounding box center [491, 155] width 87 height 17
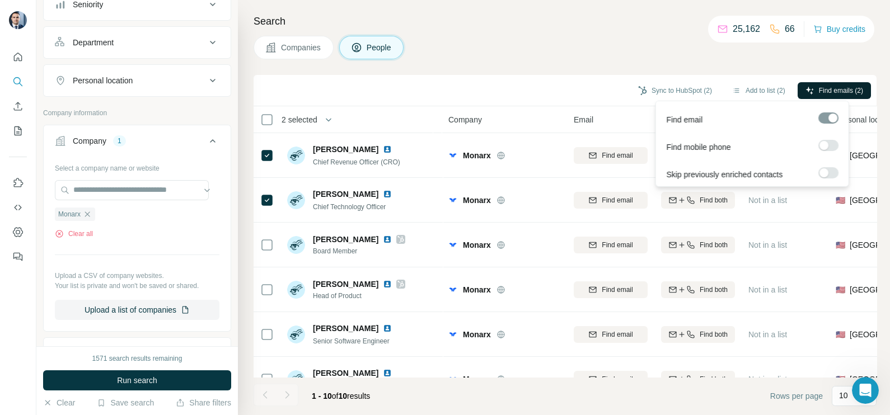
click at [805, 87] on icon "button" at bounding box center [809, 90] width 9 height 9
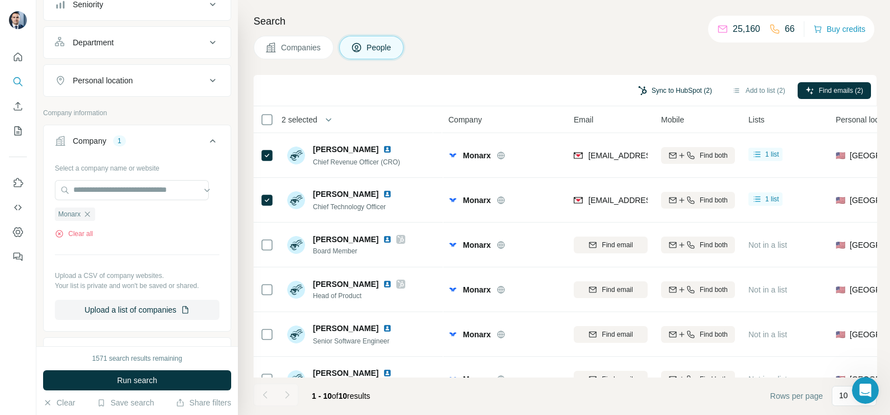
click at [658, 87] on button "Sync to HubSpot (2)" at bounding box center [675, 90] width 90 height 17
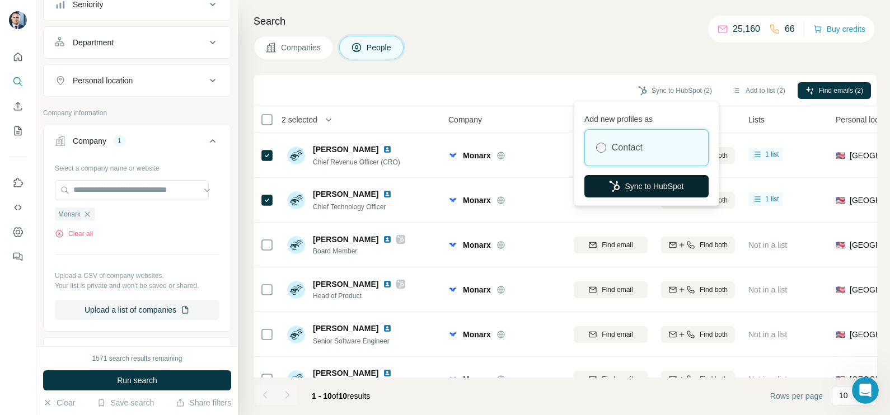
click at [637, 189] on button "Sync to HubSpot" at bounding box center [646, 186] width 124 height 22
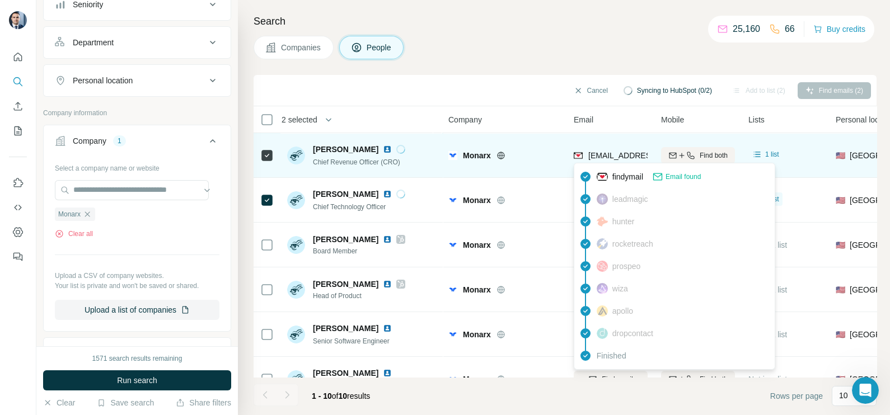
click at [605, 156] on span "pdr@monarx.com" at bounding box center [654, 155] width 133 height 9
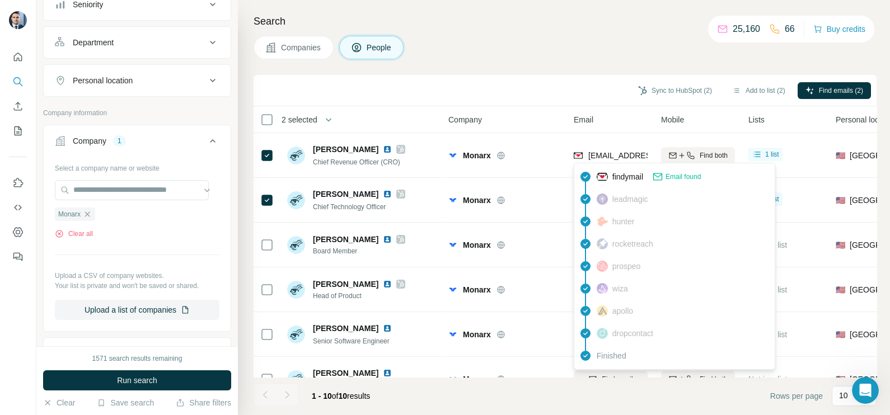
click at [527, 73] on div "Search Companies People Sync to HubSpot (2) Add to list (2) Find emails (2) 2 s…" at bounding box center [564, 207] width 652 height 415
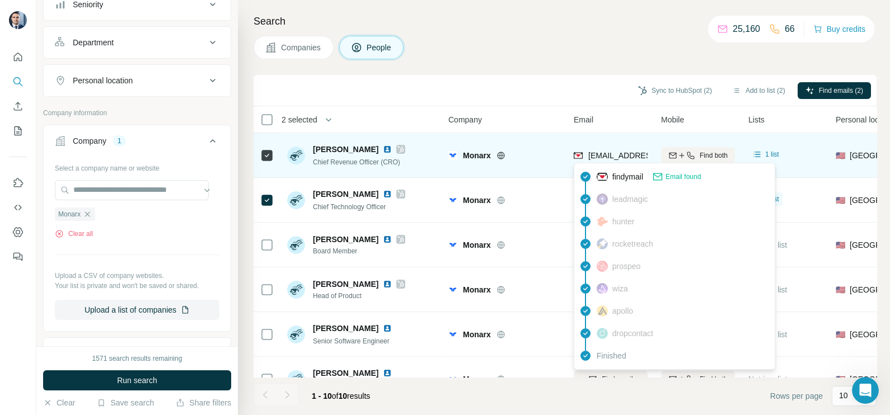
click at [597, 158] on span "pdr@monarx.com" at bounding box center [654, 155] width 133 height 9
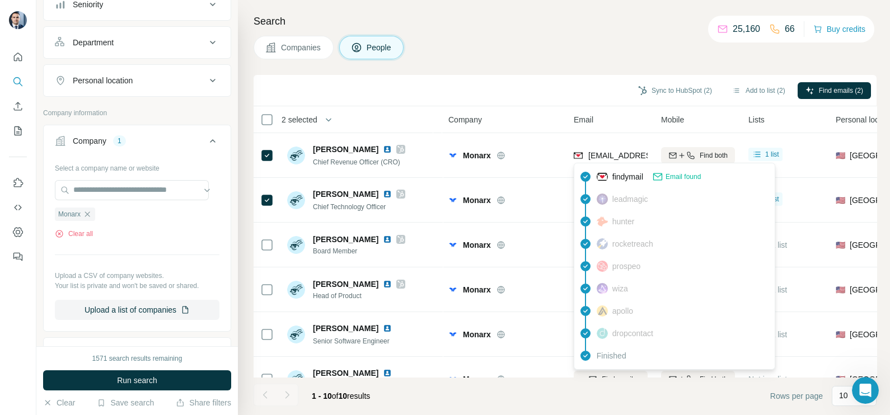
click at [537, 115] on div "Company" at bounding box center [504, 119] width 112 height 13
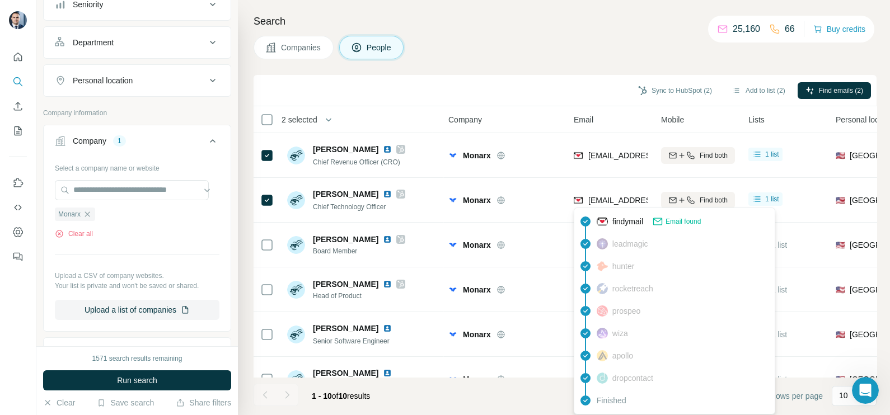
click at [616, 209] on div "findymail Email found leadmagic hunter rocketreach prospeo [PERSON_NAME] apollo…" at bounding box center [674, 311] width 201 height 207
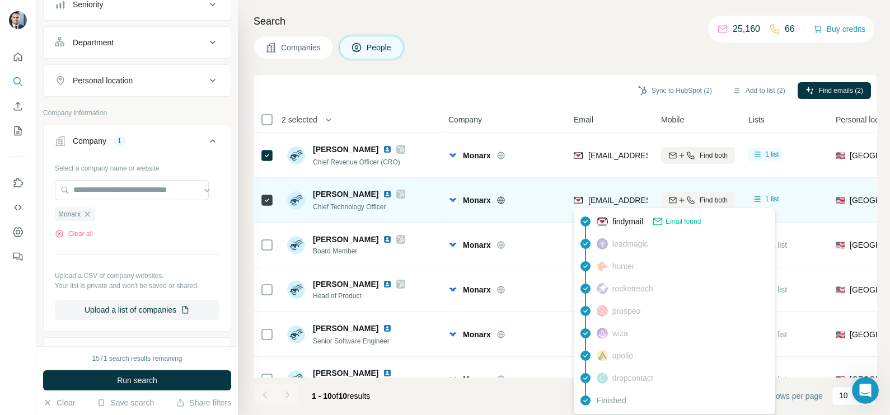
click at [612, 204] on span "rseger@monarx.com" at bounding box center [654, 200] width 133 height 9
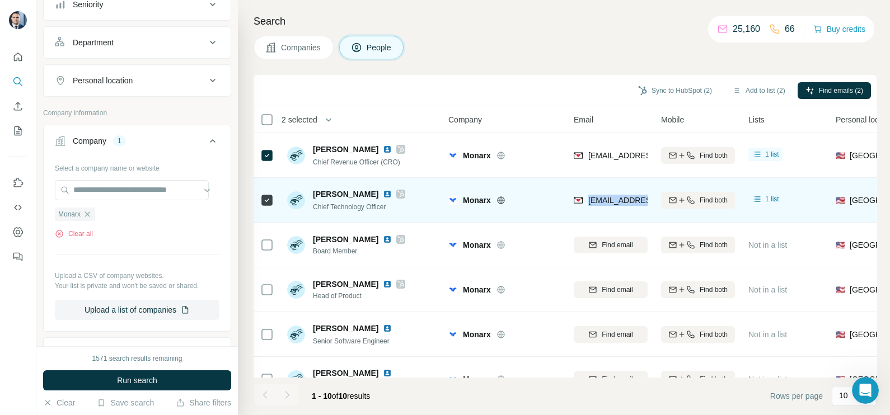
click at [612, 204] on span "rseger@monarx.com" at bounding box center [654, 200] width 133 height 9
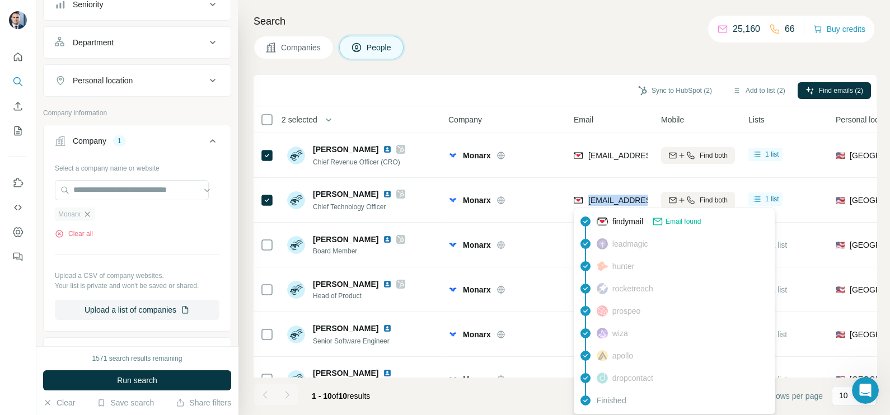
click at [88, 213] on icon "button" at bounding box center [87, 214] width 9 height 9
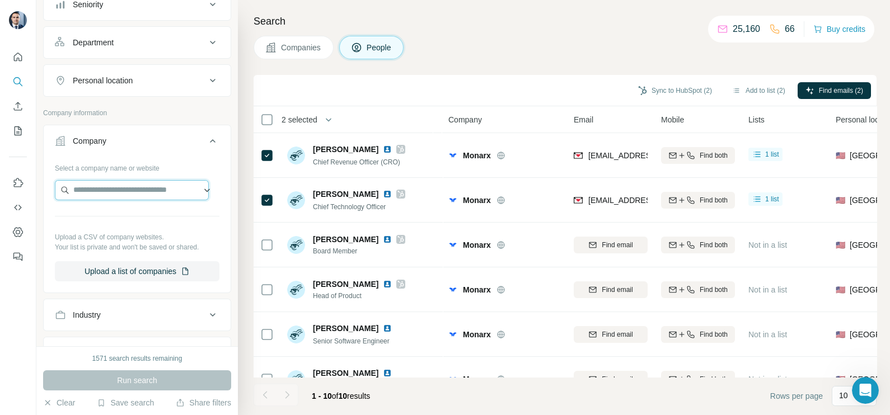
click at [116, 191] on input "text" at bounding box center [132, 190] width 154 height 20
type input "**********"
click at [297, 52] on span "Companies" at bounding box center [301, 47] width 41 height 11
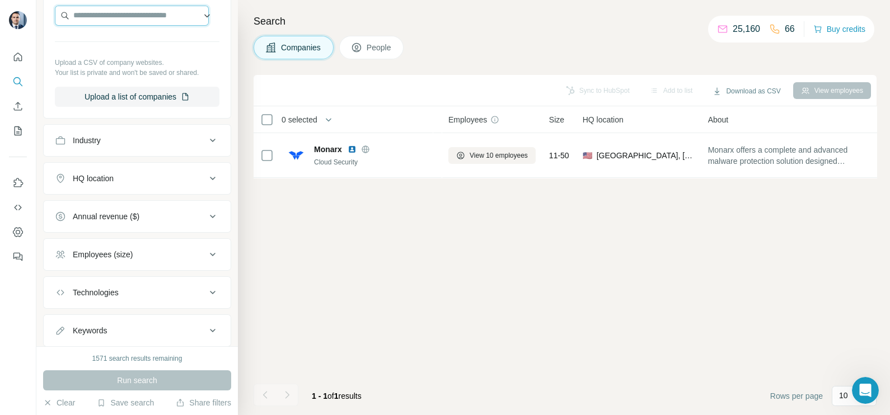
click at [108, 15] on input "text" at bounding box center [132, 16] width 154 height 20
paste input "**********"
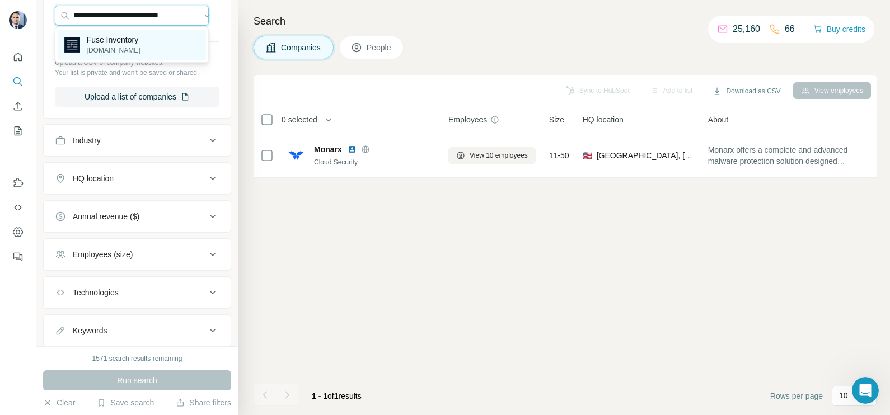
type input "**********"
click at [140, 44] on p "Fuse Inventory" at bounding box center [114, 39] width 54 height 11
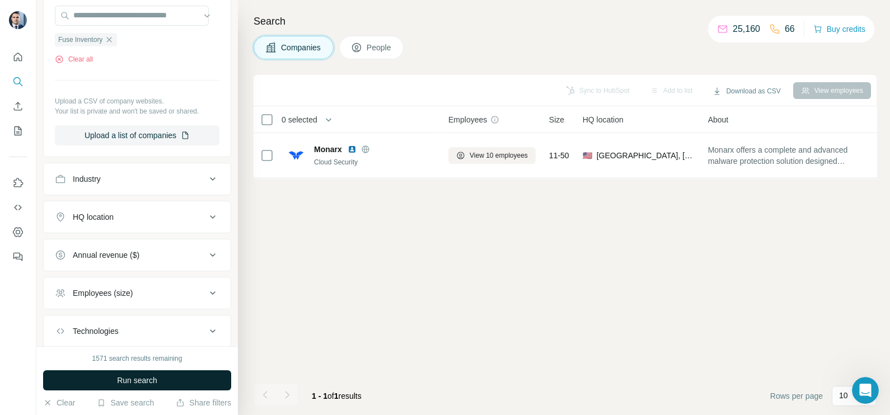
click at [151, 375] on span "Run search" at bounding box center [137, 380] width 40 height 11
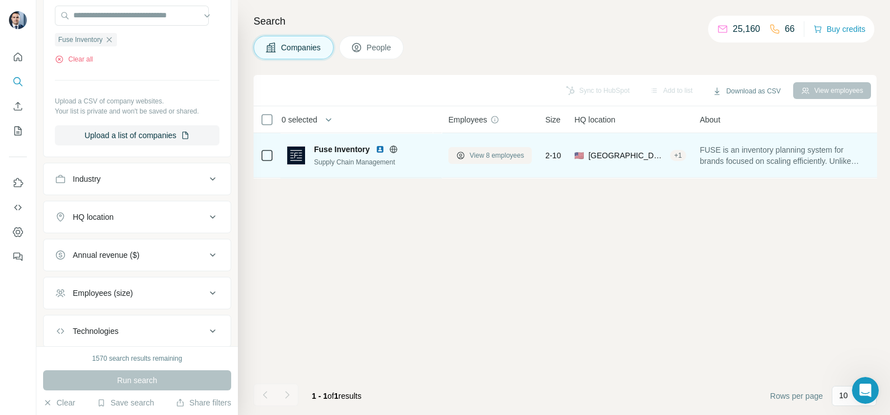
click at [490, 151] on span "View 8 employees" at bounding box center [496, 156] width 54 height 10
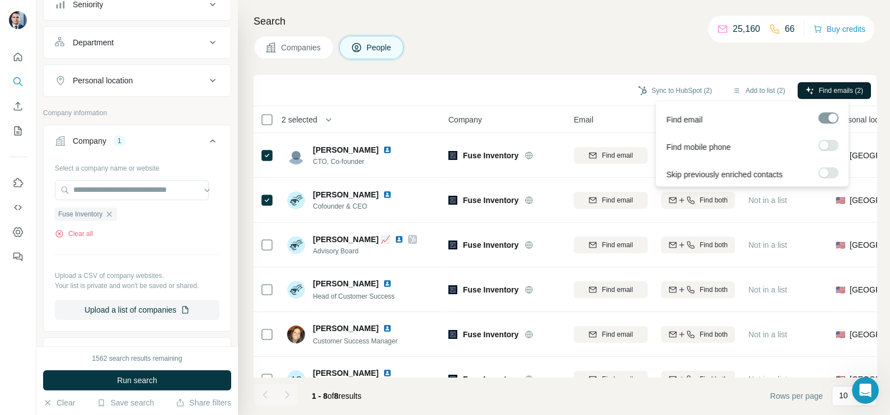
click at [819, 92] on span "Find emails (2)" at bounding box center [841, 91] width 44 height 10
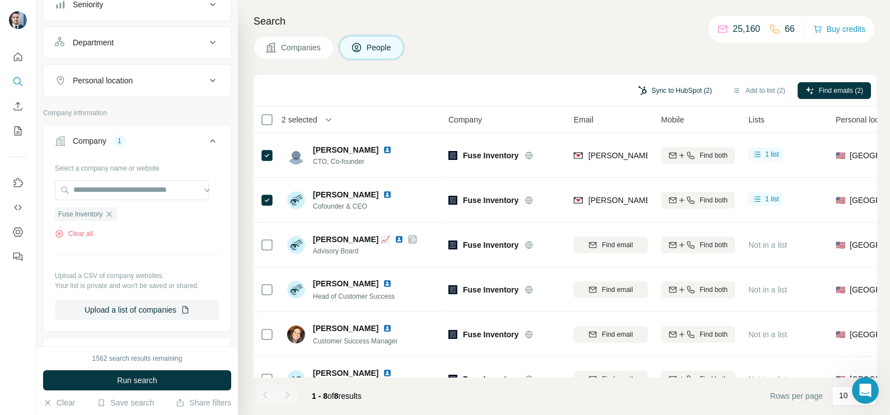
click at [667, 82] on button "Sync to HubSpot (2)" at bounding box center [675, 90] width 90 height 17
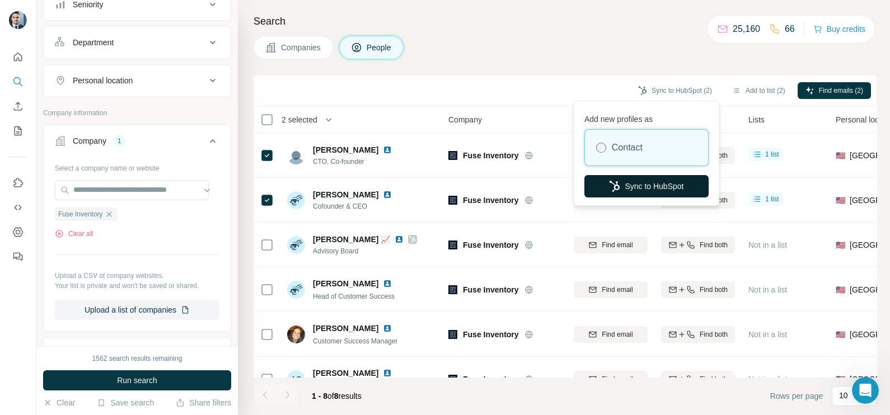
click at [633, 184] on button "Sync to HubSpot" at bounding box center [646, 186] width 124 height 22
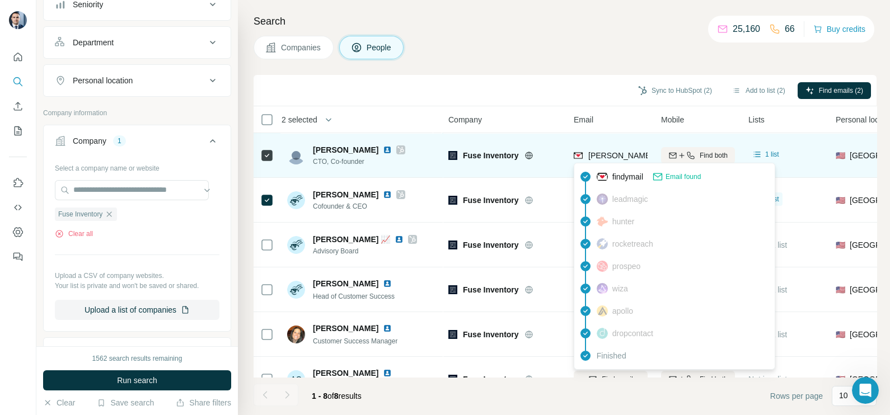
click at [618, 154] on span "bridget@fuseinventory.com" at bounding box center [686, 155] width 197 height 9
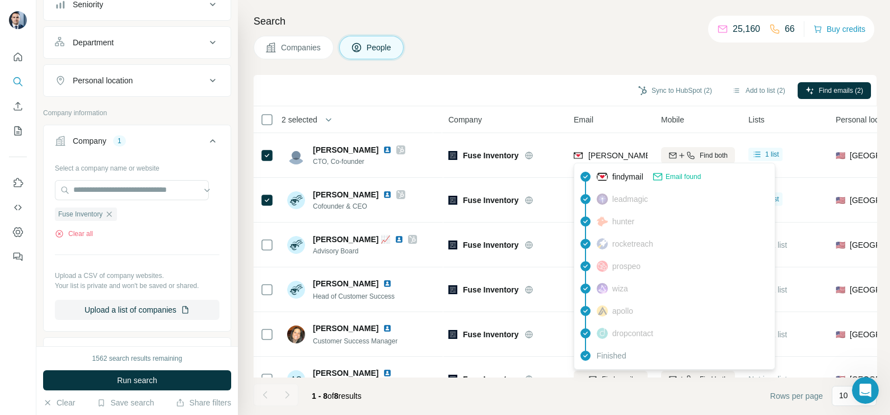
click at [564, 82] on div "Sync to HubSpot (2) Add to list (2) Find emails (2)" at bounding box center [565, 91] width 612 height 20
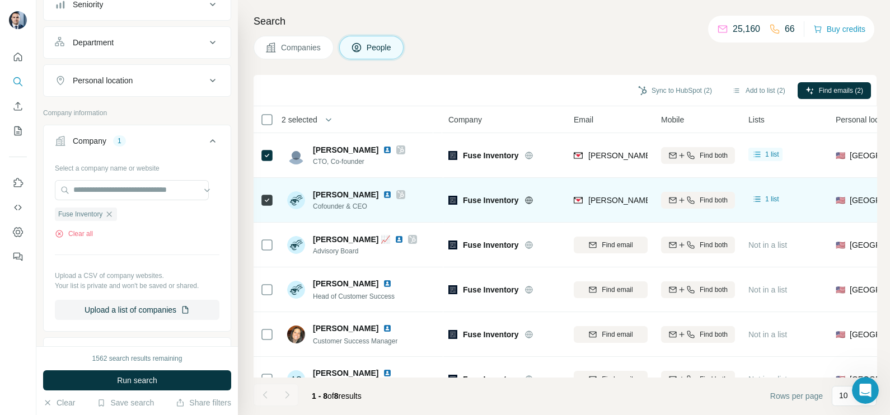
click at [610, 190] on div "rachel@fuseinventory.com" at bounding box center [611, 200] width 74 height 31
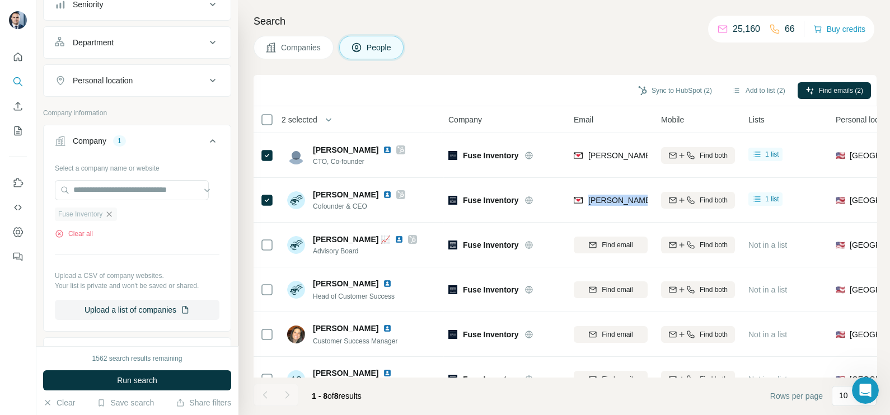
click at [109, 215] on icon "button" at bounding box center [109, 214] width 9 height 9
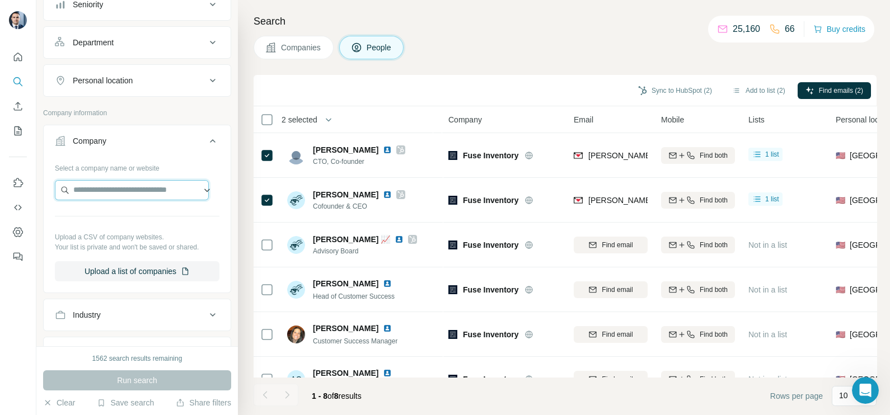
click at [115, 191] on input "text" at bounding box center [132, 190] width 154 height 20
type input "**********"
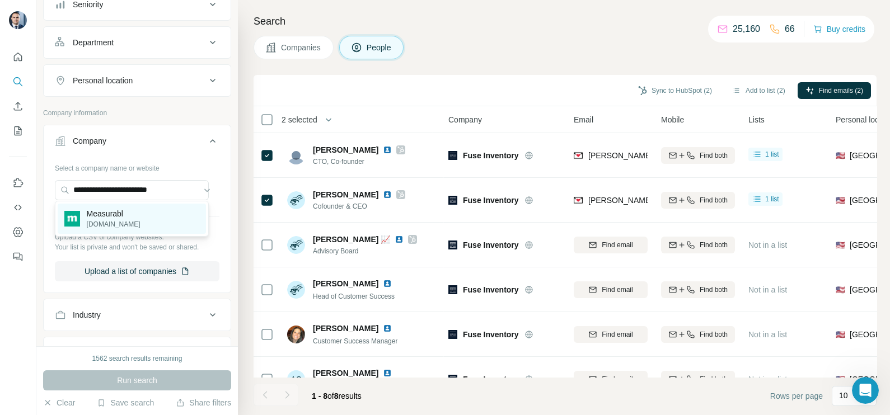
click at [118, 223] on p "measurabl.com" at bounding box center [114, 224] width 54 height 10
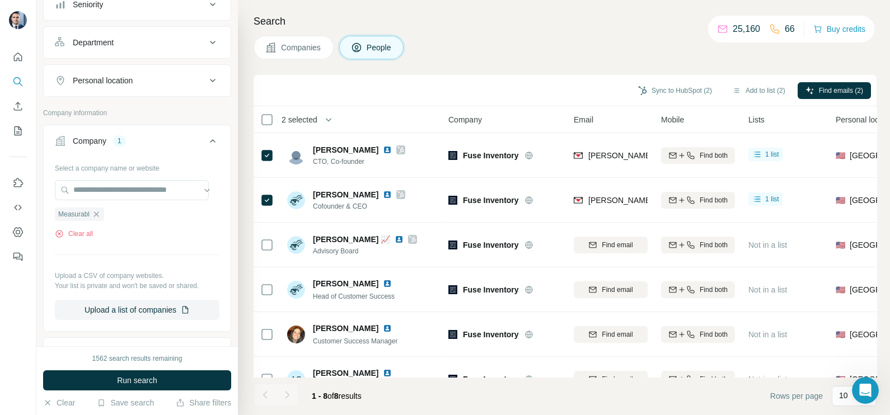
click at [292, 58] on button "Companies" at bounding box center [293, 48] width 80 height 24
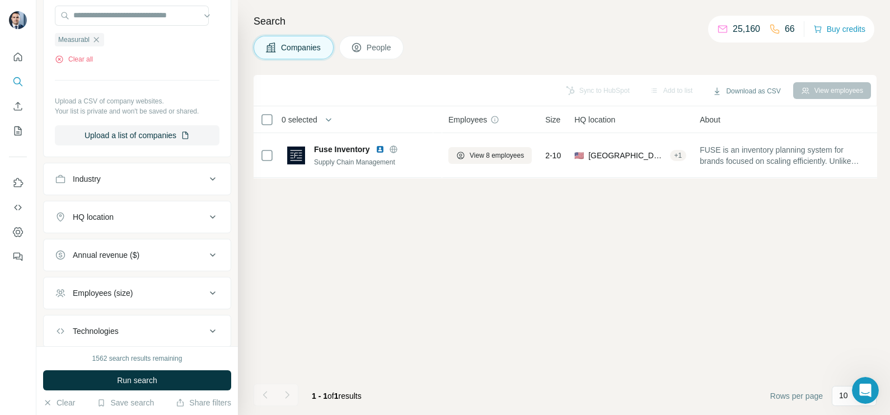
click at [151, 367] on div "1562 search results remaining Run search Clear Save search Share filters" at bounding box center [136, 380] width 201 height 69
click at [145, 372] on button "Run search" at bounding box center [137, 380] width 188 height 20
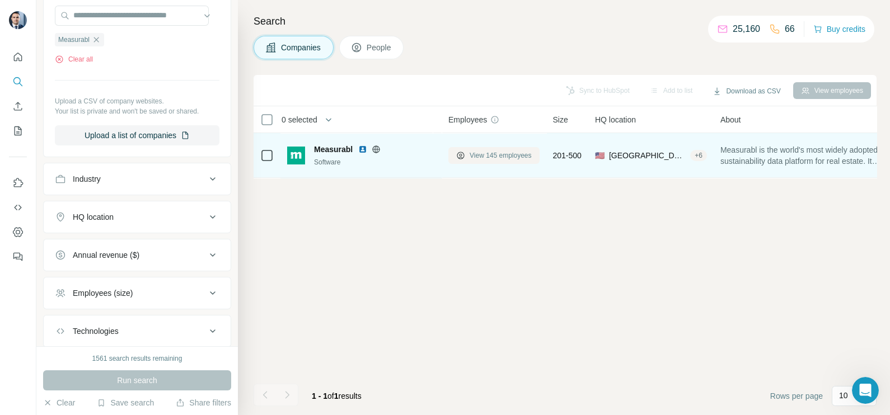
click at [489, 153] on span "View 145 employees" at bounding box center [500, 156] width 62 height 10
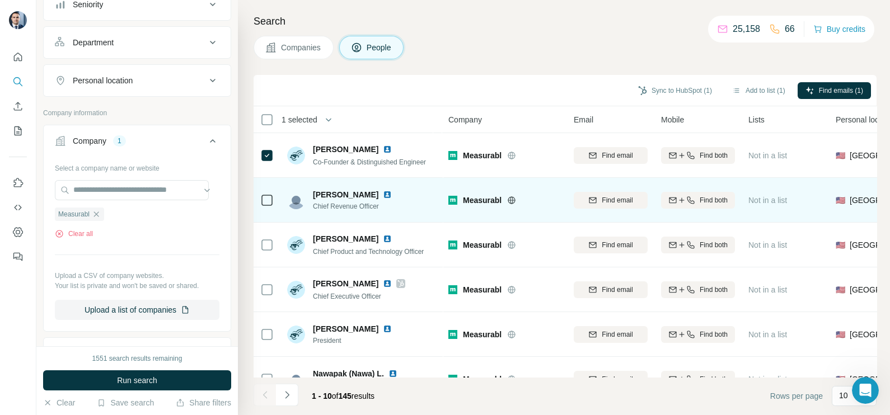
click at [274, 200] on td at bounding box center [266, 200] width 27 height 45
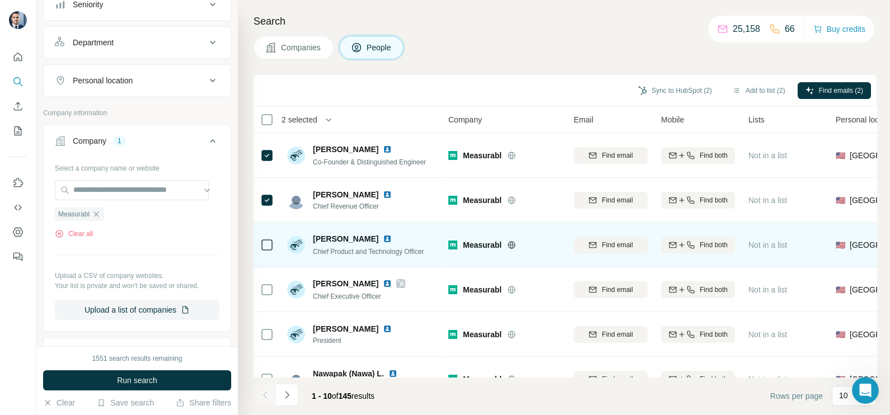
click at [257, 245] on td at bounding box center [266, 245] width 27 height 45
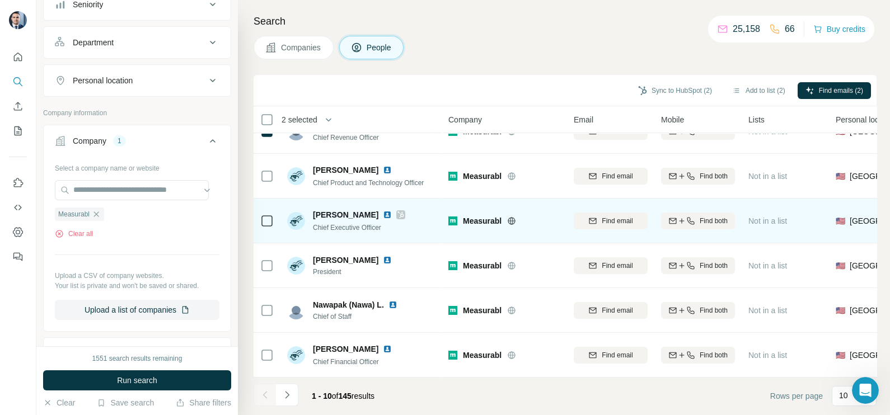
scroll to position [69, 0]
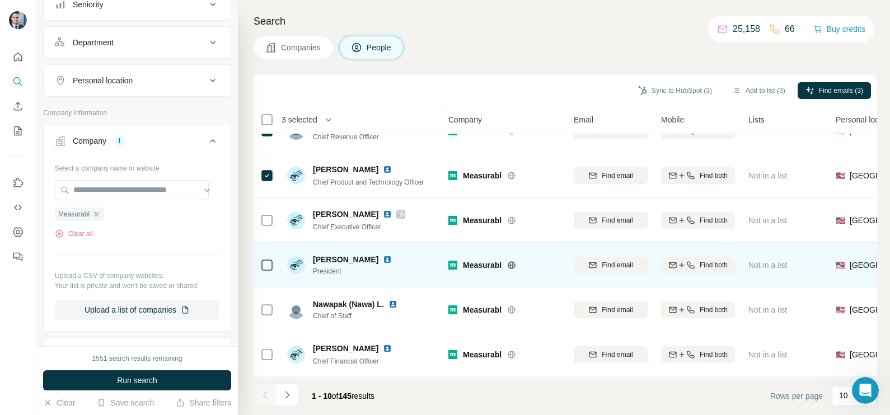
click at [267, 271] on div at bounding box center [266, 265] width 13 height 31
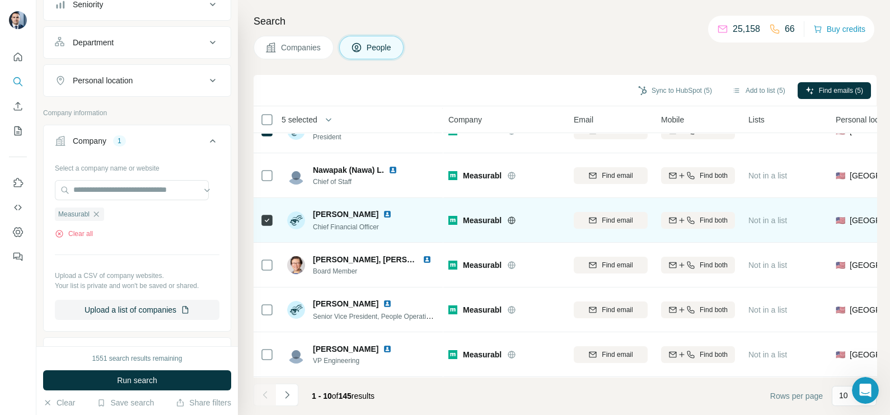
scroll to position [210, 0]
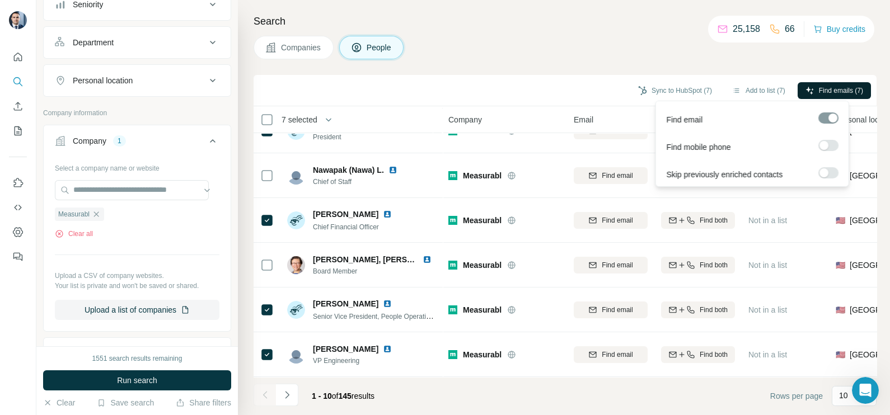
click at [819, 88] on span "Find emails (7)" at bounding box center [841, 91] width 44 height 10
